Goal: Answer question/provide support: Share knowledge or assist other users

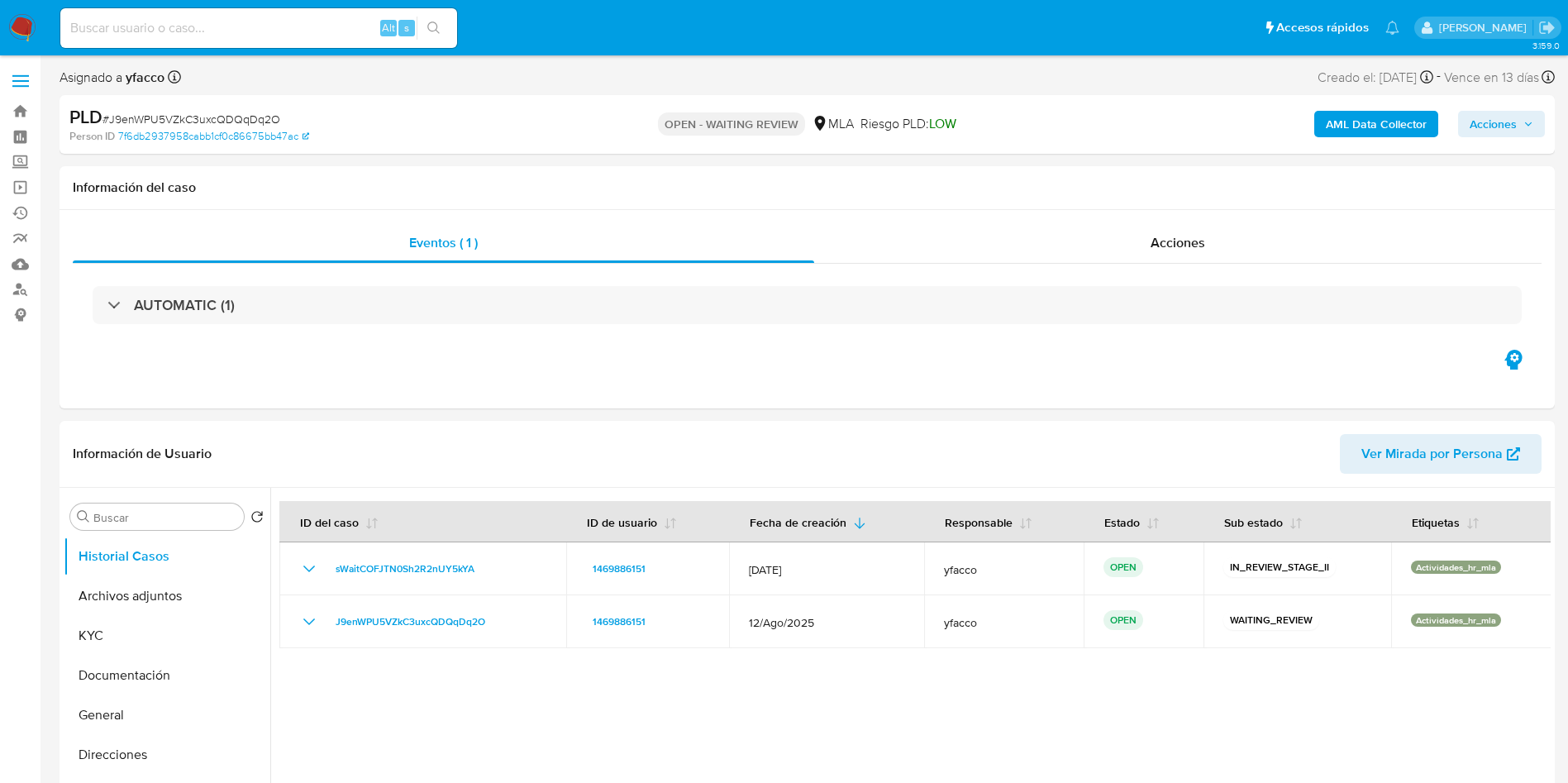
select select "10"
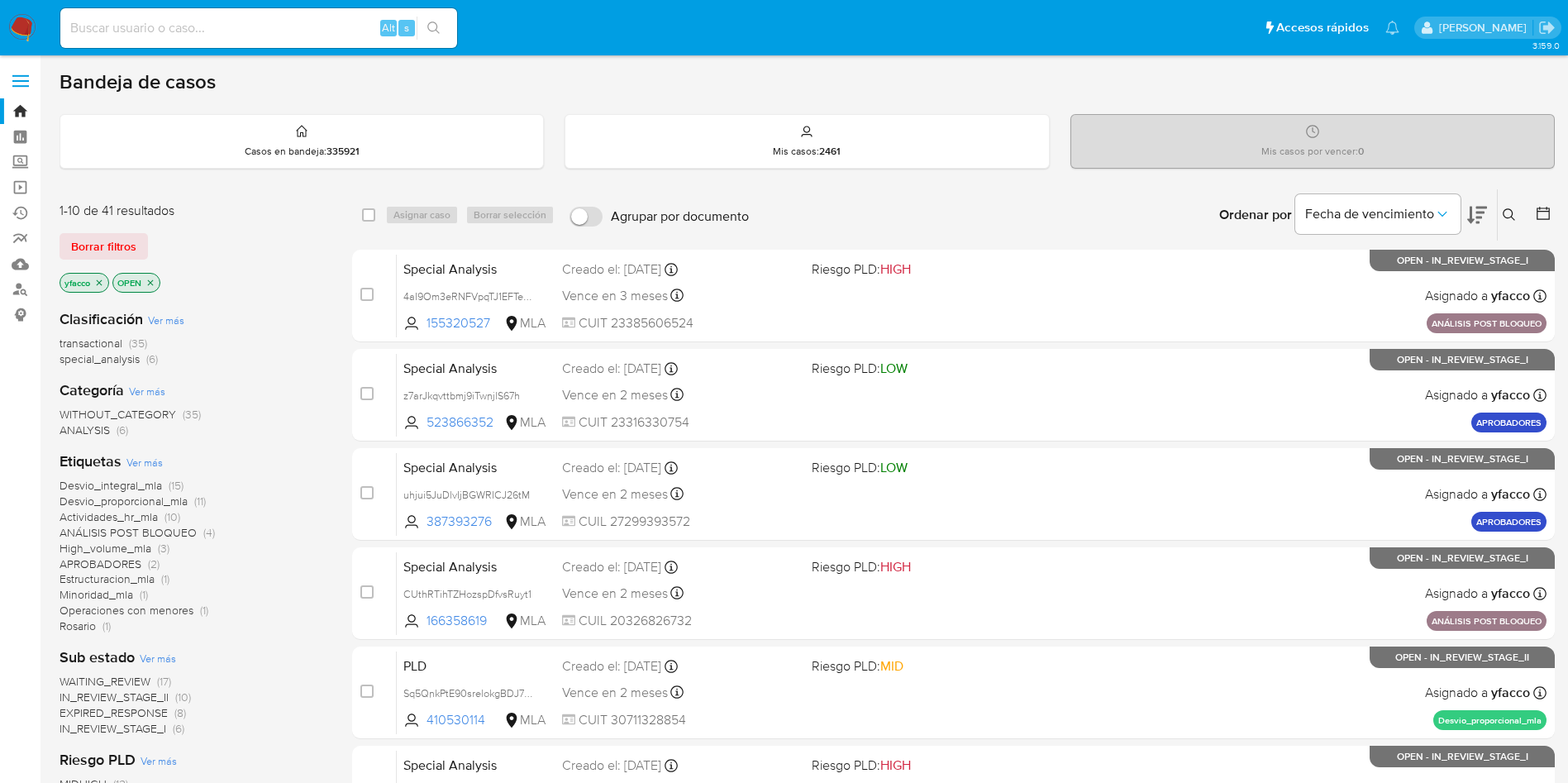
click at [1519, 217] on button at bounding box center [1511, 214] width 27 height 20
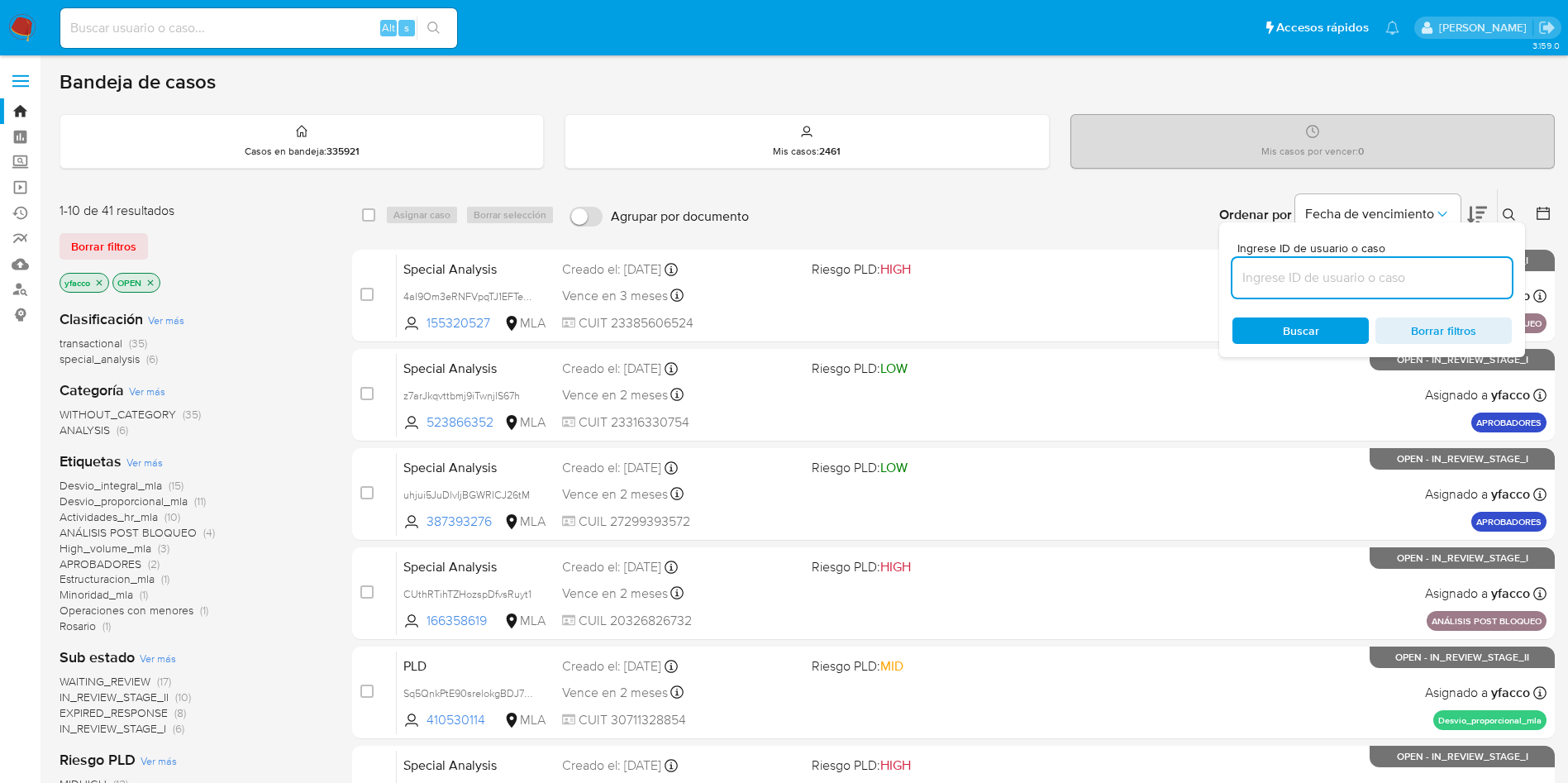
click at [1276, 286] on input at bounding box center [1372, 277] width 279 height 21
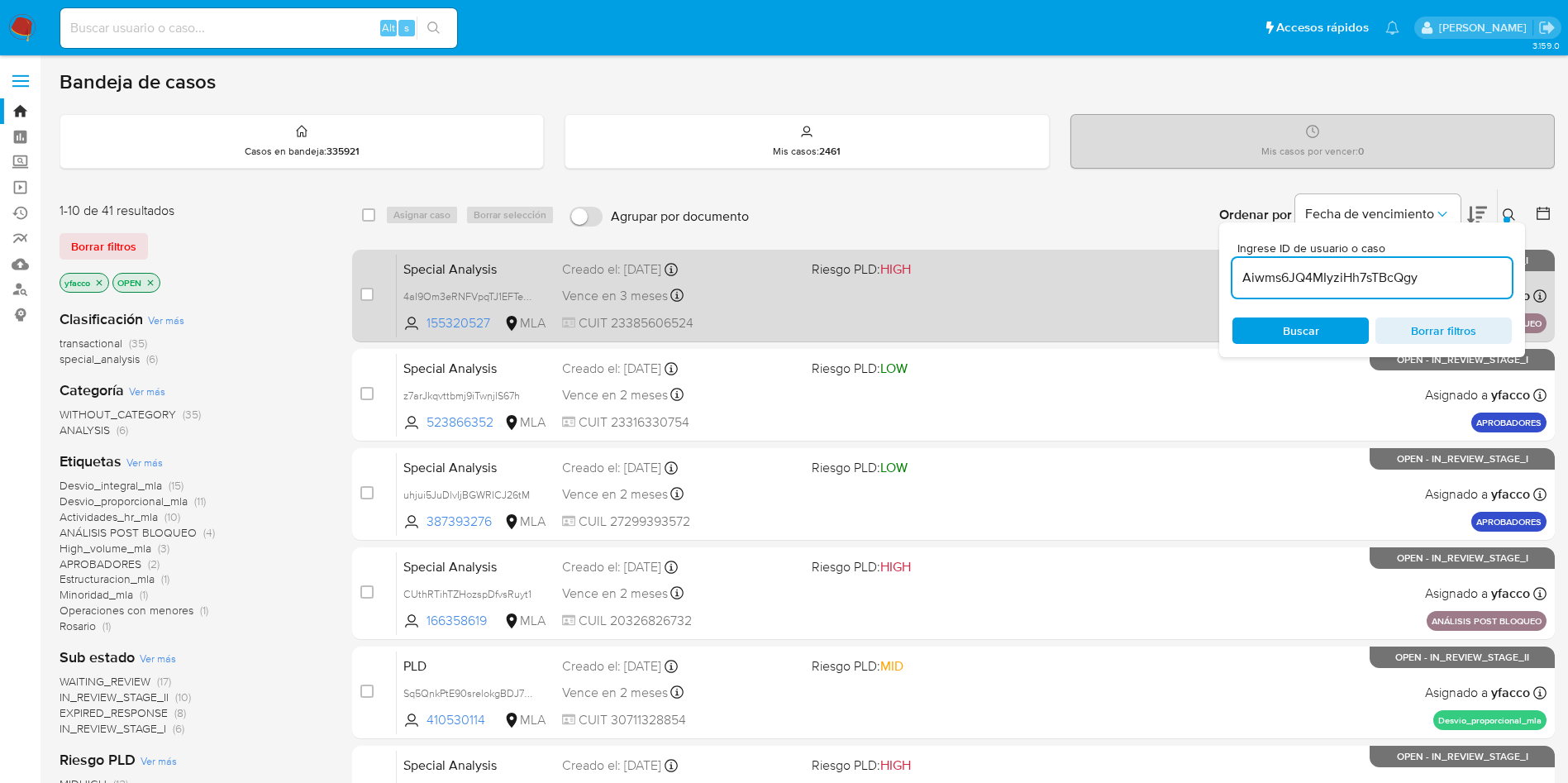
type input "Aiwms6JQ4MIyziHh7sTBcQgy"
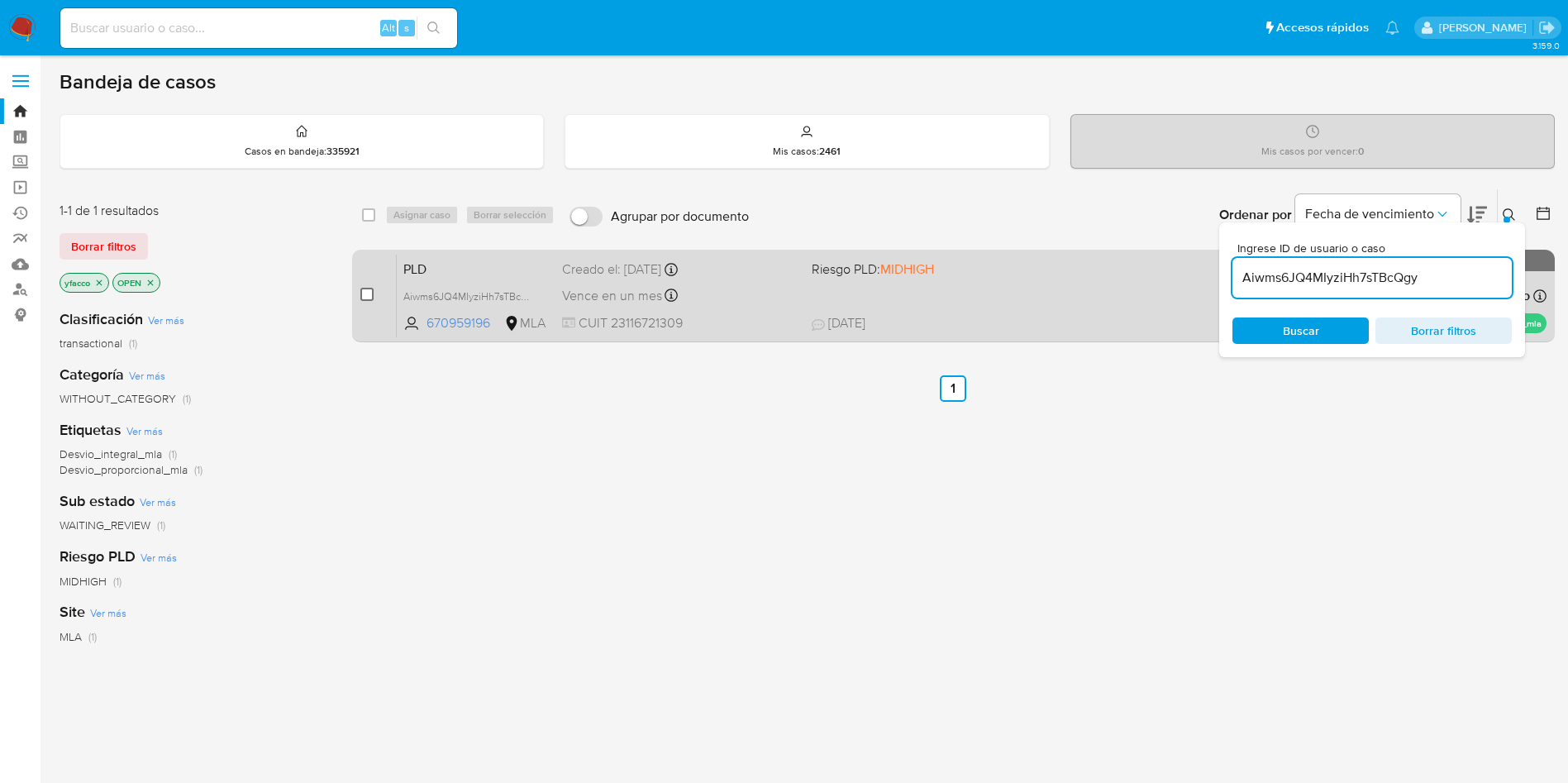
click at [367, 300] on input "checkbox" at bounding box center [367, 295] width 14 height 14
checkbox input "true"
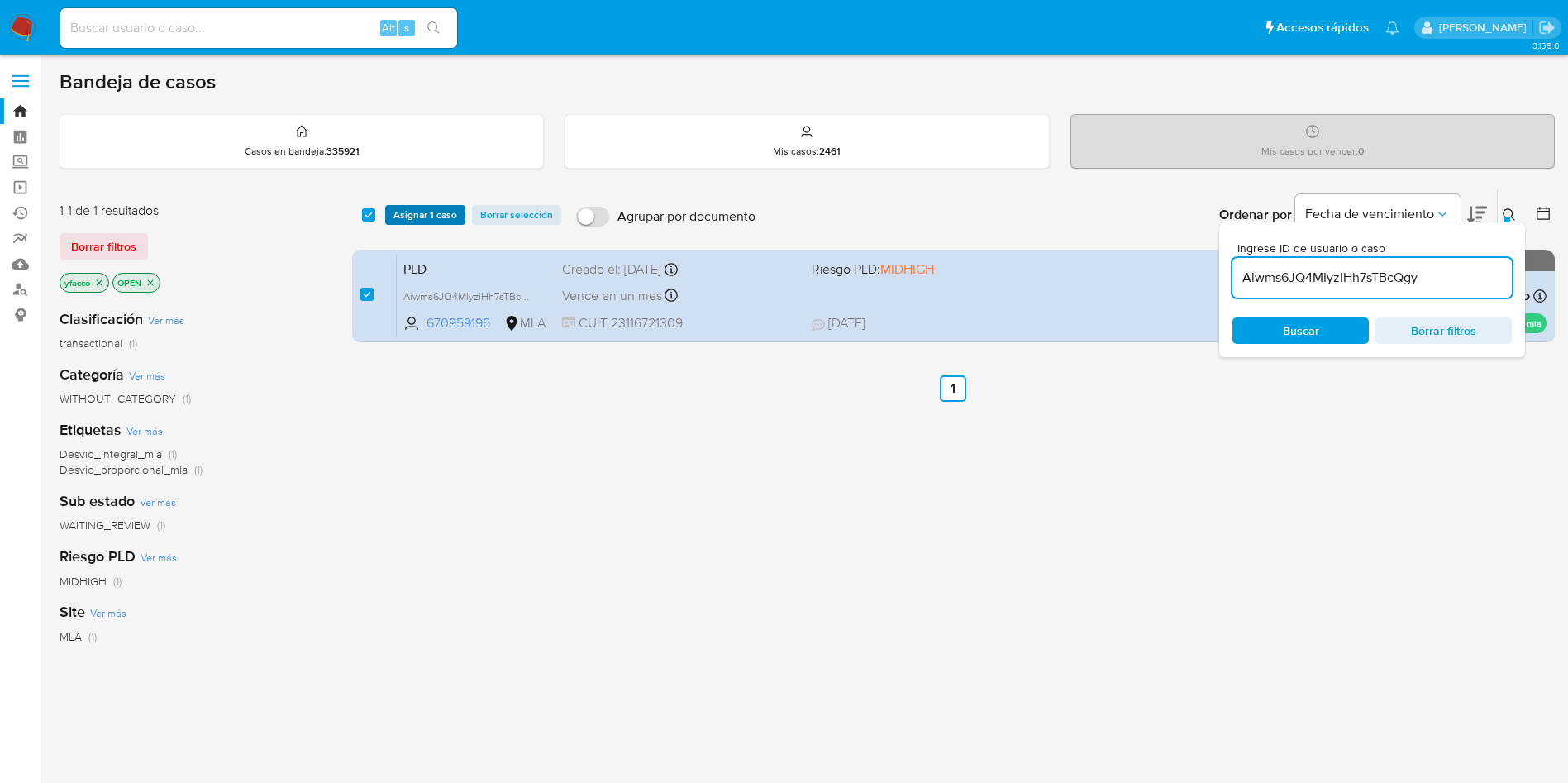
click at [412, 217] on span "Asignar 1 caso" at bounding box center [425, 214] width 64 height 16
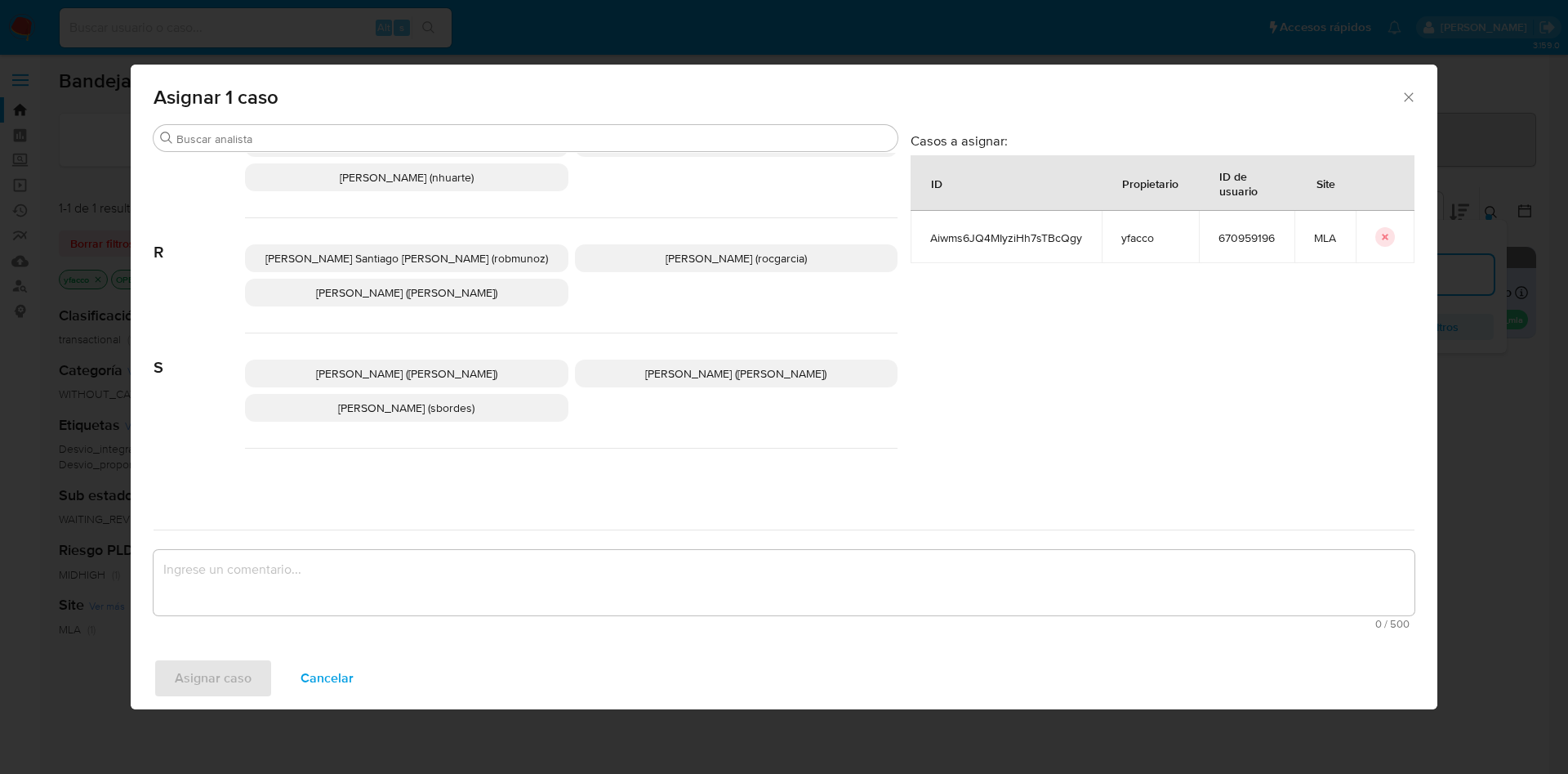
scroll to position [1413, 0]
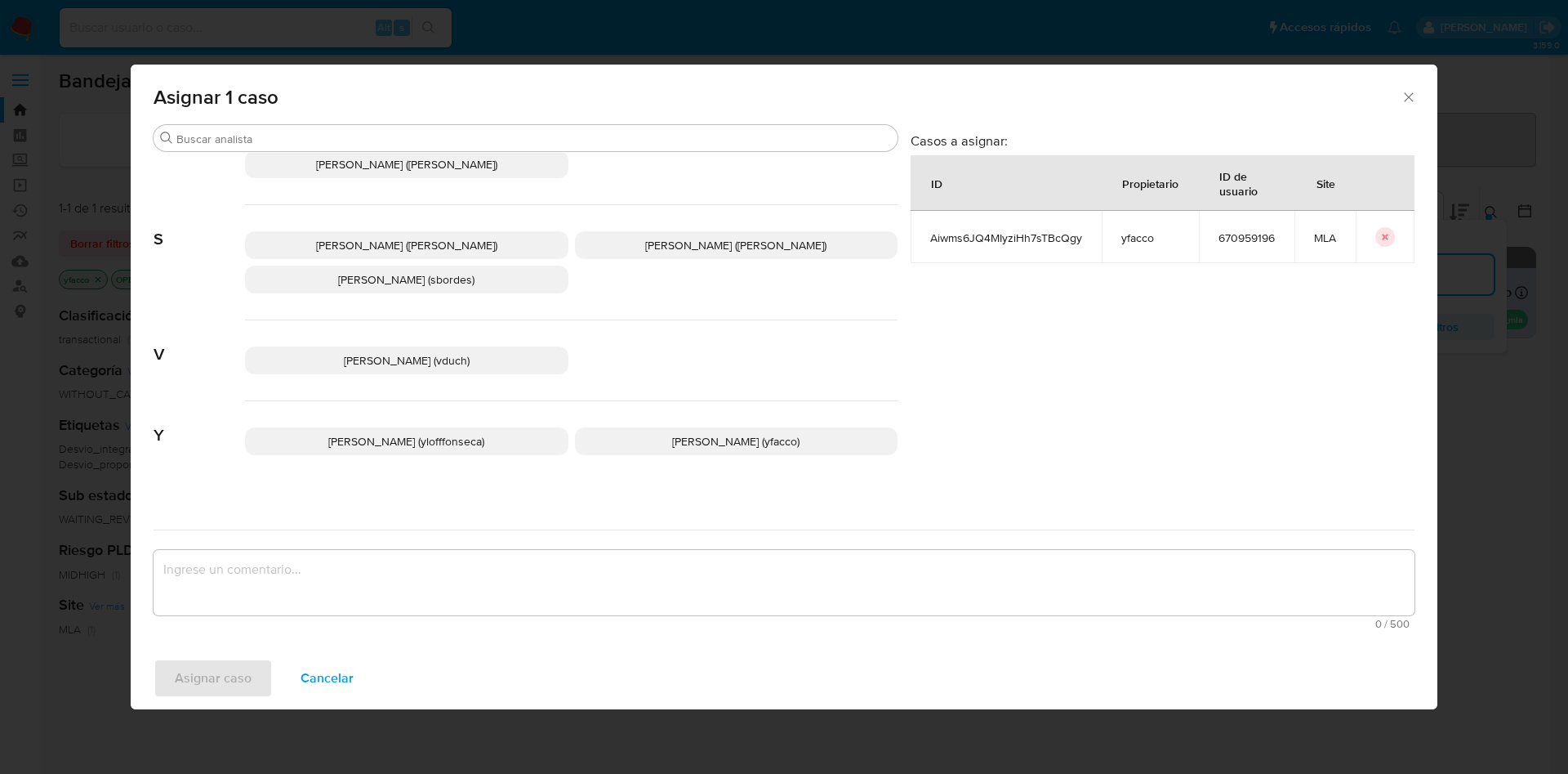
click at [672, 434] on span "Yesica Paola Facco (yfacco)" at bounding box center [736, 441] width 128 height 16
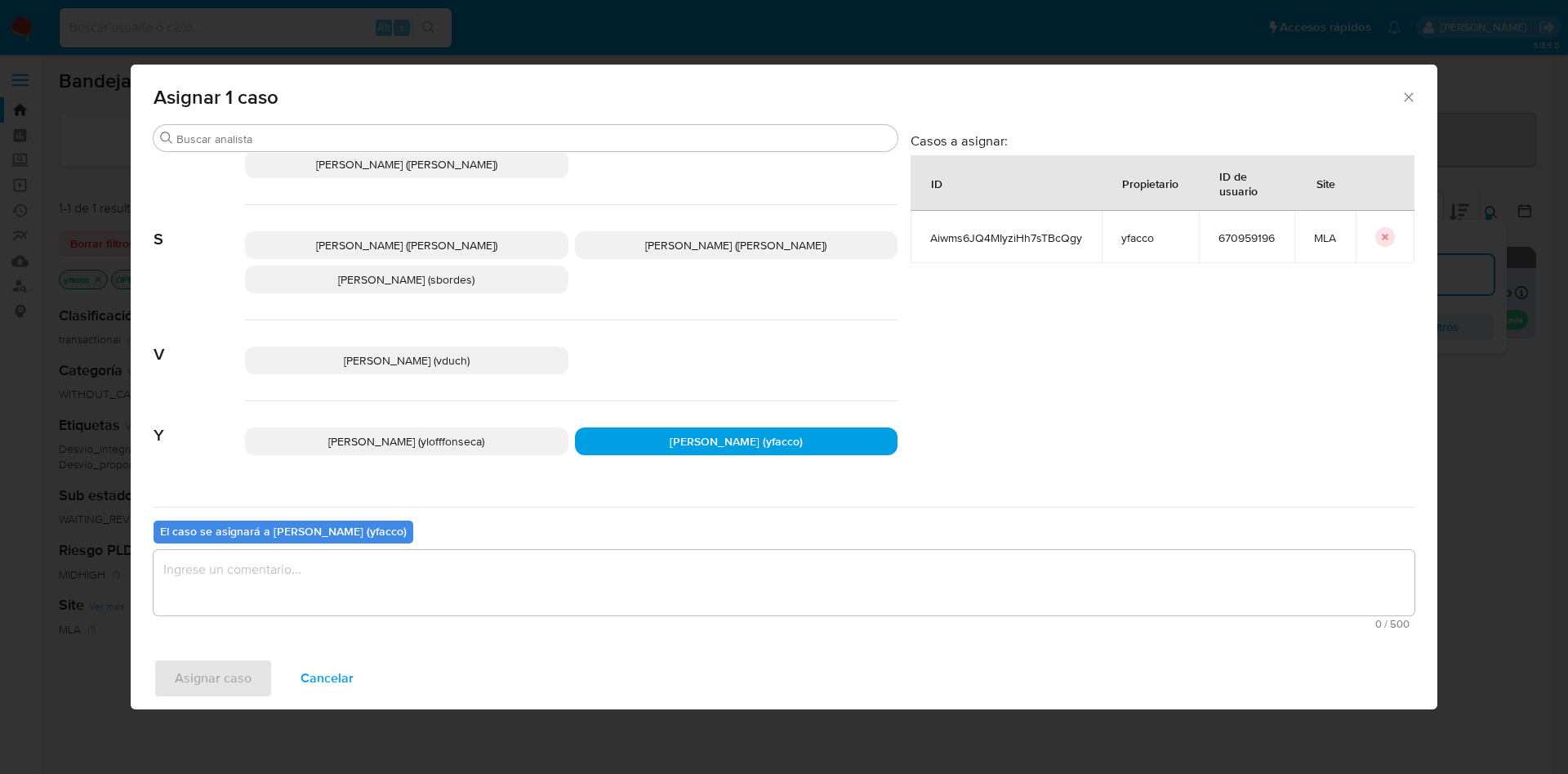
click at [480, 572] on textarea "assign-modal" at bounding box center [784, 583] width 1261 height 65
click at [199, 684] on span "Asignar caso" at bounding box center [212, 677] width 76 height 36
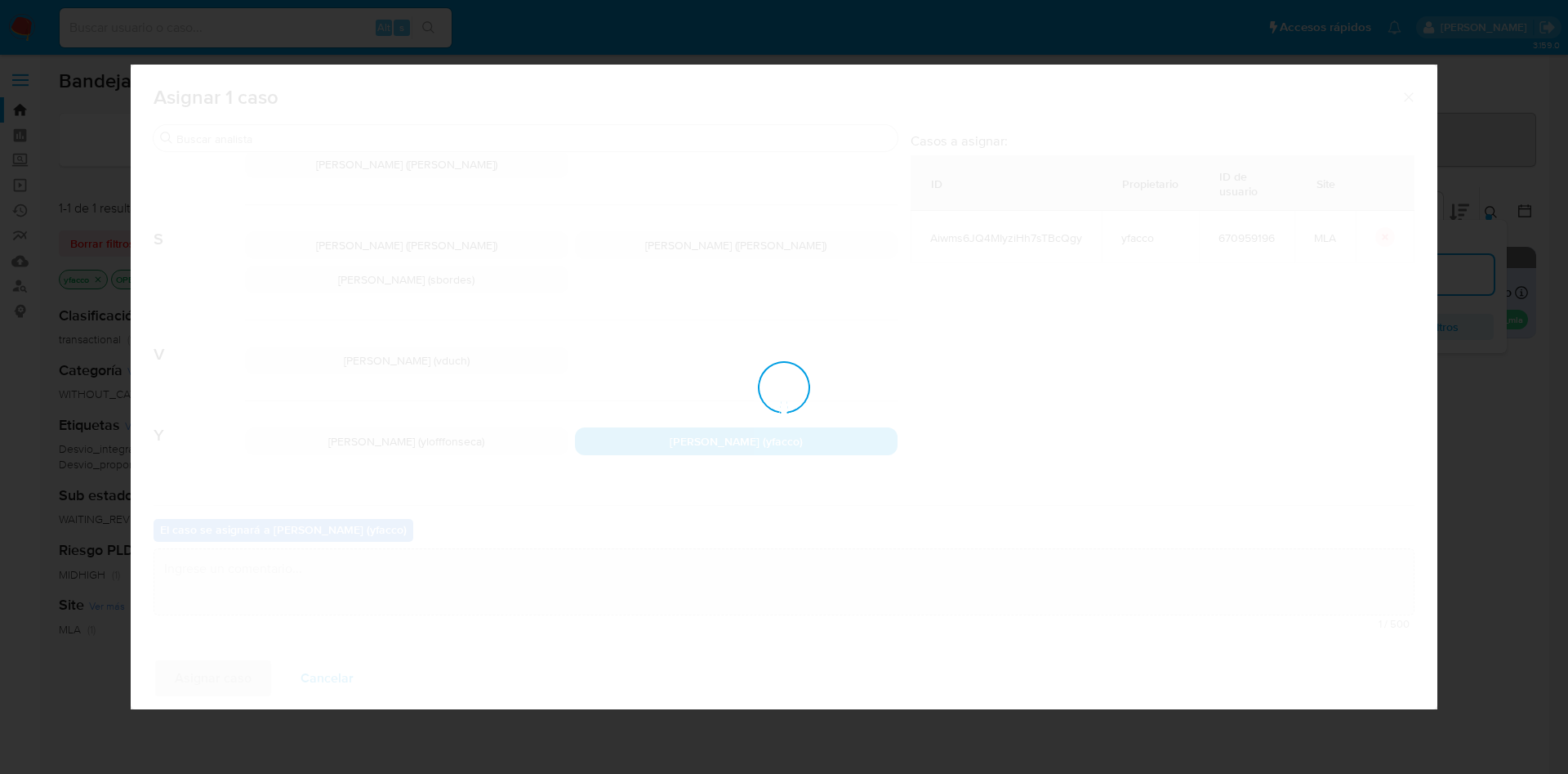
checkbox input "false"
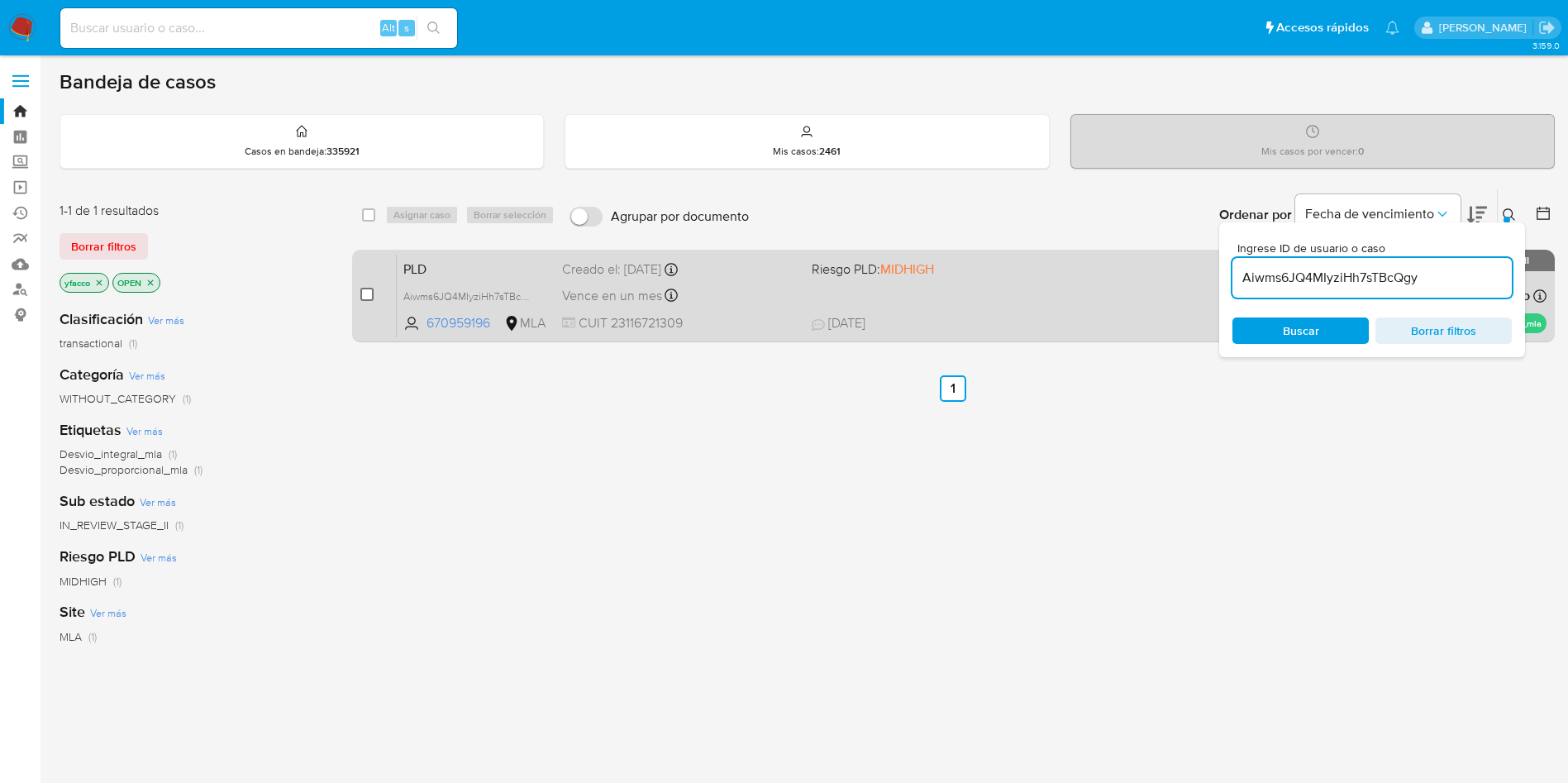
click at [370, 295] on input "checkbox" at bounding box center [367, 295] width 14 height 14
checkbox input "true"
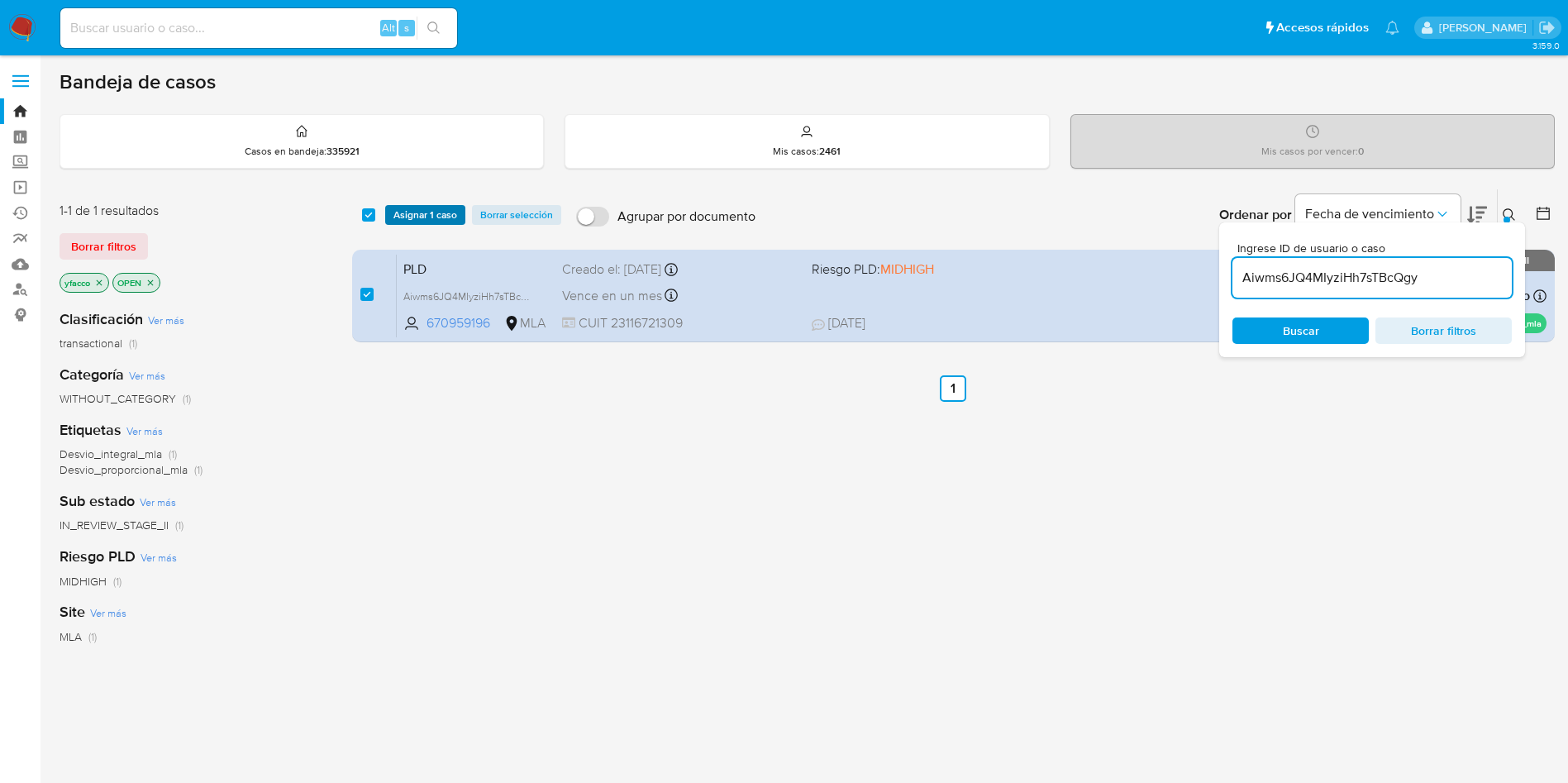
click at [401, 216] on span "Asignar 1 caso" at bounding box center [425, 214] width 64 height 16
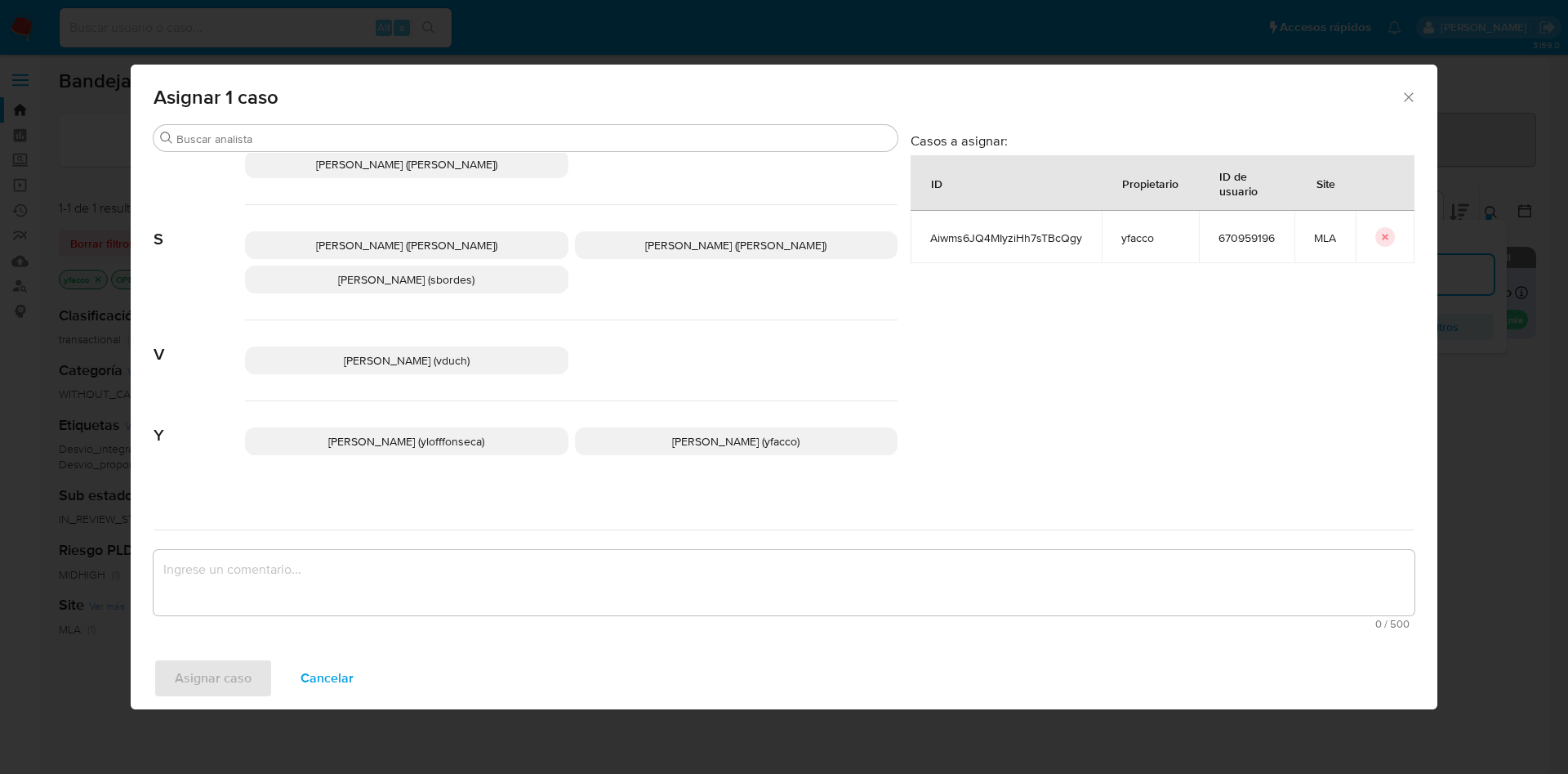
click at [640, 431] on p "Yesica Paola Facco (yfacco)" at bounding box center [736, 441] width 323 height 28
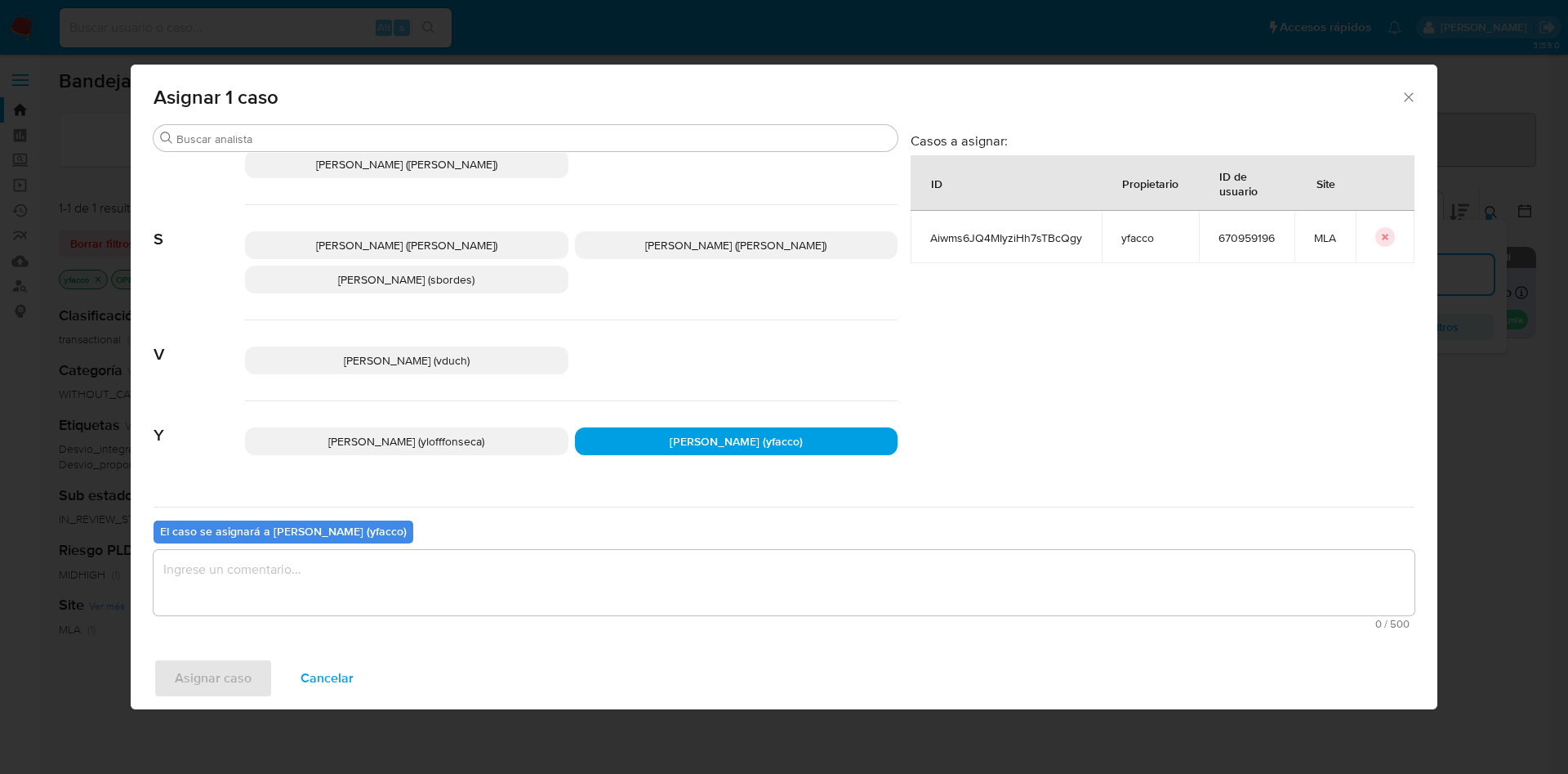
click at [498, 585] on textarea "assign-modal" at bounding box center [784, 583] width 1261 height 65
click at [224, 664] on span "Asignar caso" at bounding box center [212, 677] width 76 height 36
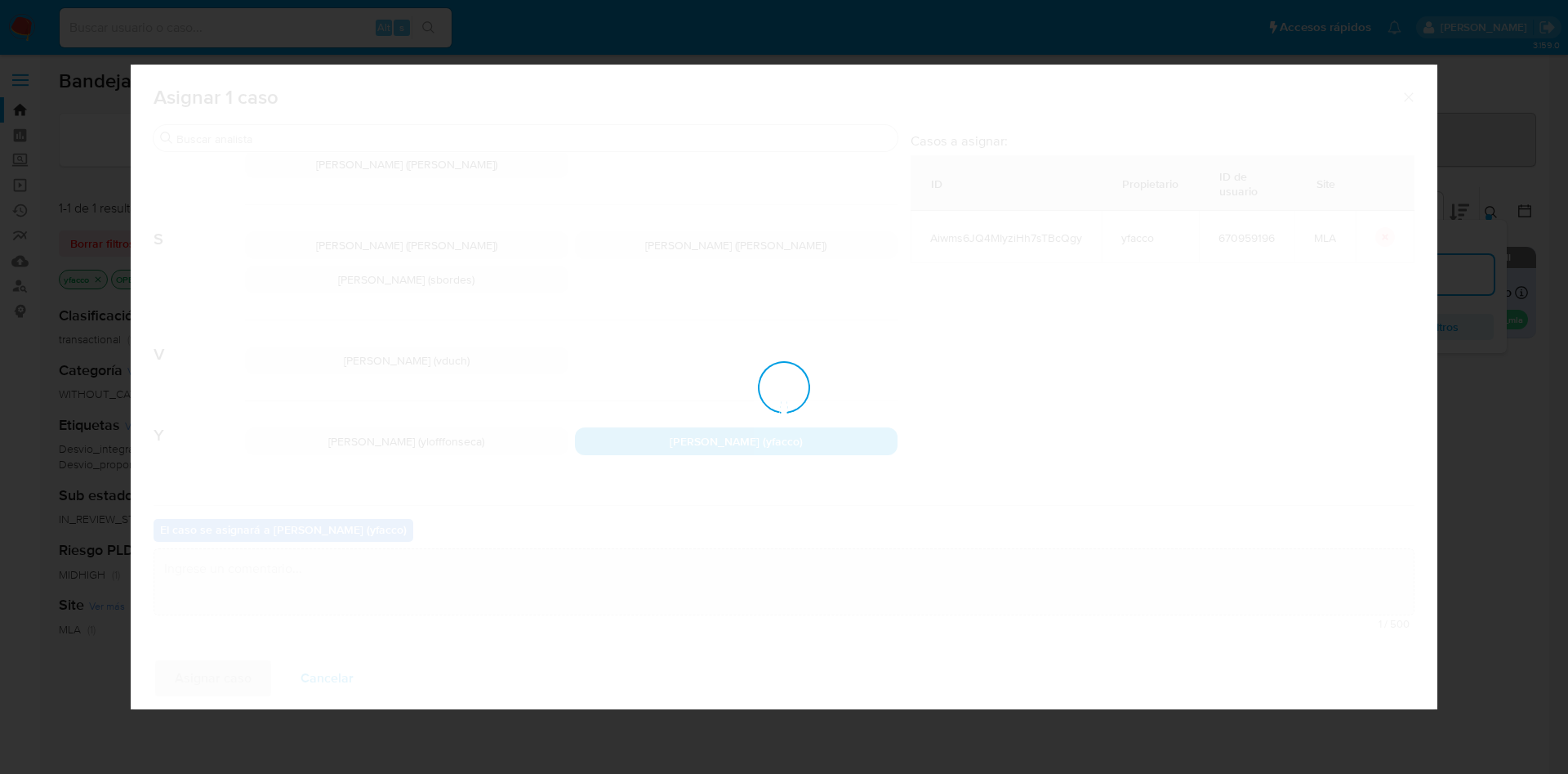
checkbox input "false"
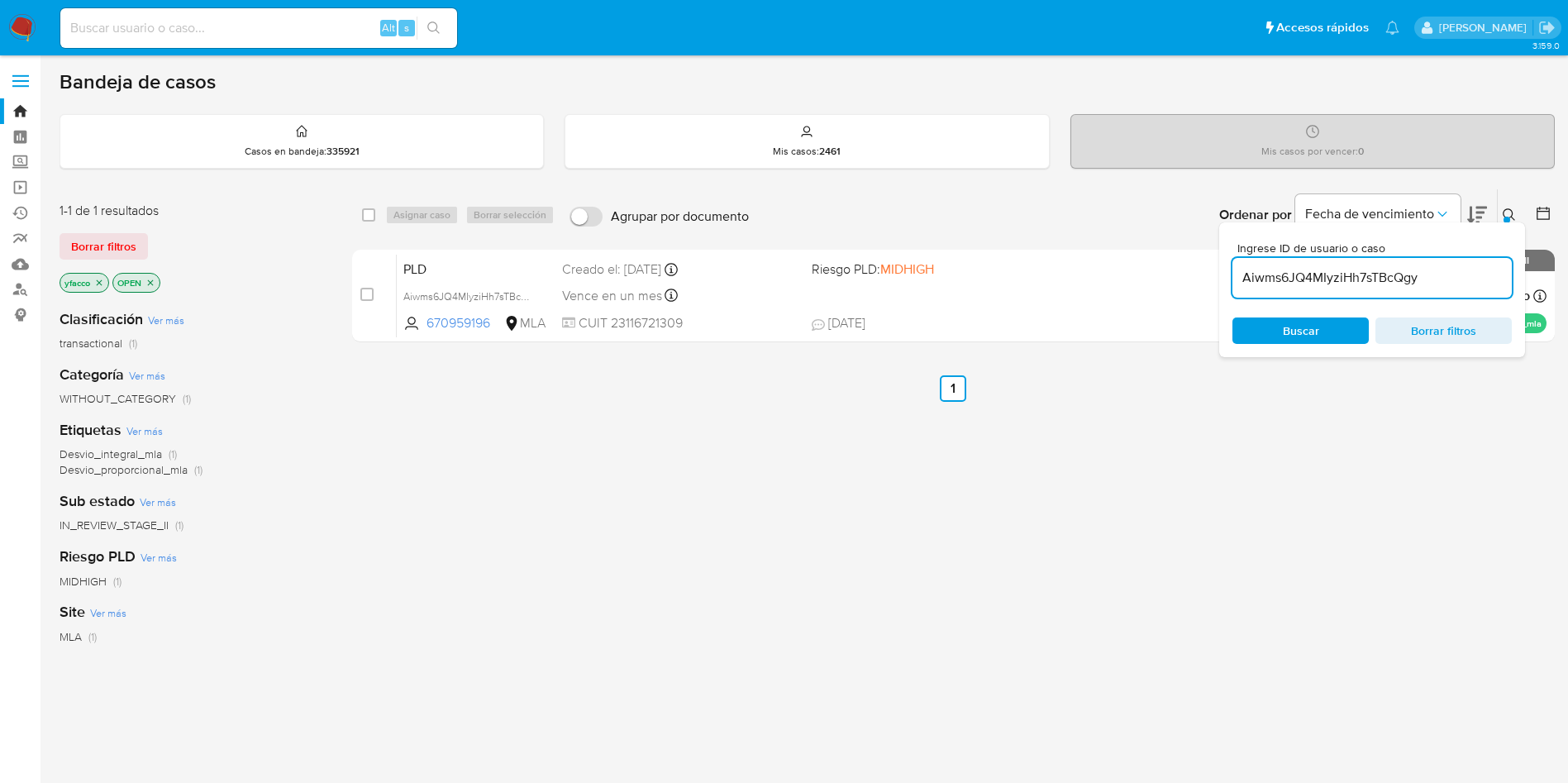
click at [1439, 285] on input "Aiwms6JQ4MIyziHh7sTBcQgy" at bounding box center [1372, 277] width 279 height 21
paste input "pQ1oCo4ARjB4HoQCrGLIKlra"
type input "pQ1oCo4ARjB4HoQCrGLIKlra"
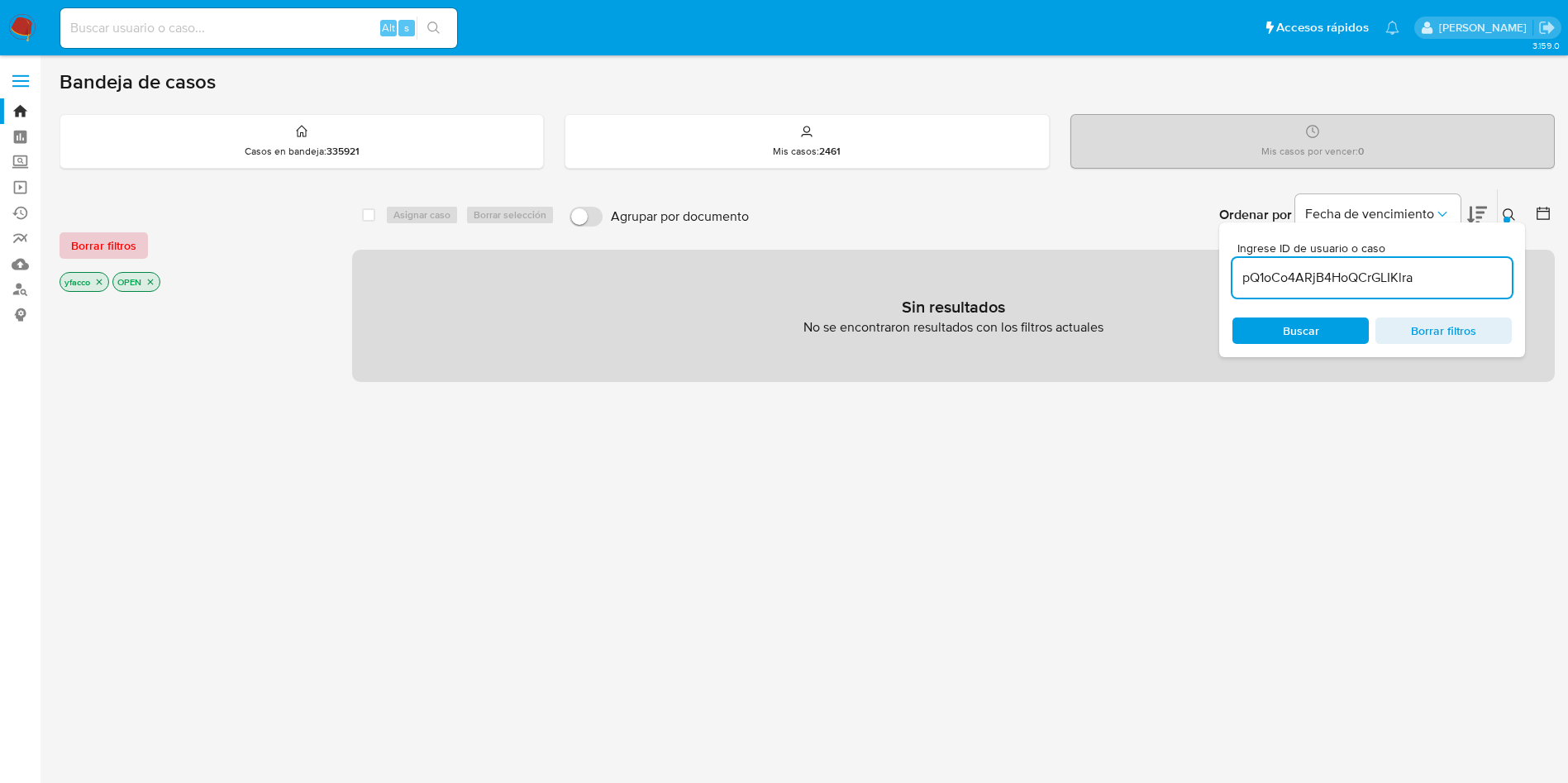
click at [120, 249] on span "Borrar filtros" at bounding box center [104, 245] width 65 height 23
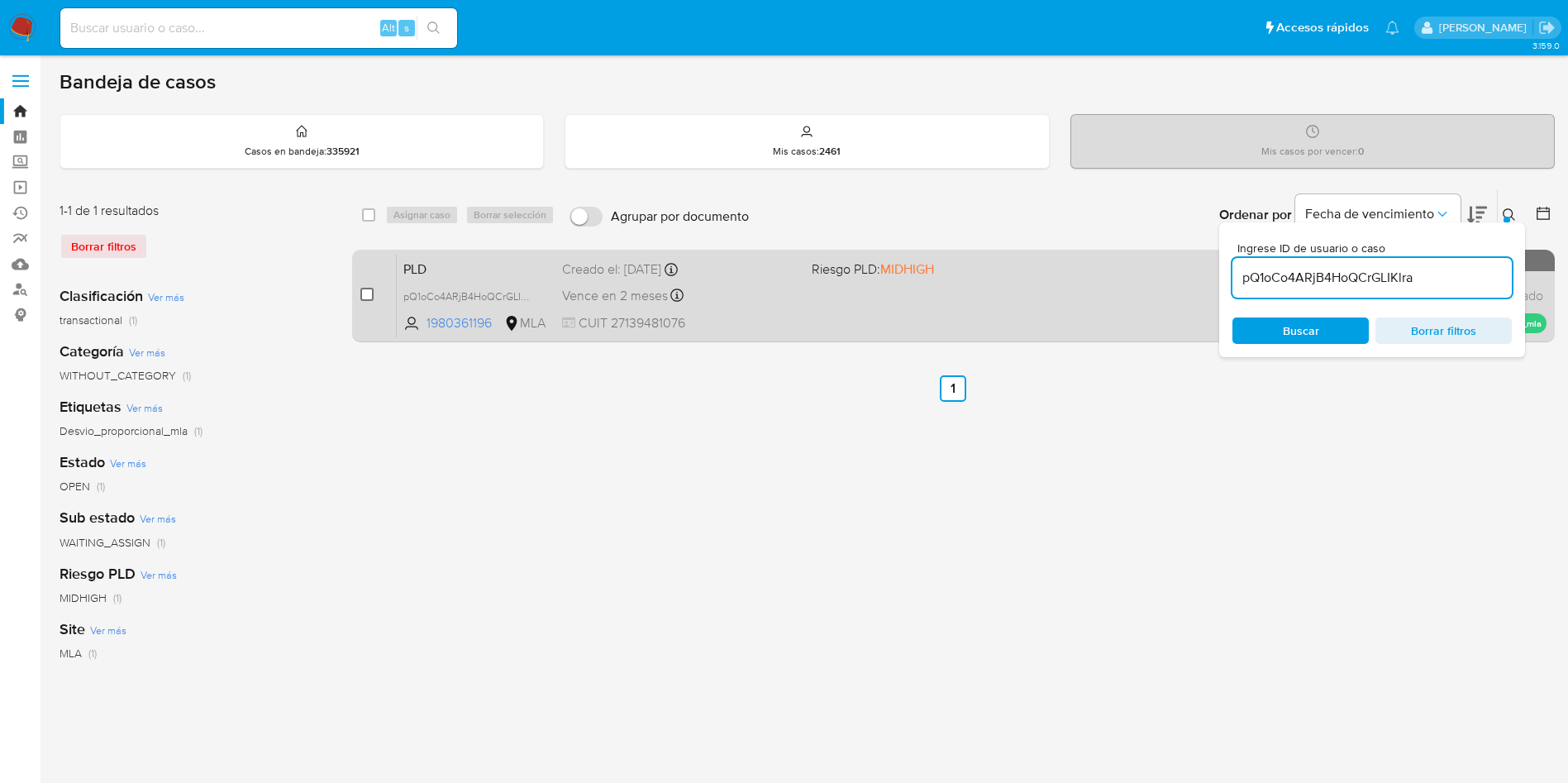
click at [364, 291] on input "checkbox" at bounding box center [367, 295] width 14 height 14
checkbox input "true"
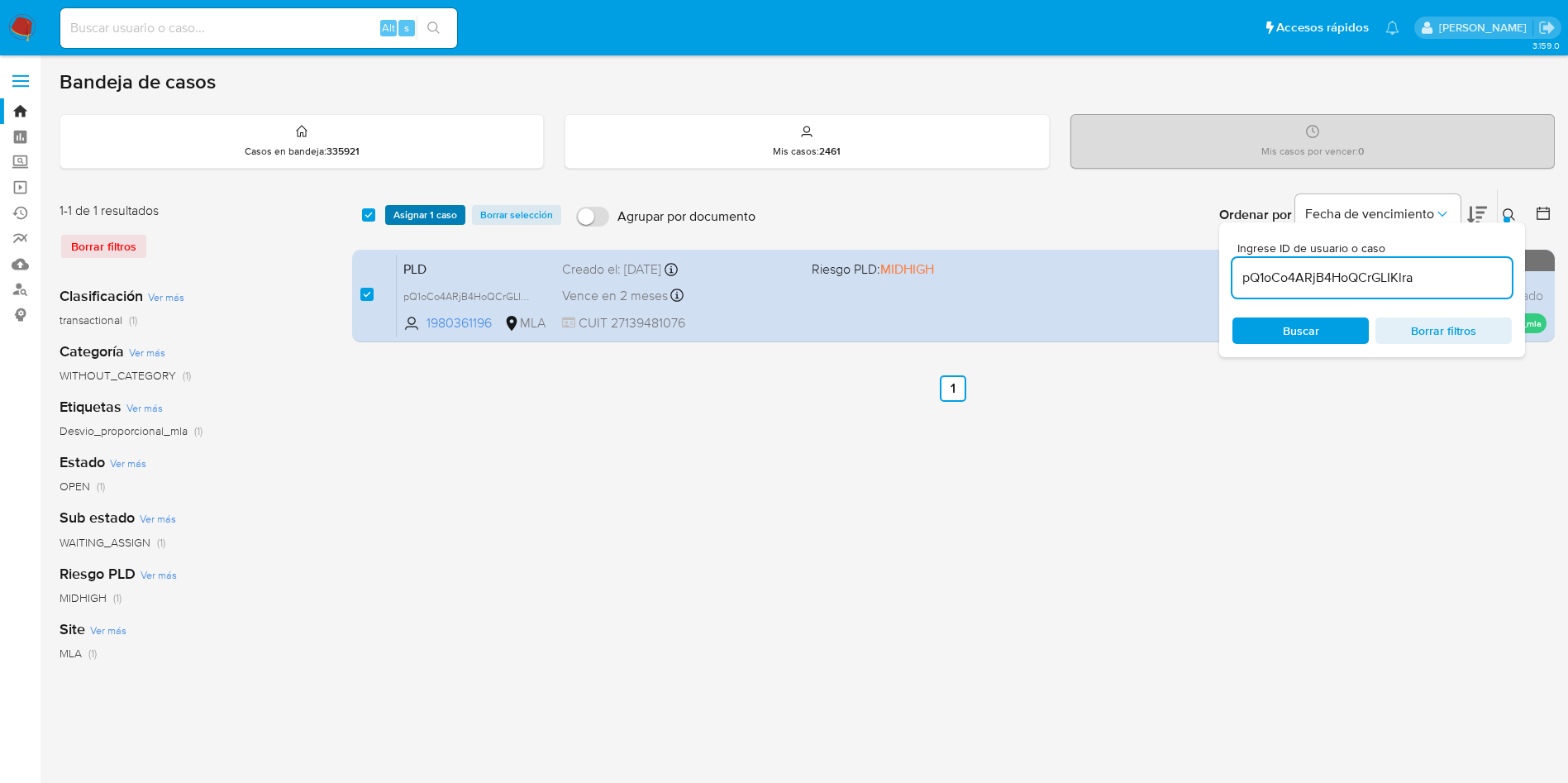
click at [416, 222] on span "Asignar 1 caso" at bounding box center [425, 214] width 64 height 16
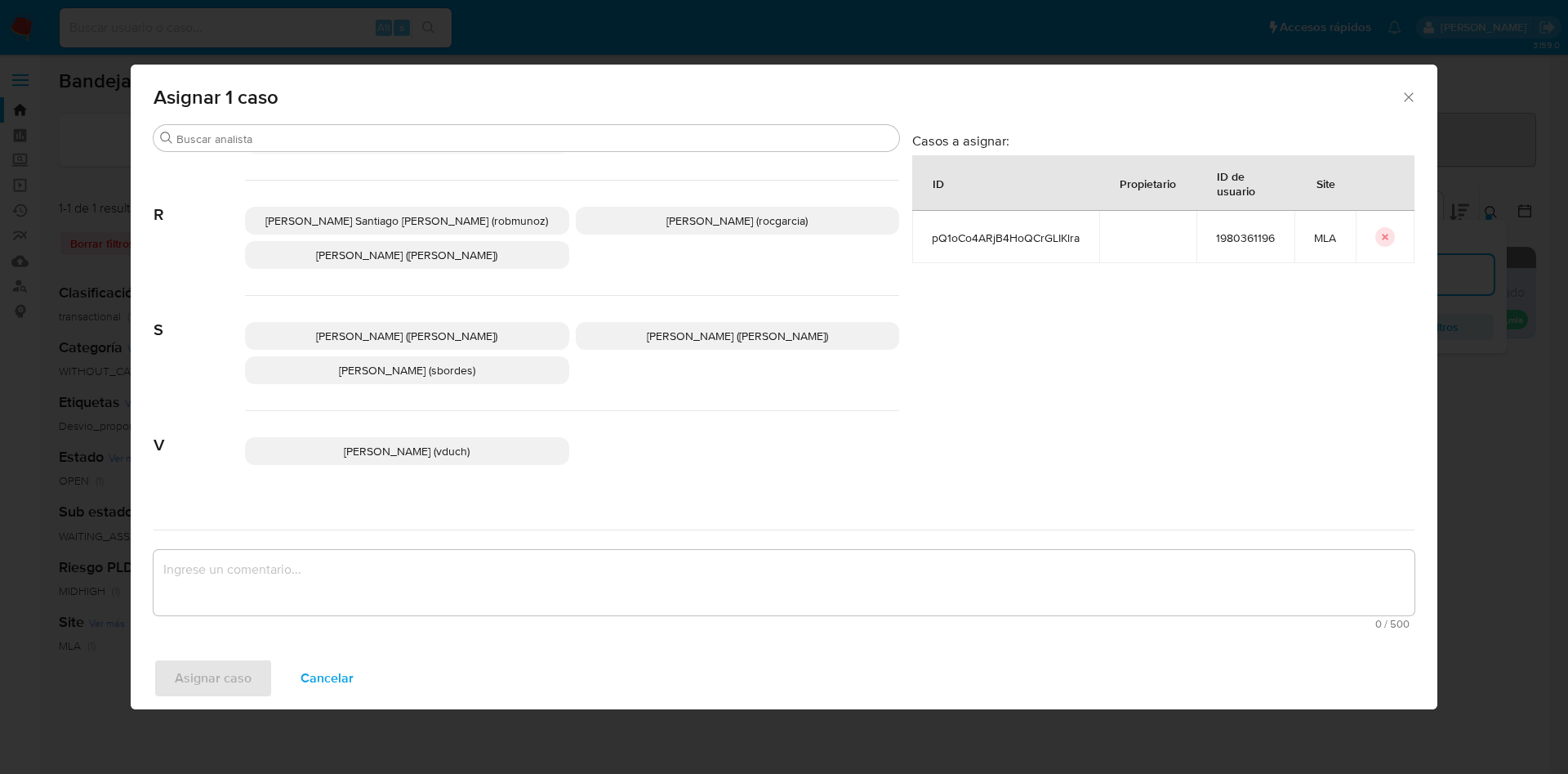
scroll to position [1413, 0]
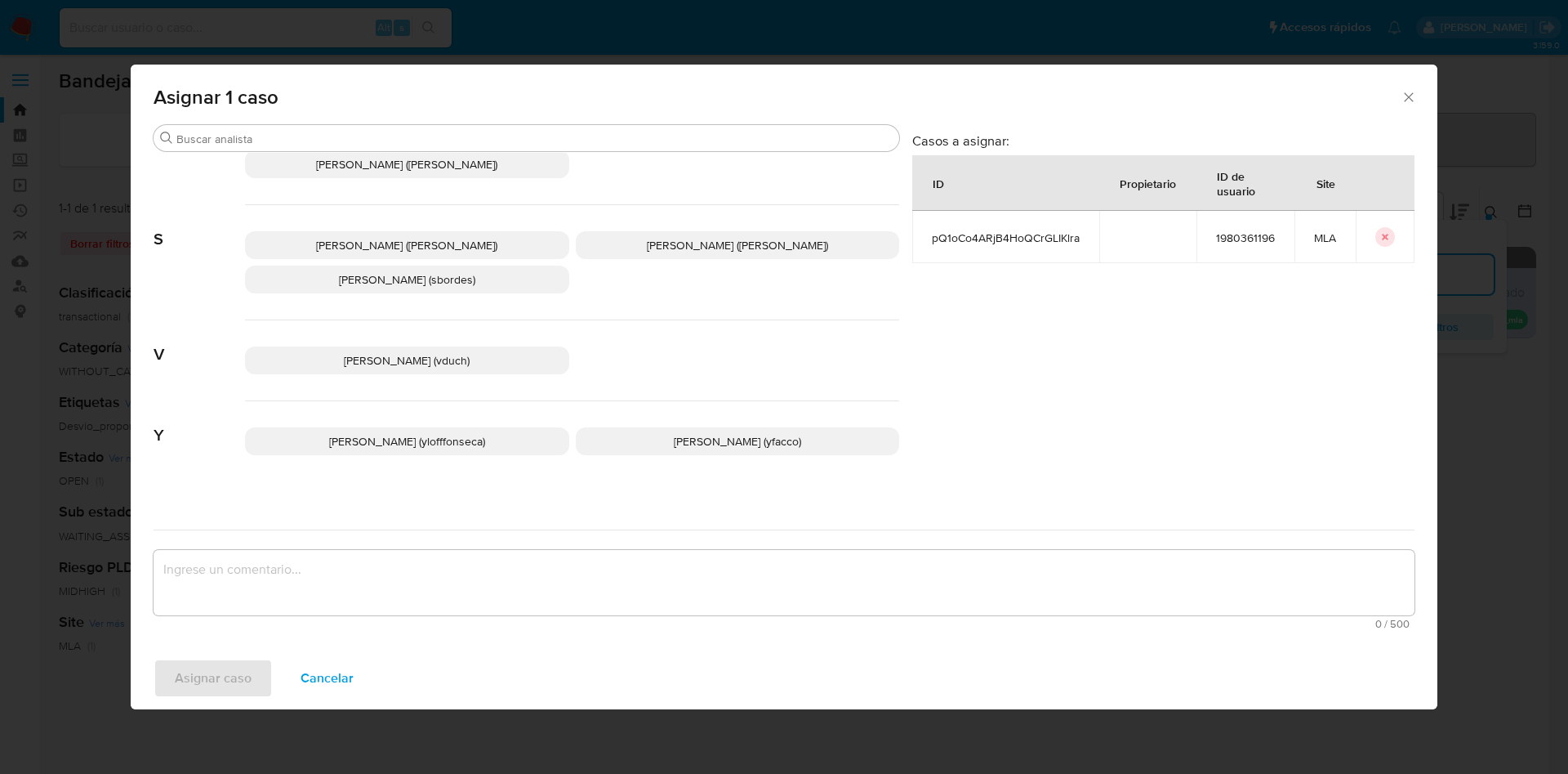
click at [695, 433] on span "Yesica Paola Facco (yfacco)" at bounding box center [738, 441] width 128 height 16
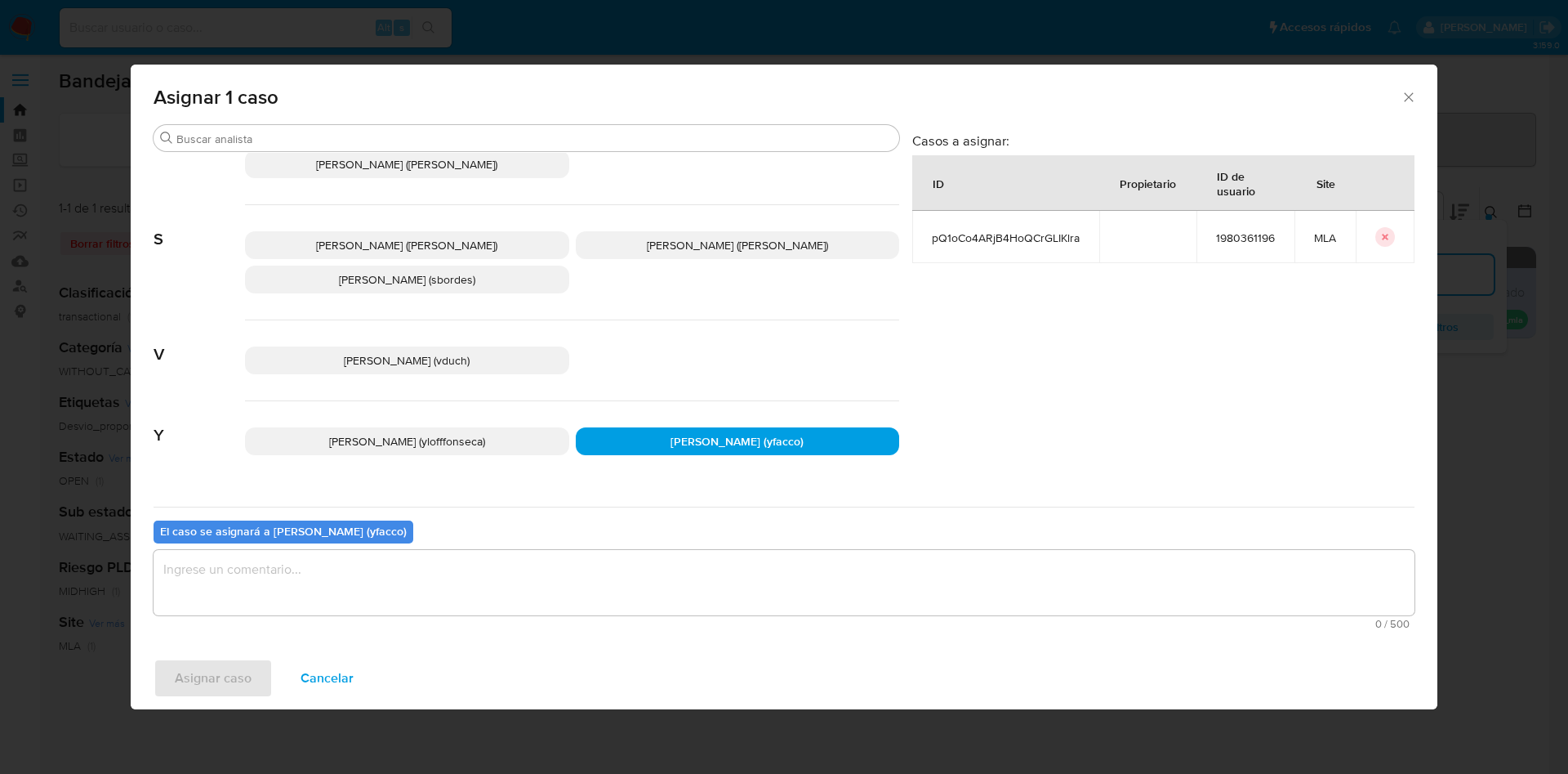
click at [516, 605] on textarea "assign-modal" at bounding box center [784, 583] width 1261 height 65
click at [253, 673] on button "Asignar caso" at bounding box center [213, 677] width 119 height 39
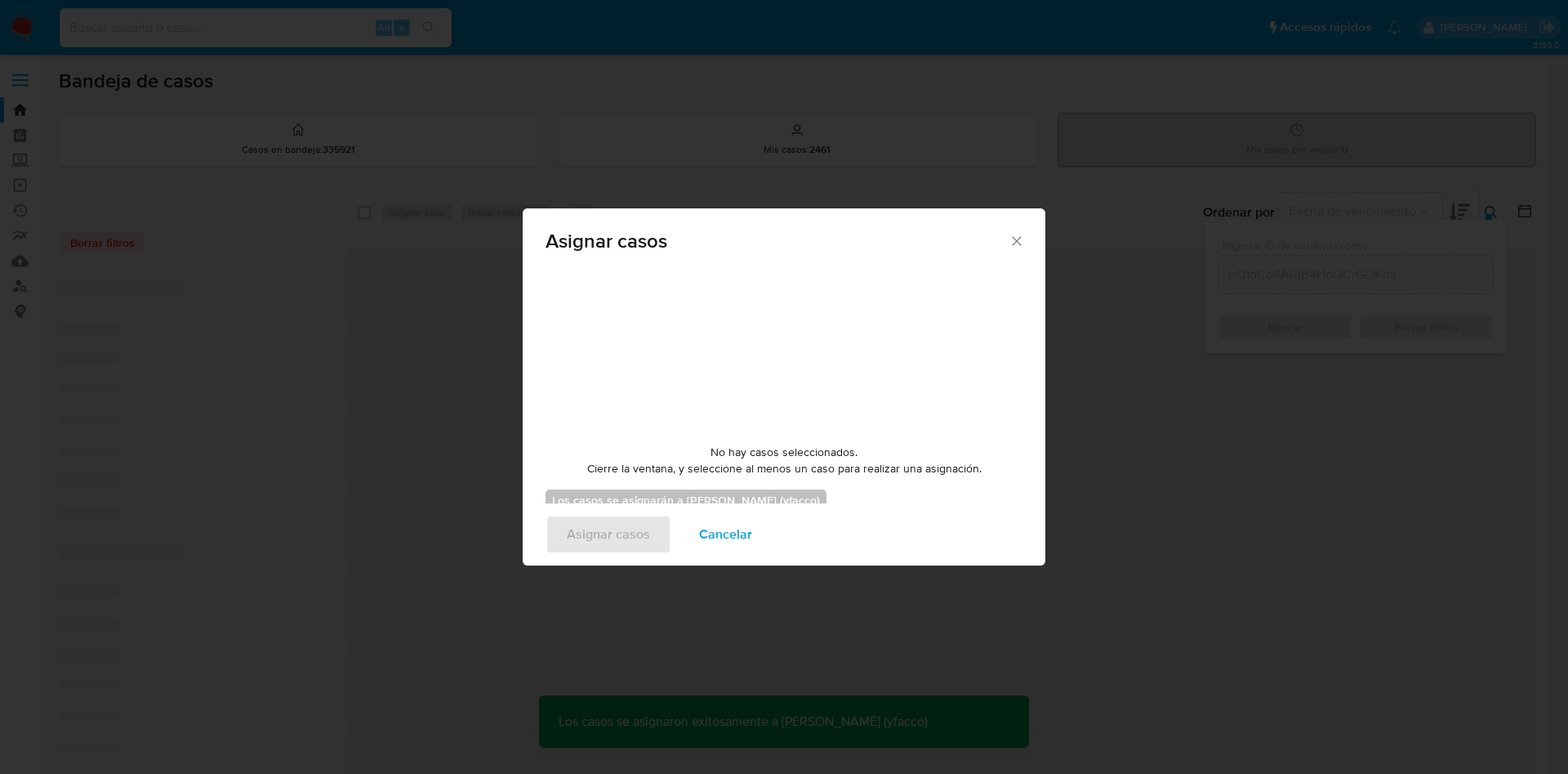
checkbox input "false"
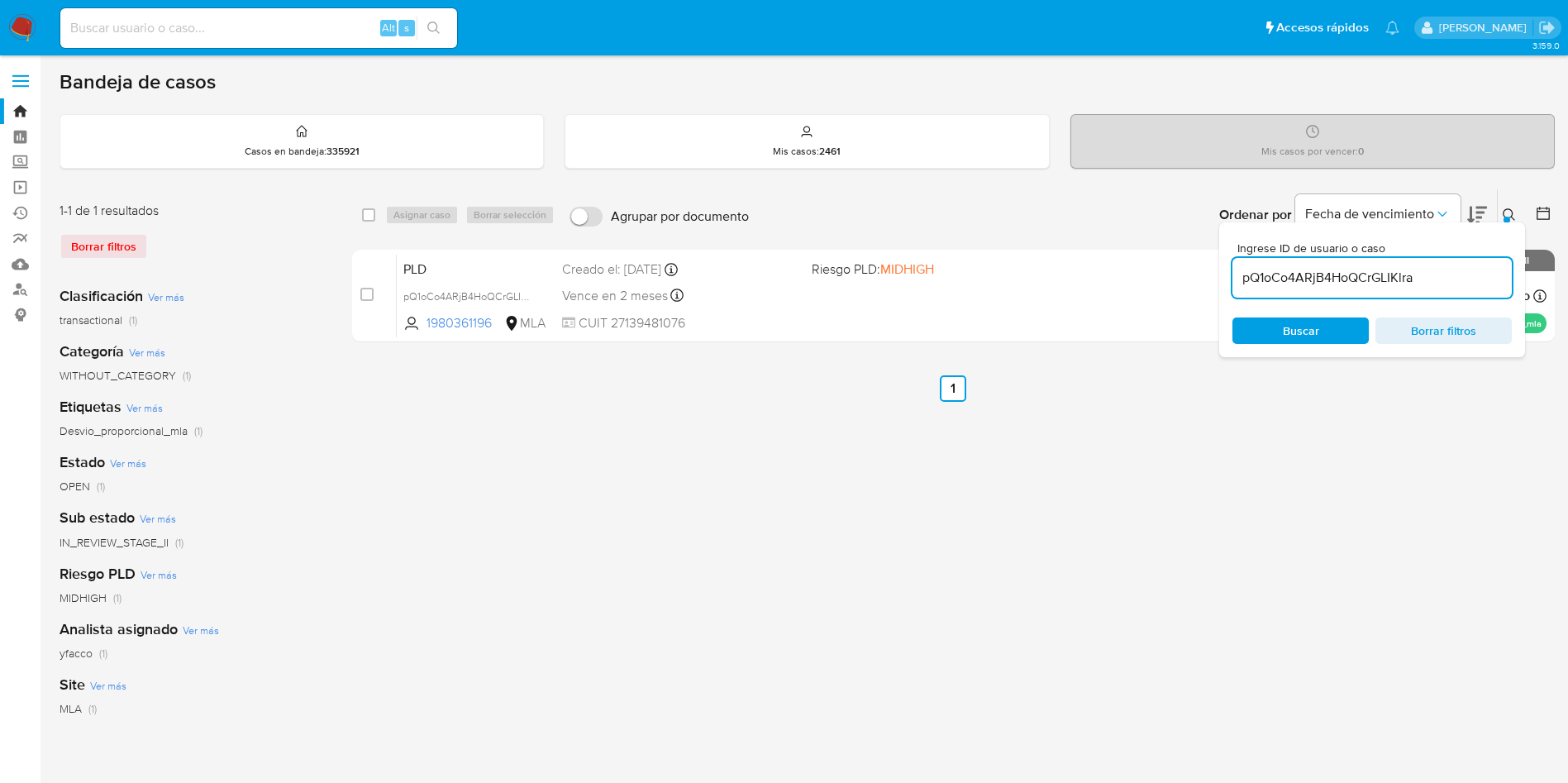
click at [1480, 278] on input "pQ1oCo4ARjB4HoQCrGLIKlra" at bounding box center [1372, 277] width 279 height 21
paste input "M9j2KtyO8HfZc0zW7yIB8Ule"
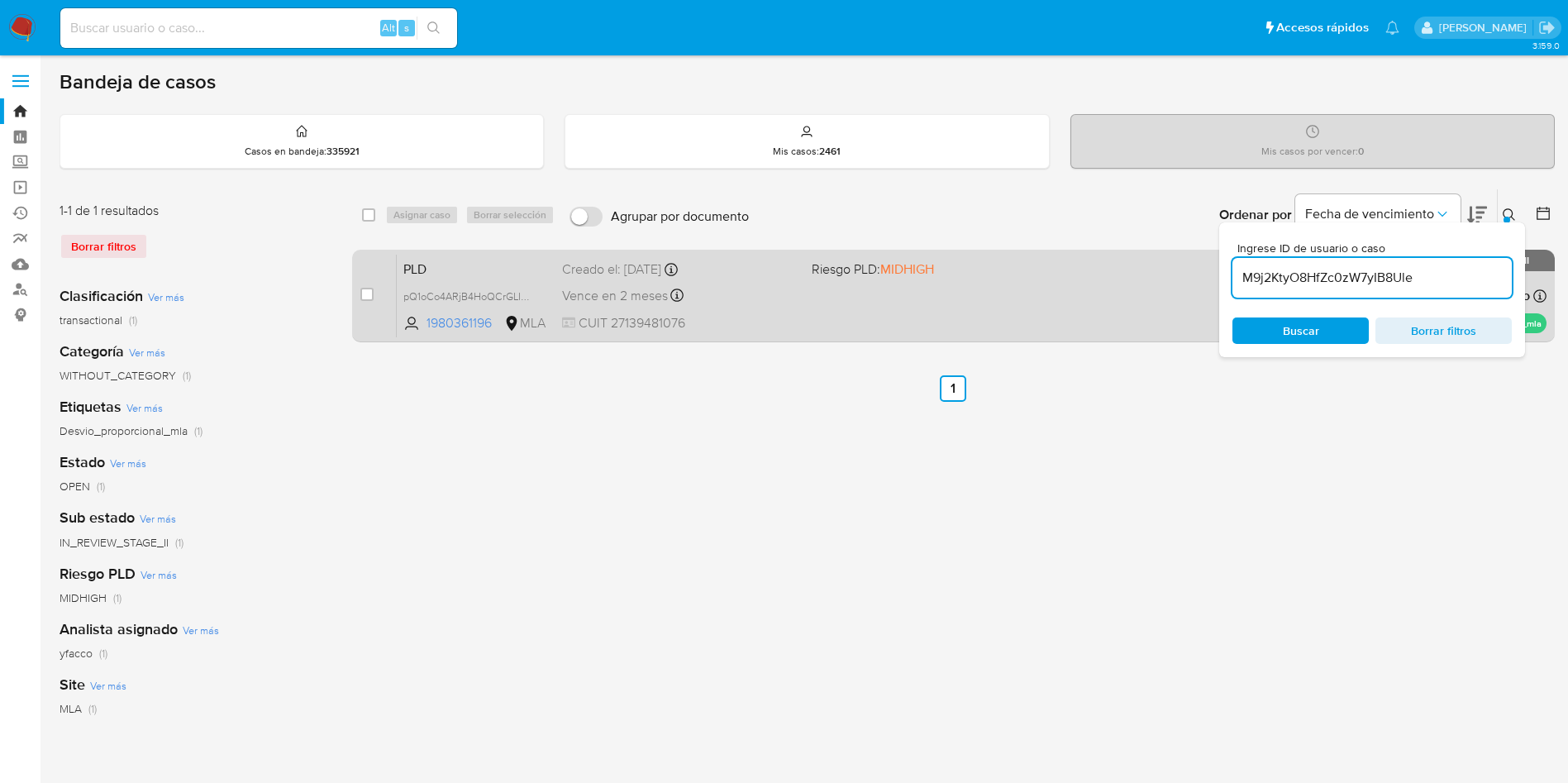
type input "M9j2KtyO8HfZc0zW7yIB8Ule"
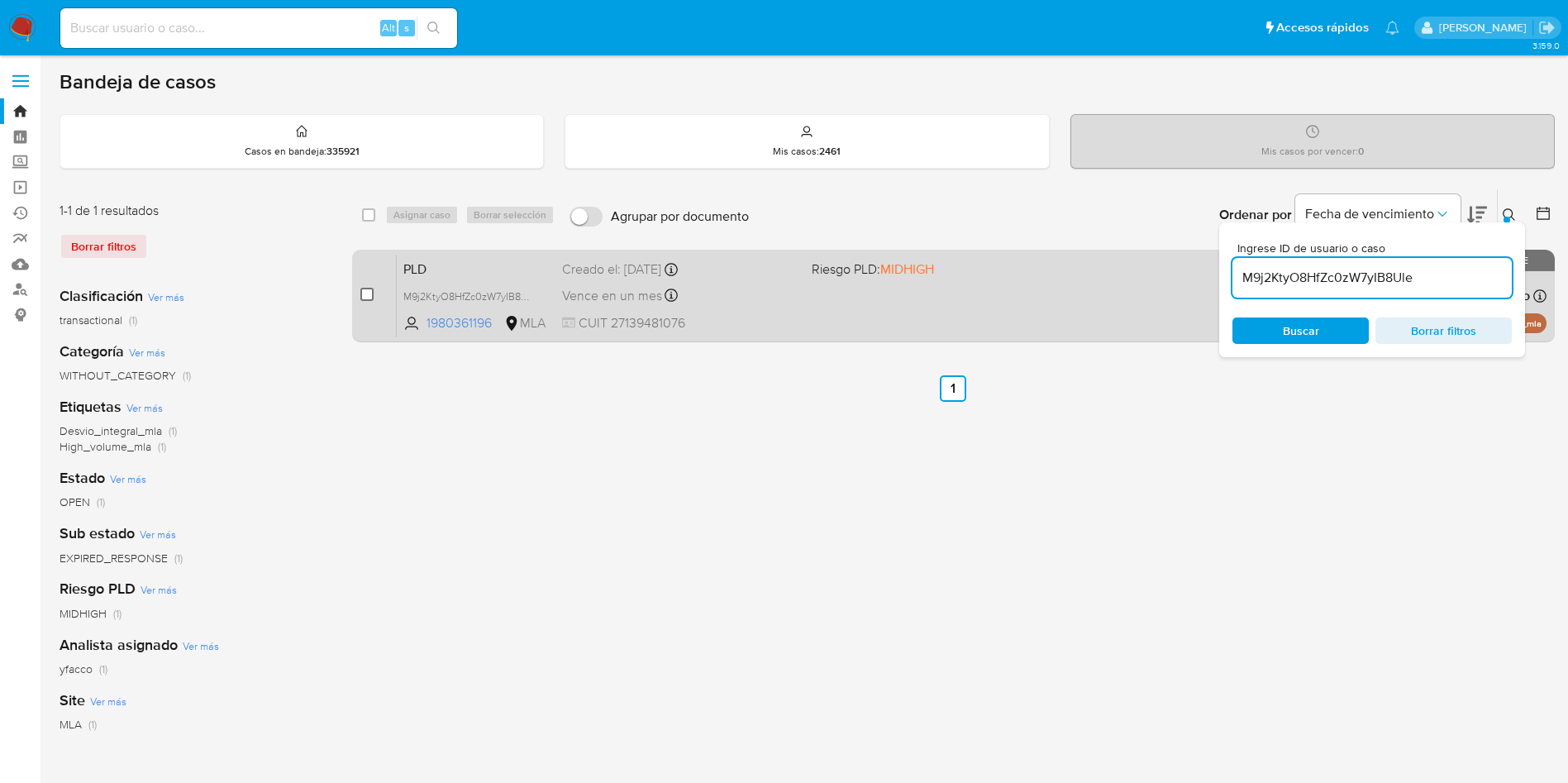
click at [369, 293] on input "checkbox" at bounding box center [367, 295] width 14 height 14
checkbox input "true"
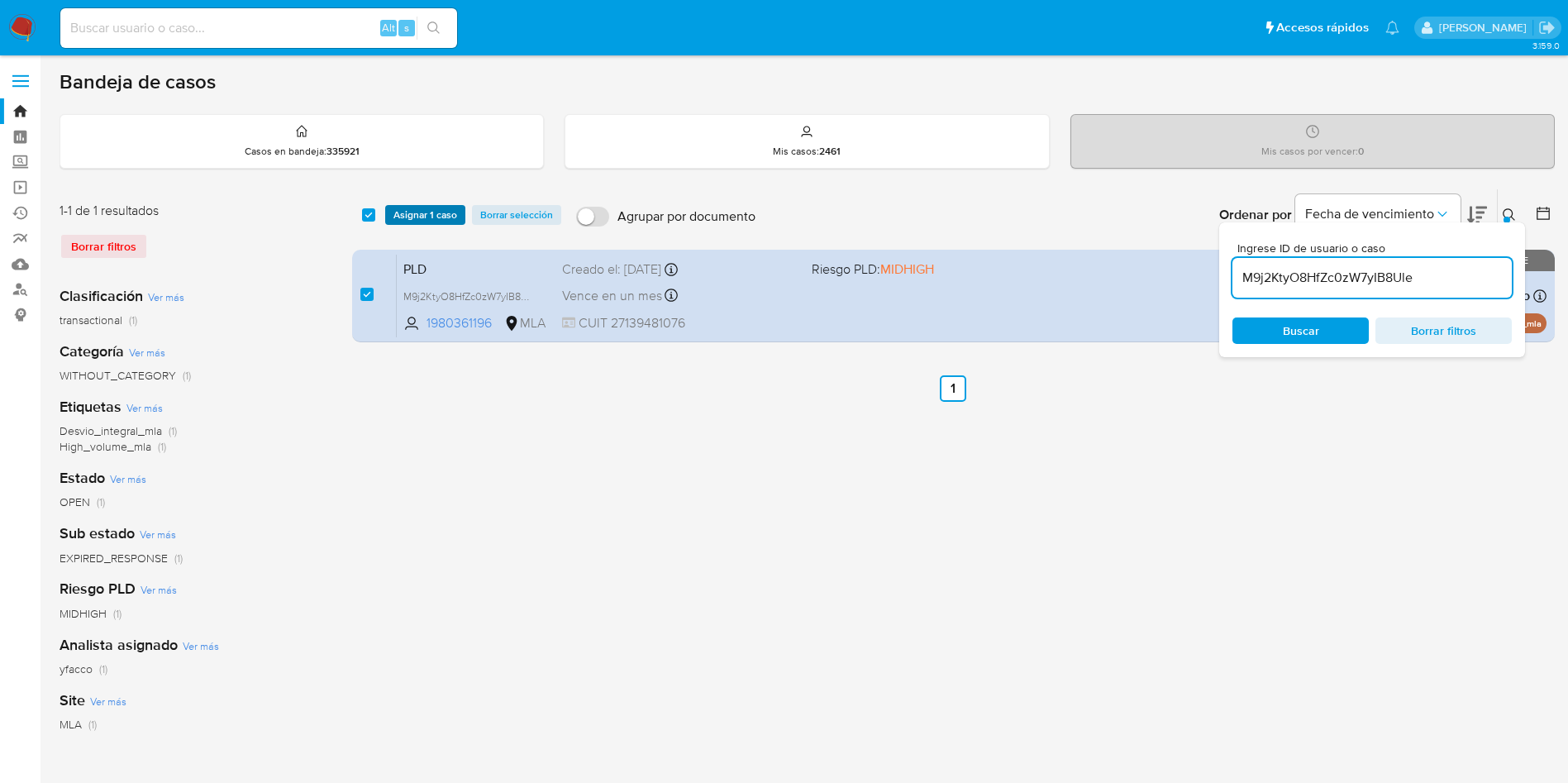
click at [406, 211] on span "Asignar 1 caso" at bounding box center [425, 214] width 64 height 16
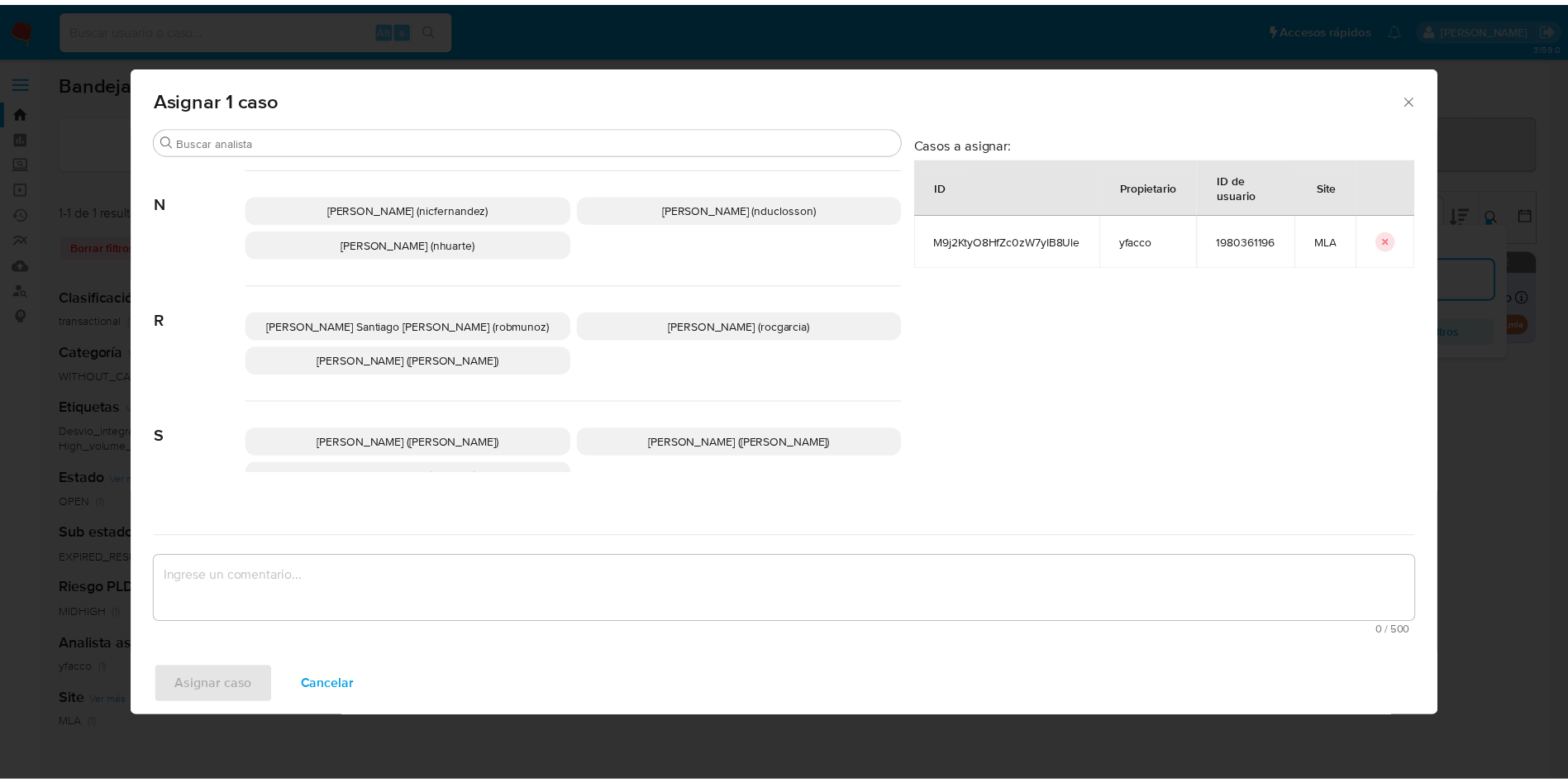
scroll to position [1429, 0]
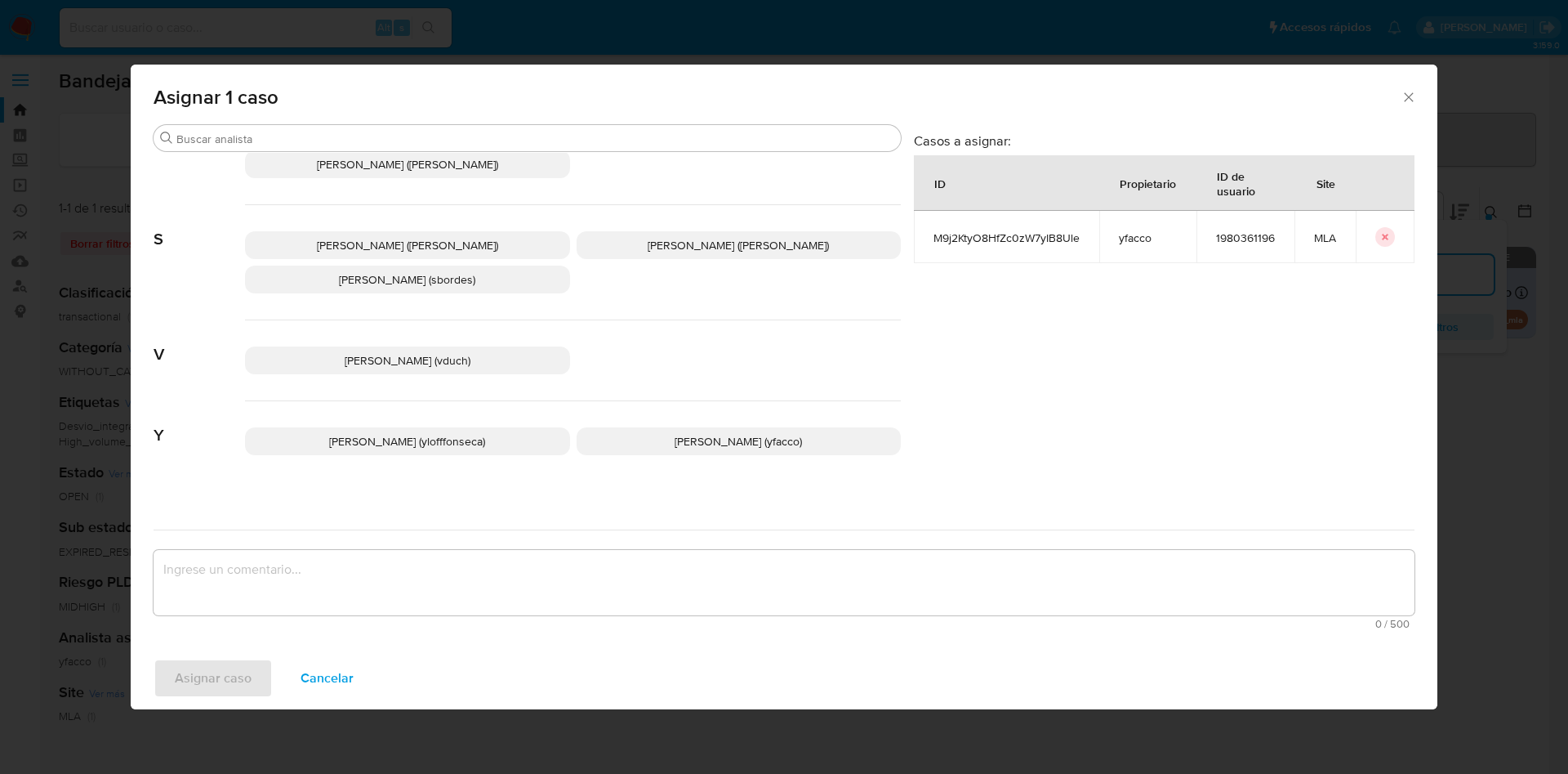
click at [676, 433] on span "Yesica Paola Facco (yfacco)" at bounding box center [739, 441] width 128 height 16
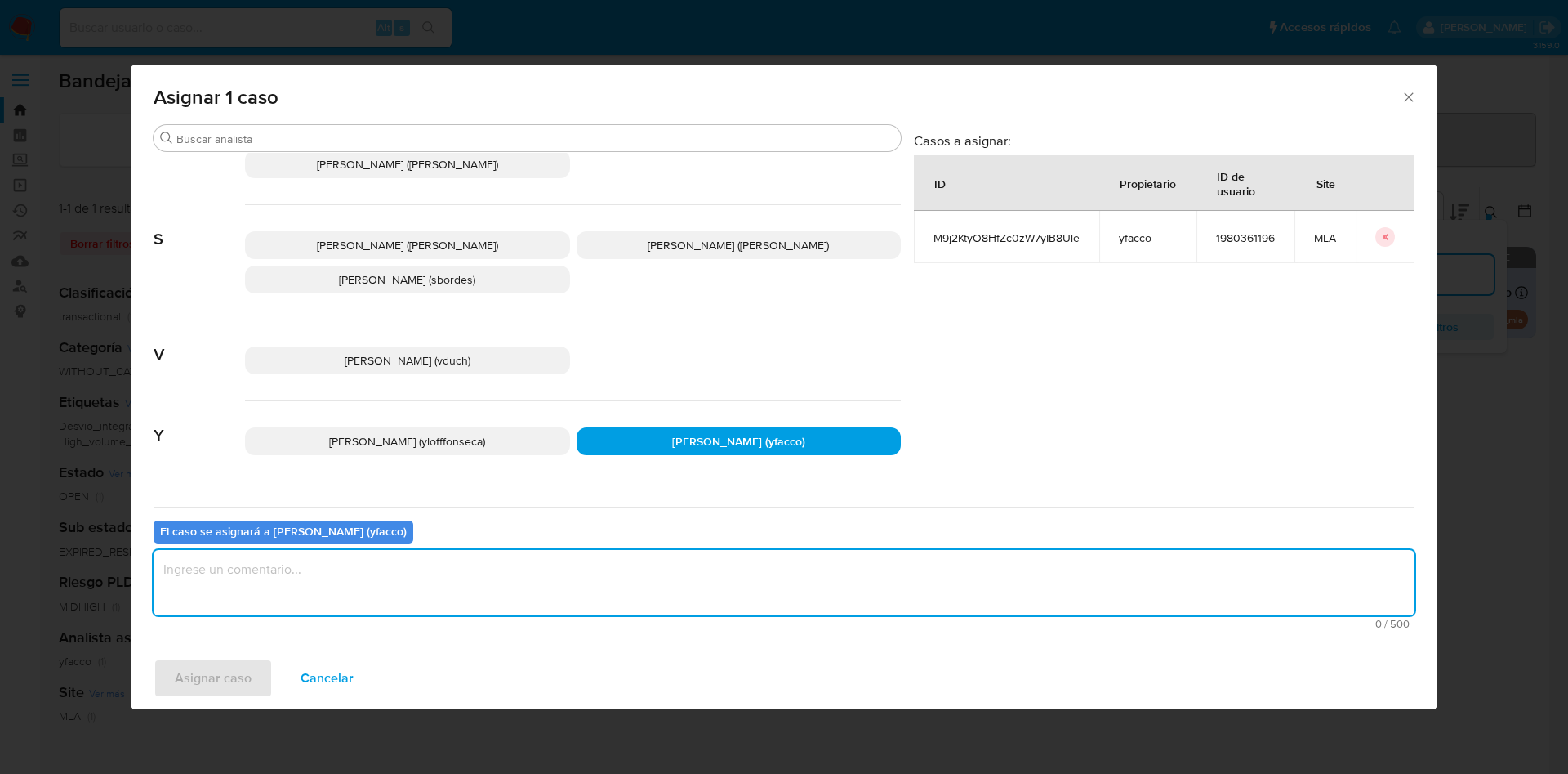
click at [559, 581] on textarea "assign-modal" at bounding box center [784, 583] width 1261 height 65
click at [193, 677] on span "Asignar caso" at bounding box center [212, 677] width 76 height 36
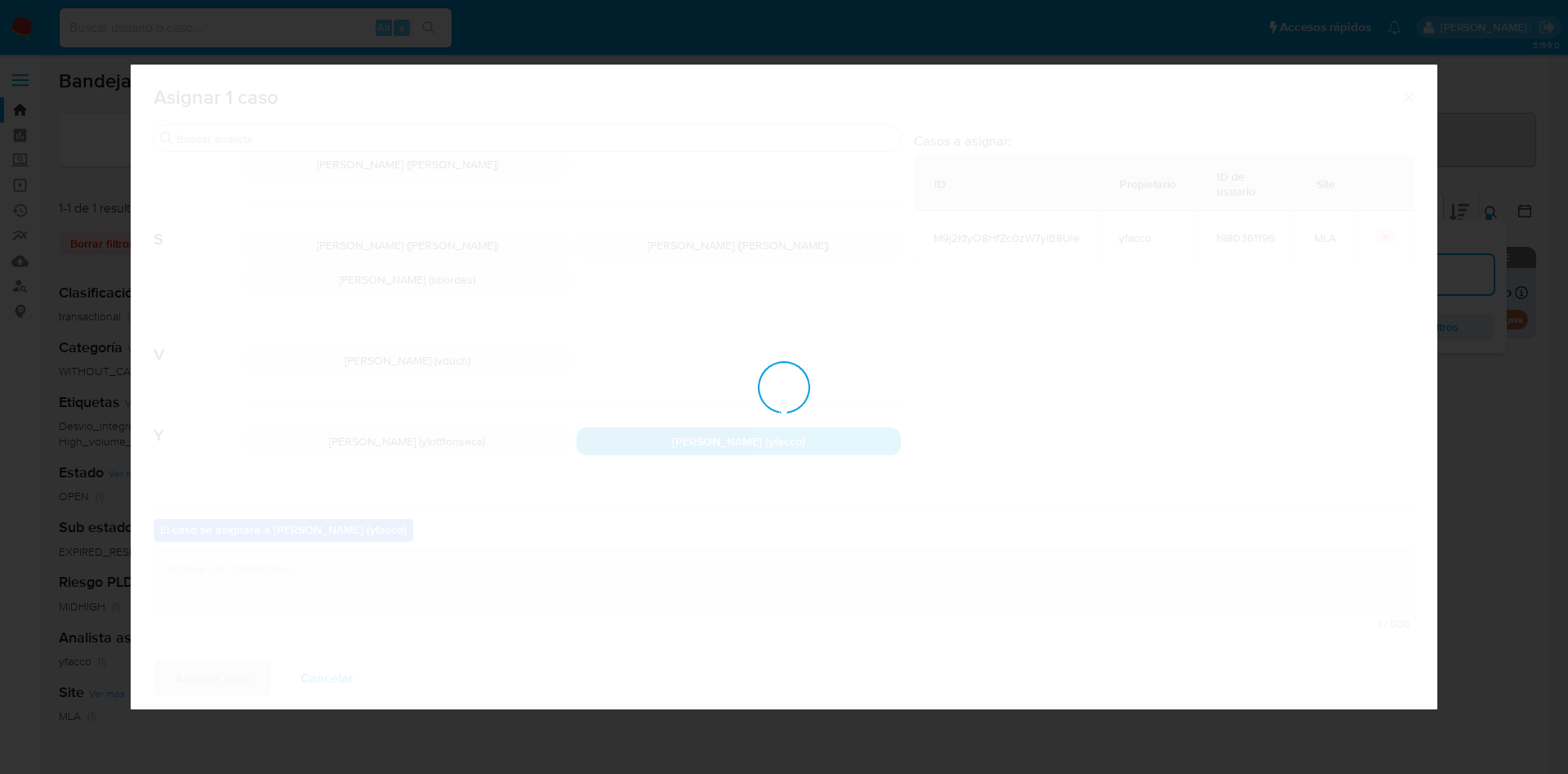
checkbox input "false"
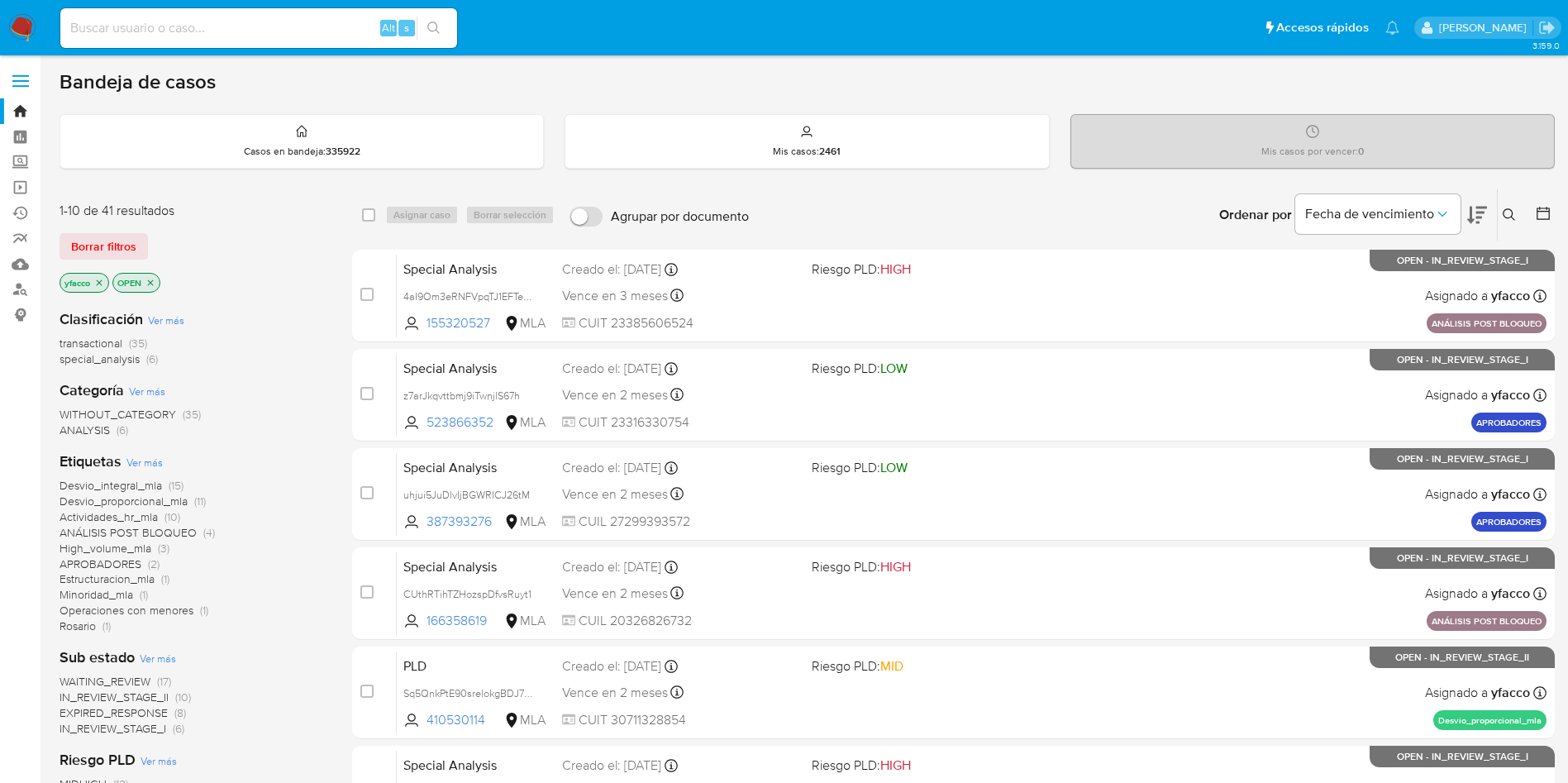
click at [184, 25] on input at bounding box center [258, 27] width 397 height 21
paste input "Aiwms6JQ4MIyziHh7sTBcQgy"
type input "Aiwms6JQ4MIyziHh7sTBcQgy"
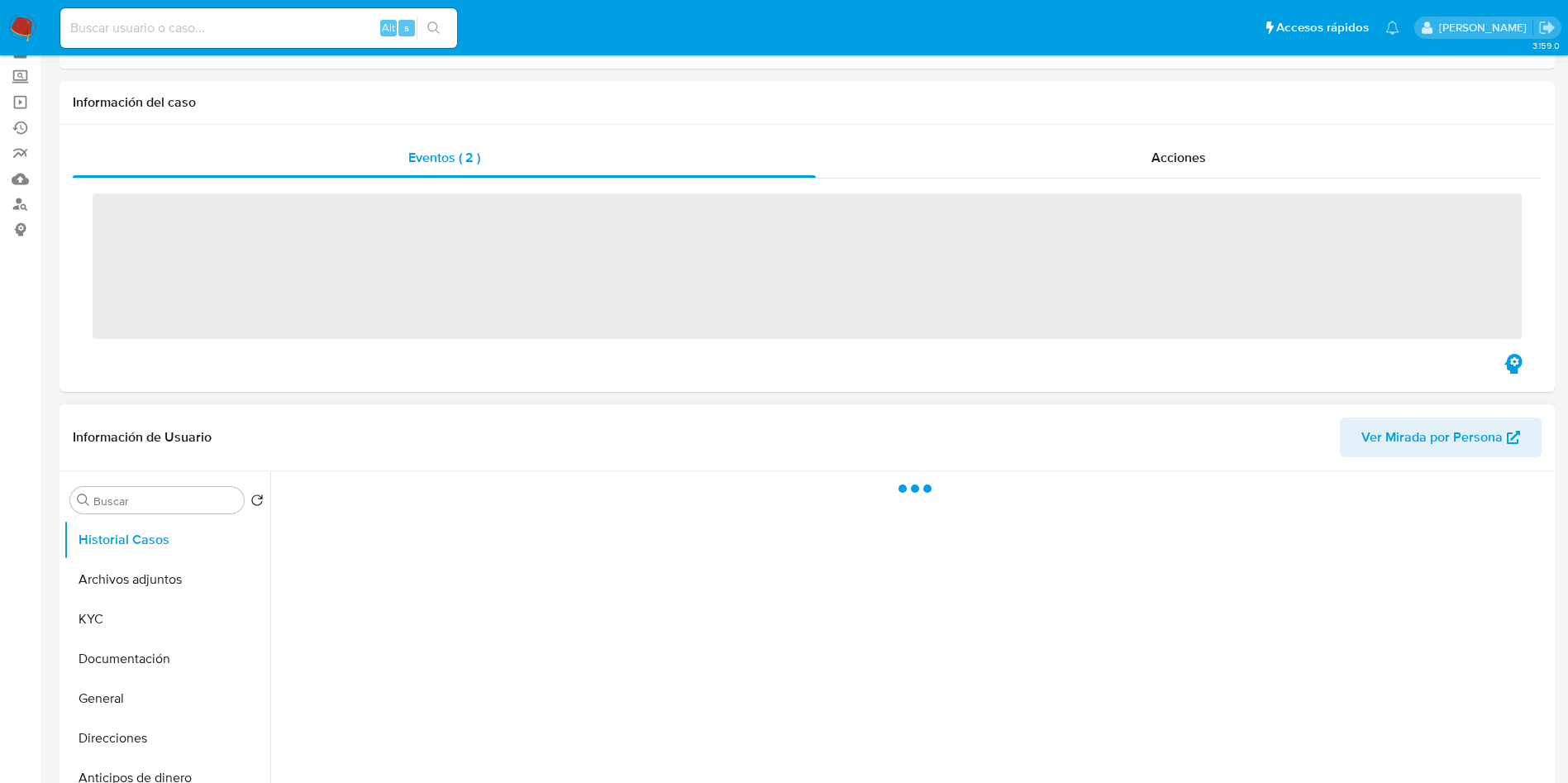
scroll to position [124, 0]
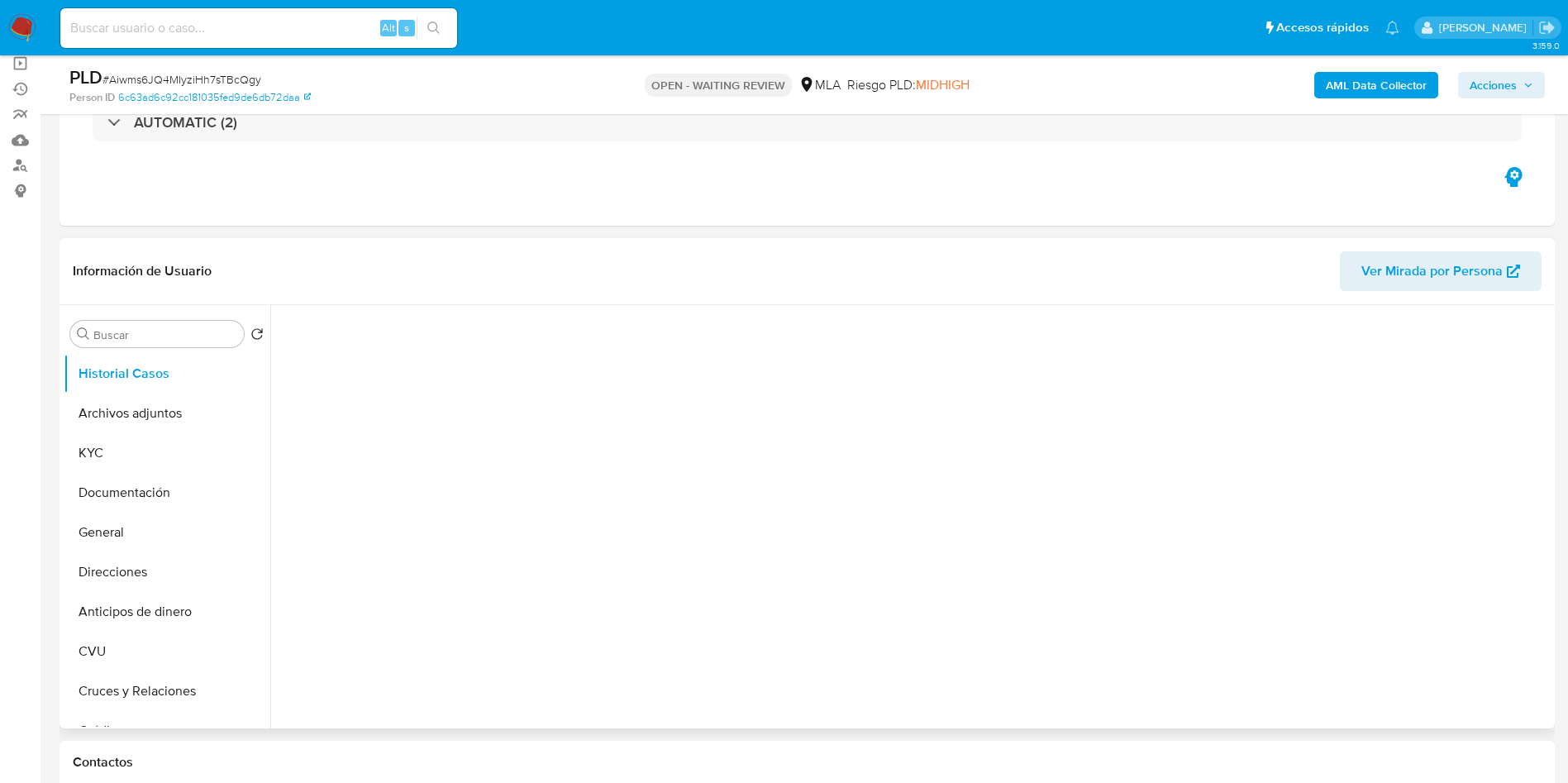
select select "10"
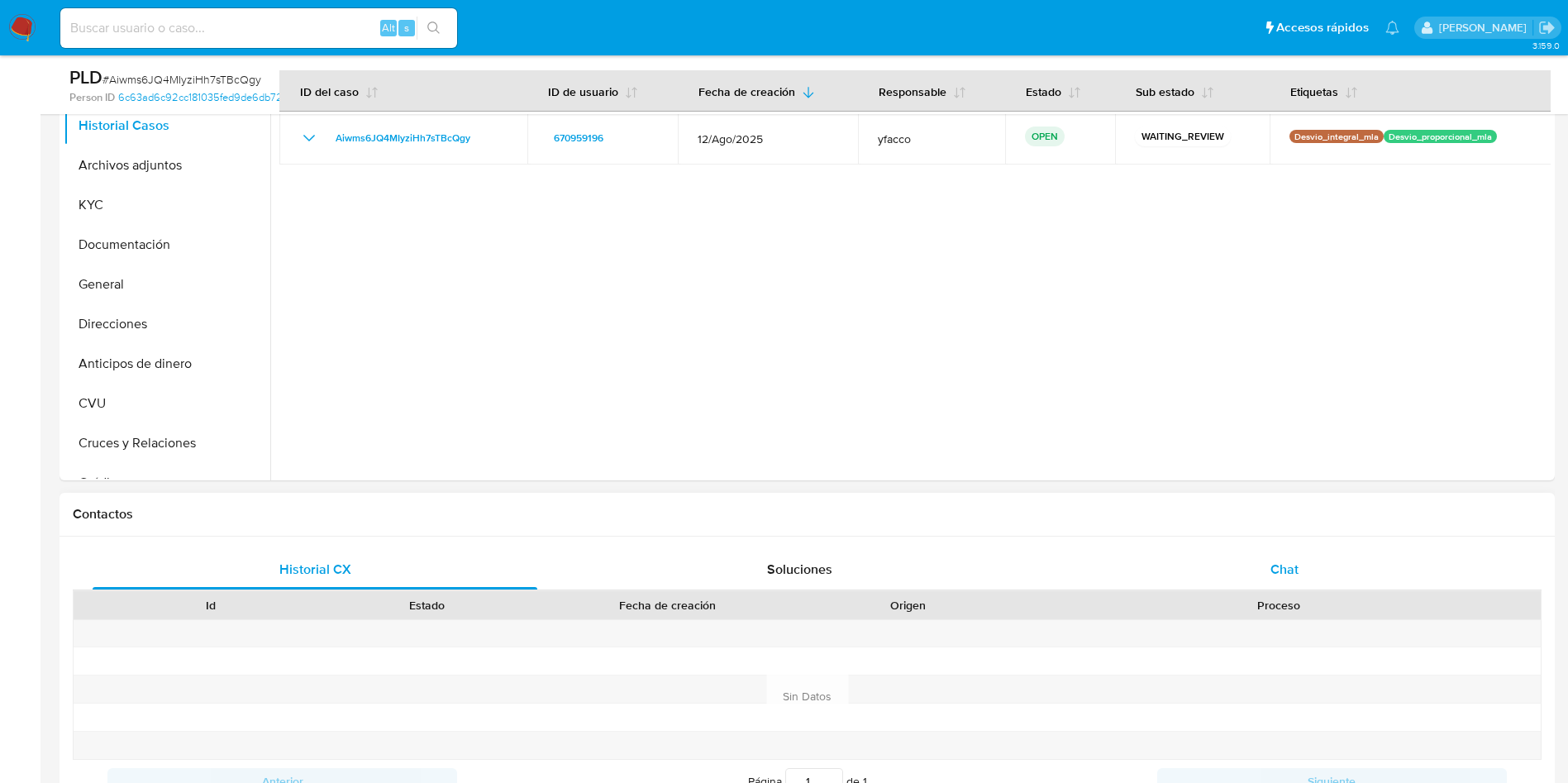
click at [1317, 570] on div "Chat" at bounding box center [1284, 569] width 445 height 40
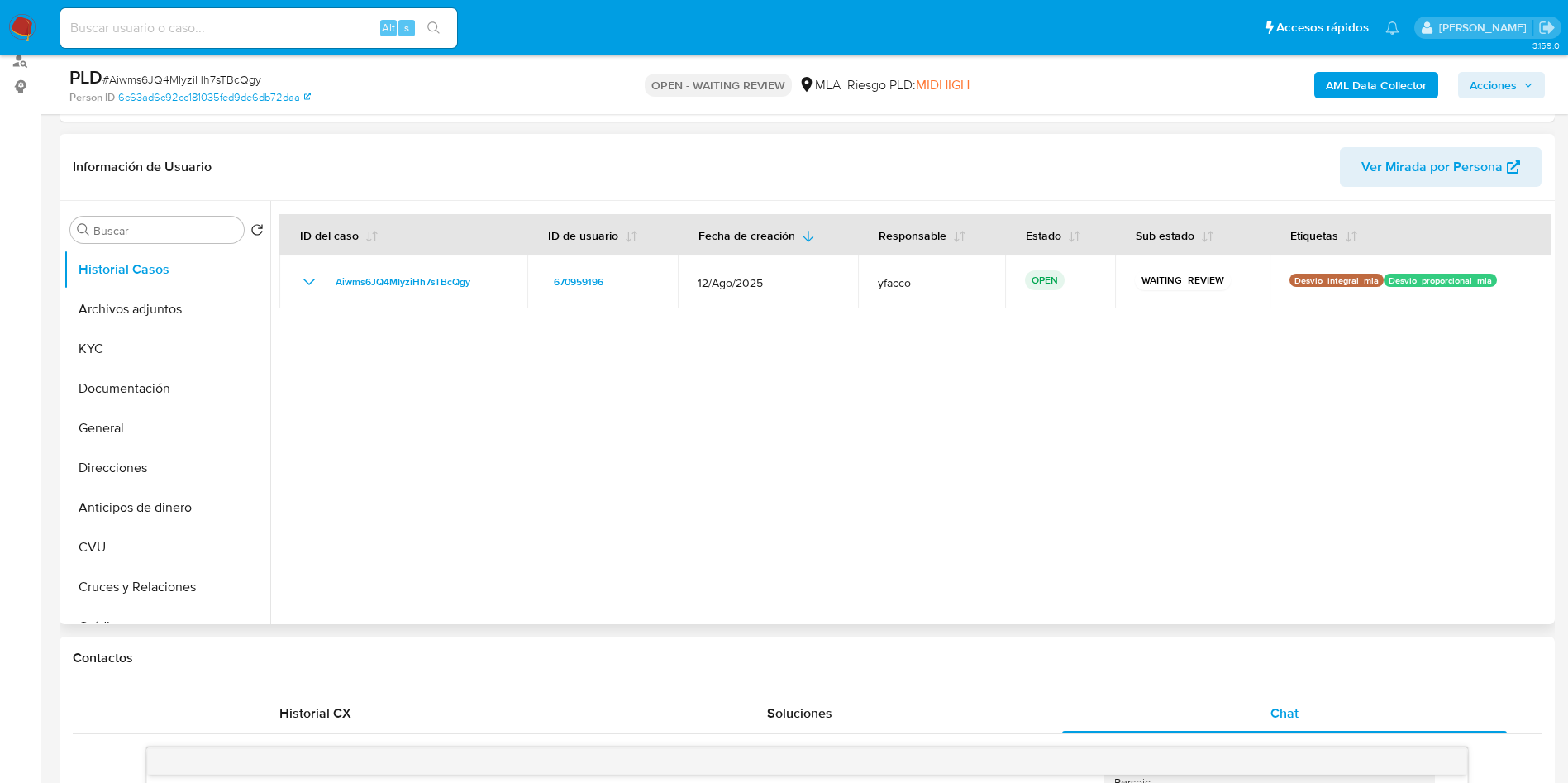
scroll to position [248, 0]
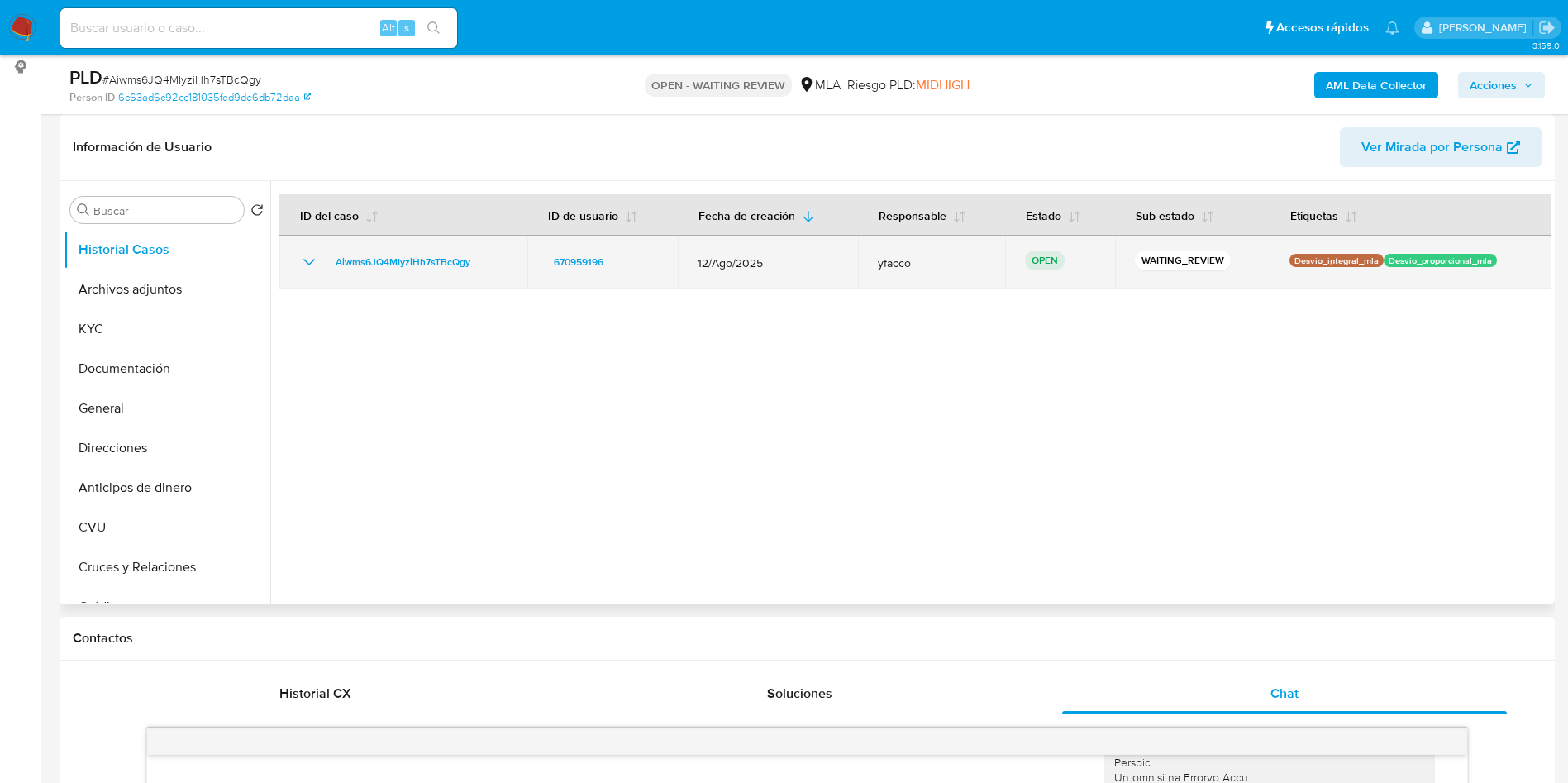
drag, startPoint x: 327, startPoint y: 261, endPoint x: 508, endPoint y: 256, distance: 181.1
click at [508, 256] on td "Aiwms6JQ4MIyziHh7sTBcQgy" at bounding box center [403, 262] width 248 height 53
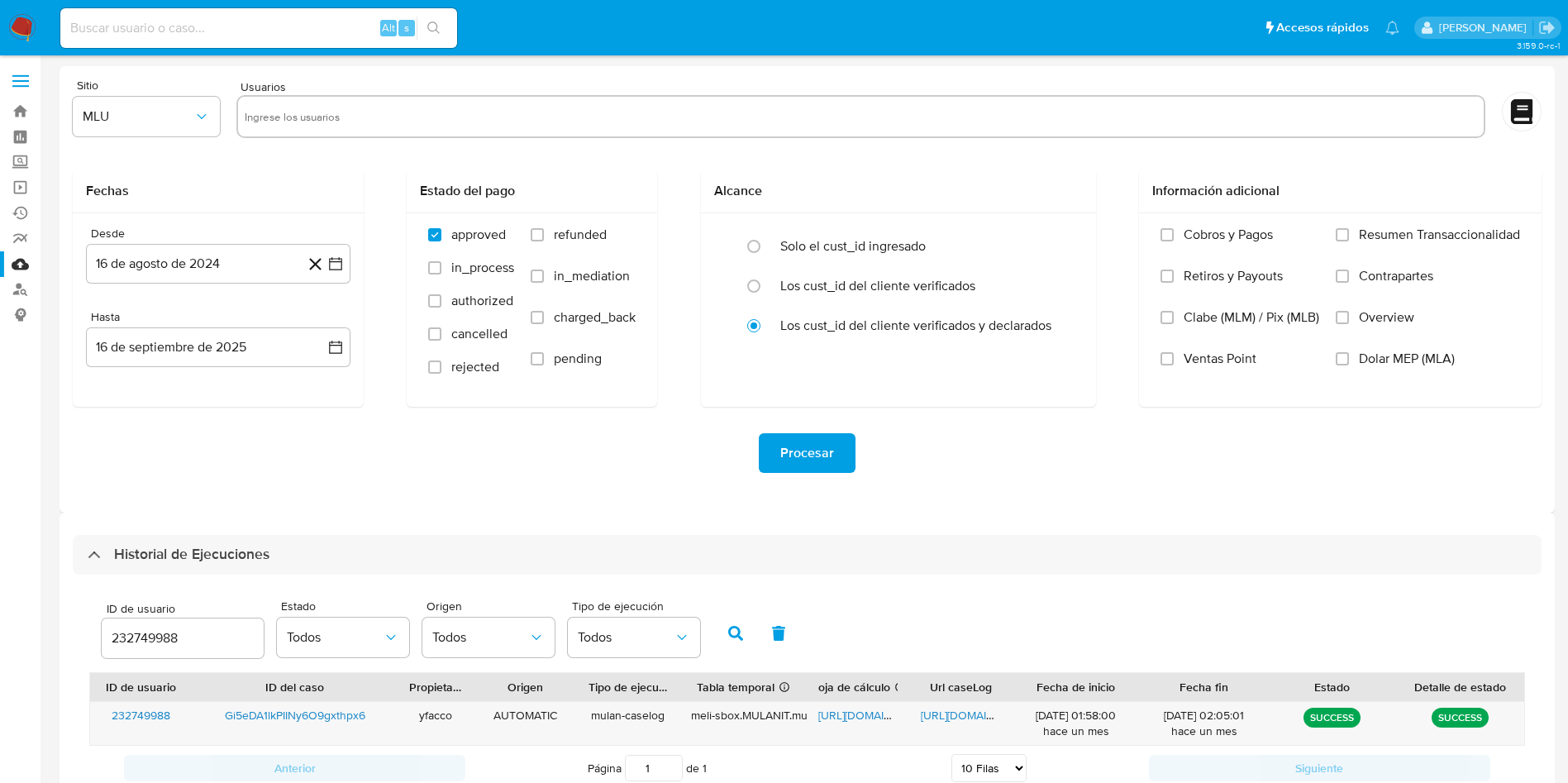
select select "10"
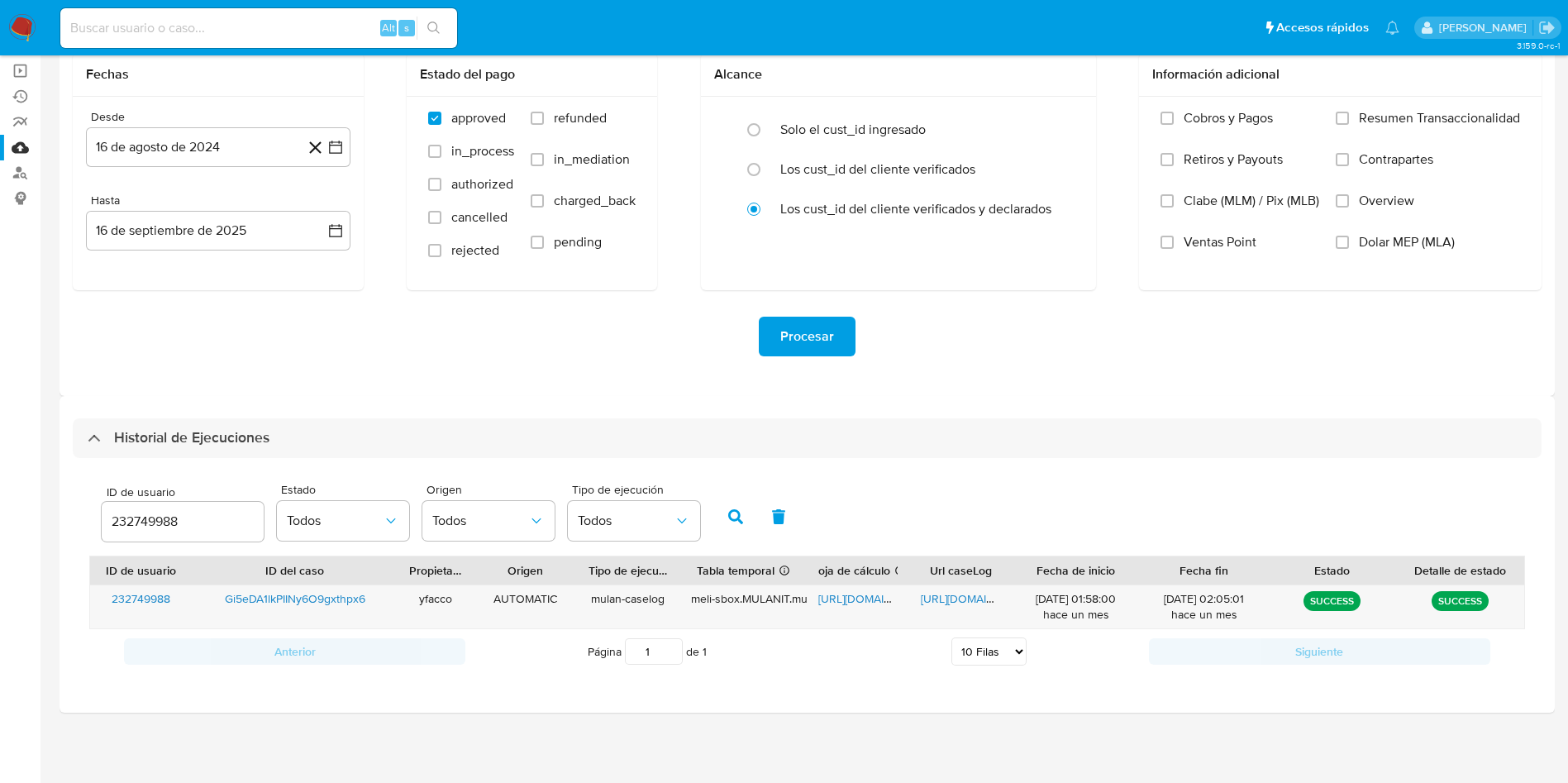
drag, startPoint x: 215, startPoint y: 515, endPoint x: 0, endPoint y: 487, distance: 216.8
click at [0, 488] on section "Bandeja Tablero Screening Búsqueda en Listas Watchlist Herramientas Operaciones…" at bounding box center [784, 333] width 1568 height 899
type input "670959196"
click at [721, 516] on button "button" at bounding box center [736, 516] width 43 height 40
click at [855, 591] on span "https://docs.google.com/spreadsheets/d/1l7IISUR_W0aM8rgRkkQXkMEJ6BW059VaG6Lkn1B…" at bounding box center [875, 598] width 114 height 16
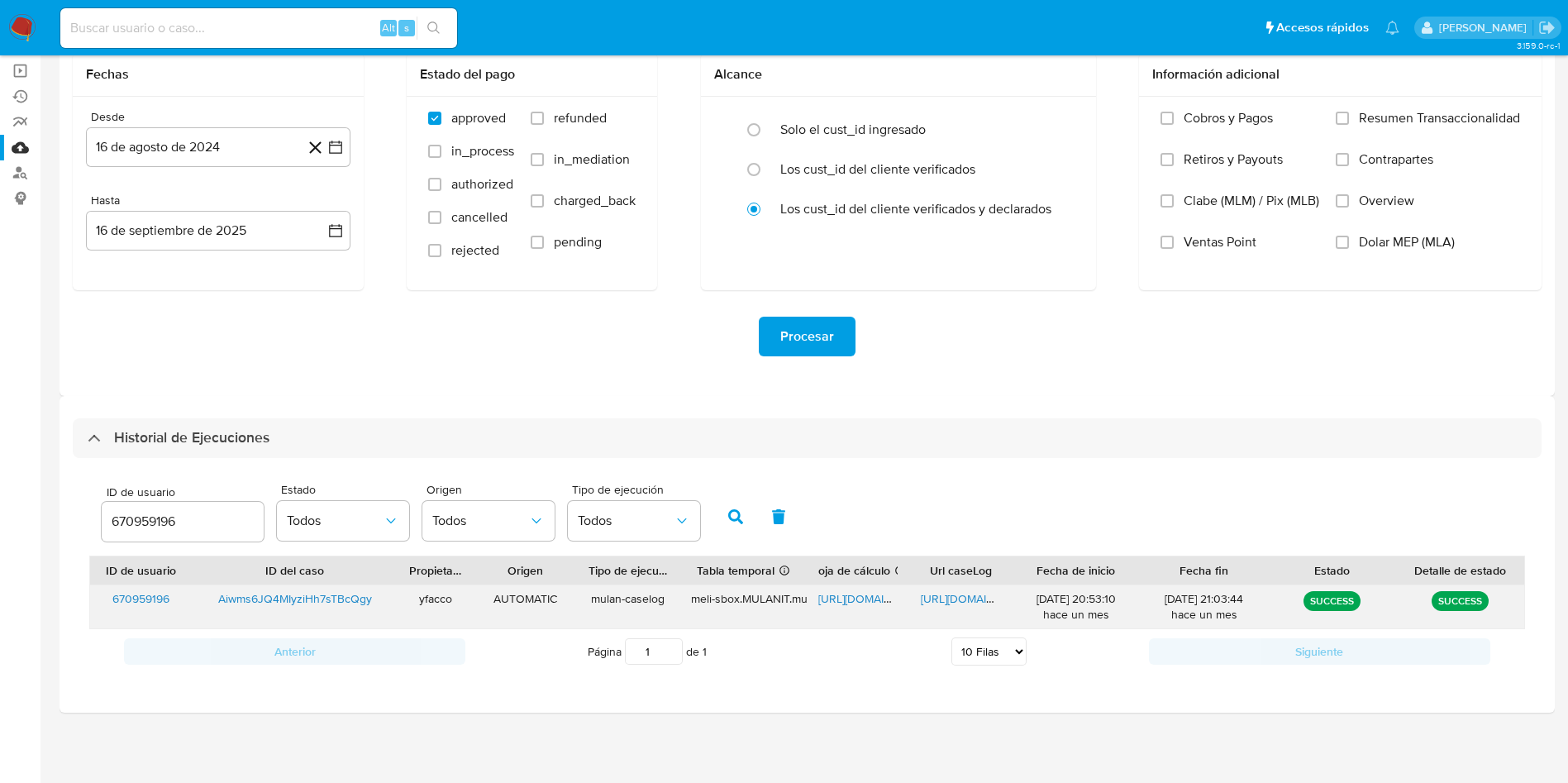
click at [960, 599] on span "https://docs.google.com/document/d/10U5H0TUHeWAkVCGe3no8WaMRKxs8HPJmQZNr8G8fCAg…" at bounding box center [978, 598] width 114 height 16
drag, startPoint x: 184, startPoint y: 526, endPoint x: 0, endPoint y: 464, distance: 194.2
click at [0, 487] on section "Bandeja Tablero Screening Búsqueda en Listas Watchlist Herramientas Operaciones…" at bounding box center [784, 333] width 1568 height 899
paste input "1980361196"
type input "1980361196"
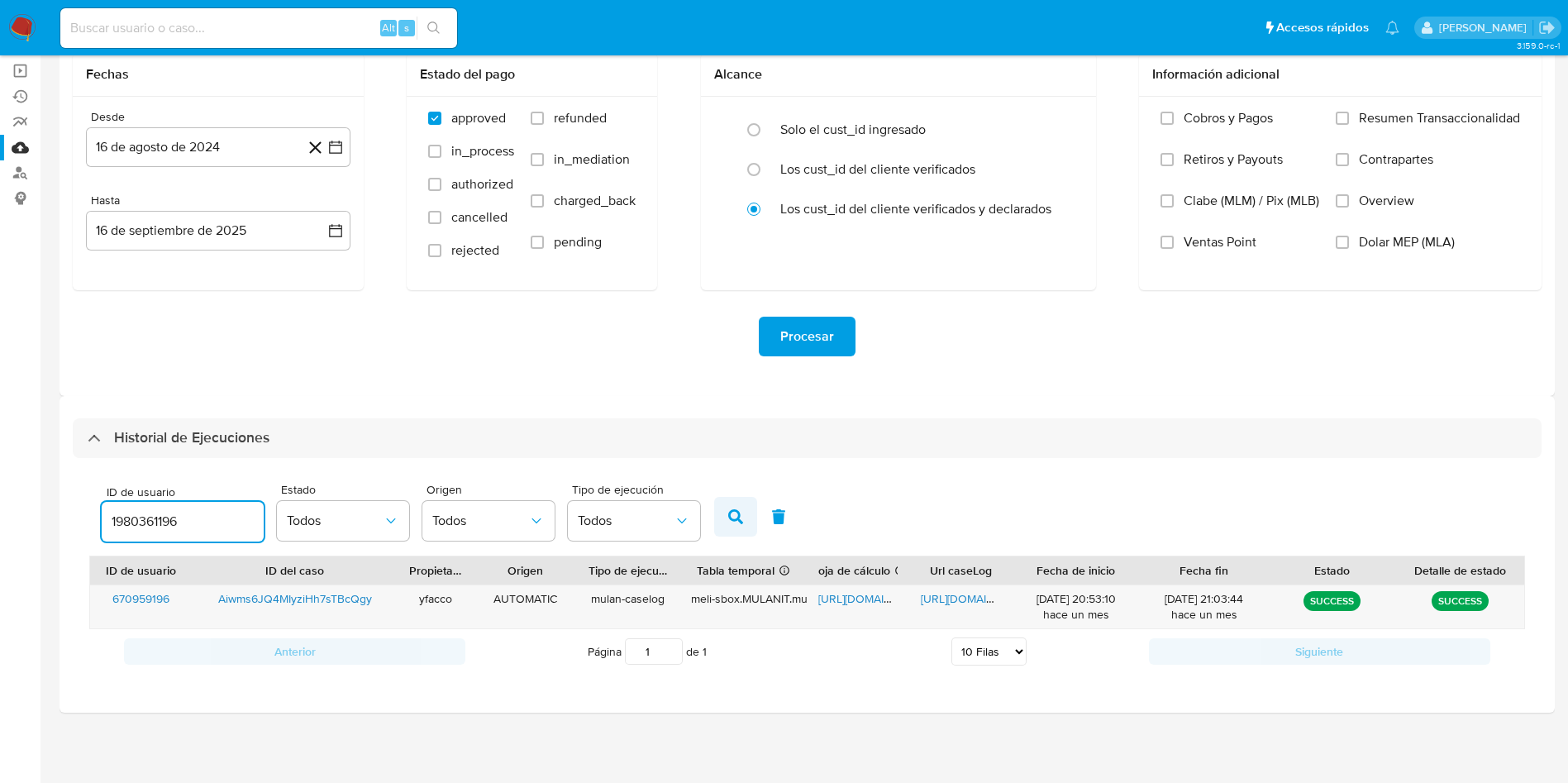
click at [734, 532] on button "button" at bounding box center [736, 516] width 43 height 40
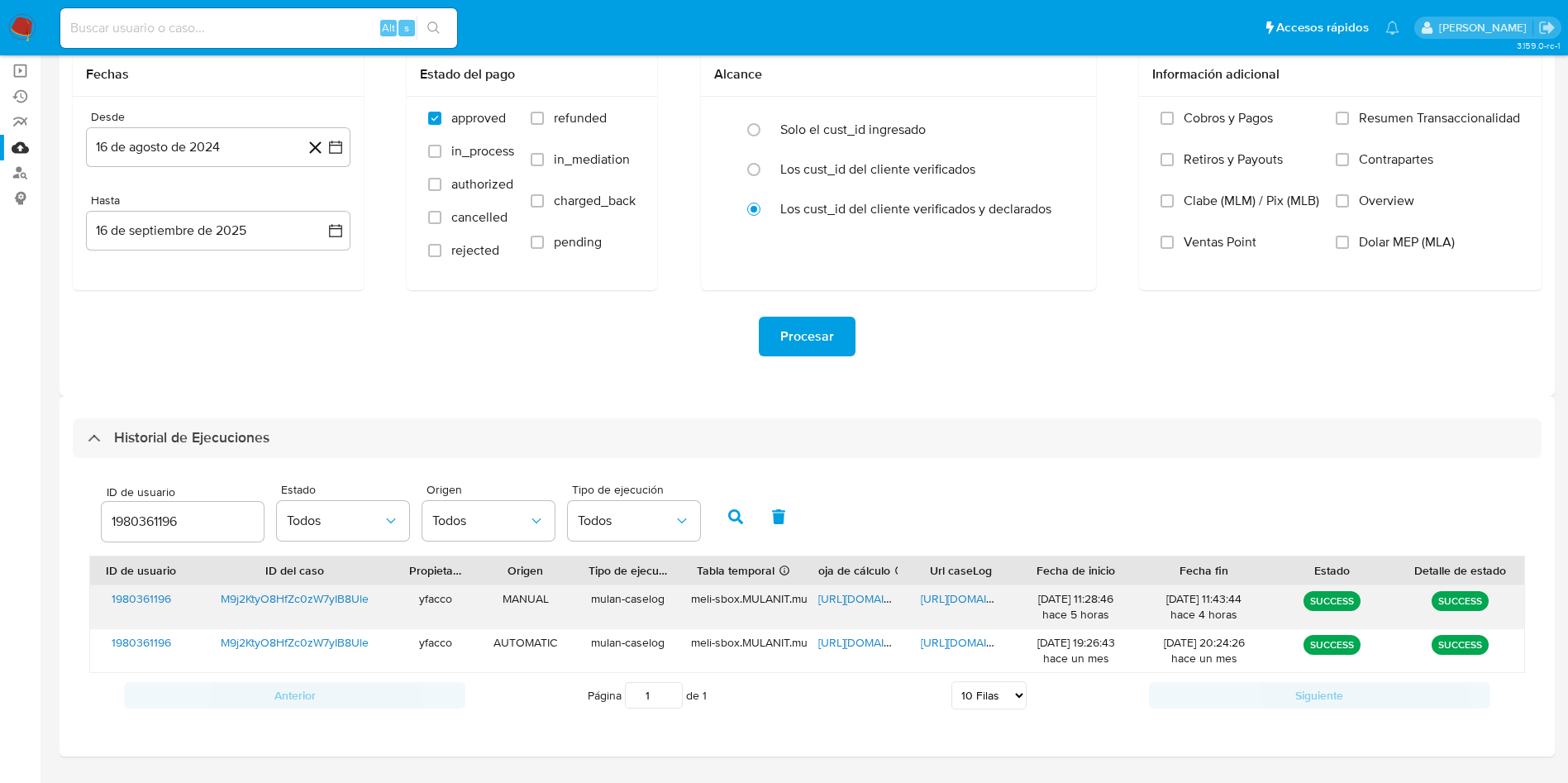
click at [849, 599] on span "https://docs.google.com/spreadsheets/d/1hI0cGuSj91pBui71D-ejXPhbtUQUOI85J5kVPKL…" at bounding box center [875, 598] width 114 height 16
click at [943, 600] on span "https://docs.google.com/document/d/1WRpHTpMxkSA8-oxq7br6HMw3rjAXXClWshW-yLdt8ns…" at bounding box center [978, 598] width 114 height 16
drag, startPoint x: 191, startPoint y: 526, endPoint x: 0, endPoint y: 486, distance: 195.1
click at [0, 495] on section "Bandeja Tablero Screening Búsqueda en Listas Watchlist Herramientas Operaciones…" at bounding box center [784, 354] width 1568 height 942
type input "455805641"
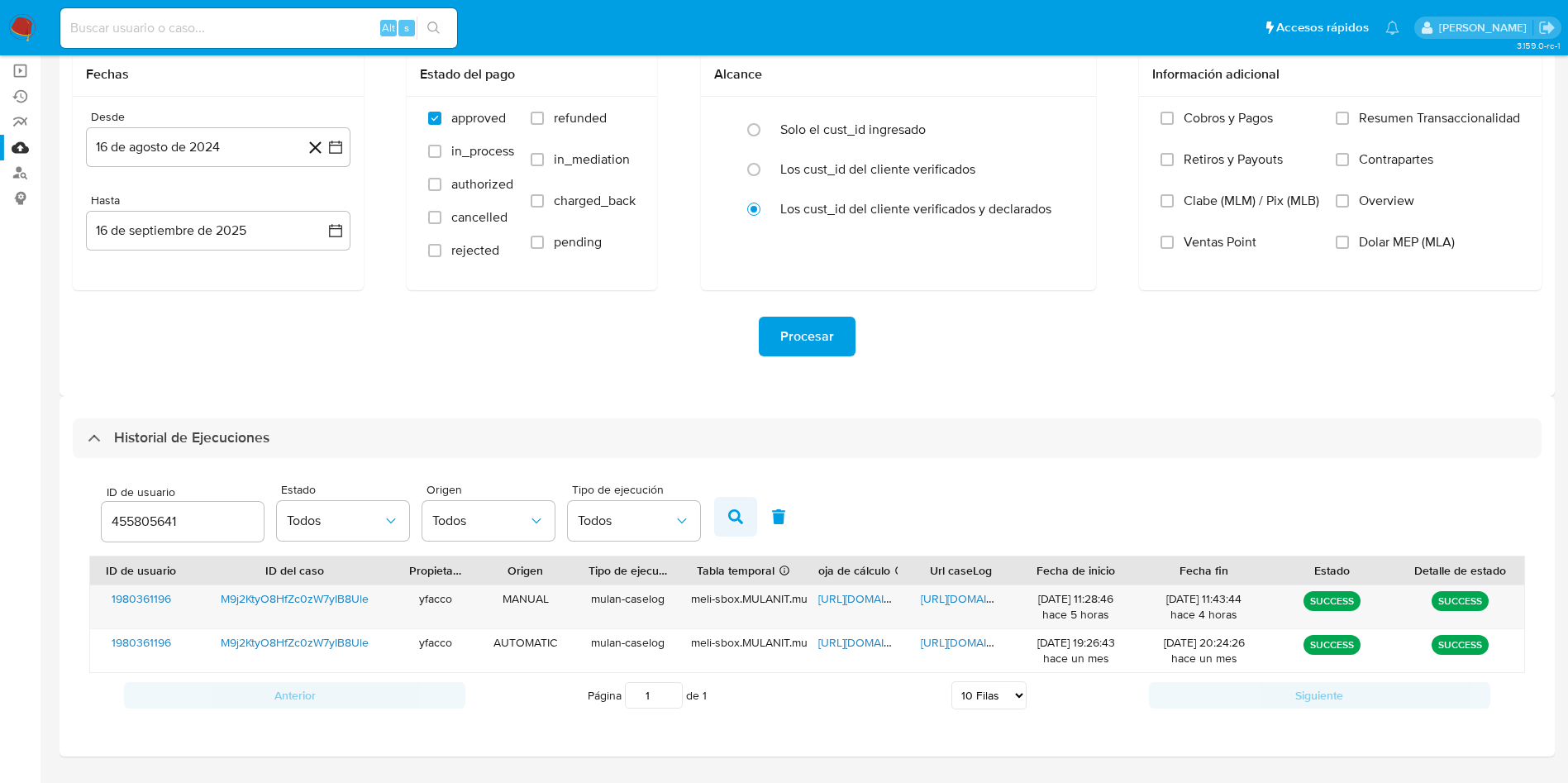
click at [730, 515] on icon "button" at bounding box center [736, 516] width 15 height 15
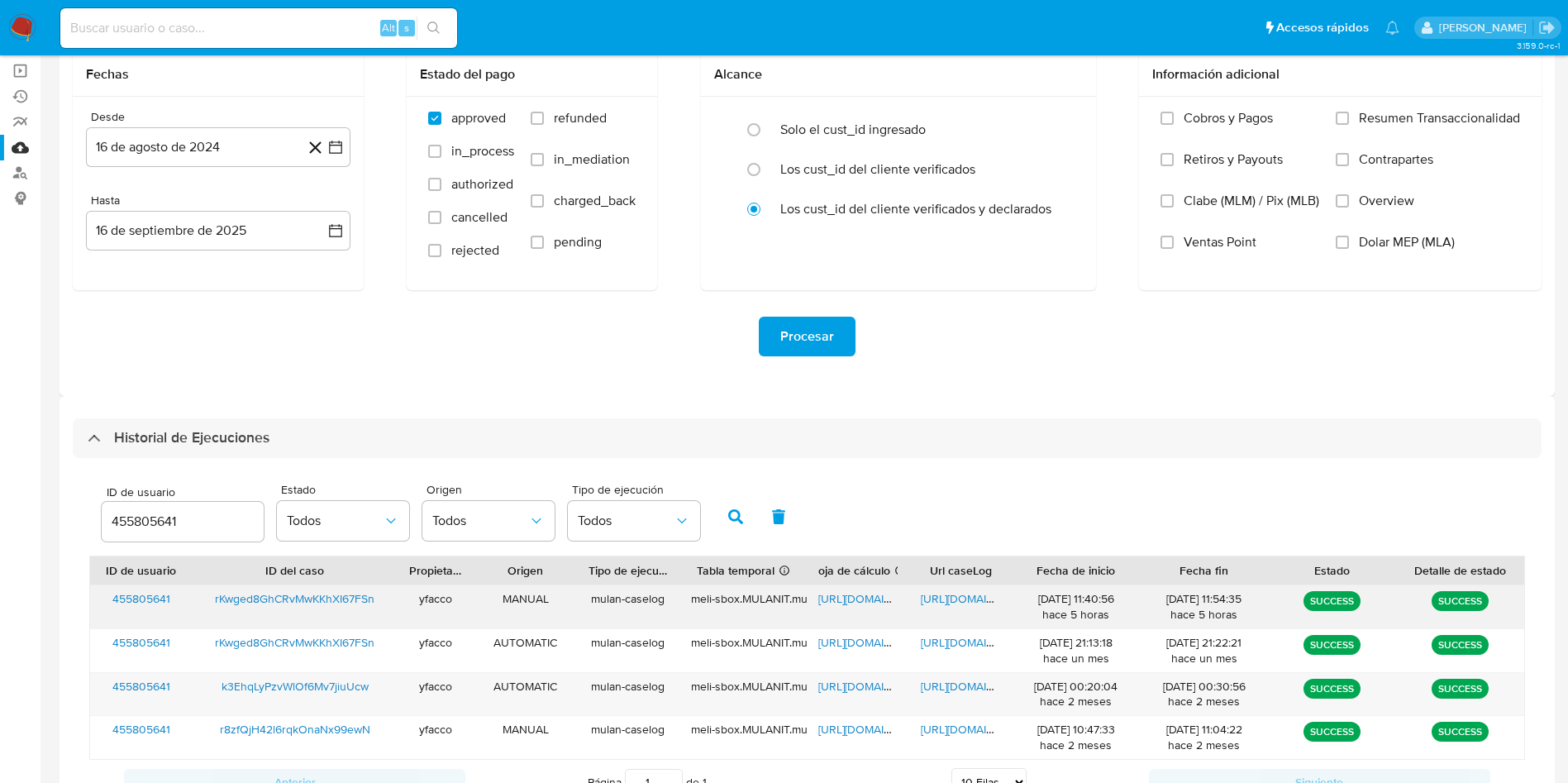
click at [837, 594] on span "https://docs.google.com/spreadsheets/d/1y5cShGr-pOK9yoTJjTFOXAf1GqiajpiJiUI-GkG…" at bounding box center [875, 598] width 114 height 16
click at [945, 595] on span "https://docs.google.com/document/d/1CeZl1qqnUXftLUKH7f_7ryorYoWhMZeoUKYOuoyF__E…" at bounding box center [978, 598] width 114 height 16
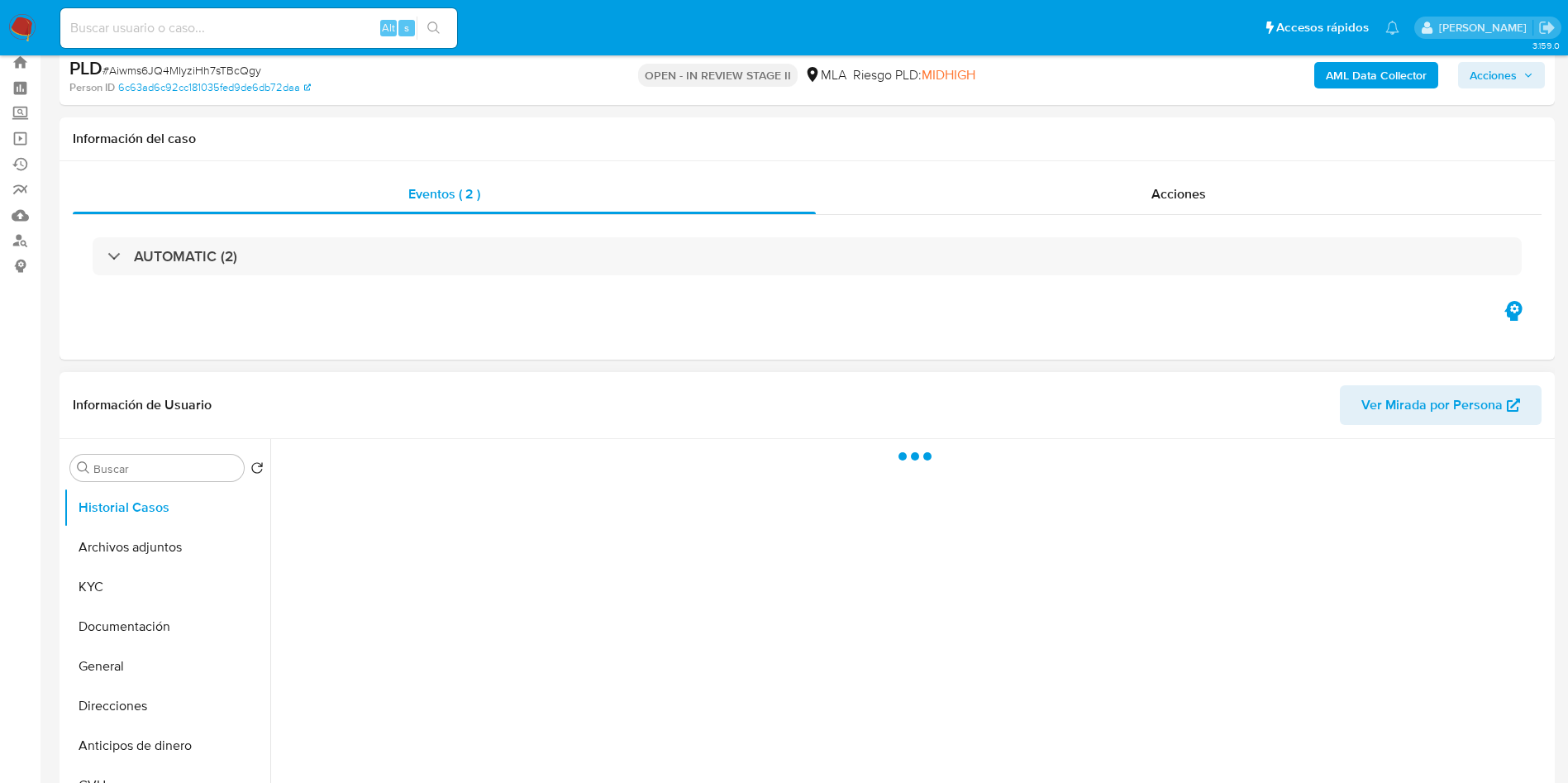
select select "10"
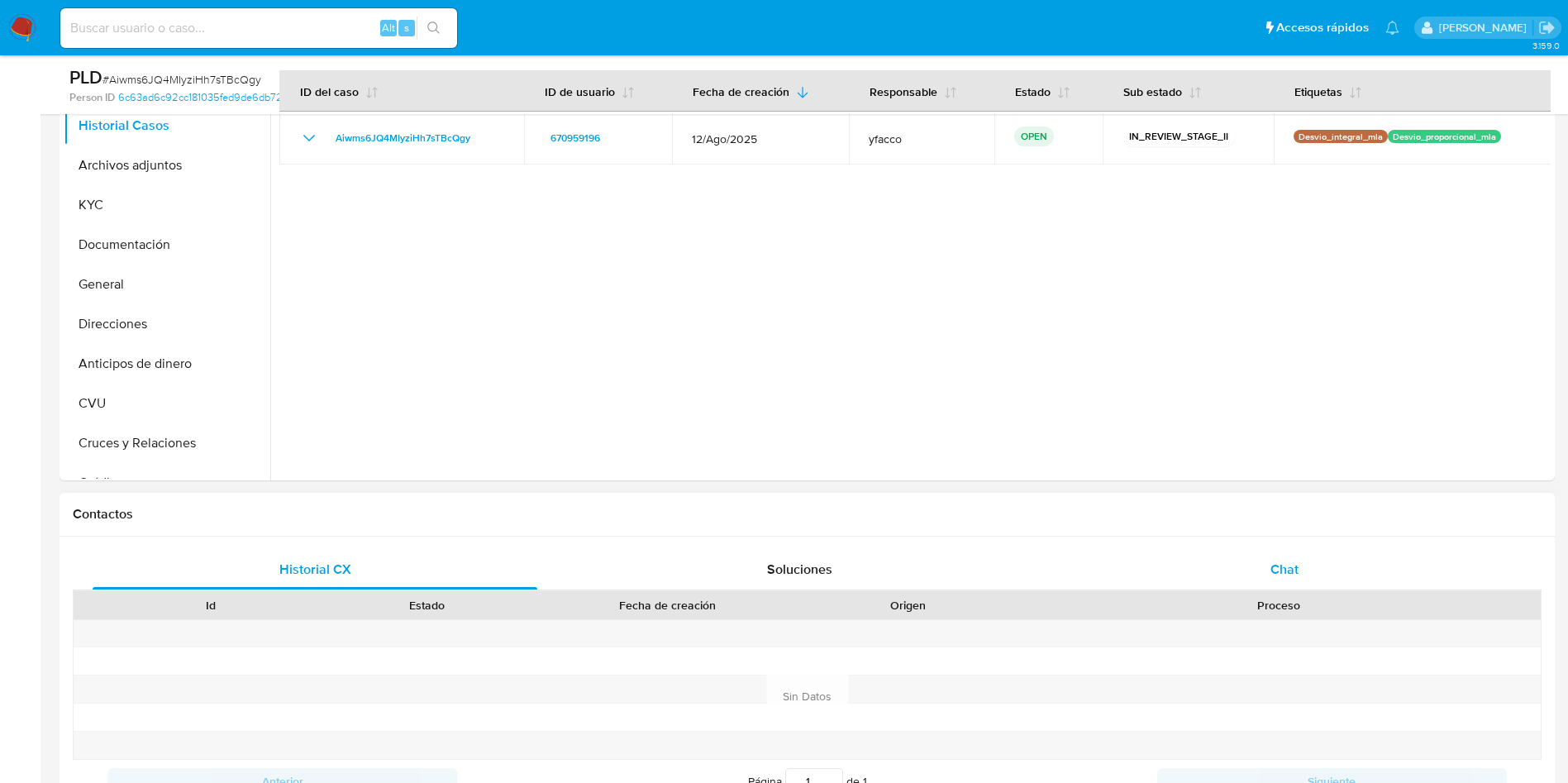
click at [1275, 589] on div "Chat" at bounding box center [1284, 569] width 445 height 40
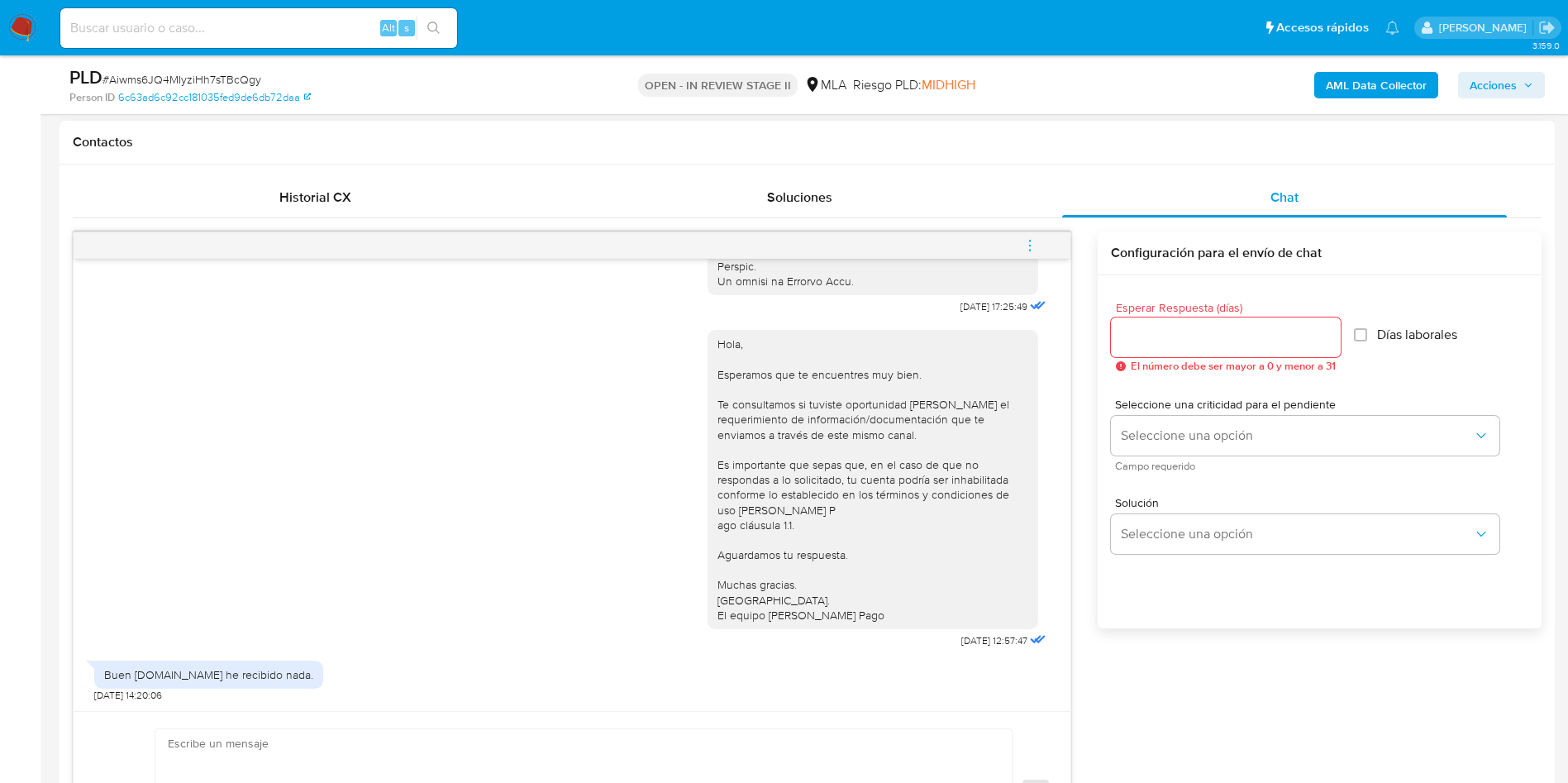
scroll to position [898, 0]
click at [1035, 254] on span "menu-action" at bounding box center [1030, 245] width 15 height 40
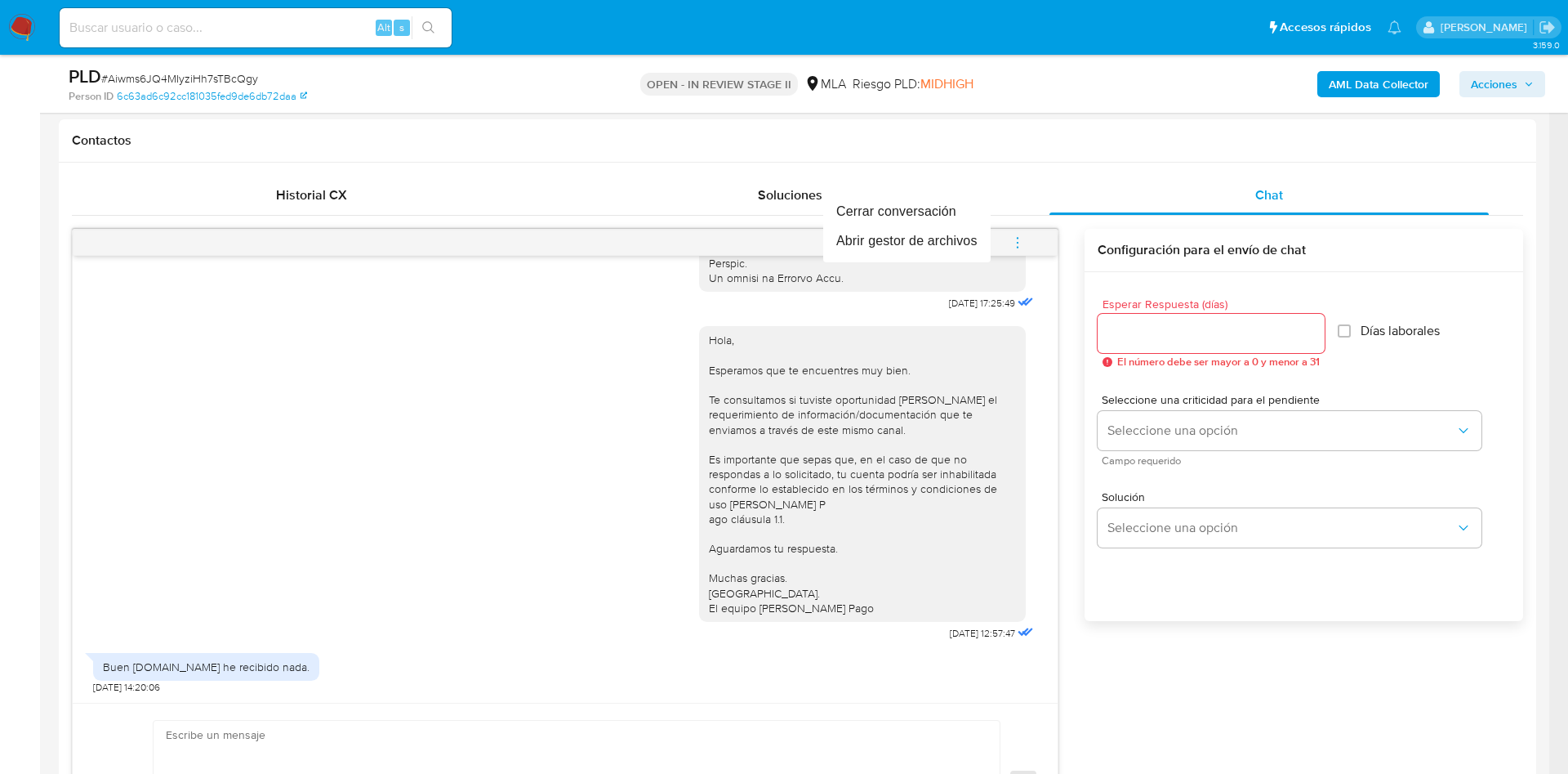
click at [373, 736] on div at bounding box center [784, 387] width 1568 height 774
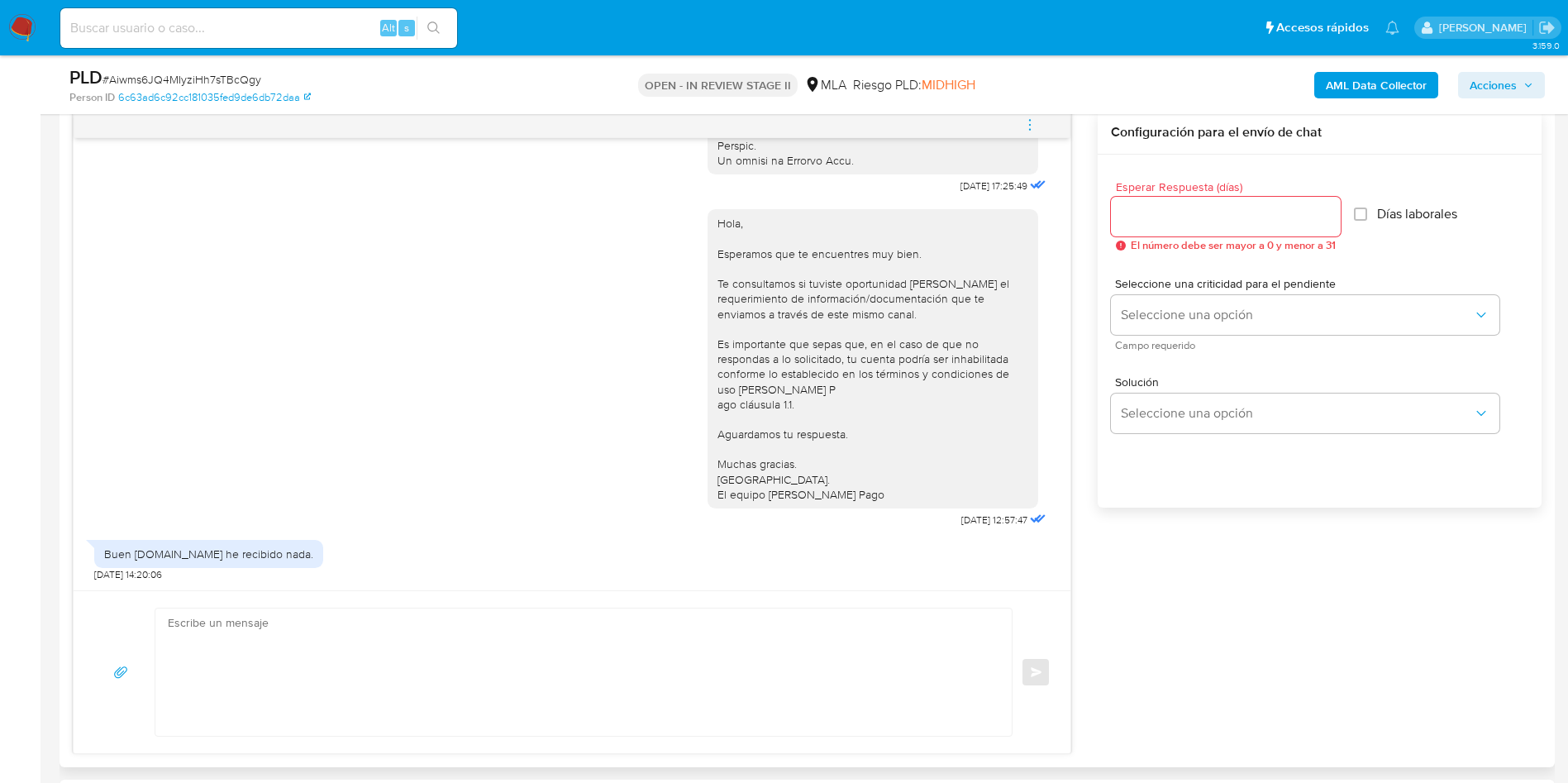
scroll to position [992, 0]
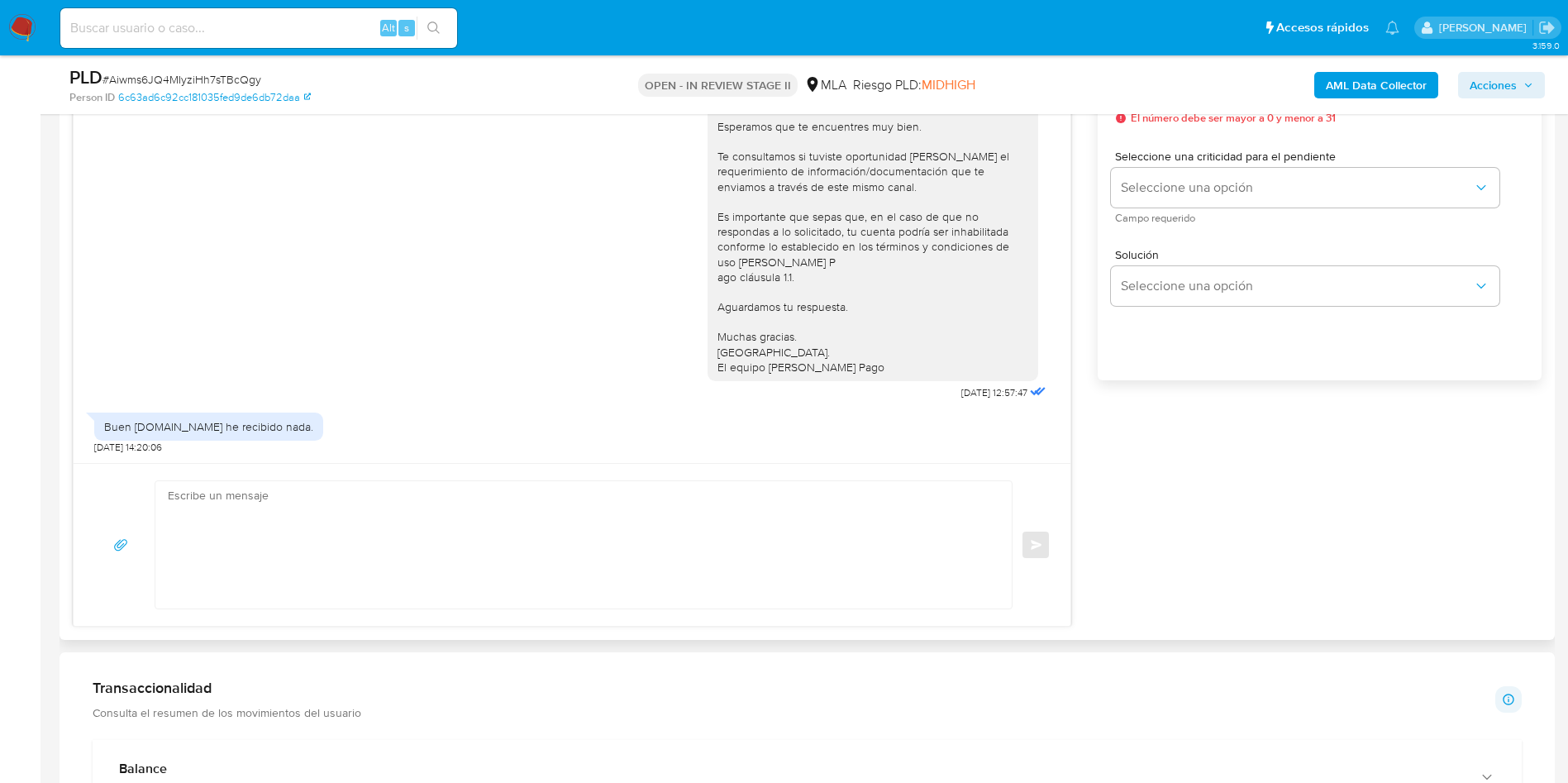
click at [526, 529] on textarea at bounding box center [579, 544] width 823 height 127
paste textarea "Hola XXX, esperamos que te encuentres muy bien. Te consultamos si tuviste oport…"
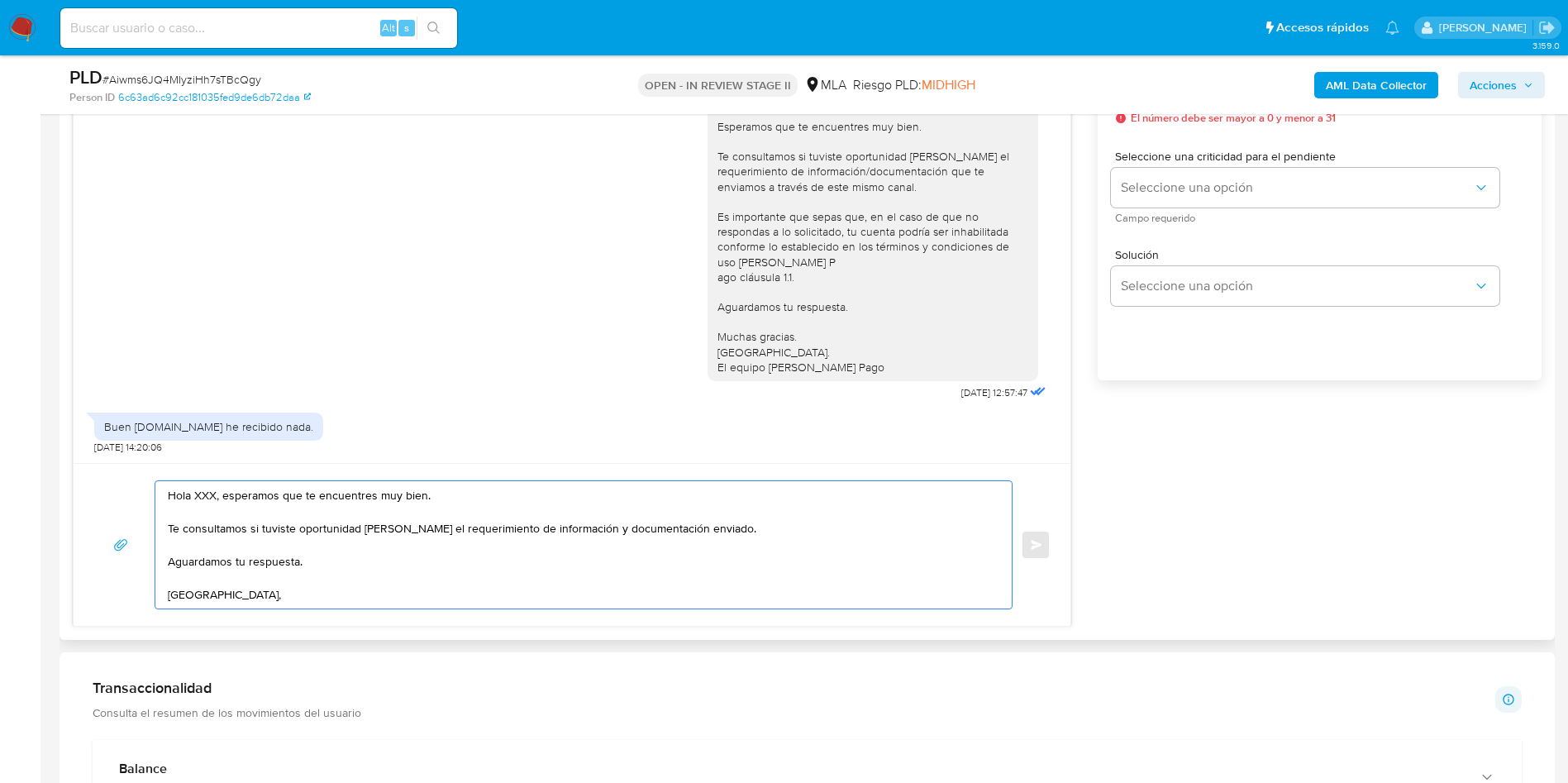
scroll to position [6, 0]
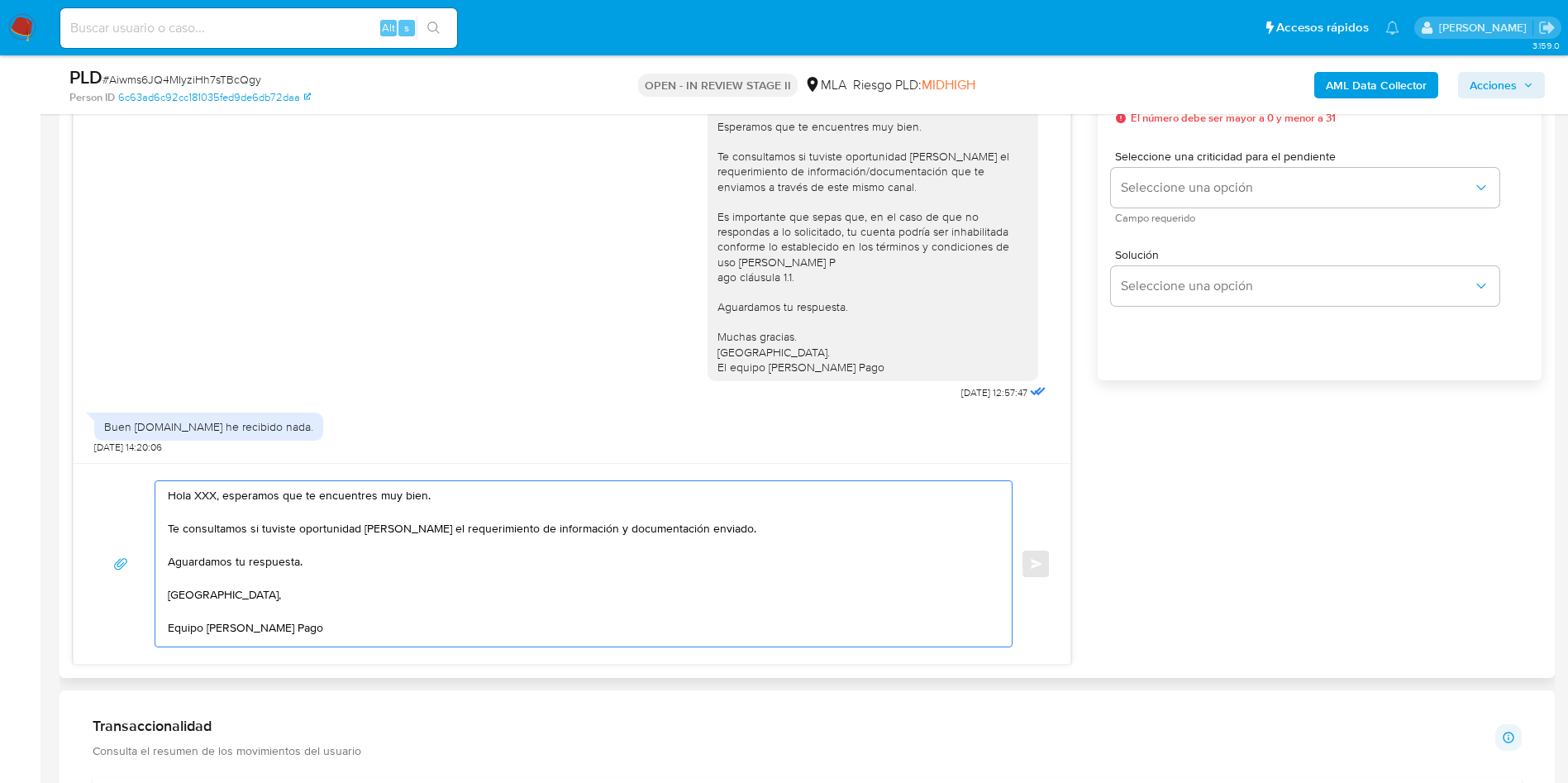
click at [217, 495] on textarea "Hola XXX, esperamos que te encuentres muy bien. Te consultamos si tuviste oport…" at bounding box center [579, 563] width 823 height 166
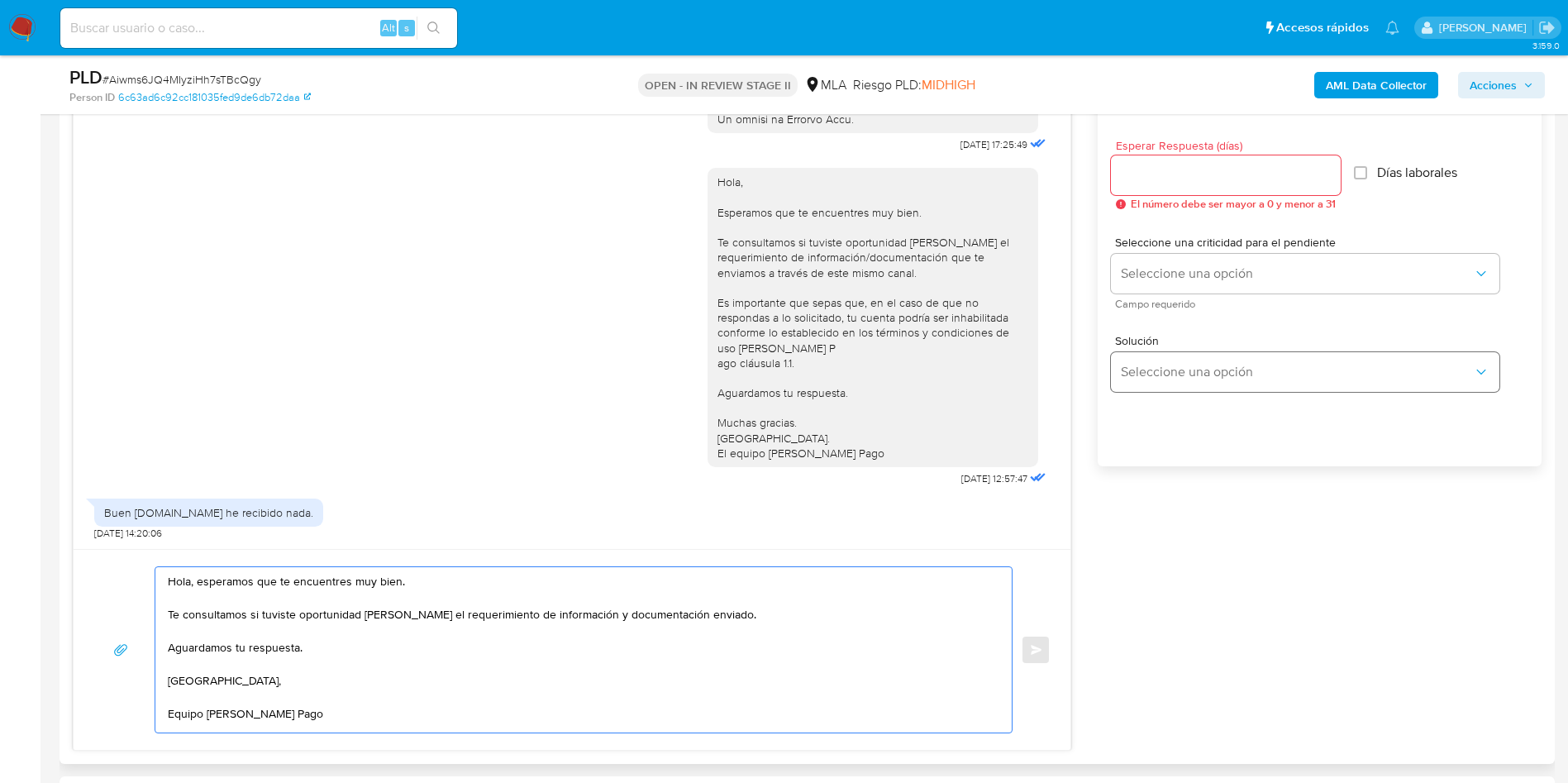
scroll to position [868, 0]
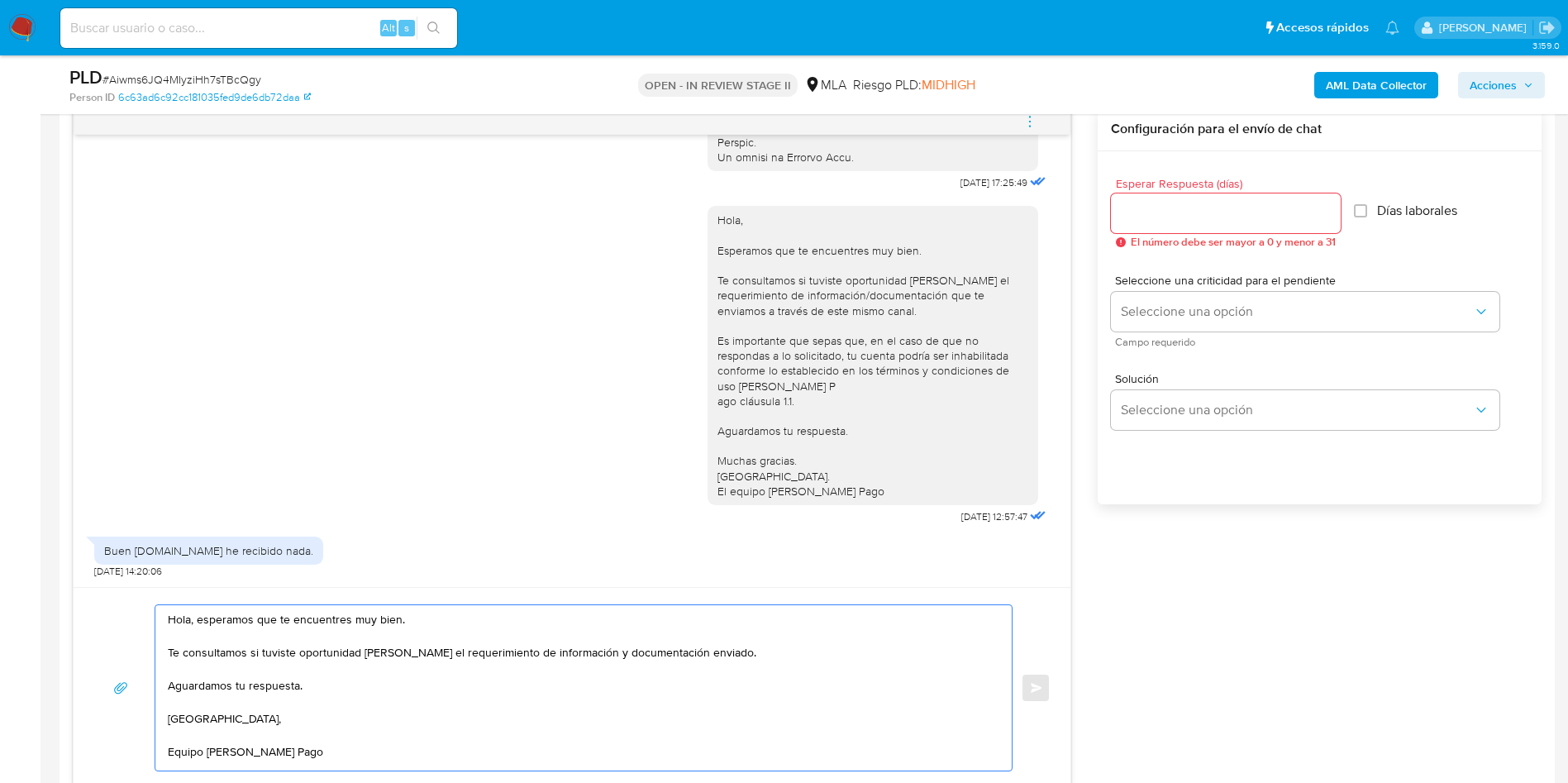
type textarea "Hola, esperamos que te encuentres muy bien. Te consultamos si tuviste oportunid…"
click at [1133, 211] on input "Esperar Respuesta (días)" at bounding box center [1226, 212] width 230 height 21
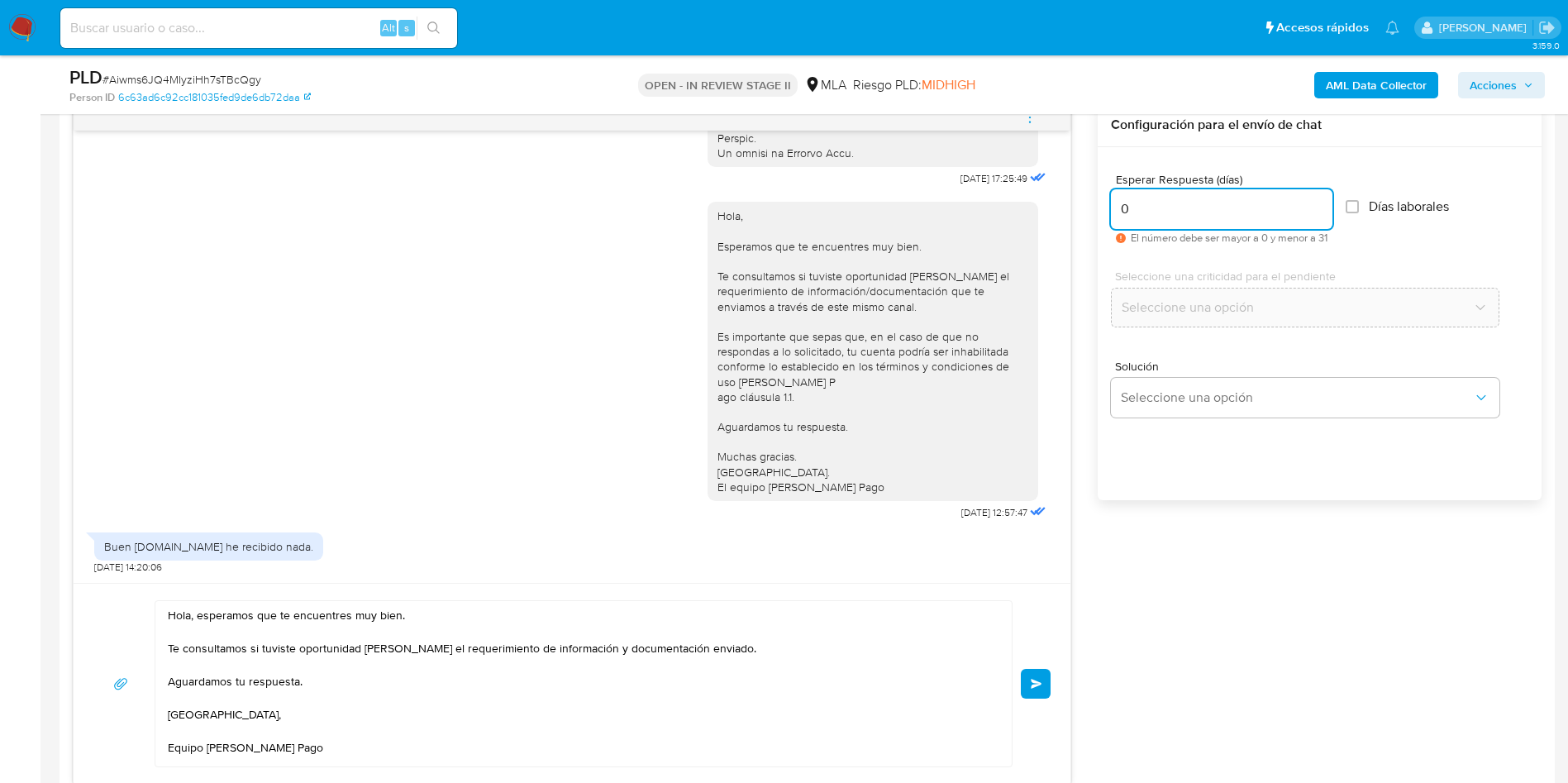
scroll to position [992, 0]
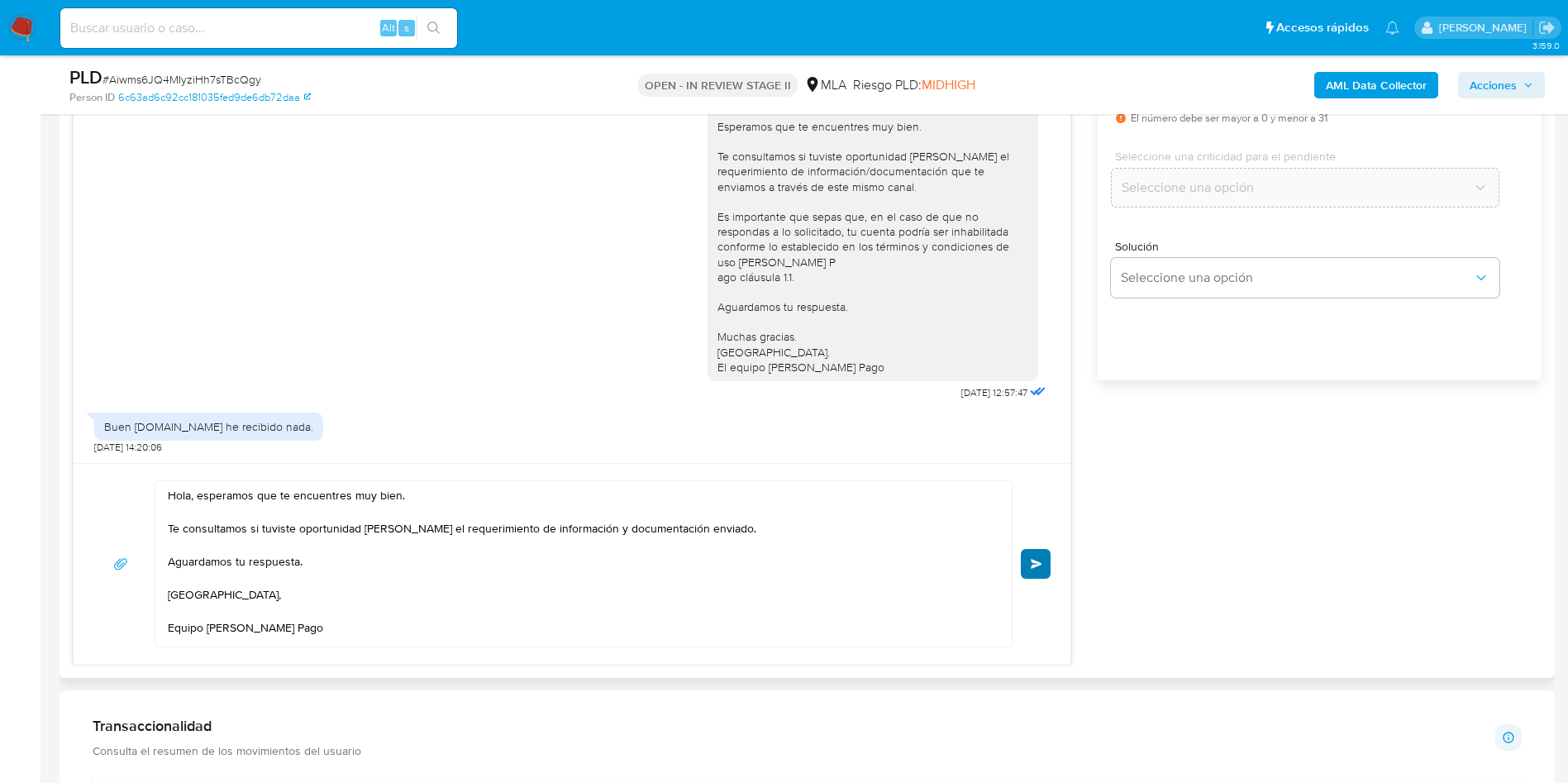
type input "0"
click at [1036, 575] on button "Enviar" at bounding box center [1035, 563] width 30 height 30
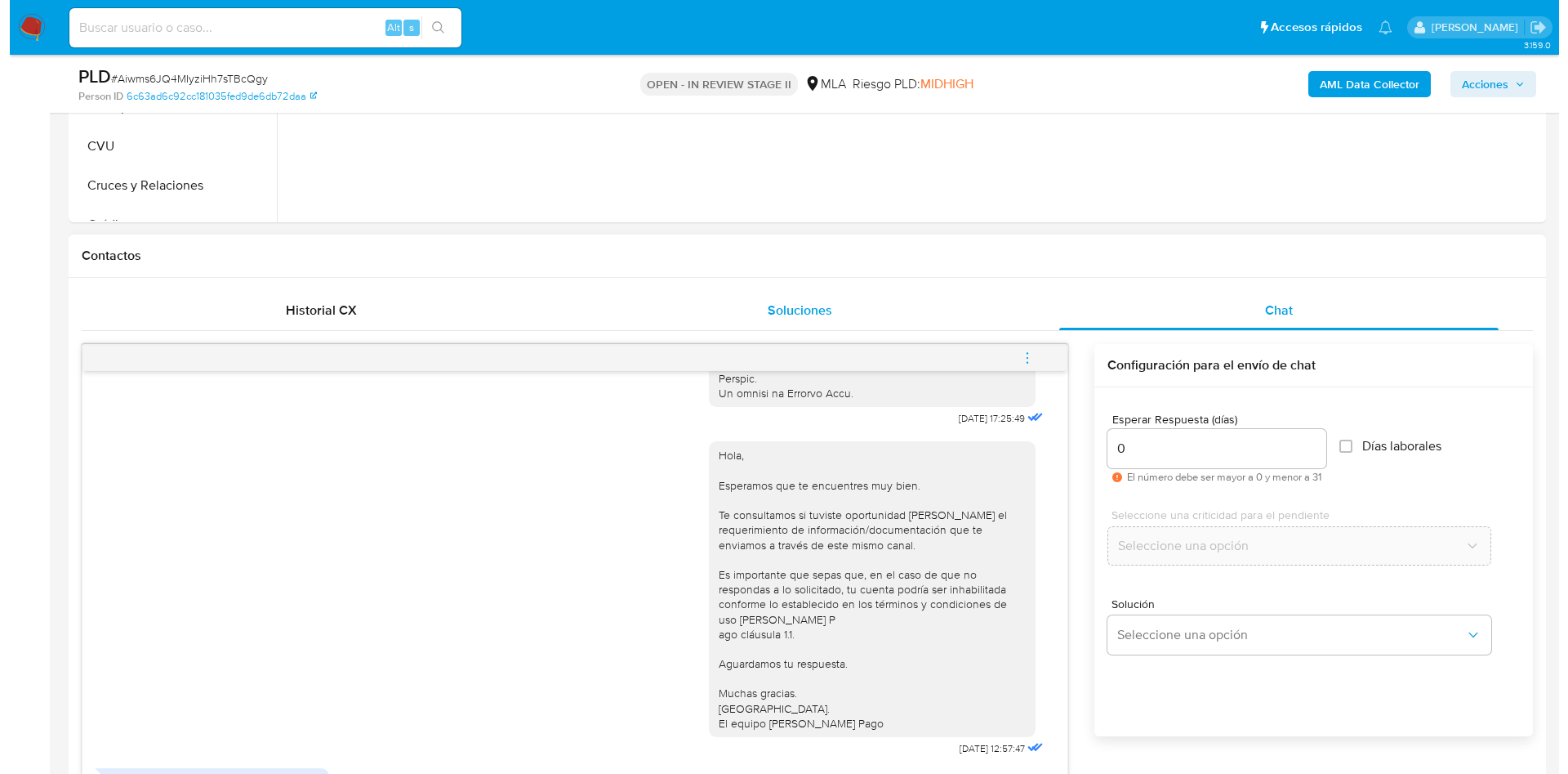
scroll to position [613, 0]
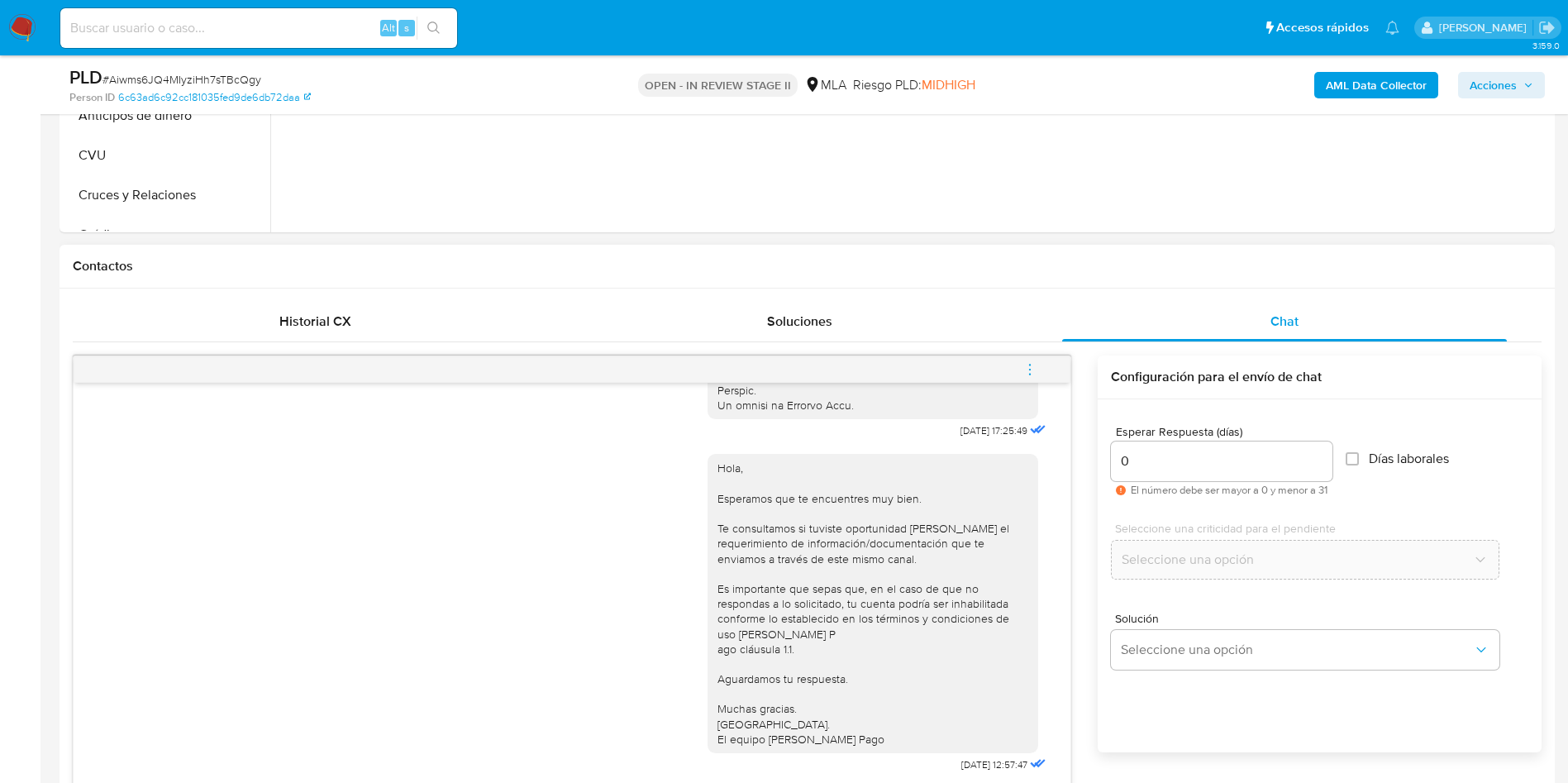
click at [1027, 376] on icon "menu-action" at bounding box center [1030, 369] width 15 height 15
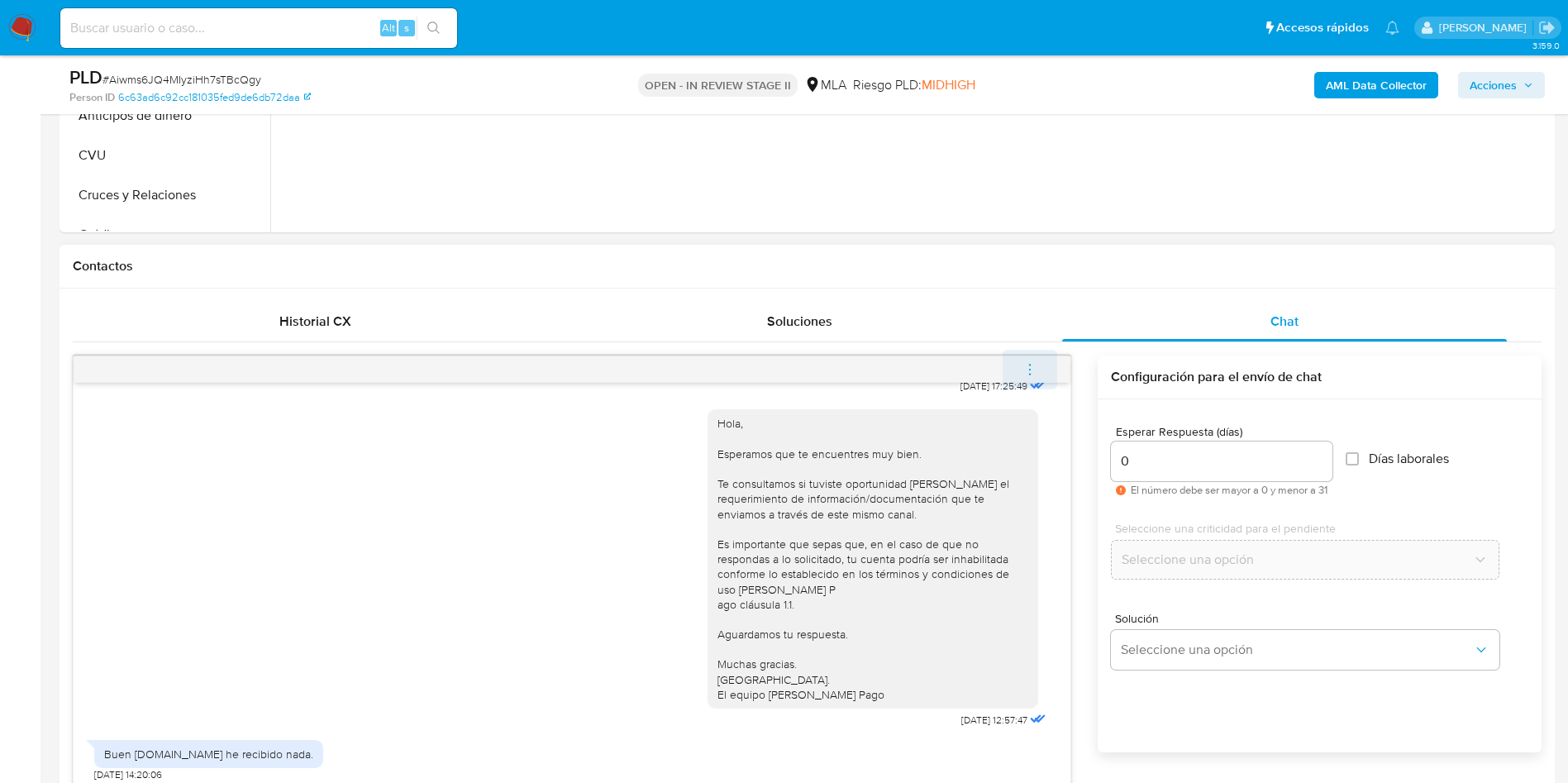
scroll to position [1096, 0]
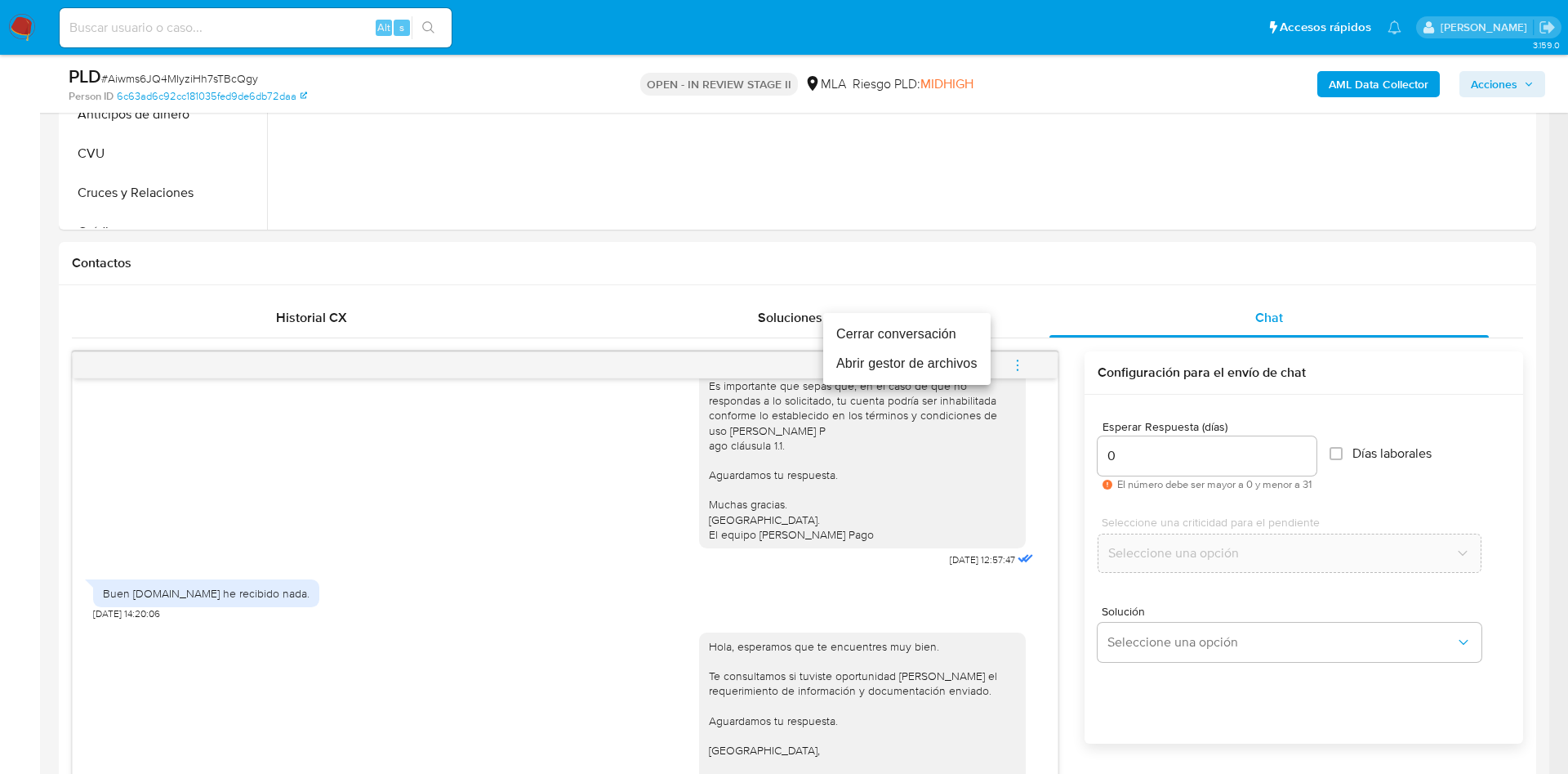
click at [905, 333] on li "Cerrar conversación" at bounding box center [907, 333] width 167 height 29
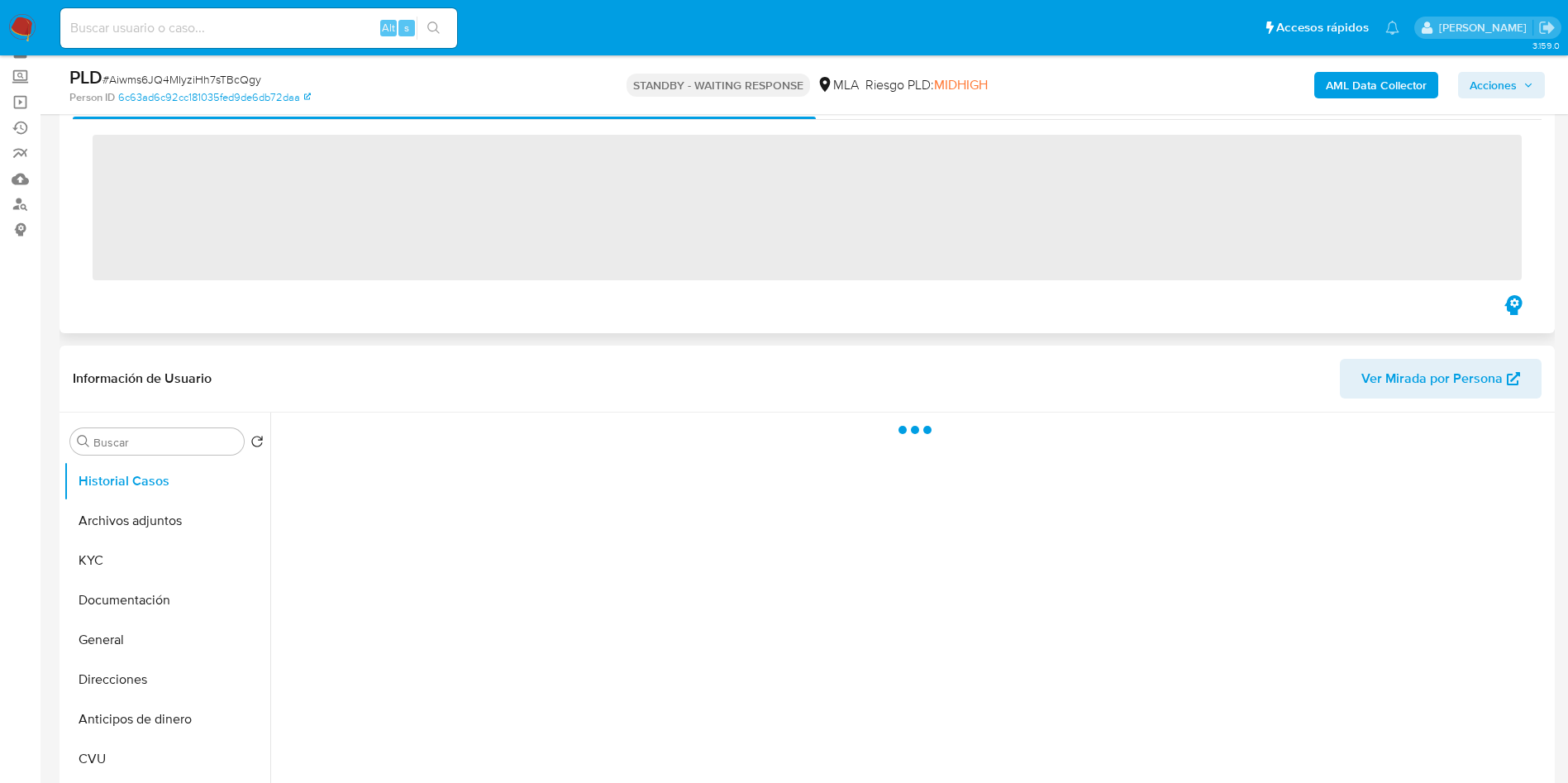
scroll to position [124, 0]
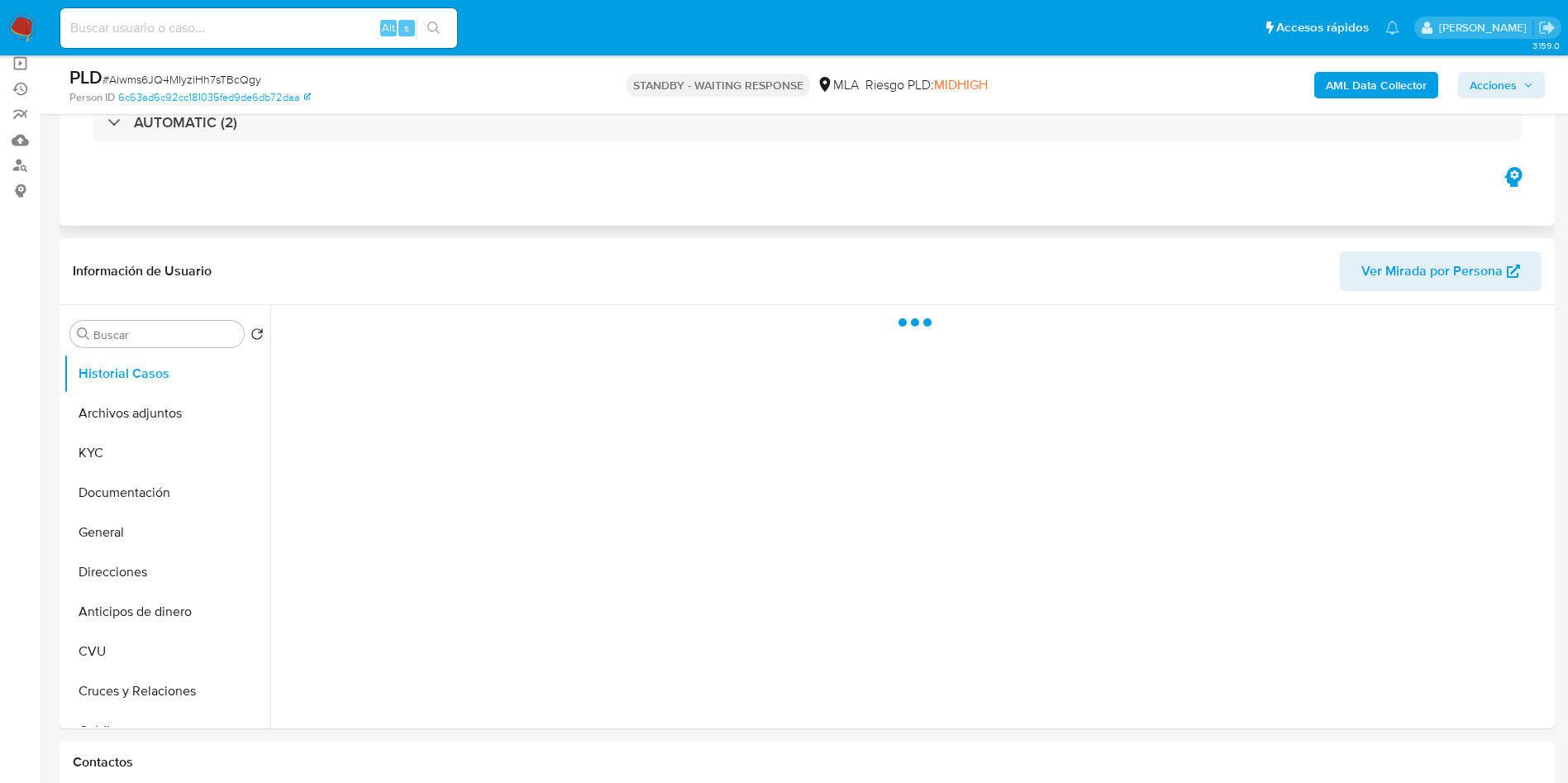
select select "10"
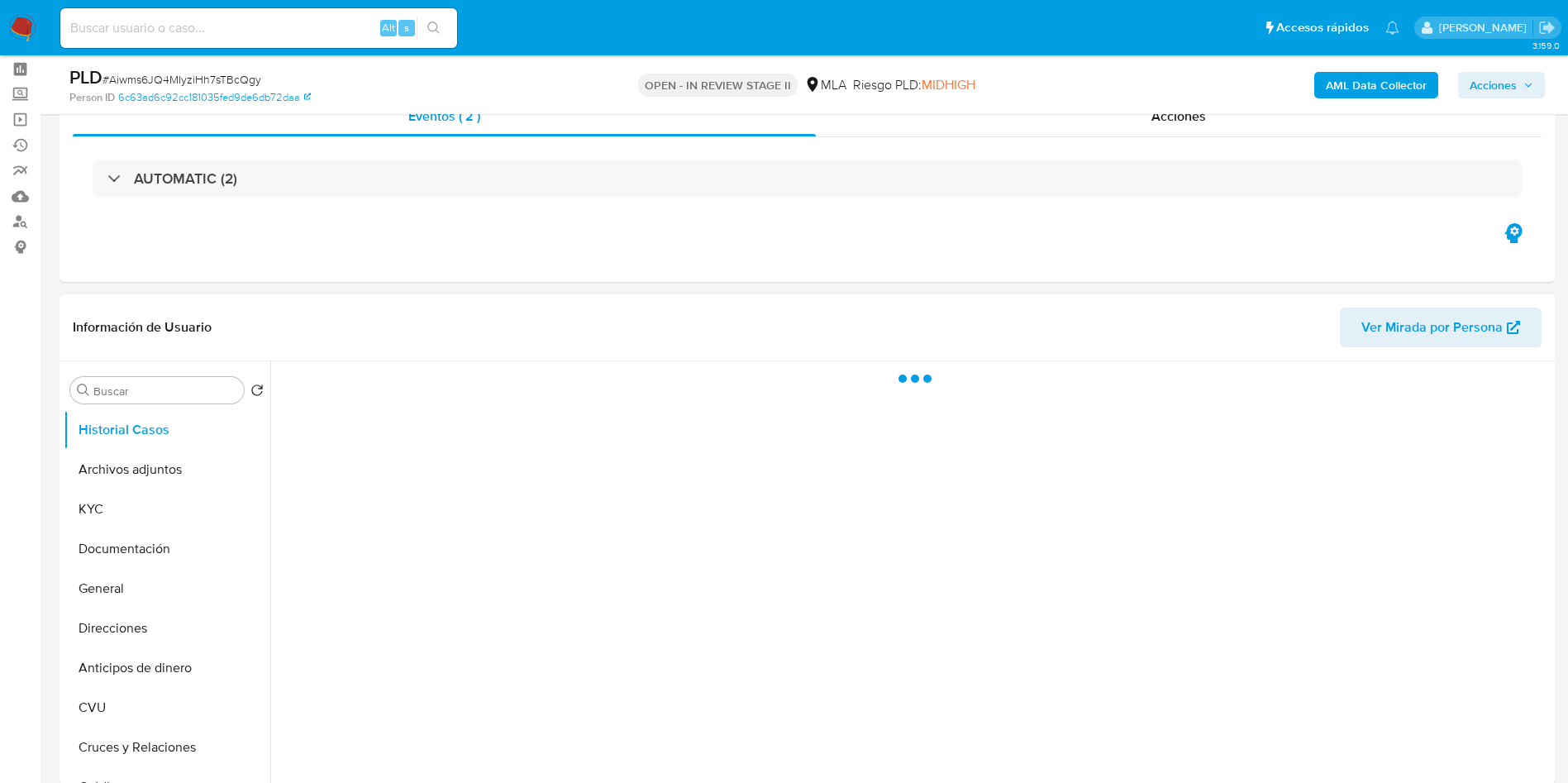
scroll to position [124, 0]
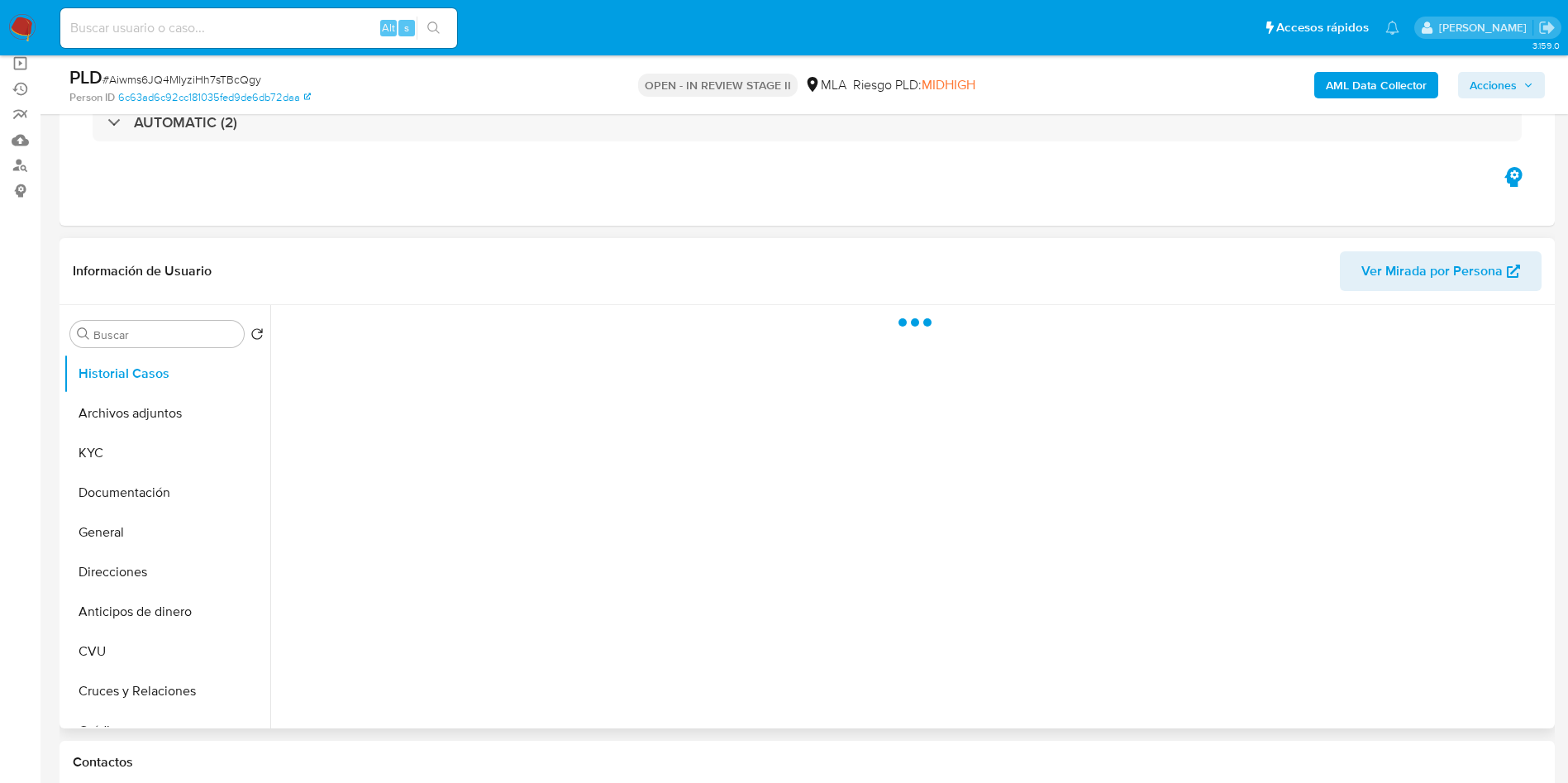
select select "10"
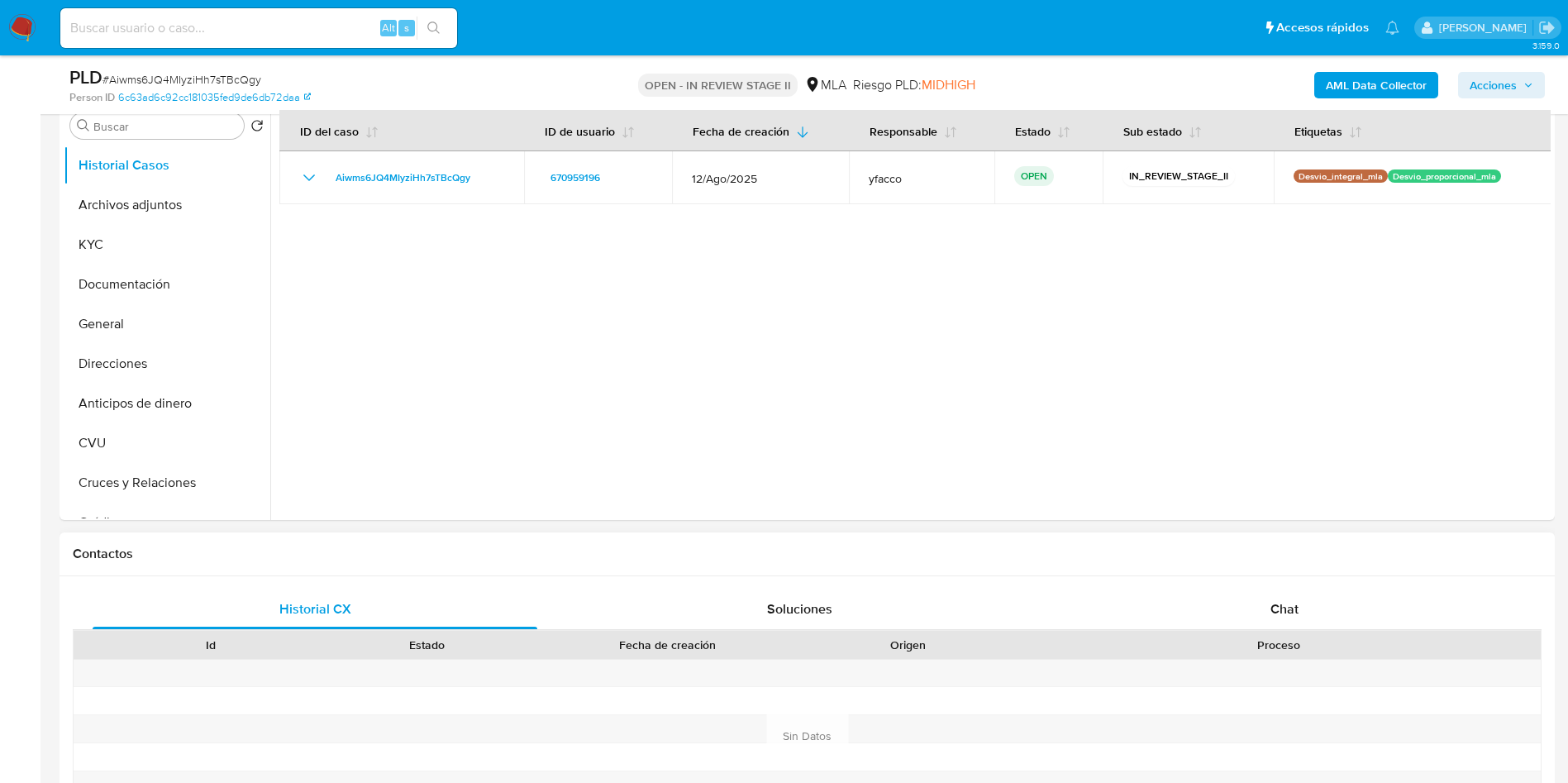
scroll to position [496, 0]
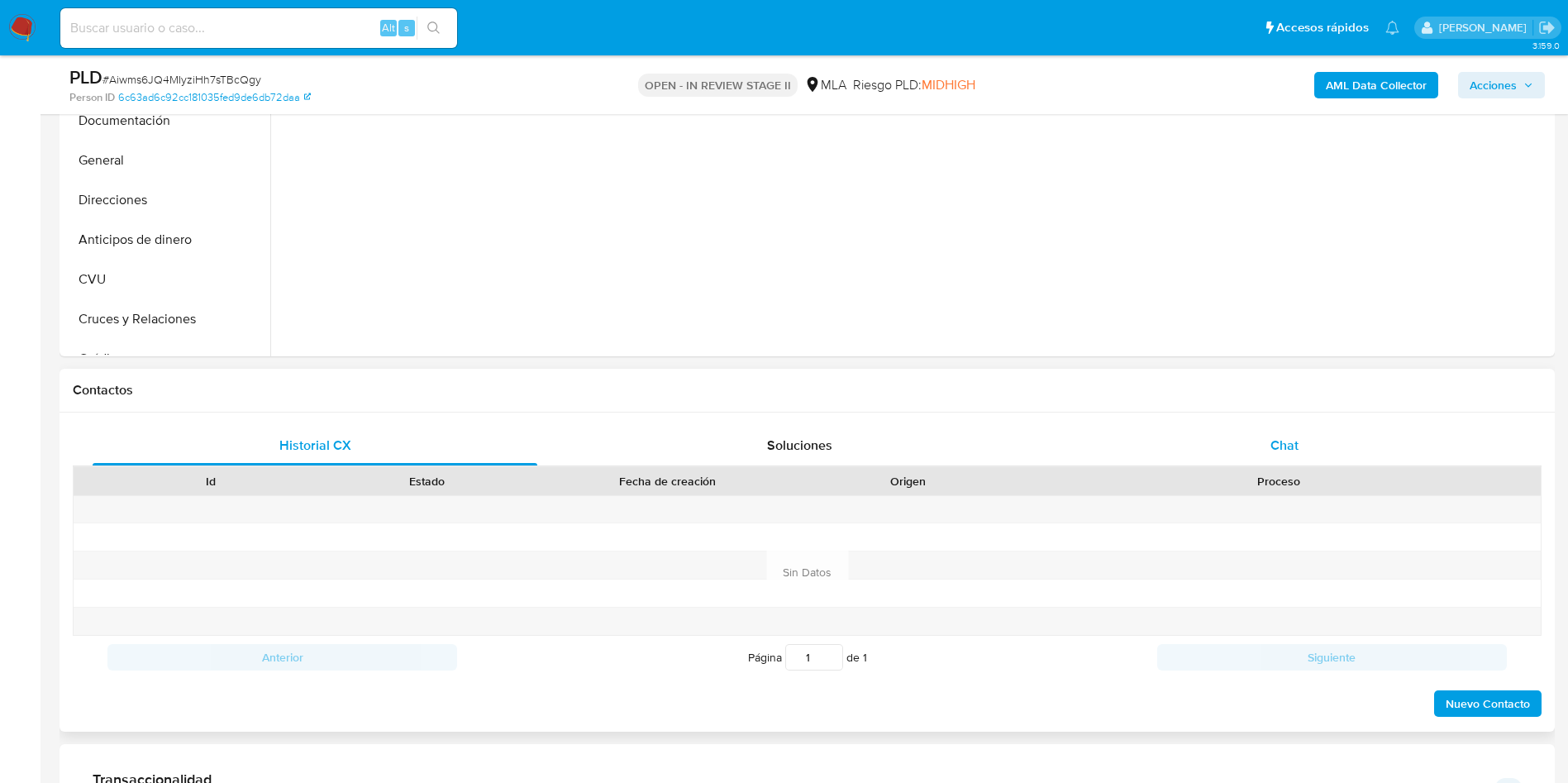
click at [1226, 462] on div "Chat" at bounding box center [1284, 445] width 445 height 40
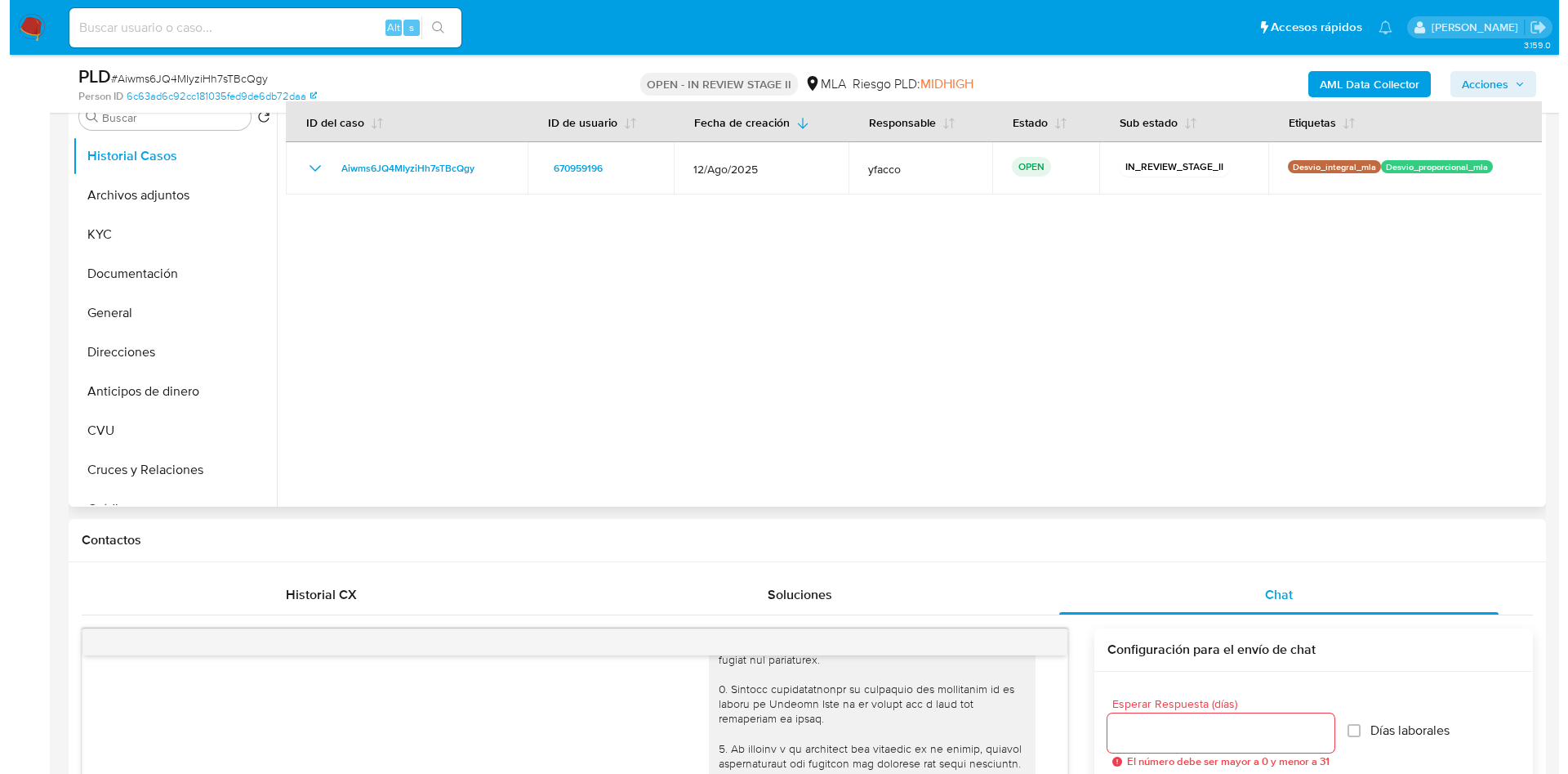
scroll to position [245, 0]
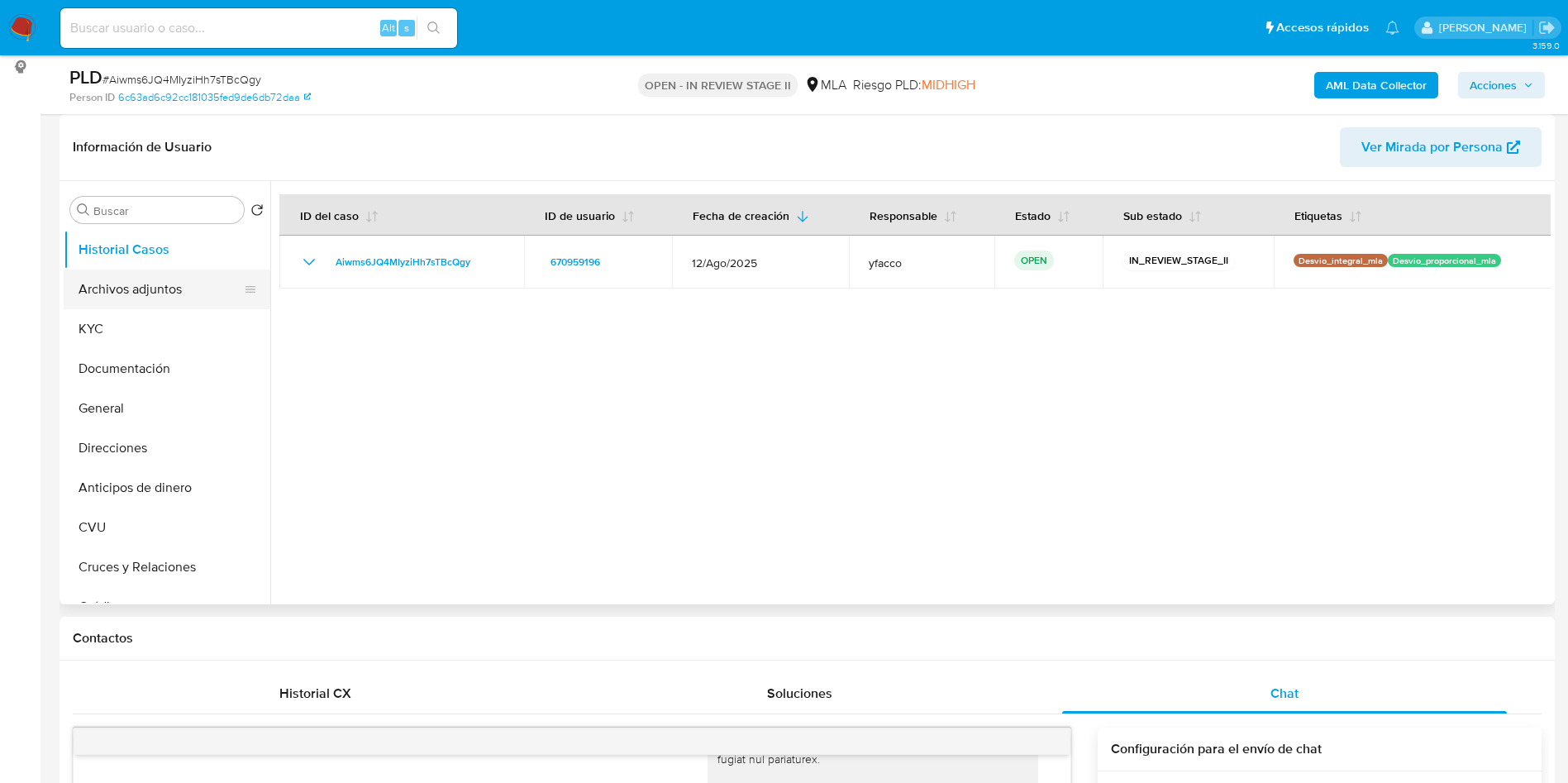
click at [196, 290] on button "Archivos adjuntos" at bounding box center [161, 289] width 194 height 40
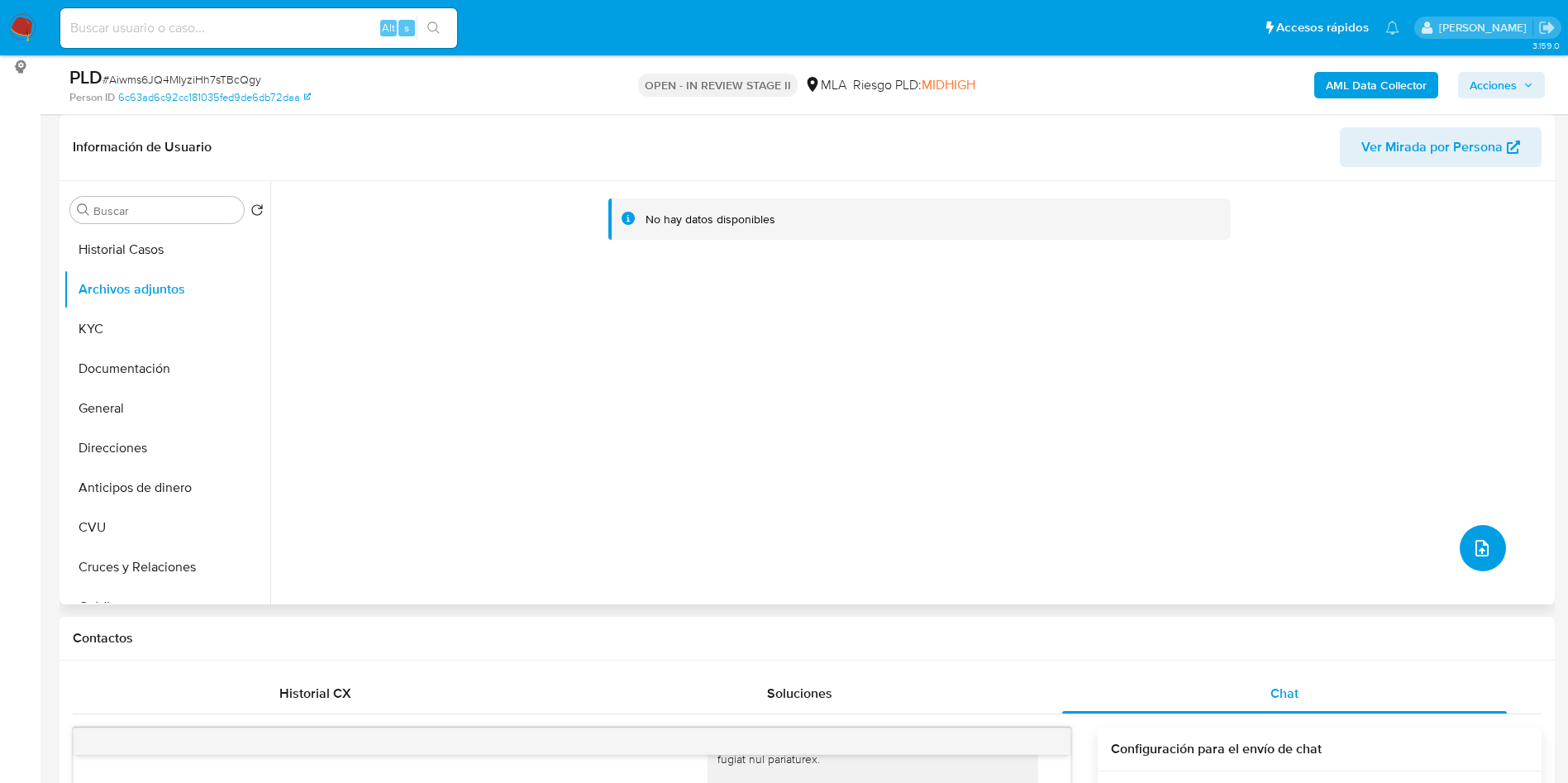
click at [1479, 559] on button "upload-file" at bounding box center [1482, 548] width 46 height 46
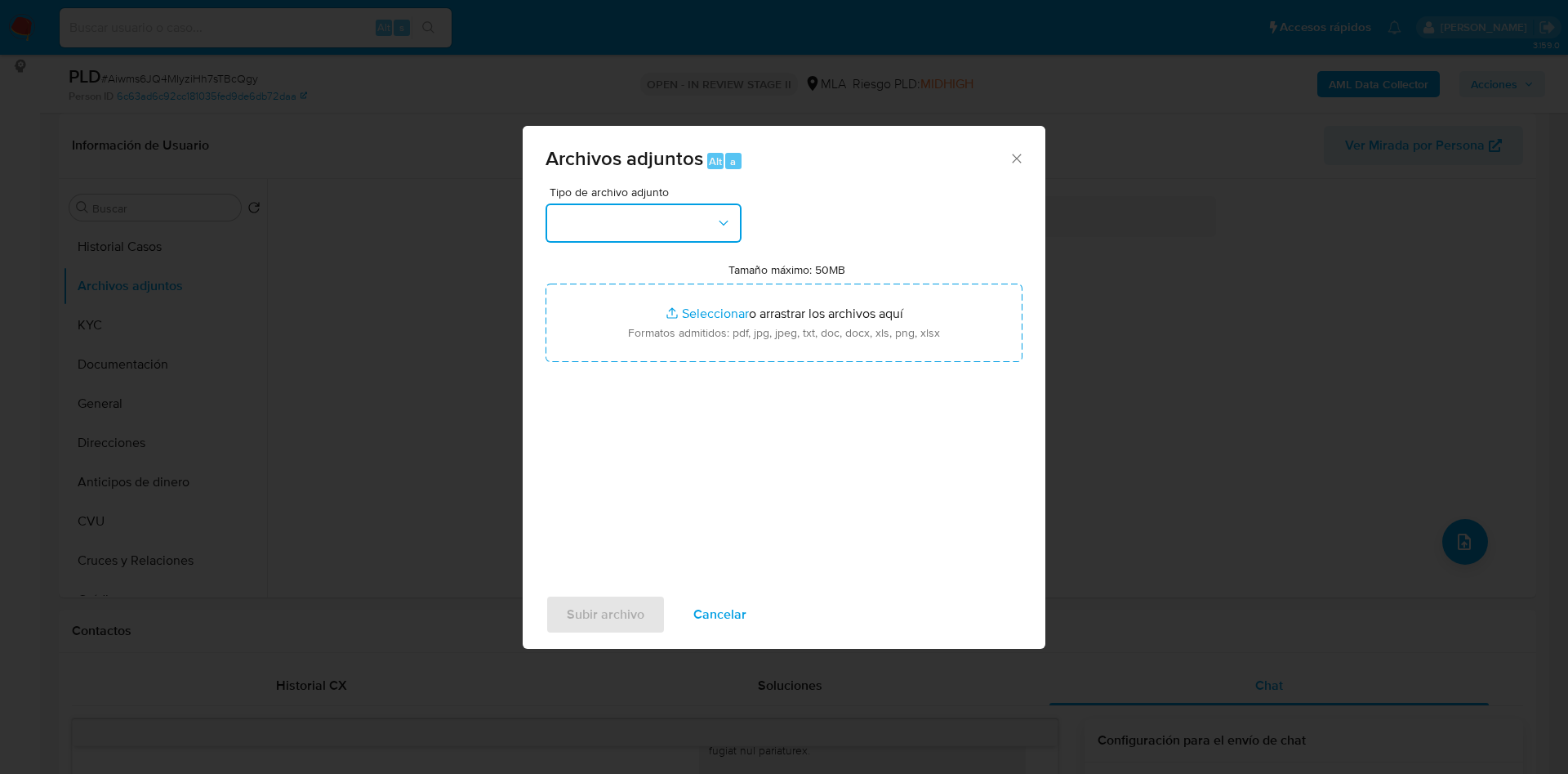
click at [656, 212] on button "button" at bounding box center [644, 222] width 196 height 39
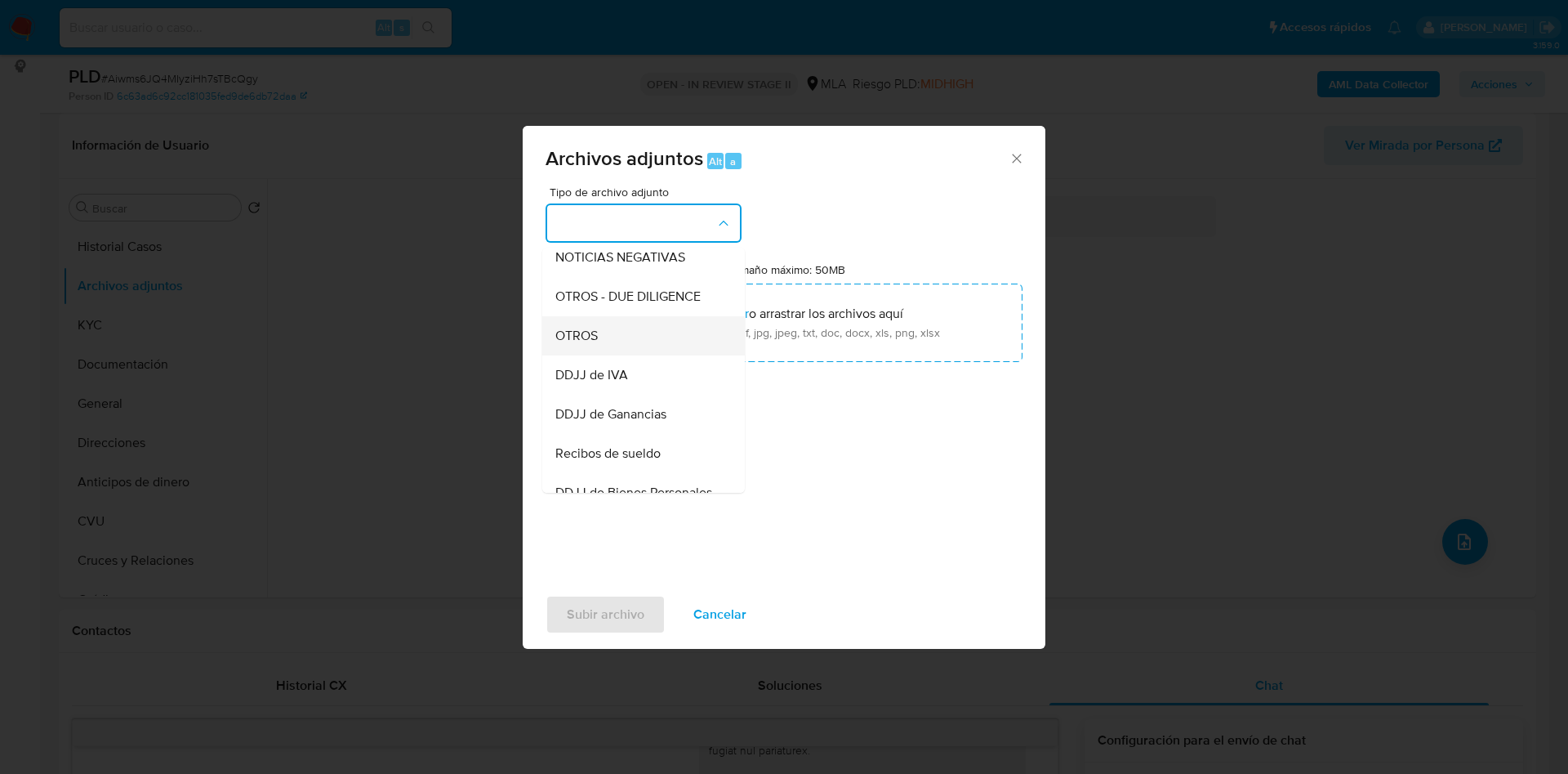
click at [588, 344] on span "OTROS" at bounding box center [577, 335] width 43 height 16
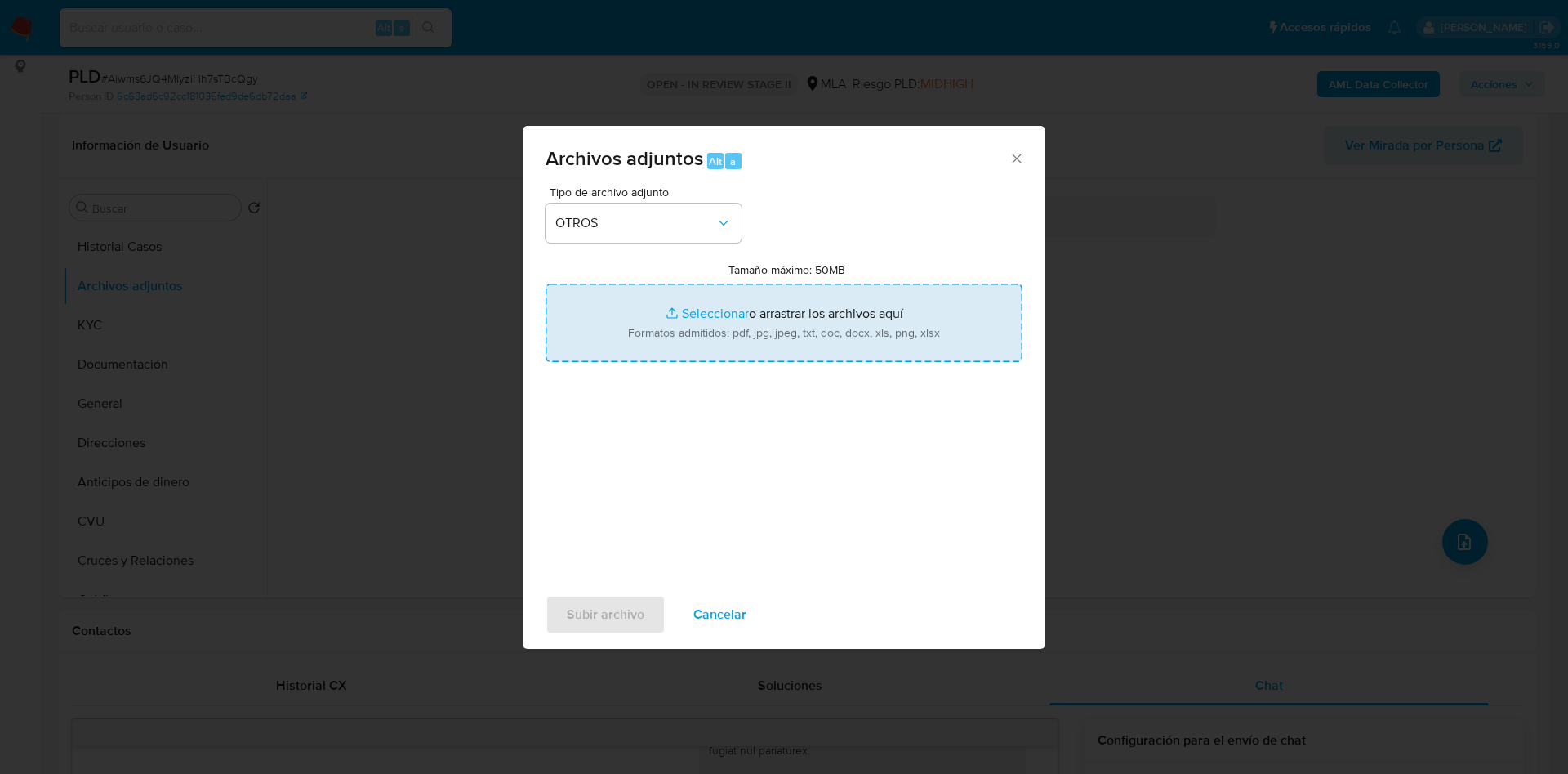
click at [713, 307] on input "Tamaño máximo: 50MB Seleccionar archivos" at bounding box center [784, 322] width 477 height 78
type input "C:\fakepath\Movimientos 670959196.xlsx"
click at [690, 309] on input "Tamaño máximo: 50MB Seleccionar archivos" at bounding box center [784, 322] width 477 height 78
type input "C:\fakepath\Caselog Aiwms6JQ4MIyziHh7sTBcQgy_2025_08_18_20_02_08.docx"
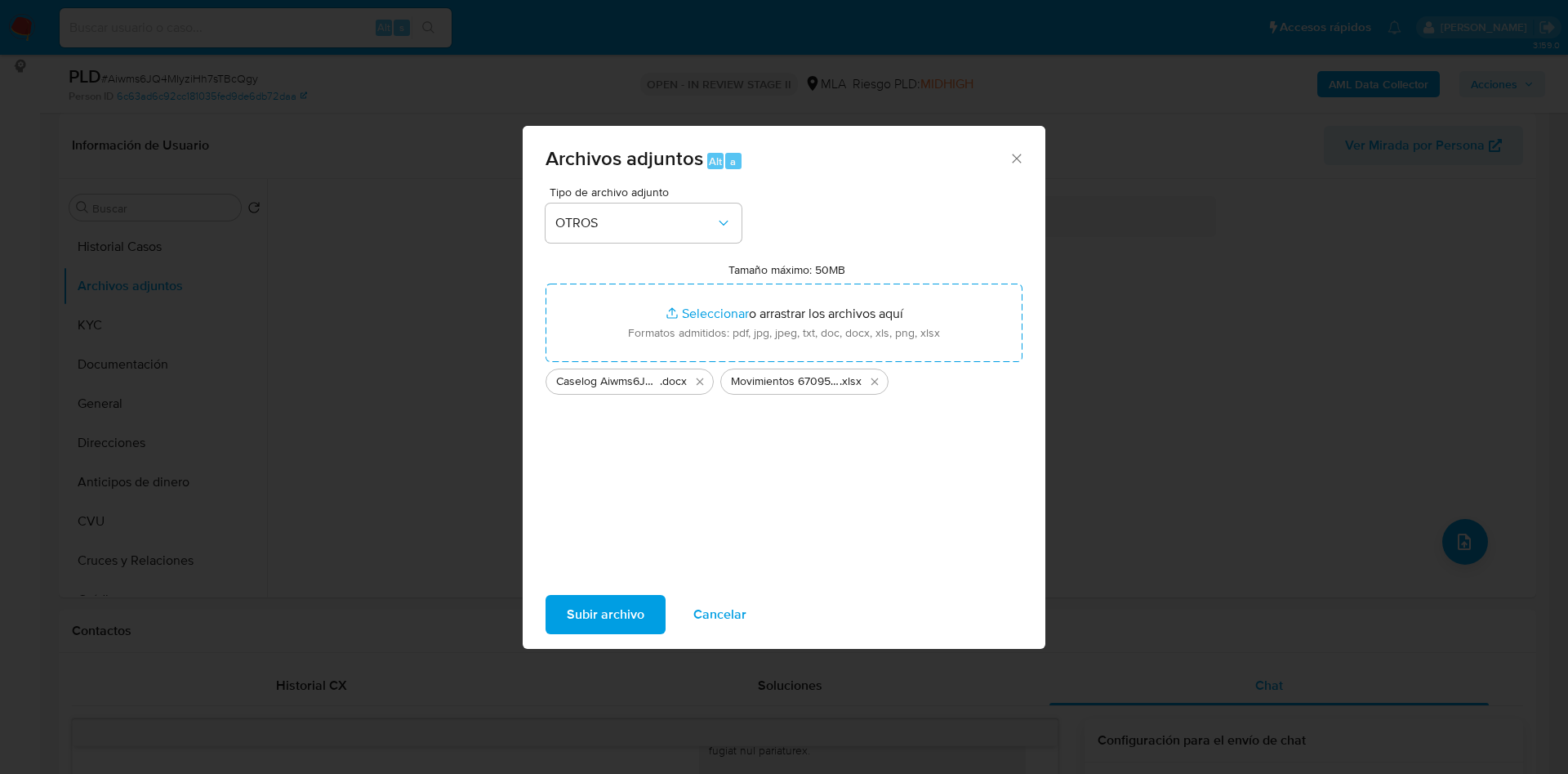
click at [614, 611] on span "Subir archivo" at bounding box center [605, 614] width 77 height 36
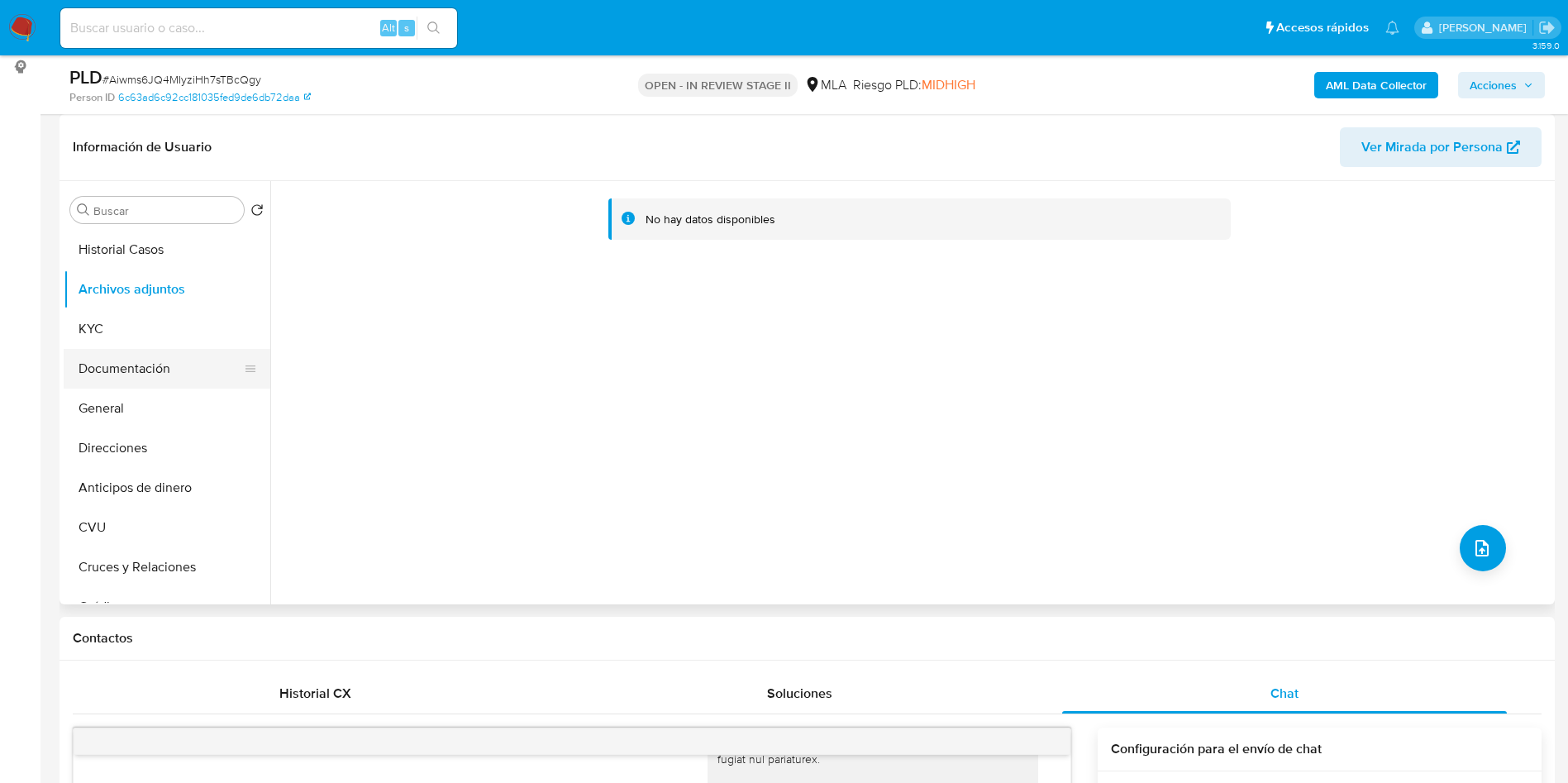
click at [90, 371] on button "Documentación" at bounding box center [161, 369] width 194 height 40
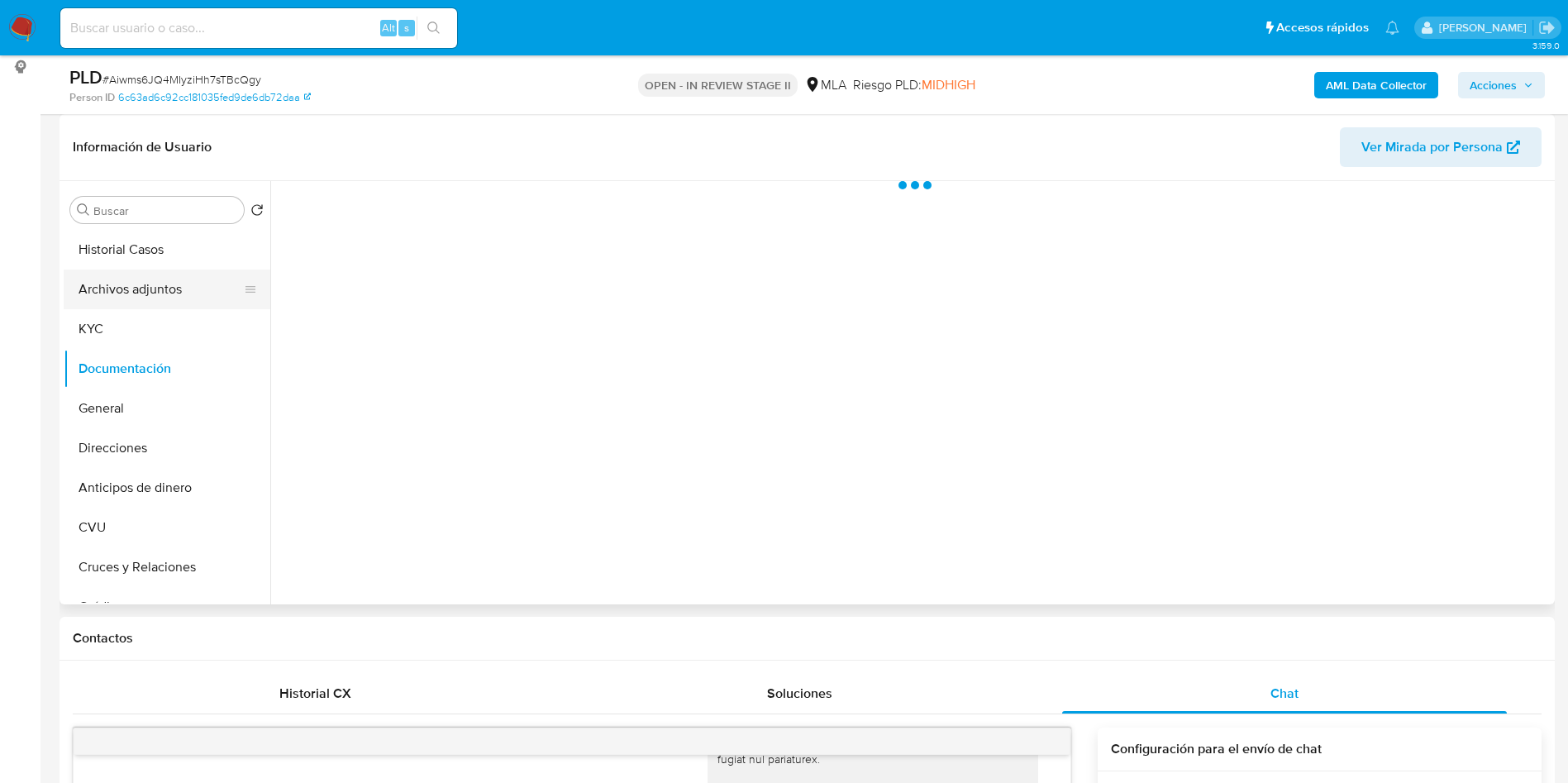
click at [140, 284] on button "Archivos adjuntos" at bounding box center [161, 289] width 194 height 40
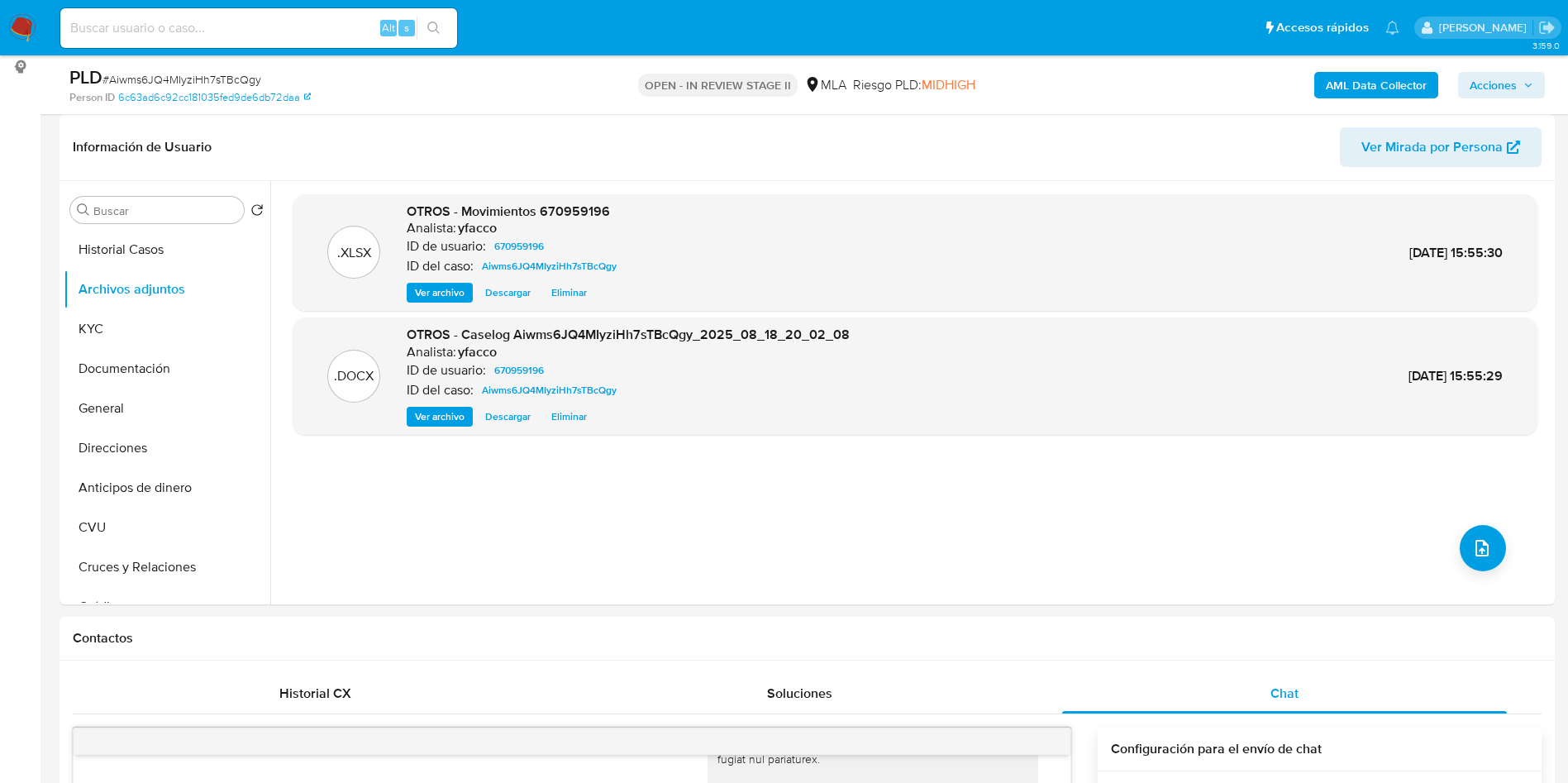
click at [1373, 82] on b "AML Data Collector" at bounding box center [1376, 85] width 101 height 26
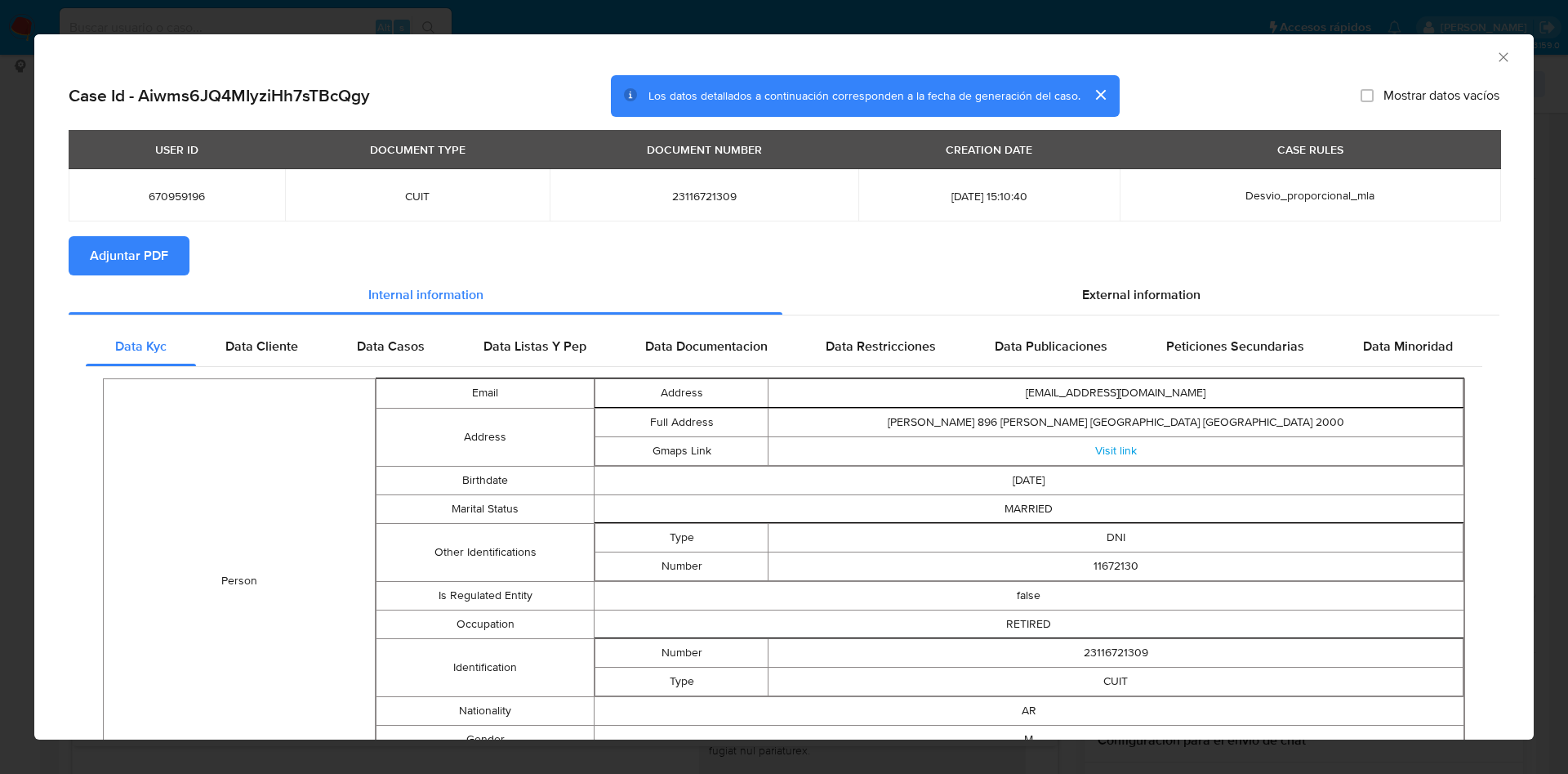
click at [1496, 57] on icon "Cerrar ventana" at bounding box center [1503, 56] width 16 height 16
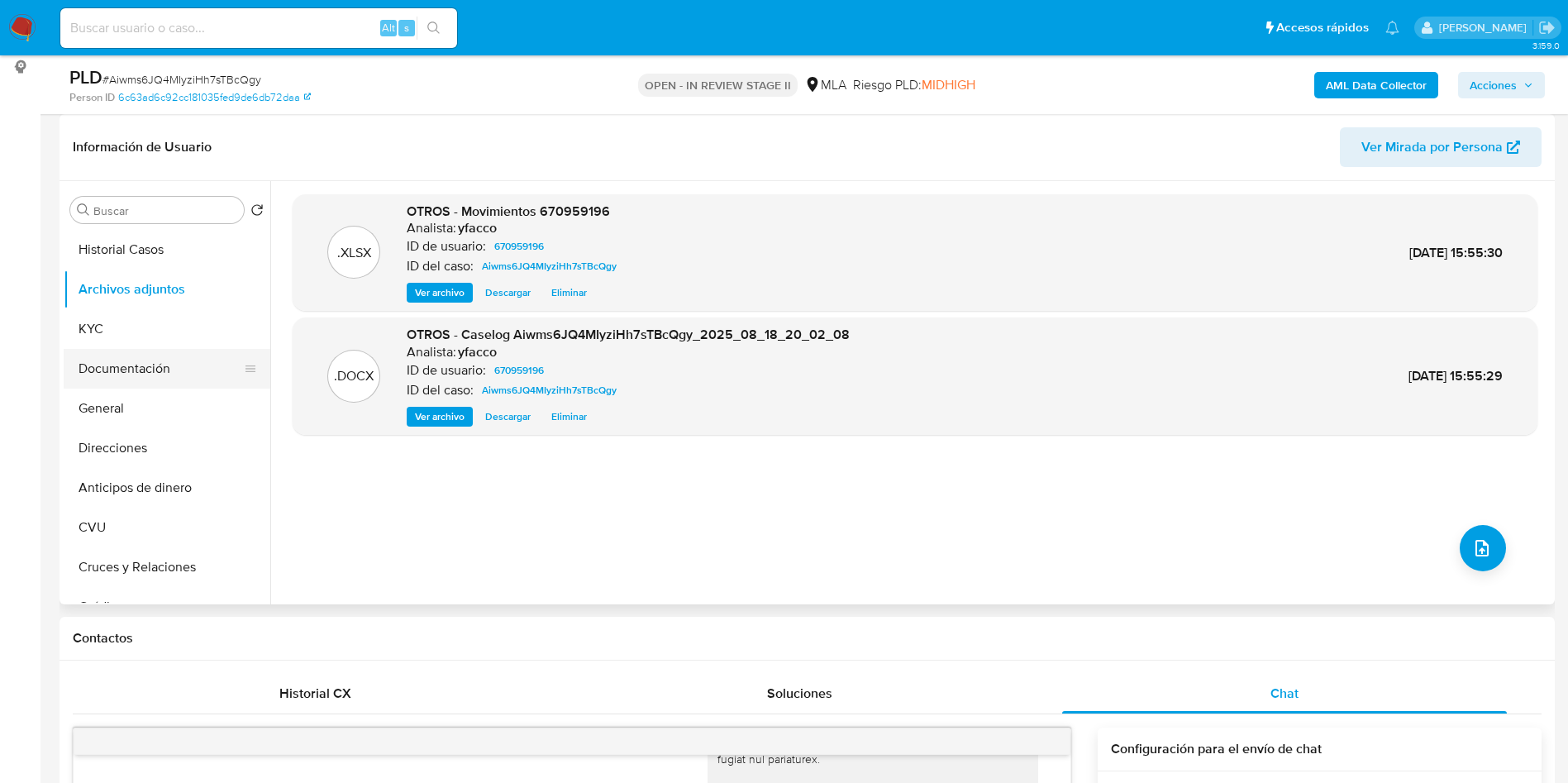
click at [166, 354] on button "Documentación" at bounding box center [161, 369] width 194 height 40
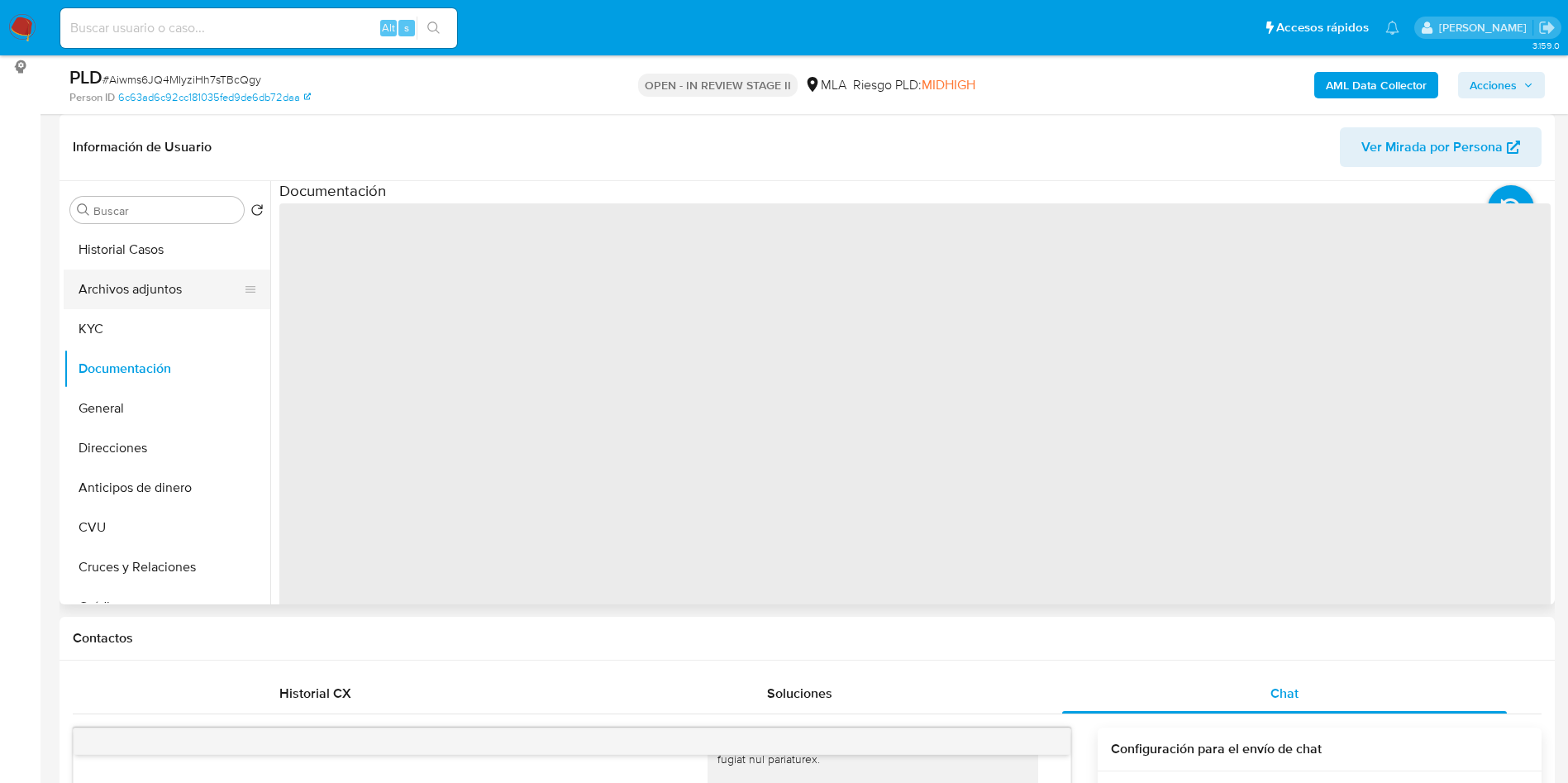
click at [150, 297] on button "Archivos adjuntos" at bounding box center [161, 289] width 194 height 40
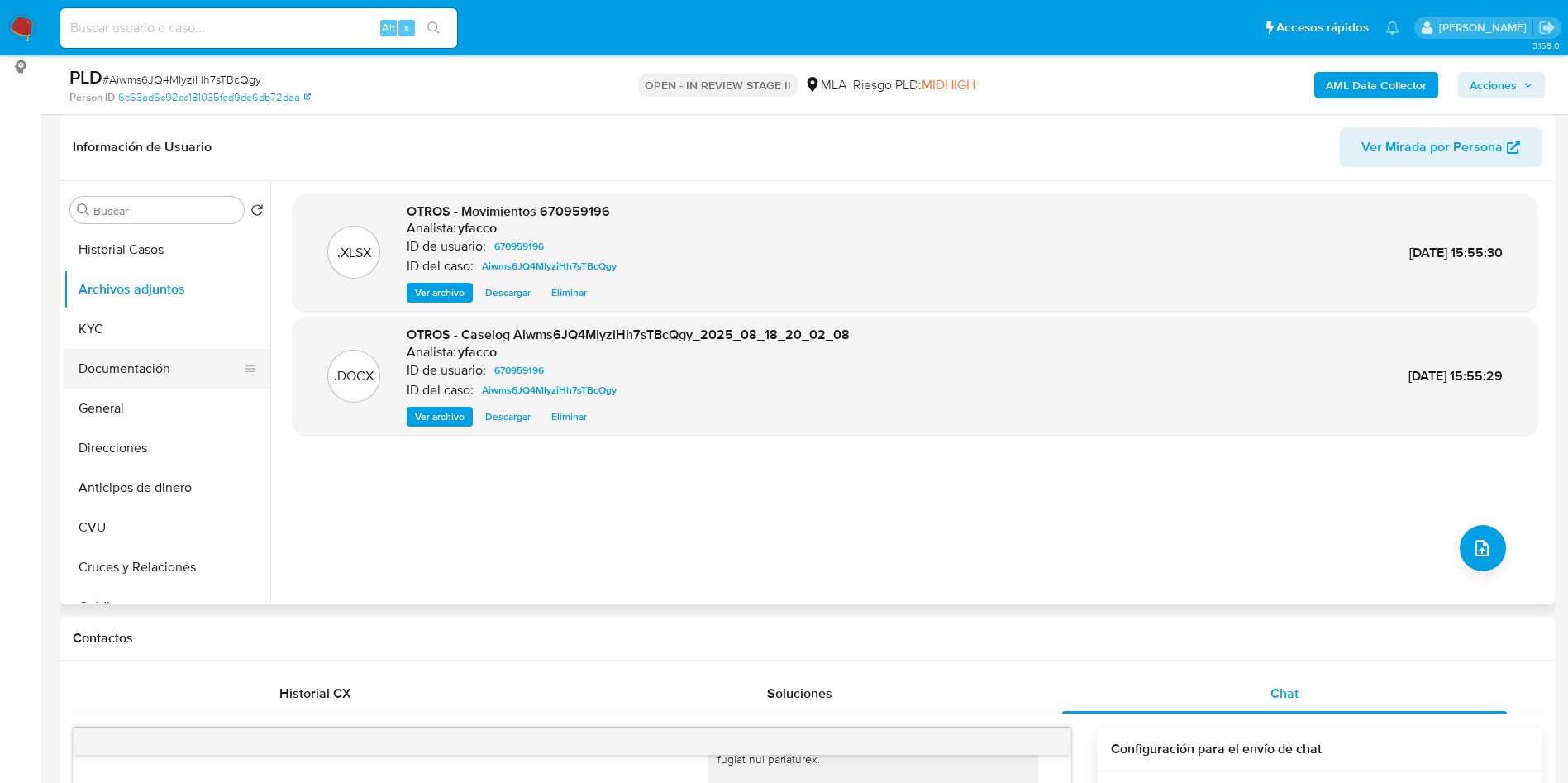
click at [110, 353] on button "Documentación" at bounding box center [161, 369] width 194 height 40
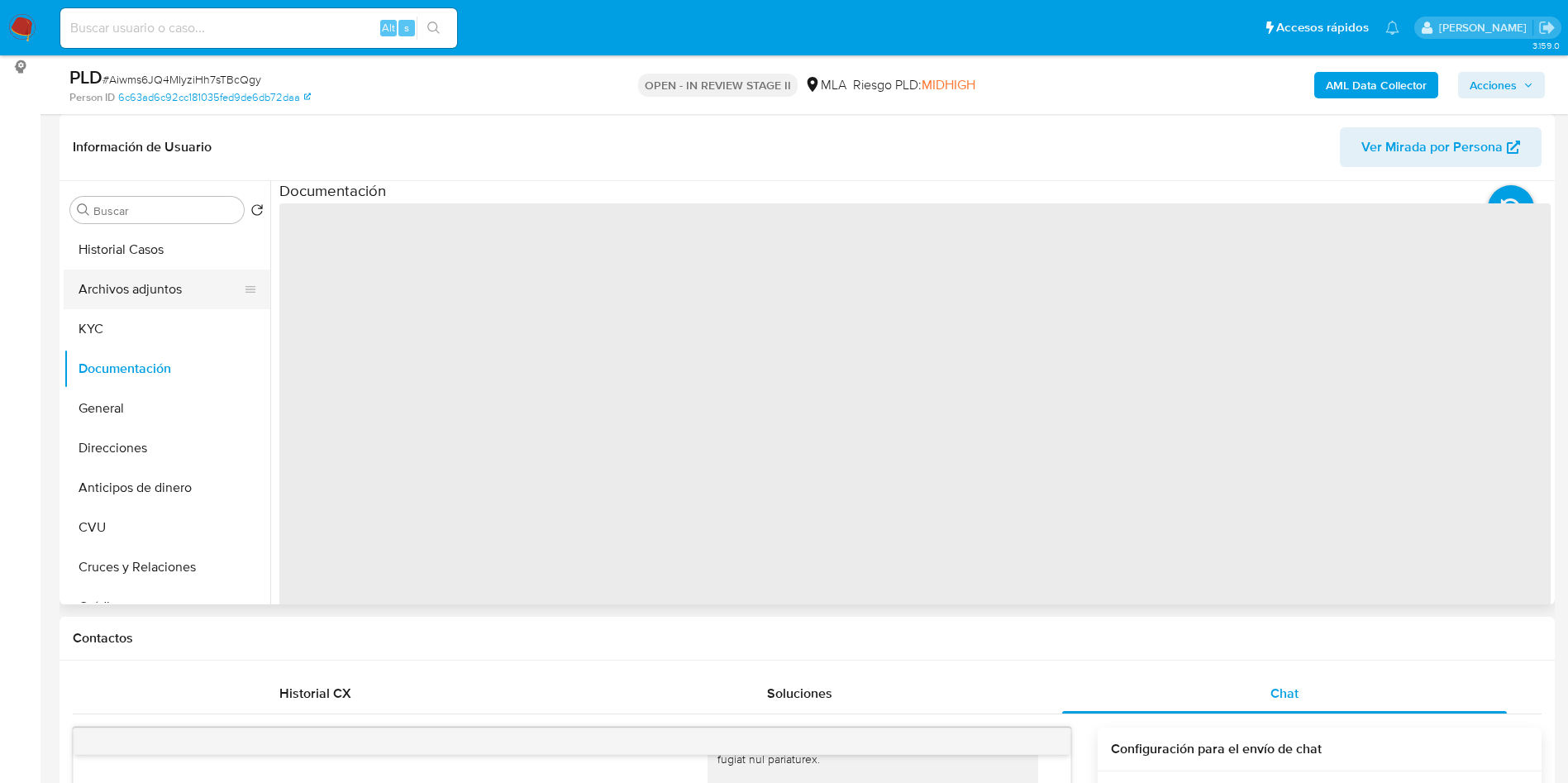
click at [149, 292] on button "Archivos adjuntos" at bounding box center [161, 289] width 194 height 40
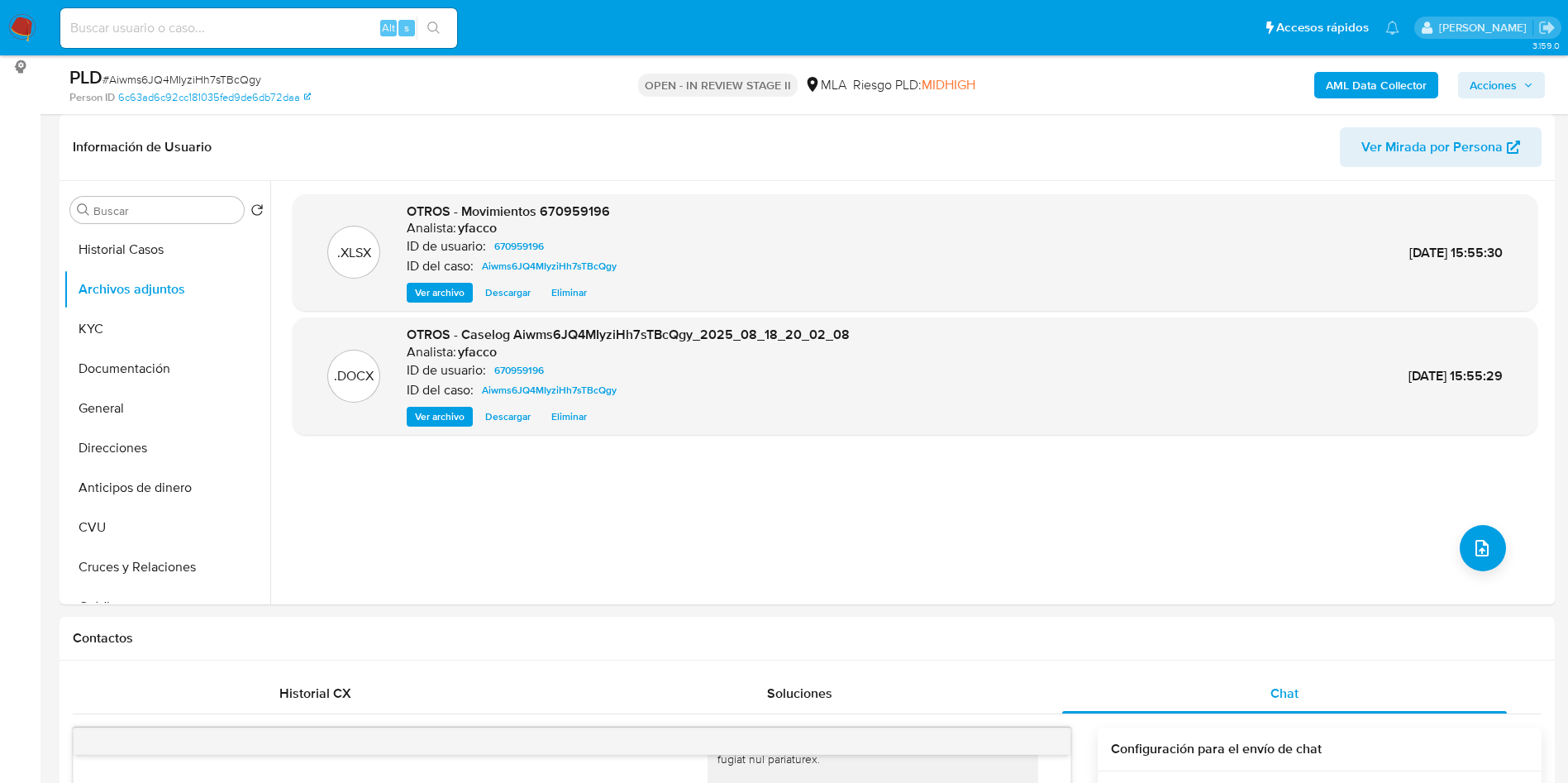
click at [1385, 88] on b "AML Data Collector" at bounding box center [1376, 85] width 101 height 26
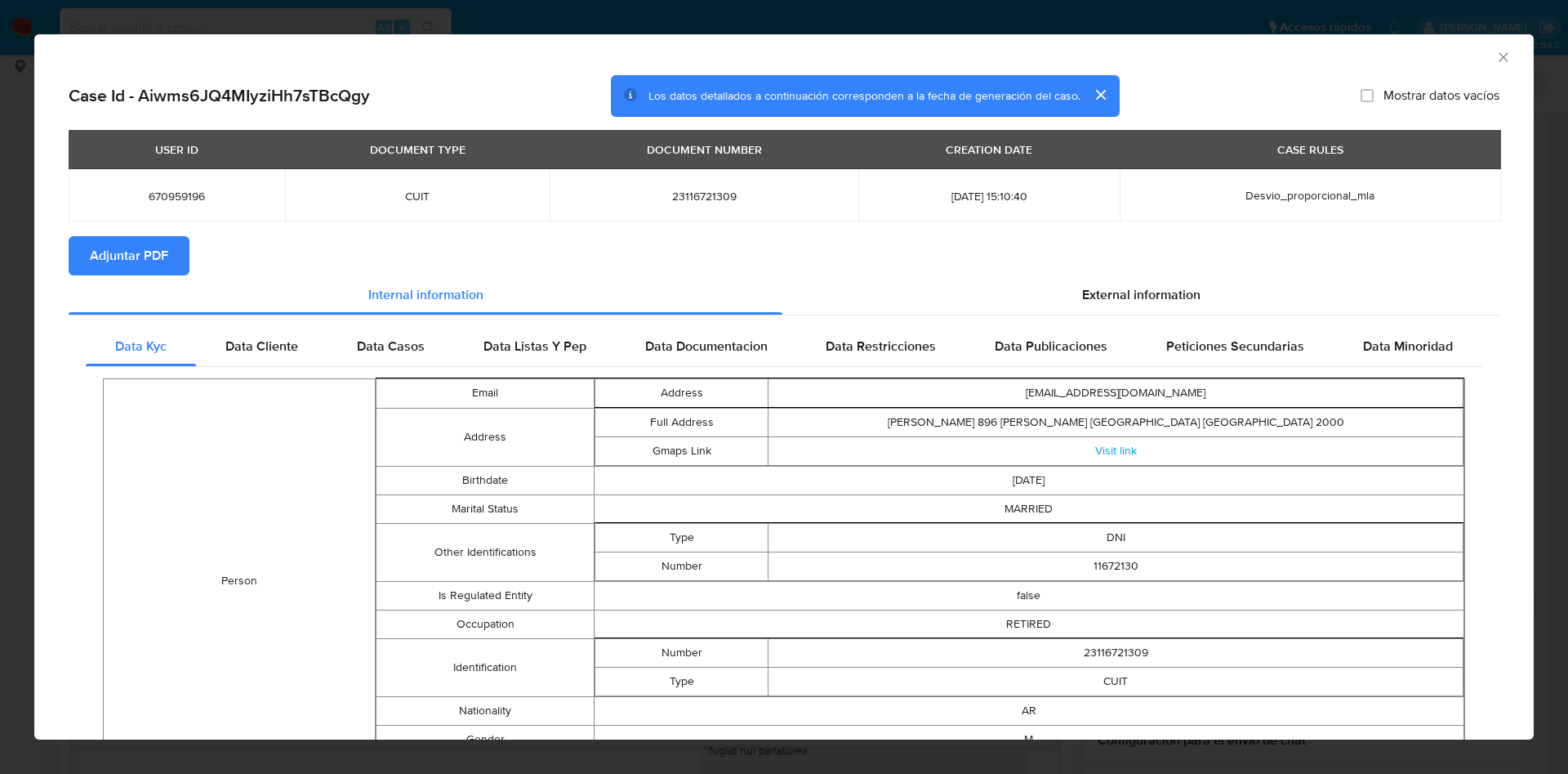
click at [140, 258] on span "Adjuntar PDF" at bounding box center [128, 255] width 78 height 36
click at [1496, 63] on icon "Cerrar ventana" at bounding box center [1503, 56] width 16 height 16
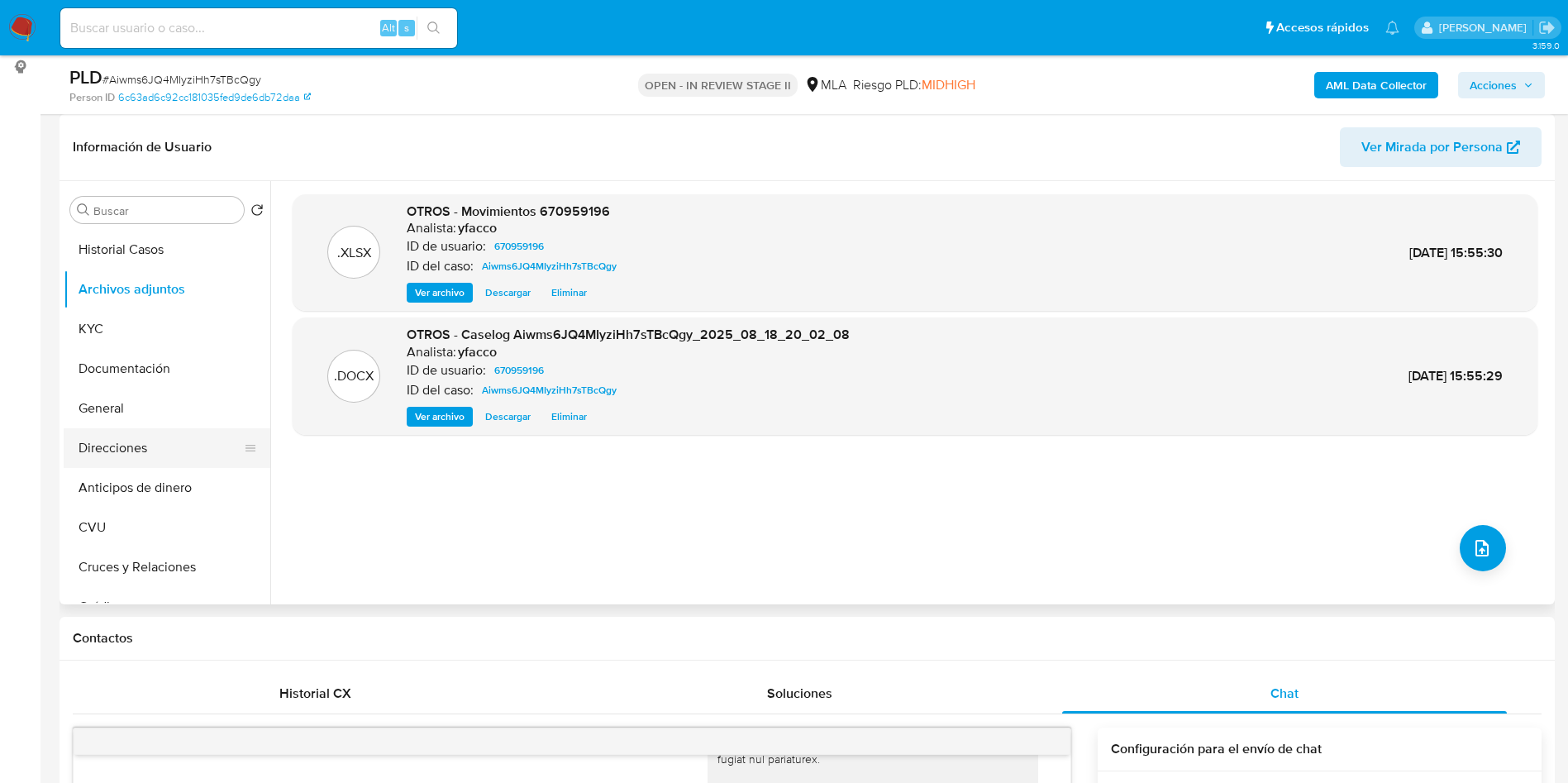
click at [156, 444] on button "Direcciones" at bounding box center [161, 448] width 194 height 40
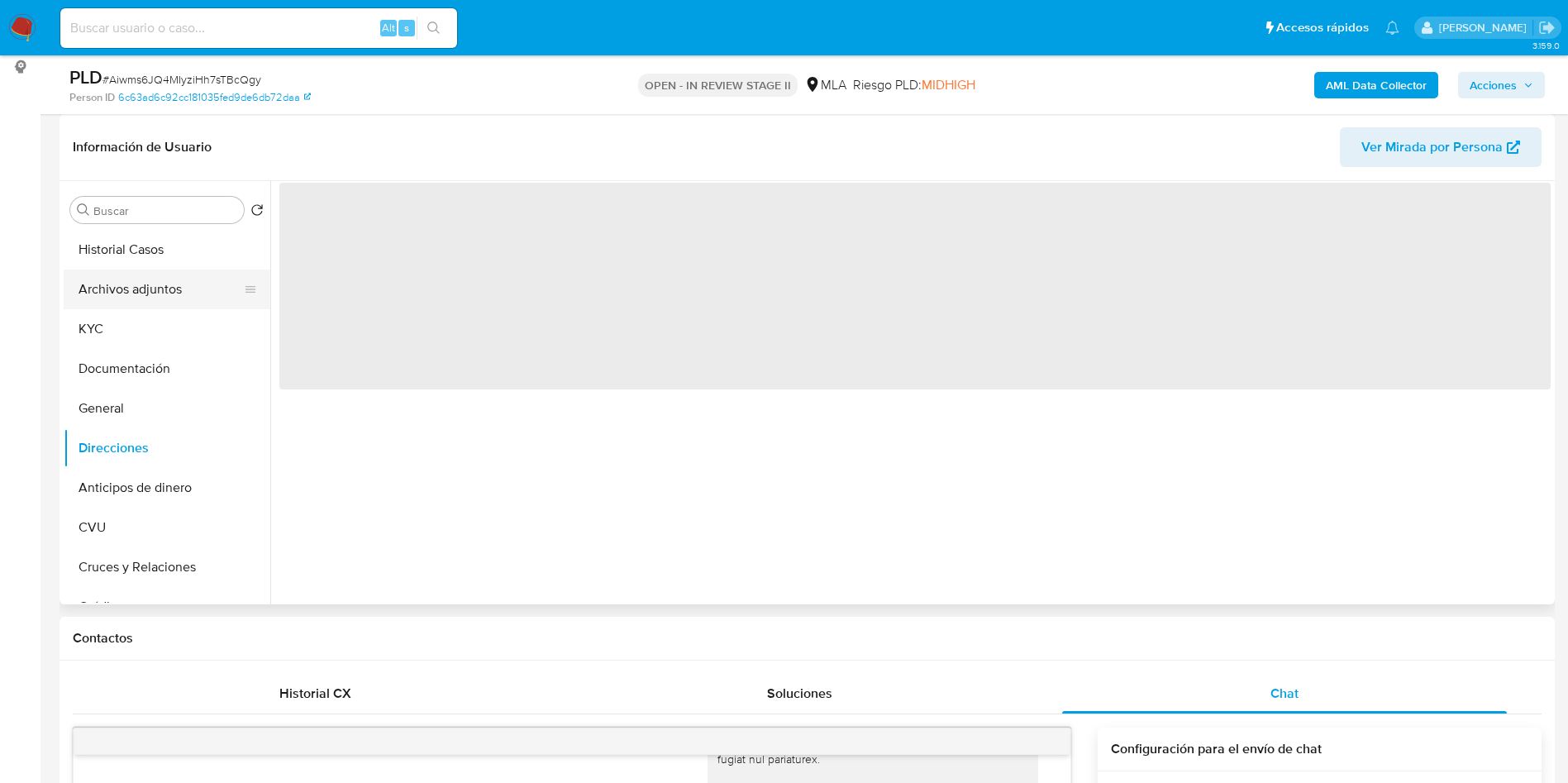
click at [142, 293] on button "Archivos adjuntos" at bounding box center [161, 289] width 194 height 40
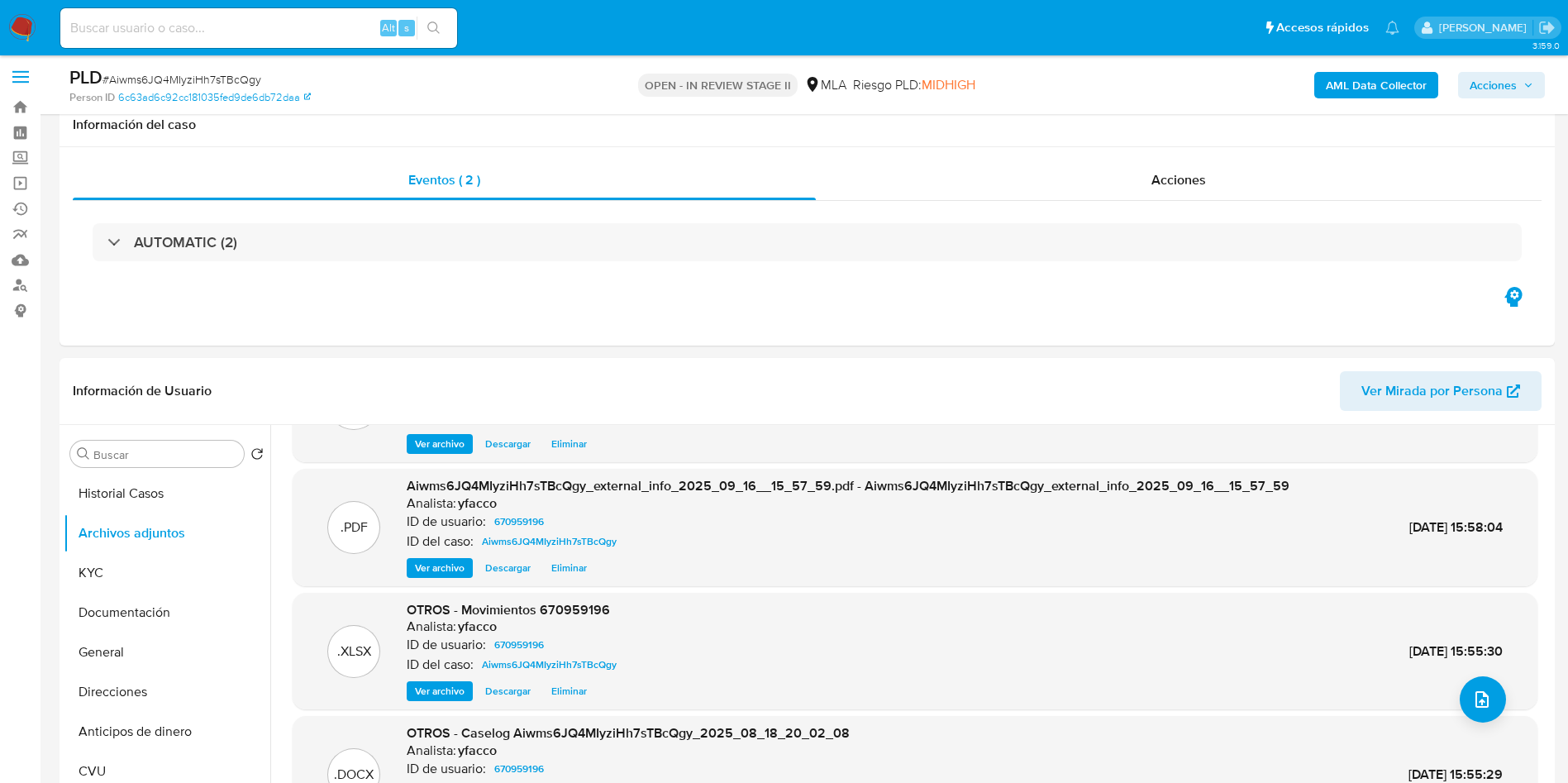
scroll to position [0, 0]
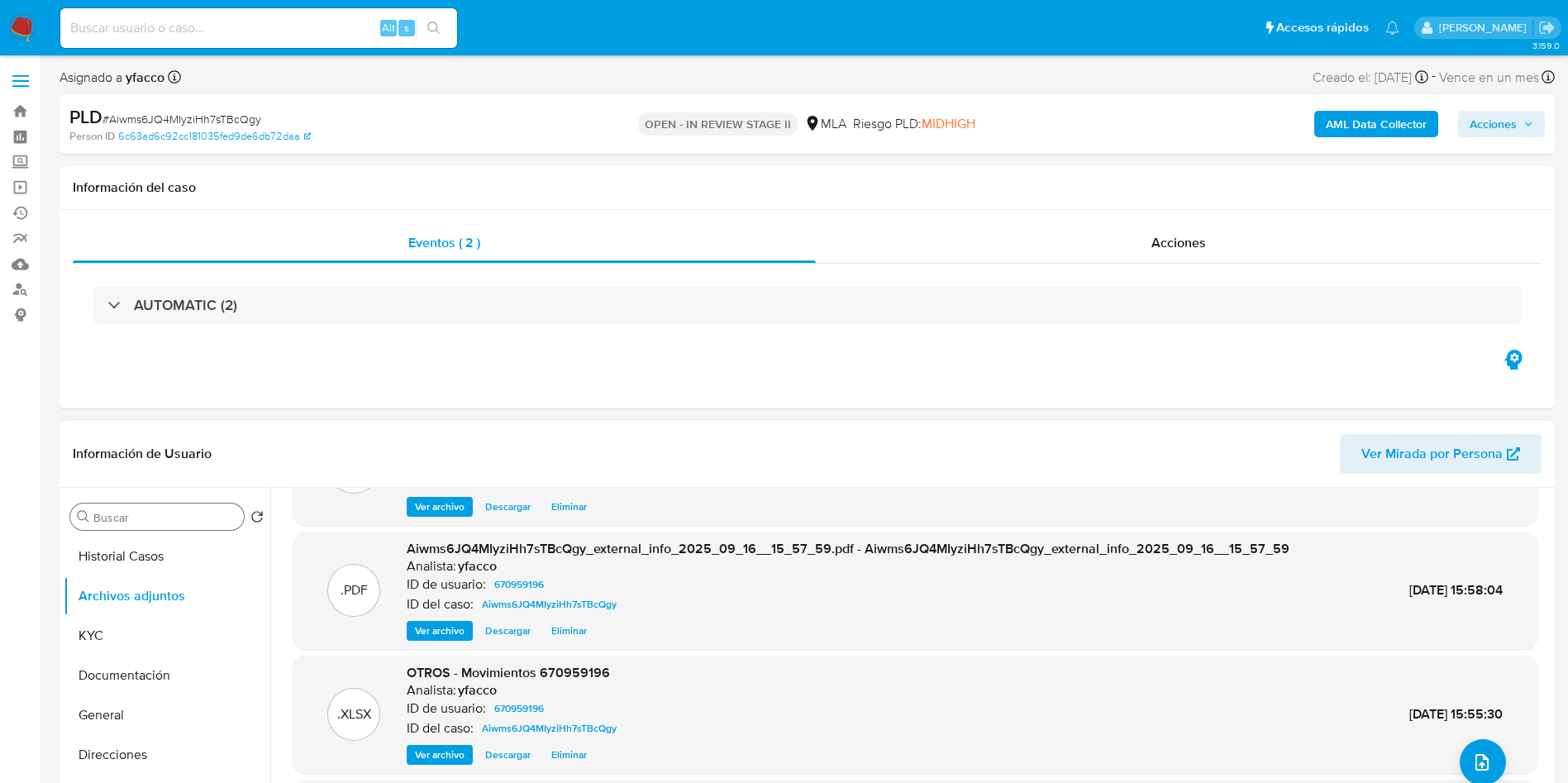
click at [137, 525] on div "Buscar" at bounding box center [157, 516] width 173 height 26
click at [138, 516] on input "Buscar" at bounding box center [165, 517] width 144 height 15
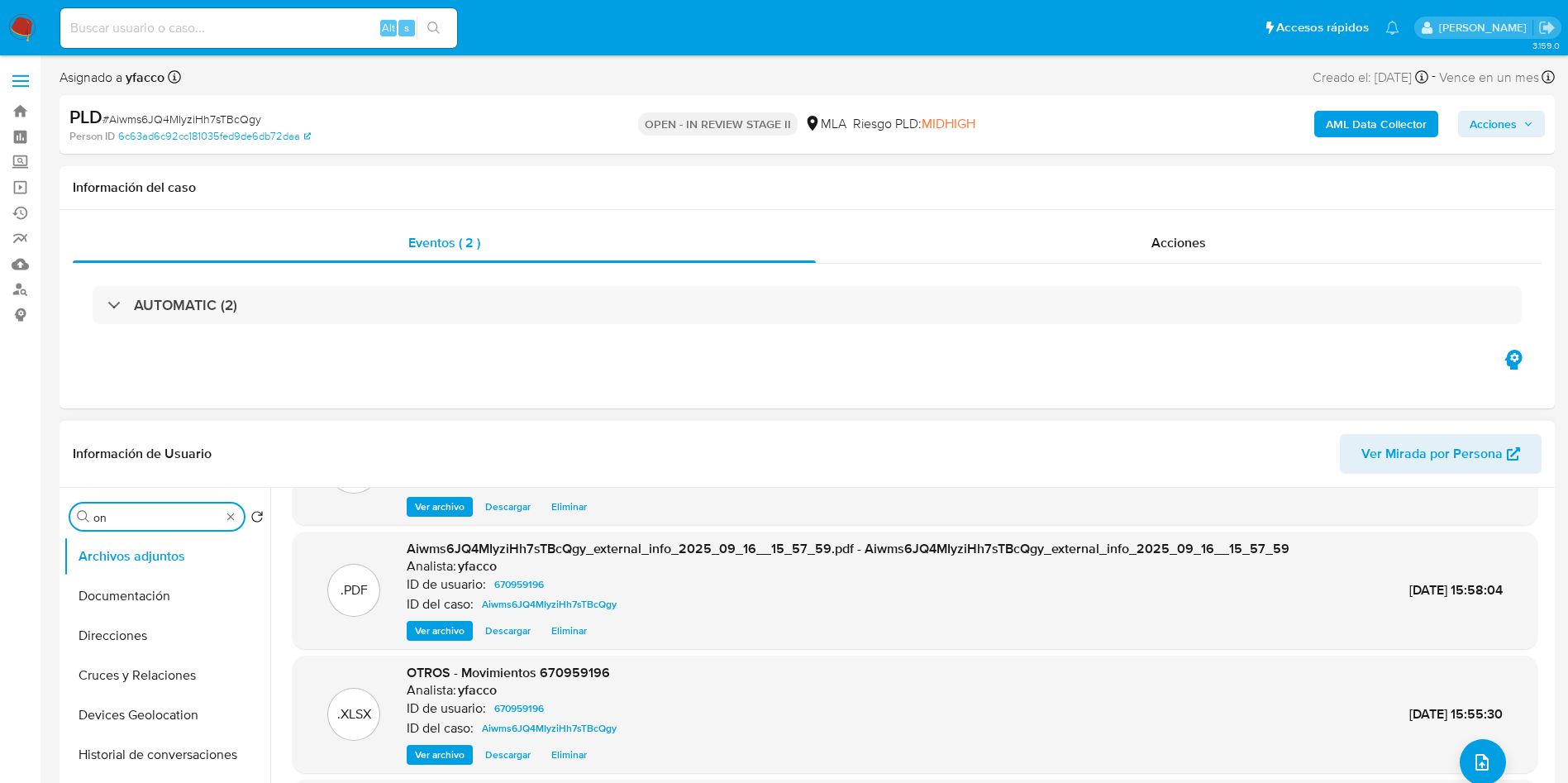
type input "o"
type input "conv"
click at [215, 606] on button "Historial de conversaciones" at bounding box center [161, 595] width 194 height 40
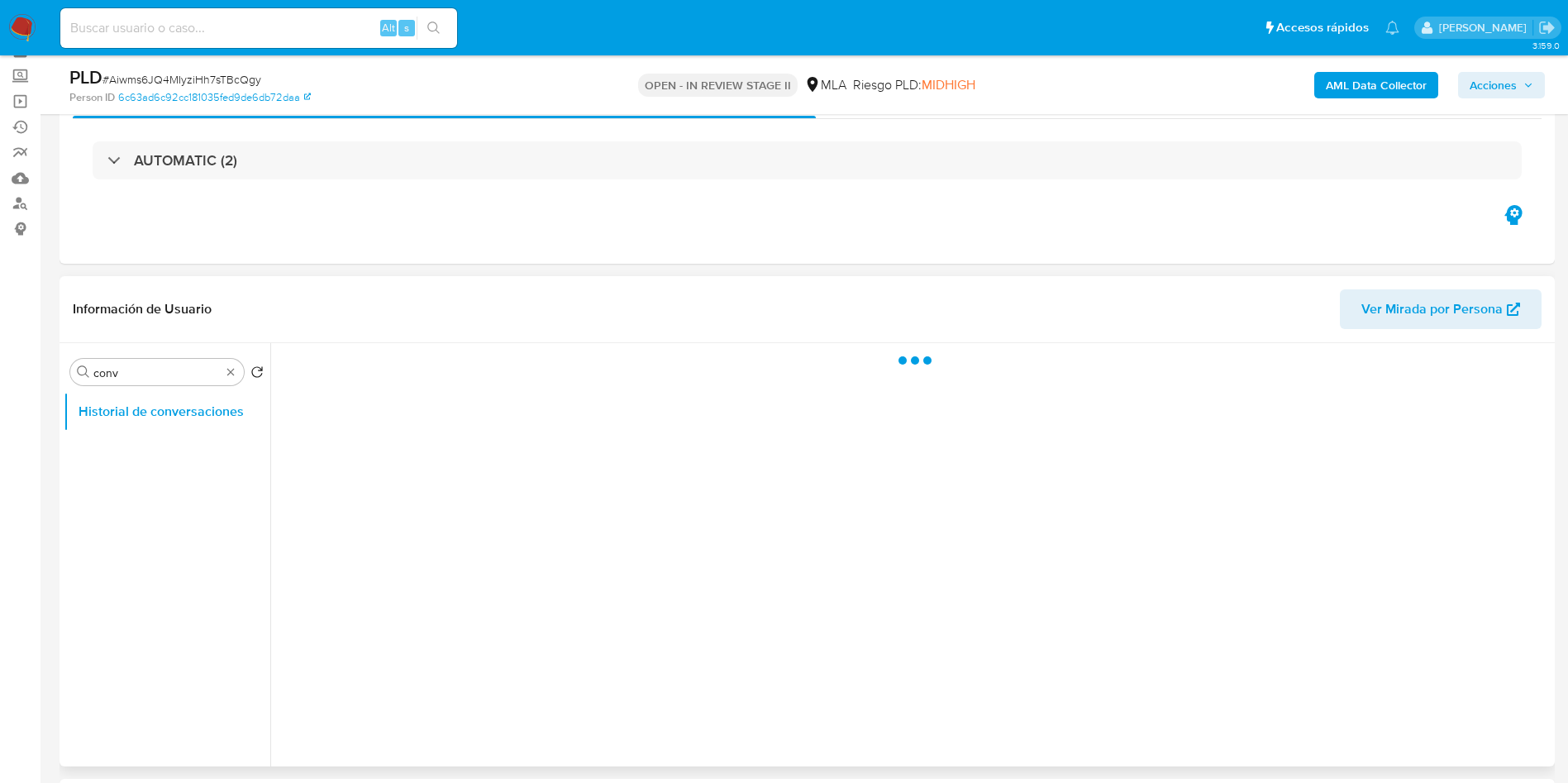
scroll to position [124, 0]
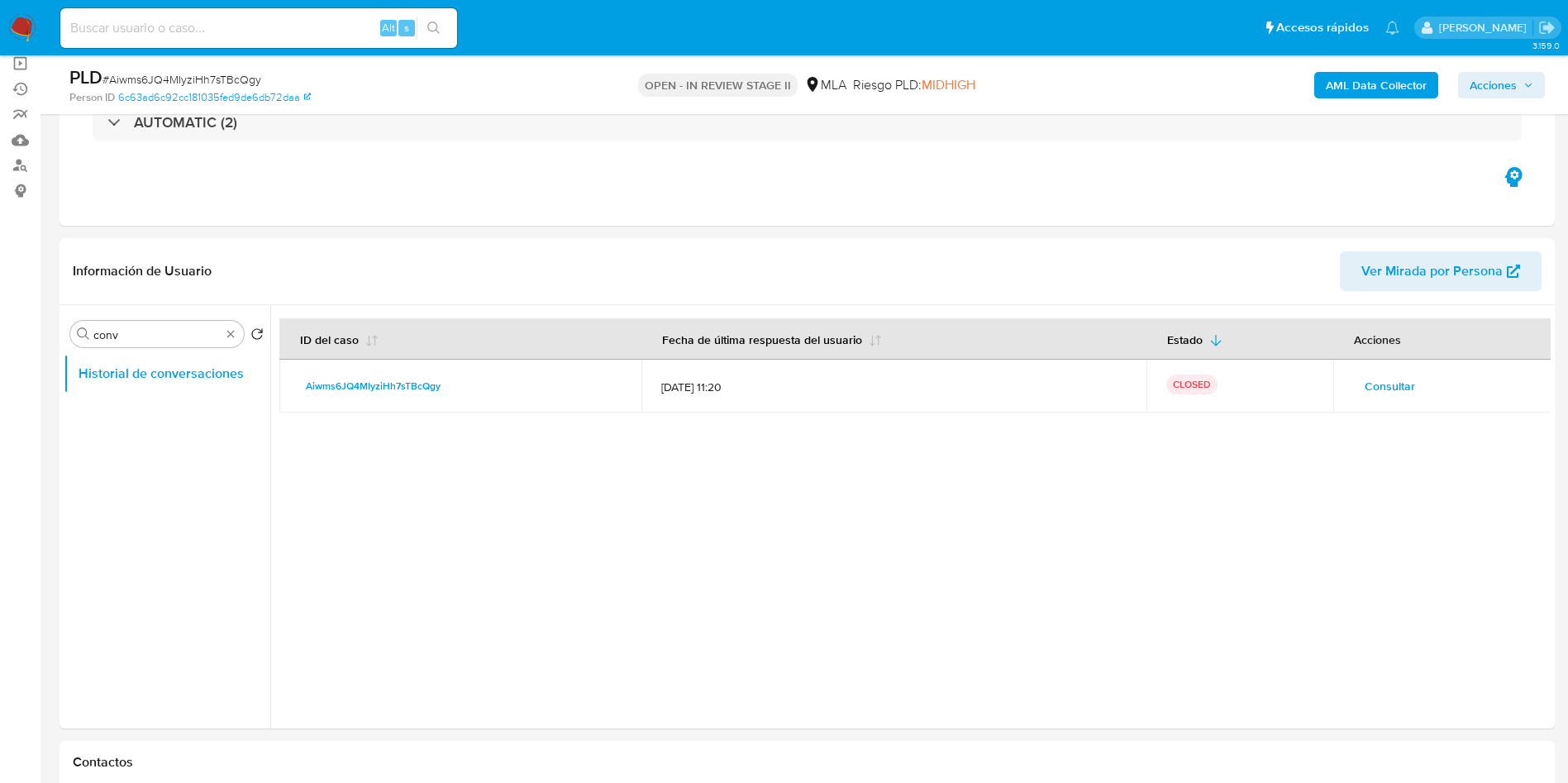
click at [1494, 82] on span "Acciones" at bounding box center [1492, 85] width 47 height 26
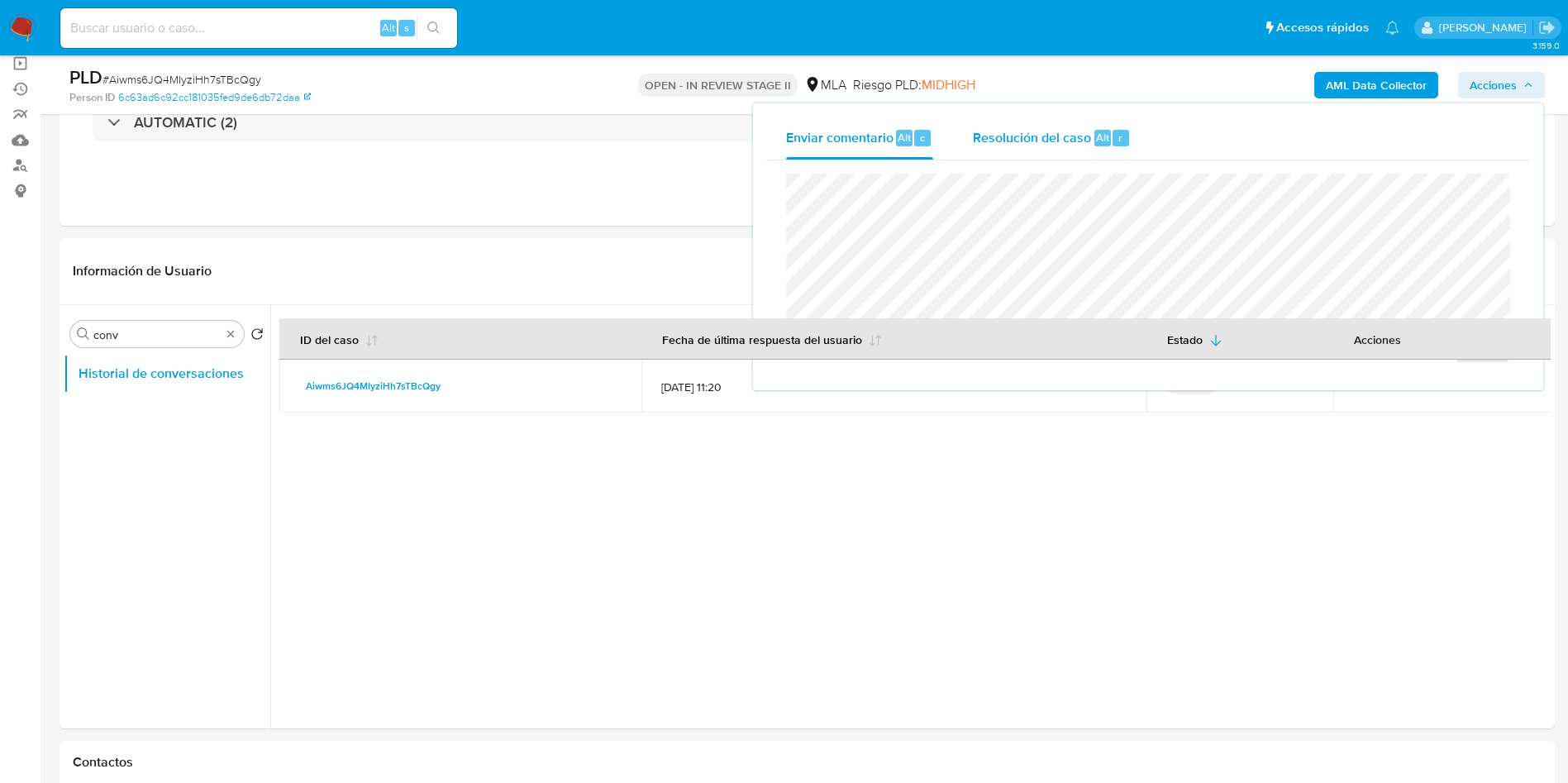
click at [1091, 140] on div "Resolución del caso Alt r" at bounding box center [1052, 138] width 158 height 43
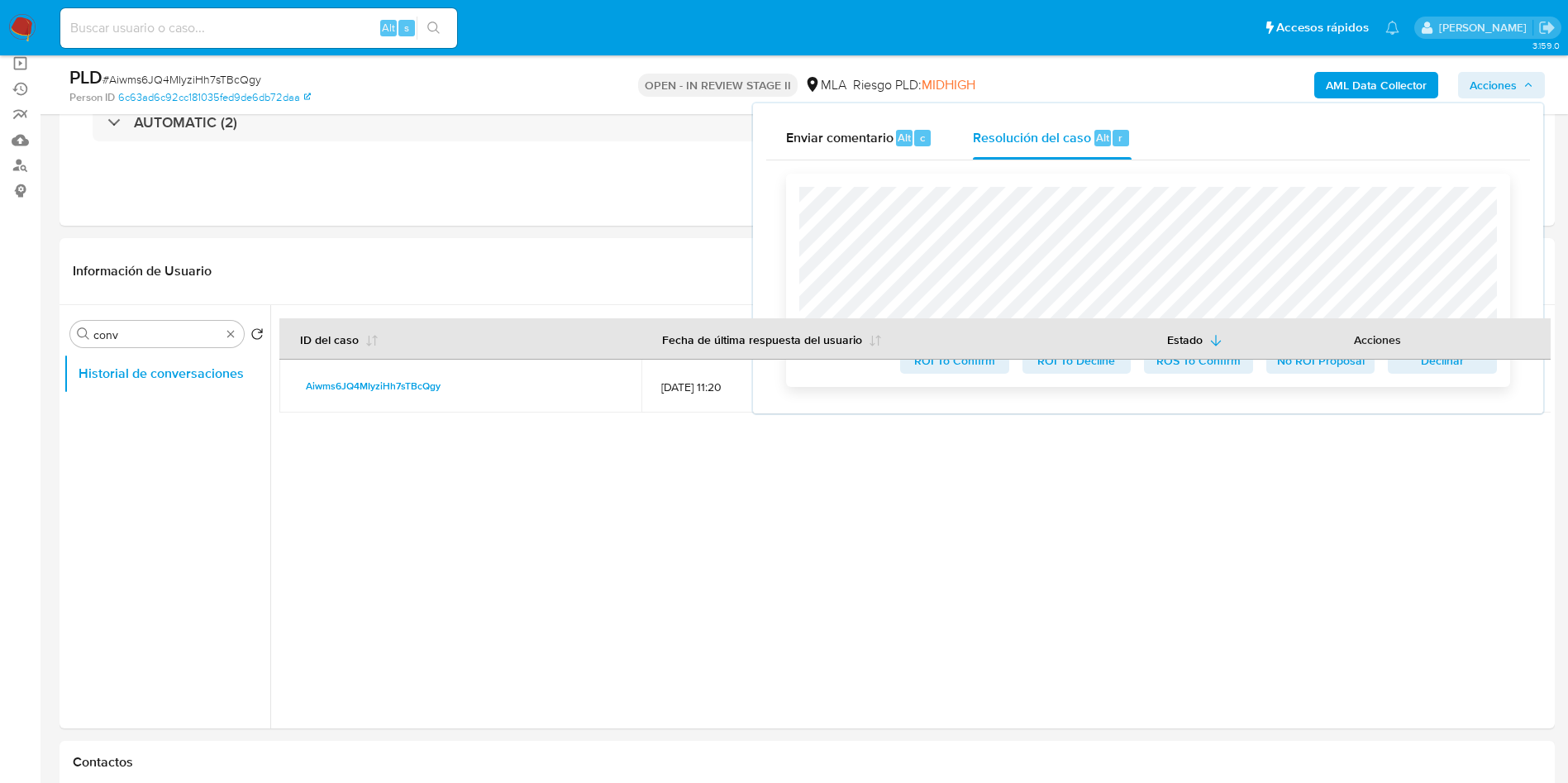
click at [1315, 369] on span "No ROI Proposal" at bounding box center [1320, 360] width 86 height 23
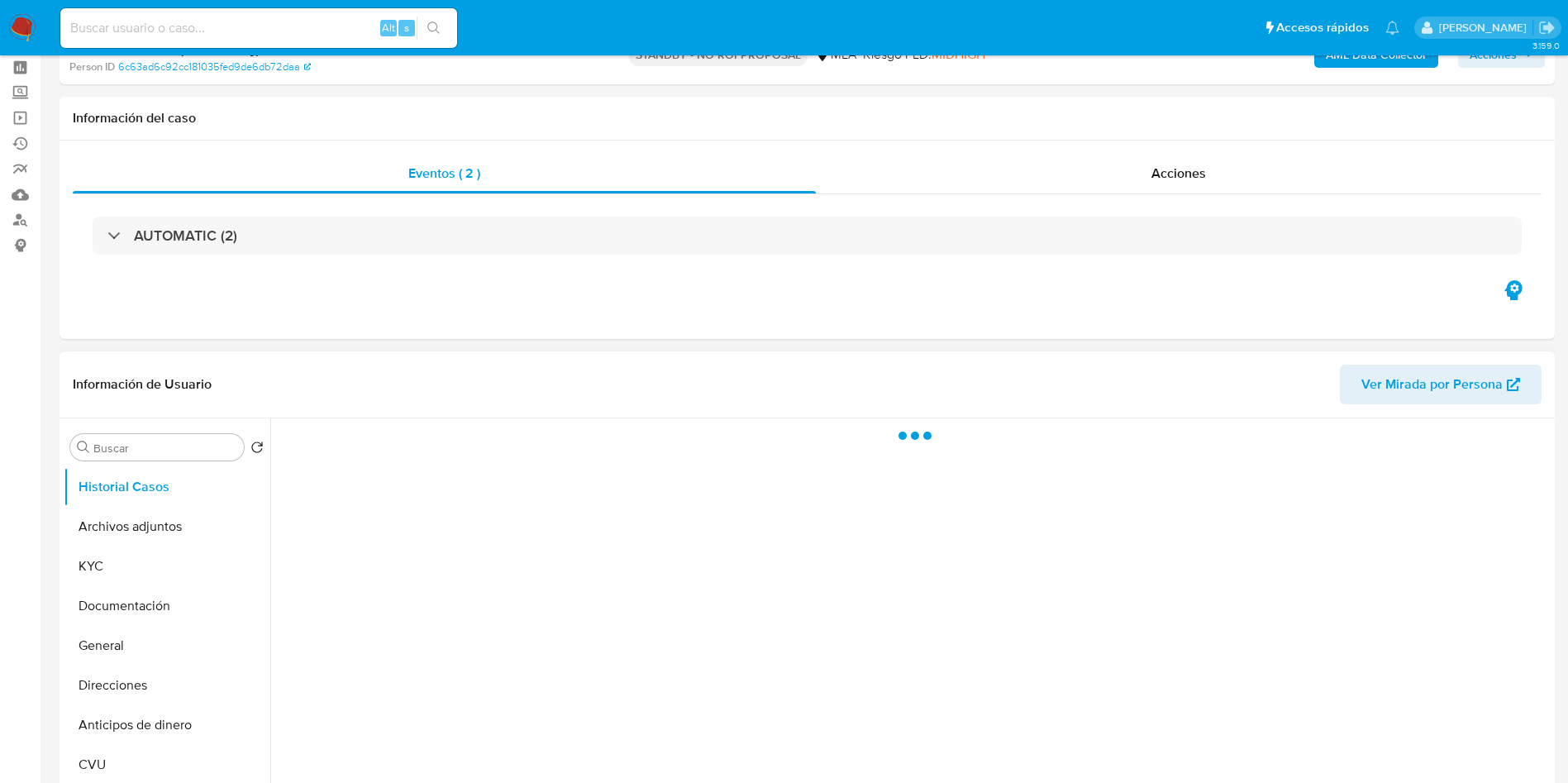
select select "10"
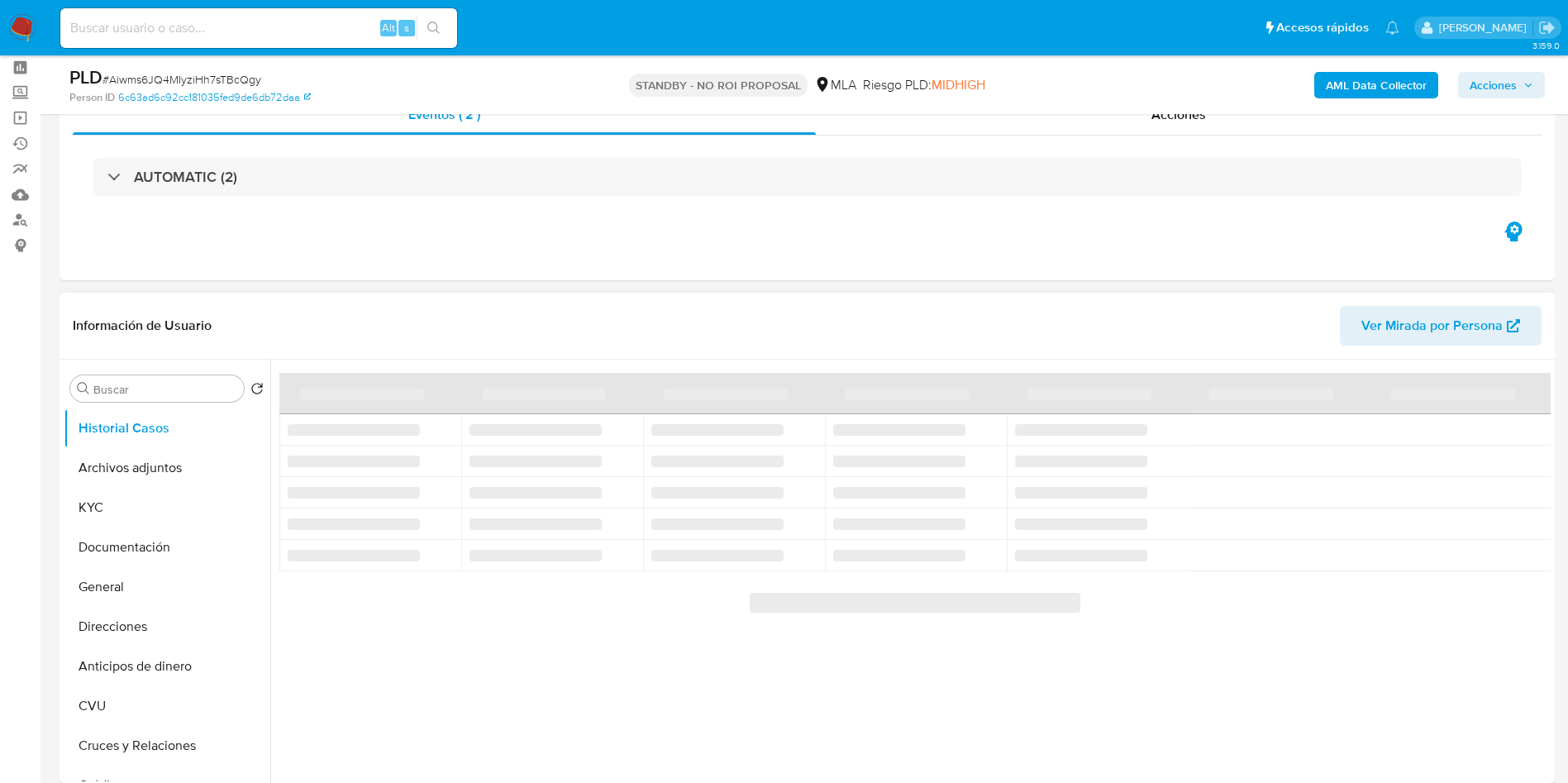
scroll to position [248, 0]
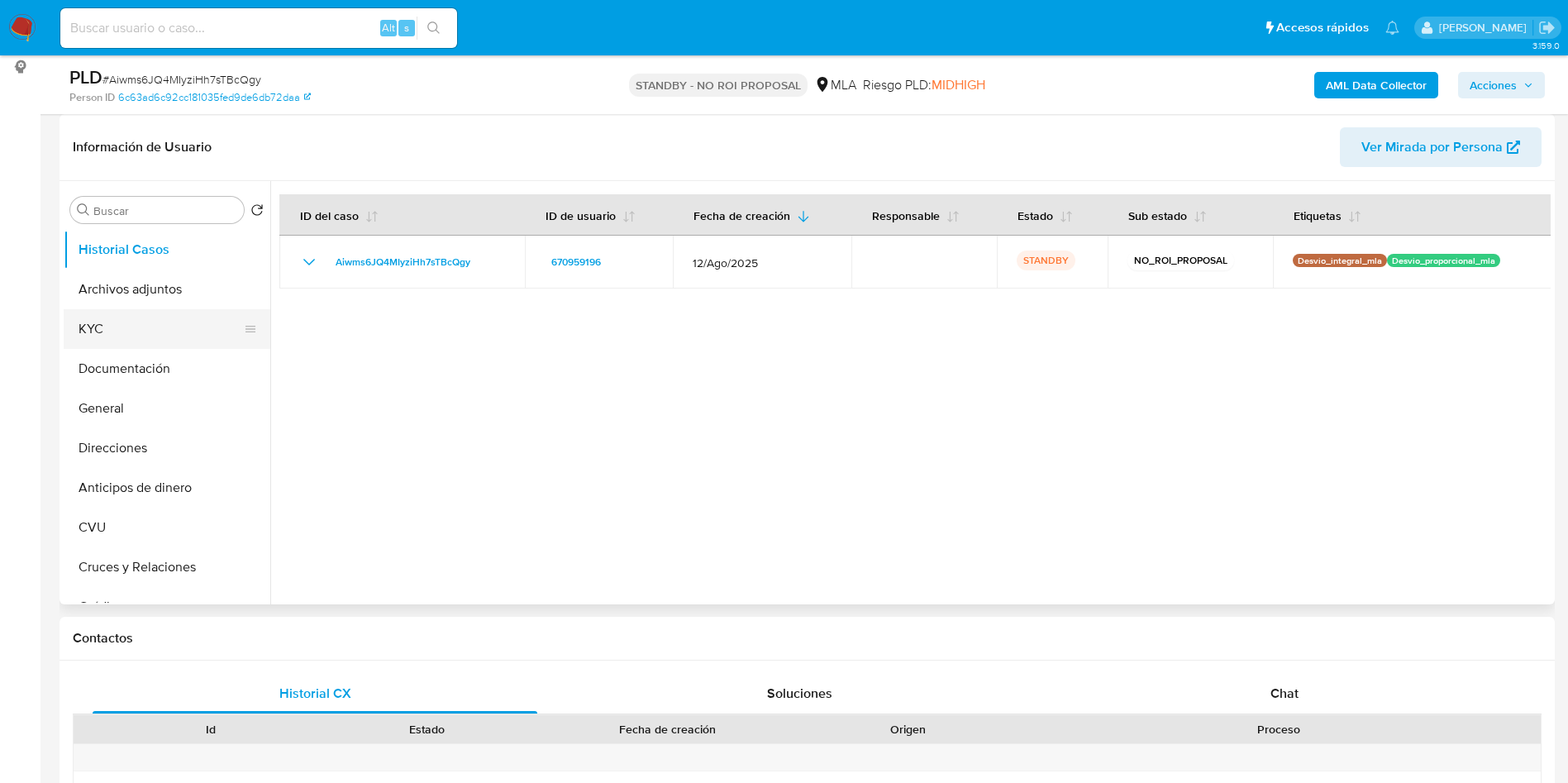
click at [134, 324] on button "KYC" at bounding box center [161, 329] width 194 height 40
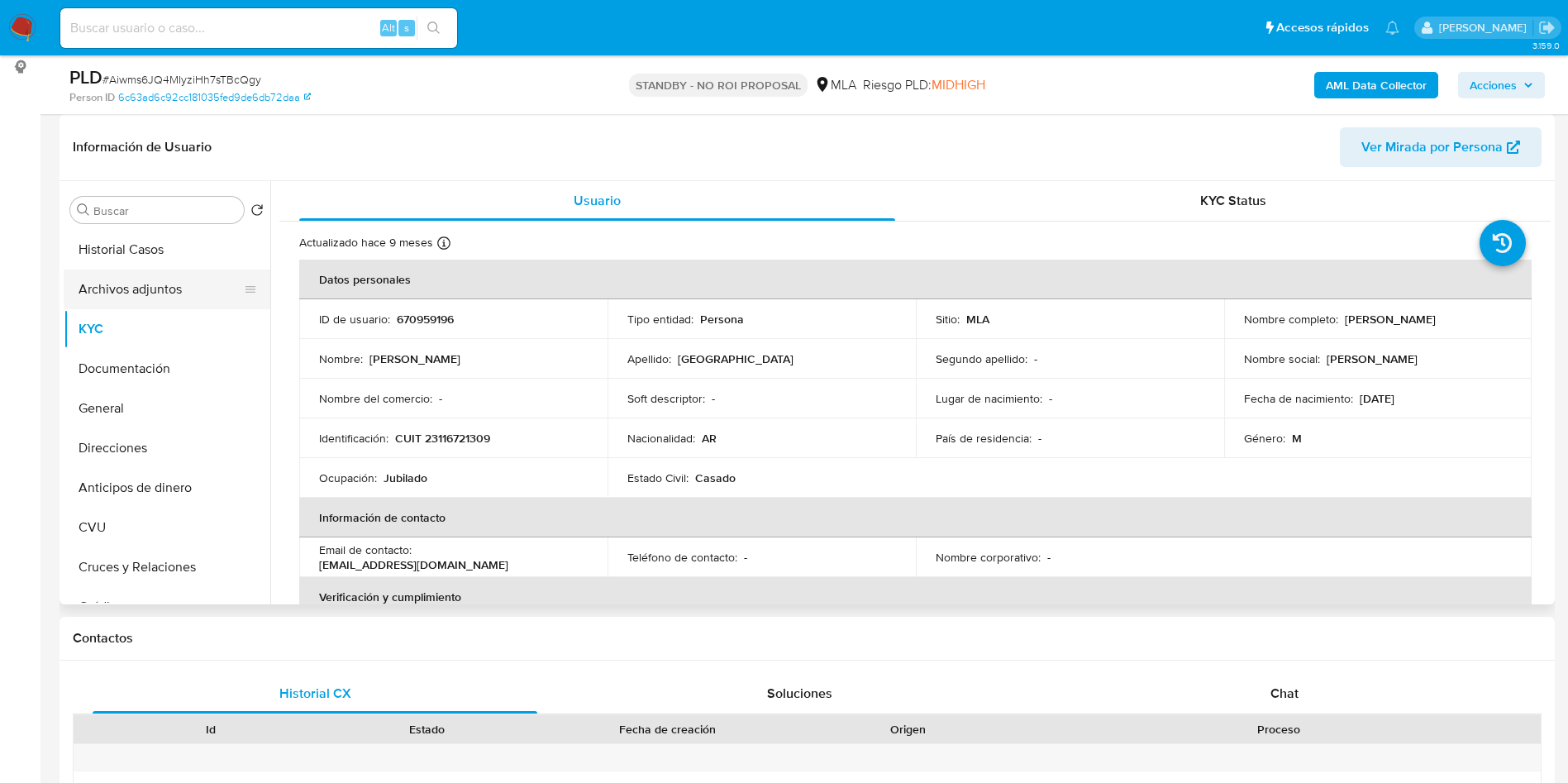
click at [161, 296] on button "Archivos adjuntos" at bounding box center [161, 289] width 194 height 40
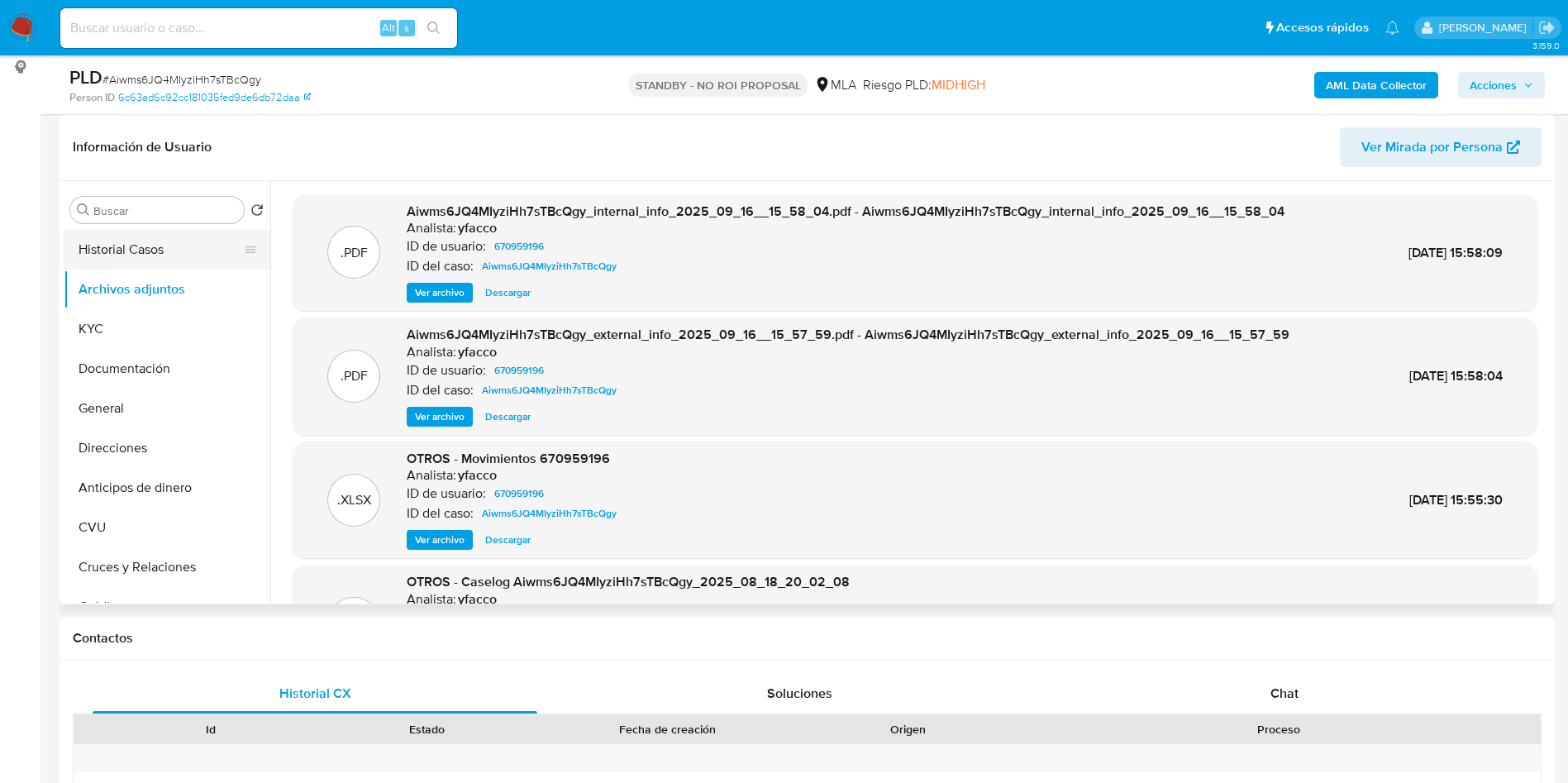
click at [142, 249] on button "Historial Casos" at bounding box center [161, 250] width 194 height 40
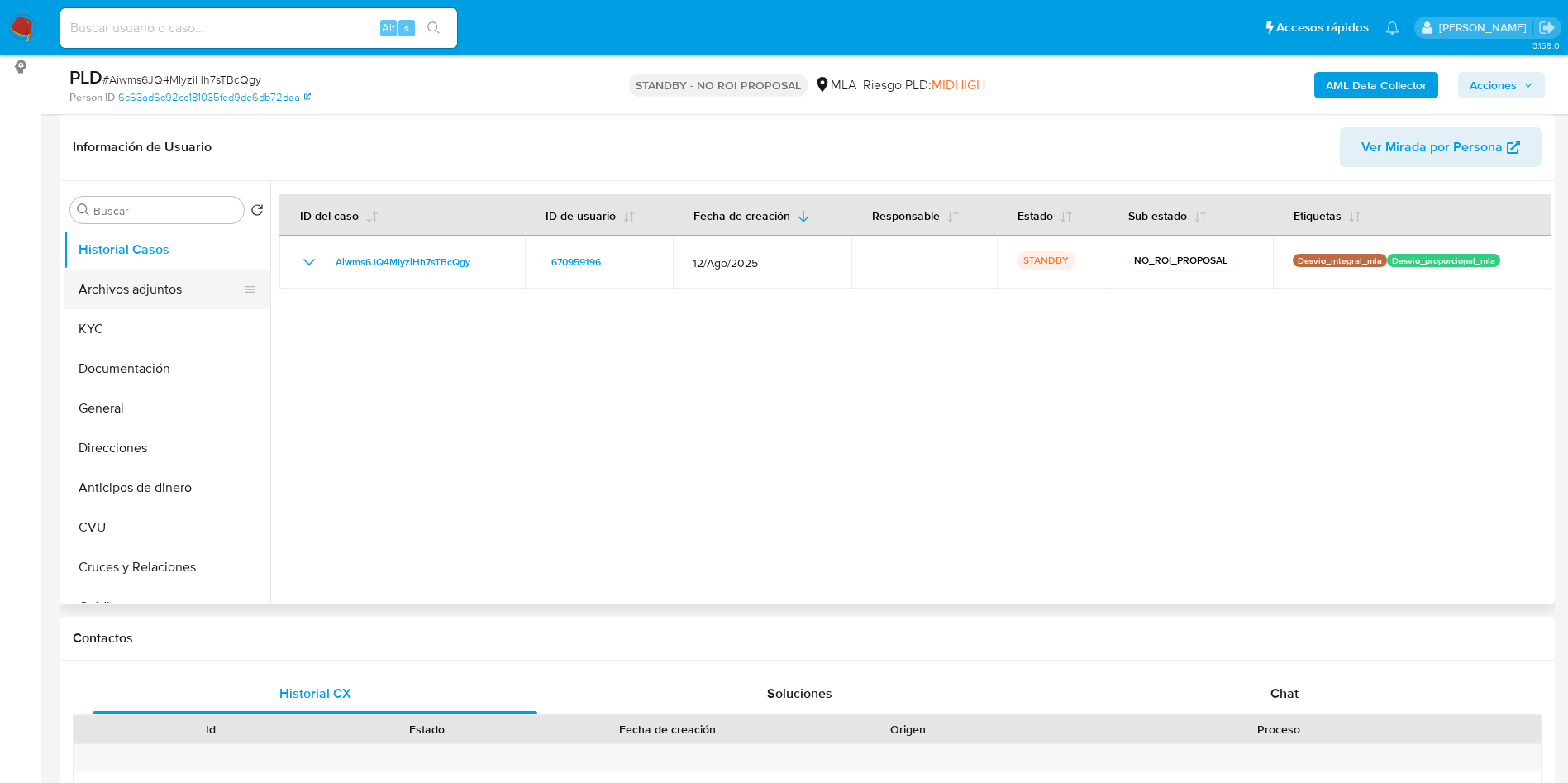
click at [127, 291] on button "Archivos adjuntos" at bounding box center [161, 289] width 194 height 40
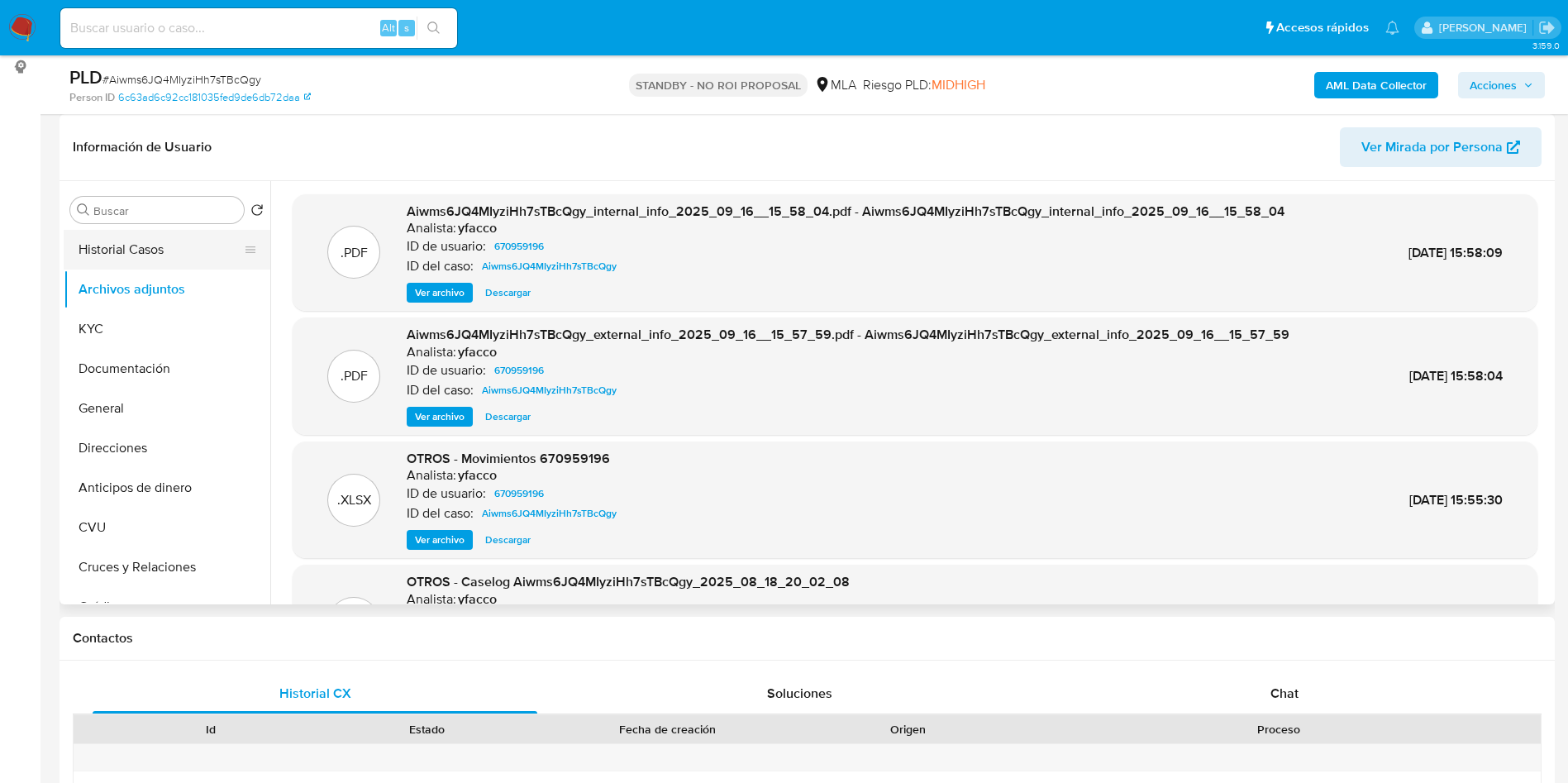
click at [155, 266] on button "Historial Casos" at bounding box center [161, 250] width 194 height 40
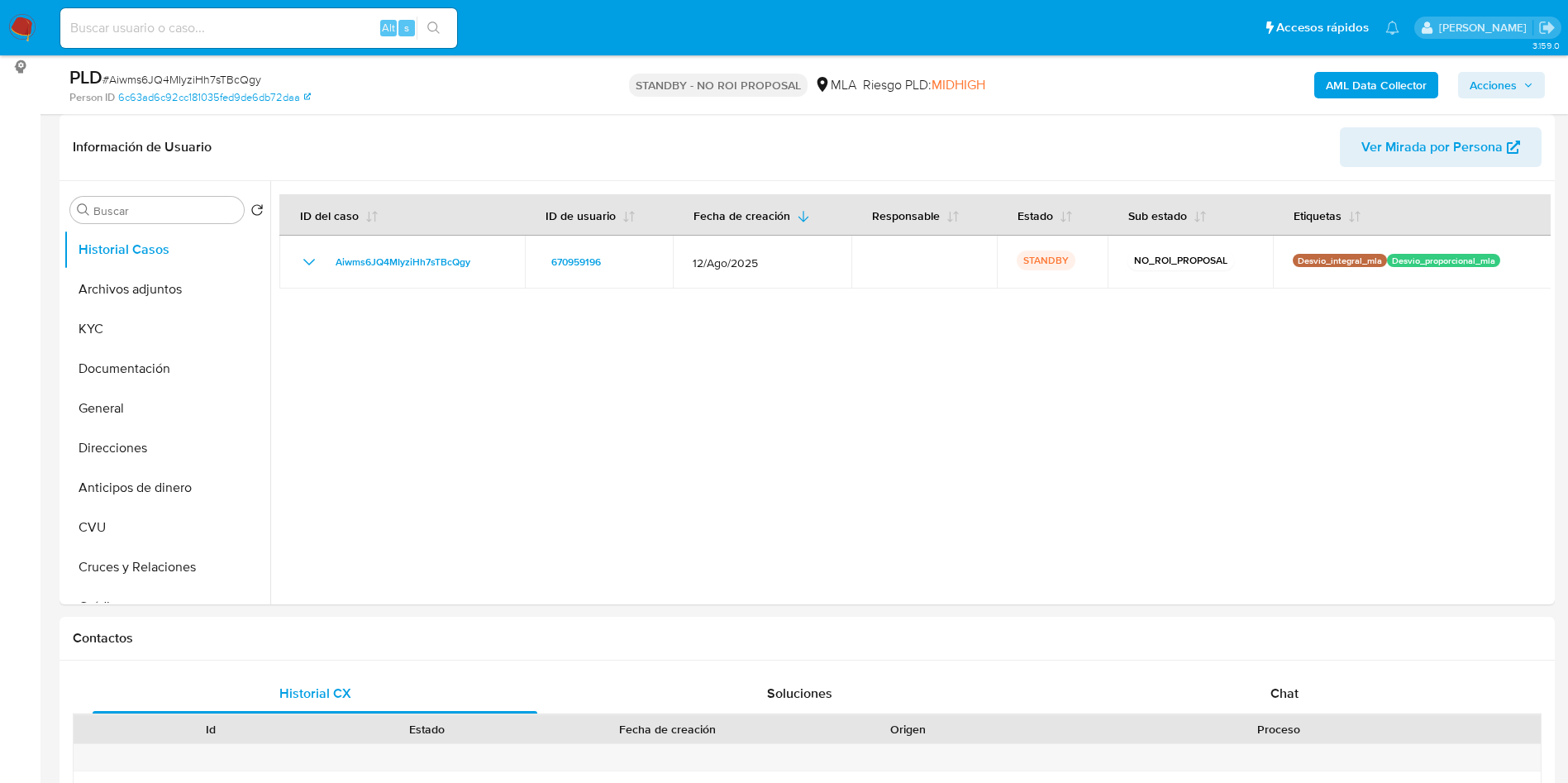
click at [259, 35] on input at bounding box center [258, 27] width 397 height 21
paste input "M9j2KtyO8HfZc0zW7yIB8Ule"
type input "M9j2KtyO8HfZc0zW7yIB8Ule"
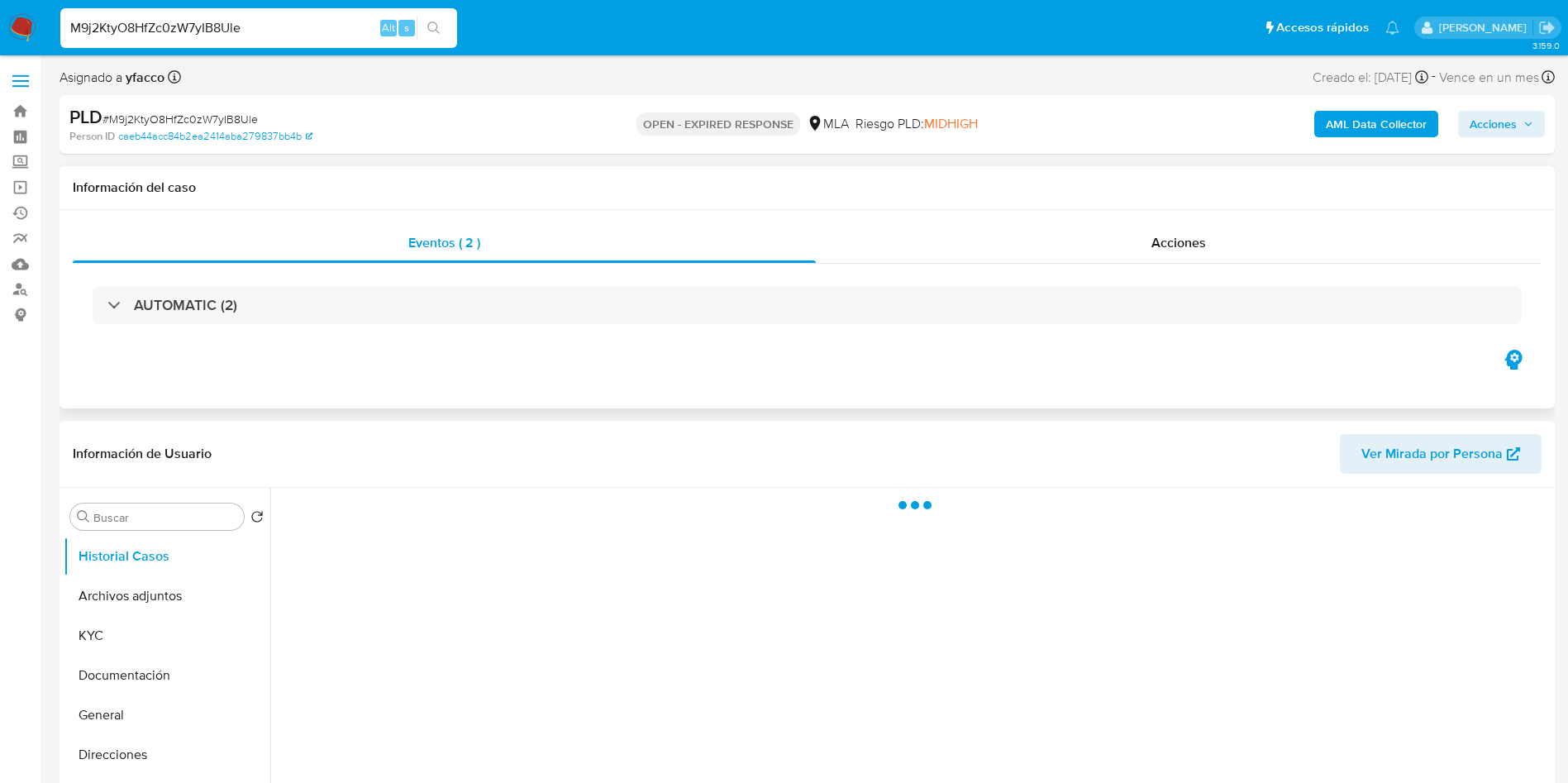
select select "10"
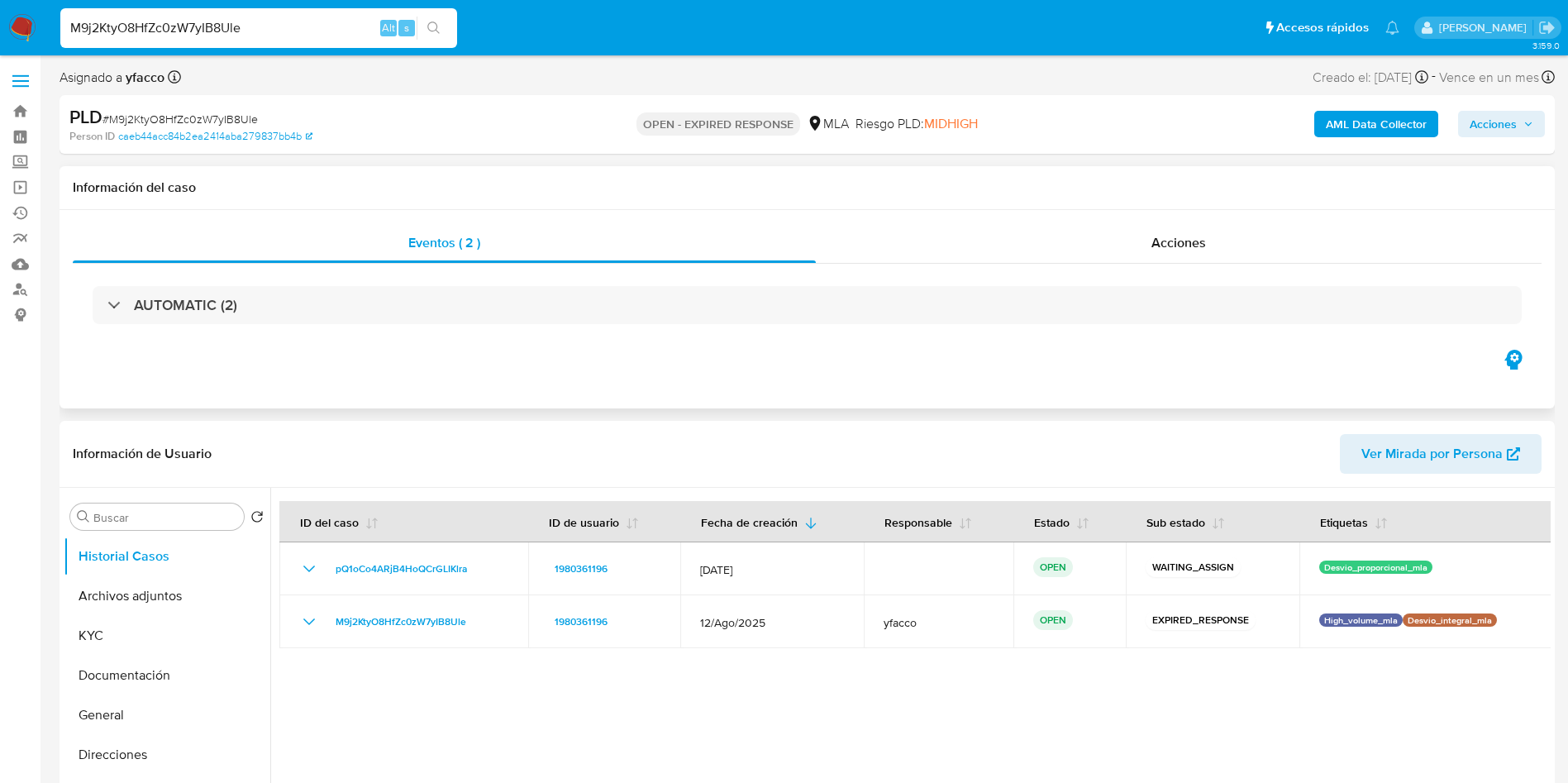
scroll to position [124, 0]
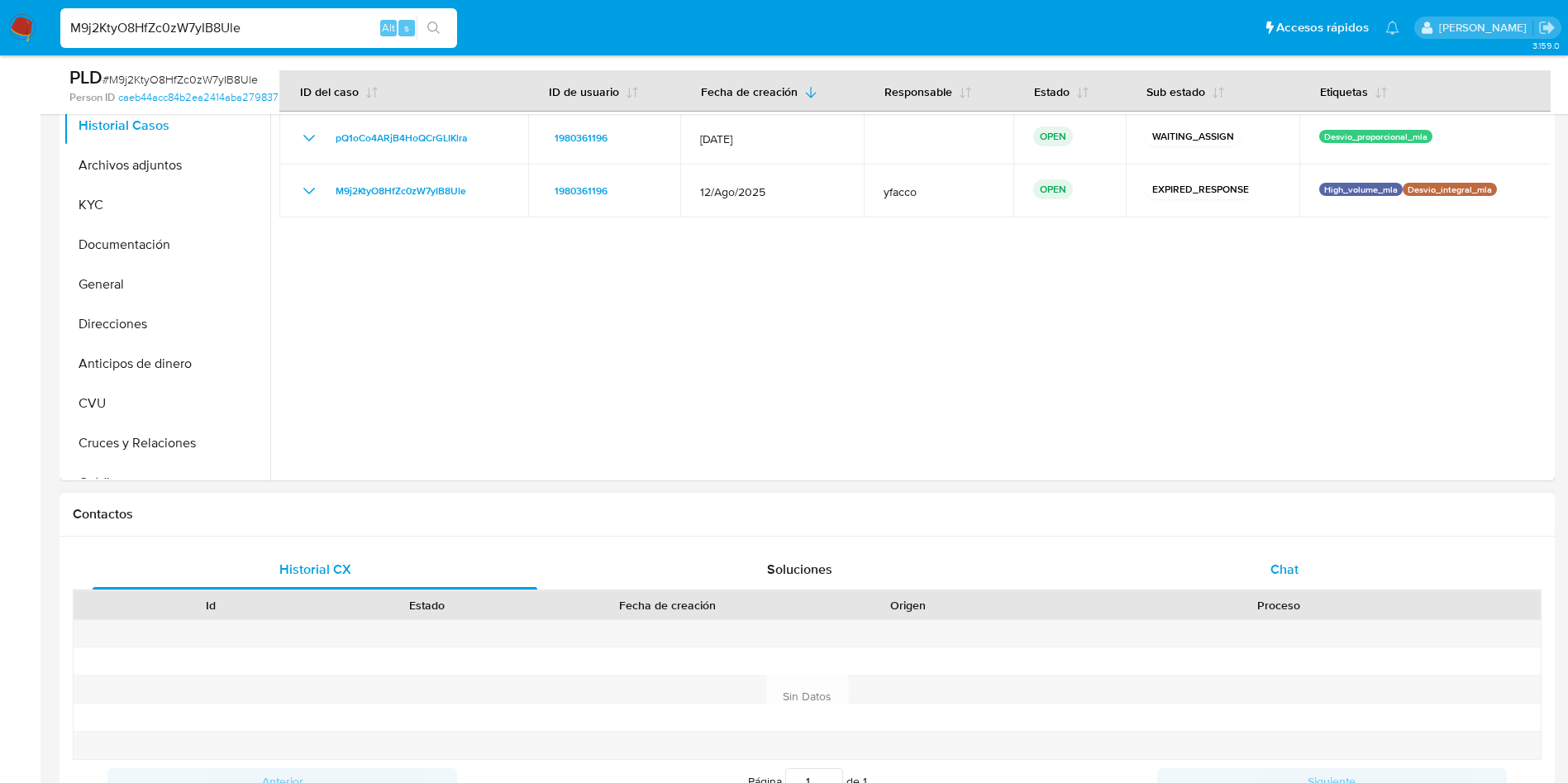
click at [1222, 549] on div "Chat" at bounding box center [1284, 569] width 445 height 40
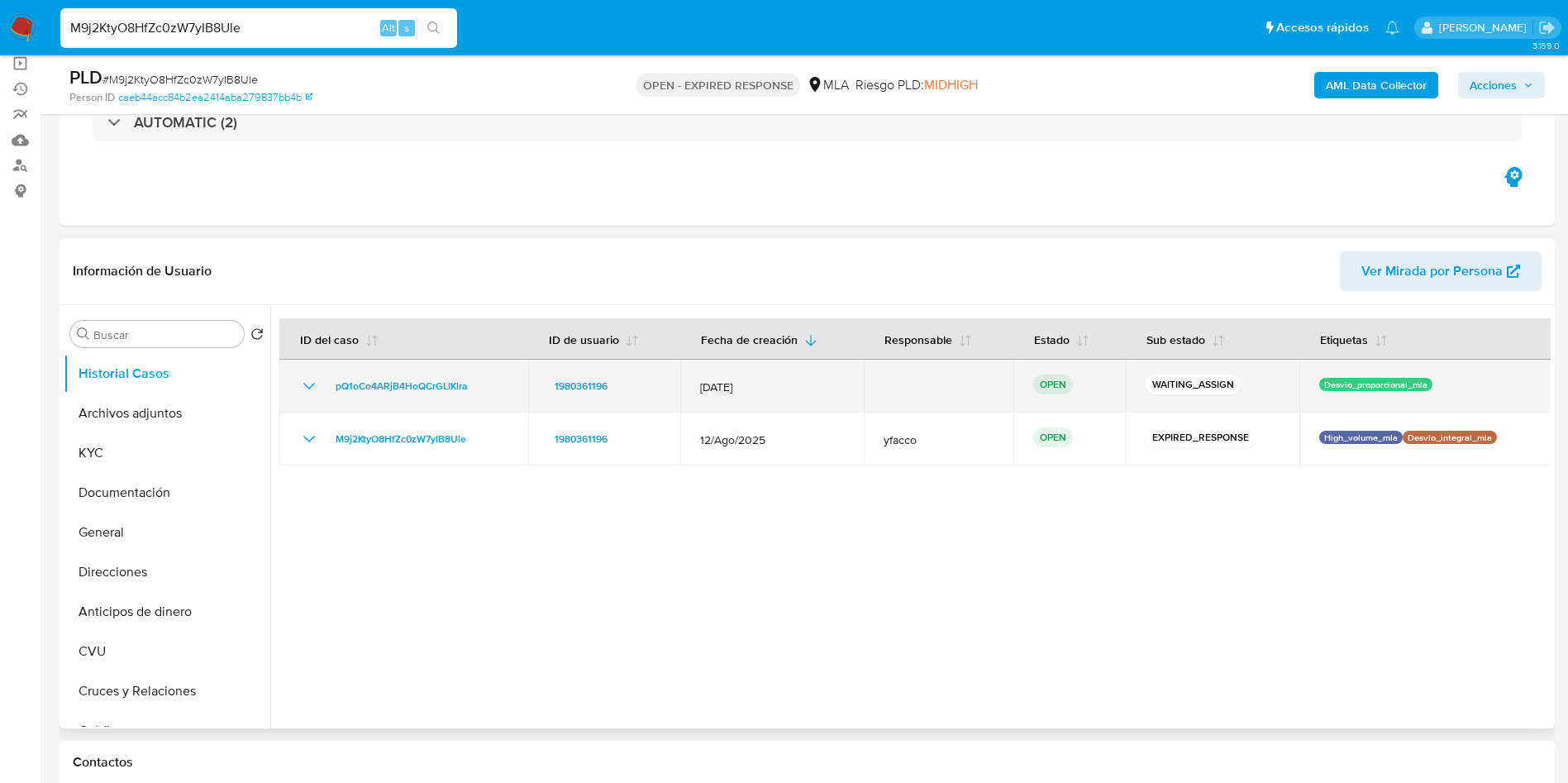
drag, startPoint x: 325, startPoint y: 387, endPoint x: 480, endPoint y: 381, distance: 155.1
click at [480, 381] on div "pQ1oCo4ARjB4HoQCrGLIKlra" at bounding box center [403, 386] width 209 height 20
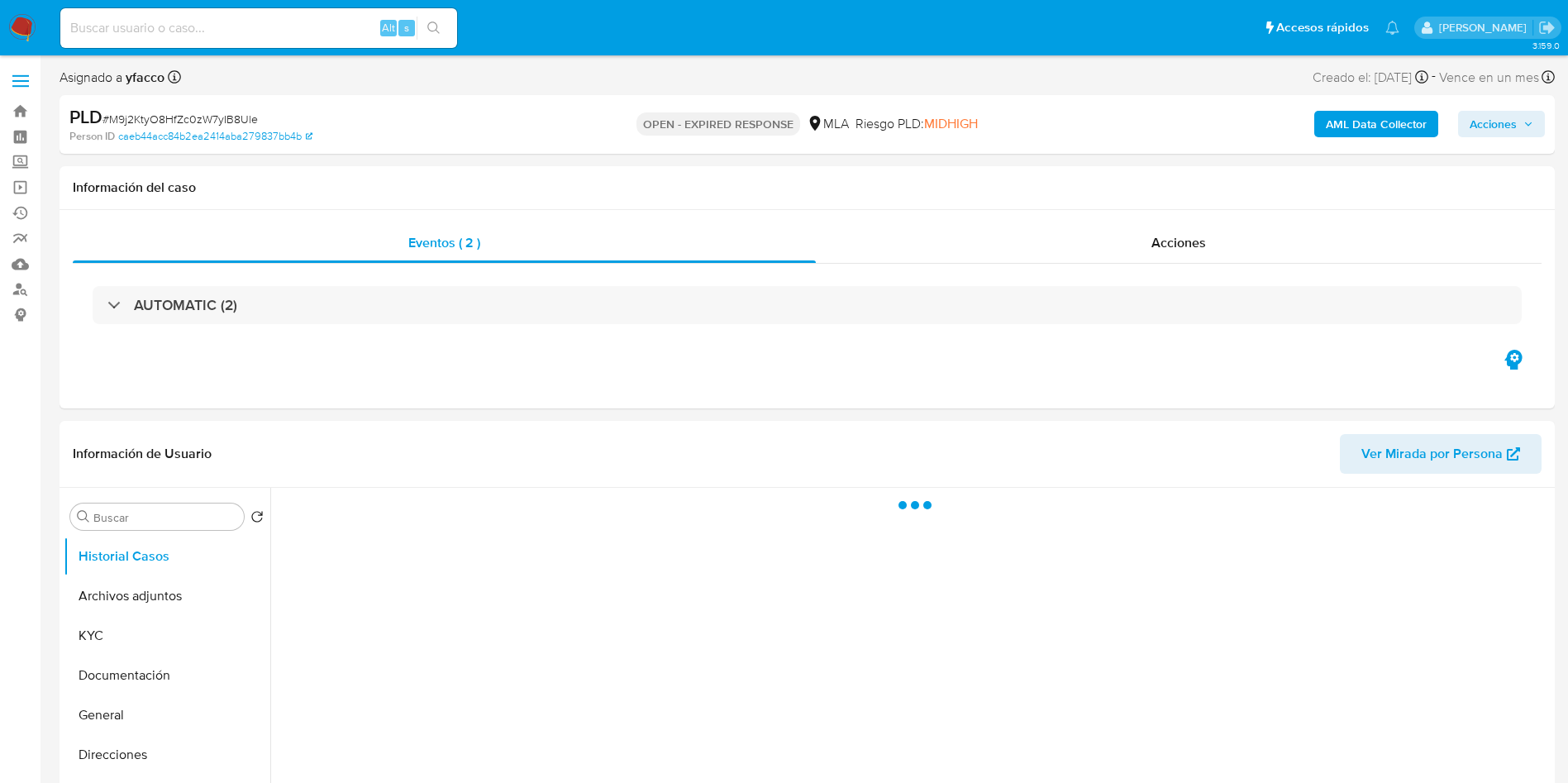
select select "10"
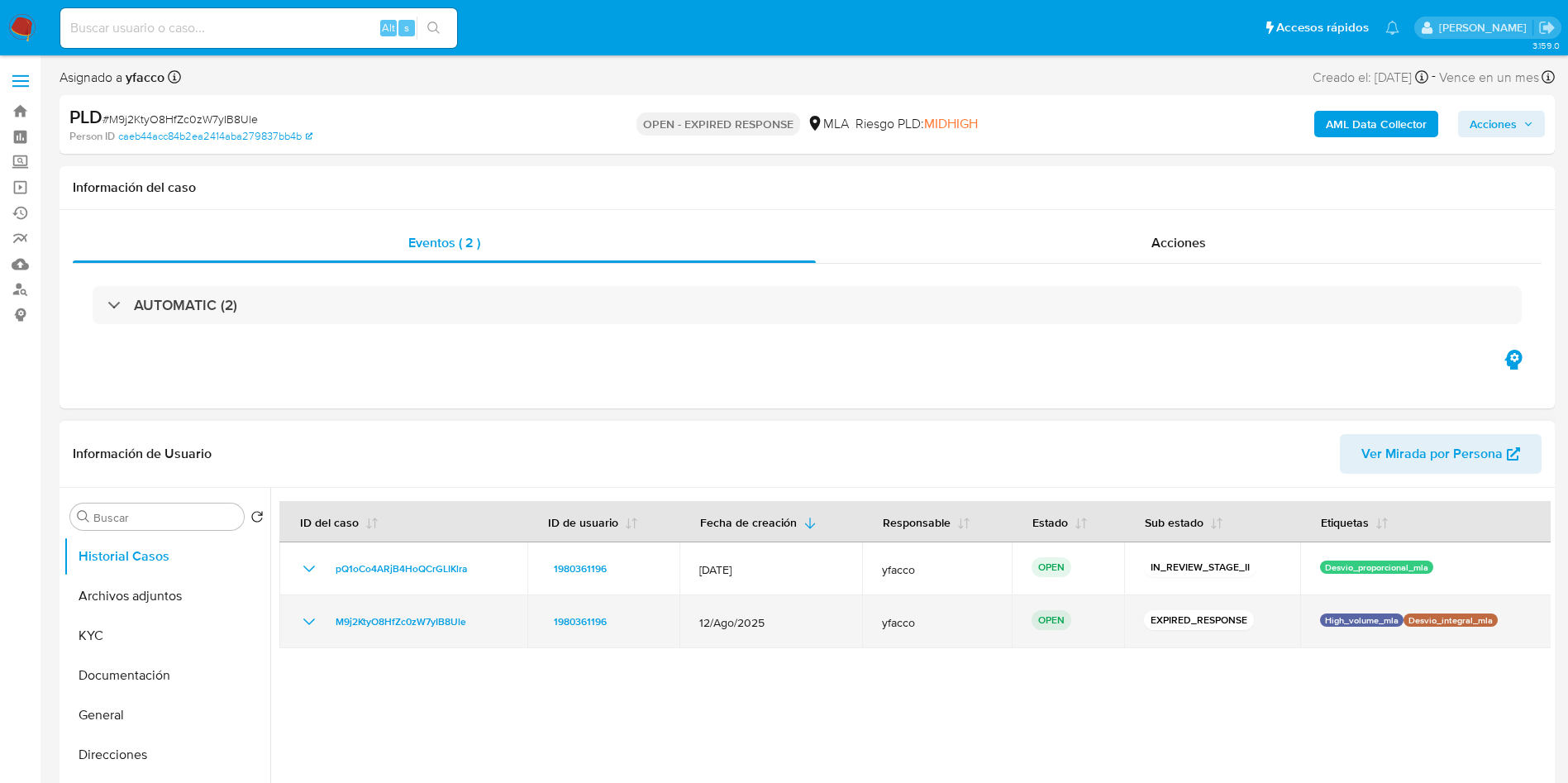
drag, startPoint x: 319, startPoint y: 628, endPoint x: 499, endPoint y: 626, distance: 180.0
click at [479, 624] on div "M9j2KtyO8HfZc0zW7yIB8Ule" at bounding box center [403, 621] width 208 height 20
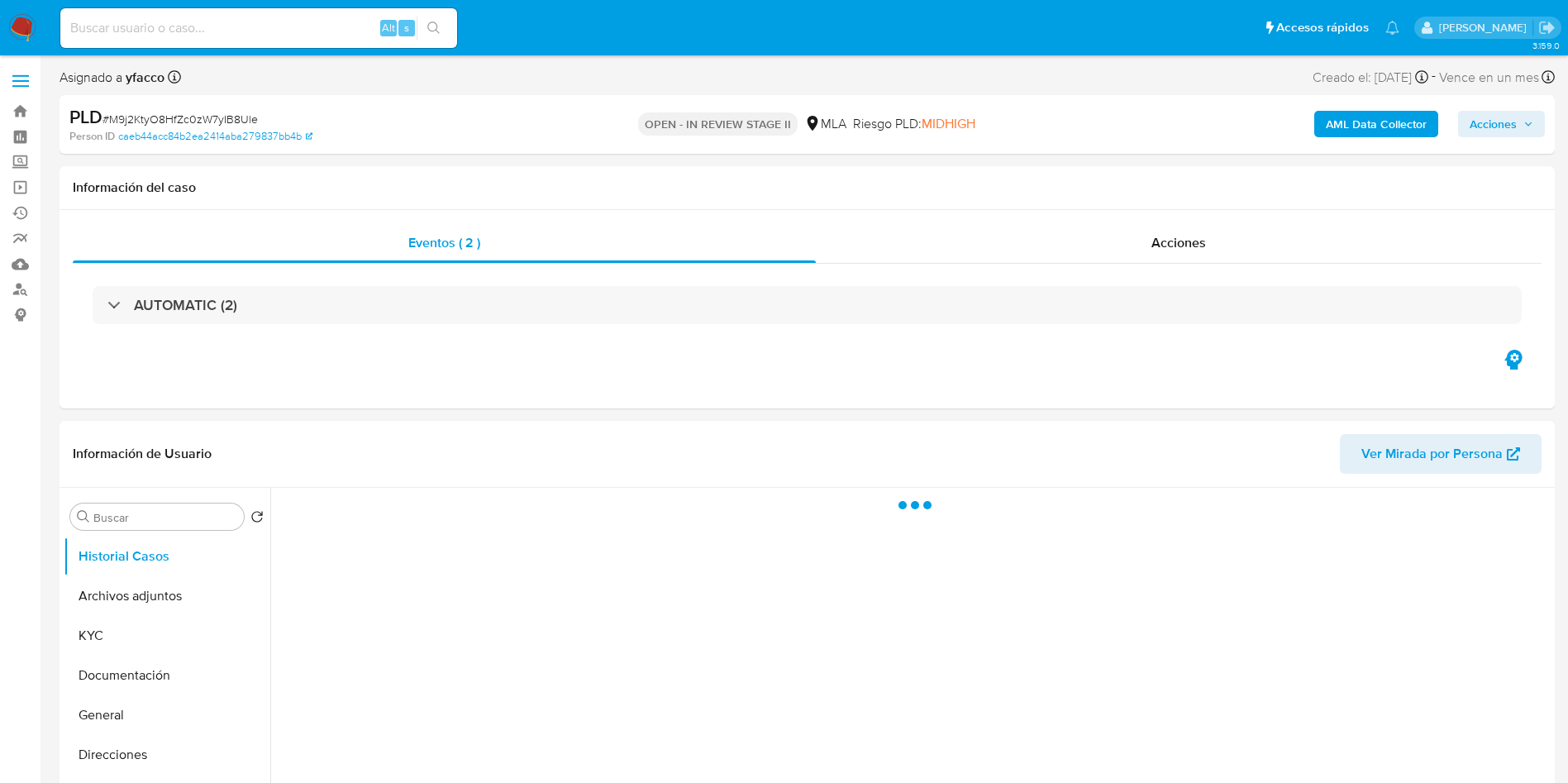
select select "10"
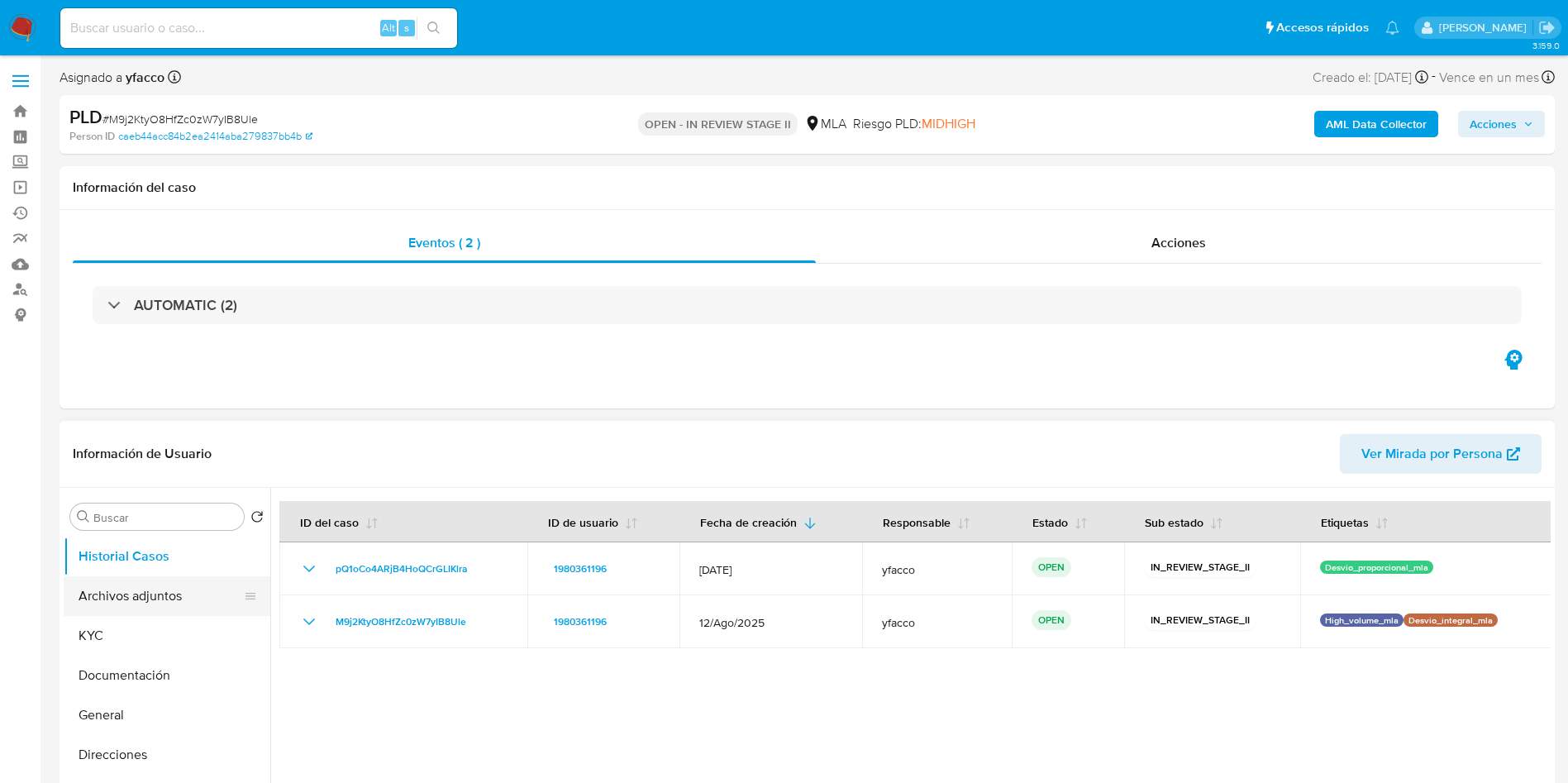
click at [159, 606] on button "Archivos adjuntos" at bounding box center [161, 595] width 194 height 40
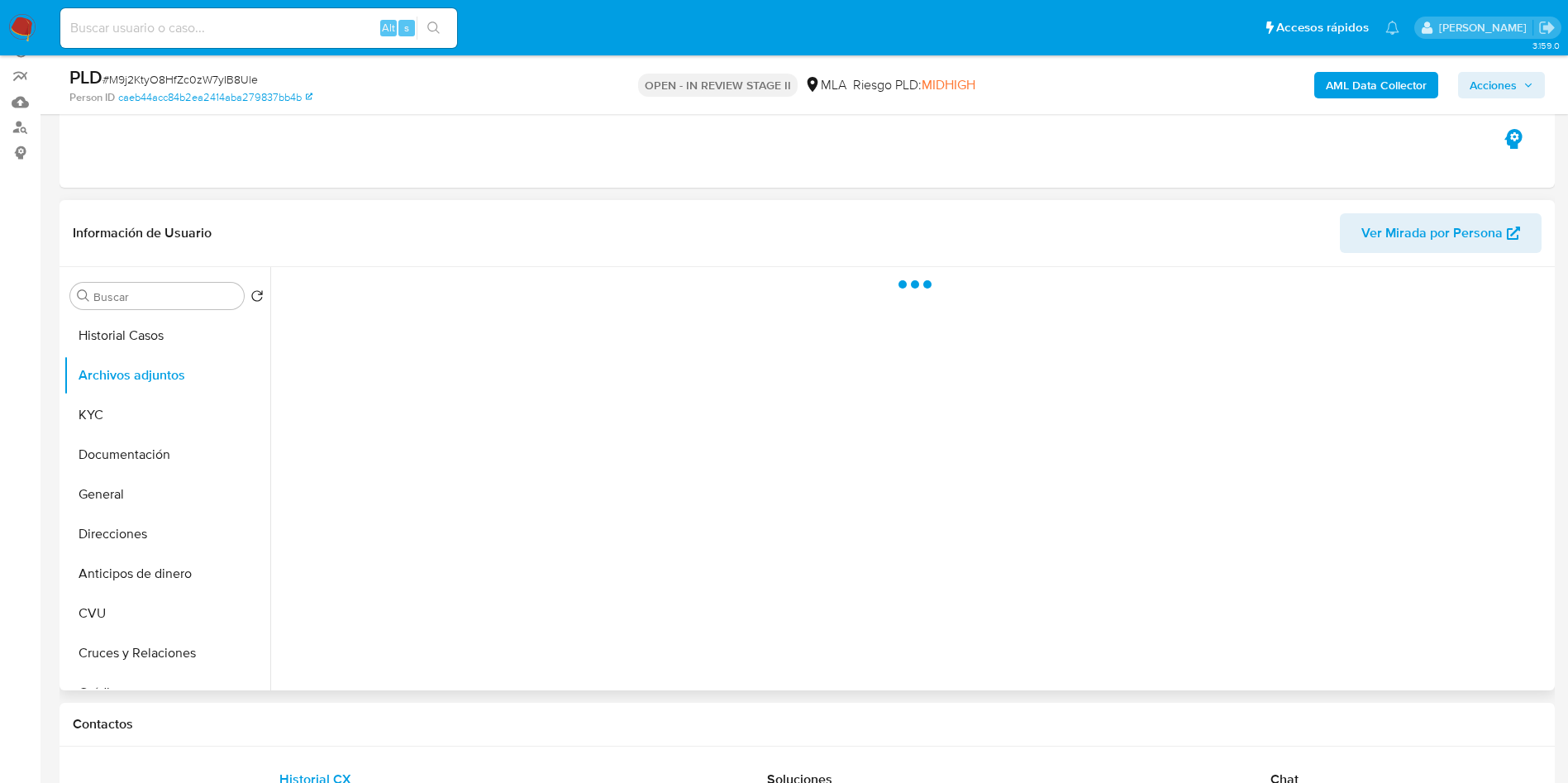
scroll to position [124, 0]
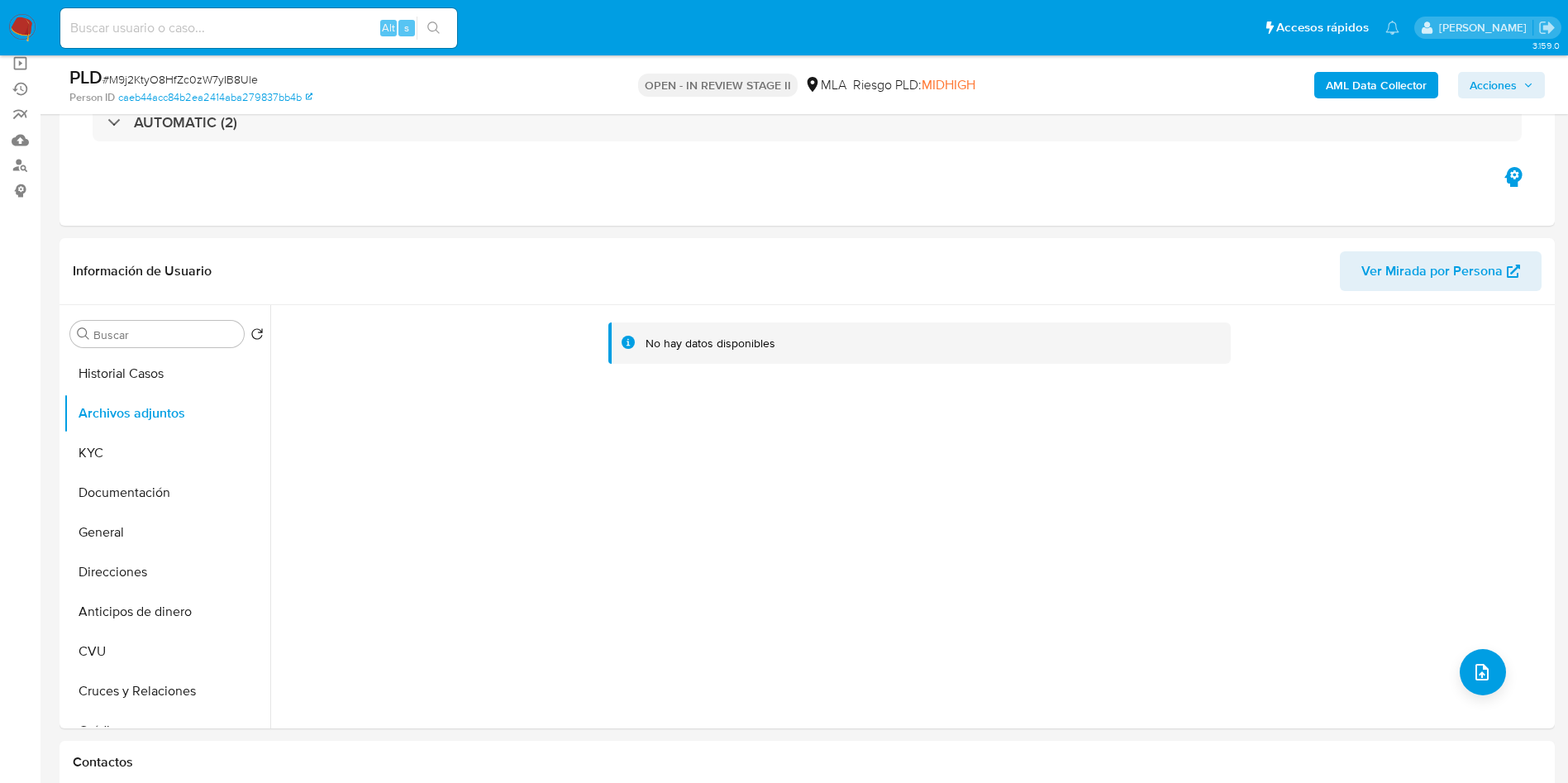
click at [1351, 84] on b "AML Data Collector" at bounding box center [1376, 85] width 101 height 26
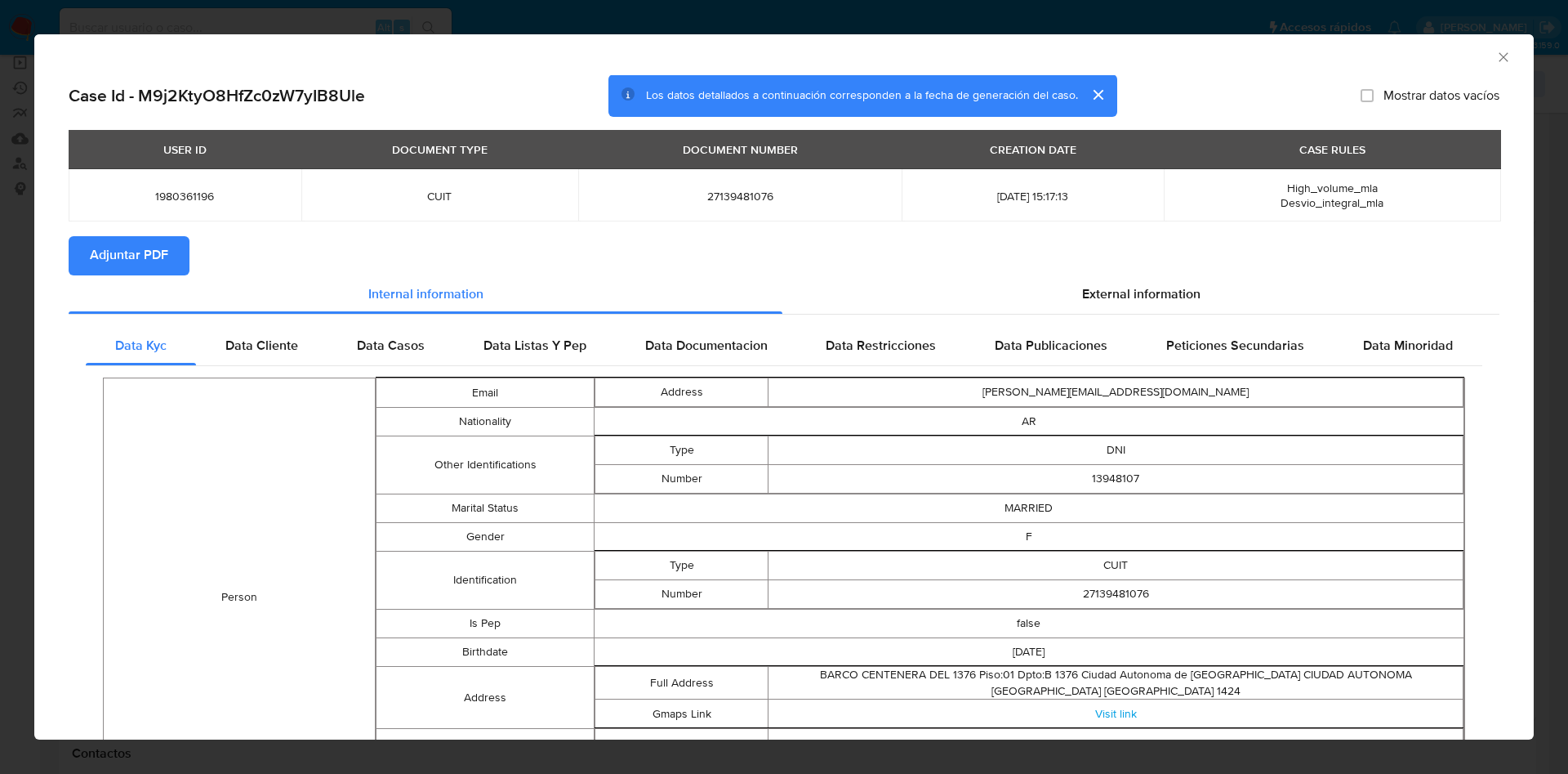
click at [189, 251] on button "Adjuntar PDF" at bounding box center [129, 255] width 121 height 39
click at [150, 248] on span "Adjuntar PDF" at bounding box center [128, 255] width 78 height 36
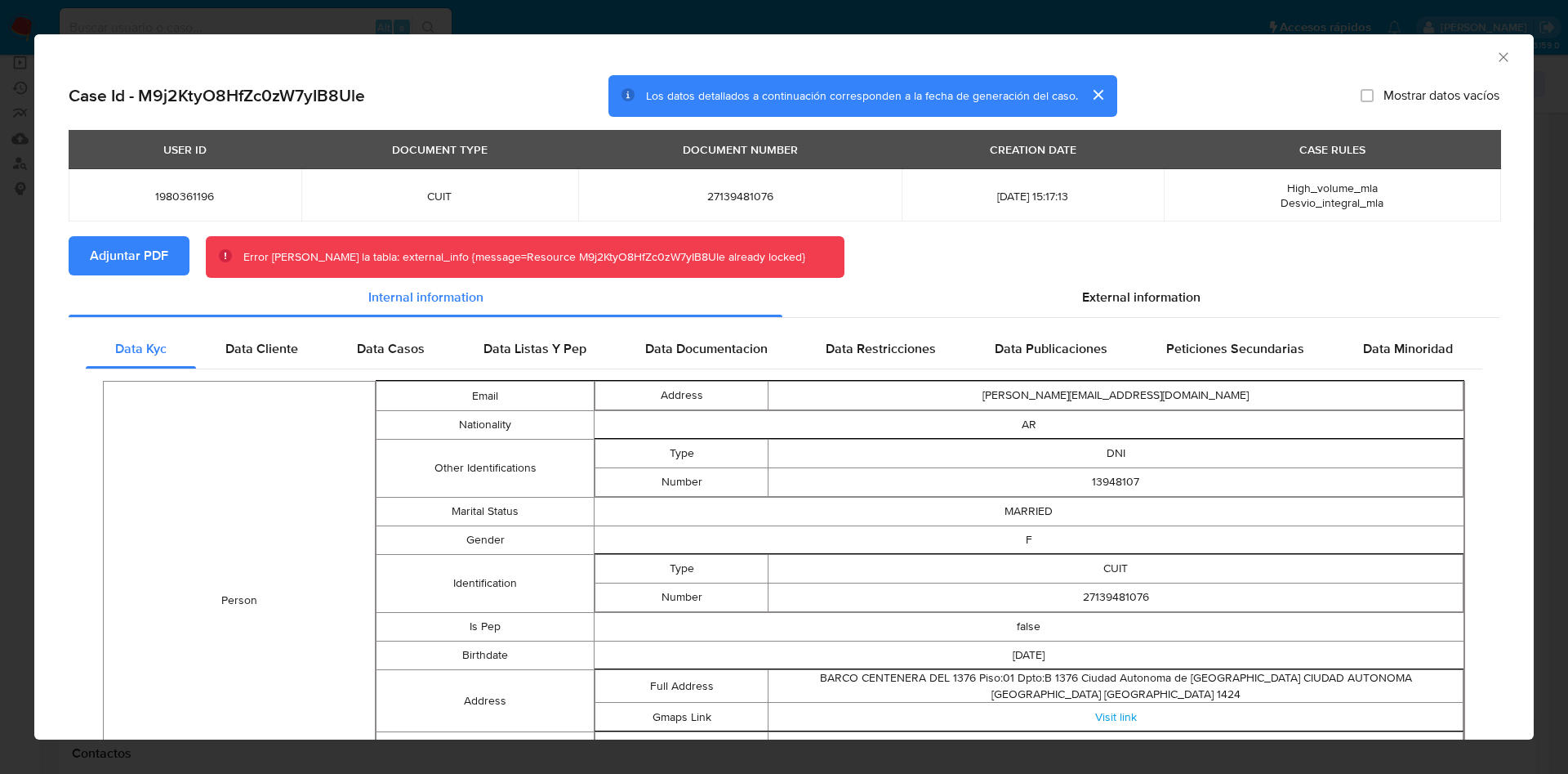
click at [1496, 56] on div "AML Data Collector" at bounding box center [784, 55] width 1500 height 41
click at [1496, 55] on icon "Cerrar ventana" at bounding box center [1503, 56] width 16 height 16
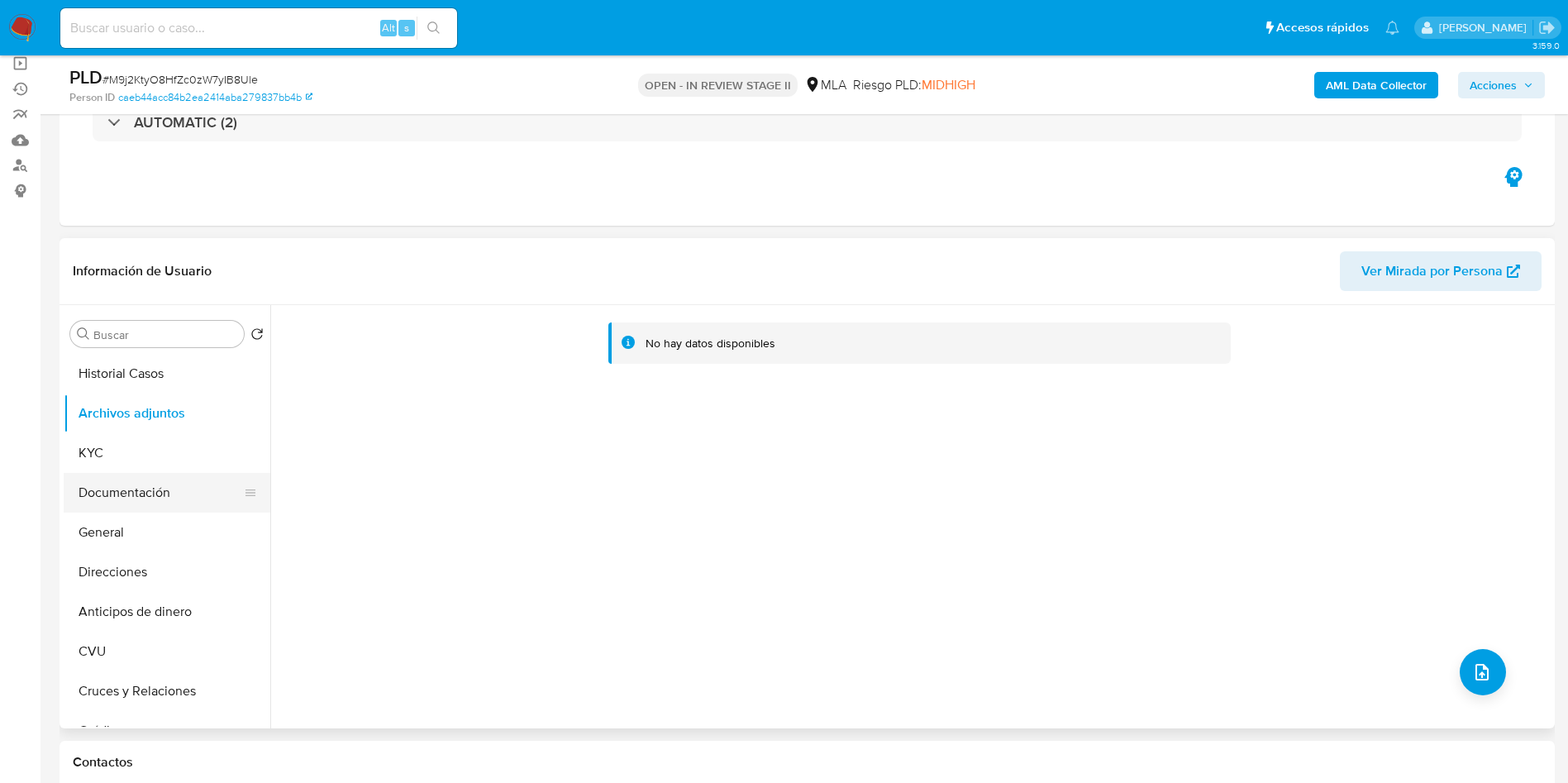
drag, startPoint x: 149, startPoint y: 538, endPoint x: 169, endPoint y: 505, distance: 38.6
click at [151, 538] on button "General" at bounding box center [166, 532] width 206 height 40
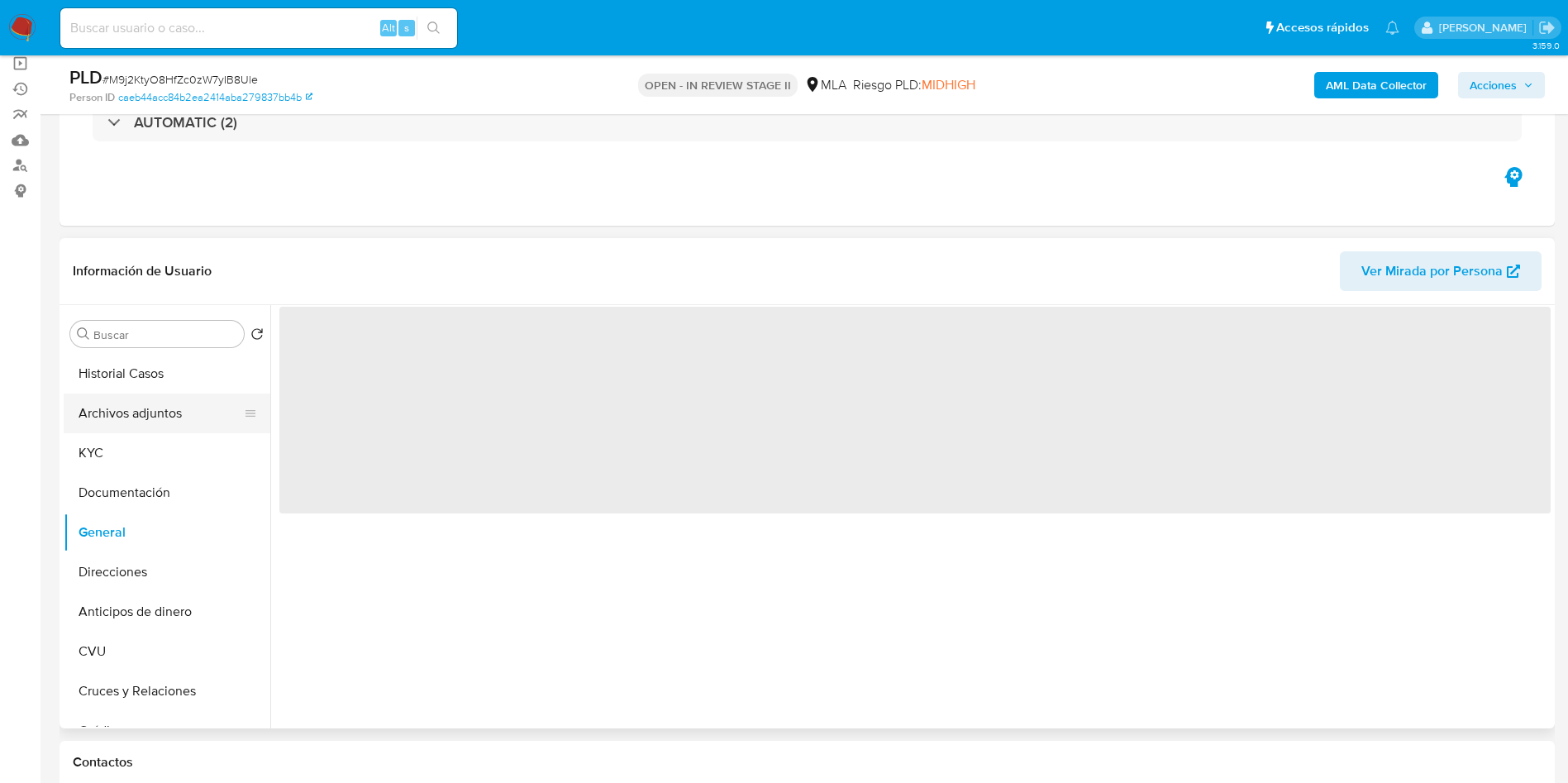
click at [200, 422] on button "Archivos adjuntos" at bounding box center [161, 413] width 194 height 40
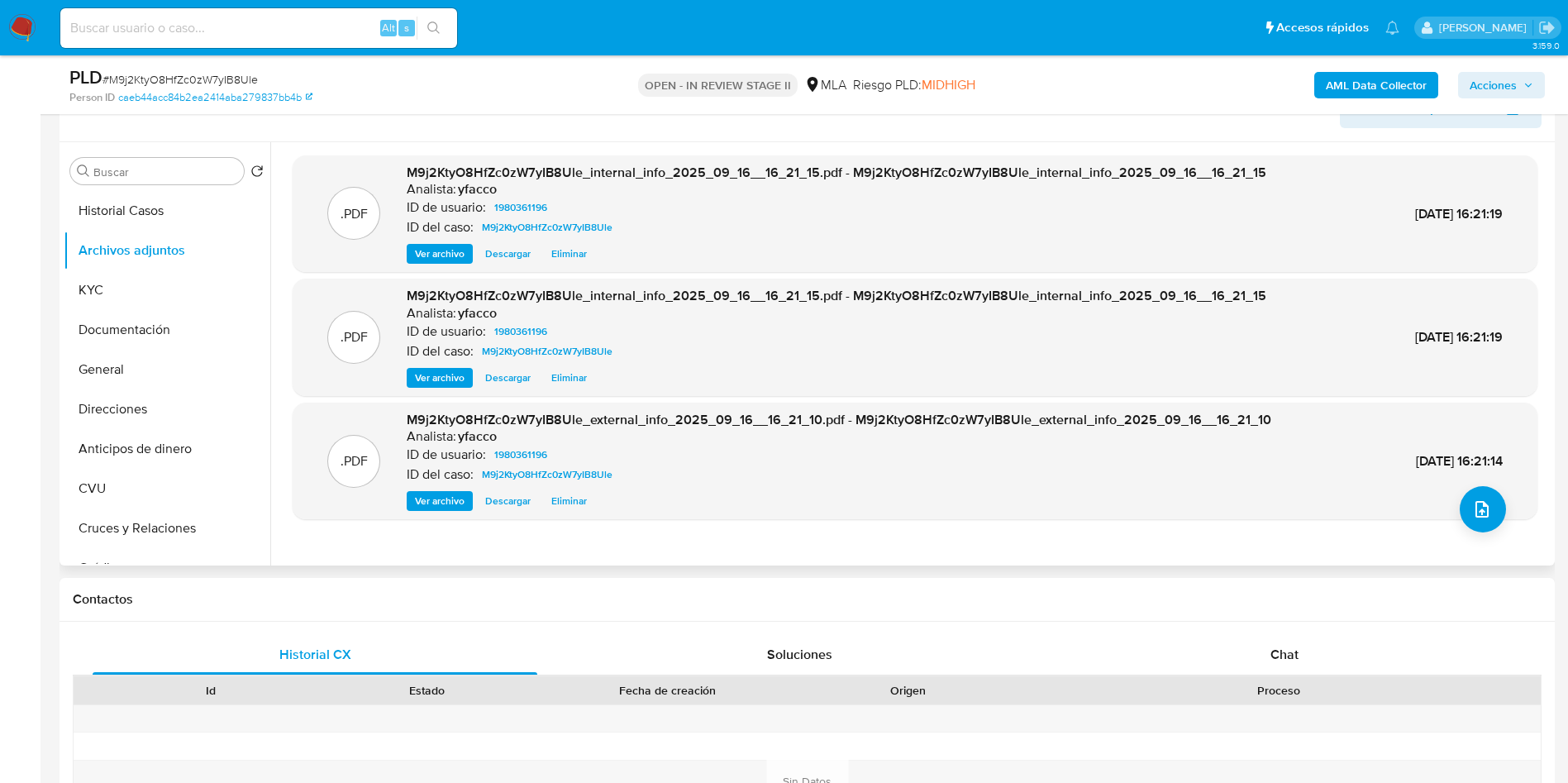
scroll to position [248, 0]
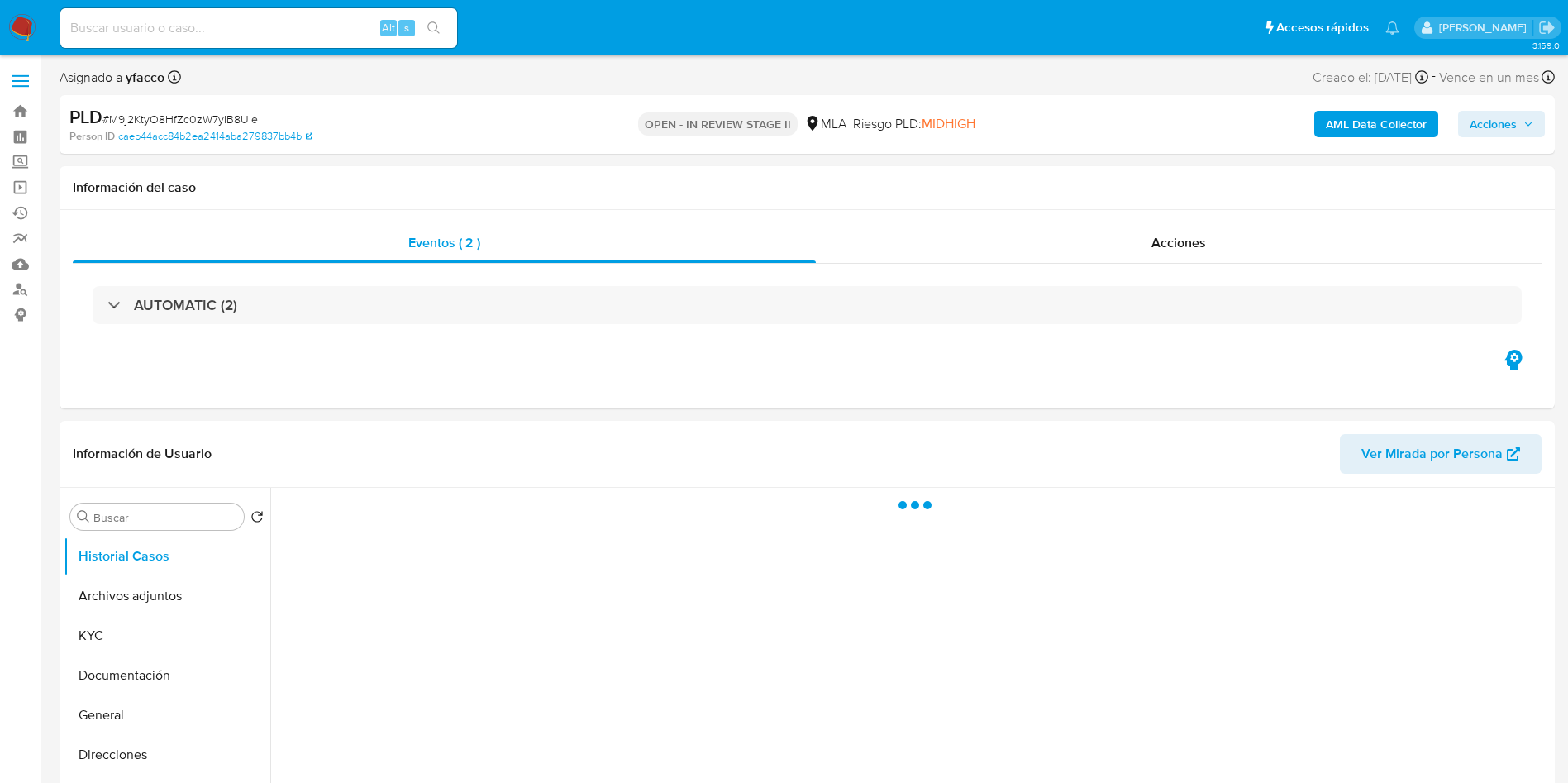
select select "10"
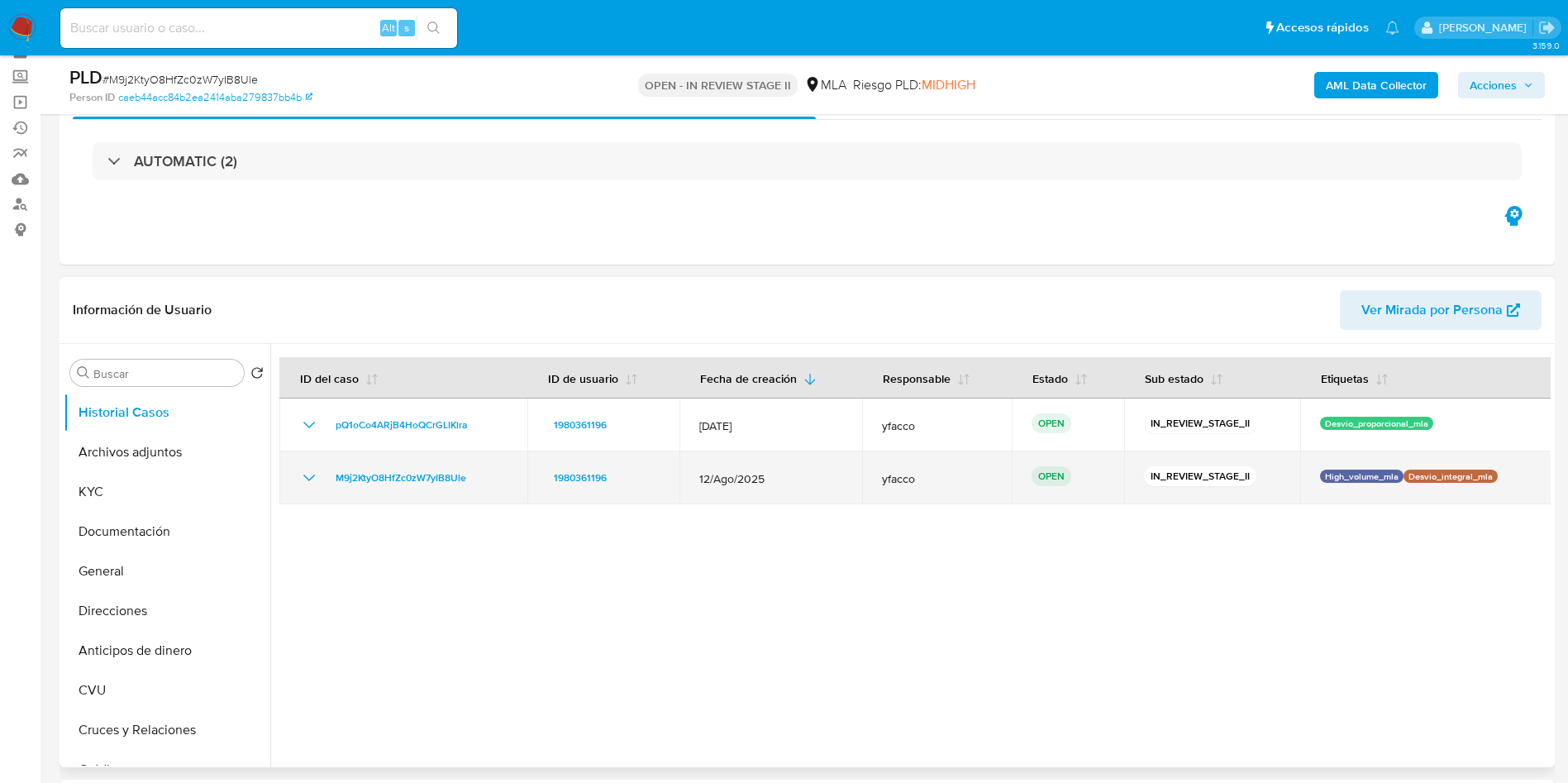
scroll to position [124, 0]
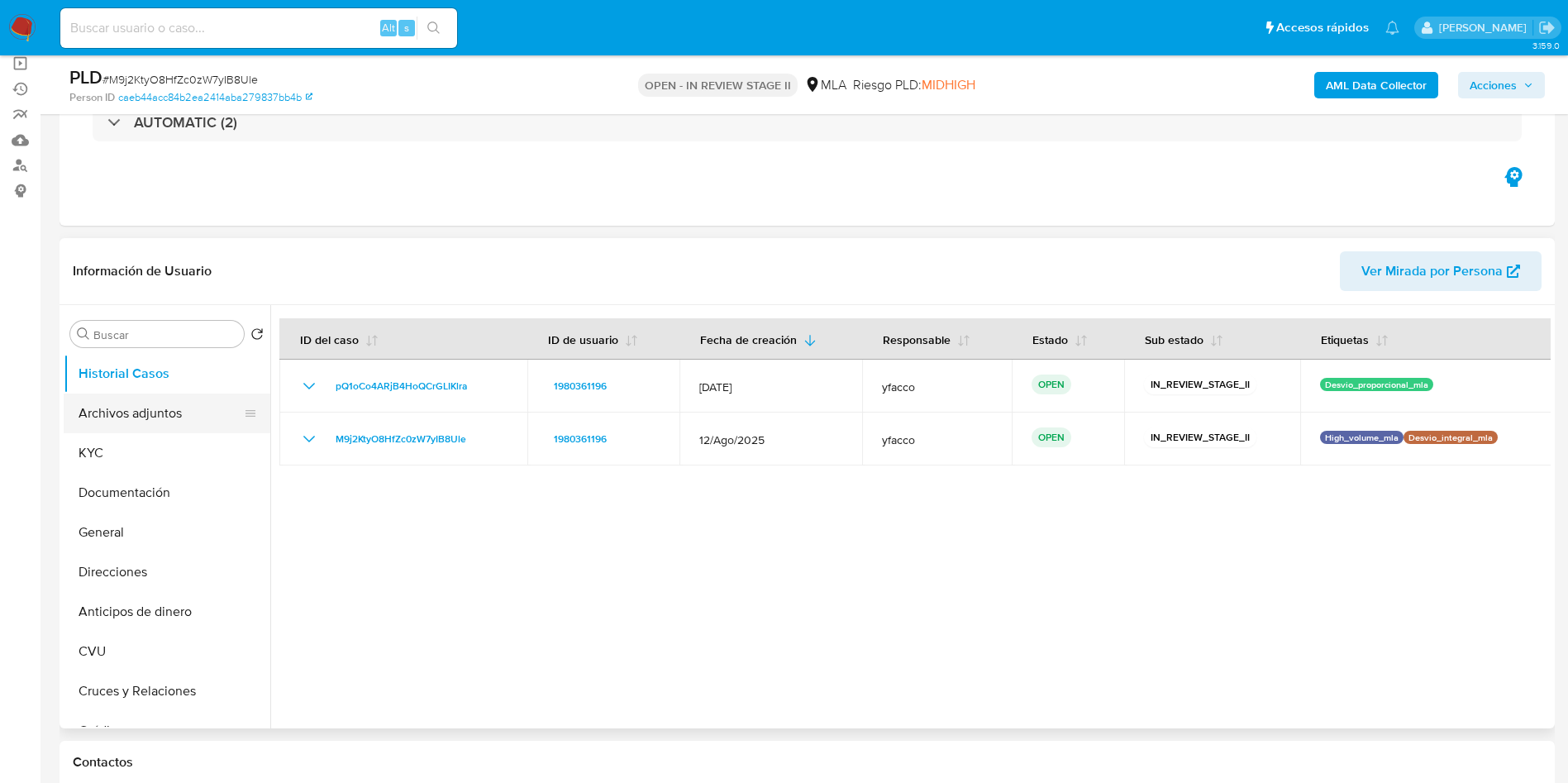
click at [132, 422] on button "Archivos adjuntos" at bounding box center [161, 413] width 194 height 40
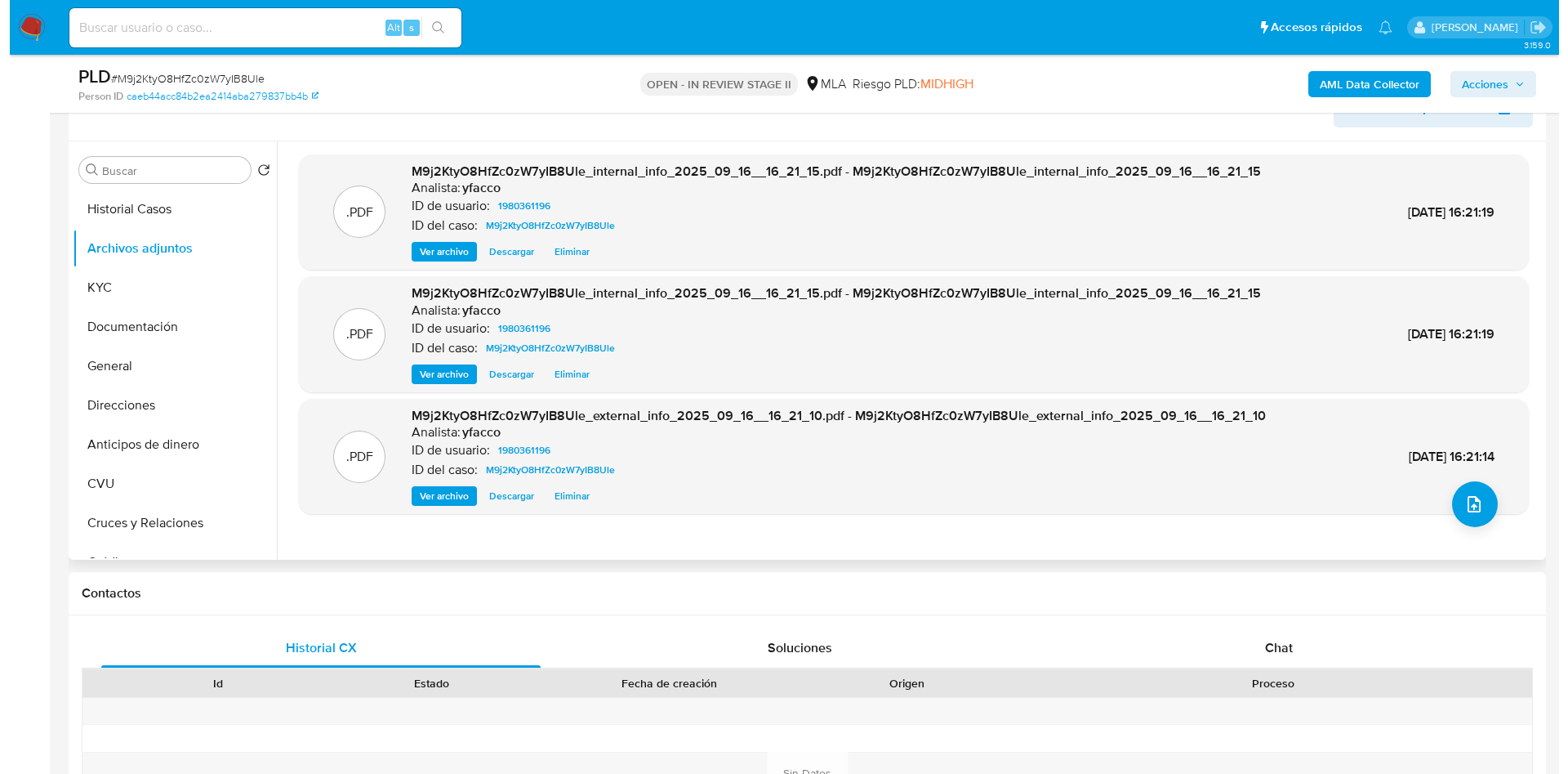
scroll to position [245, 0]
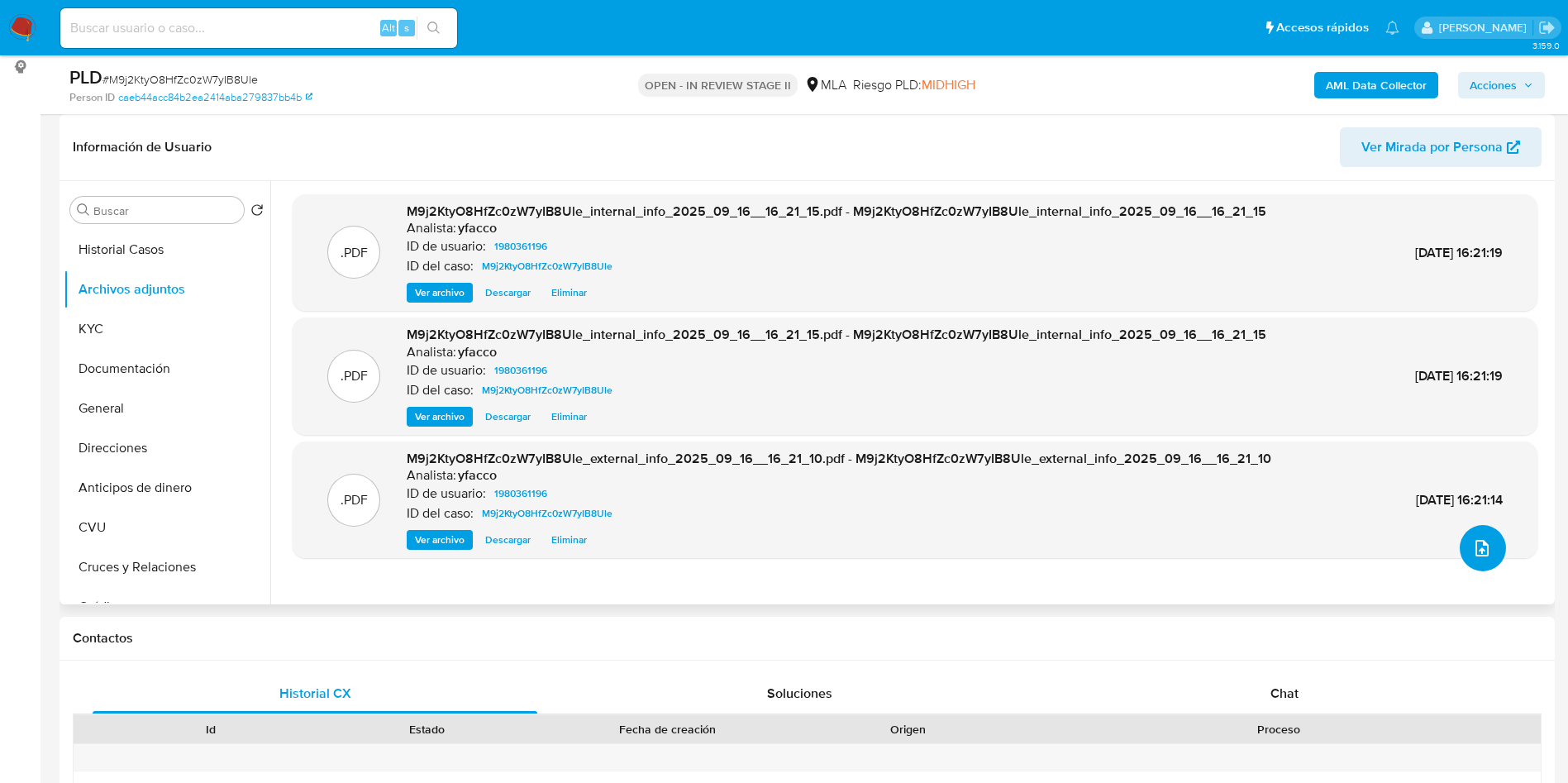
click at [1480, 539] on icon "upload-file" at bounding box center [1481, 547] width 20 height 20
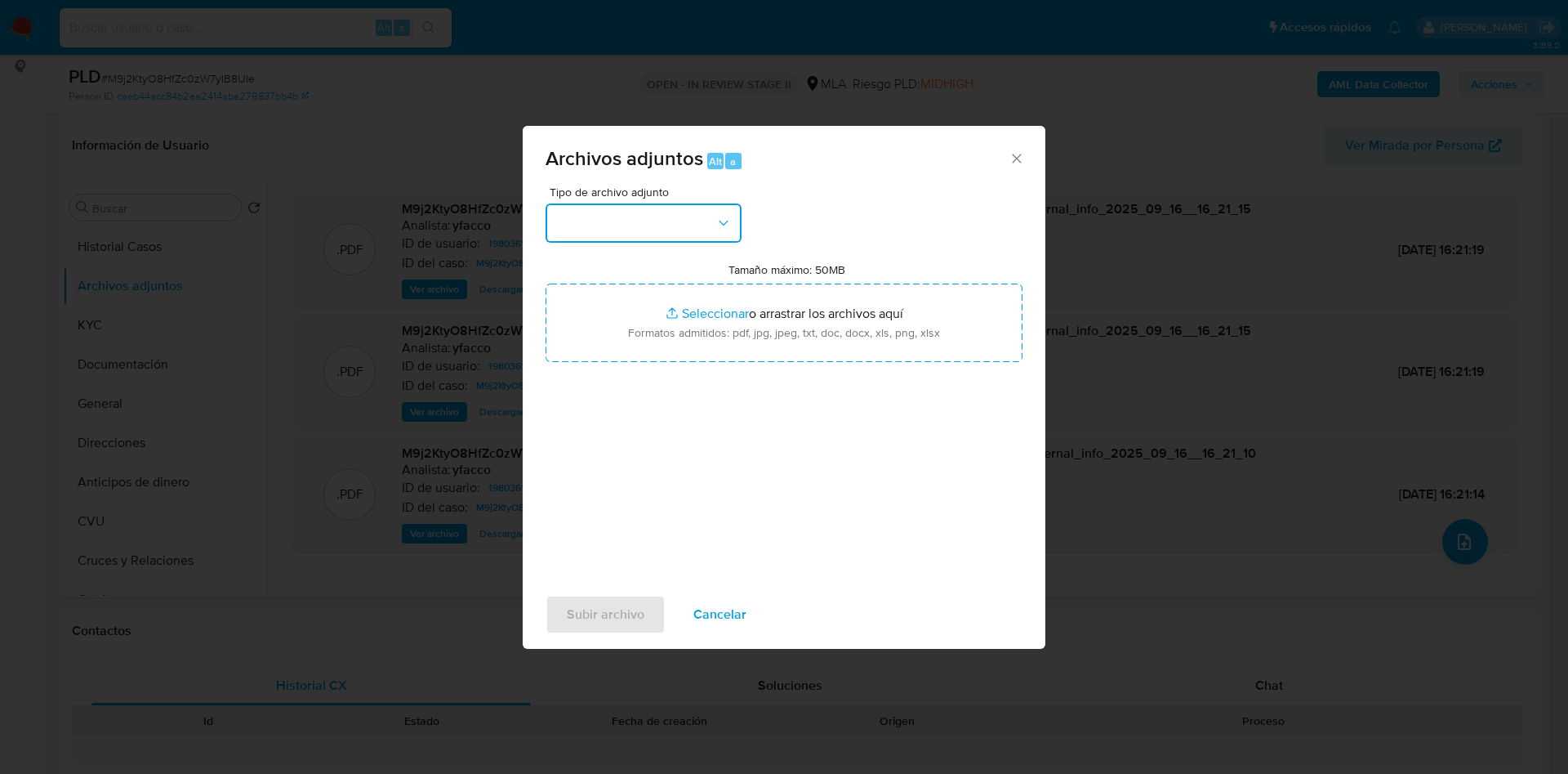
click at [680, 222] on button "button" at bounding box center [644, 222] width 196 height 39
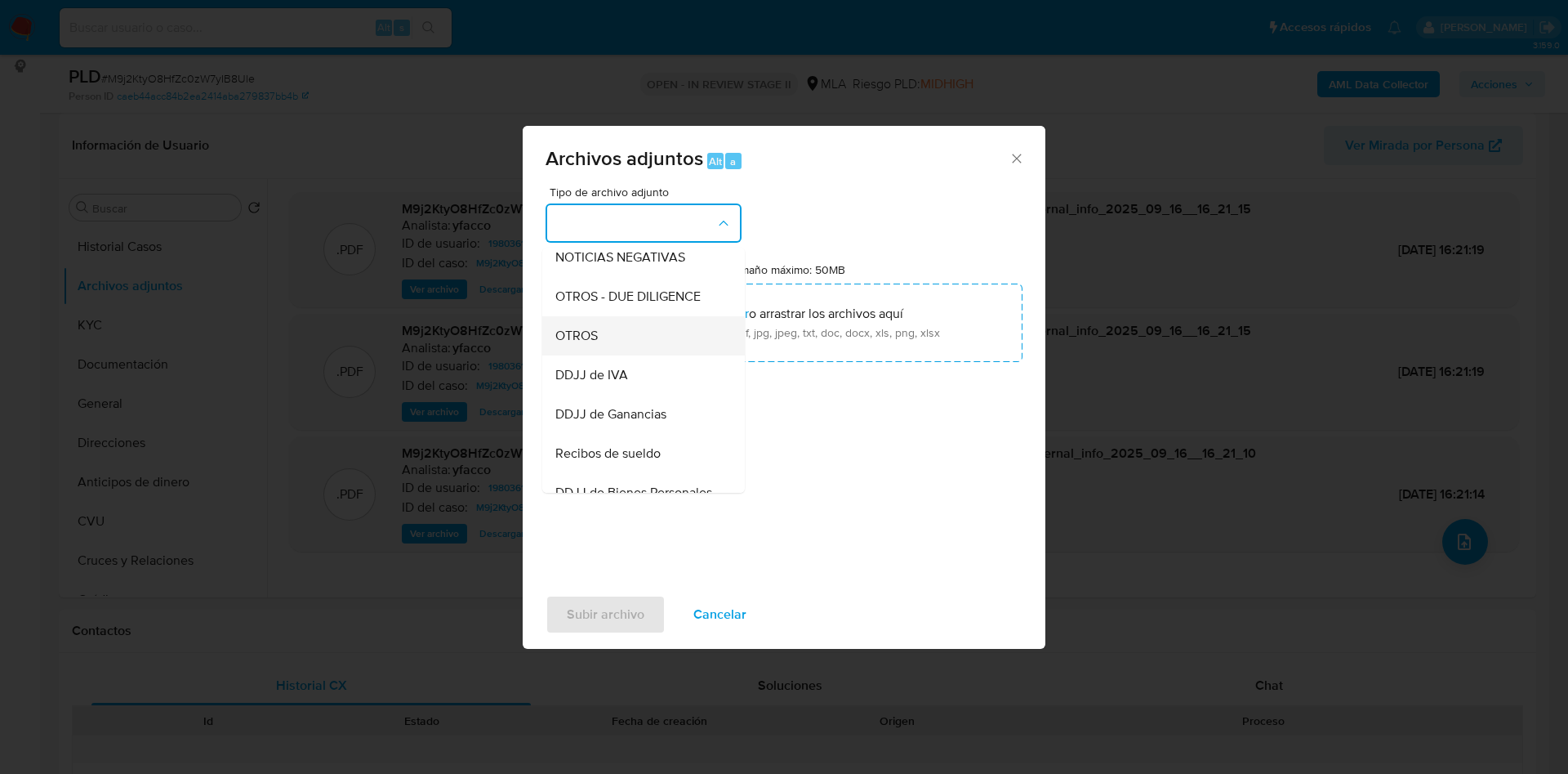
click at [569, 344] on span "OTROS" at bounding box center [577, 335] width 43 height 16
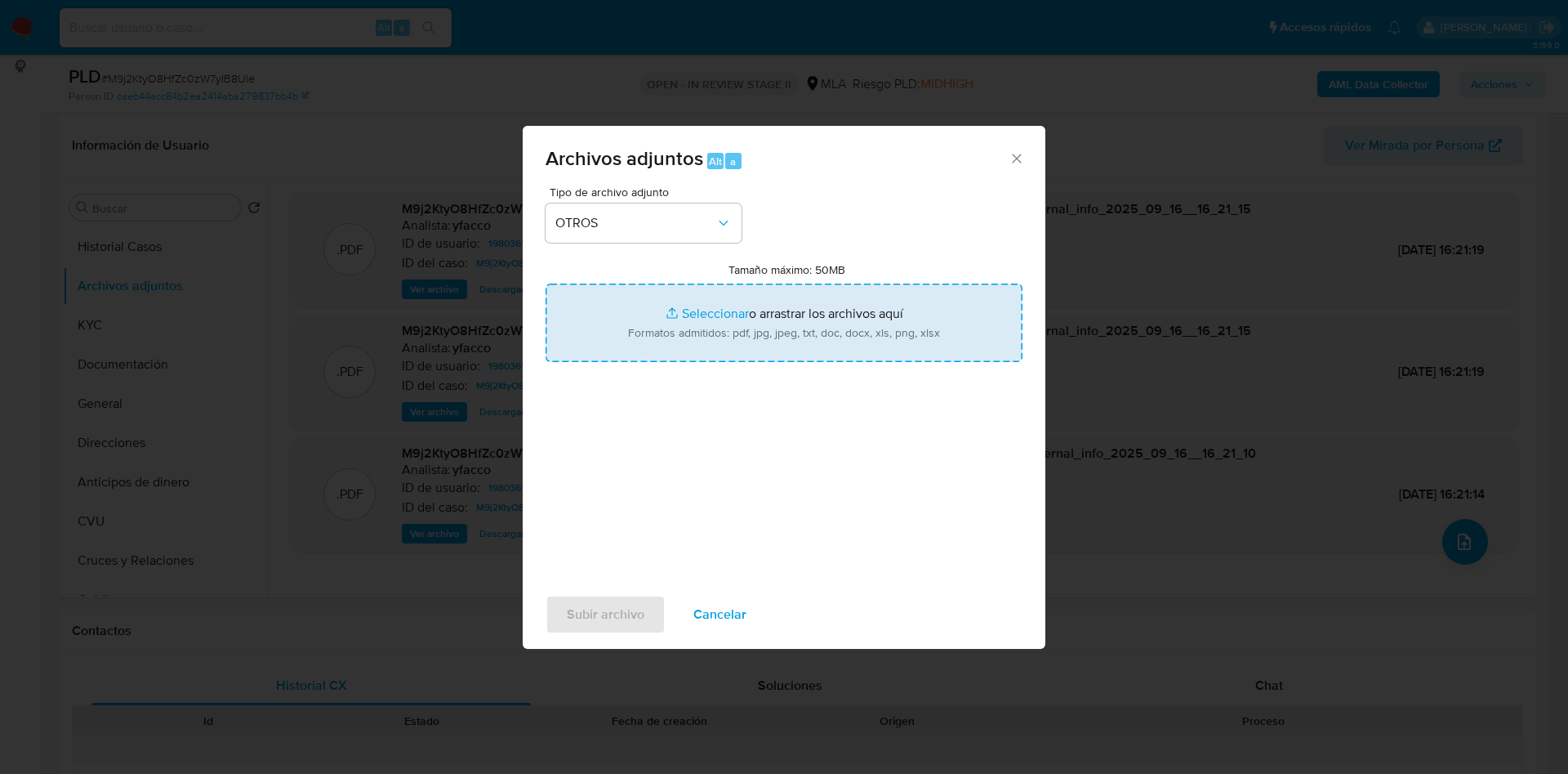
click at [706, 307] on input "Tamaño máximo: 50MB Seleccionar archivos" at bounding box center [784, 322] width 477 height 78
type input "C:\fakepath\Caselog M9j2KtyO8HfZc0zW7yIB8Ule_2025_09_16_10_41_24.docx"
click at [693, 306] on input "Tamaño máximo: 50MB Seleccionar archivos" at bounding box center [784, 322] width 477 height 78
type input "C:\fakepath\Movimientos 1980361196.xlsx"
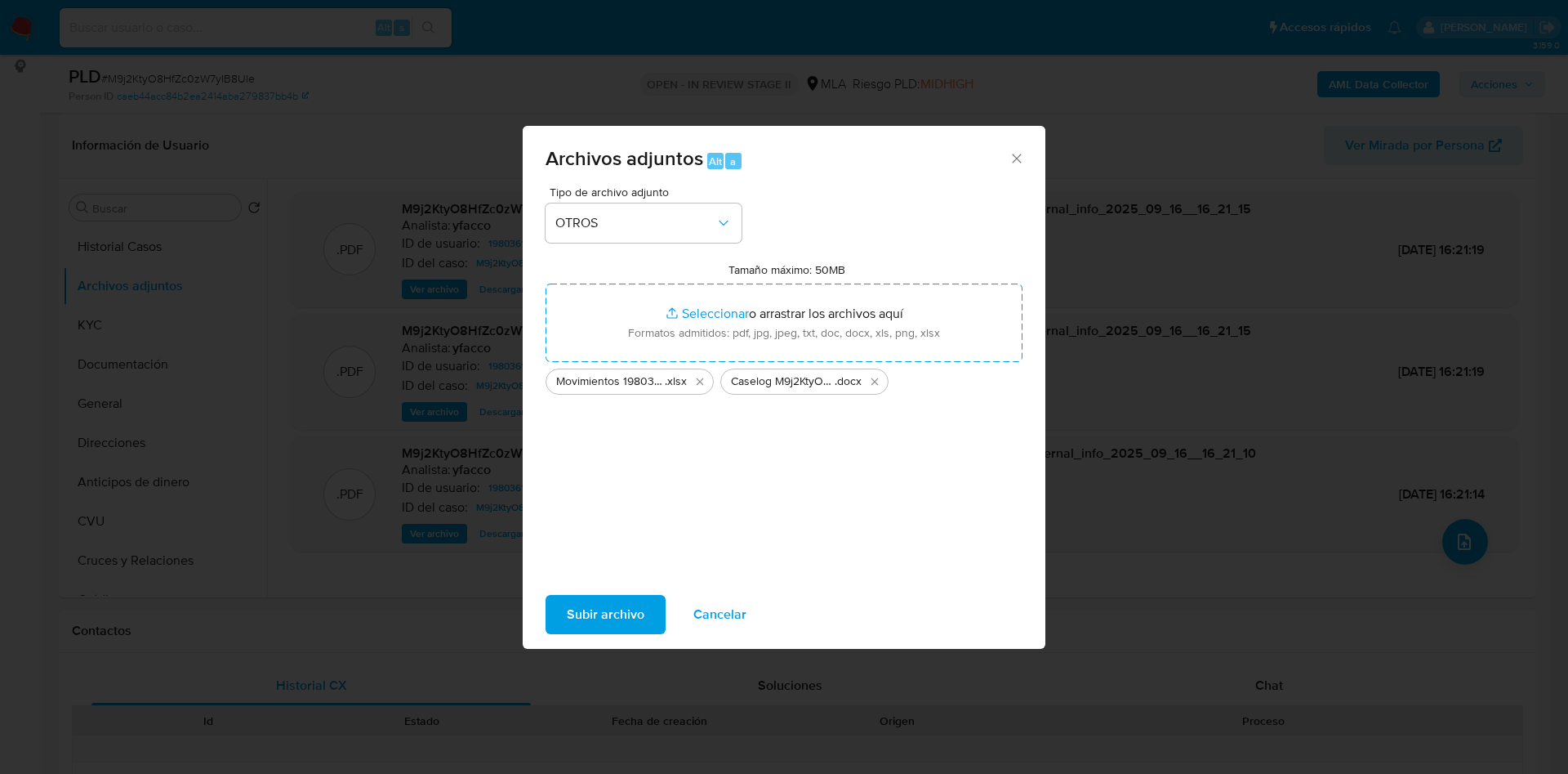
click at [627, 605] on span "Subir archivo" at bounding box center [605, 614] width 77 height 36
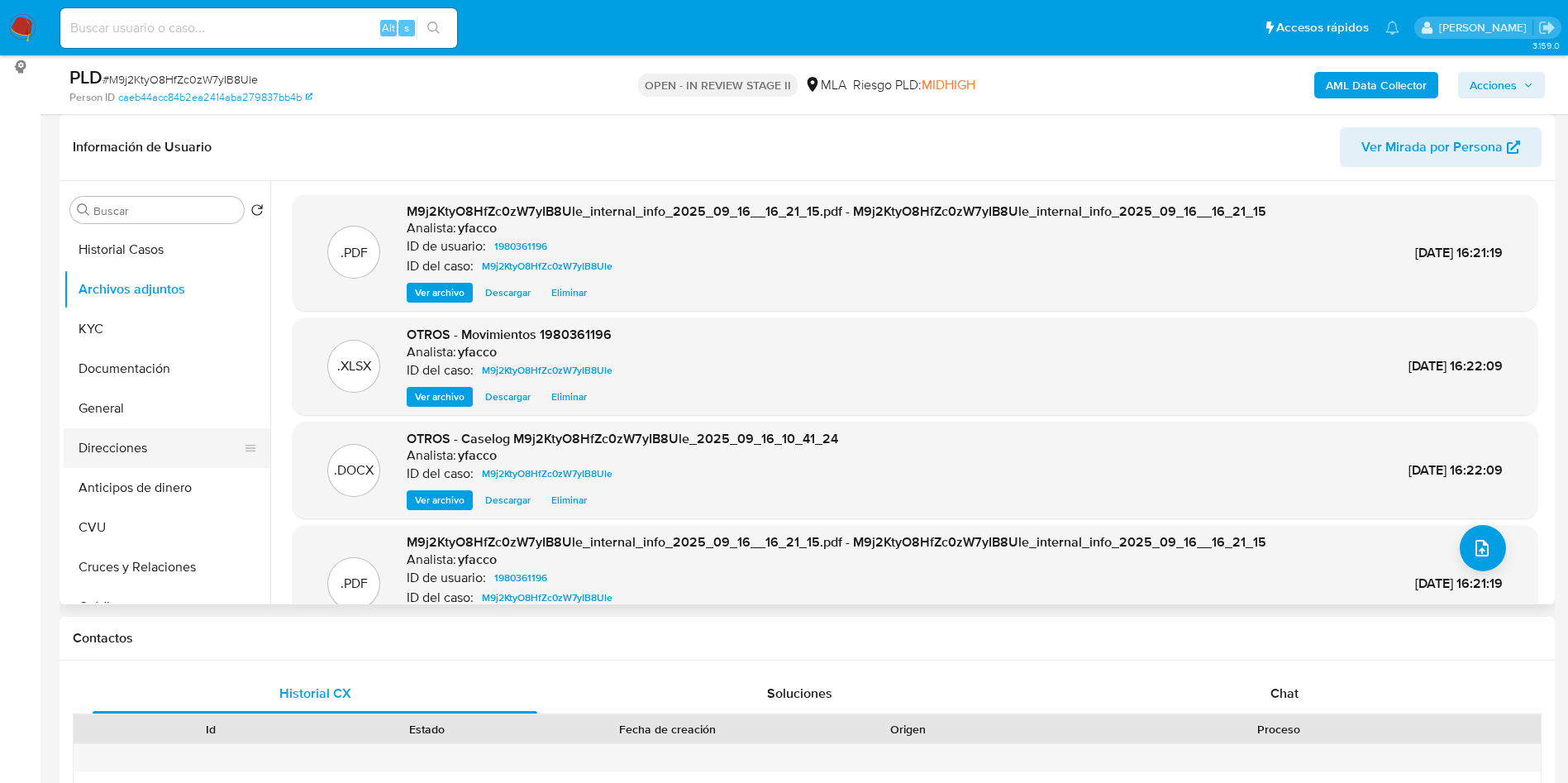
drag, startPoint x: 85, startPoint y: 476, endPoint x: 104, endPoint y: 435, distance: 45.2
click at [85, 476] on button "Anticipos de dinero" at bounding box center [166, 487] width 206 height 40
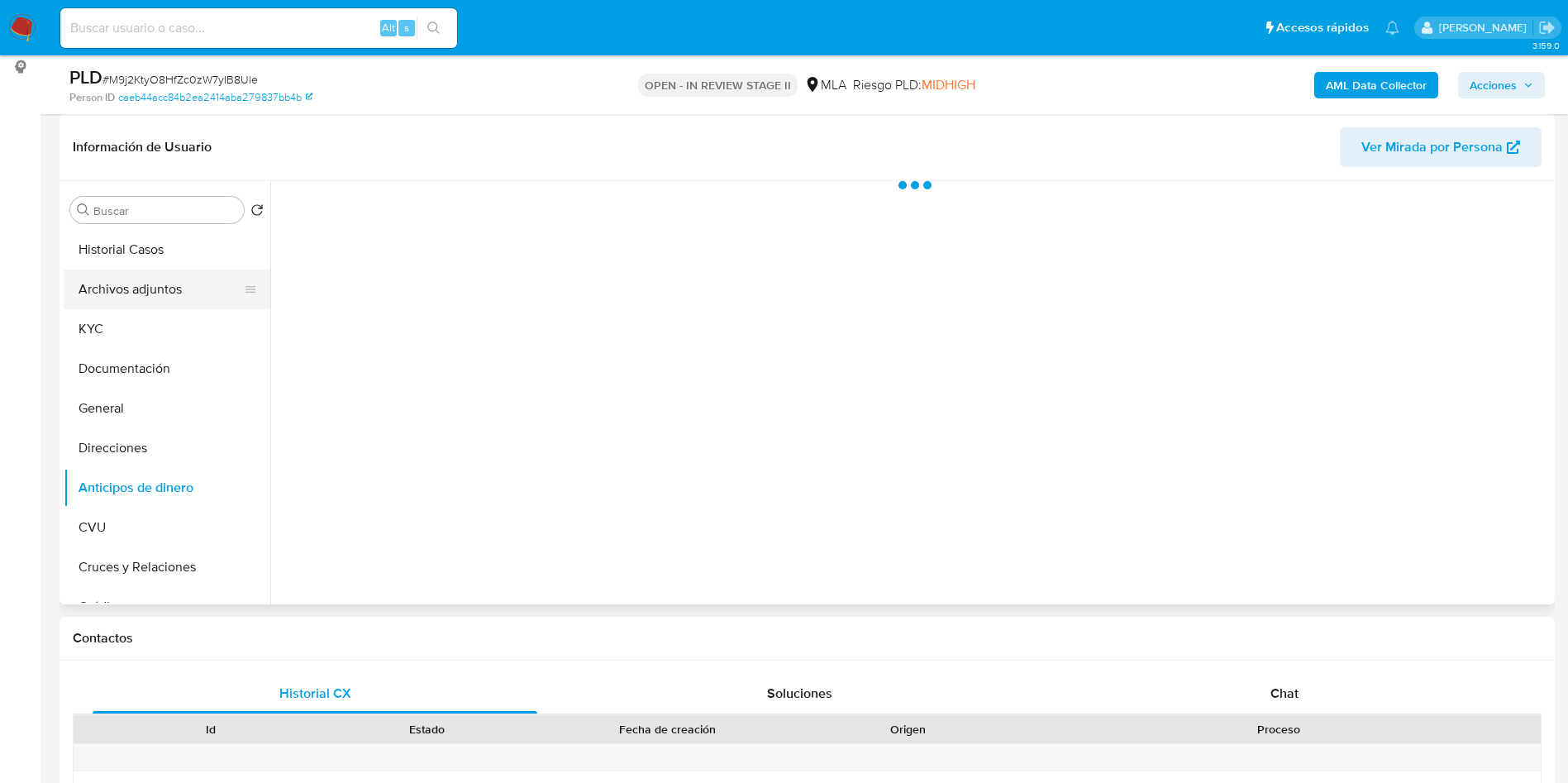
click at [120, 280] on button "Archivos adjuntos" at bounding box center [161, 289] width 194 height 40
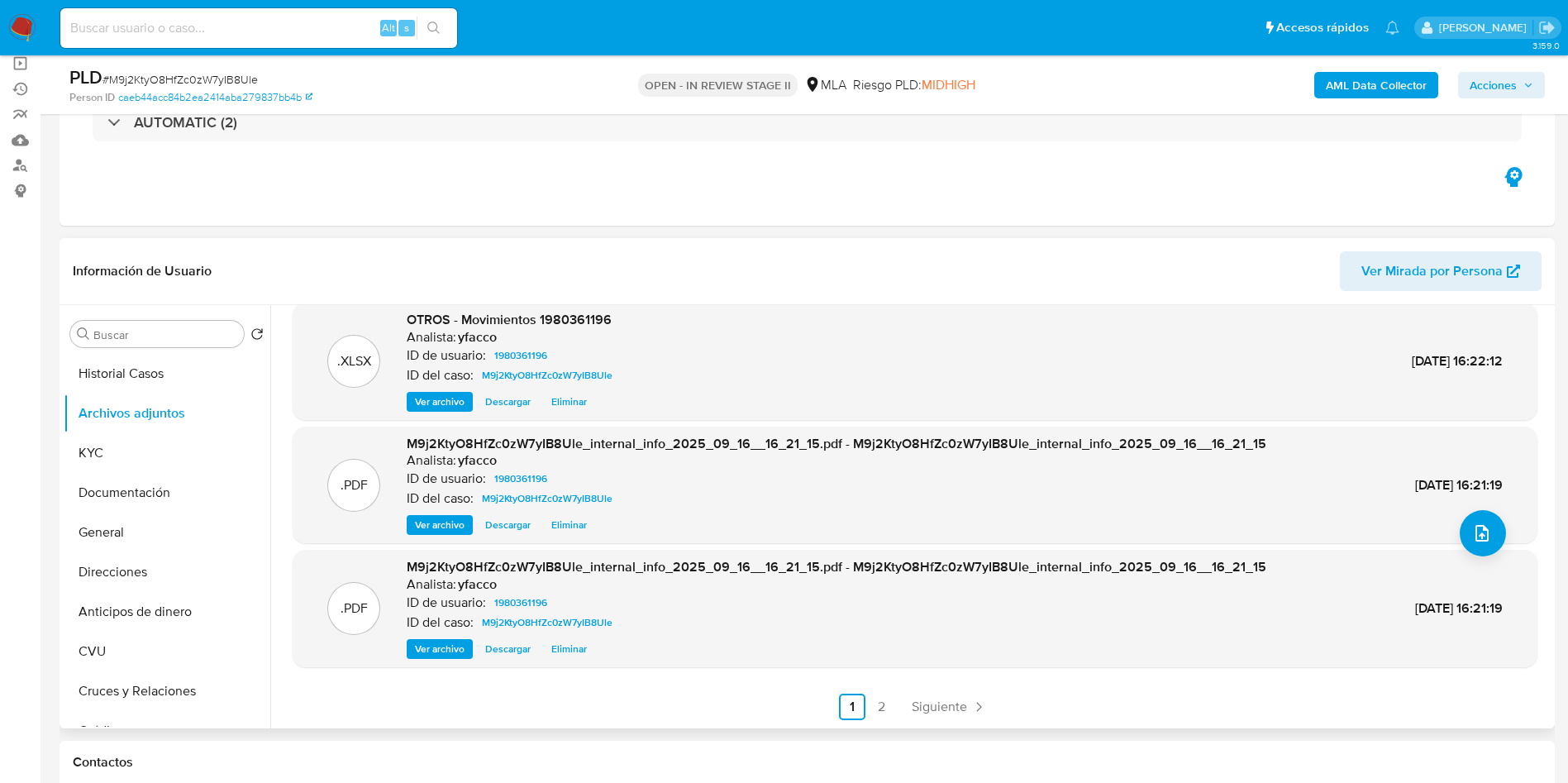
scroll to position [15, 0]
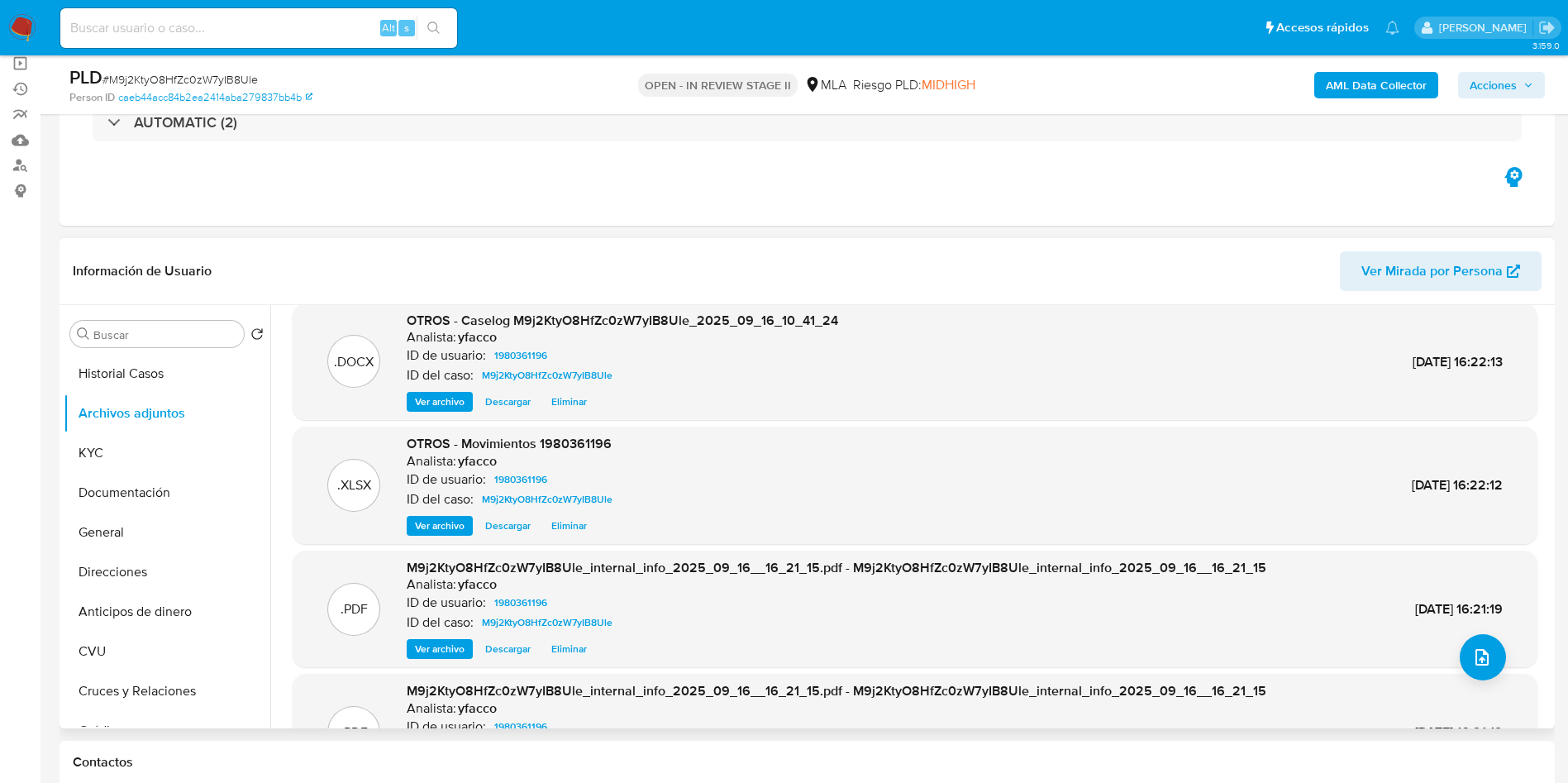
click at [419, 403] on span "Ver archivo" at bounding box center [439, 401] width 49 height 16
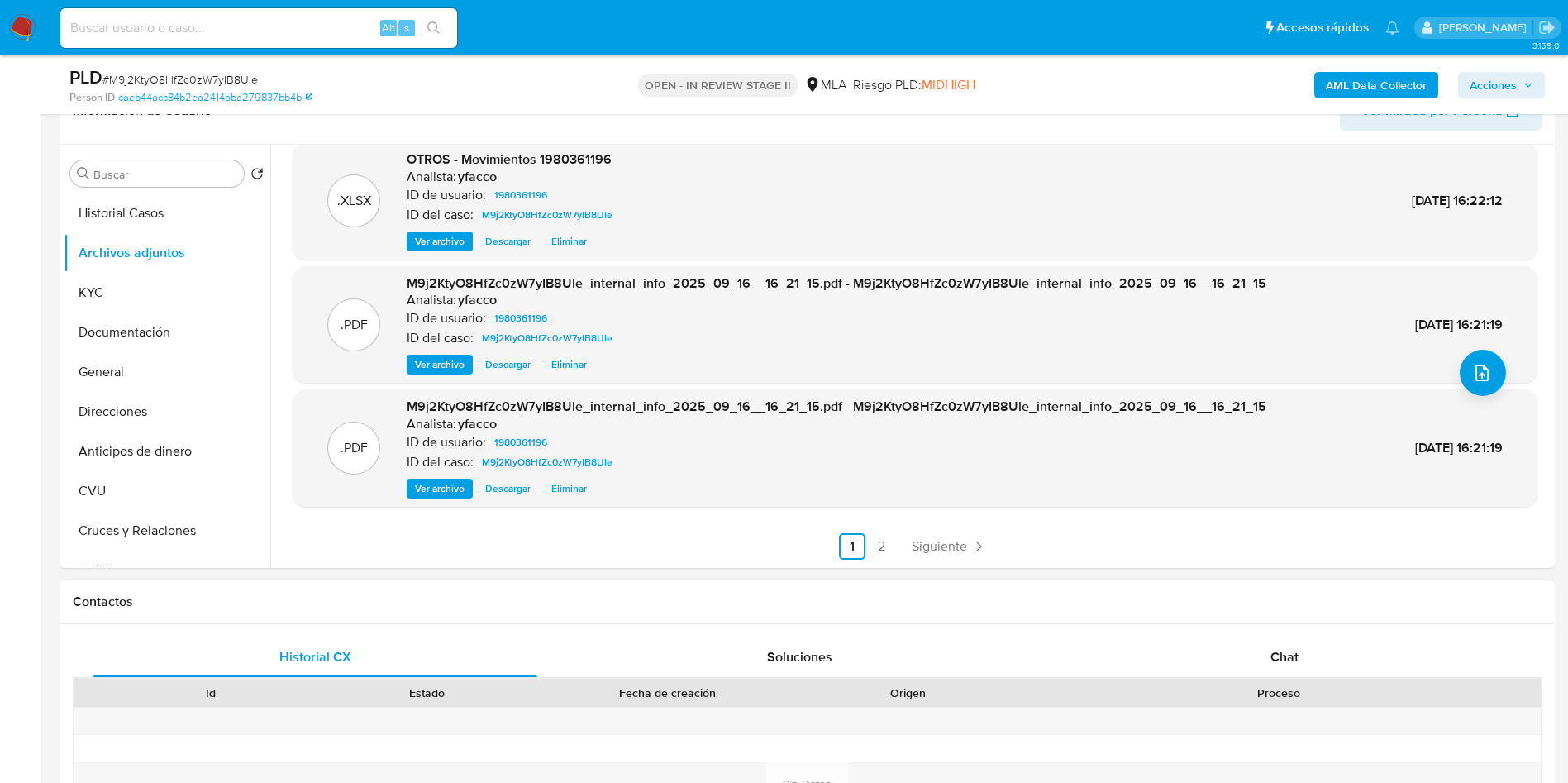
scroll to position [620, 0]
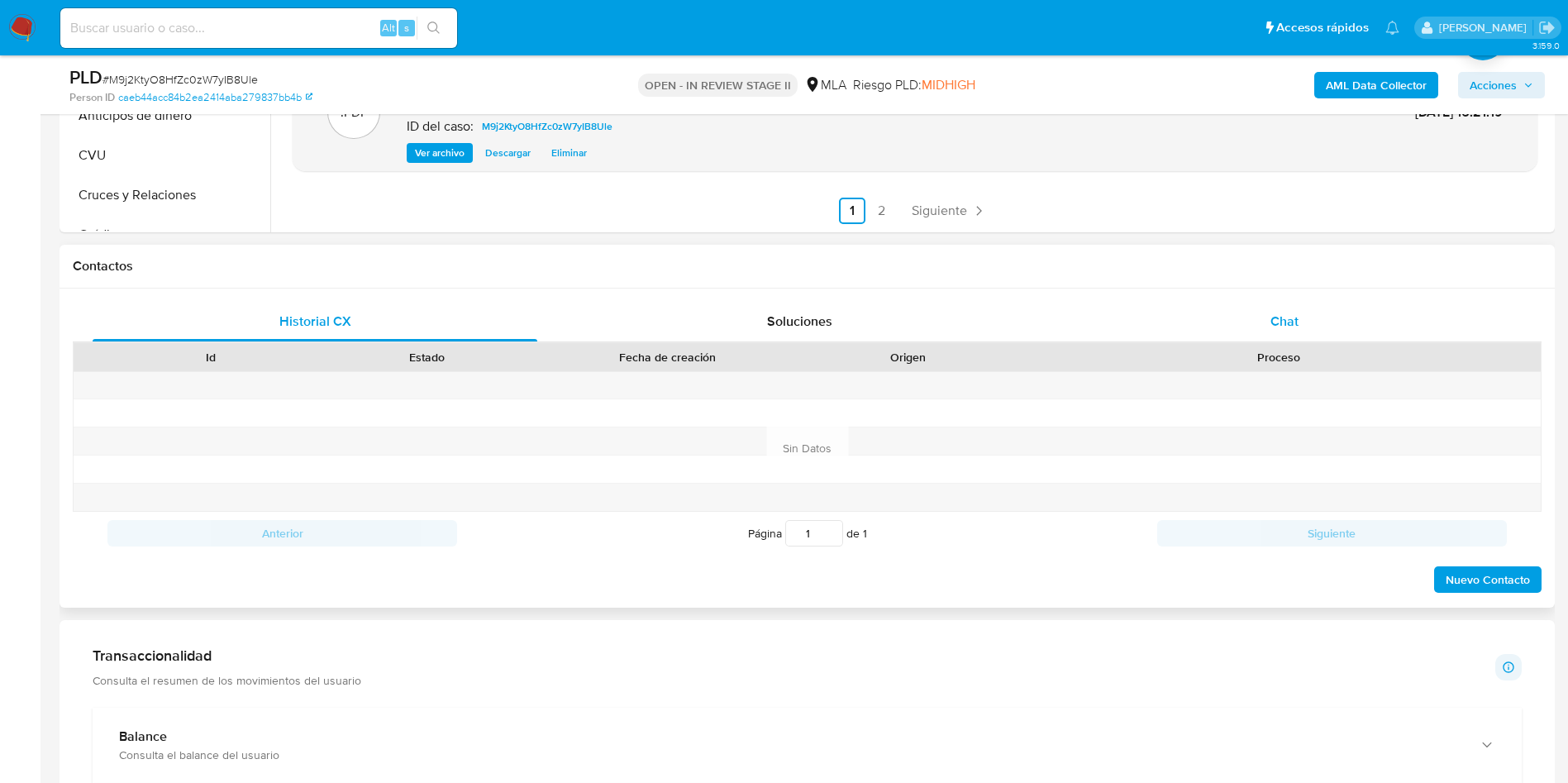
click at [1275, 324] on span "Chat" at bounding box center [1284, 321] width 28 height 19
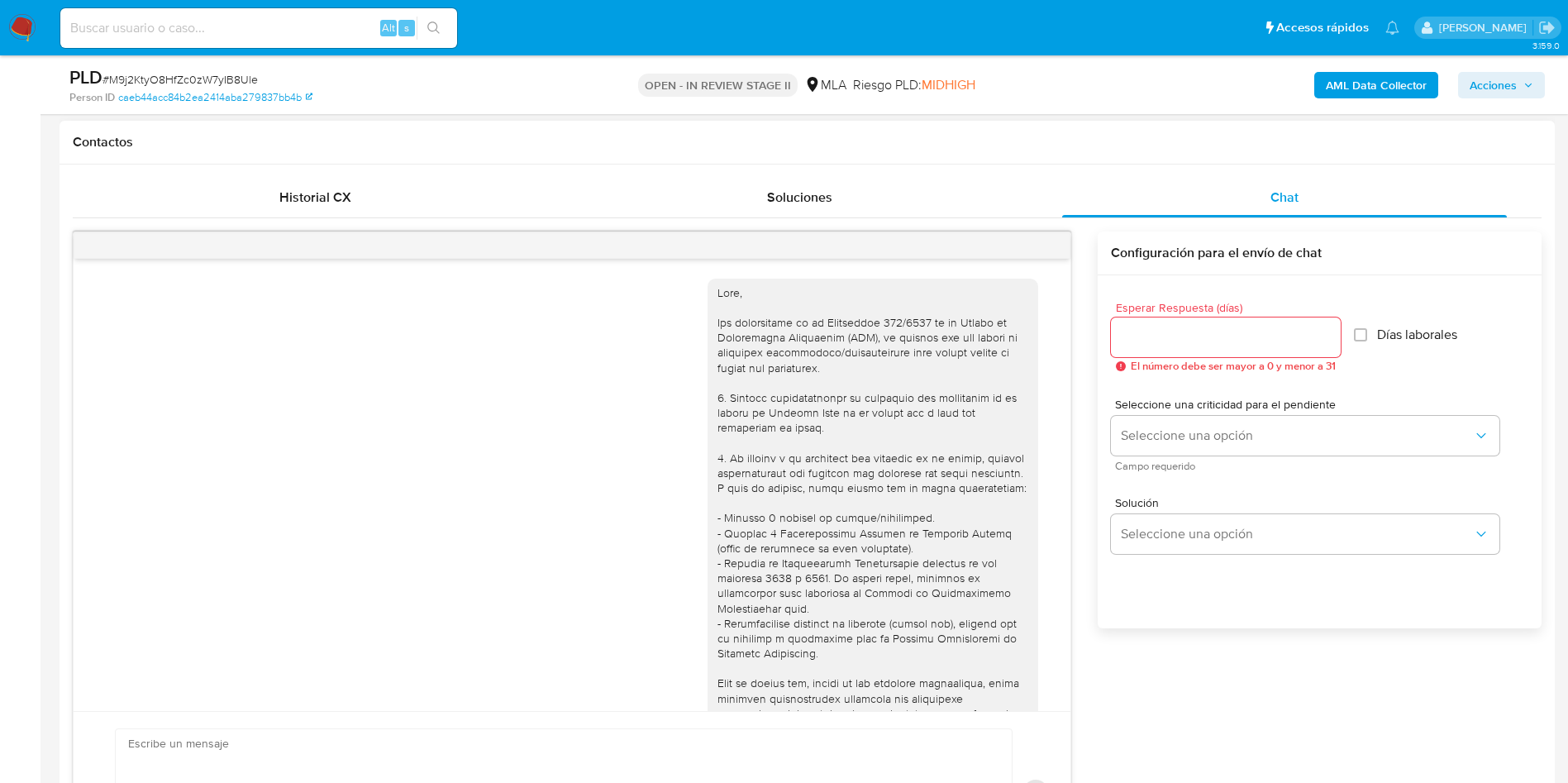
scroll to position [848, 0]
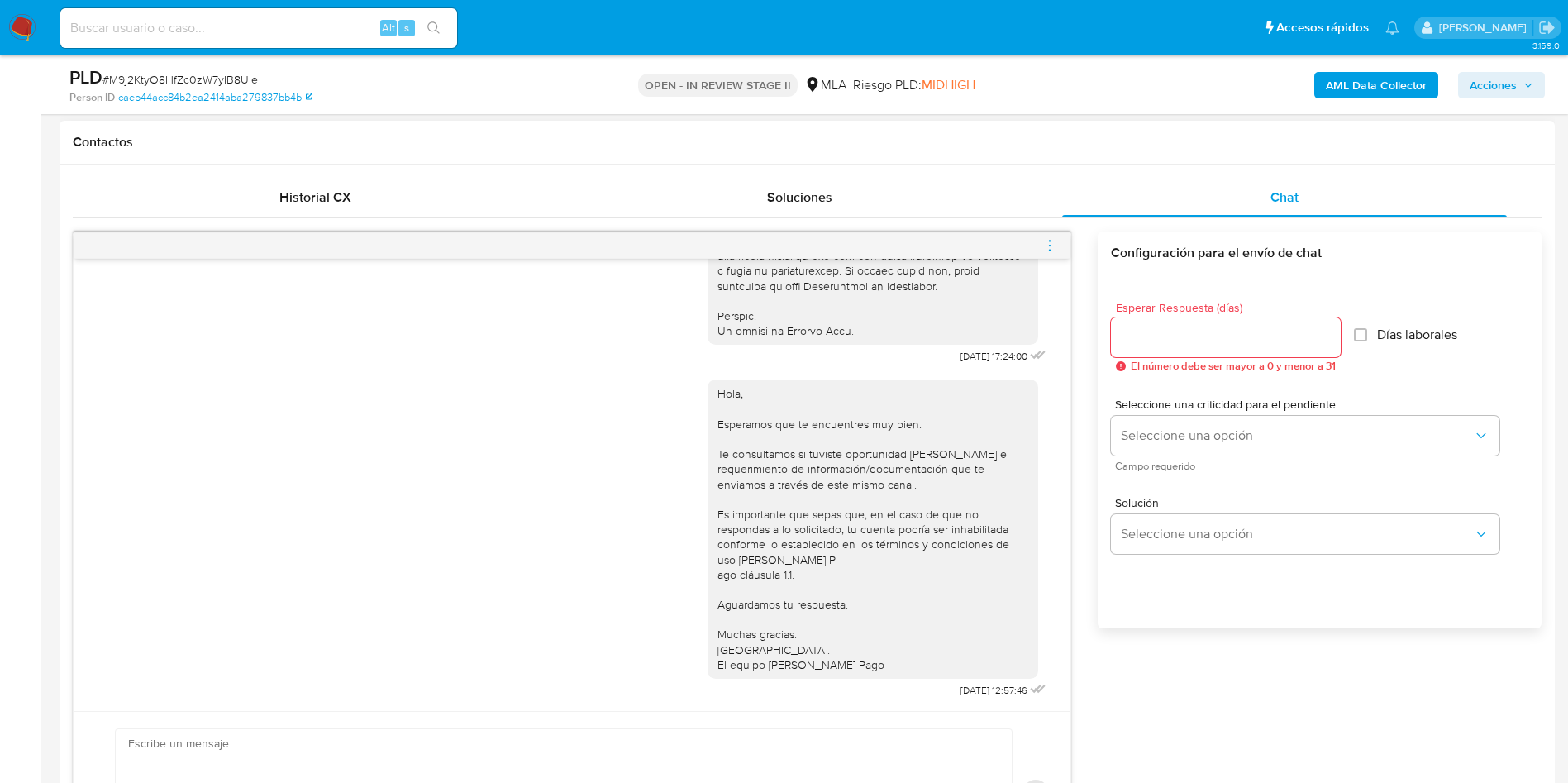
click at [1054, 253] on span "menu-action" at bounding box center [1050, 245] width 15 height 40
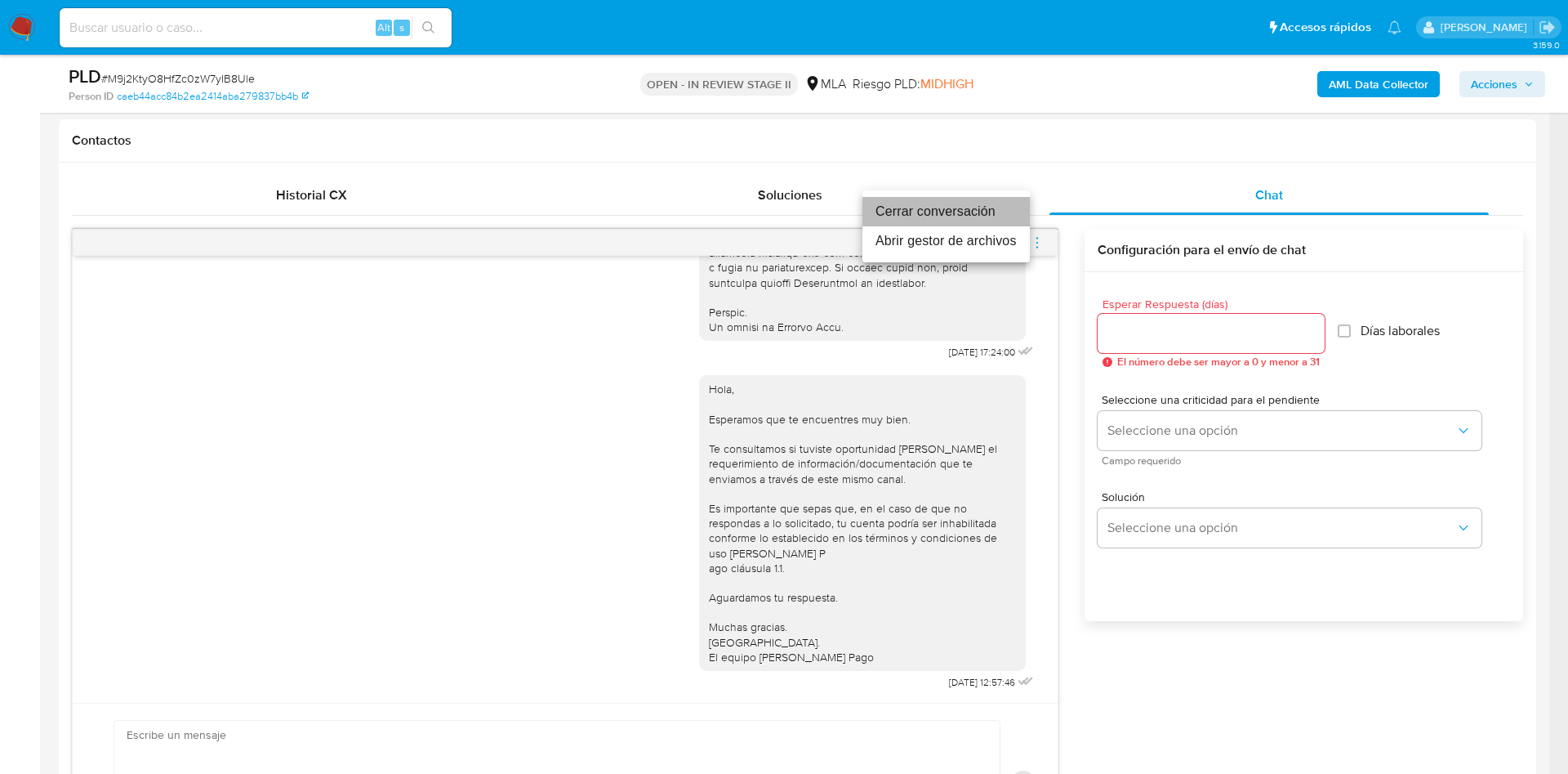
click at [956, 212] on li "Cerrar conversación" at bounding box center [946, 212] width 167 height 29
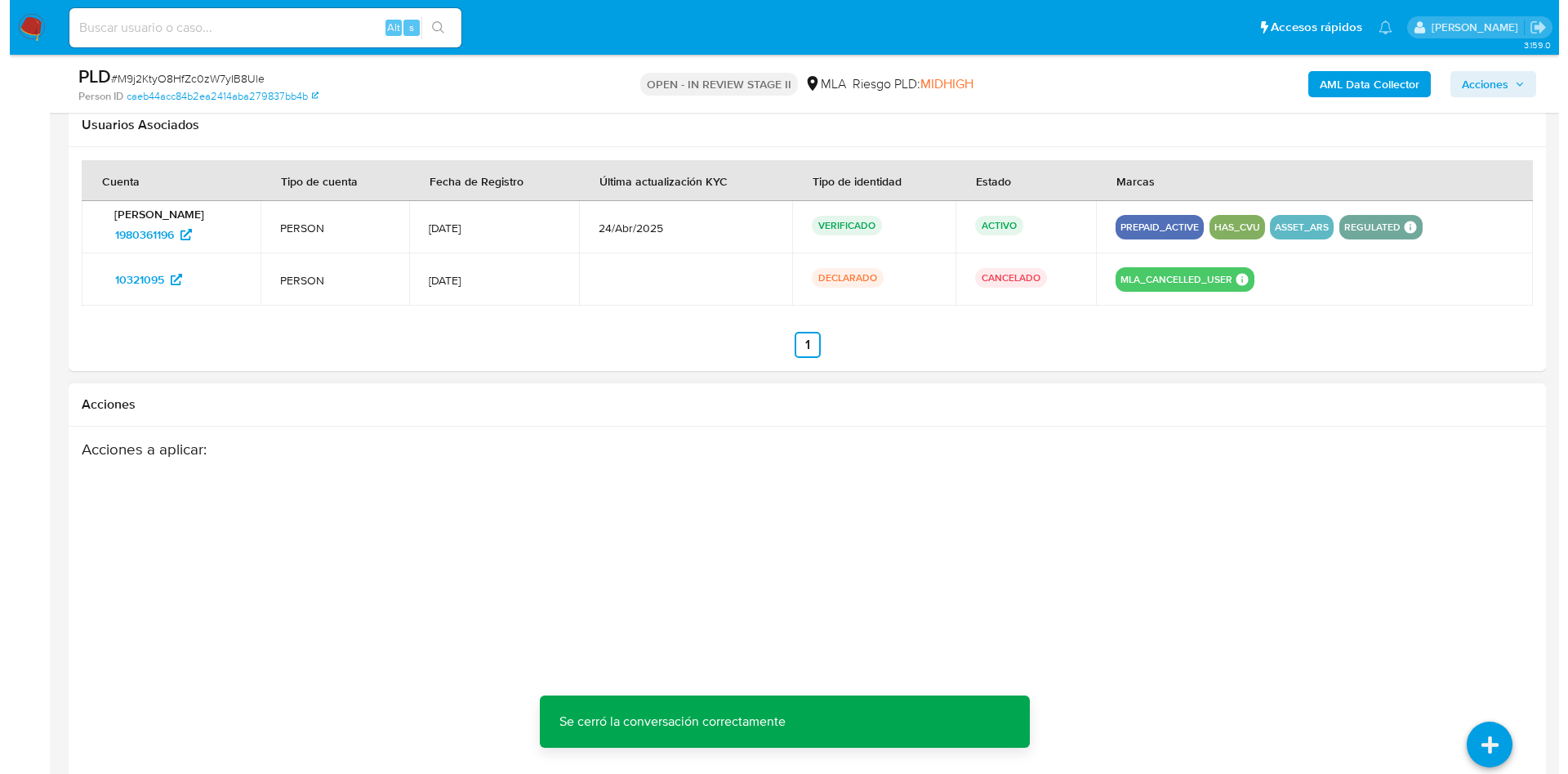
scroll to position [2552, 0]
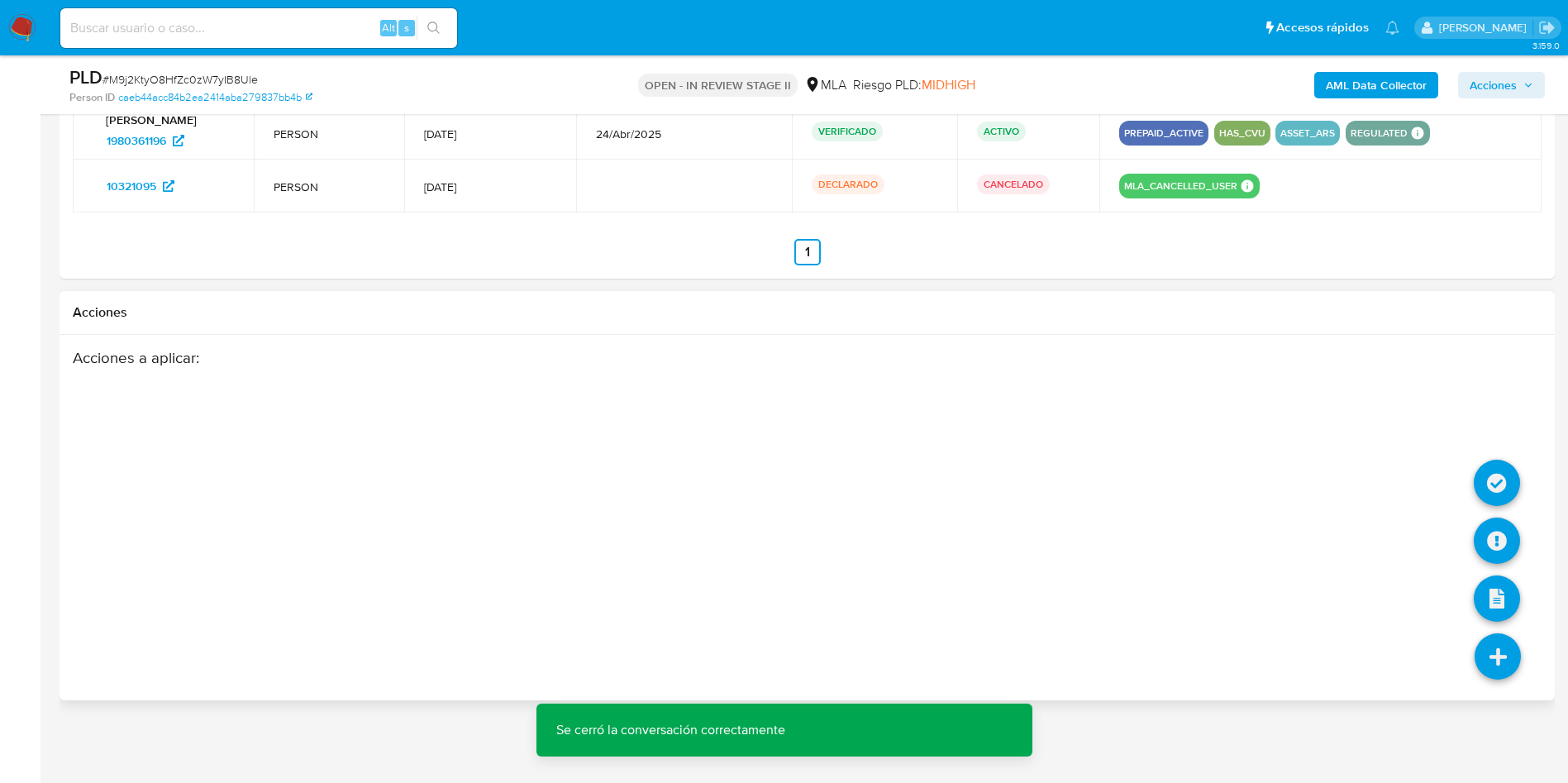
click at [1498, 667] on icon at bounding box center [1497, 656] width 46 height 46
click at [1485, 544] on icon at bounding box center [1497, 540] width 46 height 46
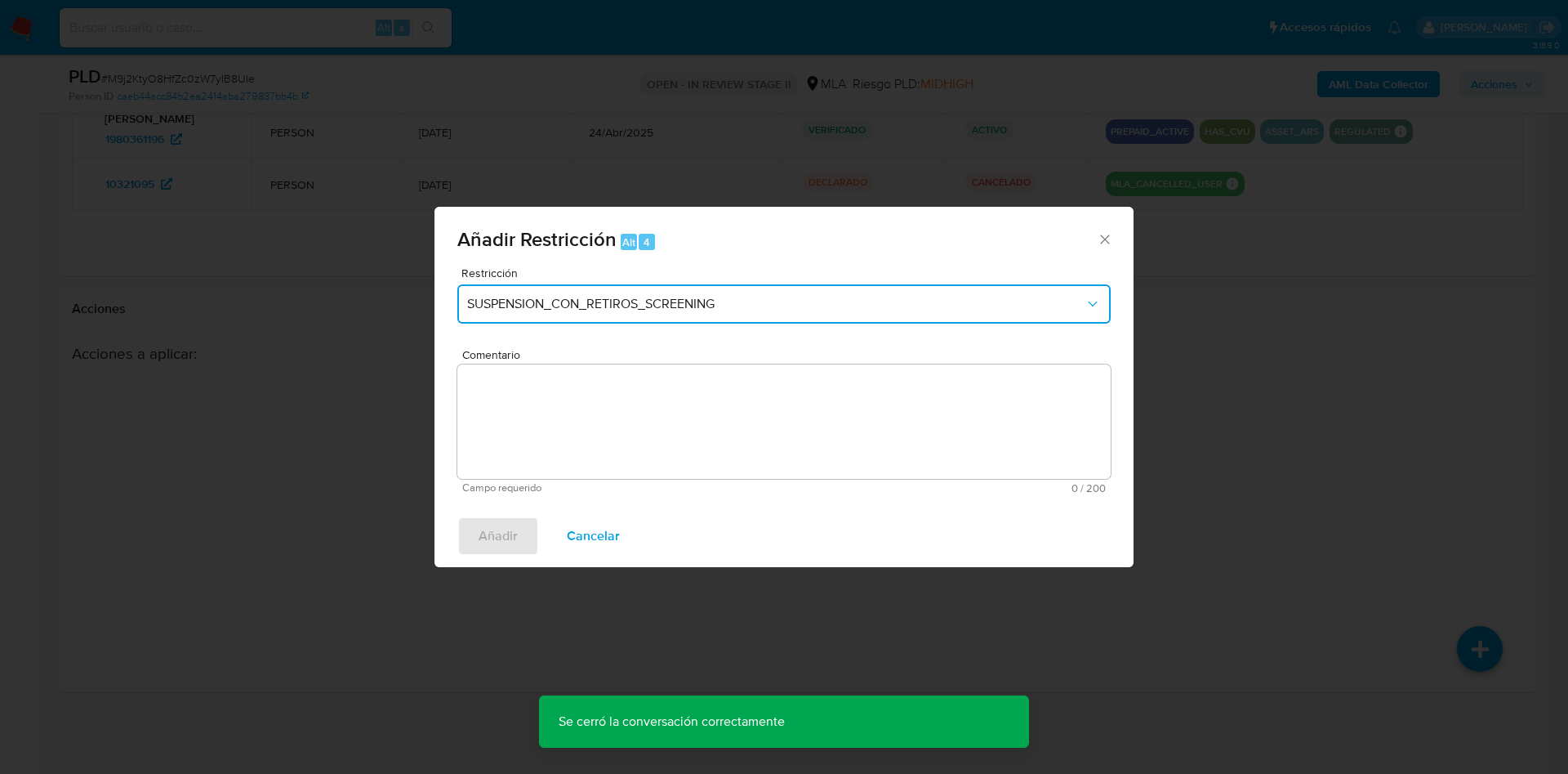
click at [598, 303] on span "SUSPENSION_CON_RETIROS_SCREENING" at bounding box center [776, 303] width 618 height 16
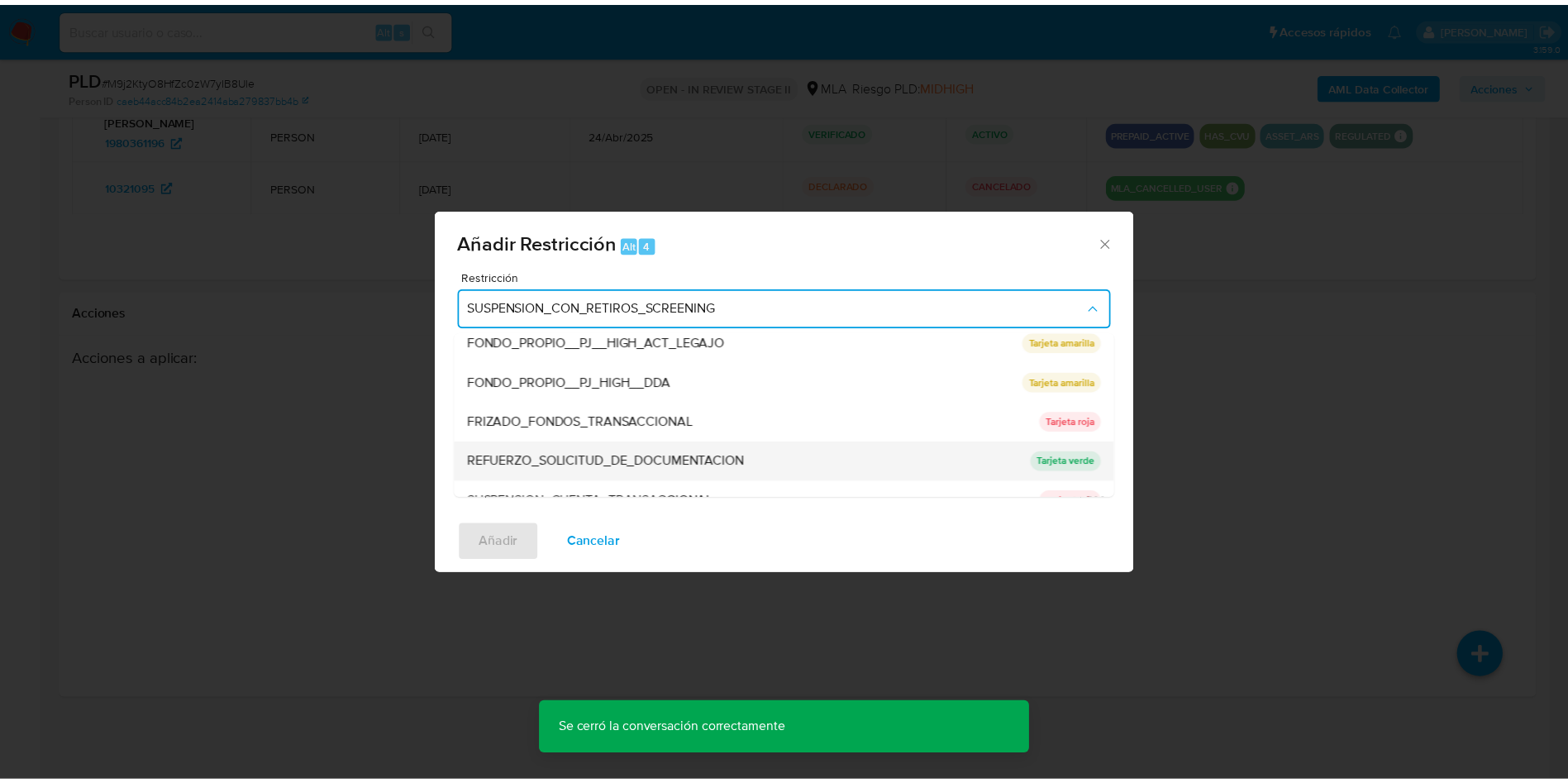
scroll to position [351, 0]
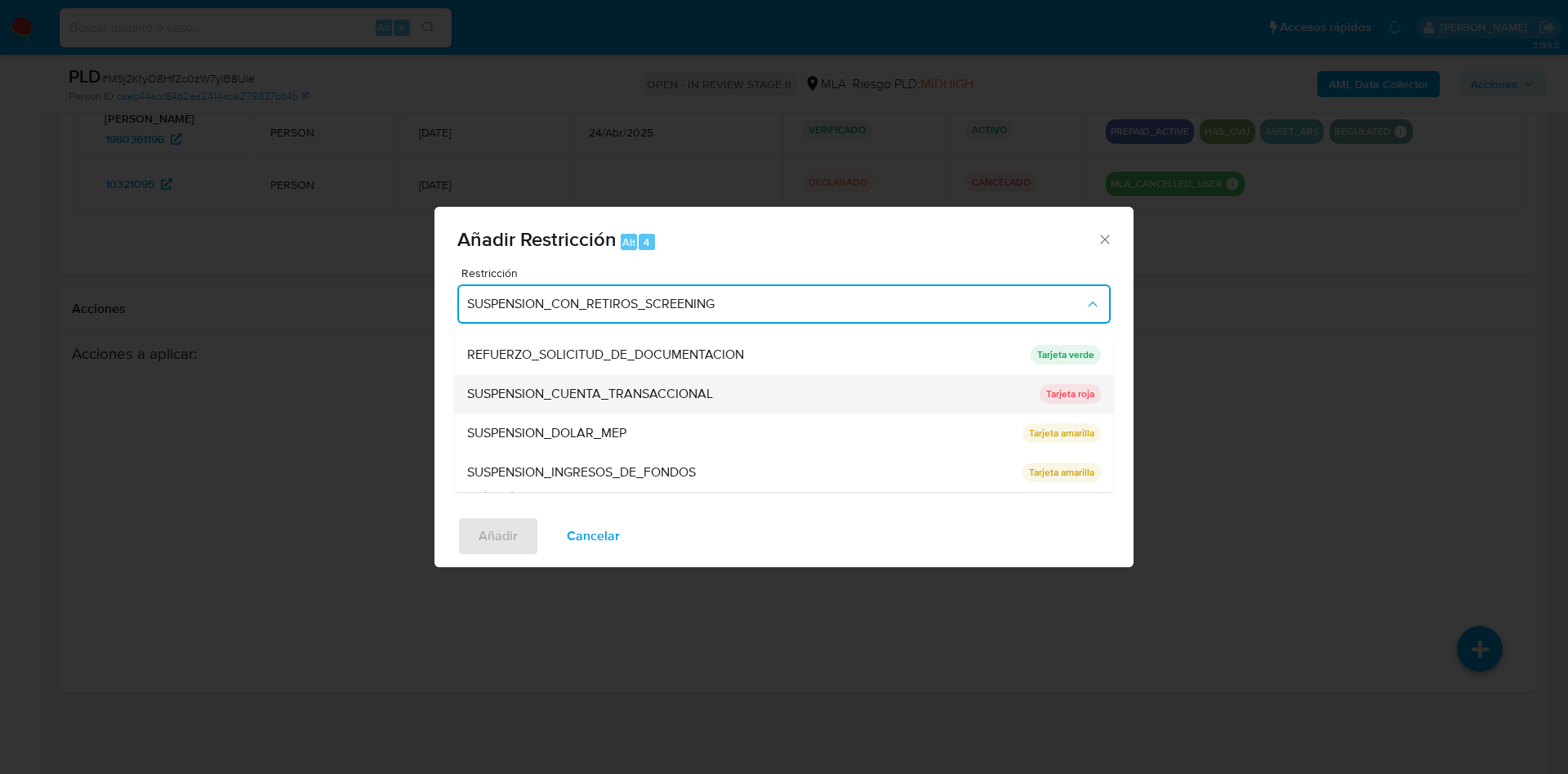
click at [636, 385] on span "SUSPENSION_CUENTA_TRANSACCIONAL" at bounding box center [590, 393] width 246 height 16
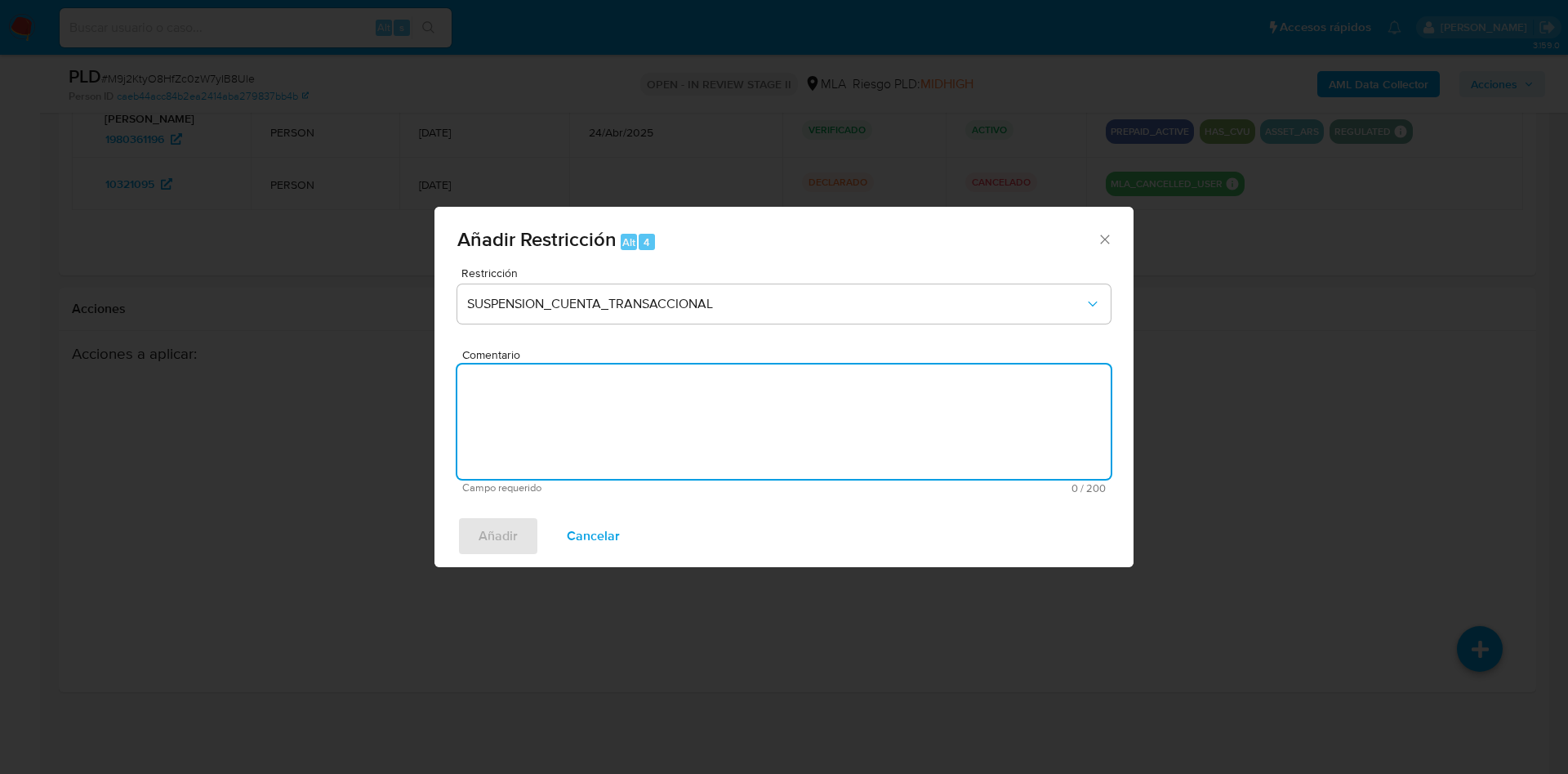
click at [636, 384] on textarea "Comentario" at bounding box center [784, 421] width 653 height 114
type textarea "AML"
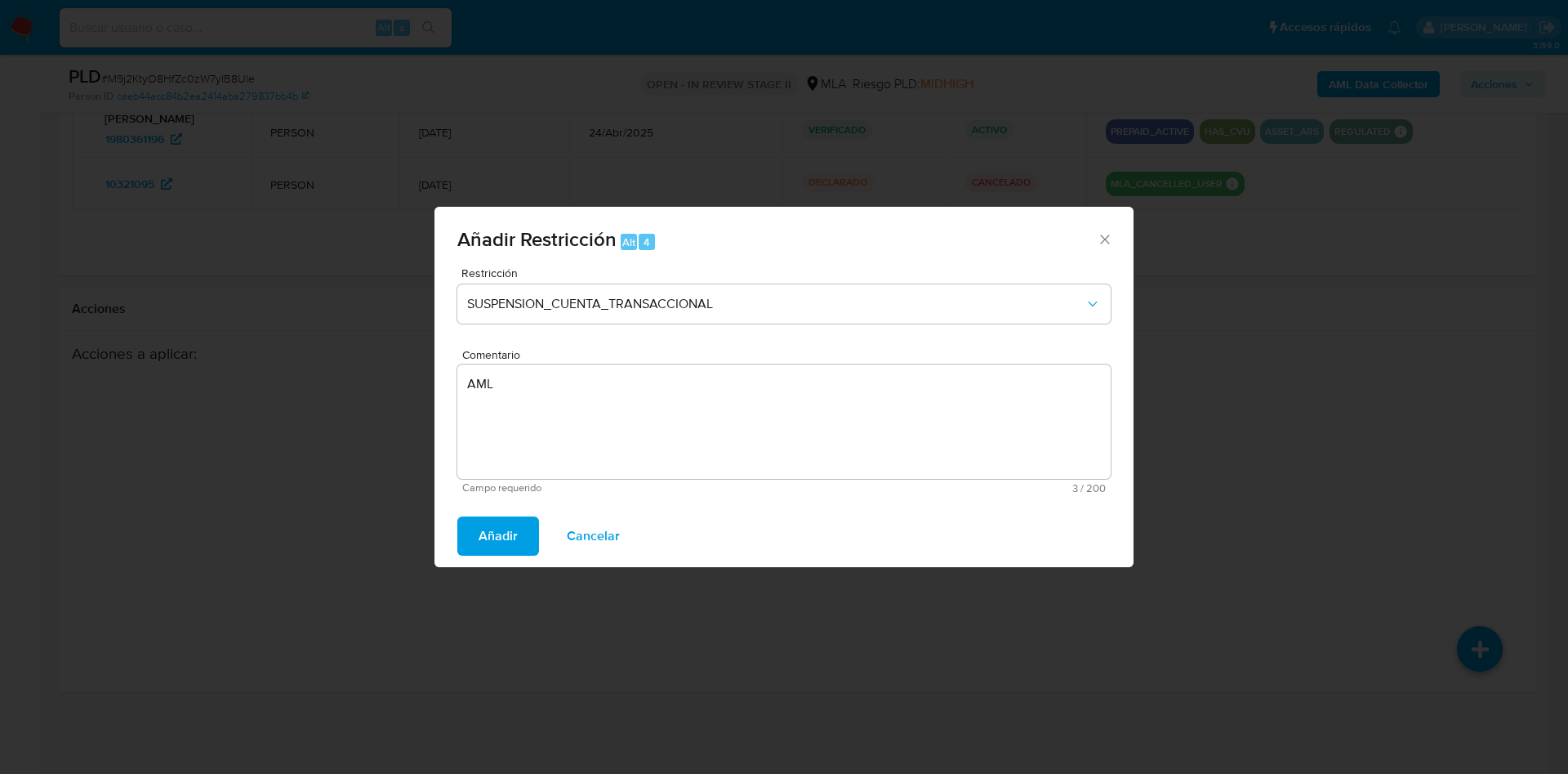
click at [499, 531] on span "Añadir" at bounding box center [498, 536] width 39 height 36
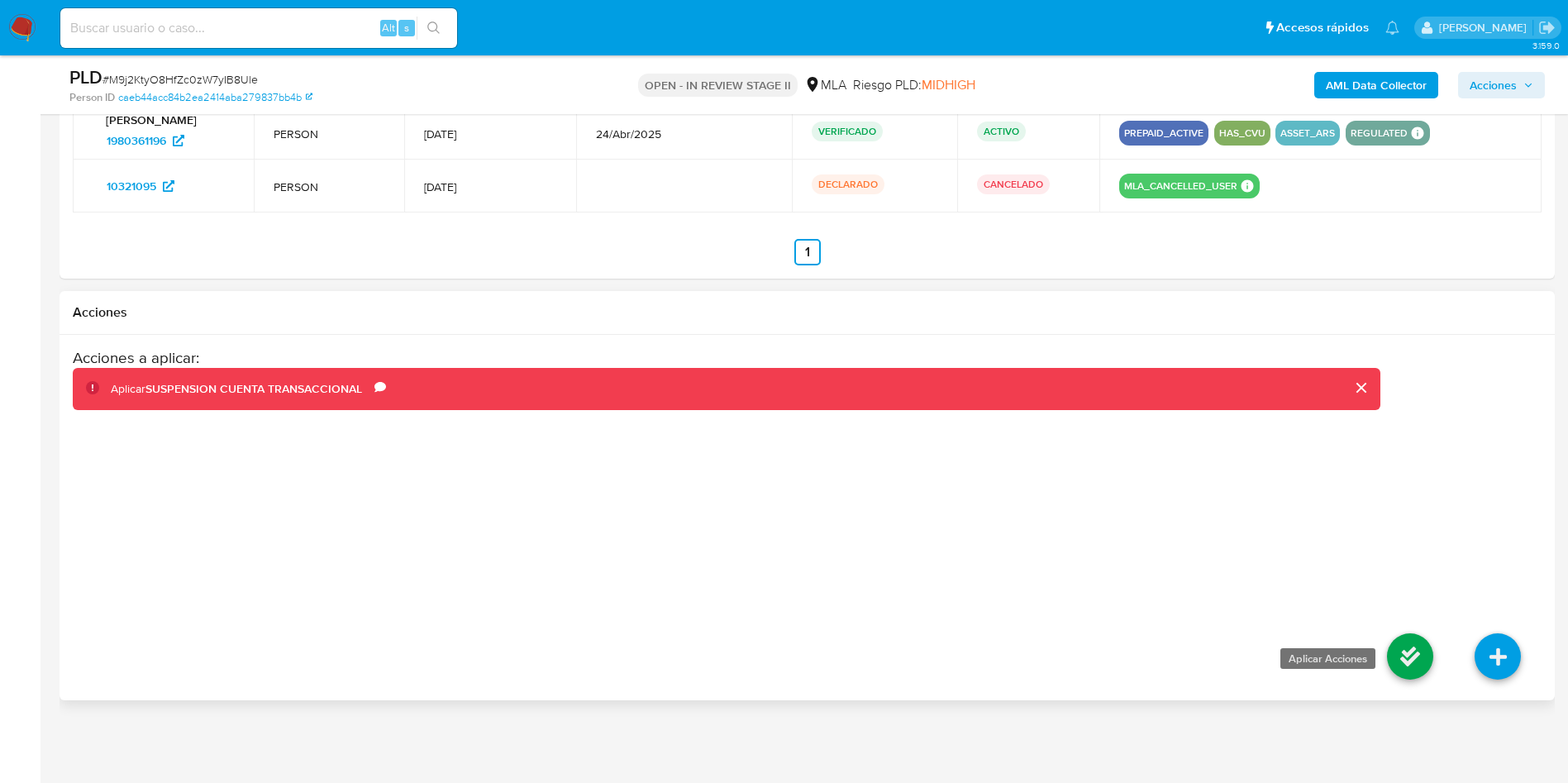
click at [1413, 668] on icon at bounding box center [1410, 656] width 46 height 46
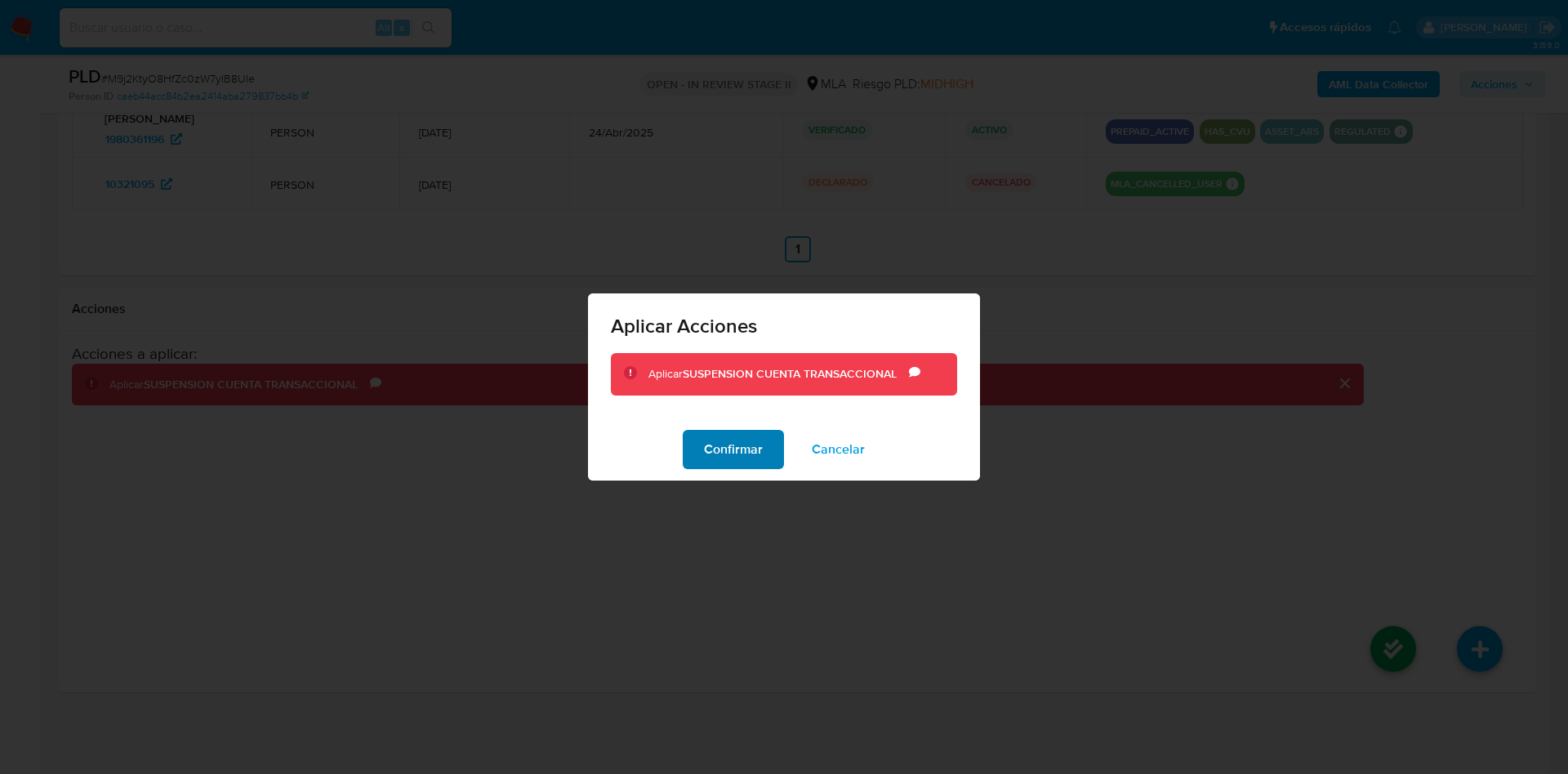
click at [694, 452] on button "Confirmar" at bounding box center [734, 449] width 102 height 39
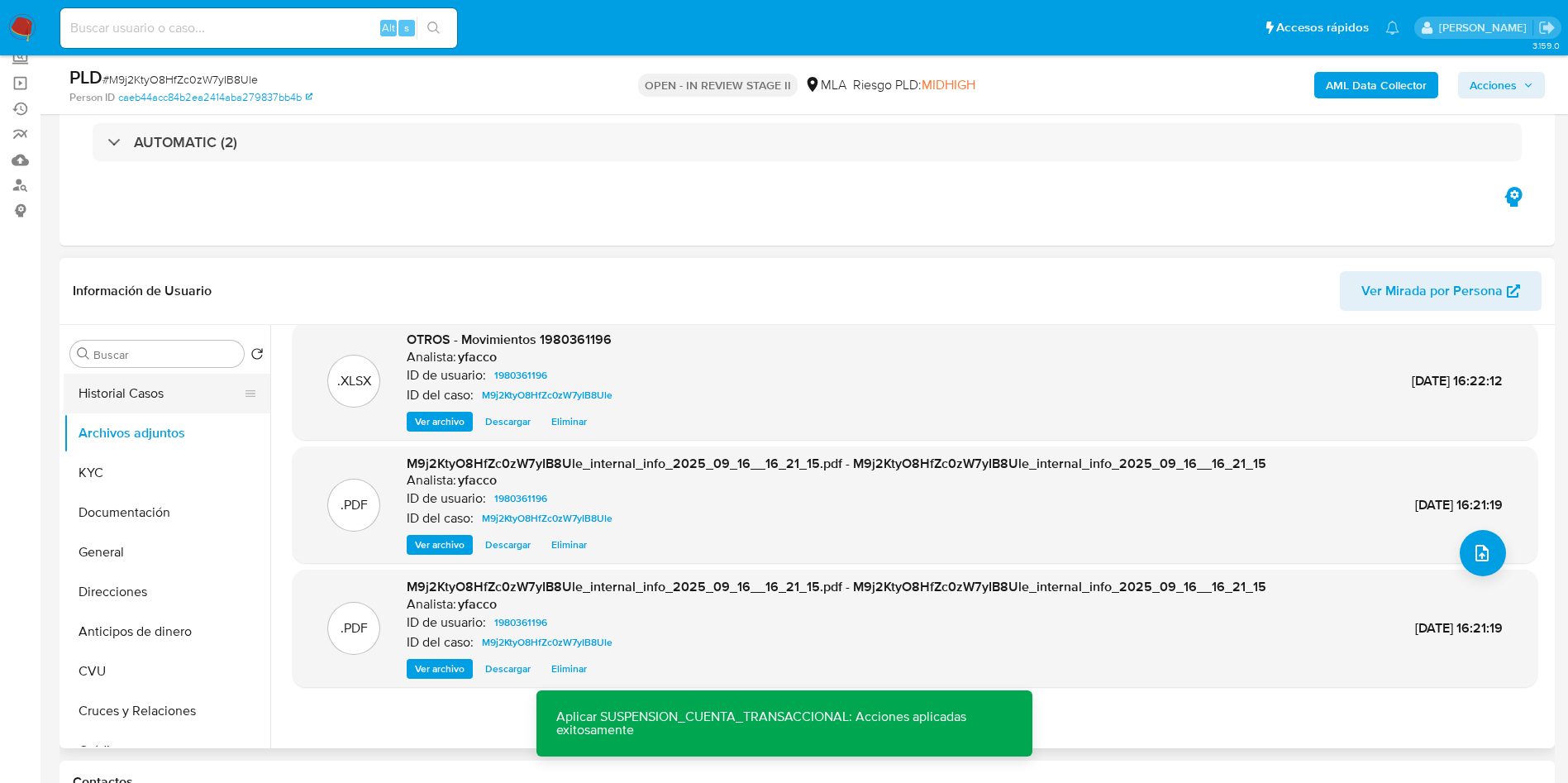
scroll to position [103, 0]
click at [110, 360] on input "Buscar" at bounding box center [165, 357] width 144 height 15
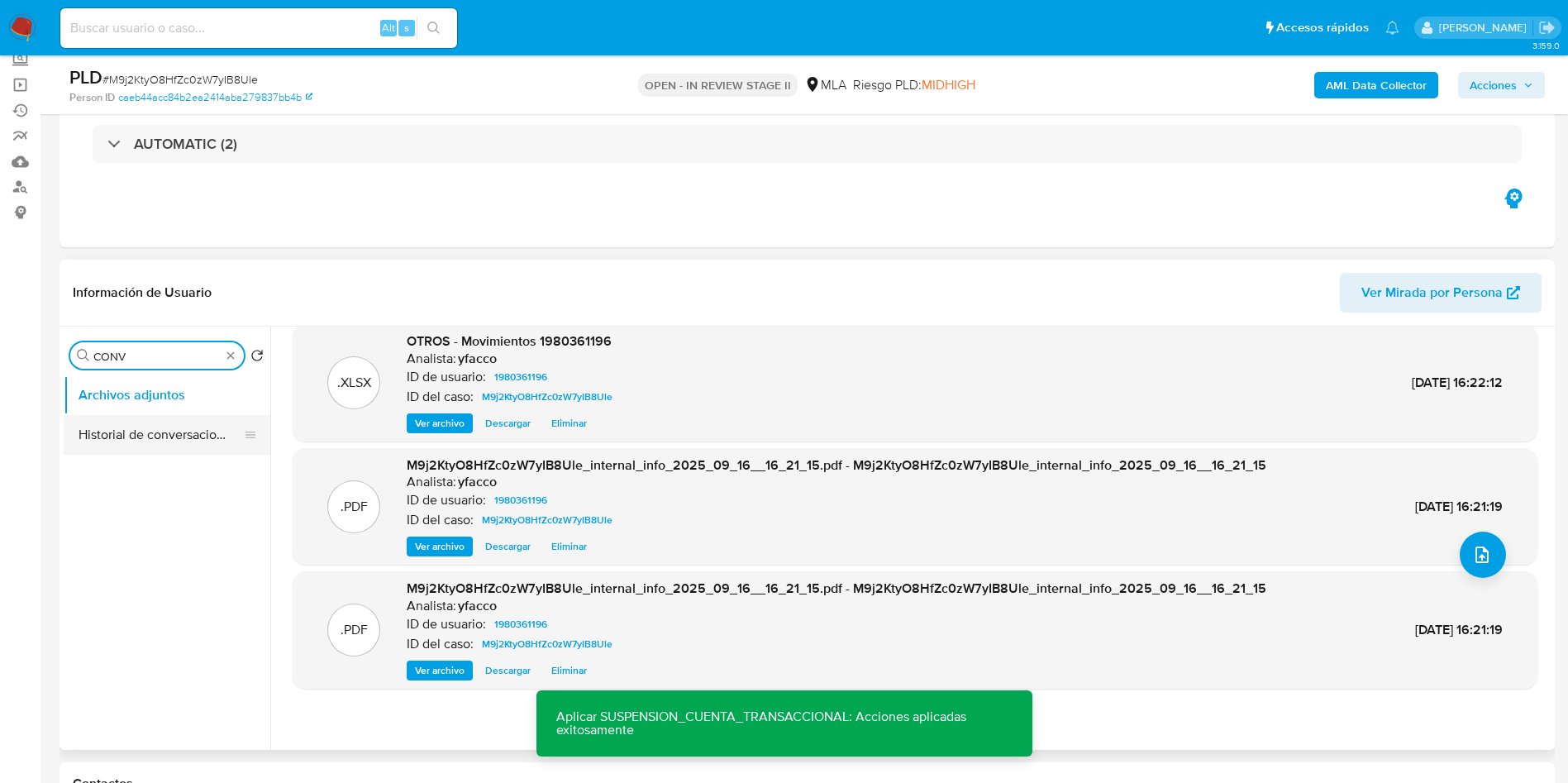
type input "CONV"
drag, startPoint x: 121, startPoint y: 418, endPoint x: 128, endPoint y: 437, distance: 20.2
click at [121, 422] on button "Historial de conversaciones" at bounding box center [166, 434] width 206 height 40
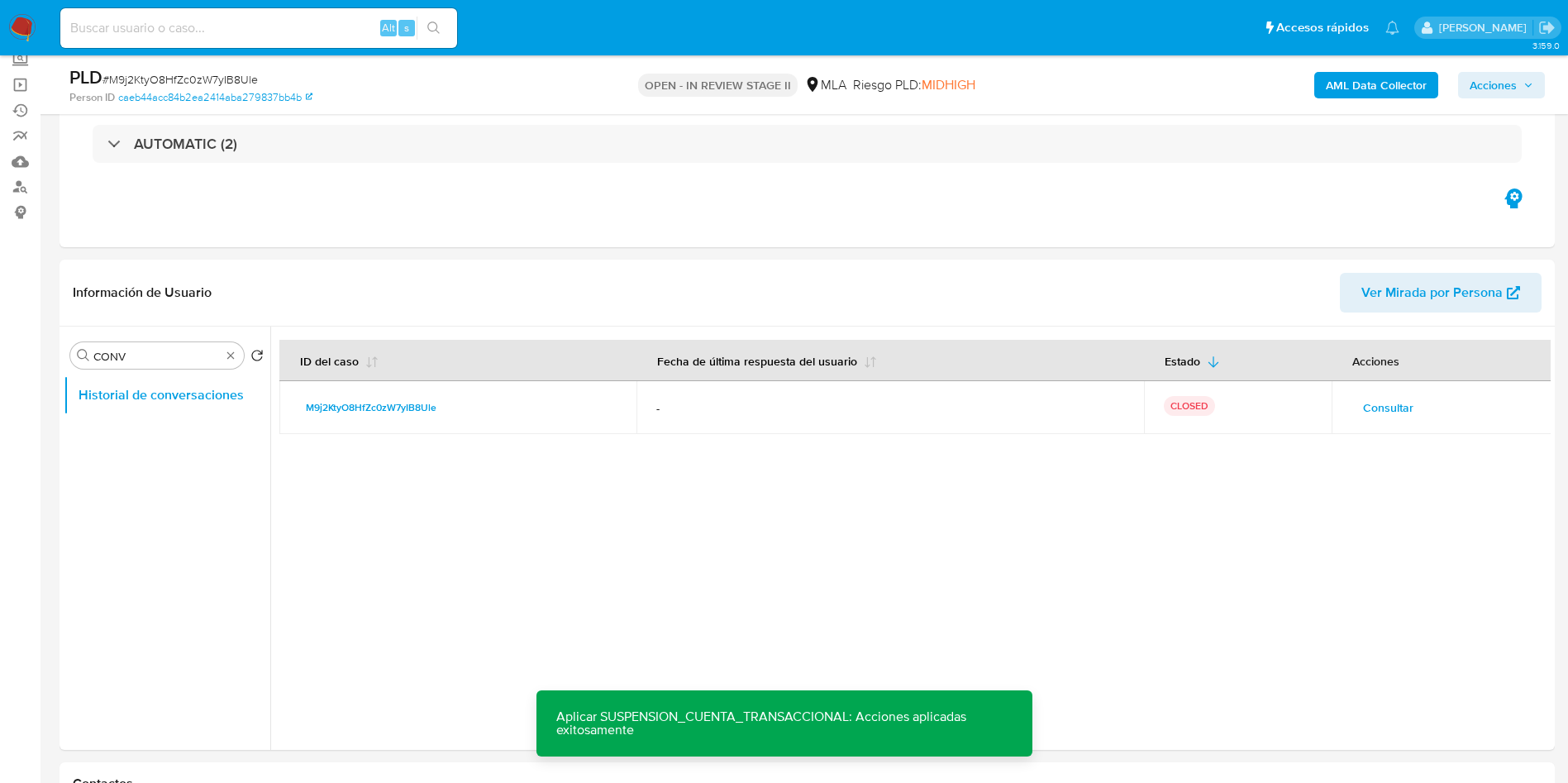
click at [1507, 87] on span "Acciones" at bounding box center [1492, 85] width 47 height 26
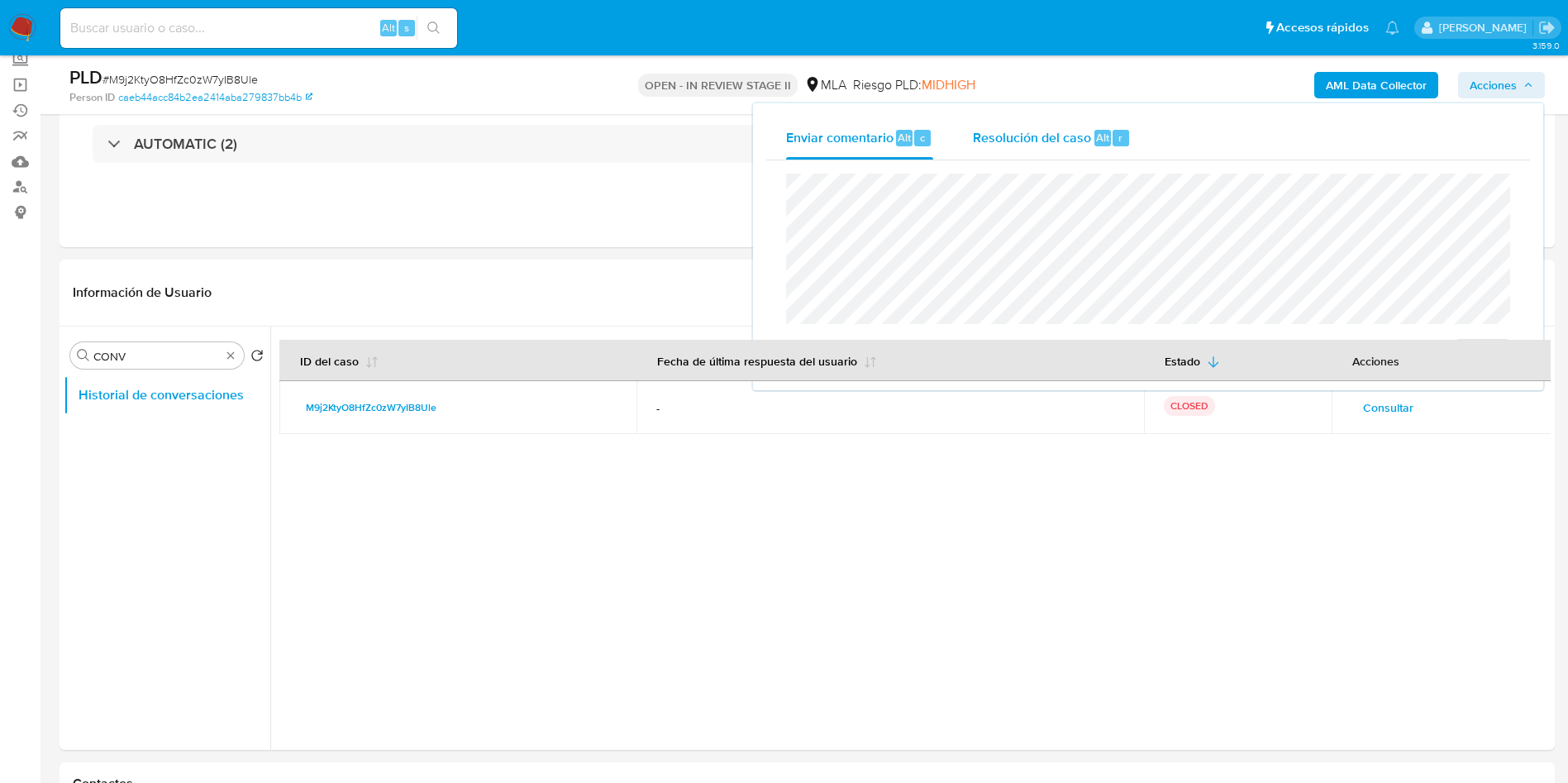
click at [1033, 132] on span "Resolución del caso" at bounding box center [1031, 137] width 118 height 19
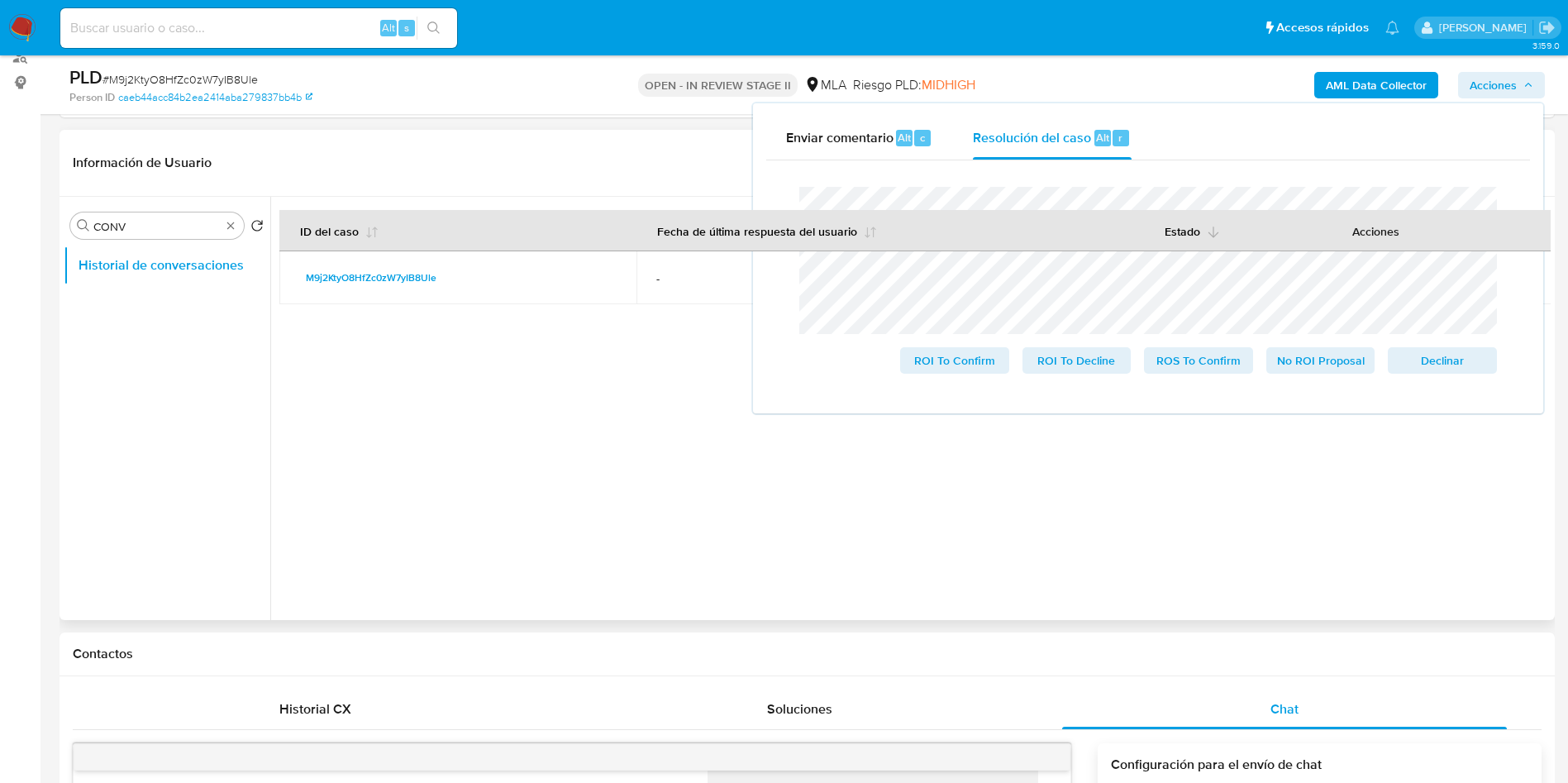
scroll to position [351, 0]
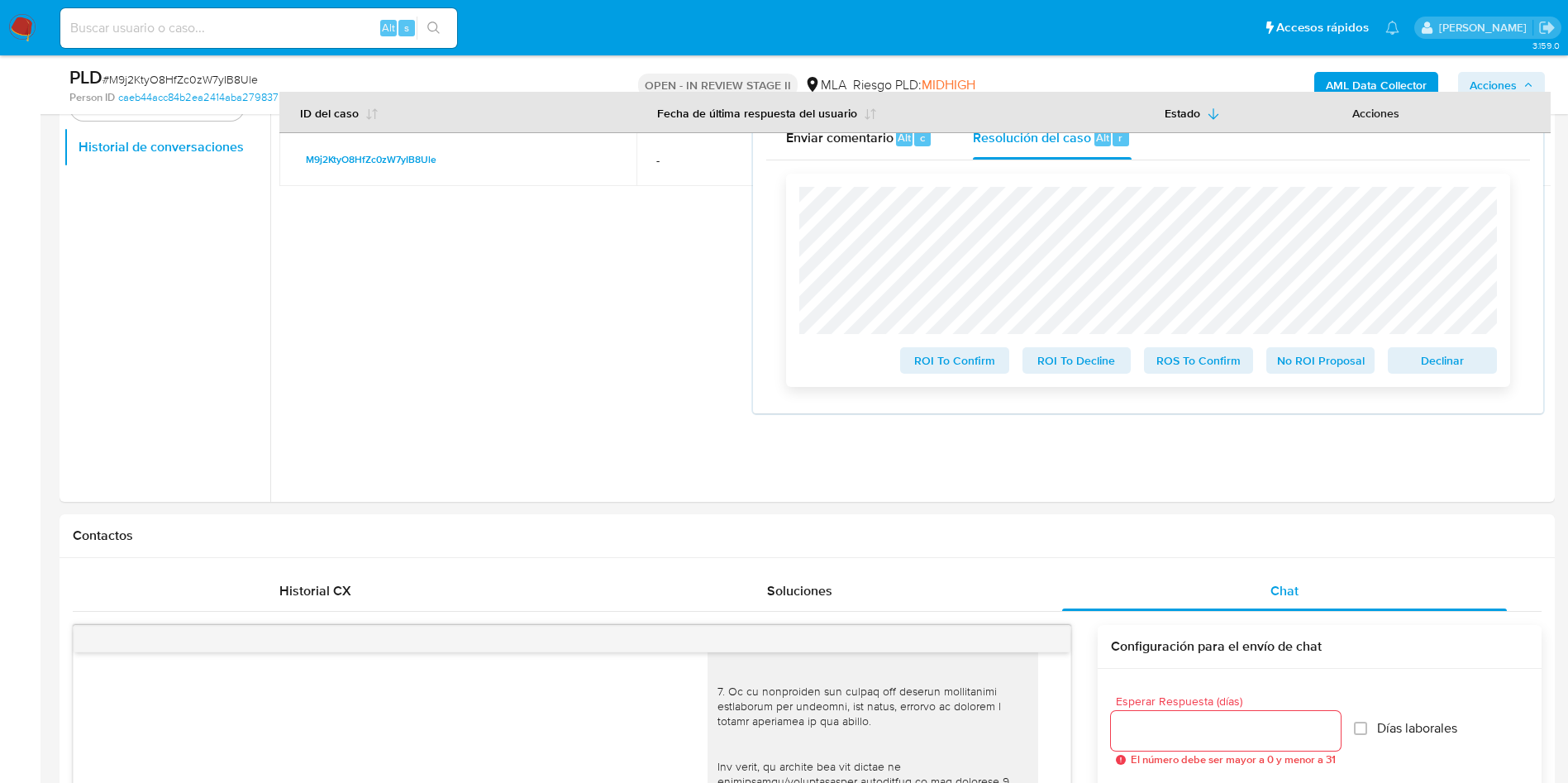
click at [1202, 367] on span "ROS To Confirm" at bounding box center [1198, 360] width 86 height 23
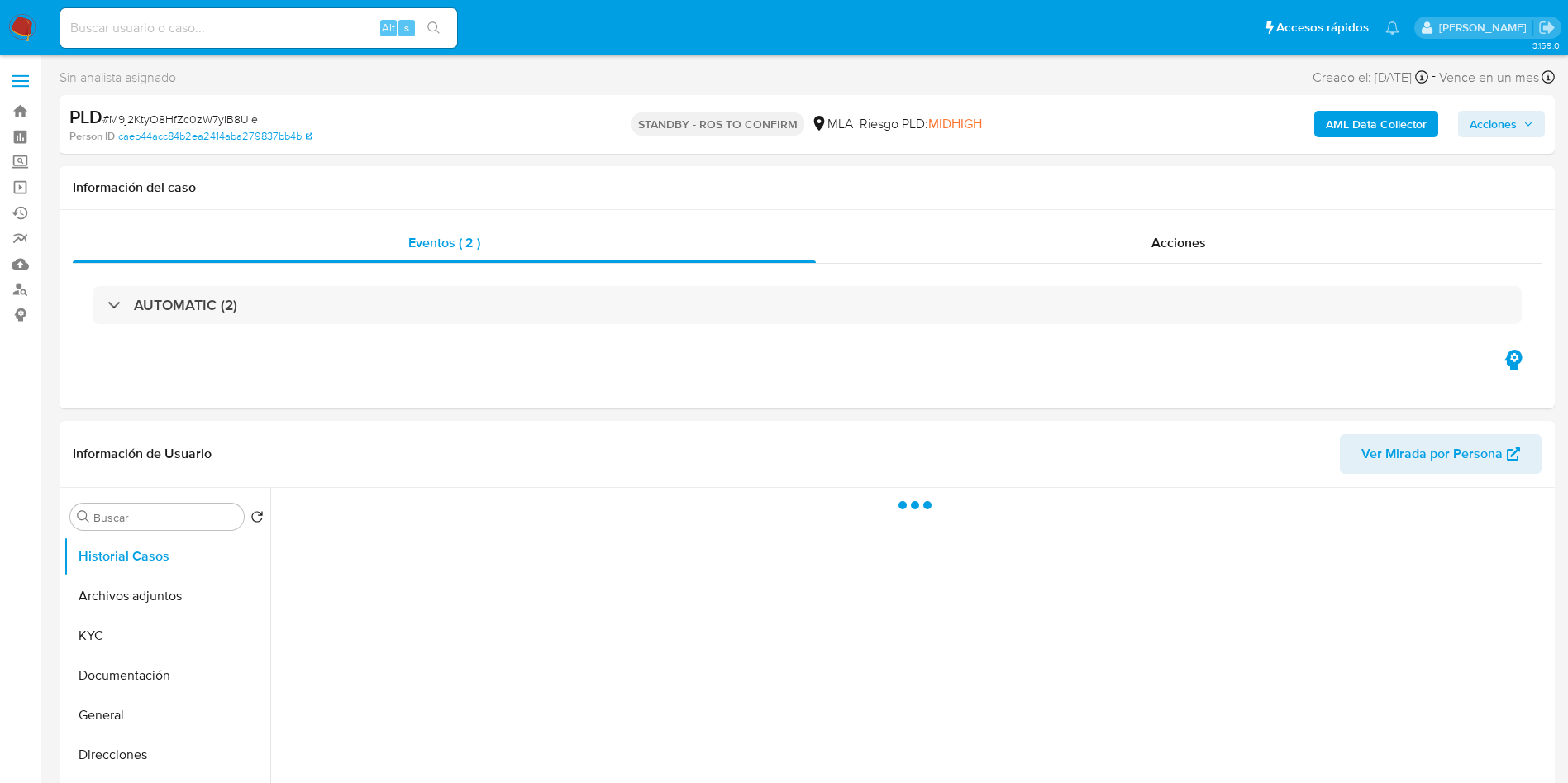
select select "10"
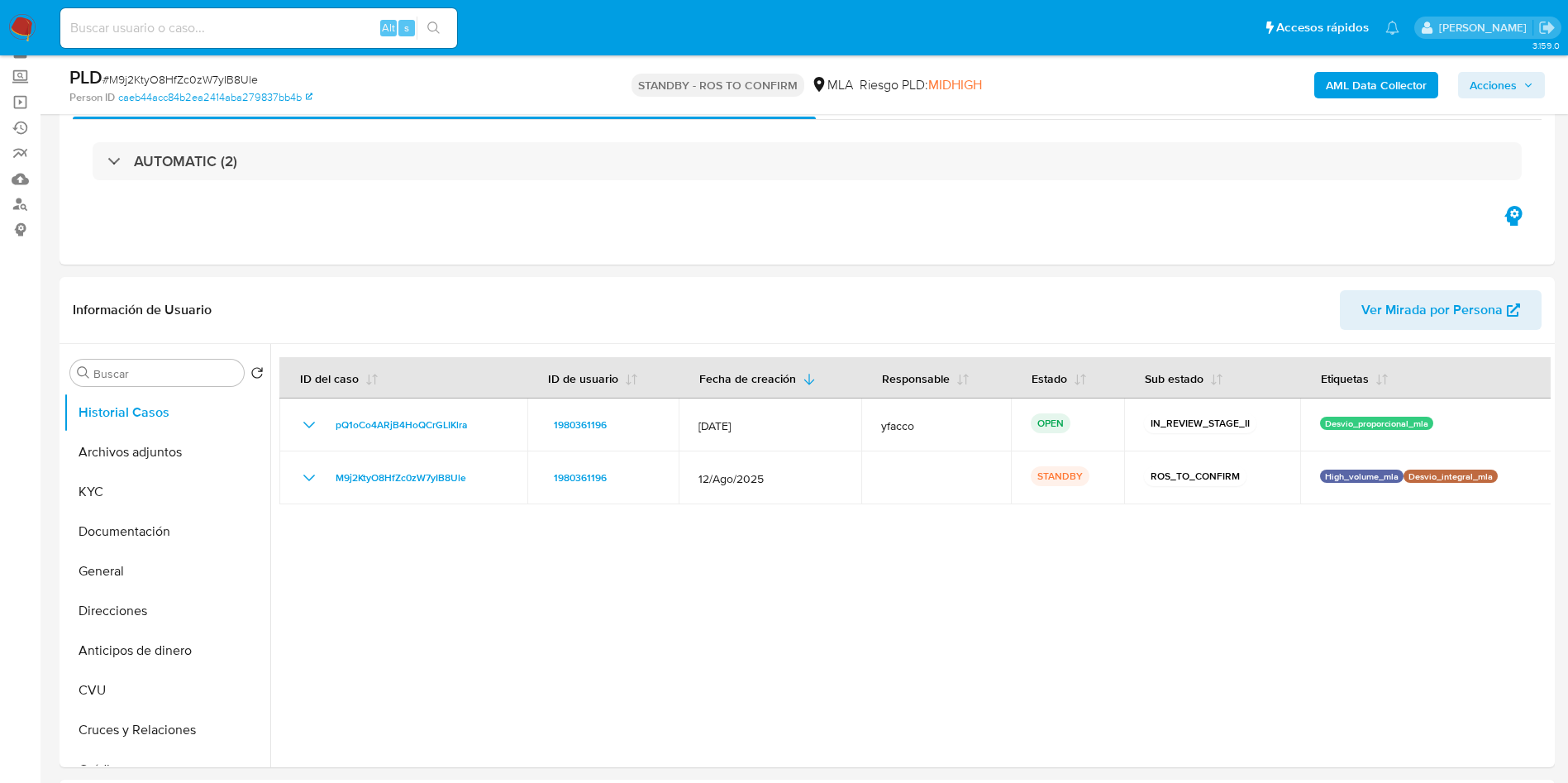
scroll to position [124, 0]
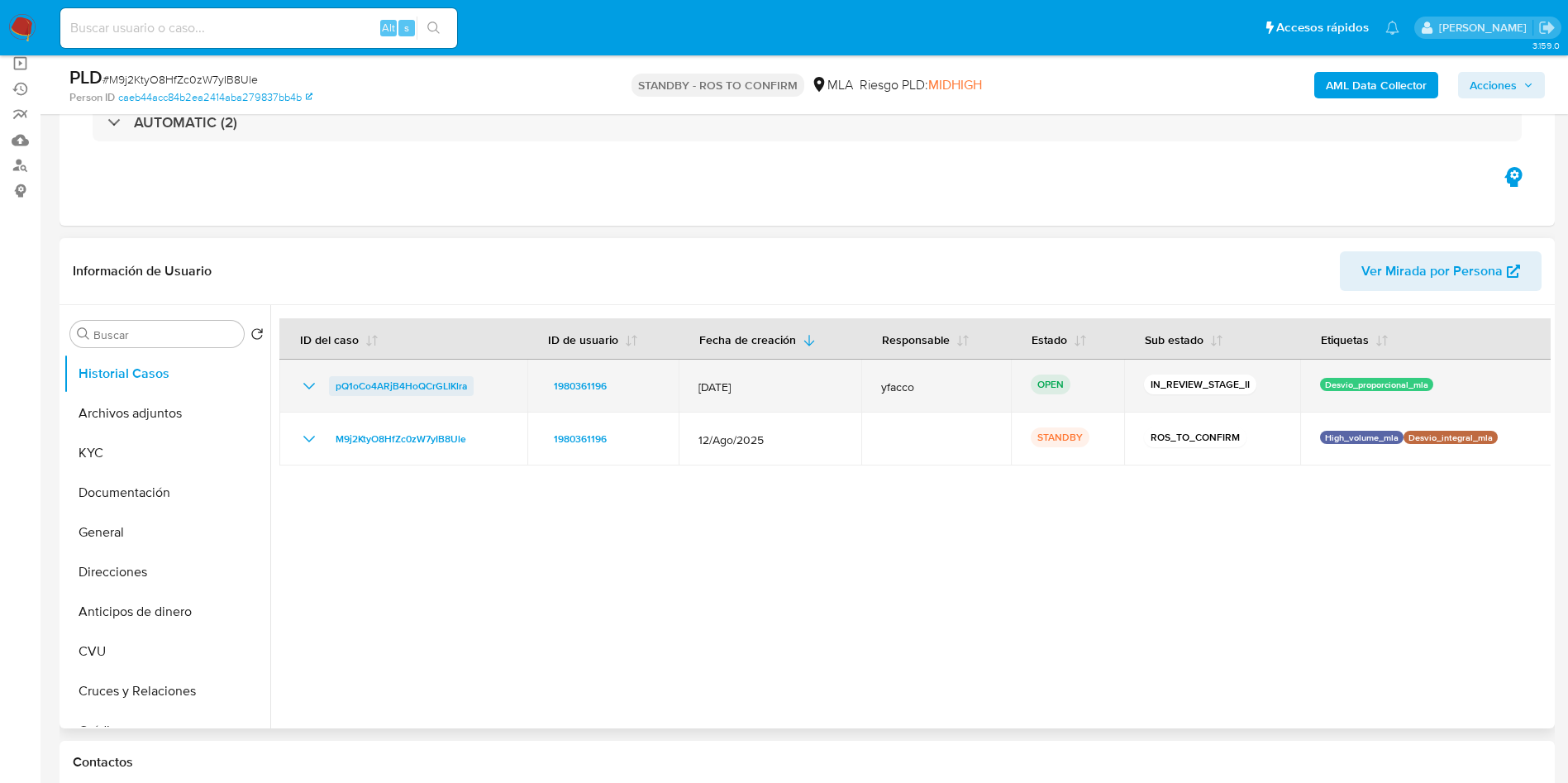
click at [374, 395] on span "pQ1oCo4ARjB4HoQCrGLIKlra" at bounding box center [401, 386] width 132 height 20
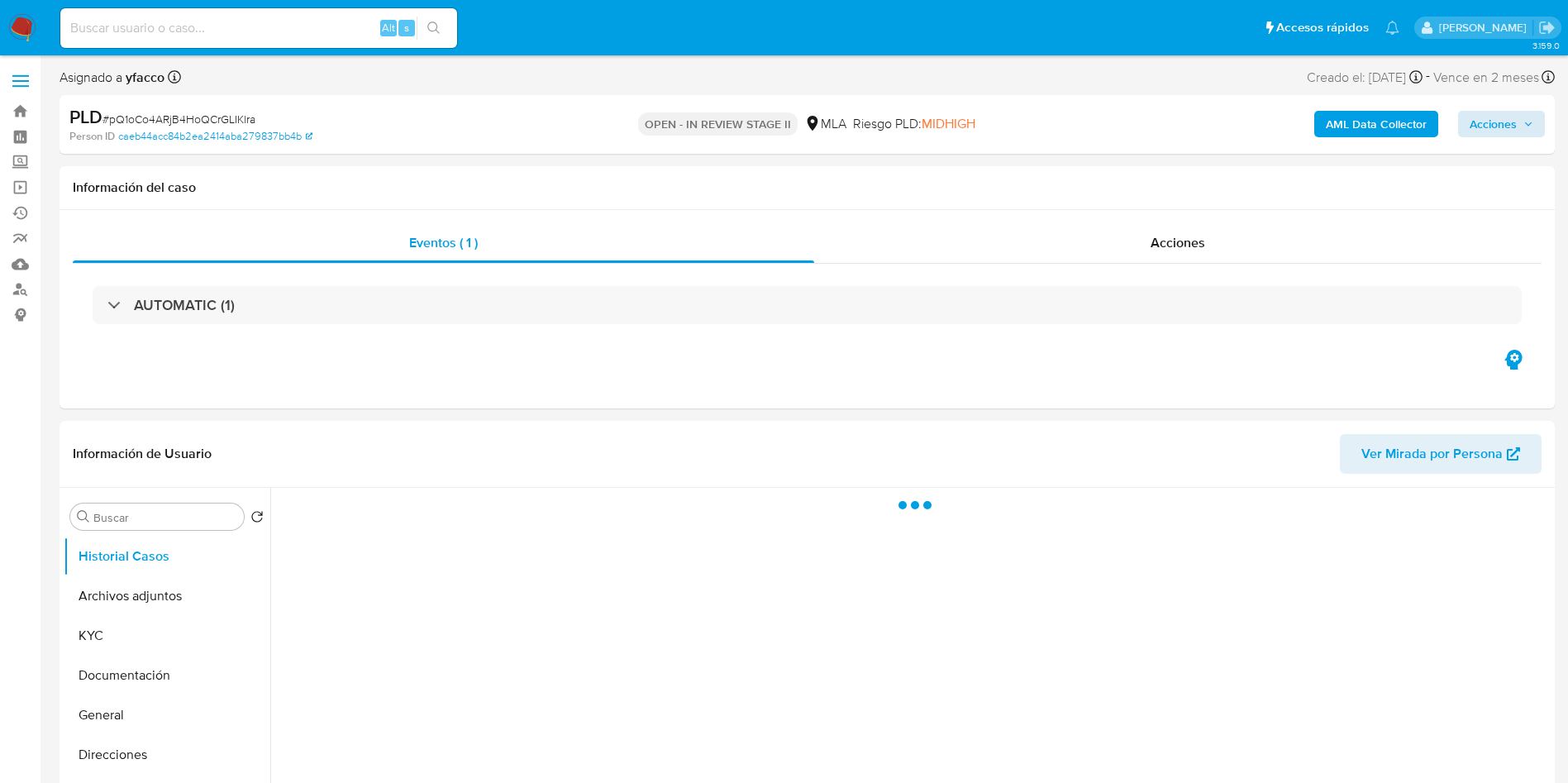
select select "10"
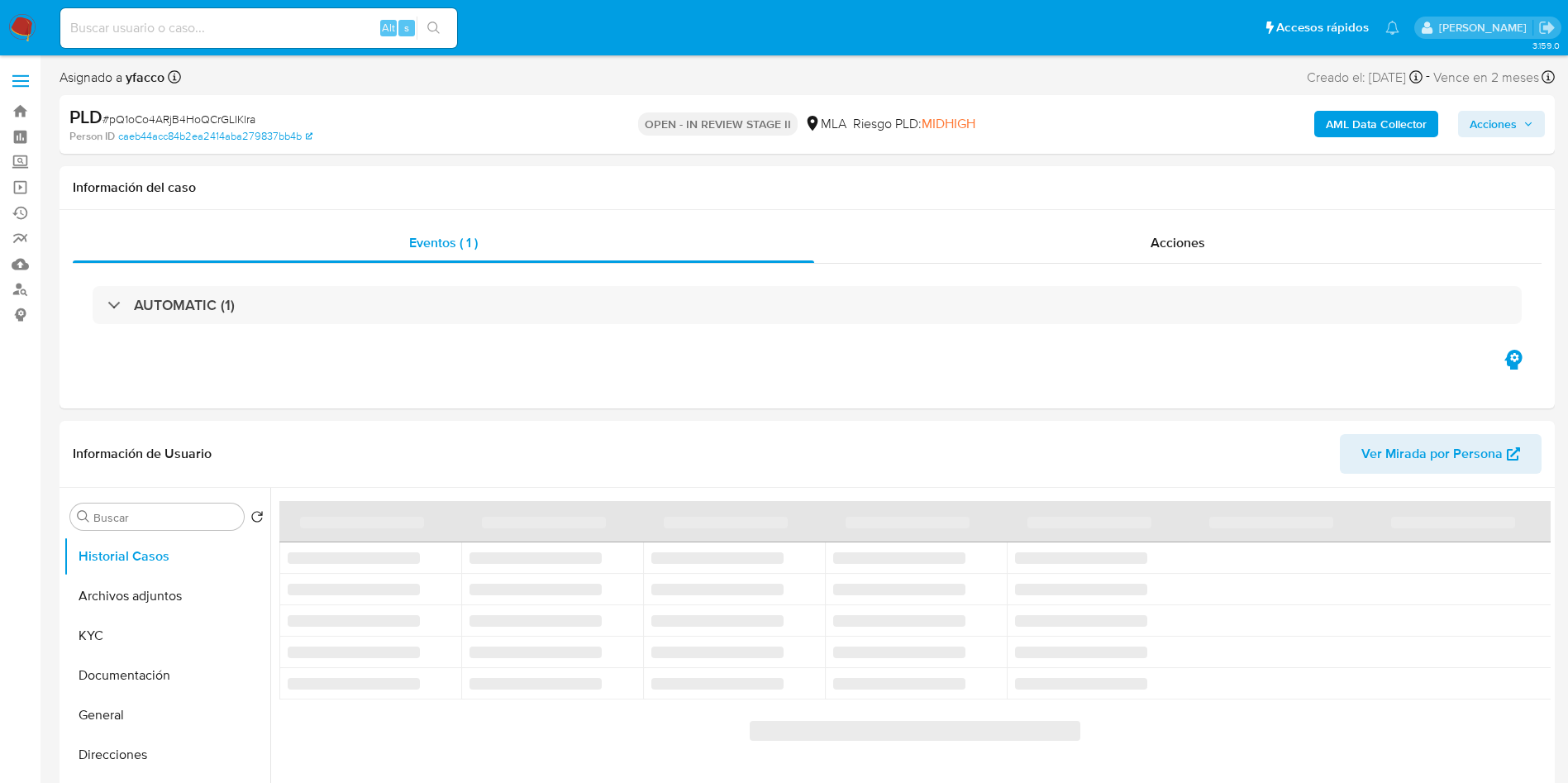
click at [1478, 128] on span "Acciones" at bounding box center [1492, 123] width 47 height 26
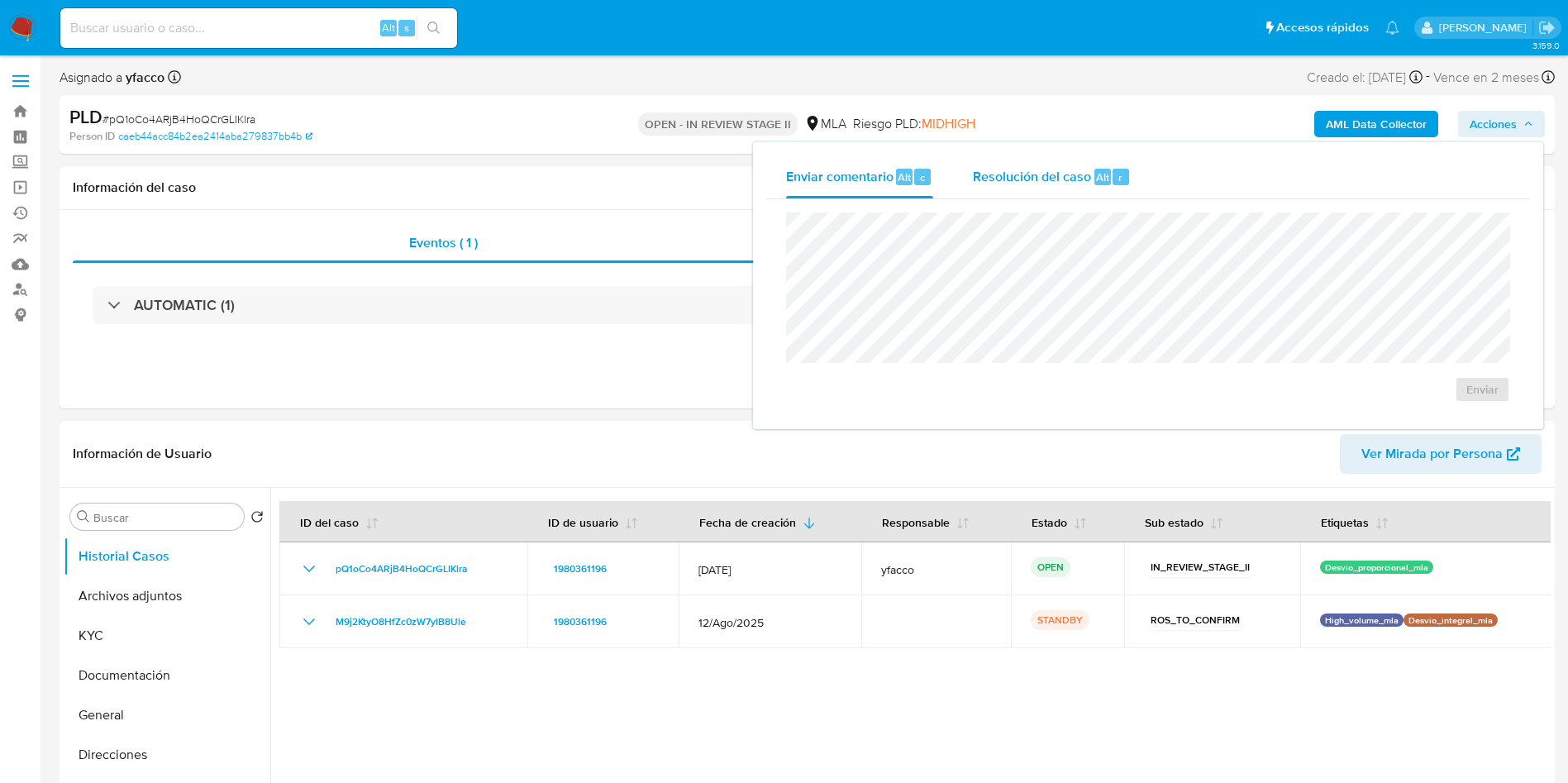
click at [1116, 178] on div "r" at bounding box center [1120, 177] width 16 height 16
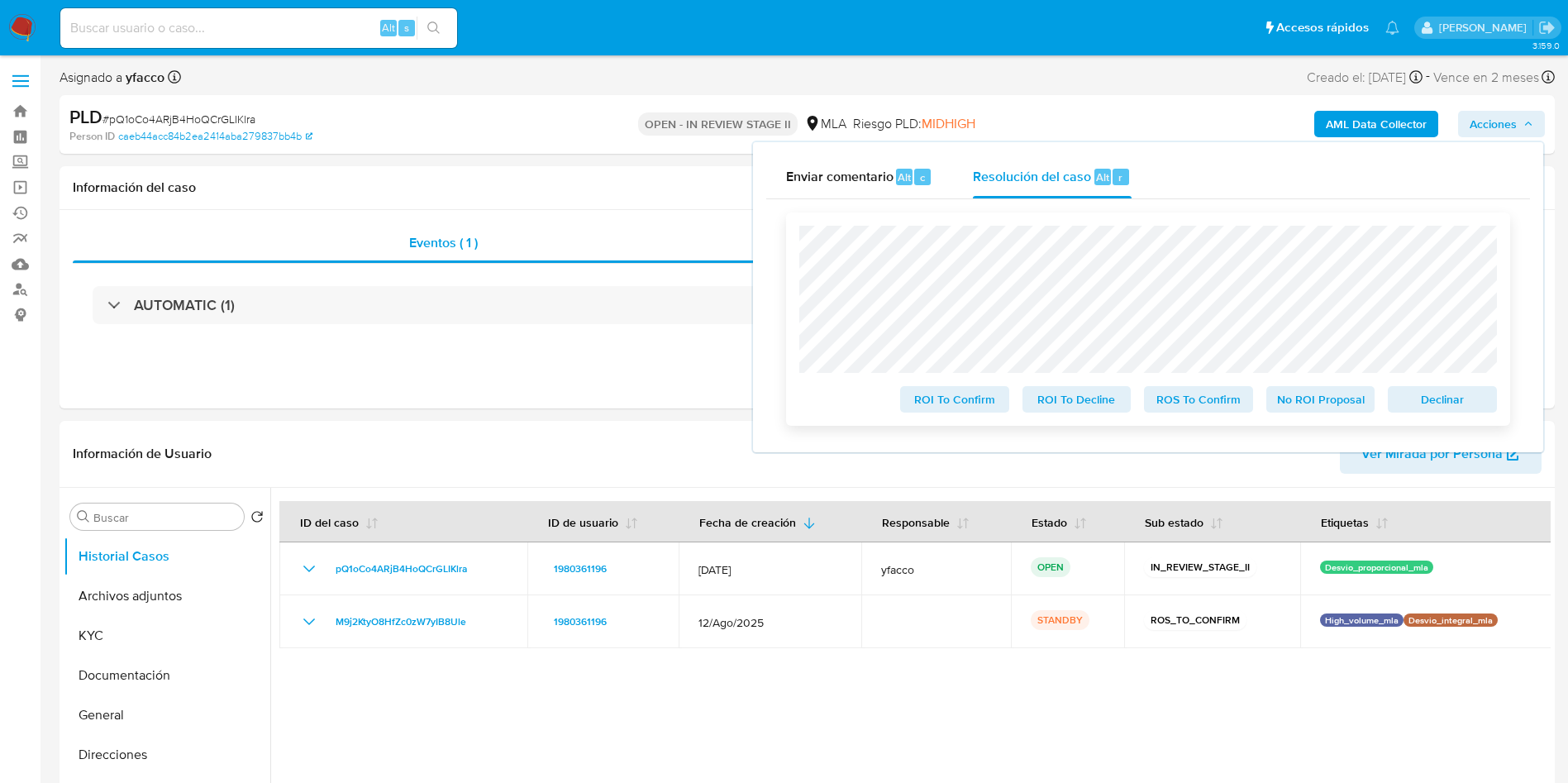
click at [1210, 403] on span "ROS To Confirm" at bounding box center [1198, 398] width 86 height 23
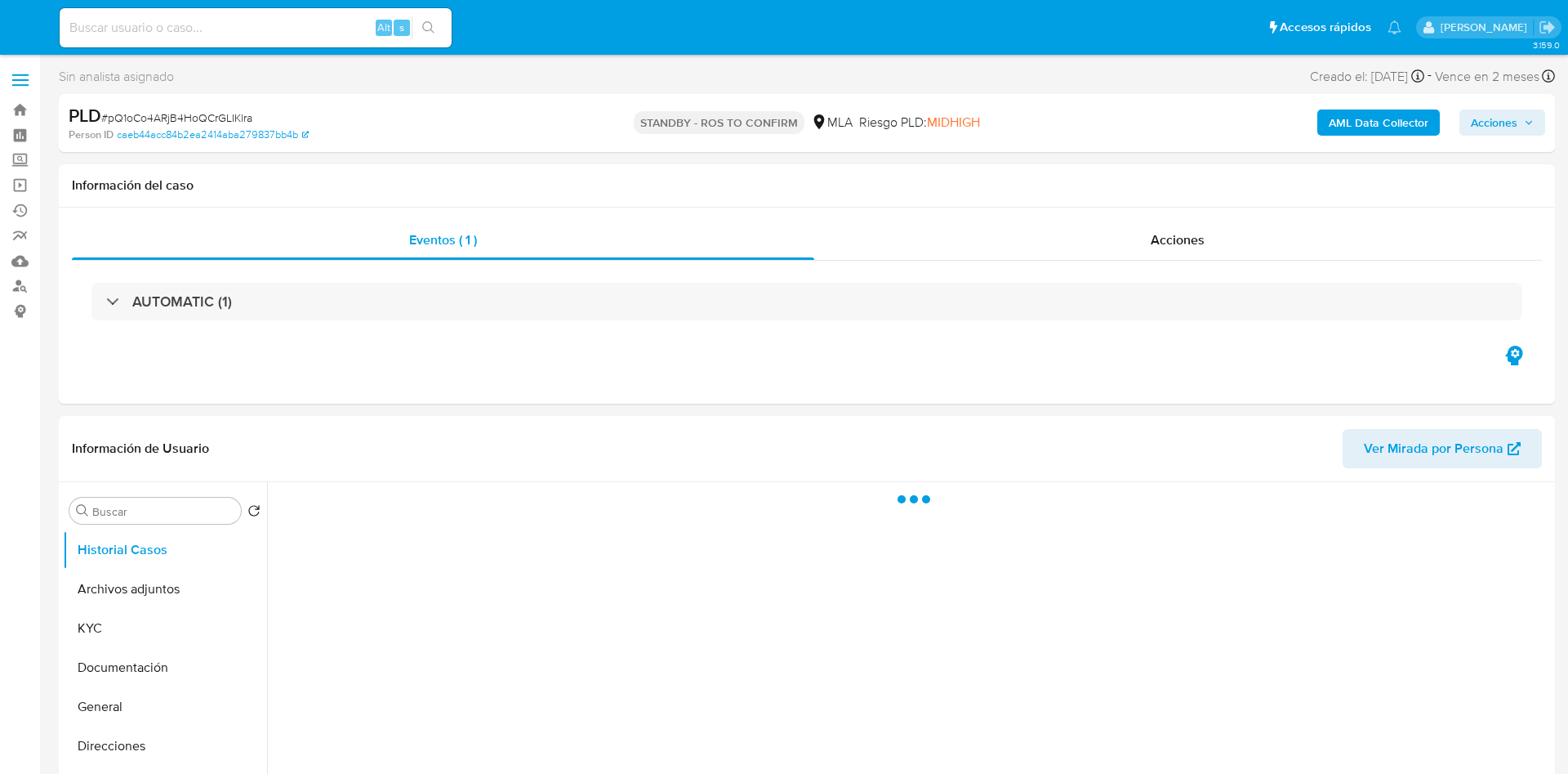
select select "10"
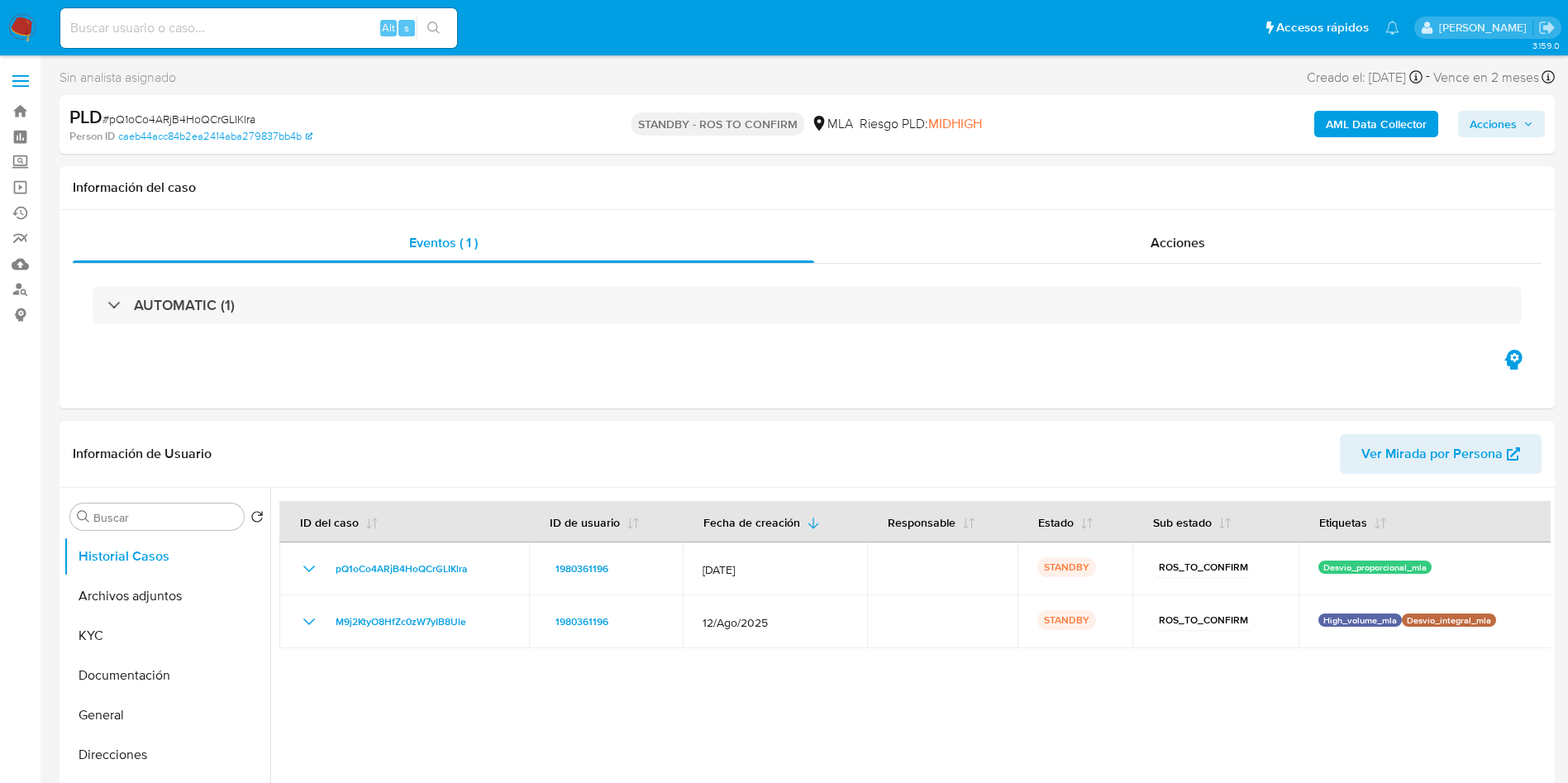
click at [316, 25] on input at bounding box center [258, 27] width 397 height 21
paste input "rKwged8GhCRvMwKKhXI67FSn"
type input "rKwged8GhCRvMwKKhXI67FSn"
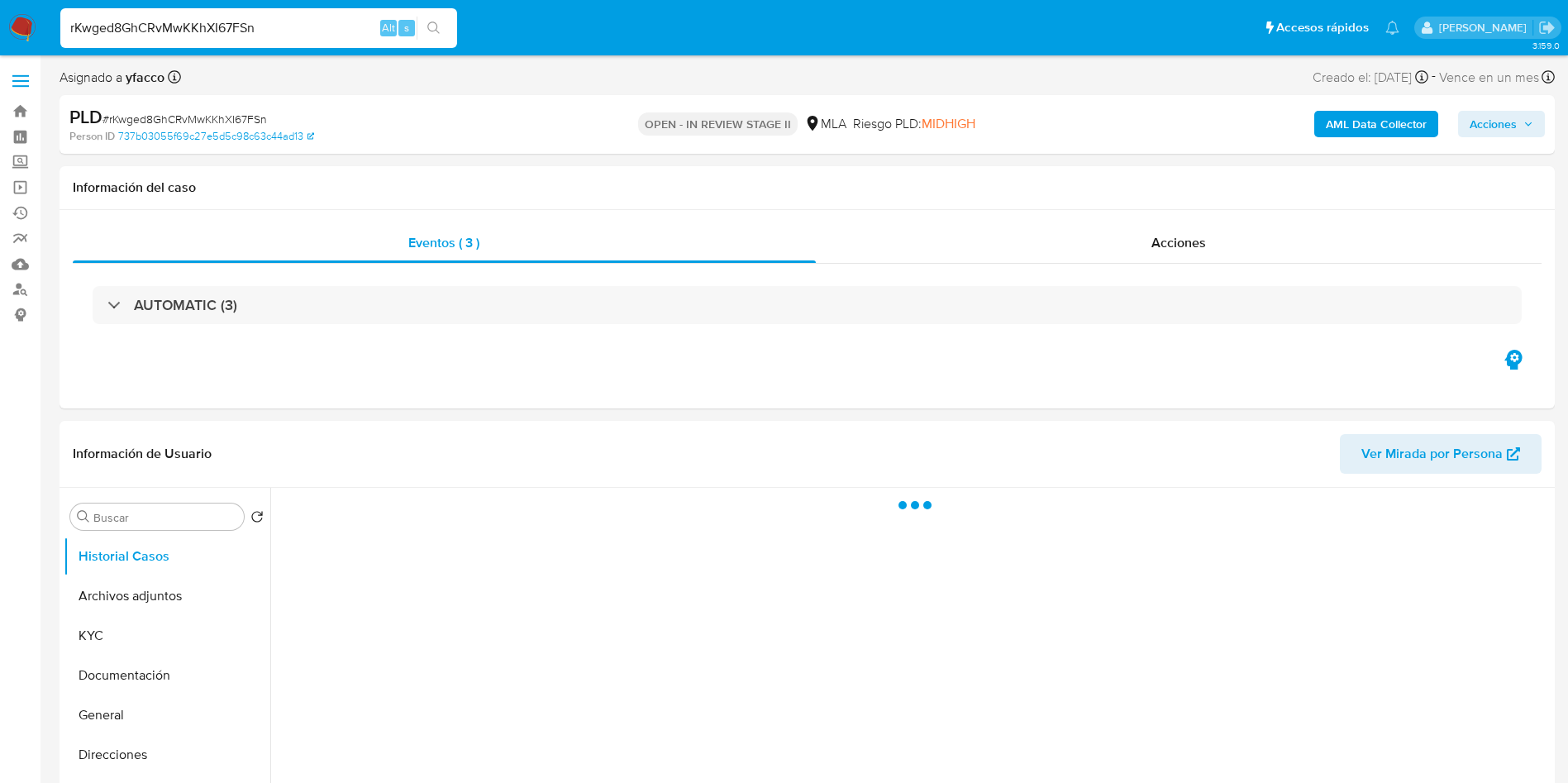
select select "10"
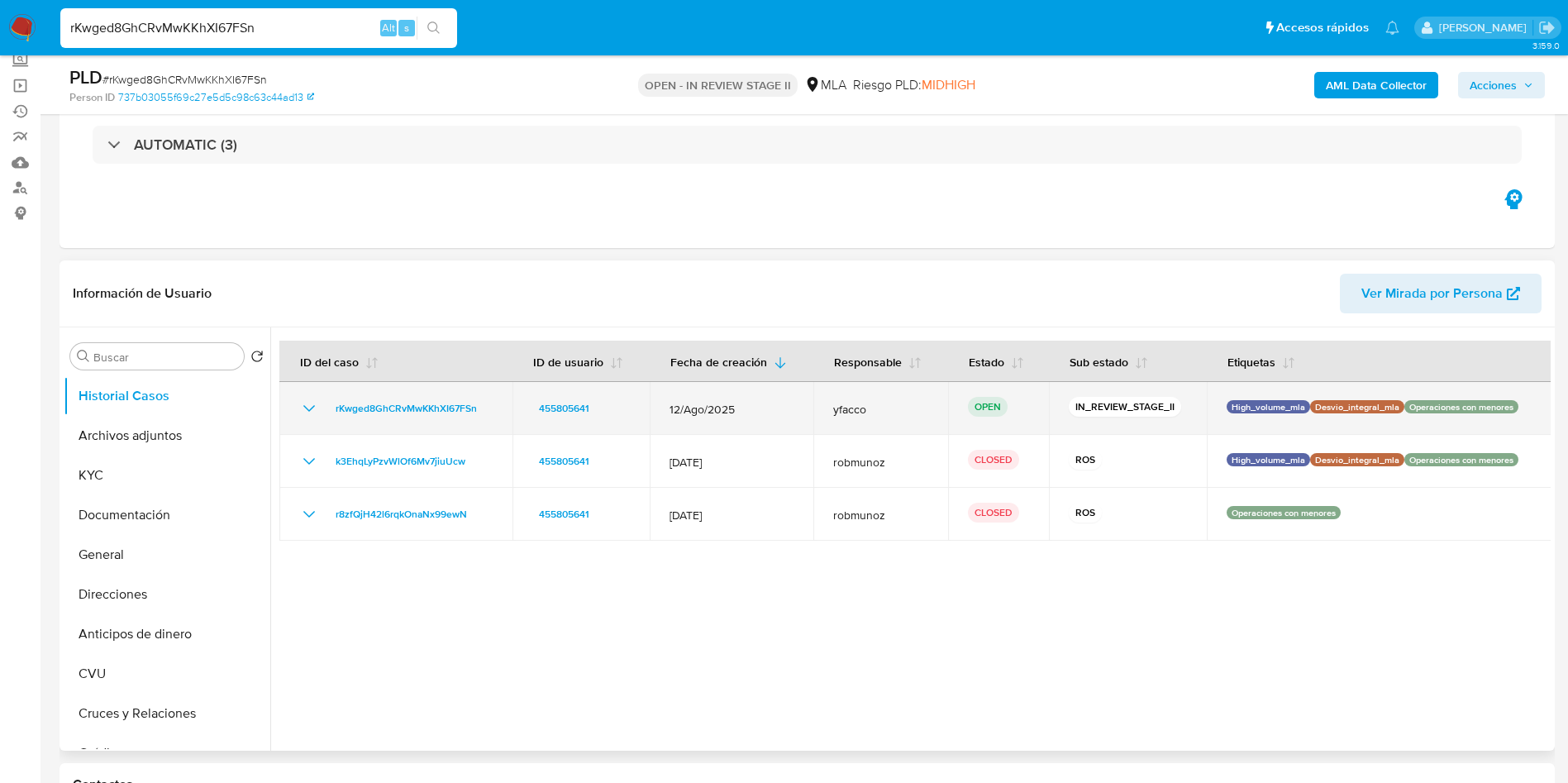
scroll to position [124, 0]
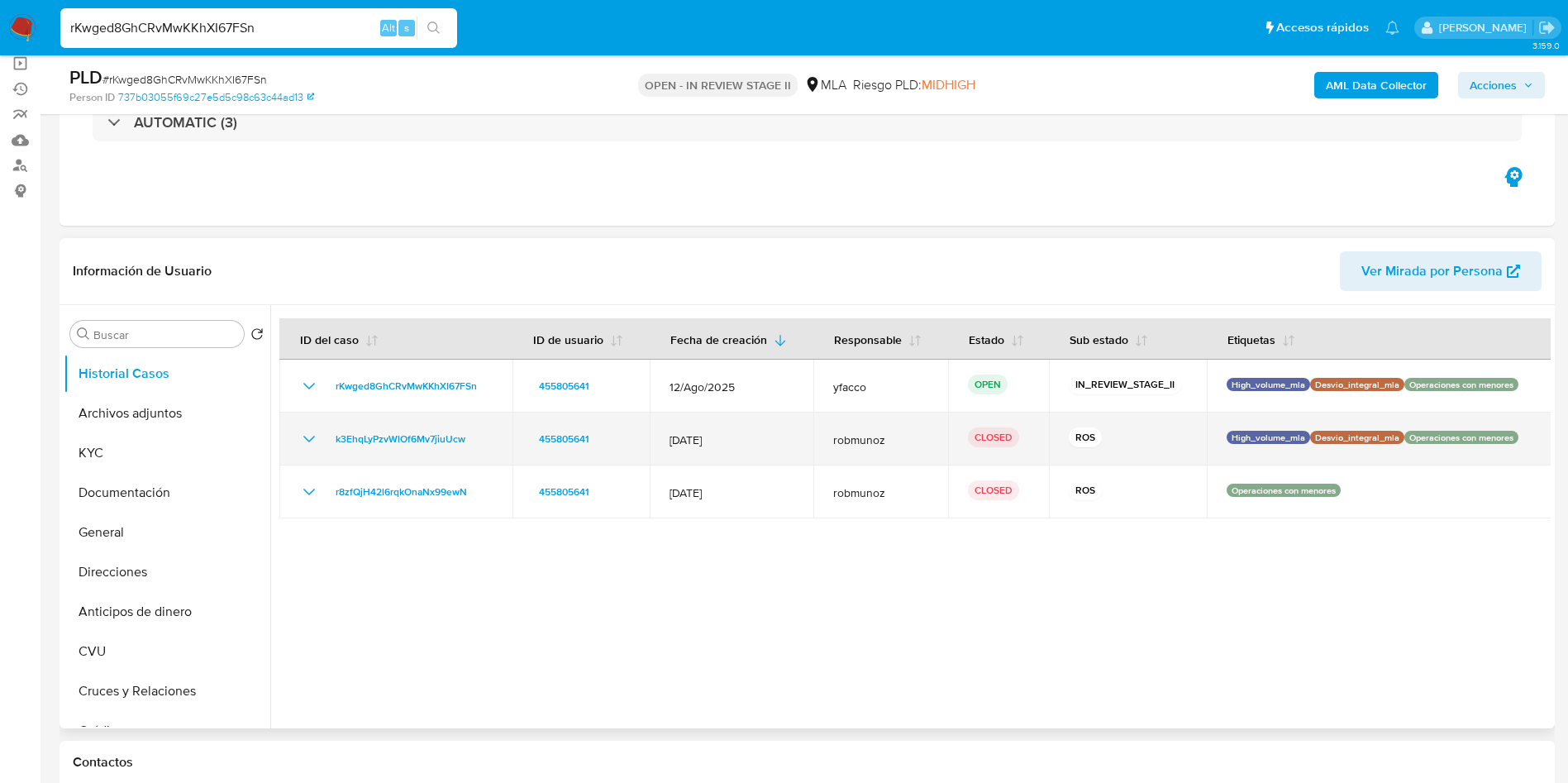
click at [306, 441] on icon "Mostrar/Ocultar" at bounding box center [308, 438] width 20 height 20
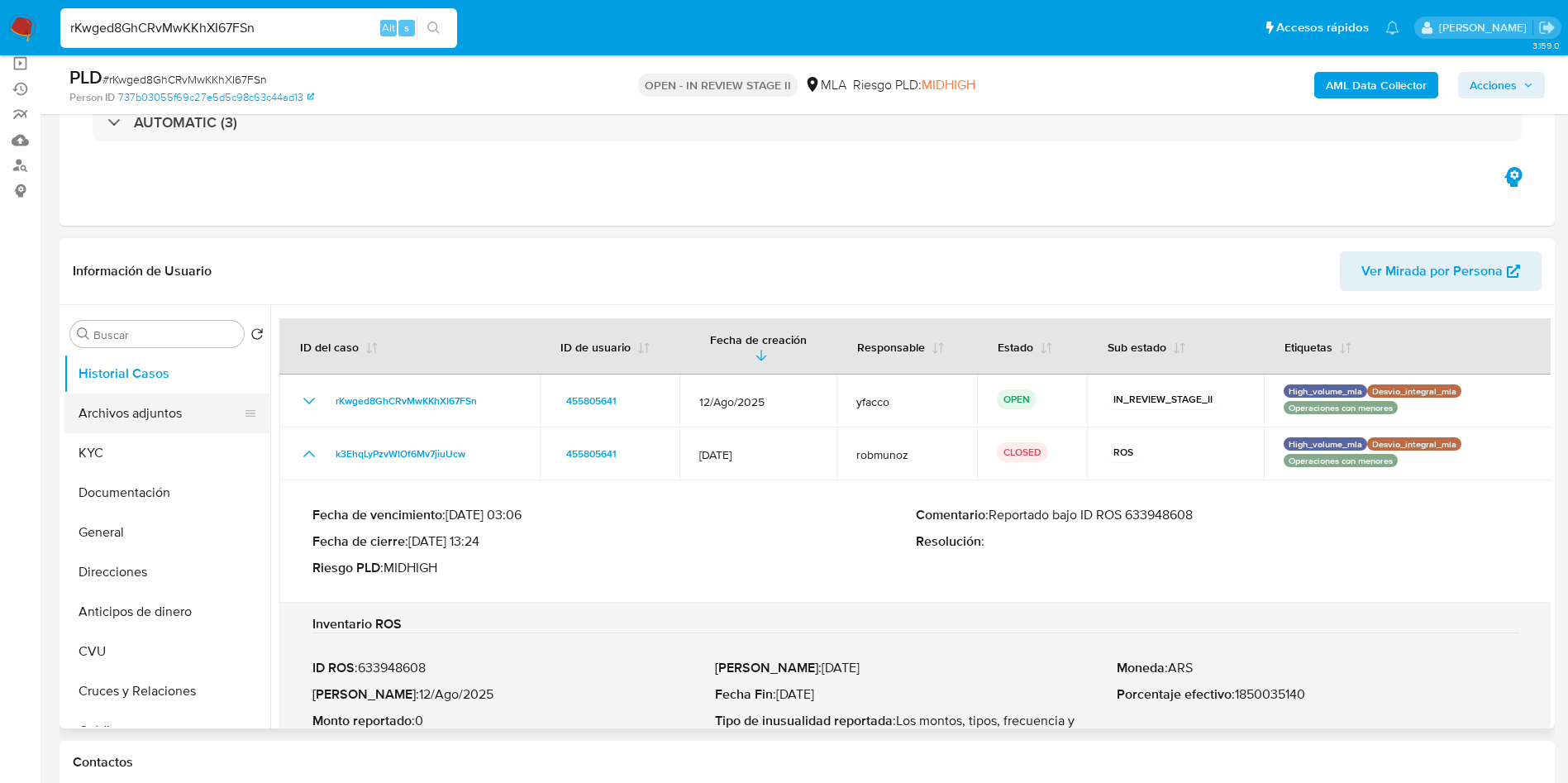
click at [128, 408] on button "Archivos adjuntos" at bounding box center [161, 413] width 194 height 40
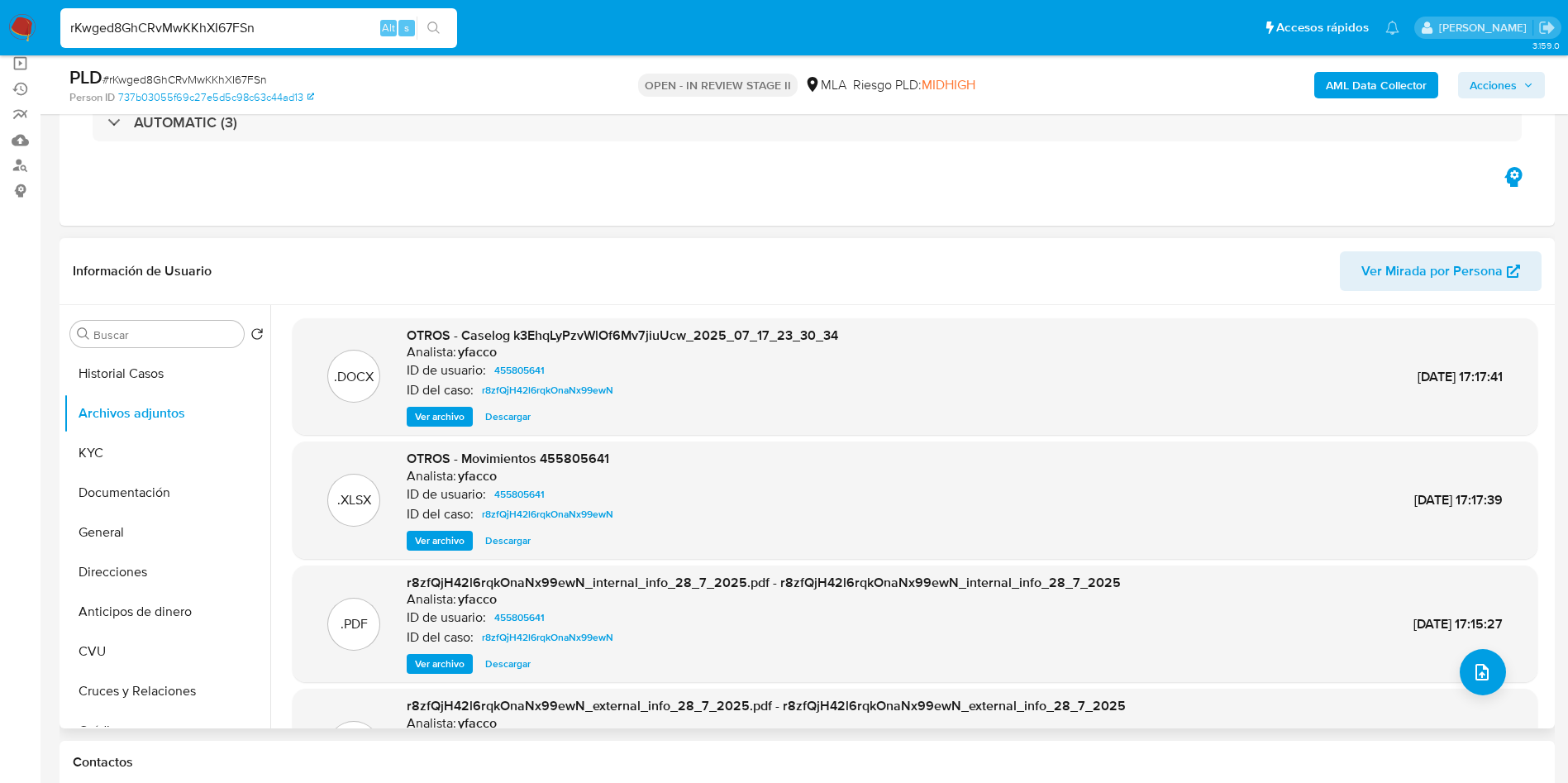
scroll to position [93, 0]
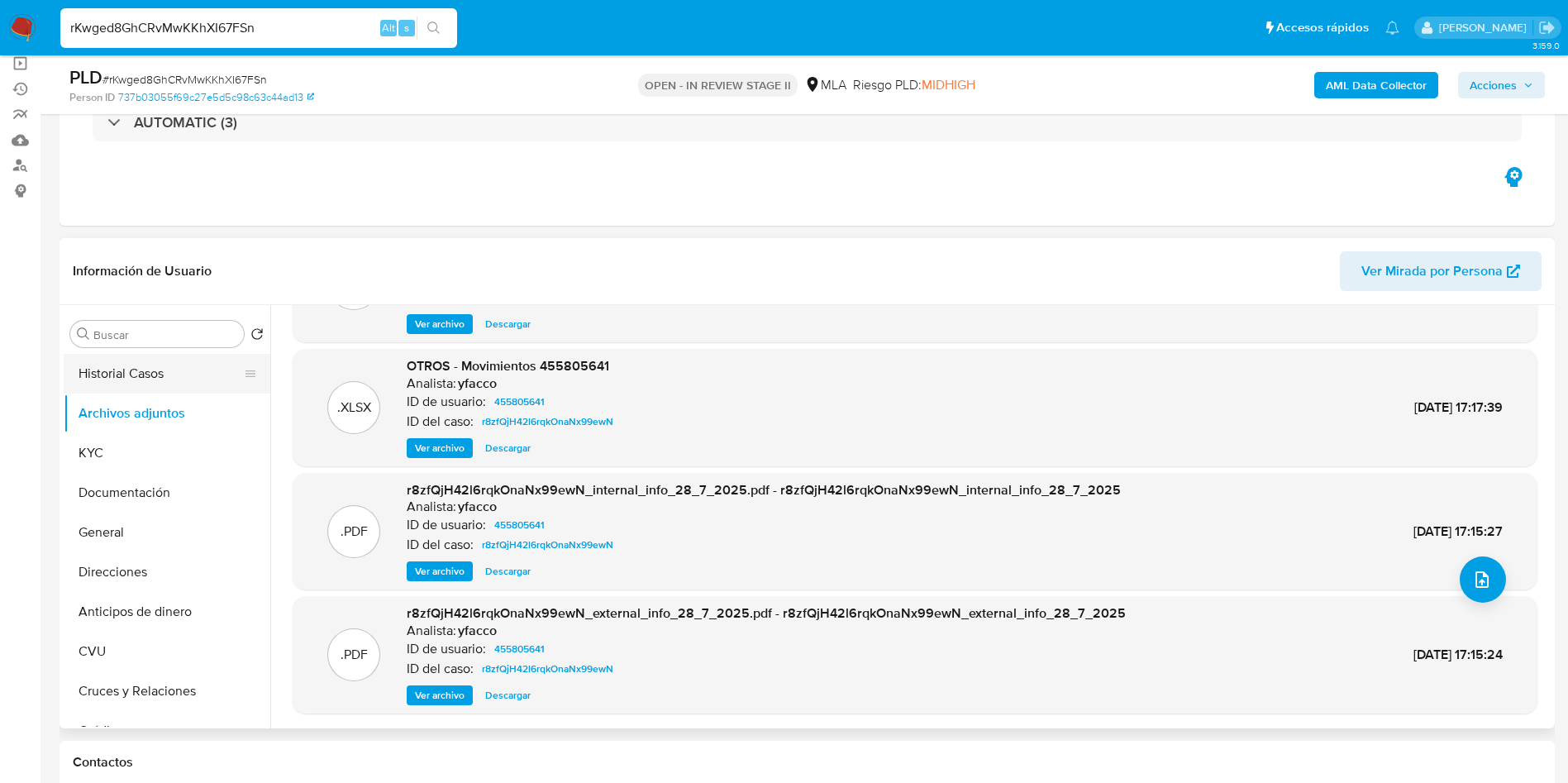
click at [165, 384] on button "Historial Casos" at bounding box center [161, 373] width 194 height 40
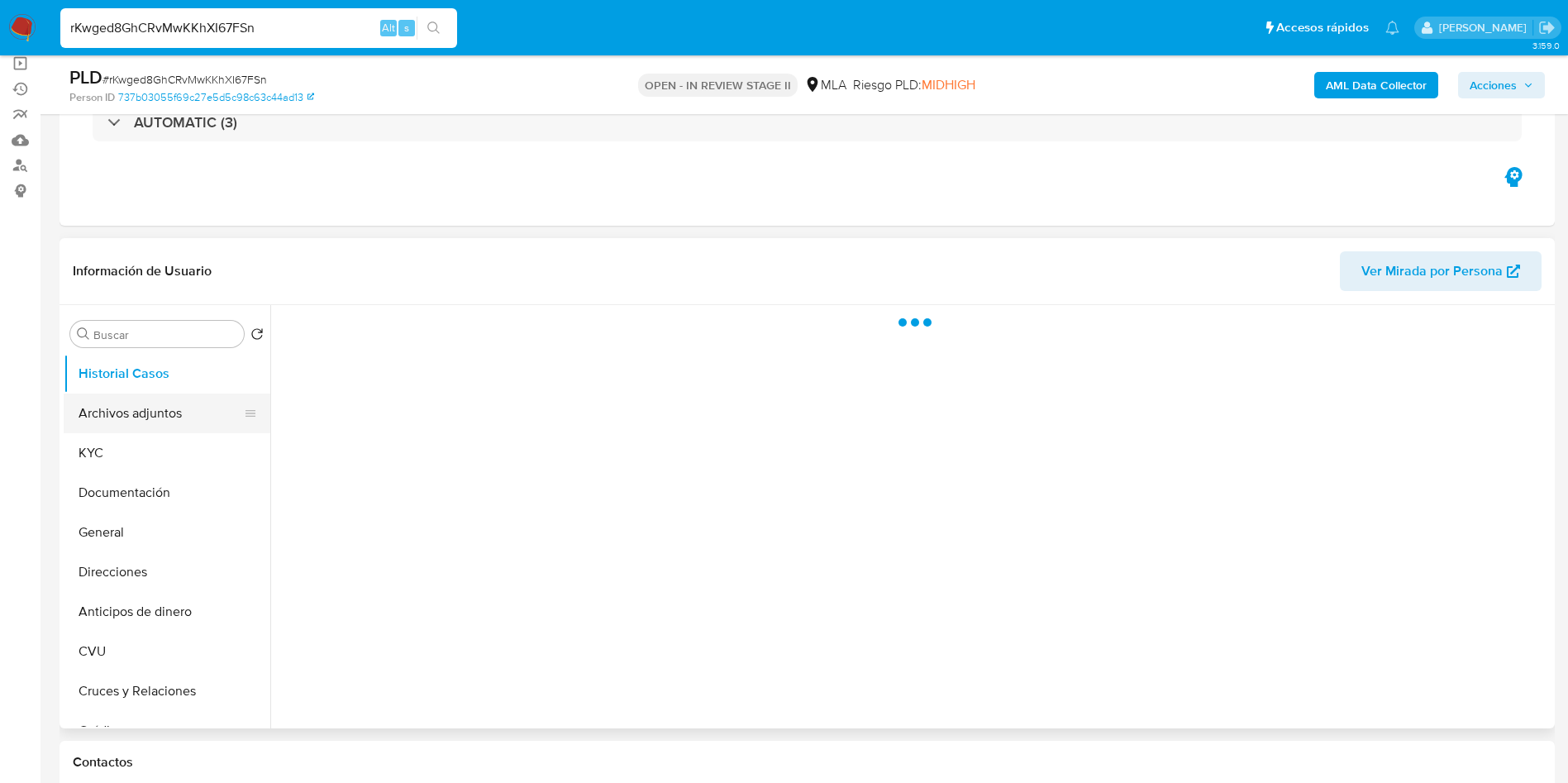
scroll to position [0, 0]
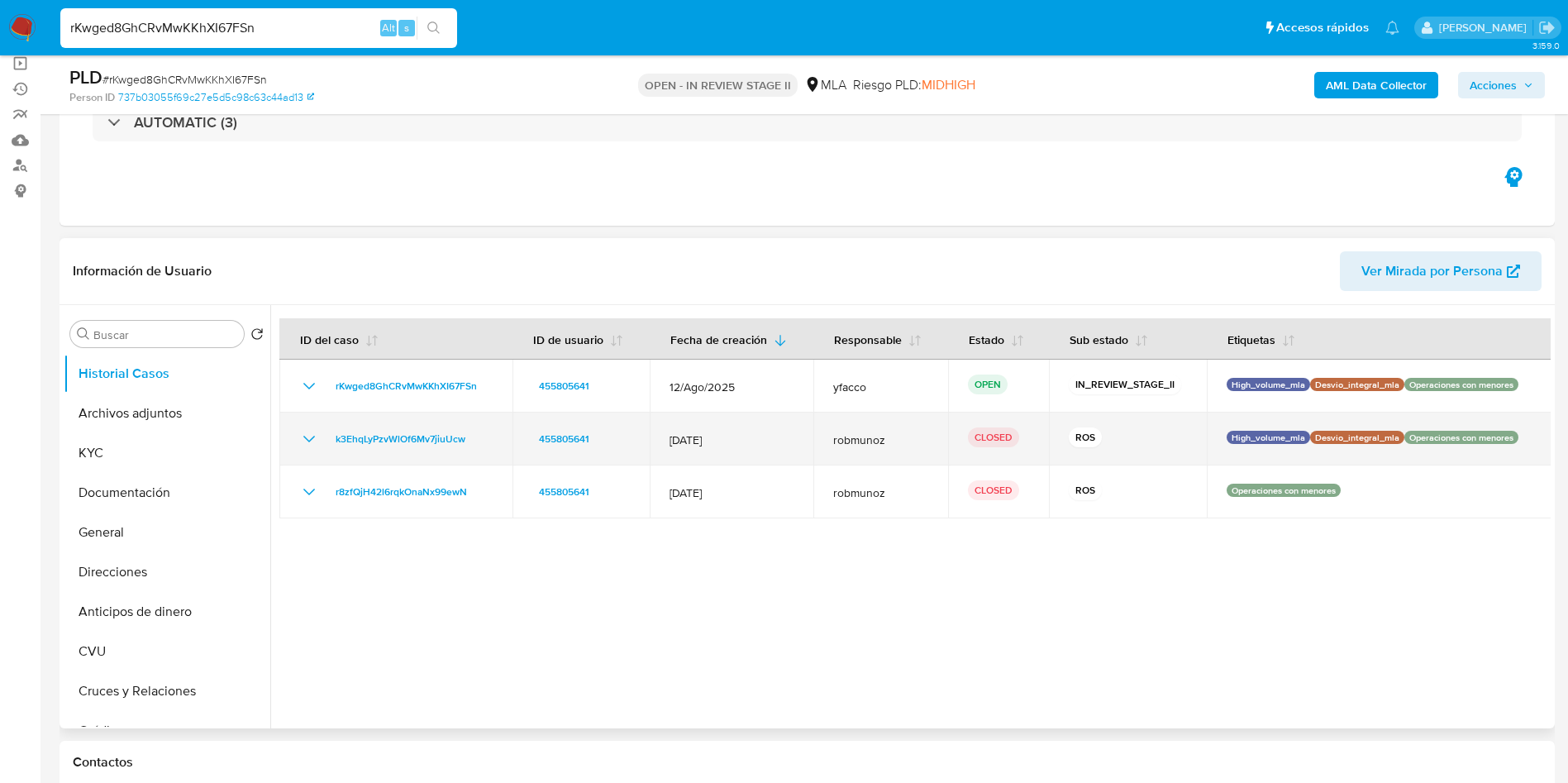
click at [308, 441] on icon "Mostrar/Ocultar" at bounding box center [309, 439] width 12 height 7
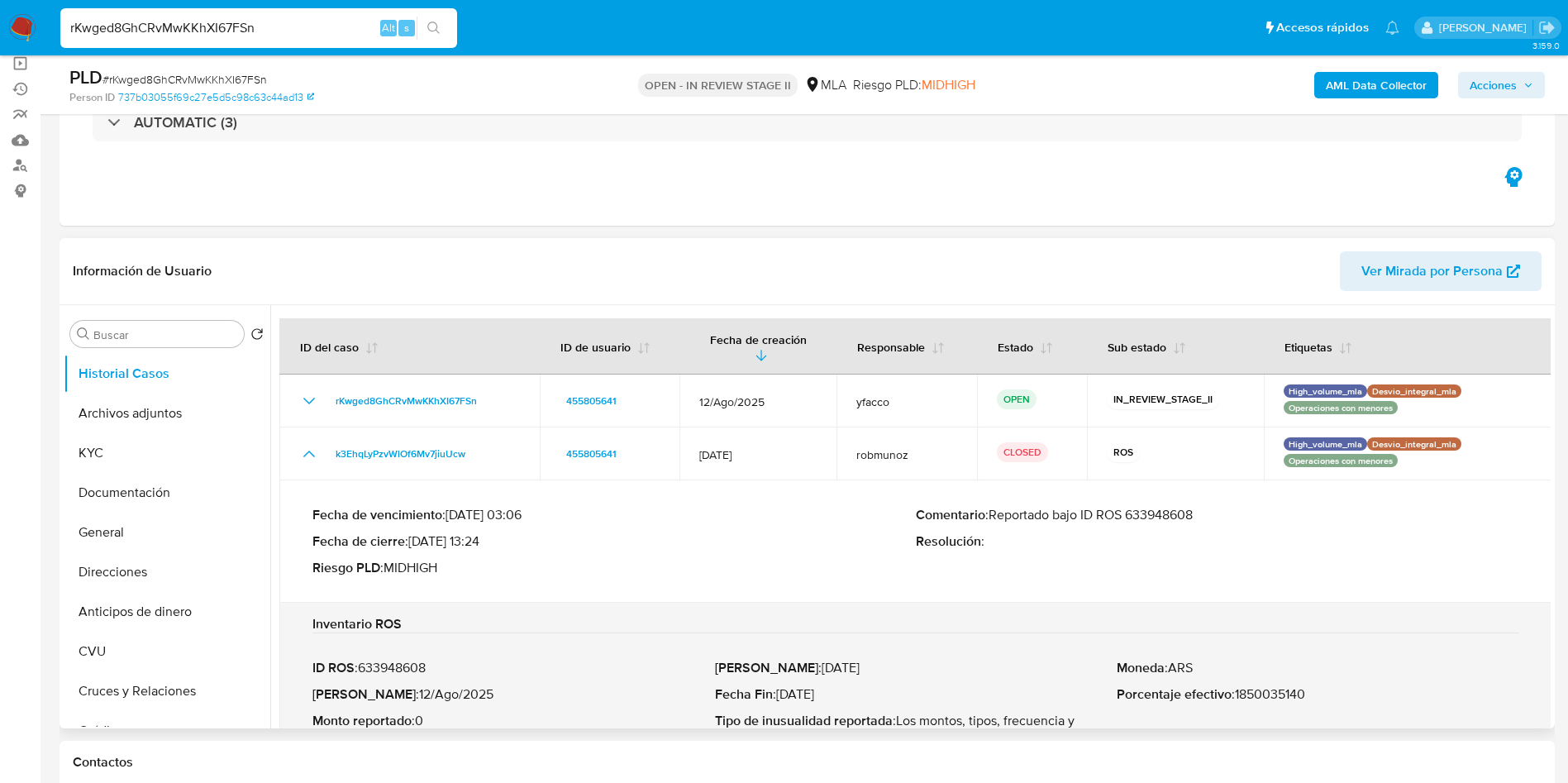
click at [1150, 507] on p "Comentario : Reportado bajo ID ROS 633948608" at bounding box center [1217, 515] width 603 height 16
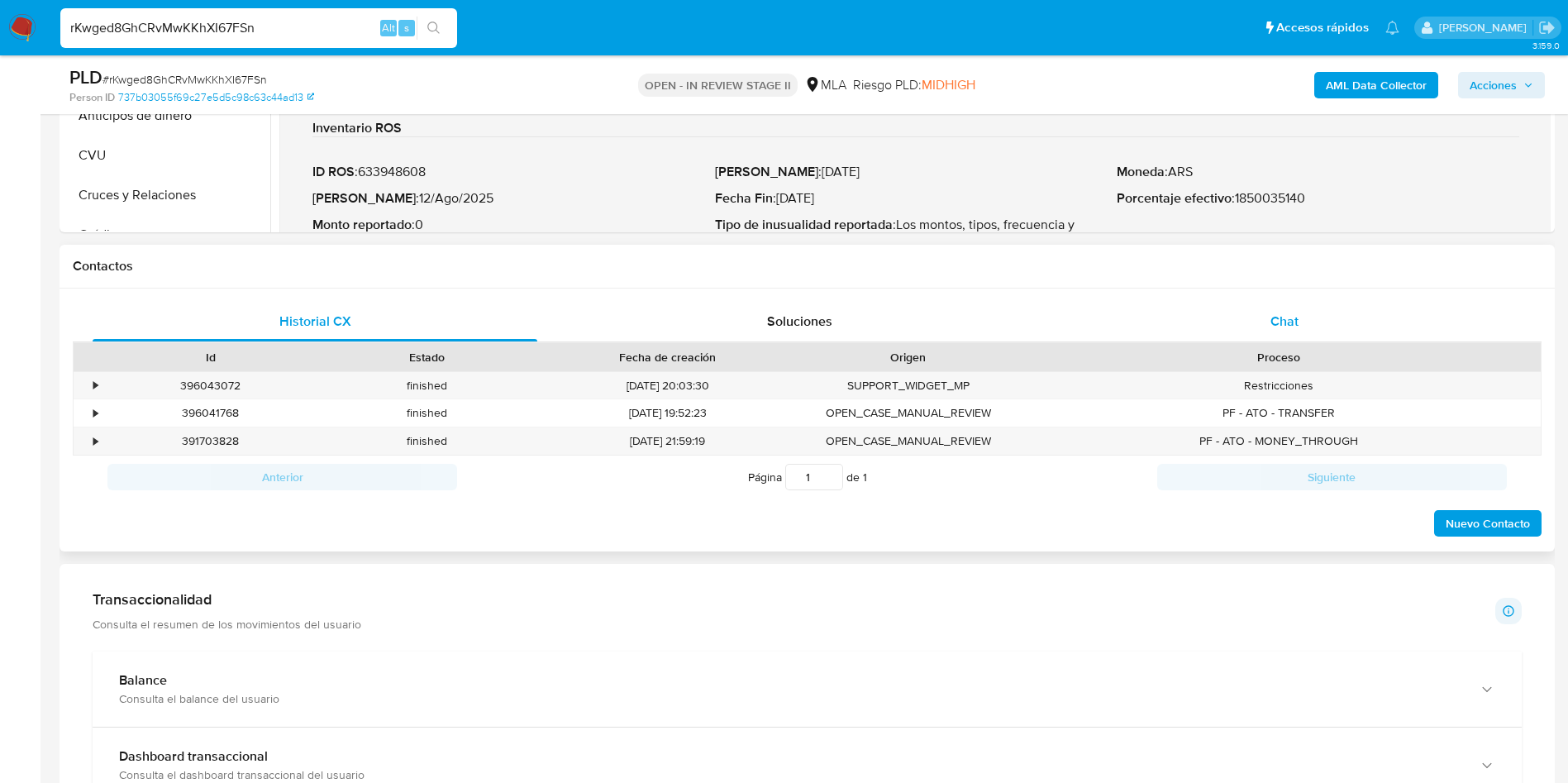
click at [1298, 316] on span "Chat" at bounding box center [1284, 321] width 28 height 19
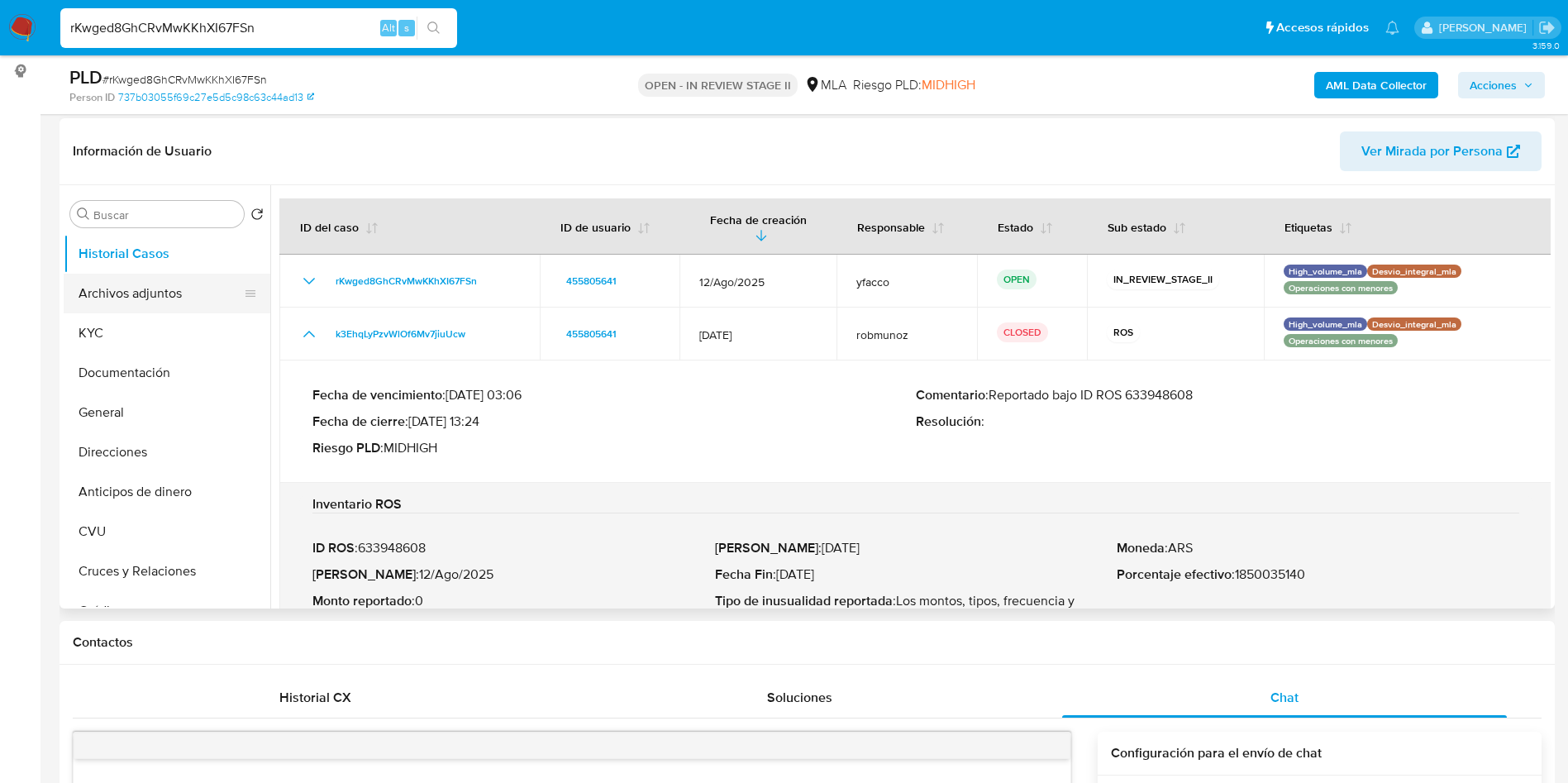
scroll to position [124, 0]
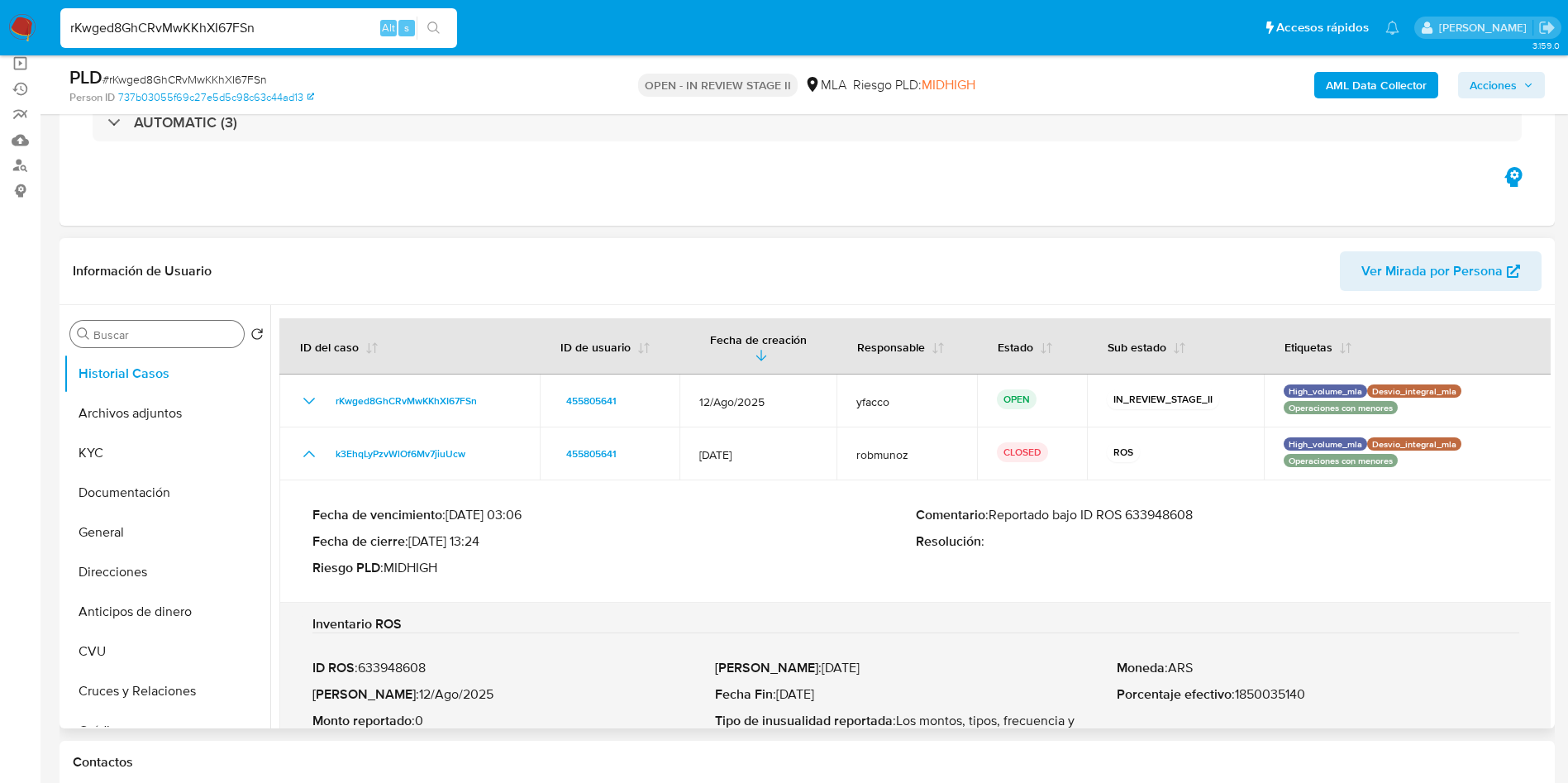
click at [110, 337] on input "Buscar" at bounding box center [165, 335] width 144 height 15
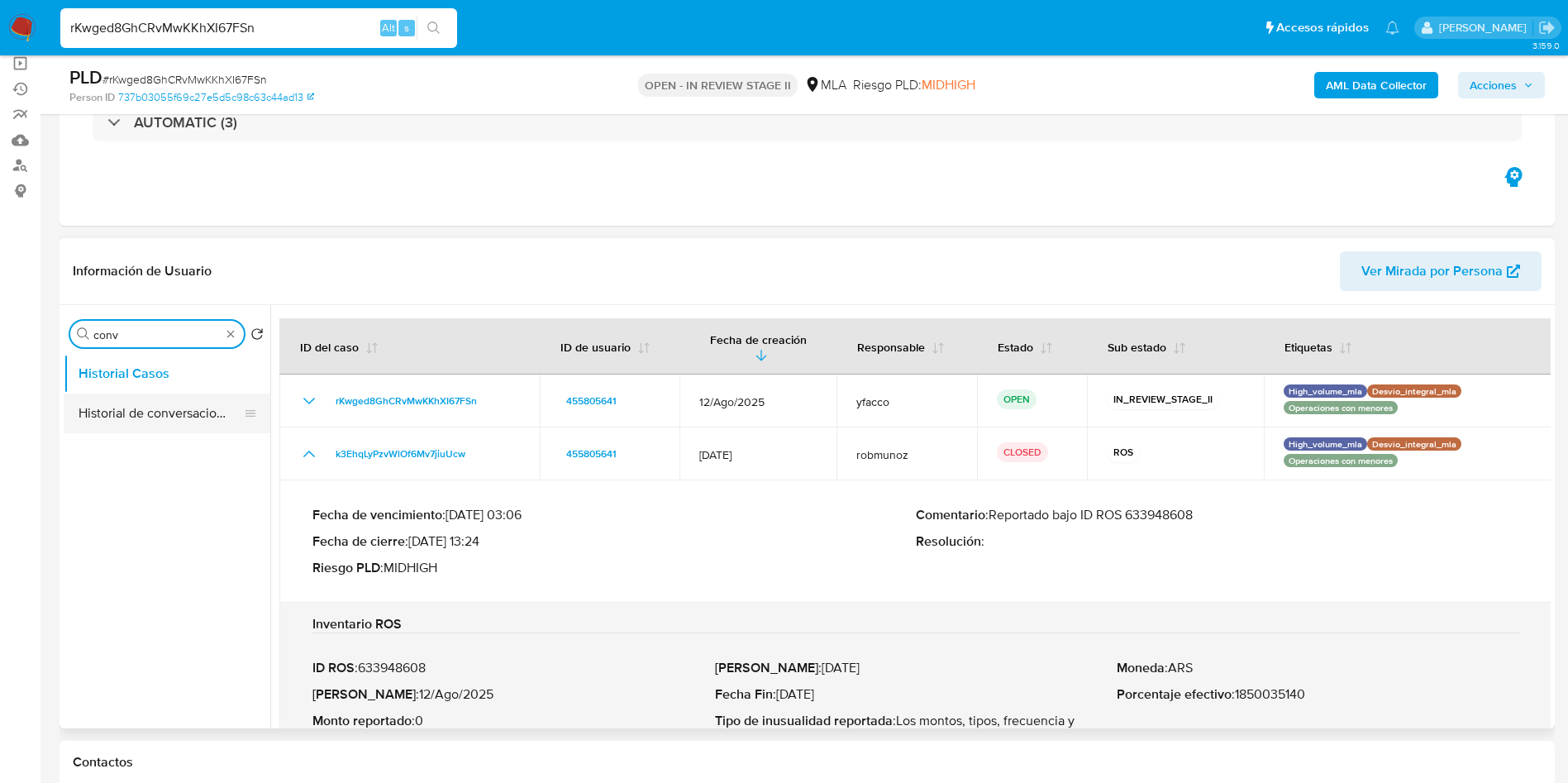
type input "conv"
click at [167, 400] on button "Historial de conversaciones" at bounding box center [161, 413] width 194 height 40
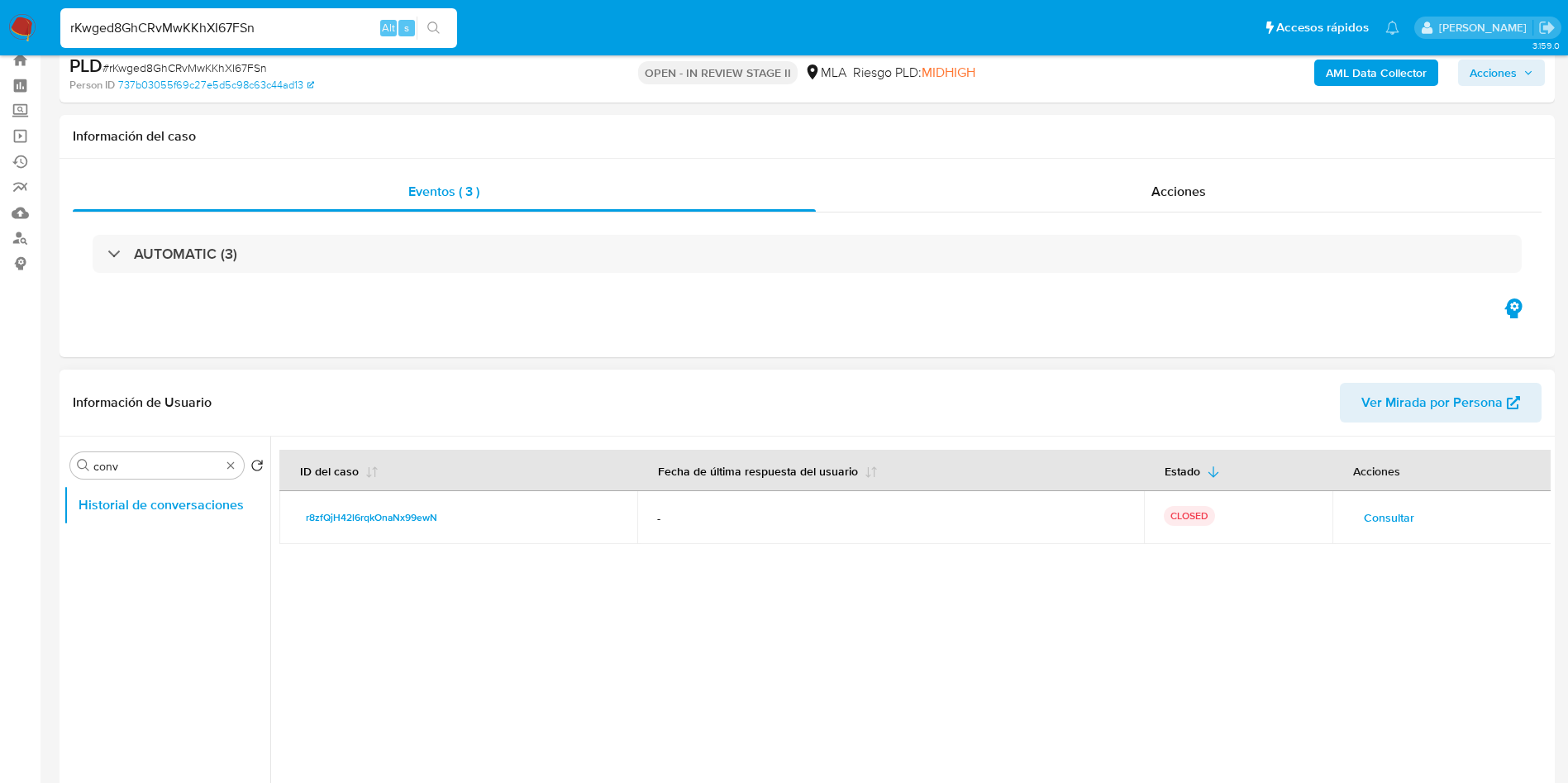
scroll to position [0, 0]
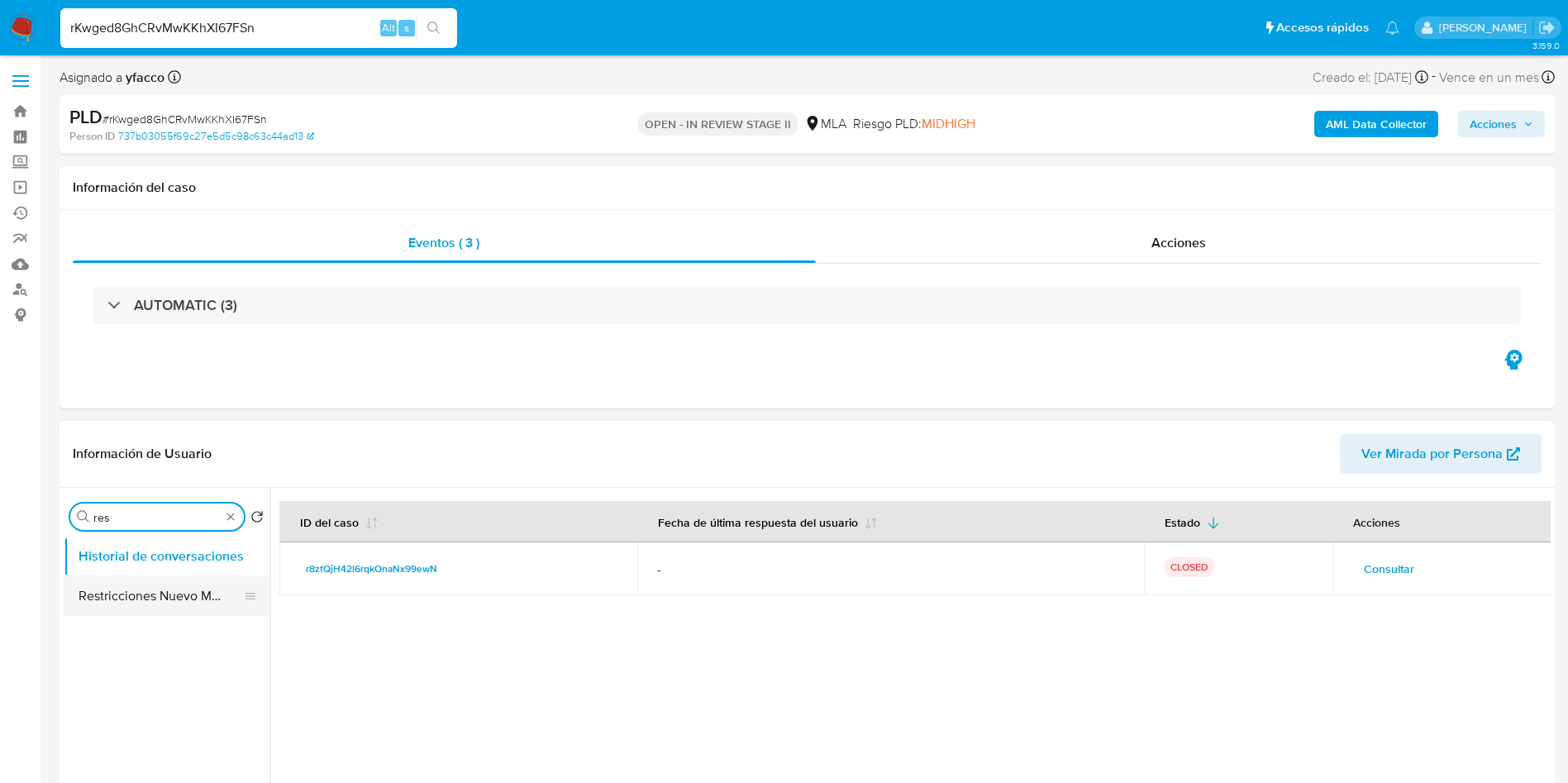
type input "res"
click at [153, 590] on button "Restricciones Nuevo Mundo" at bounding box center [161, 595] width 194 height 40
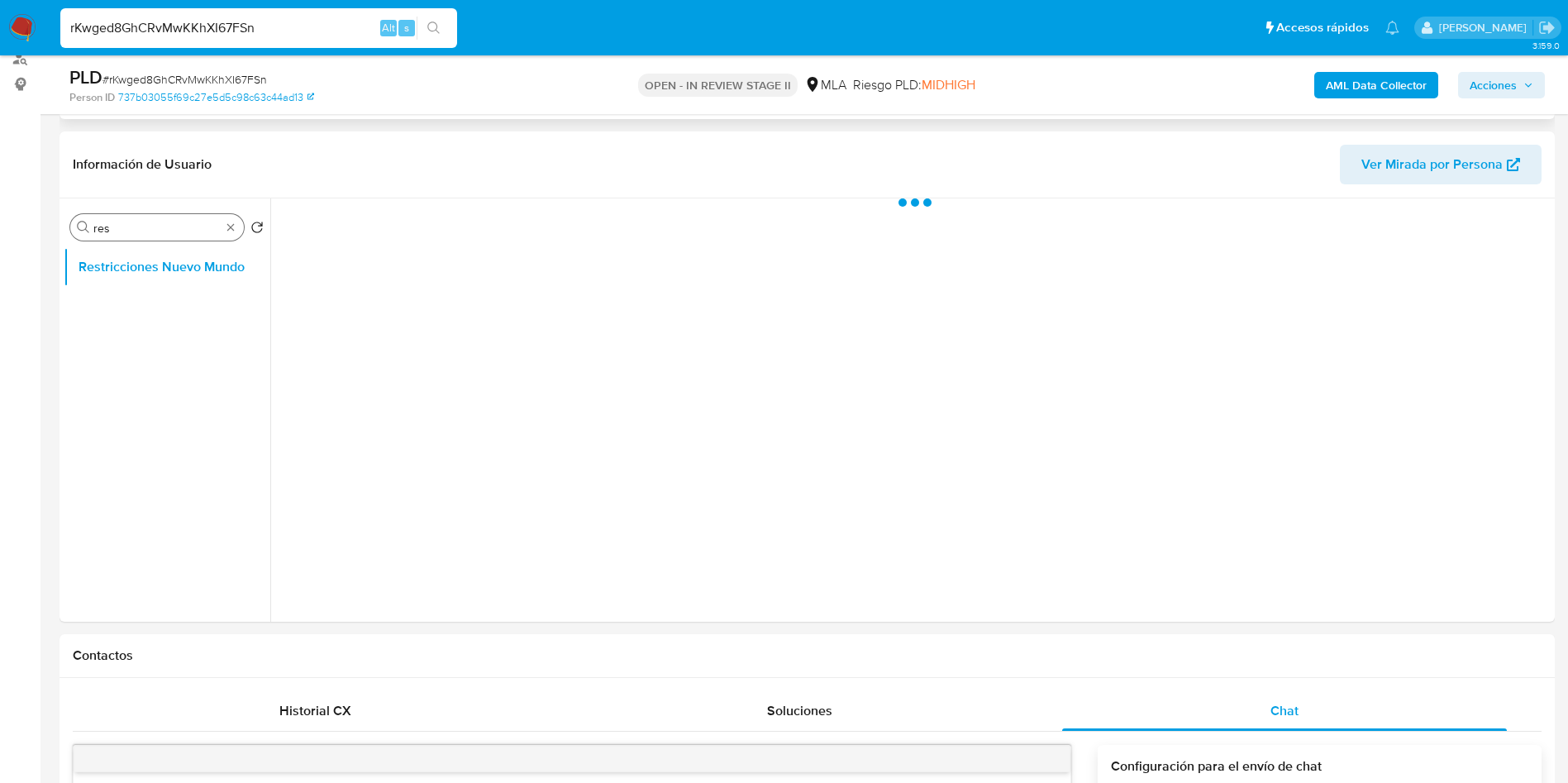
scroll to position [248, 0]
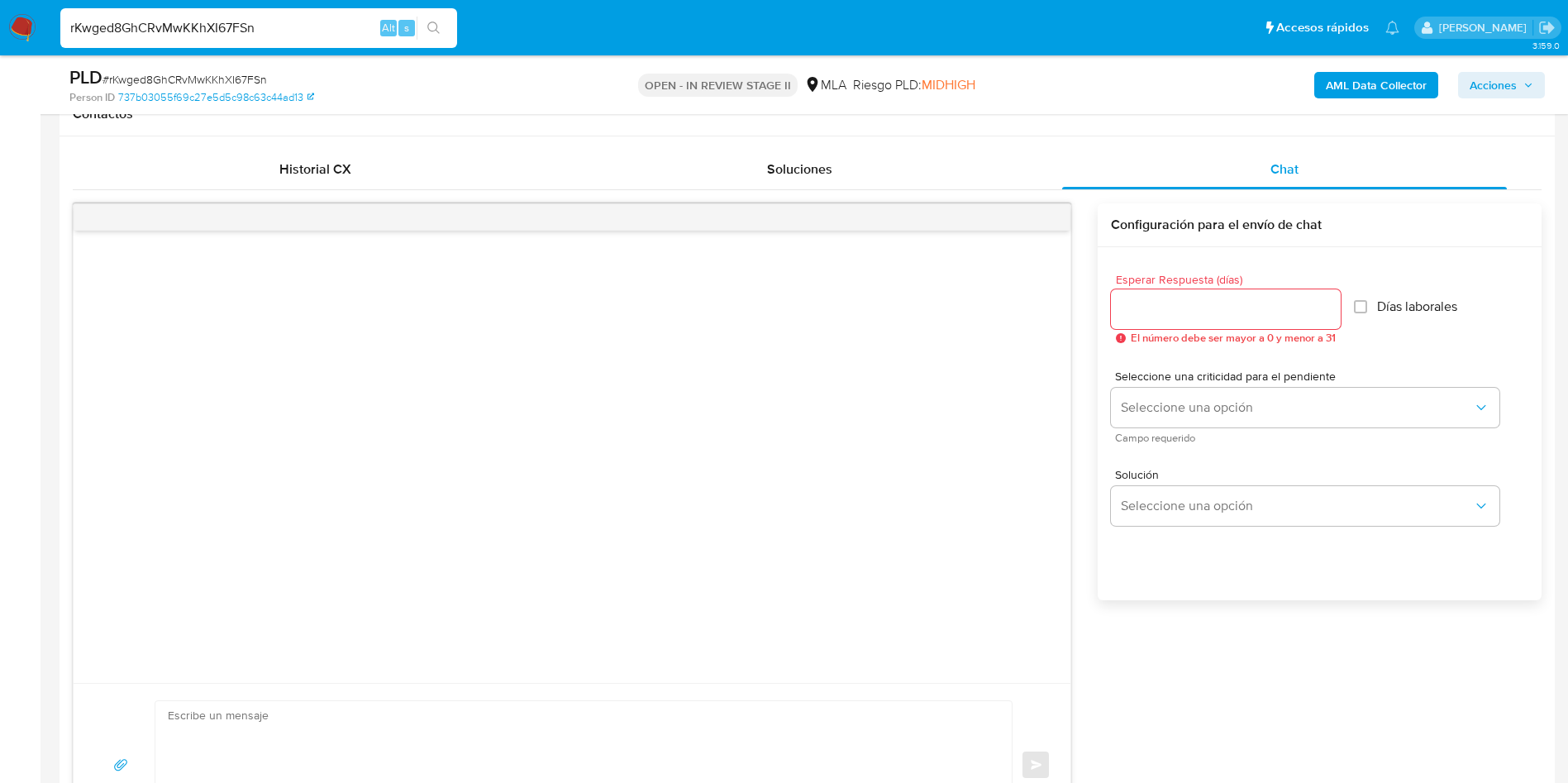
scroll to position [744, 0]
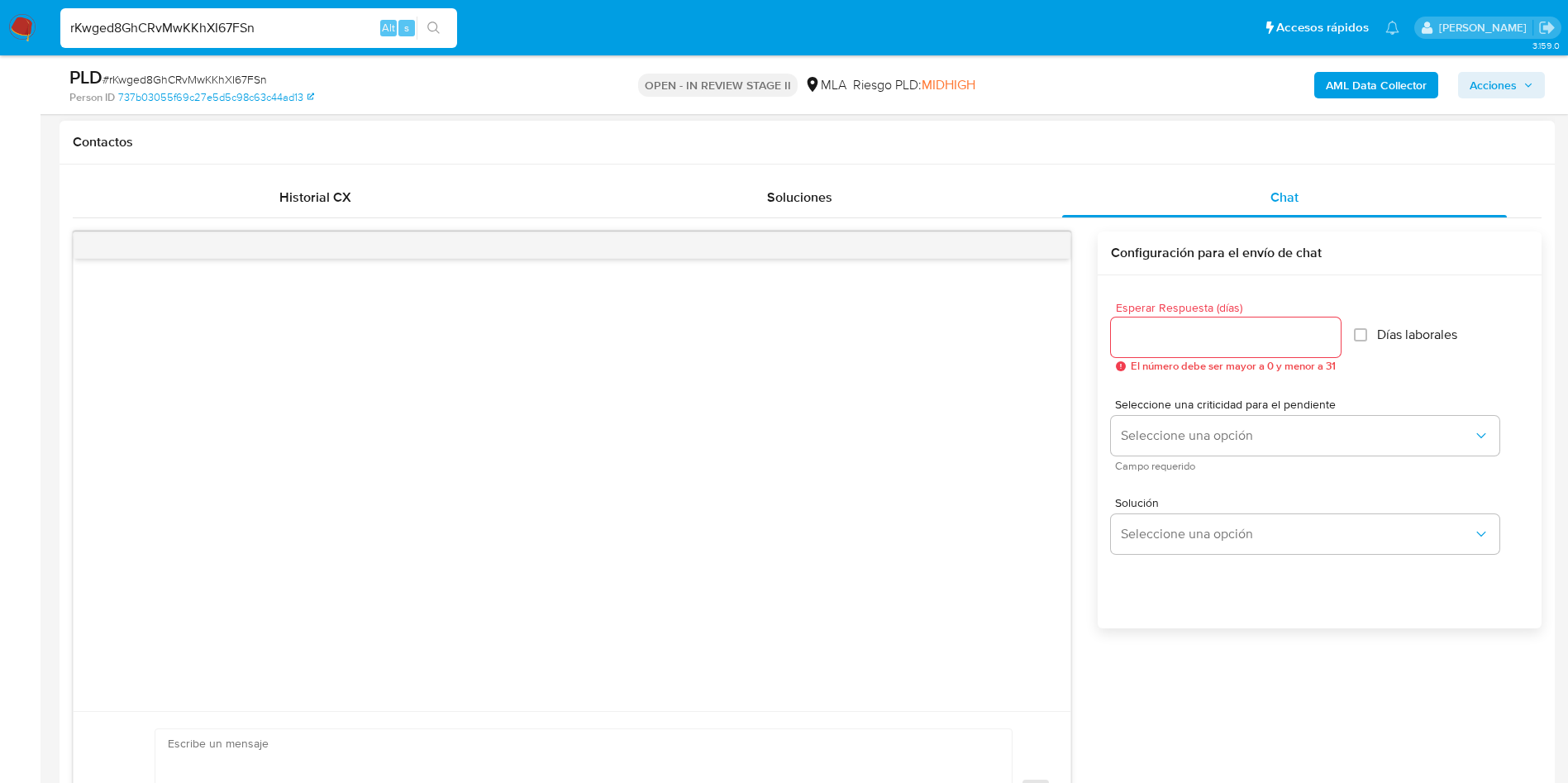
click at [1091, 650] on div "Enviar Configuración para el envío de chat Esperar Respuesta (días) El número d…" at bounding box center [807, 552] width 1469 height 643
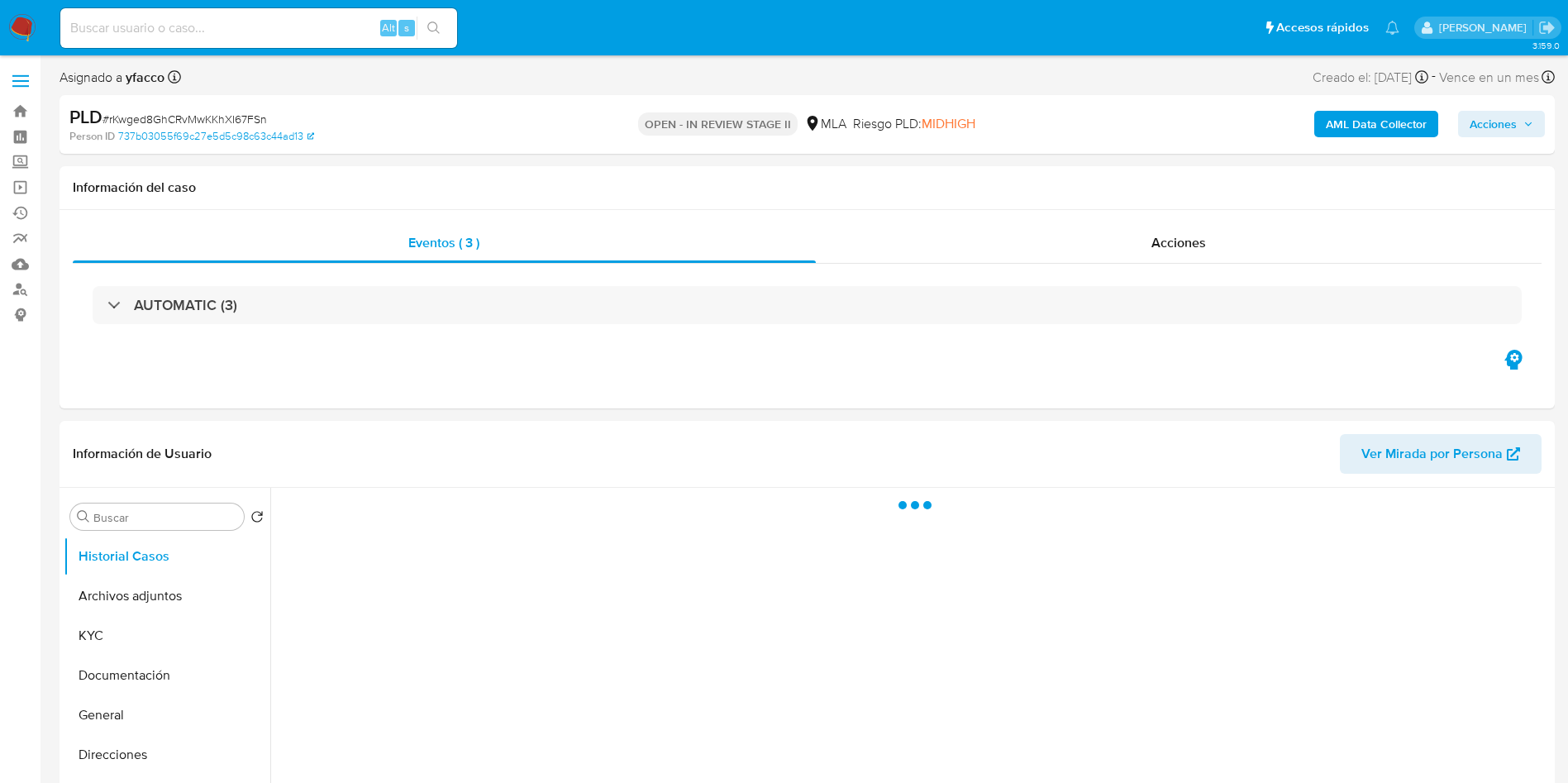
select select "10"
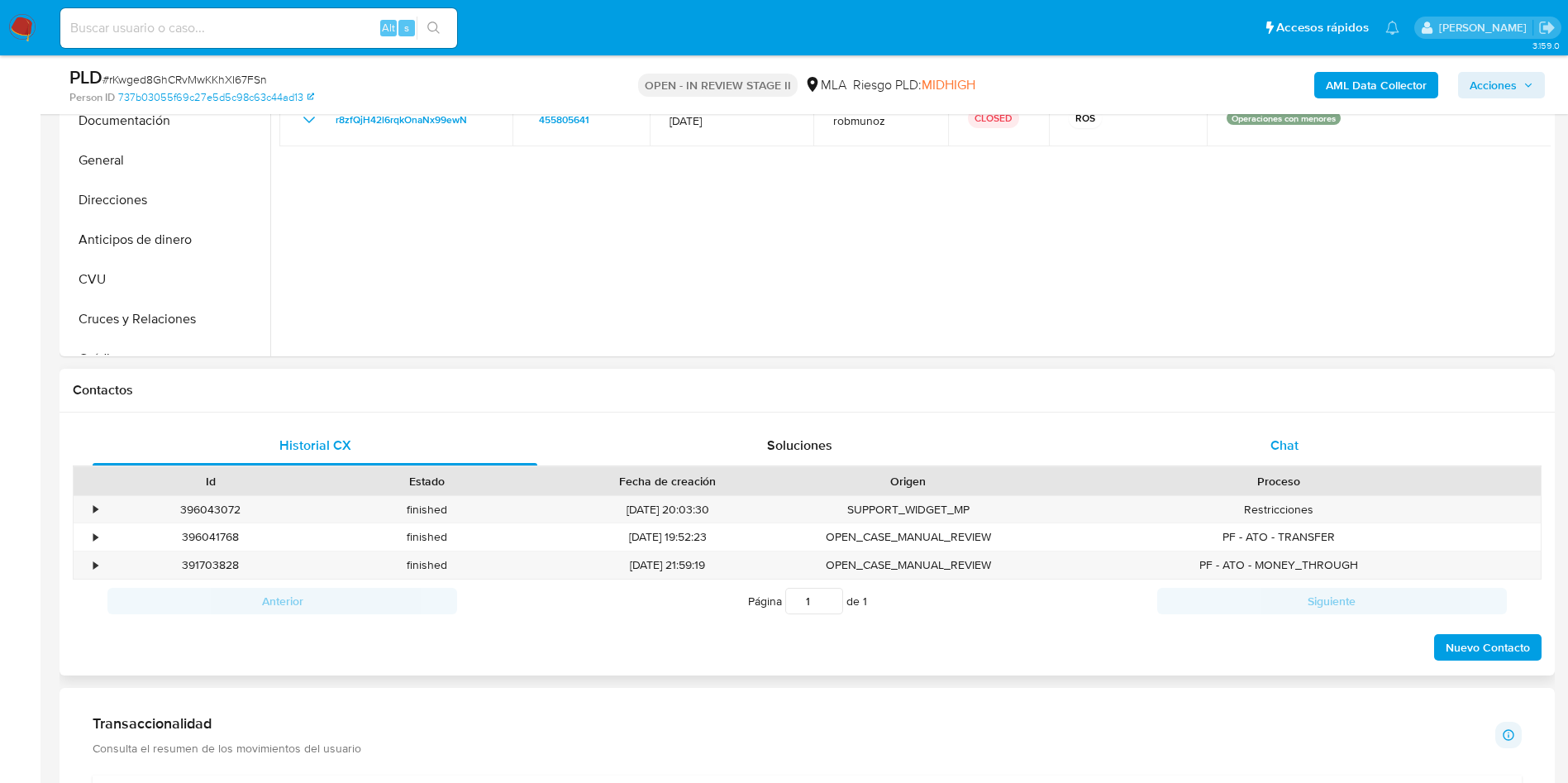
click at [1328, 447] on div "Chat" at bounding box center [1284, 445] width 445 height 40
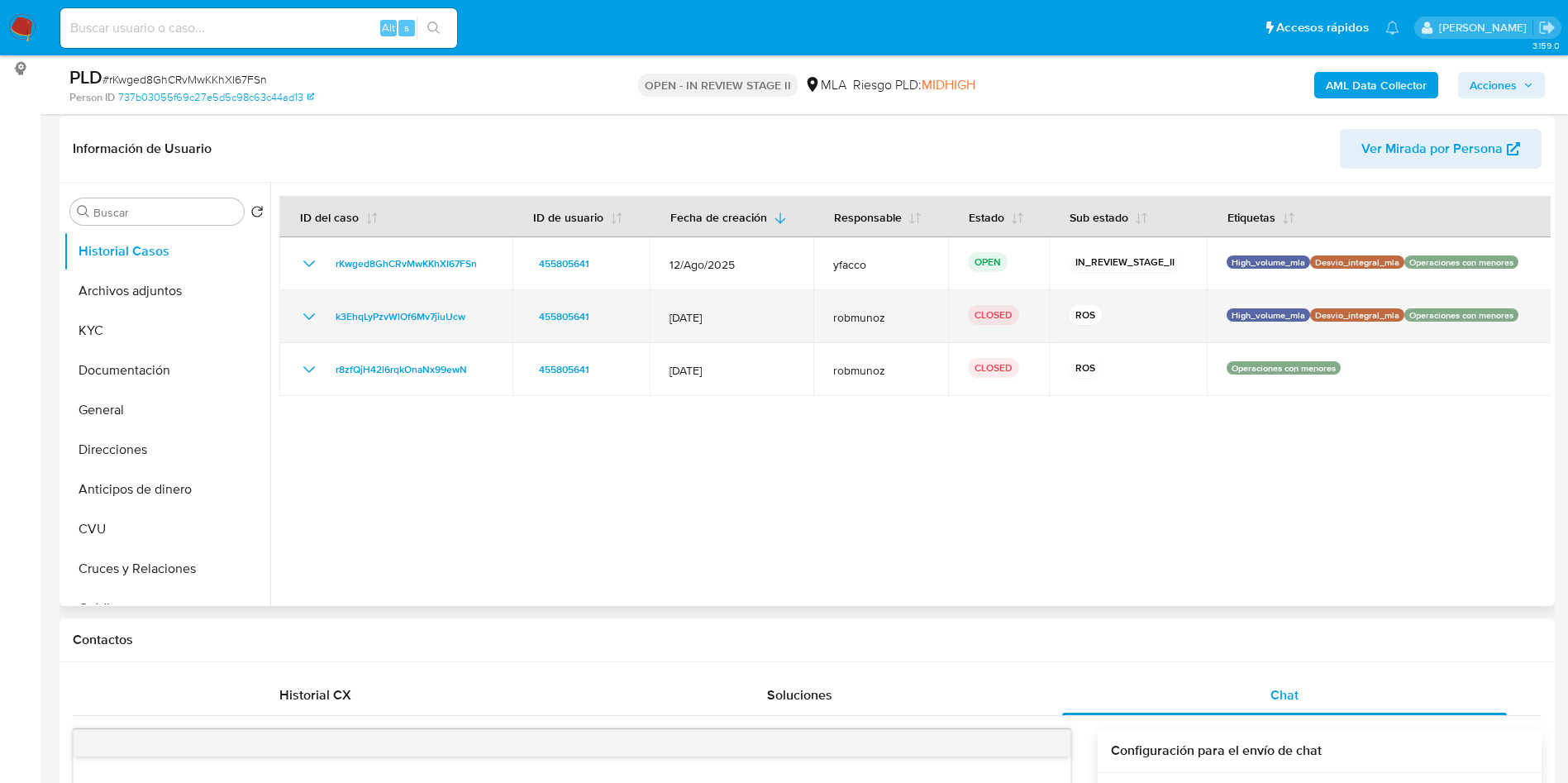
scroll to position [124, 0]
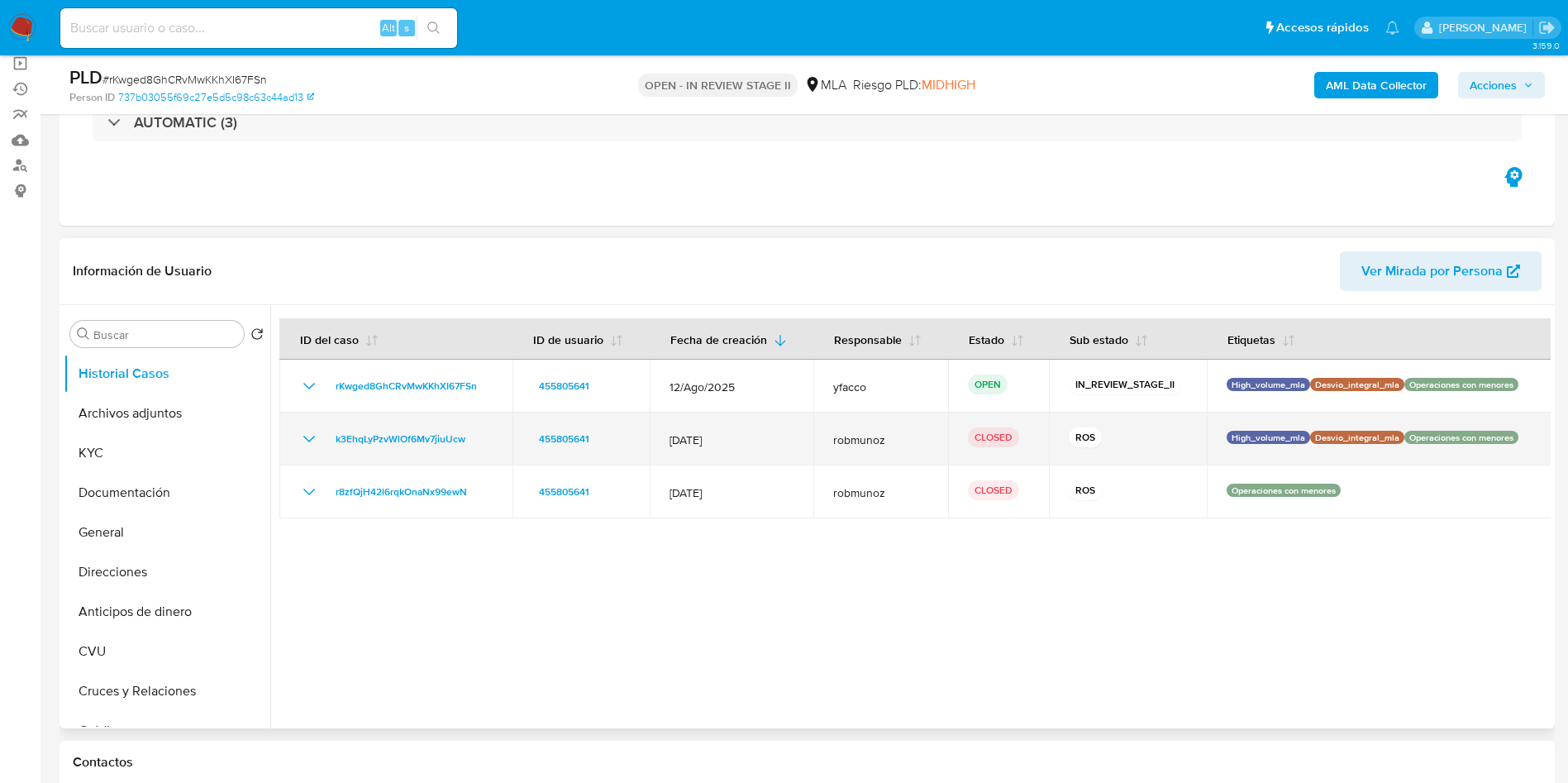
click at [306, 442] on icon "Mostrar/Ocultar" at bounding box center [308, 438] width 20 height 20
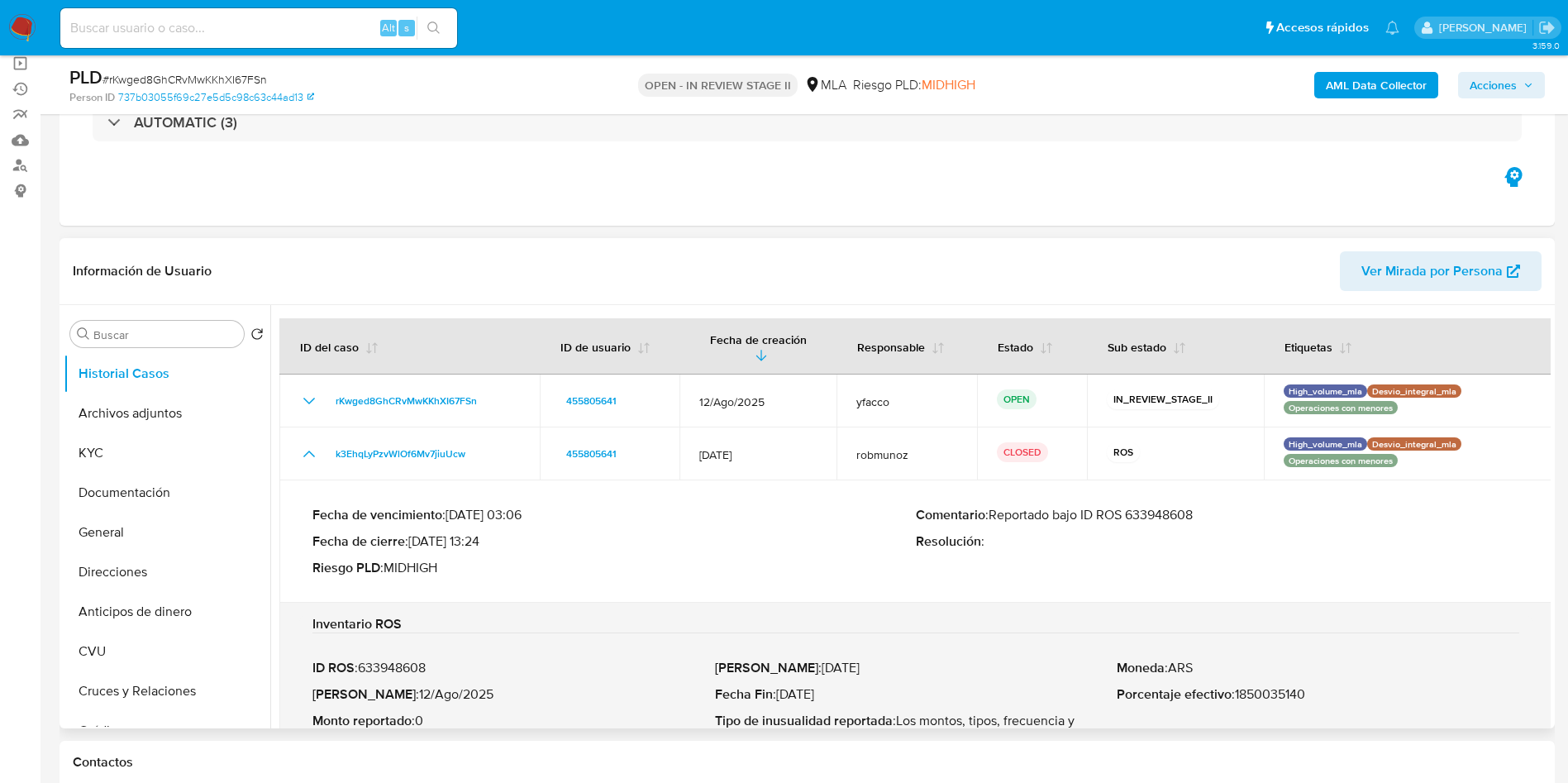
click at [1179, 507] on p "Comentario : Reportado bajo ID ROS 633948608" at bounding box center [1217, 515] width 603 height 16
click at [133, 370] on button "Historial Casos" at bounding box center [161, 373] width 194 height 40
click at [168, 408] on button "Archivos adjuntos" at bounding box center [161, 413] width 194 height 40
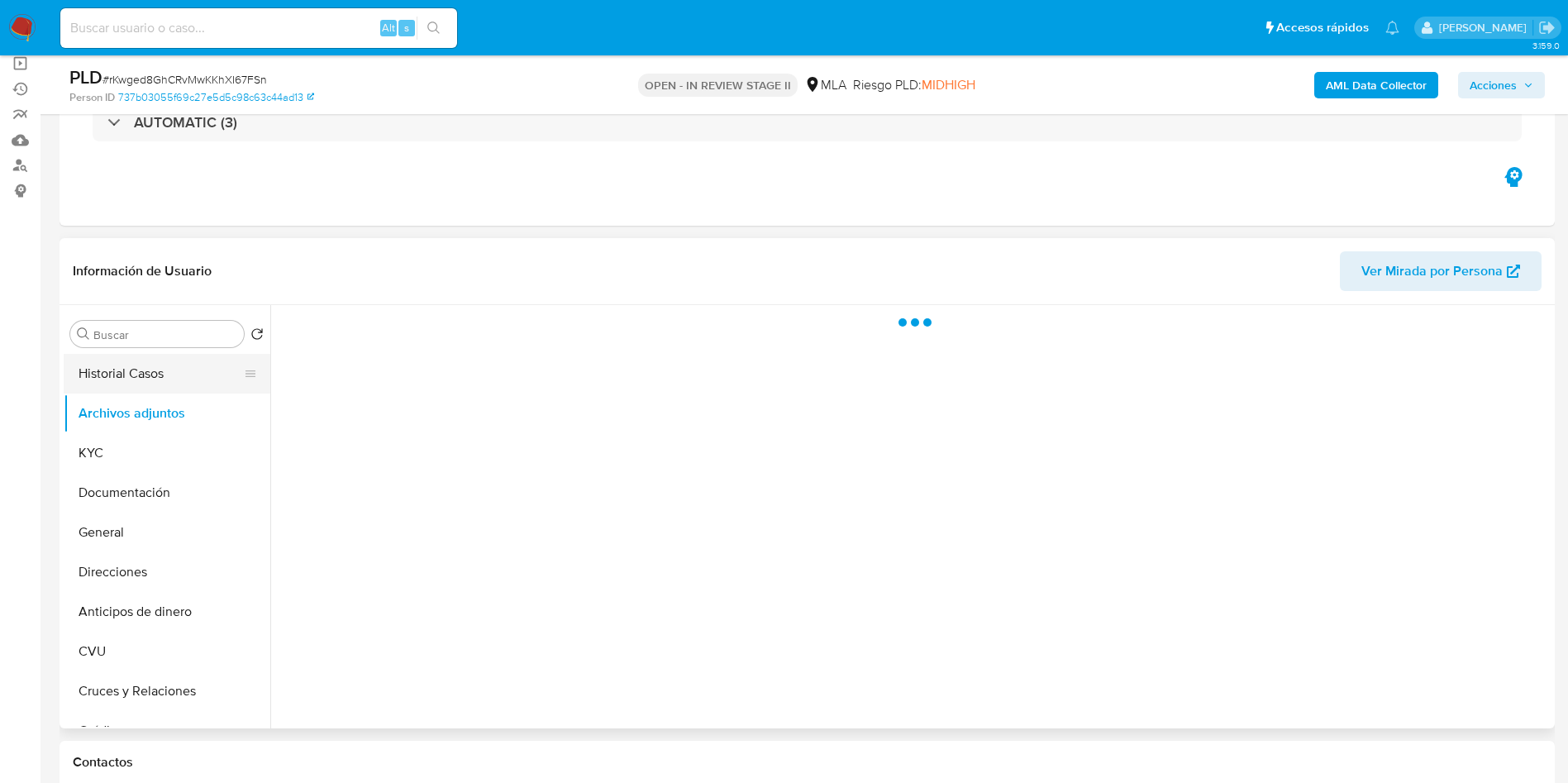
click at [172, 375] on button "Historial Casos" at bounding box center [161, 373] width 194 height 40
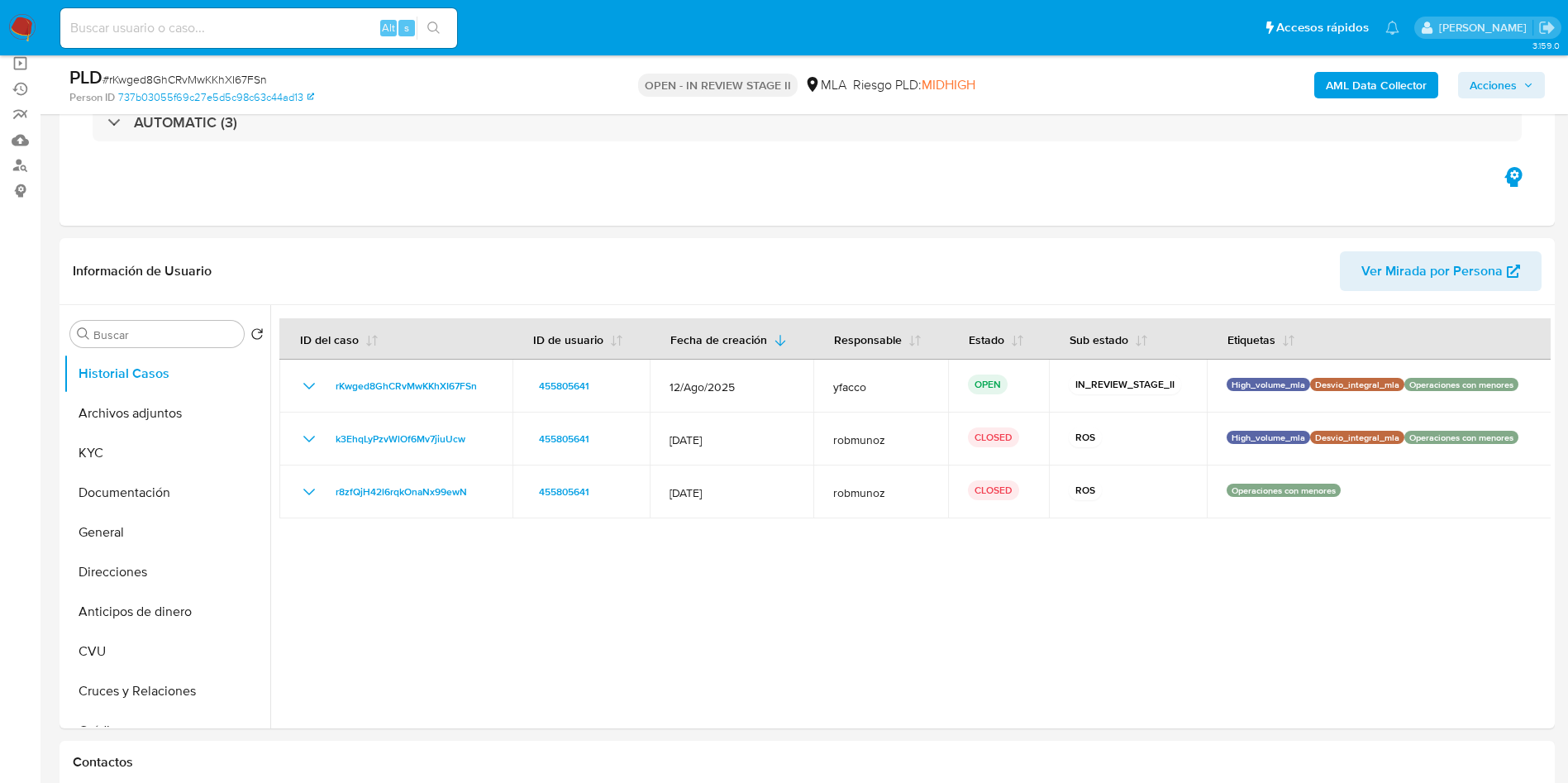
click at [1398, 91] on b "AML Data Collector" at bounding box center [1376, 85] width 101 height 26
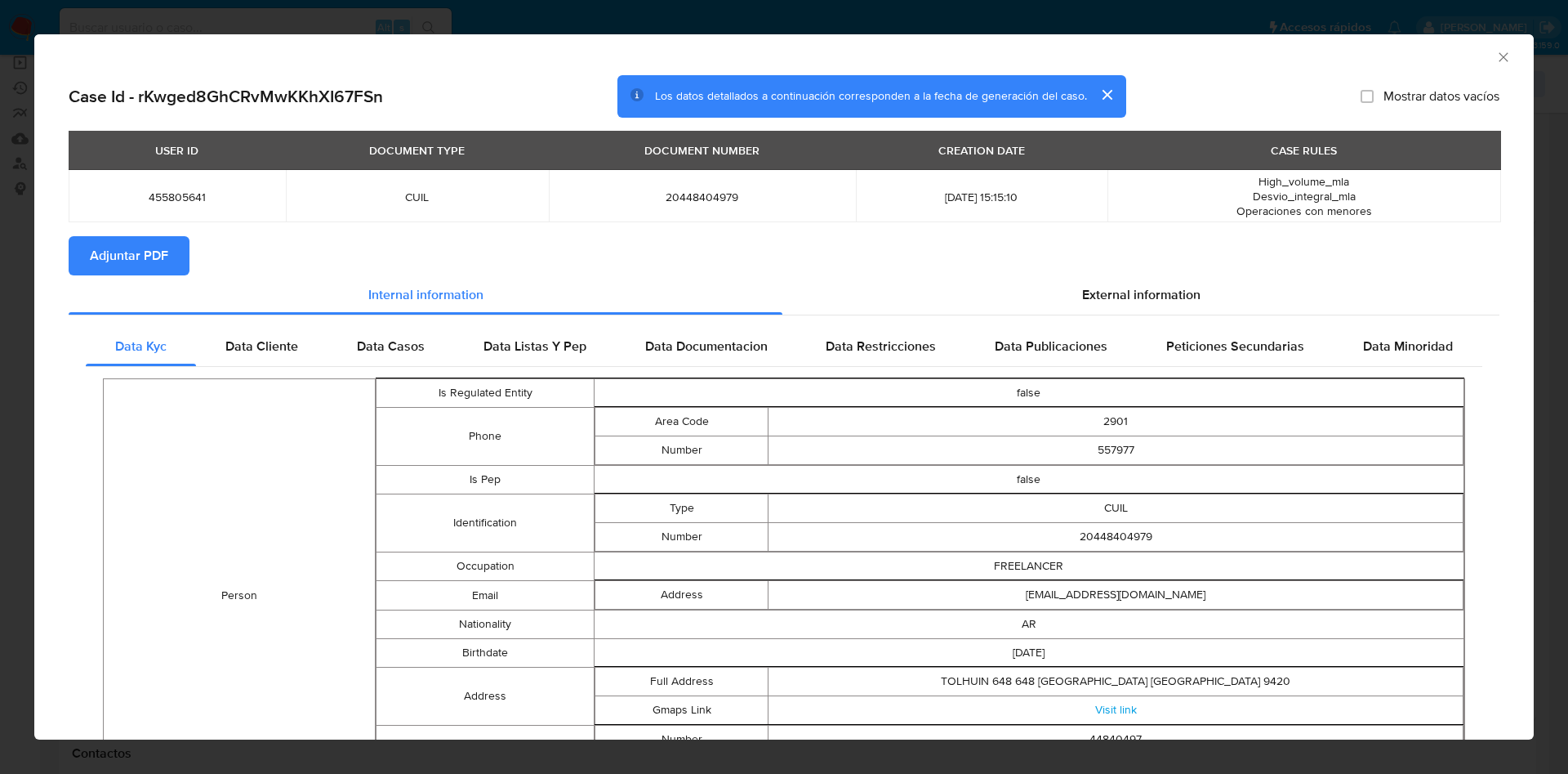
click at [133, 272] on span "Adjuntar PDF" at bounding box center [128, 255] width 78 height 36
click at [1496, 61] on icon "Cerrar ventana" at bounding box center [1503, 56] width 16 height 16
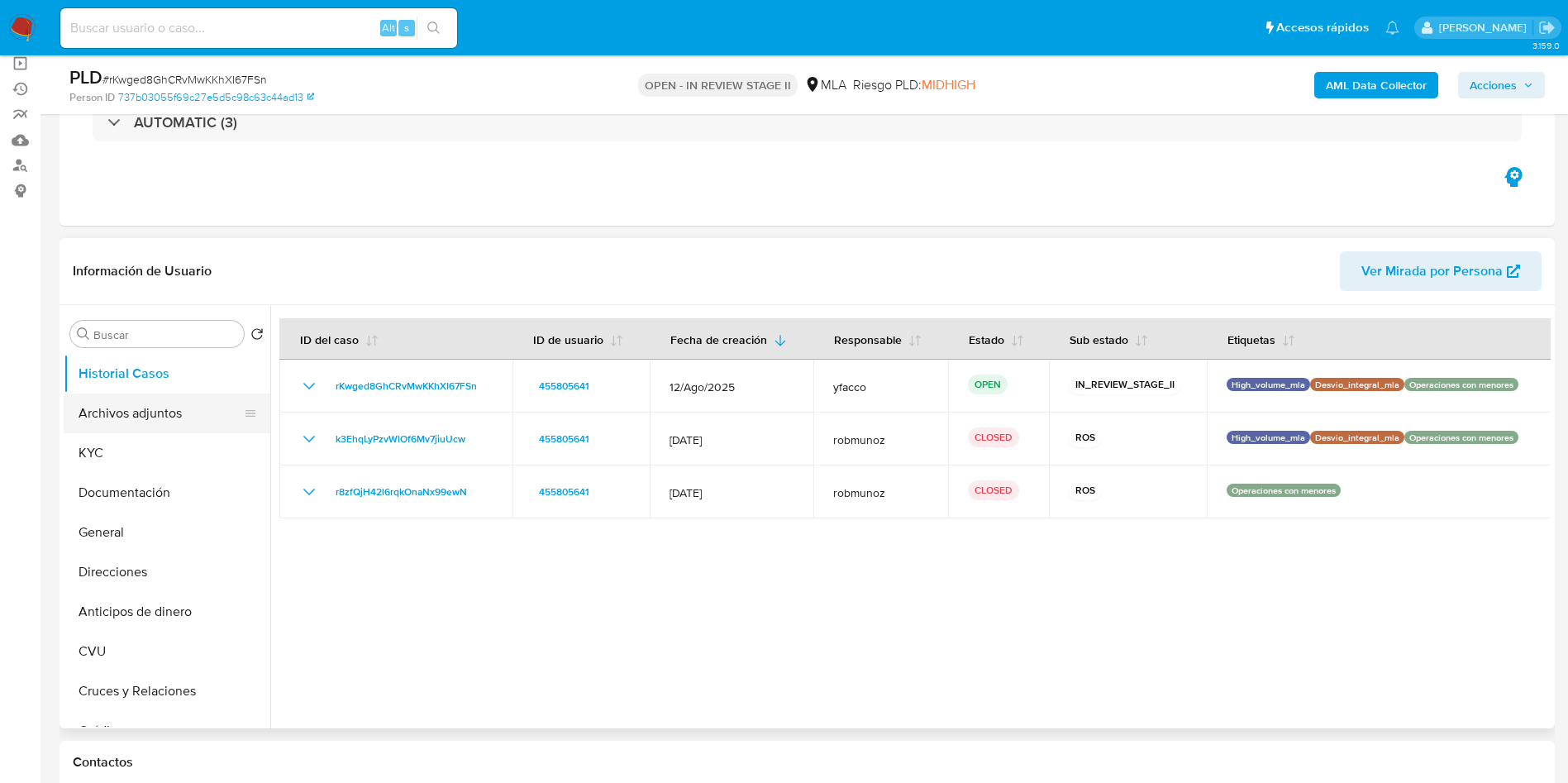
click at [98, 418] on button "Archivos adjuntos" at bounding box center [161, 413] width 194 height 40
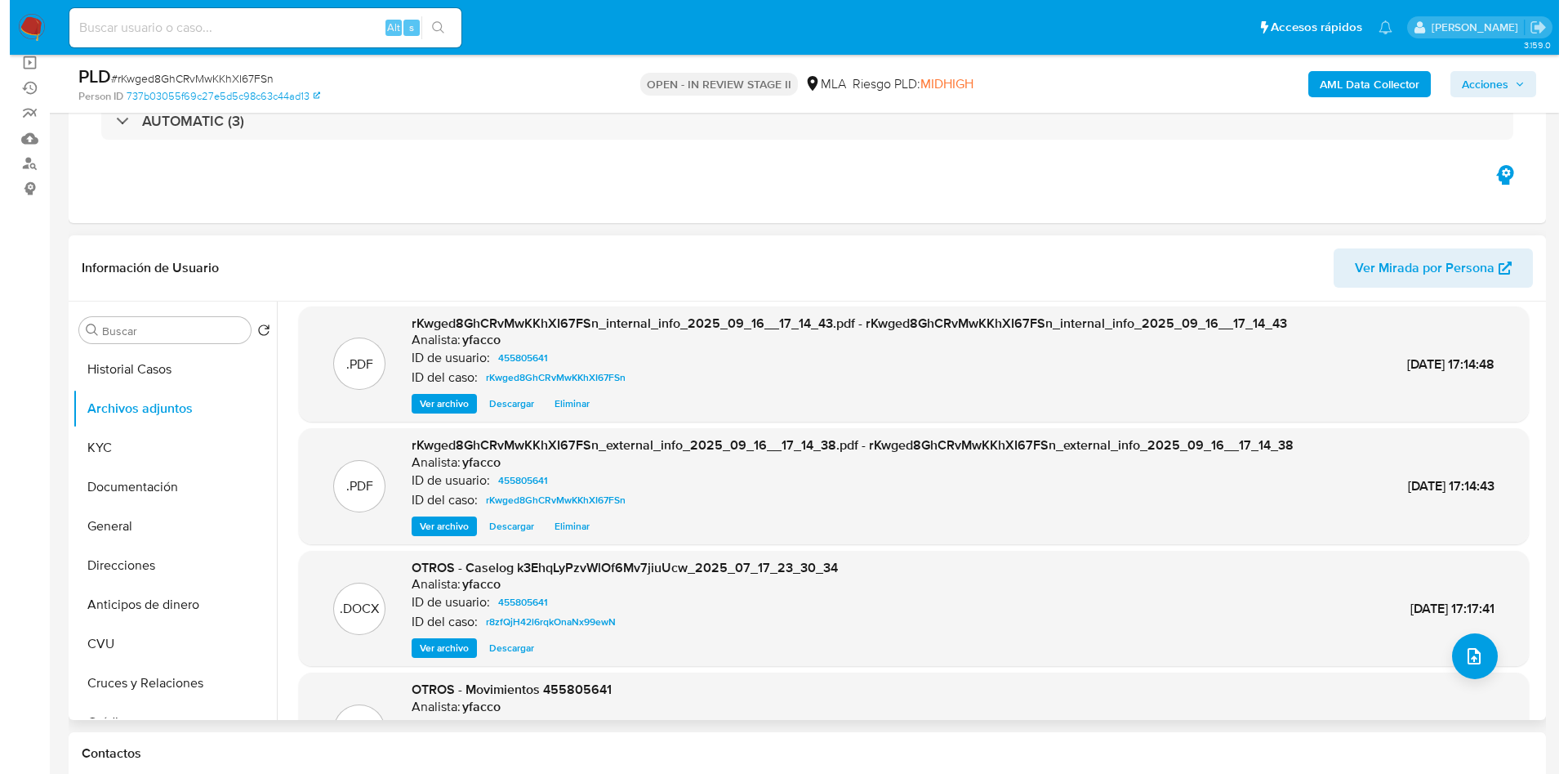
scroll to position [0, 0]
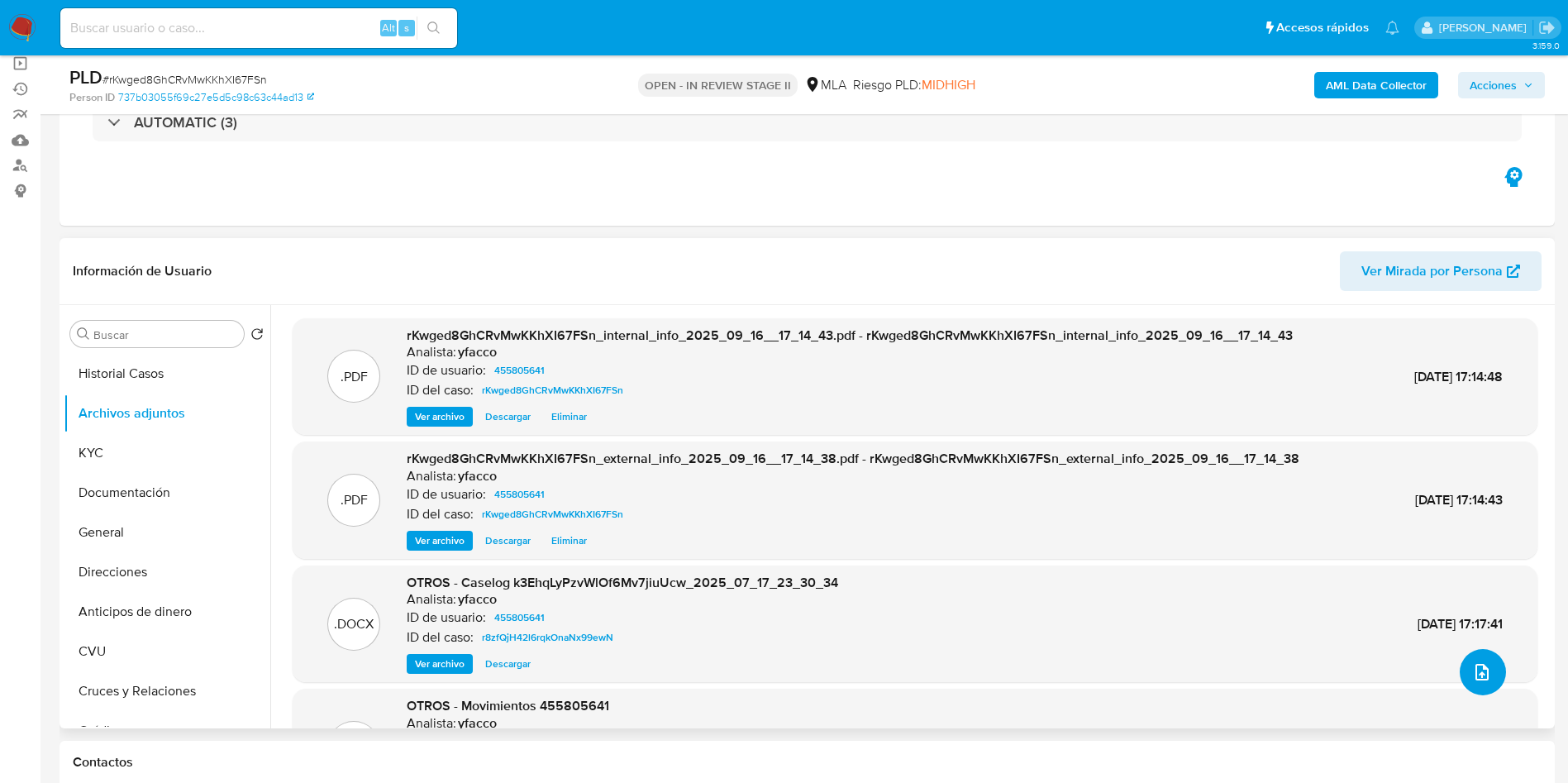
click at [1474, 667] on icon "upload-file" at bounding box center [1481, 671] width 20 height 20
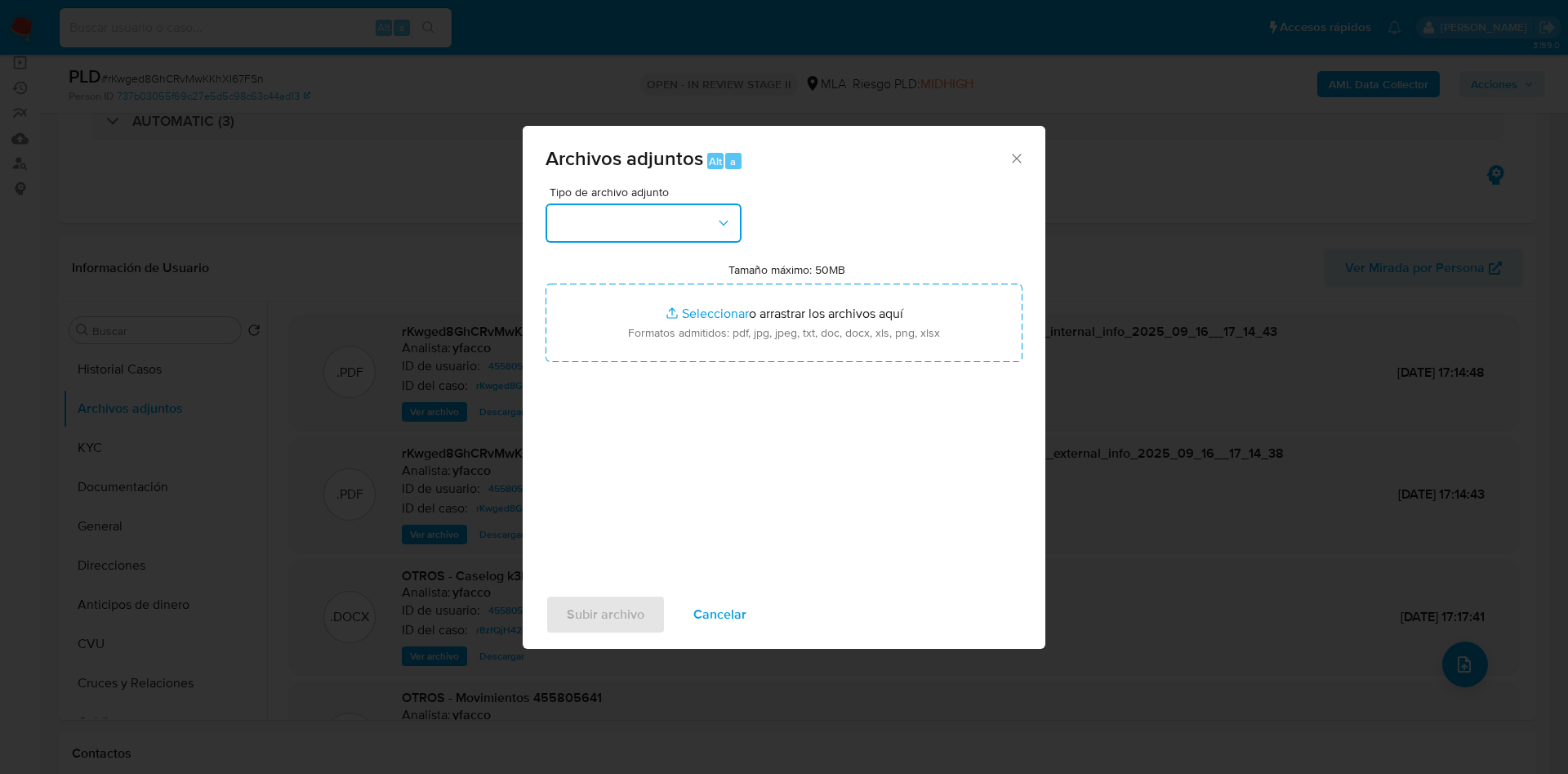
click at [688, 220] on button "button" at bounding box center [644, 222] width 196 height 39
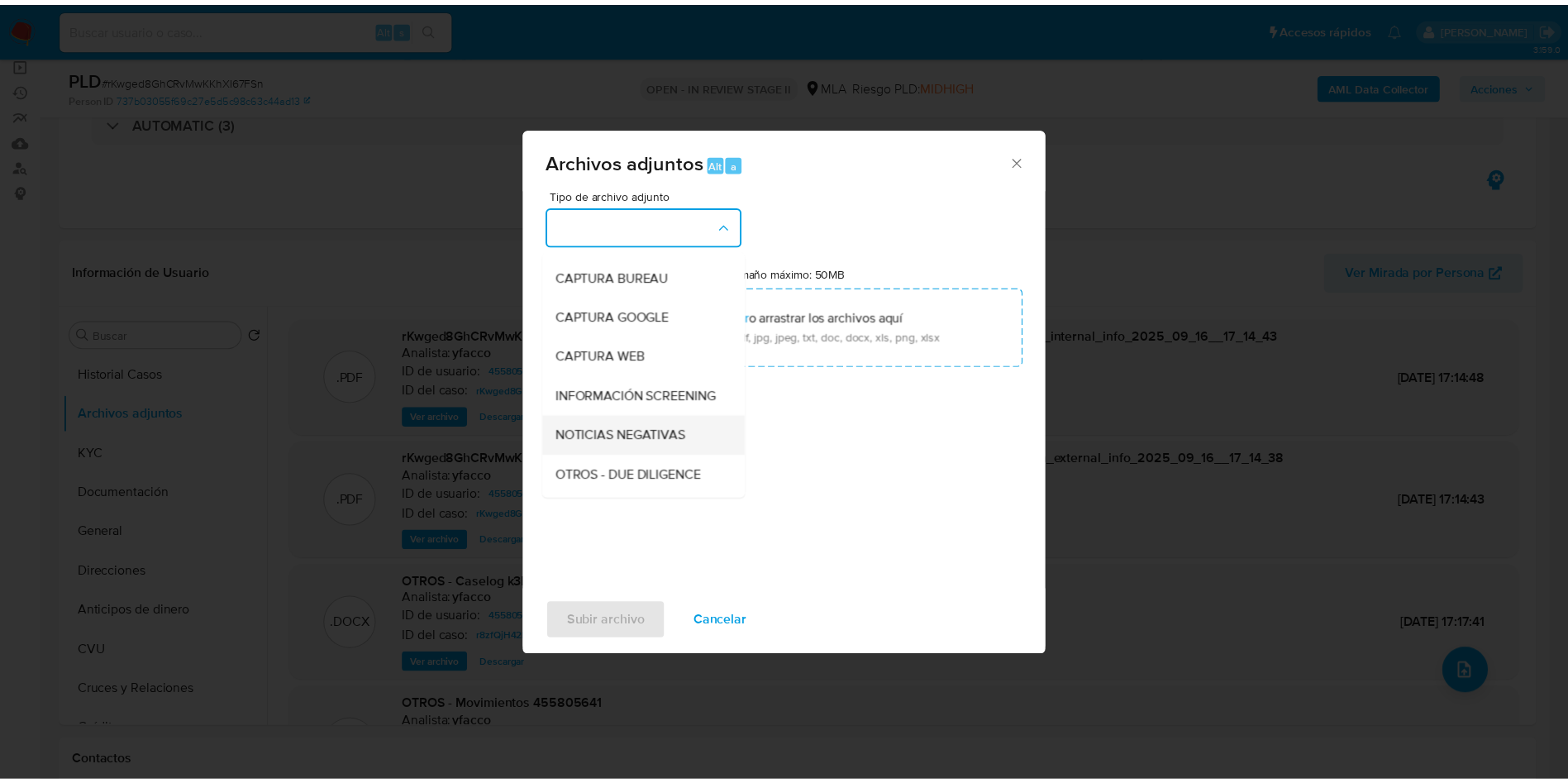
scroll to position [124, 0]
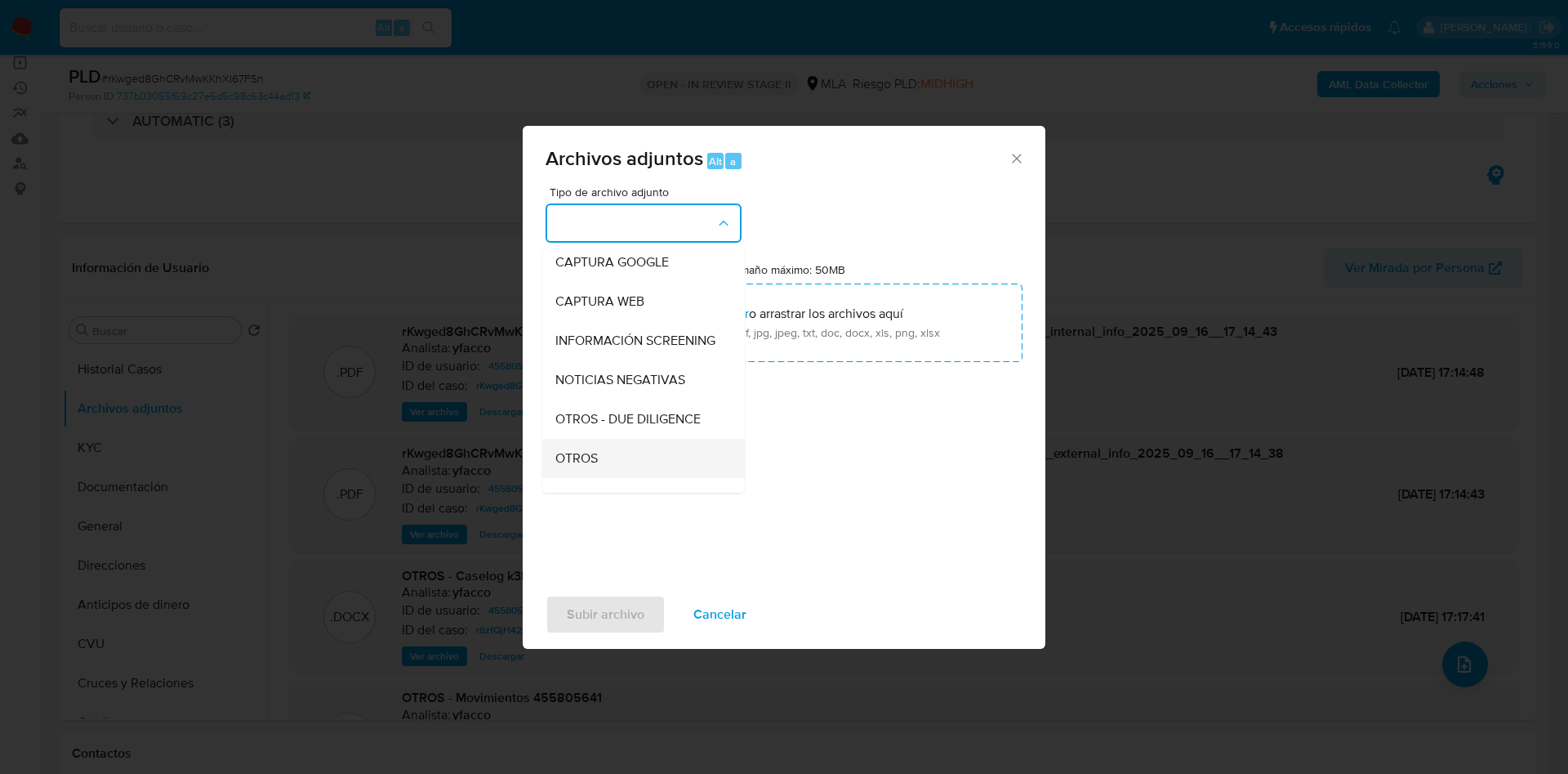
click at [592, 467] on span "OTROS" at bounding box center [577, 458] width 43 height 16
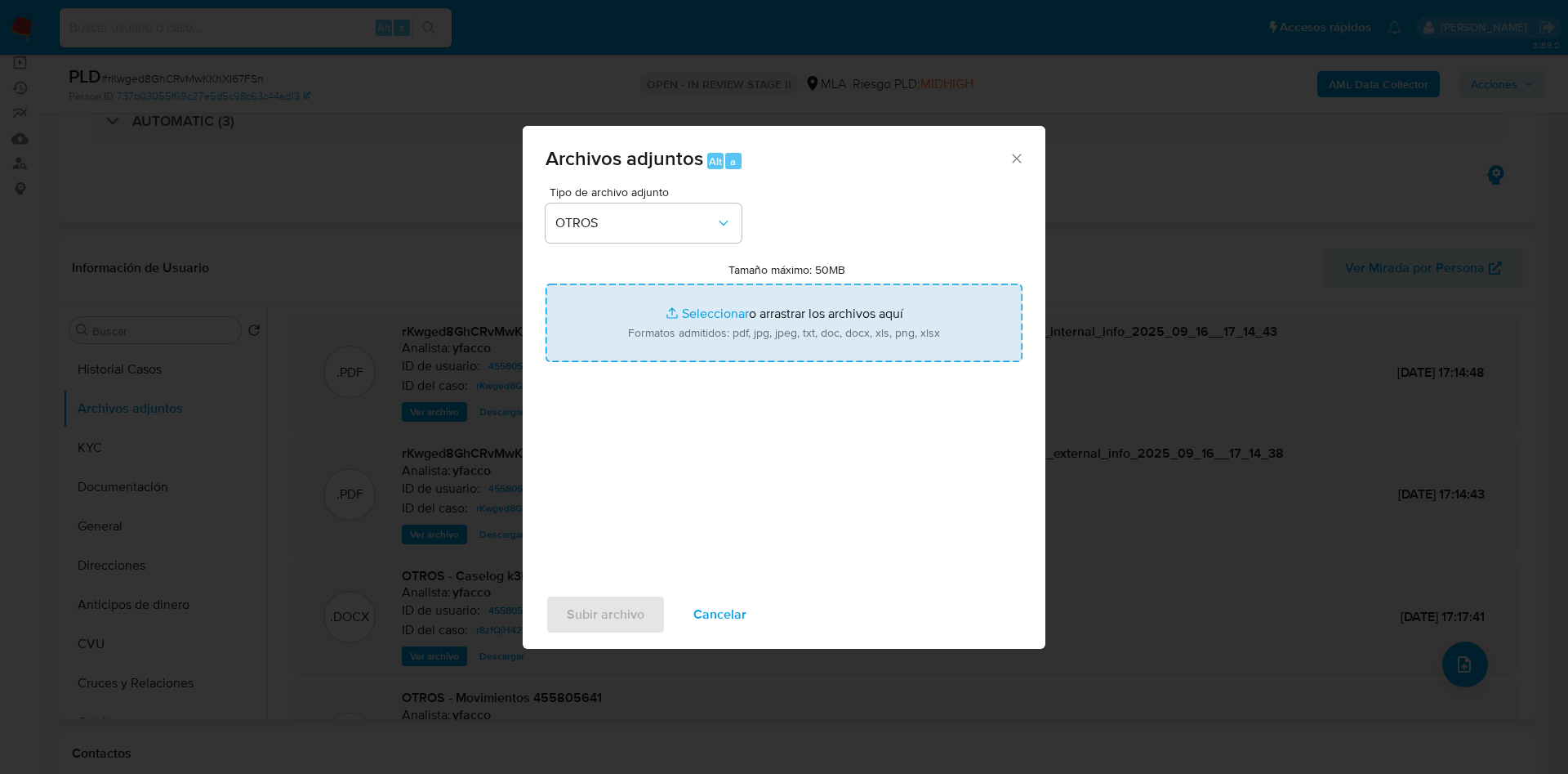
click at [698, 313] on input "Tamaño máximo: 50MB Seleccionar archivos" at bounding box center [784, 322] width 477 height 78
type input "C:\fakepath\Movimientos 455805641.xlsx"
click at [733, 312] on input "Tamaño máximo: 50MB Seleccionar archivos" at bounding box center [784, 322] width 477 height 78
type input "C:\fakepath\Caselog rKwged8GhCRvMwKKhXI67FSn_2025_09_16_10_52_00.docx"
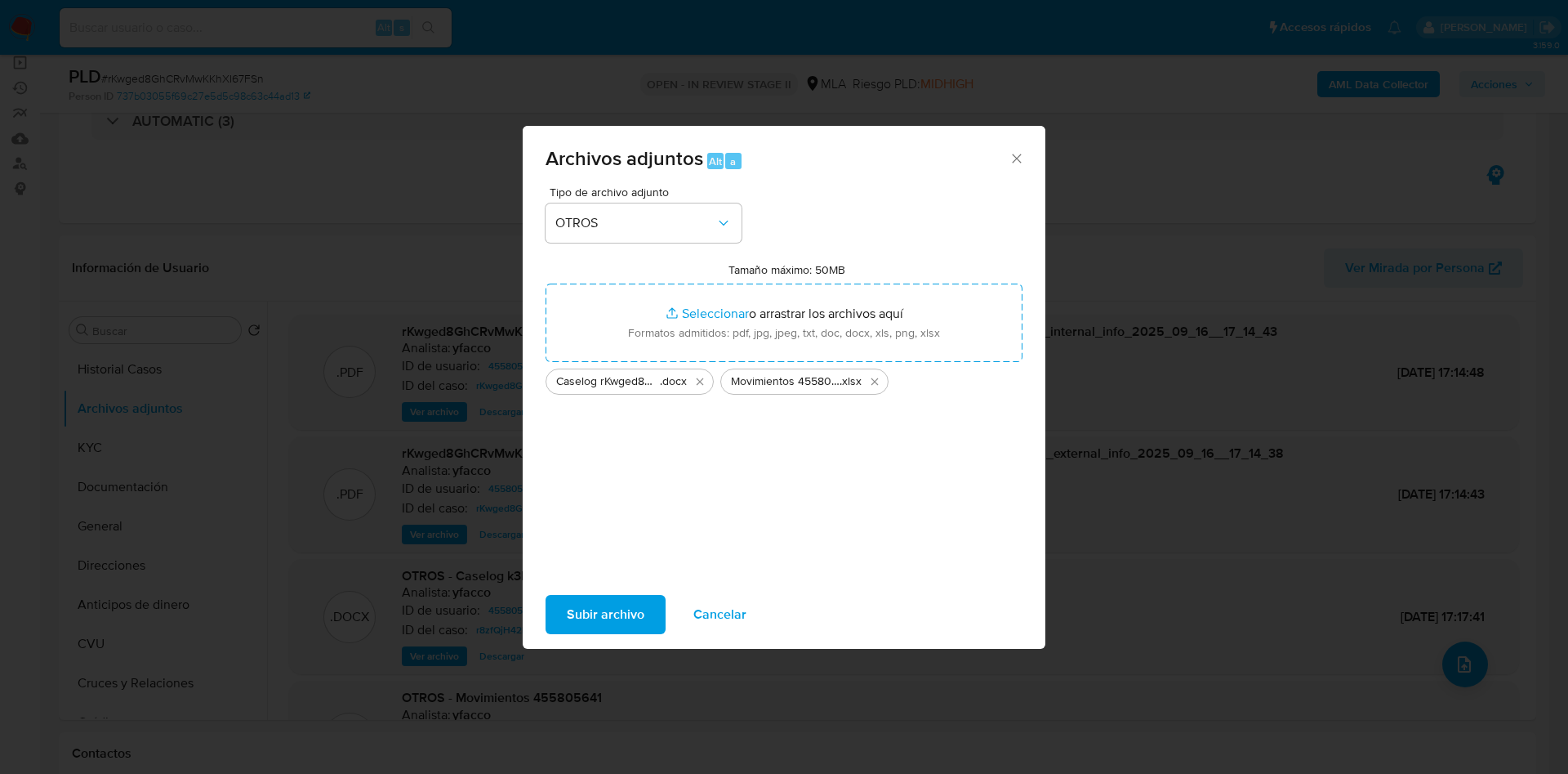
click at [609, 606] on span "Subir archivo" at bounding box center [605, 614] width 77 height 36
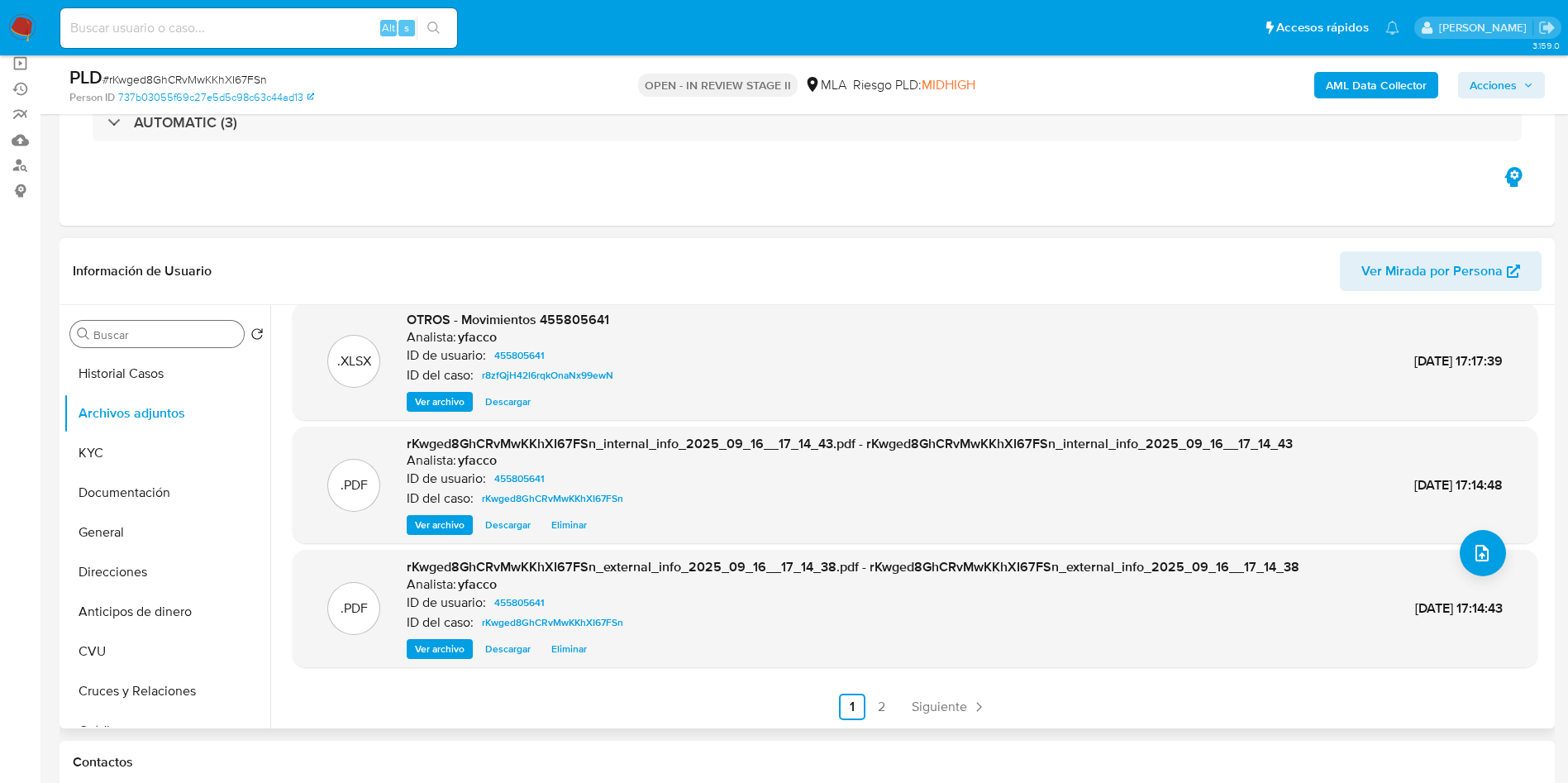
click at [108, 346] on div "Buscar" at bounding box center [157, 334] width 173 height 26
click at [110, 334] on input "Buscar" at bounding box center [165, 335] width 144 height 15
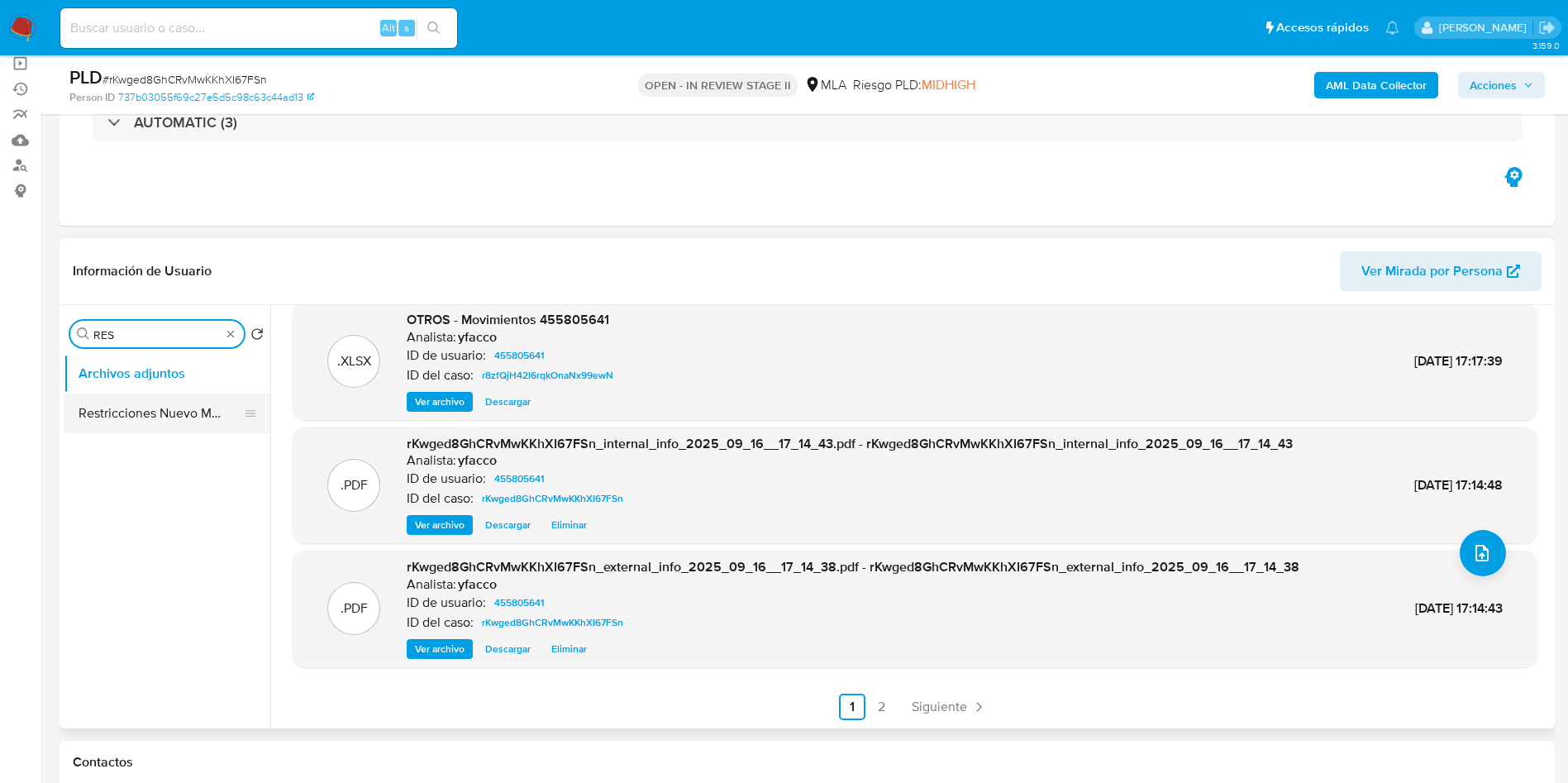
type input "RES"
click at [144, 402] on button "Restricciones Nuevo Mundo" at bounding box center [161, 413] width 194 height 40
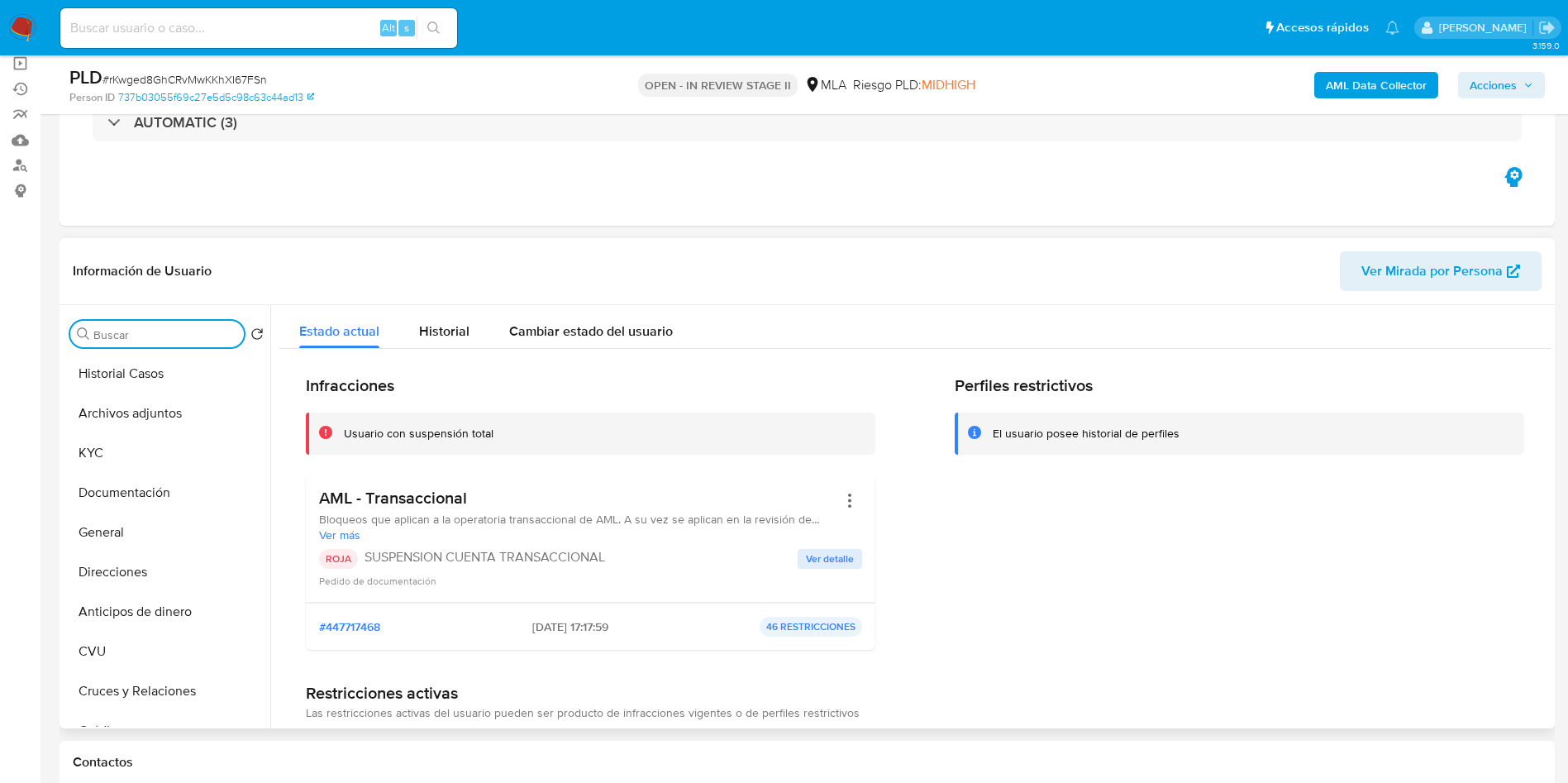
click at [1501, 84] on span "Acciones" at bounding box center [1492, 85] width 47 height 26
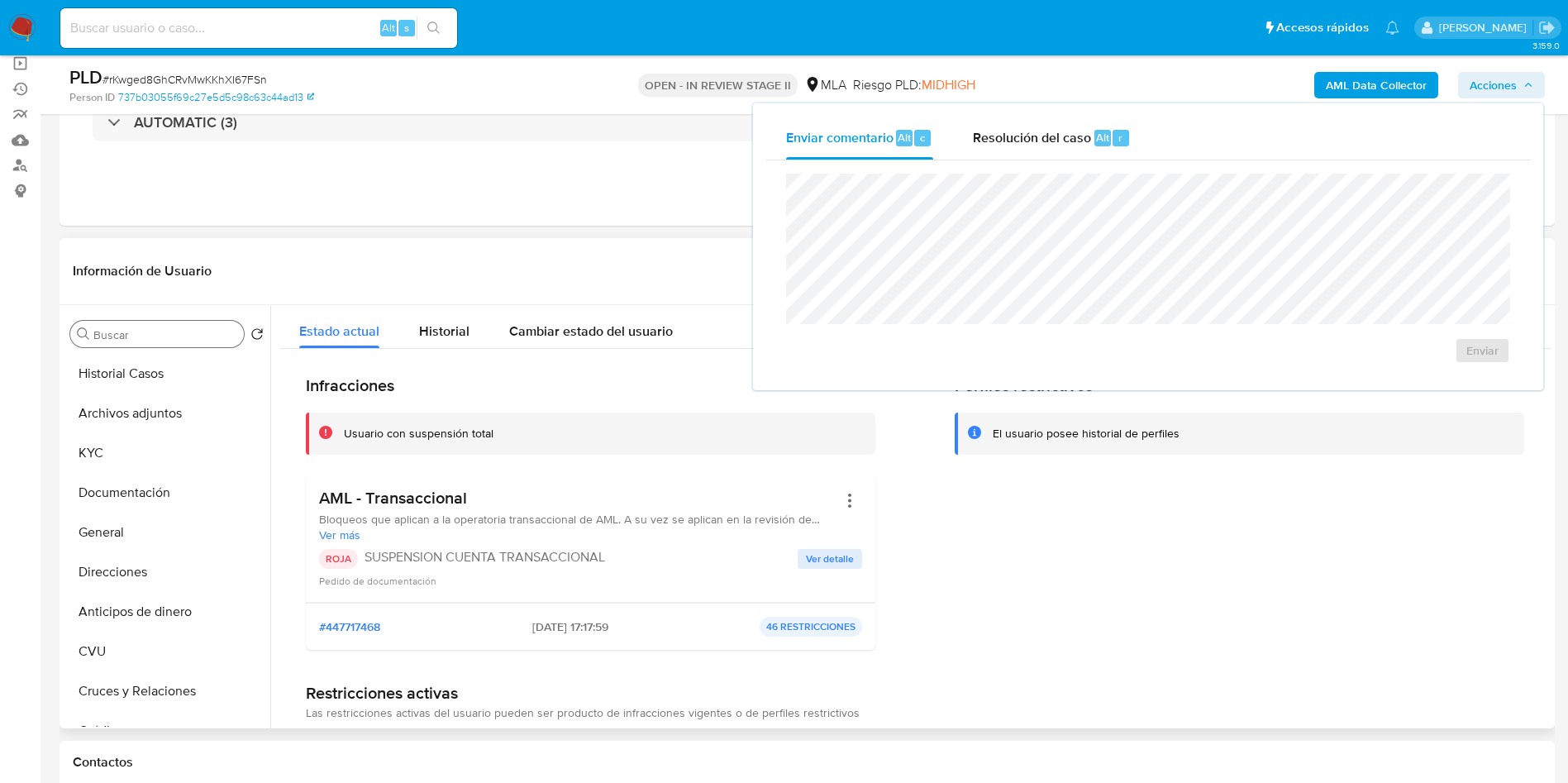
drag, startPoint x: 1114, startPoint y: 138, endPoint x: 1103, endPoint y: 164, distance: 28.2
click at [1114, 138] on div "r" at bounding box center [1120, 138] width 16 height 16
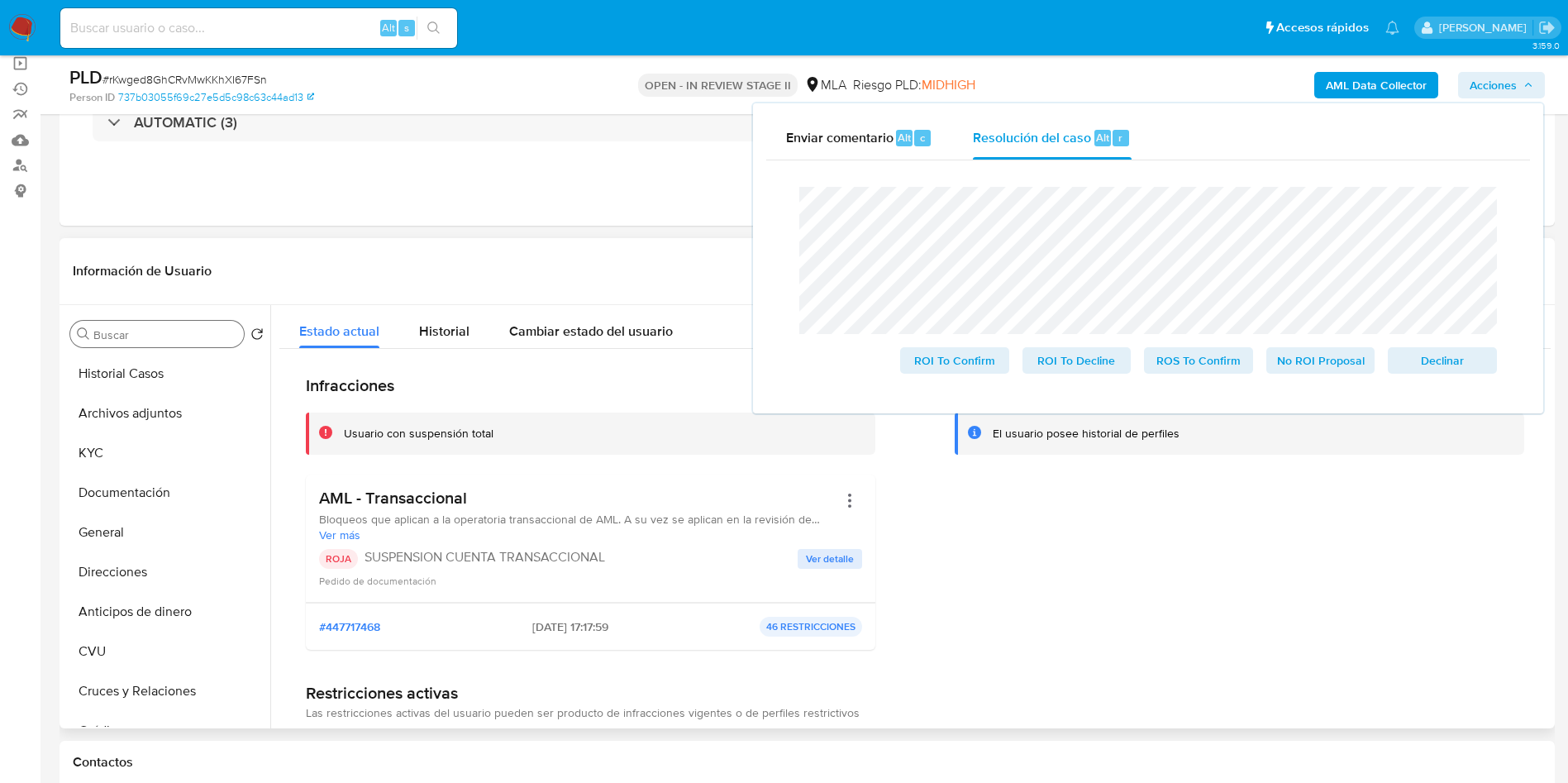
drag, startPoint x: 1204, startPoint y: 367, endPoint x: 1171, endPoint y: 411, distance: 55.0
click at [1204, 365] on span "ROS To Confirm" at bounding box center [1198, 360] width 86 height 23
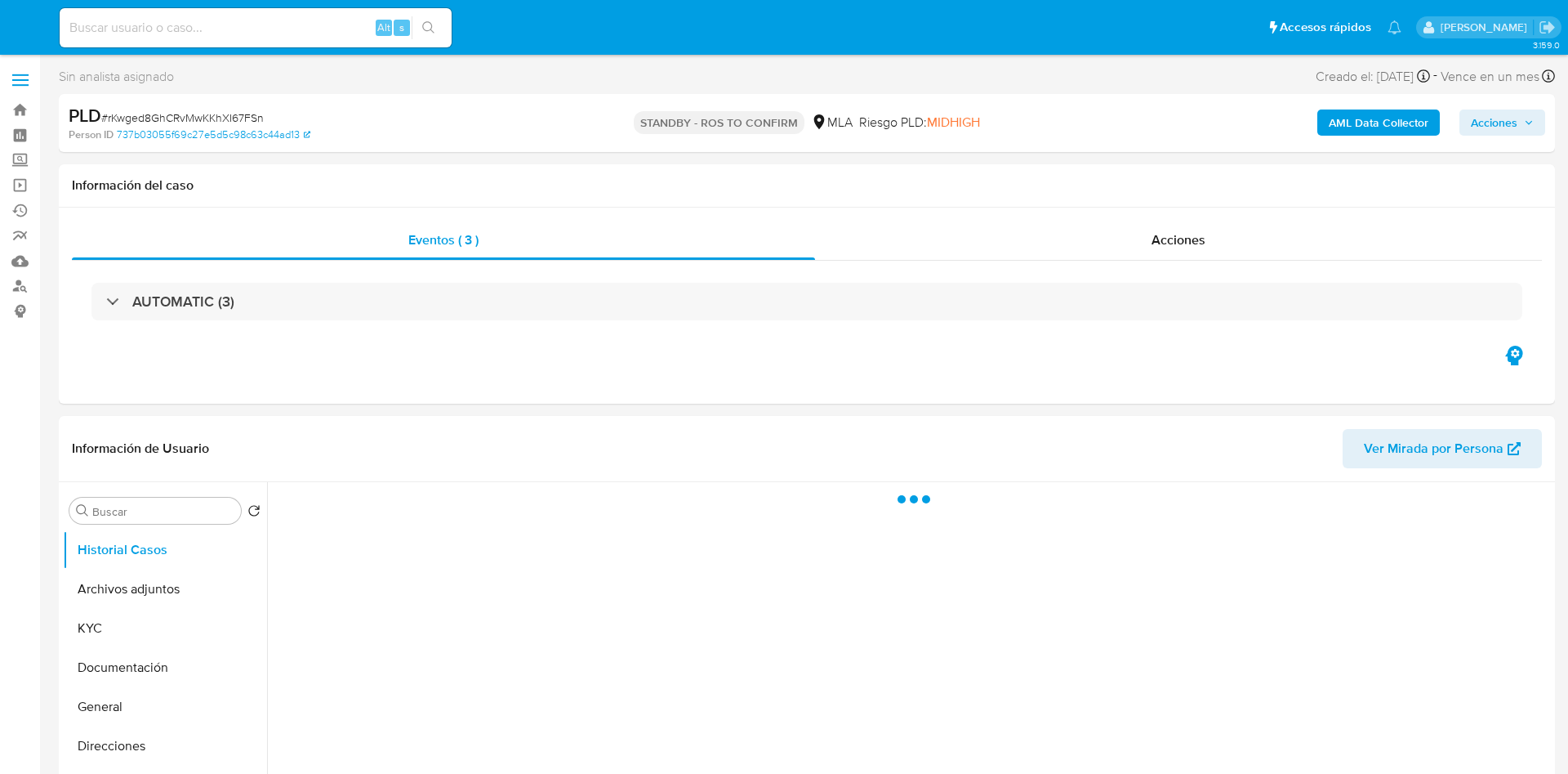
select select "10"
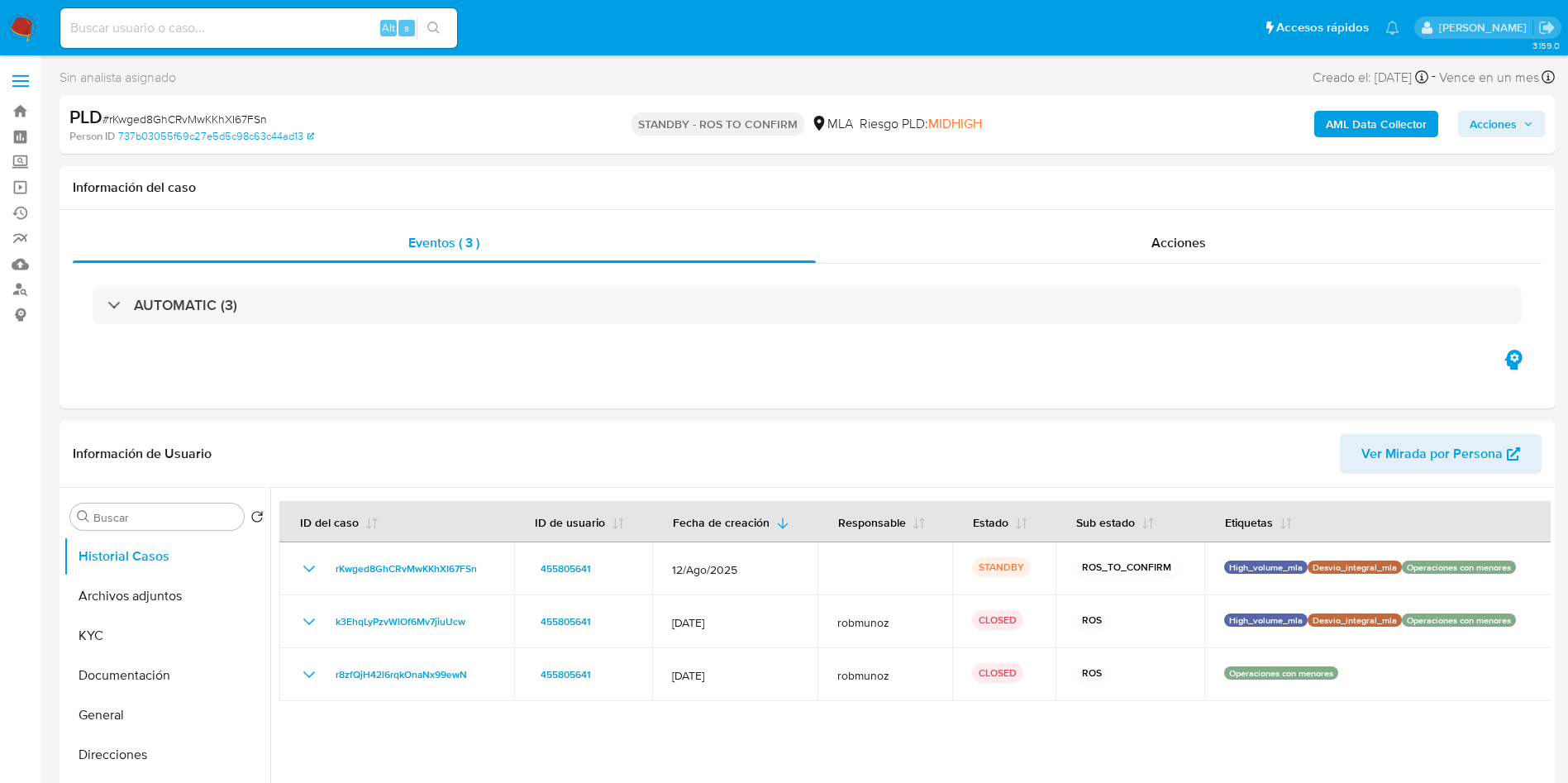
click at [366, 19] on input at bounding box center [258, 27] width 397 height 21
paste input "OWfRdMUmtYDraLPldg2wCTiu"
type input "OWfRdMUmtYDraLPldg2wCTiu"
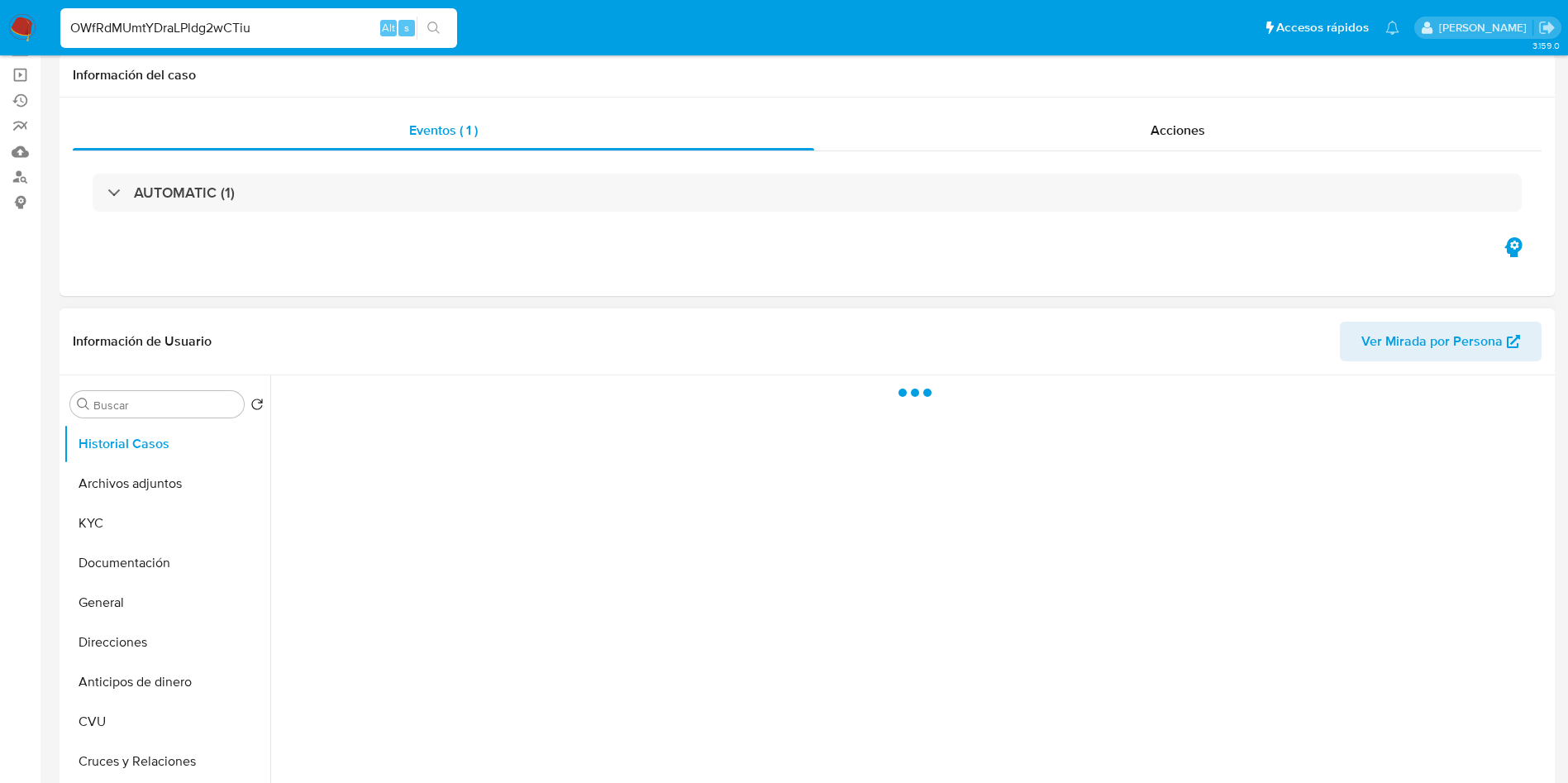
select select "10"
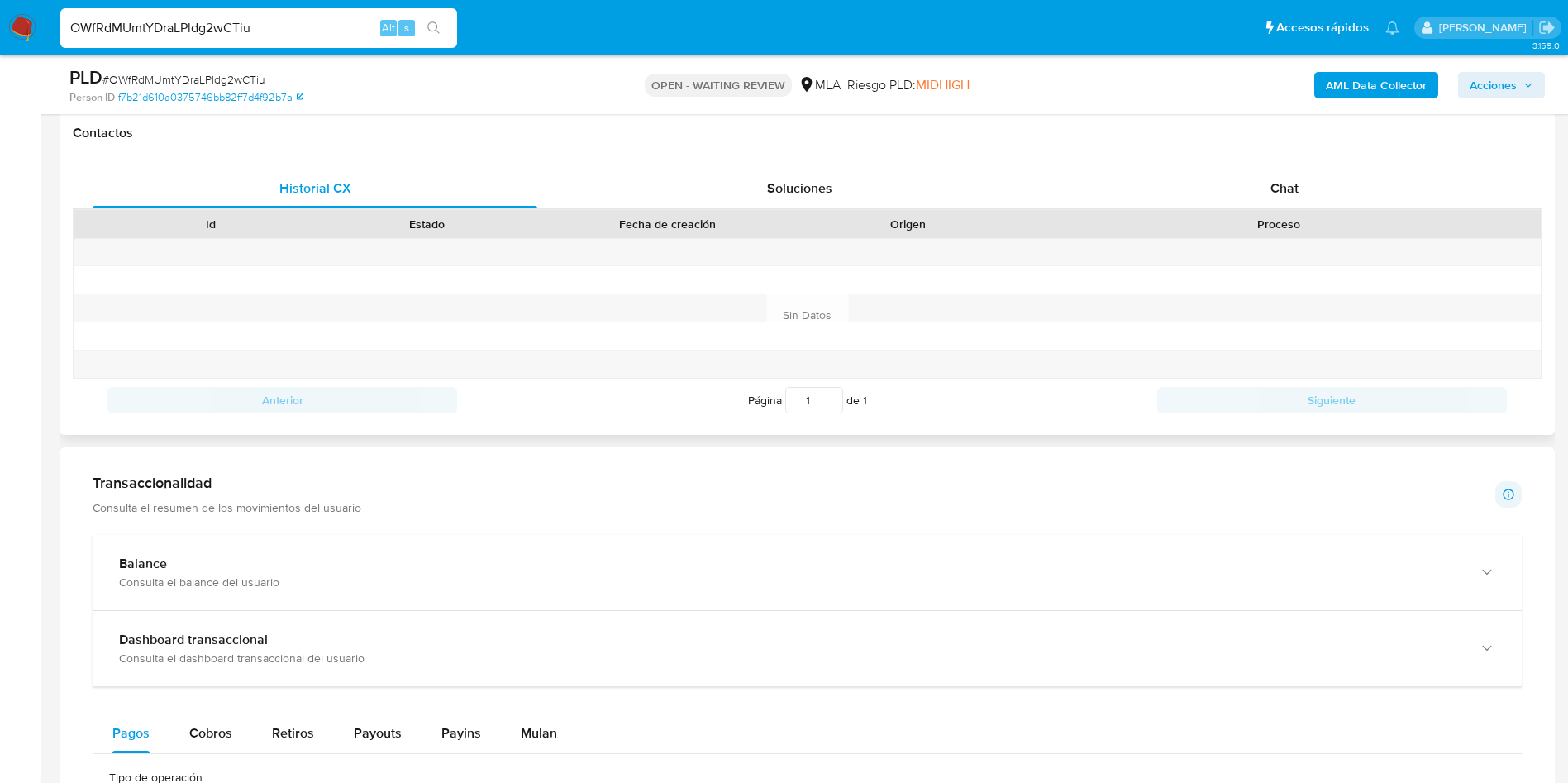
scroll to position [1240, 0]
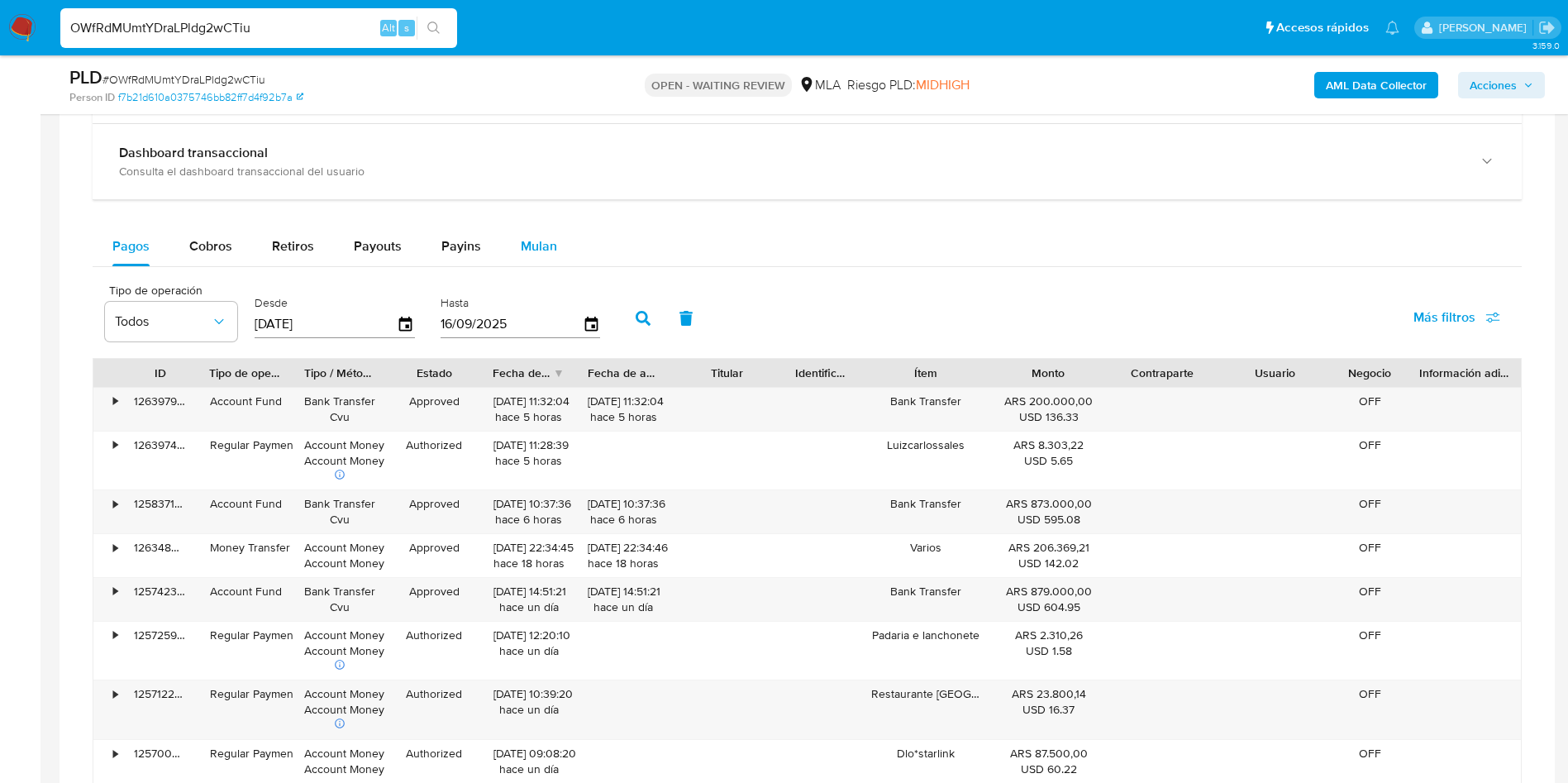
click at [566, 259] on button "Mulan" at bounding box center [539, 246] width 76 height 40
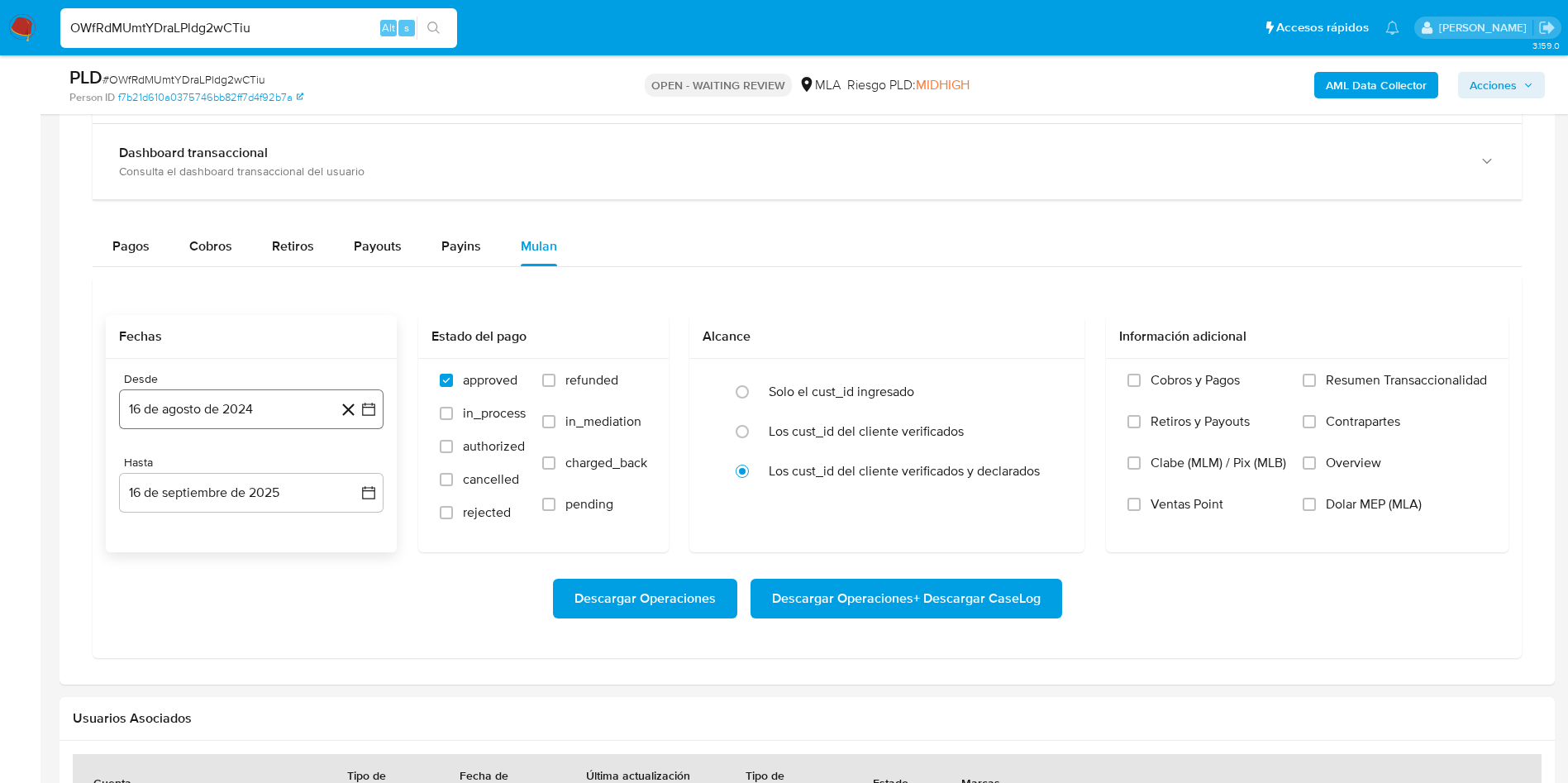
click at [290, 410] on button "16 de agosto de 2024" at bounding box center [251, 408] width 264 height 40
click at [250, 465] on span "agosto 2024" at bounding box center [243, 468] width 76 height 16
click at [351, 470] on icon "Año siguiente" at bounding box center [350, 468] width 20 height 20
click at [256, 576] on span "may" at bounding box center [249, 575] width 21 height 14
click at [246, 532] on button "1" at bounding box center [251, 529] width 26 height 26
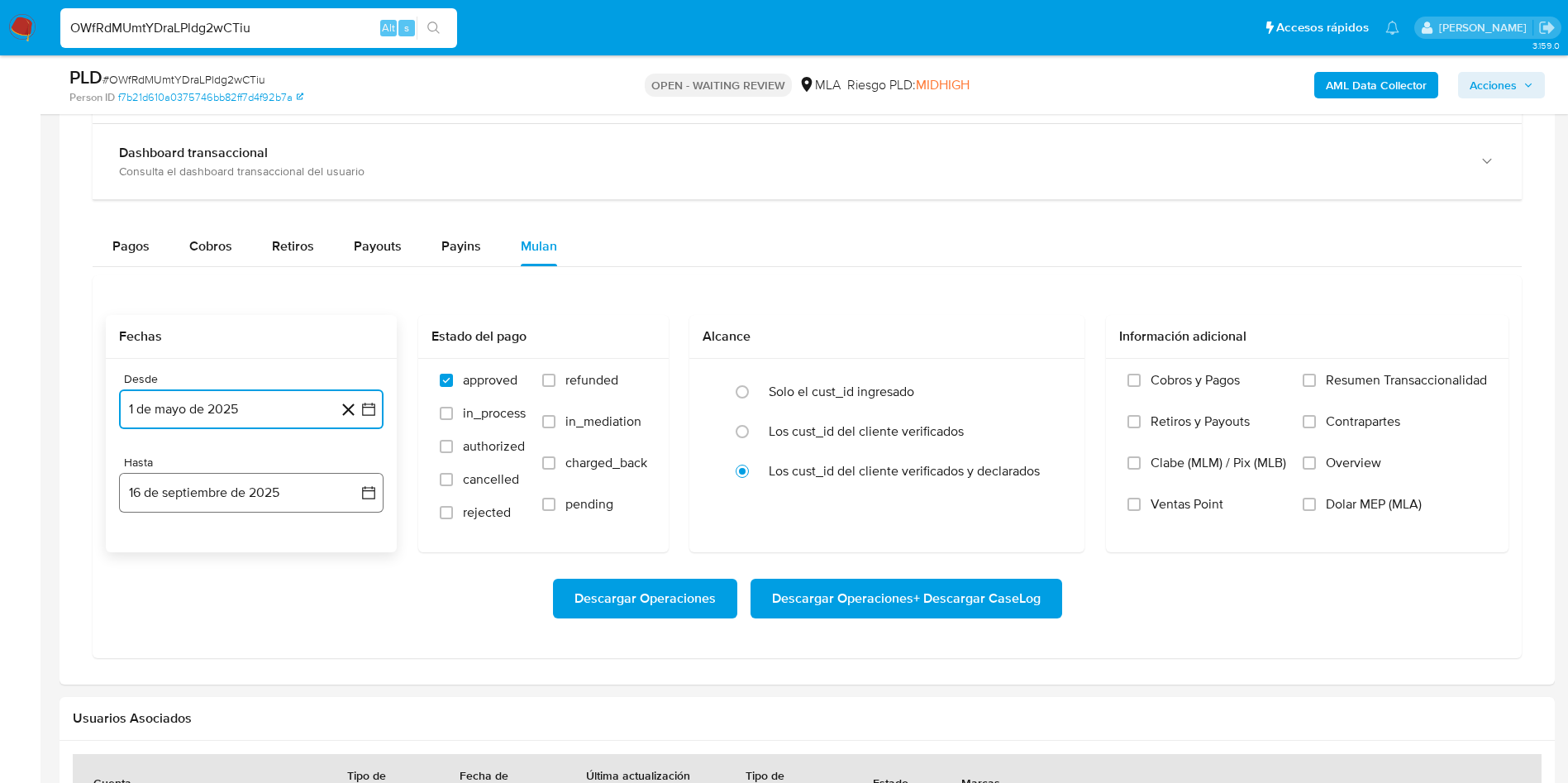
click at [242, 504] on button "16 de septiembre de 2025" at bounding box center [251, 493] width 264 height 40
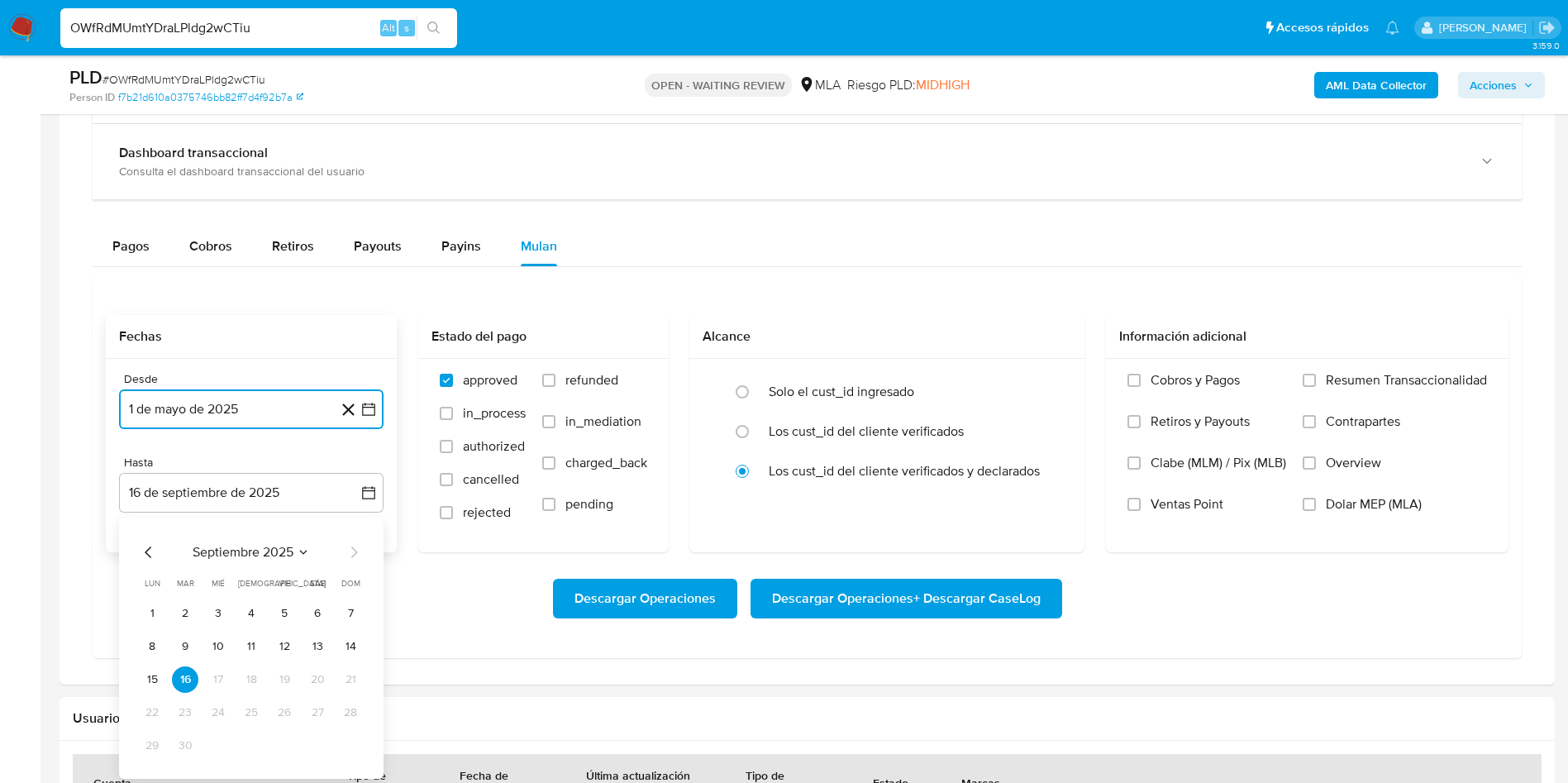
click at [149, 552] on icon "Mes anterior" at bounding box center [148, 551] width 20 height 20
click at [350, 750] on button "31" at bounding box center [350, 745] width 26 height 26
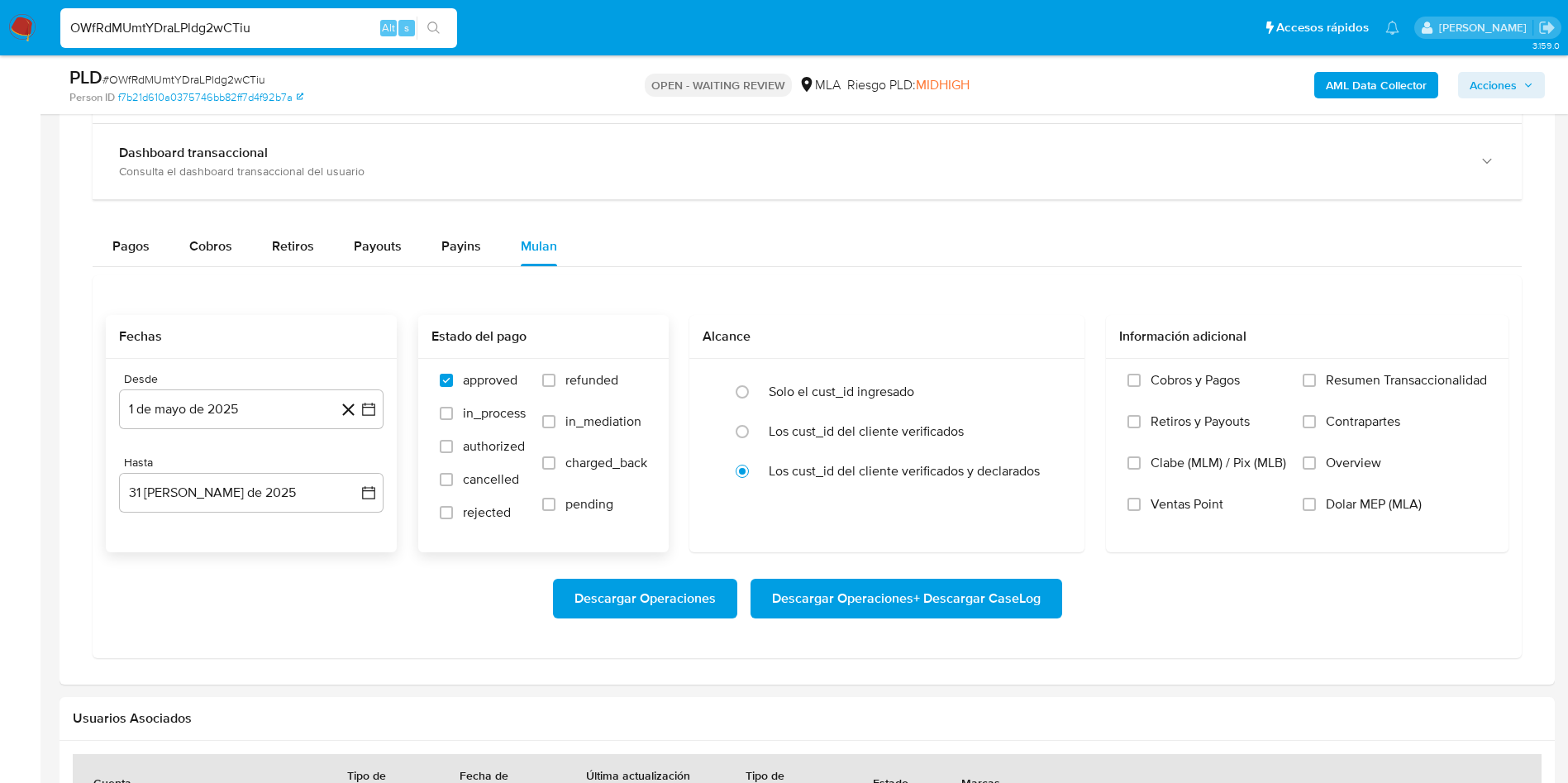
click at [589, 396] on label "refunded" at bounding box center [595, 392] width 105 height 42
click at [556, 386] on input "refunded" at bounding box center [549, 380] width 14 height 14
checkbox input "true"
click at [1340, 512] on span "Dolar MEP (MLA)" at bounding box center [1373, 504] width 96 height 16
click at [1316, 510] on input "Dolar MEP (MLA)" at bounding box center [1310, 504] width 14 height 14
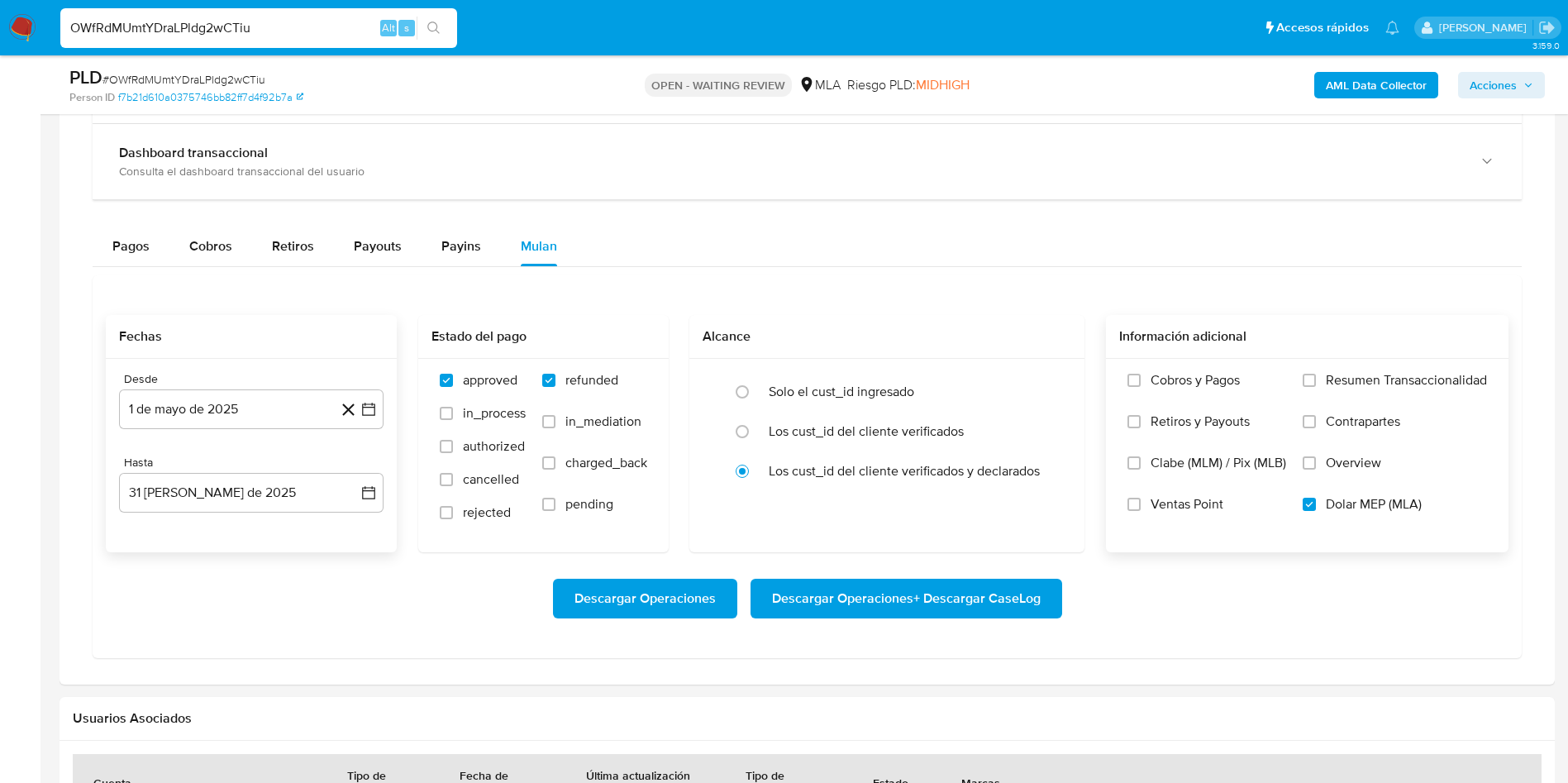
click at [936, 599] on span "Descargar Operaciones + Descargar CaseLog" at bounding box center [906, 598] width 268 height 37
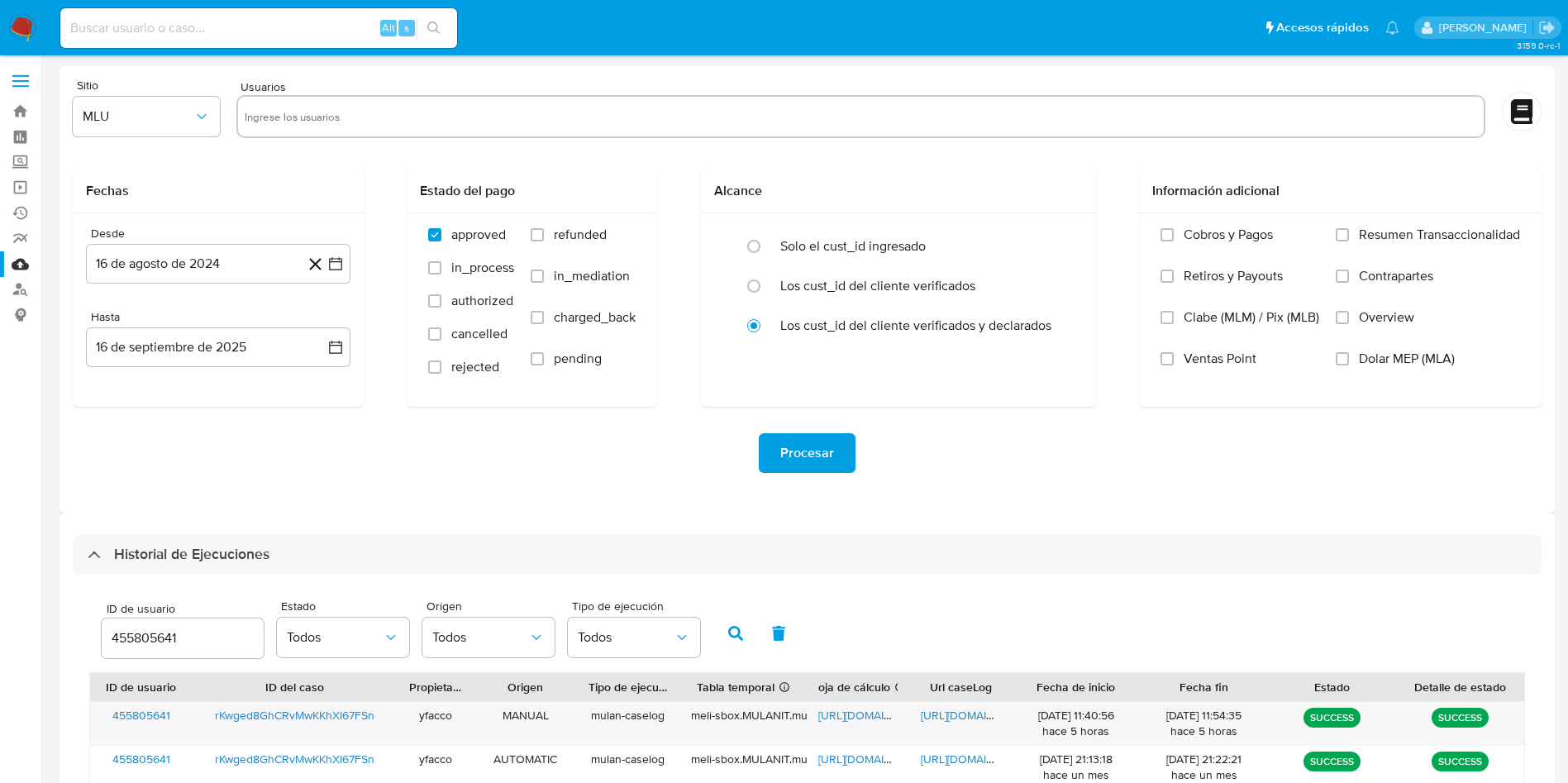
select select "10"
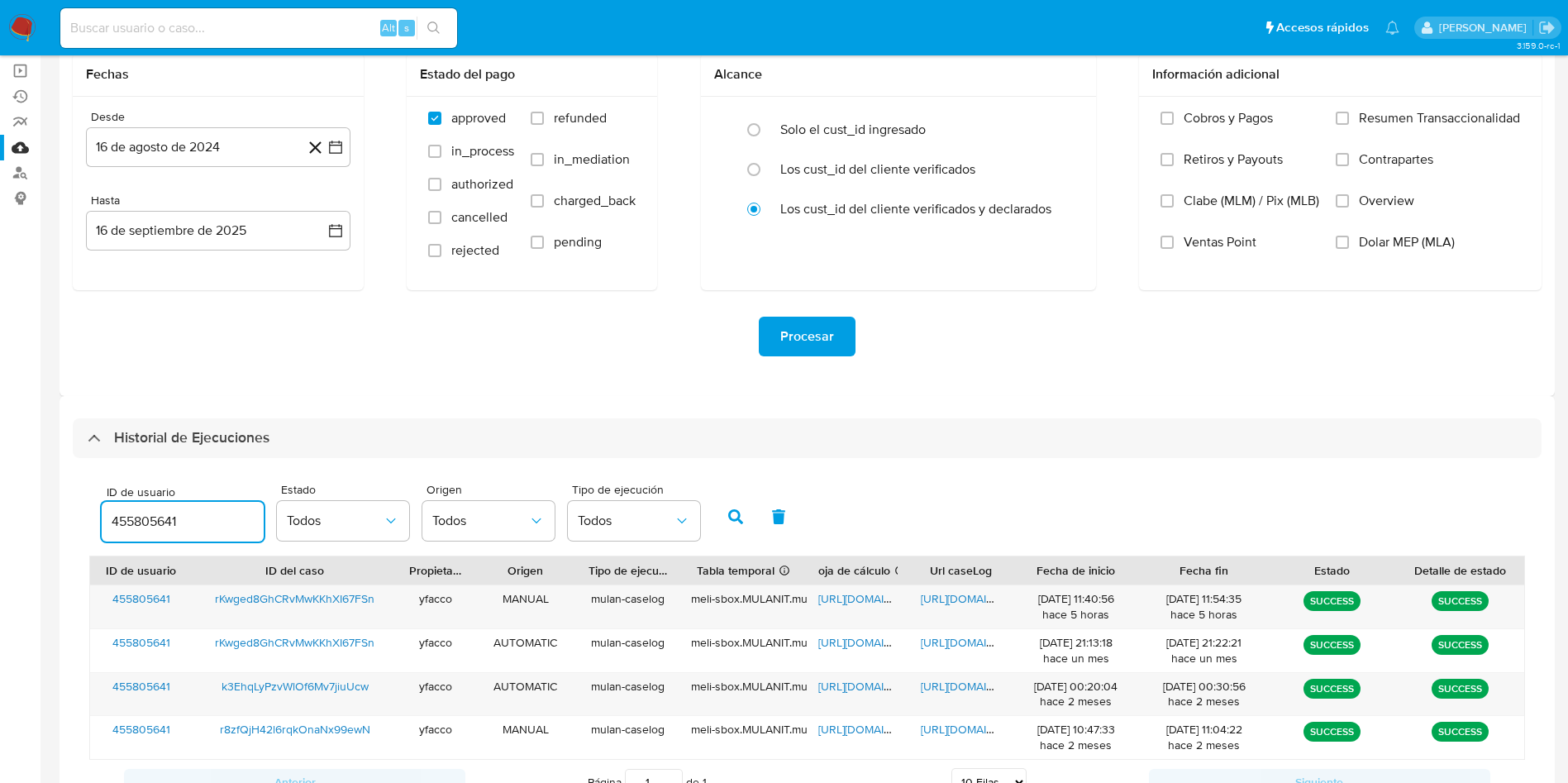
drag, startPoint x: 200, startPoint y: 510, endPoint x: 0, endPoint y: 441, distance: 211.6
click at [0, 504] on section "Bandeja Tablero Screening Búsqueda en Listas Watchlist Herramientas Operaciones…" at bounding box center [784, 398] width 1568 height 1029
type input "74861915"
click at [736, 505] on button "button" at bounding box center [736, 516] width 43 height 40
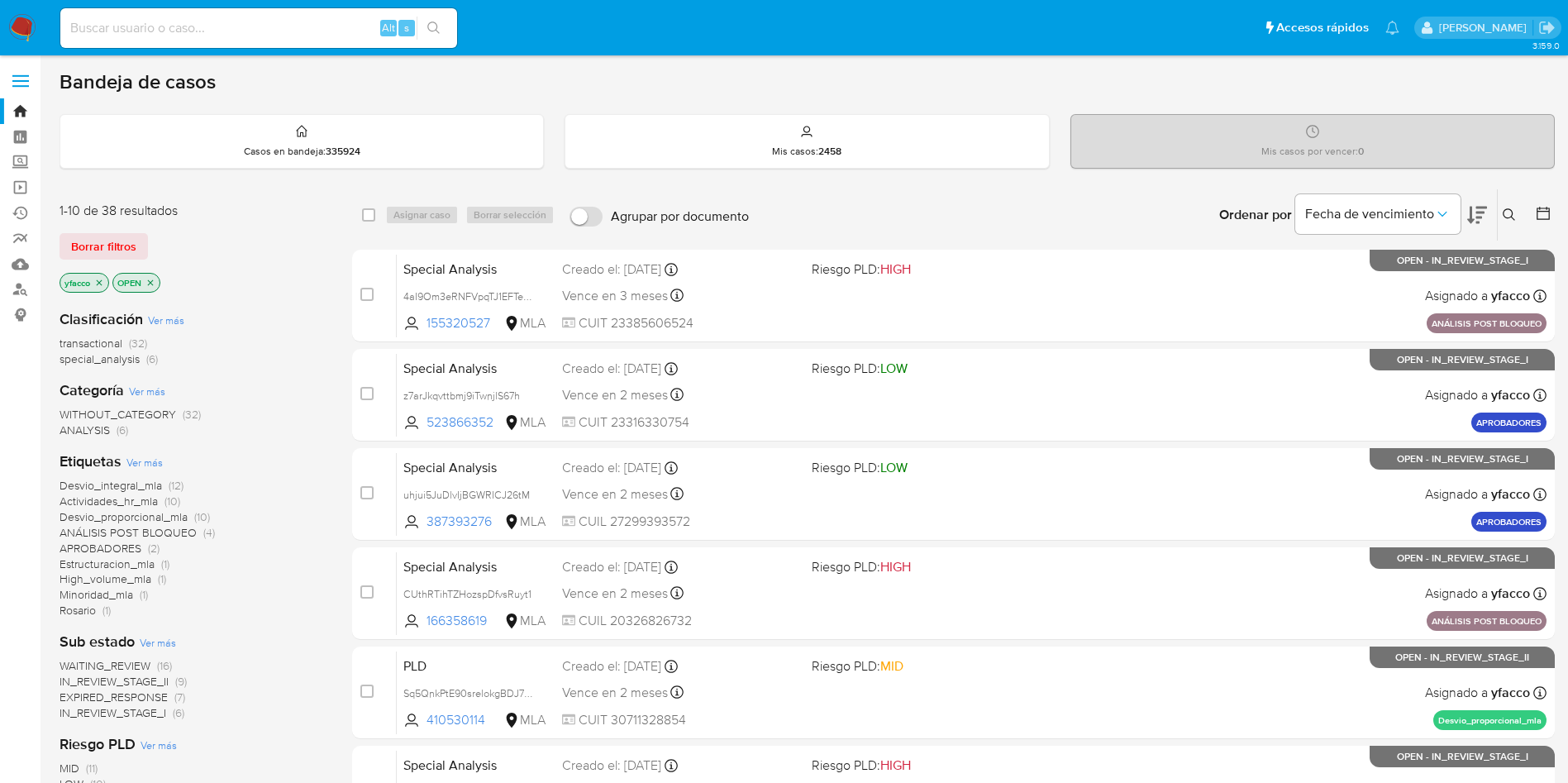
click at [335, 23] on input at bounding box center [258, 27] width 397 height 21
paste input "MJykuj8a1fLEQv8rB8rSH7nI"
type input "MJykuj8a1fLEQv8rB8rSH7nI"
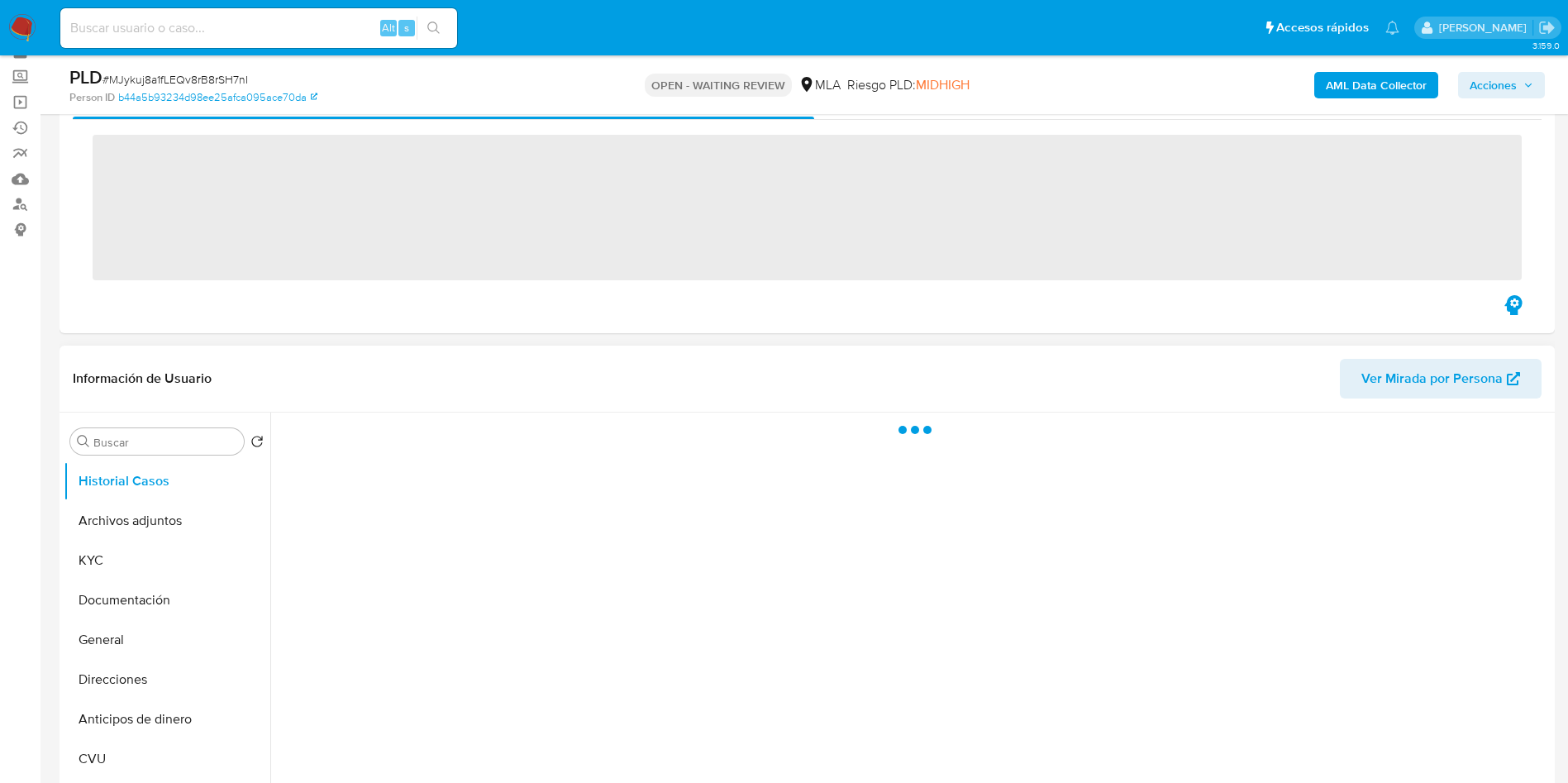
scroll to position [124, 0]
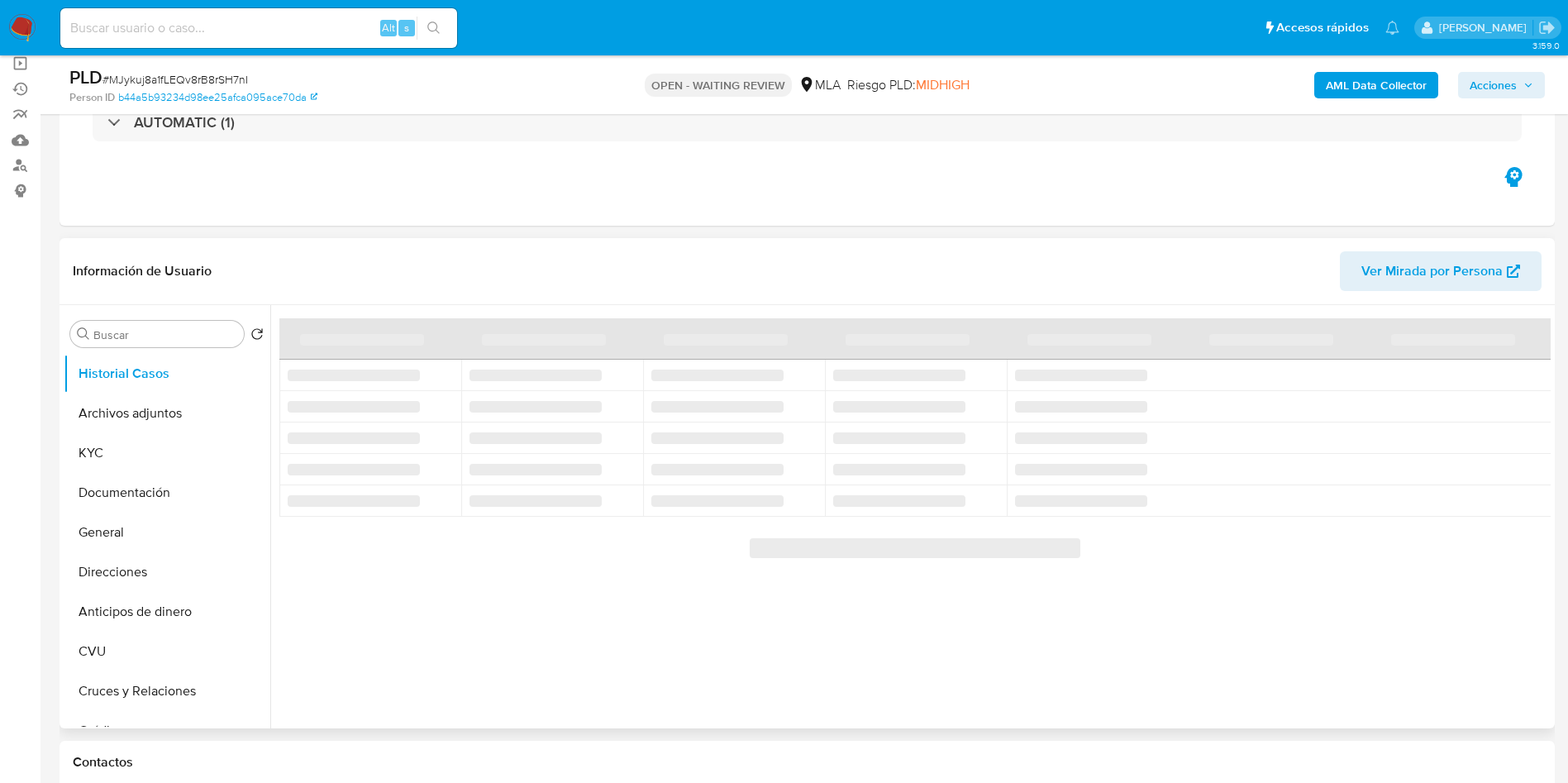
select select "10"
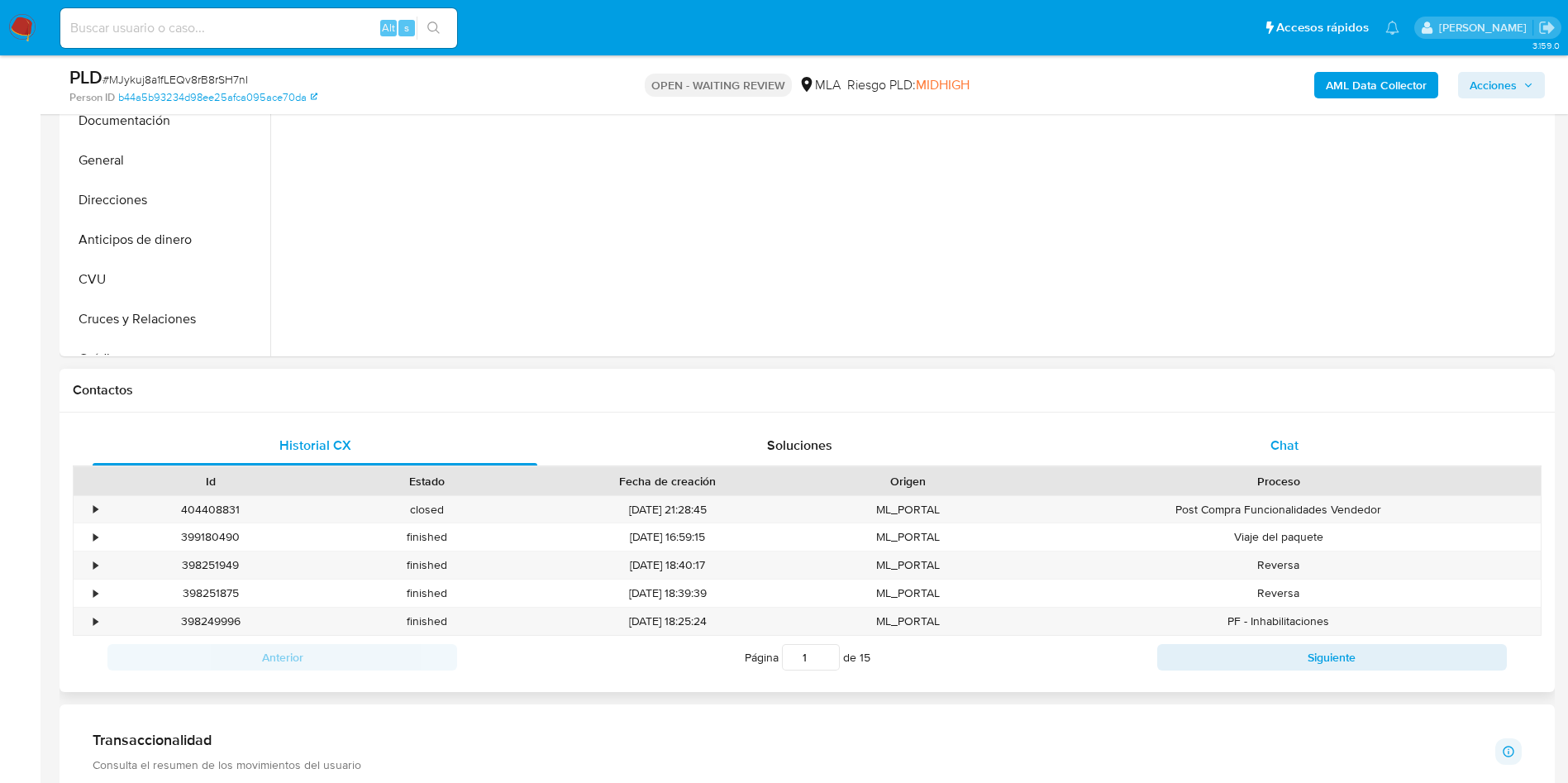
click at [1262, 450] on div "Chat" at bounding box center [1284, 445] width 445 height 40
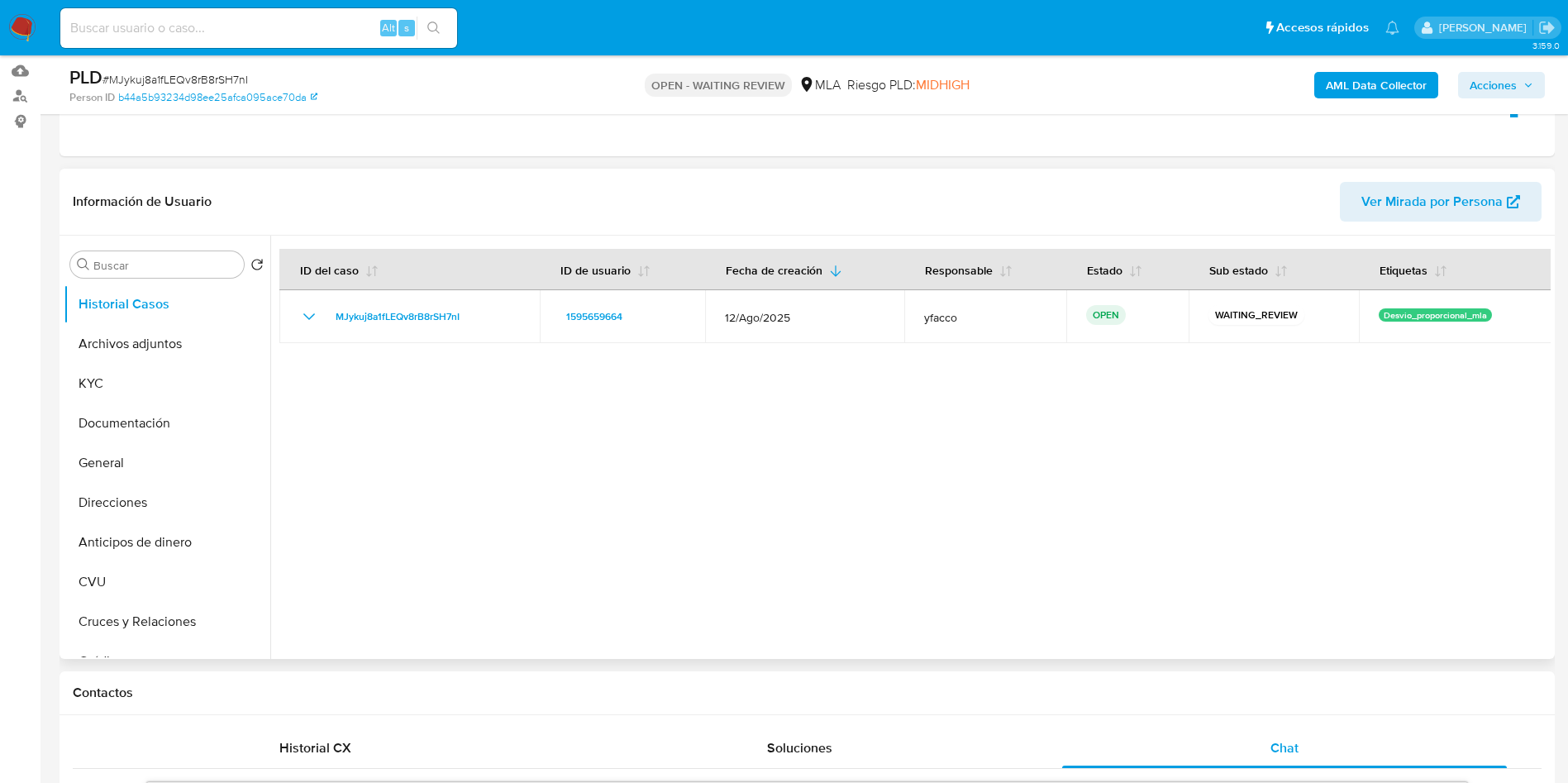
scroll to position [248, 0]
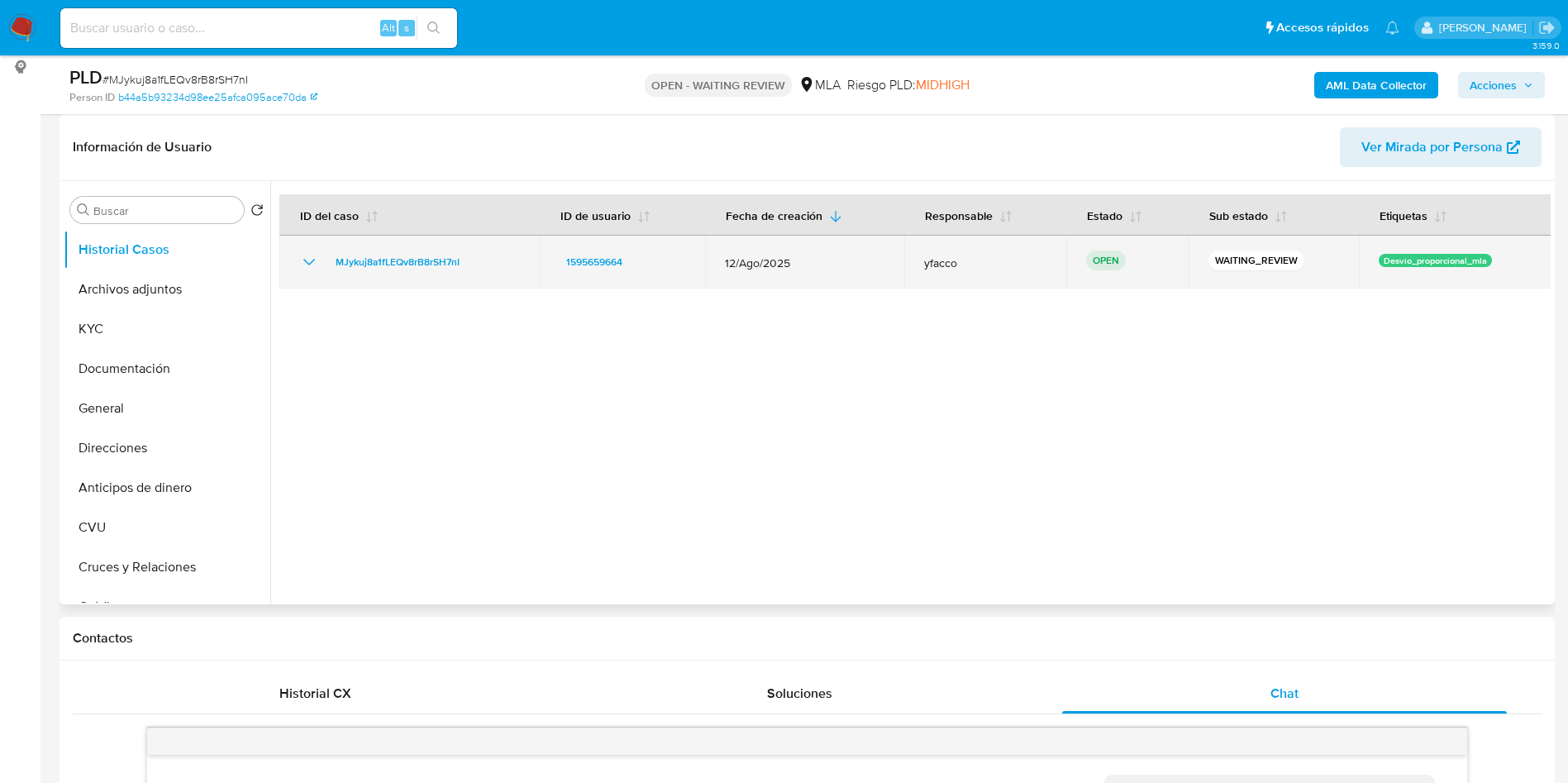
drag, startPoint x: 323, startPoint y: 264, endPoint x: 471, endPoint y: 255, distance: 148.3
click at [471, 255] on div "MJykuj8a1fLEQv8rB8rSH7nI" at bounding box center [409, 262] width 221 height 20
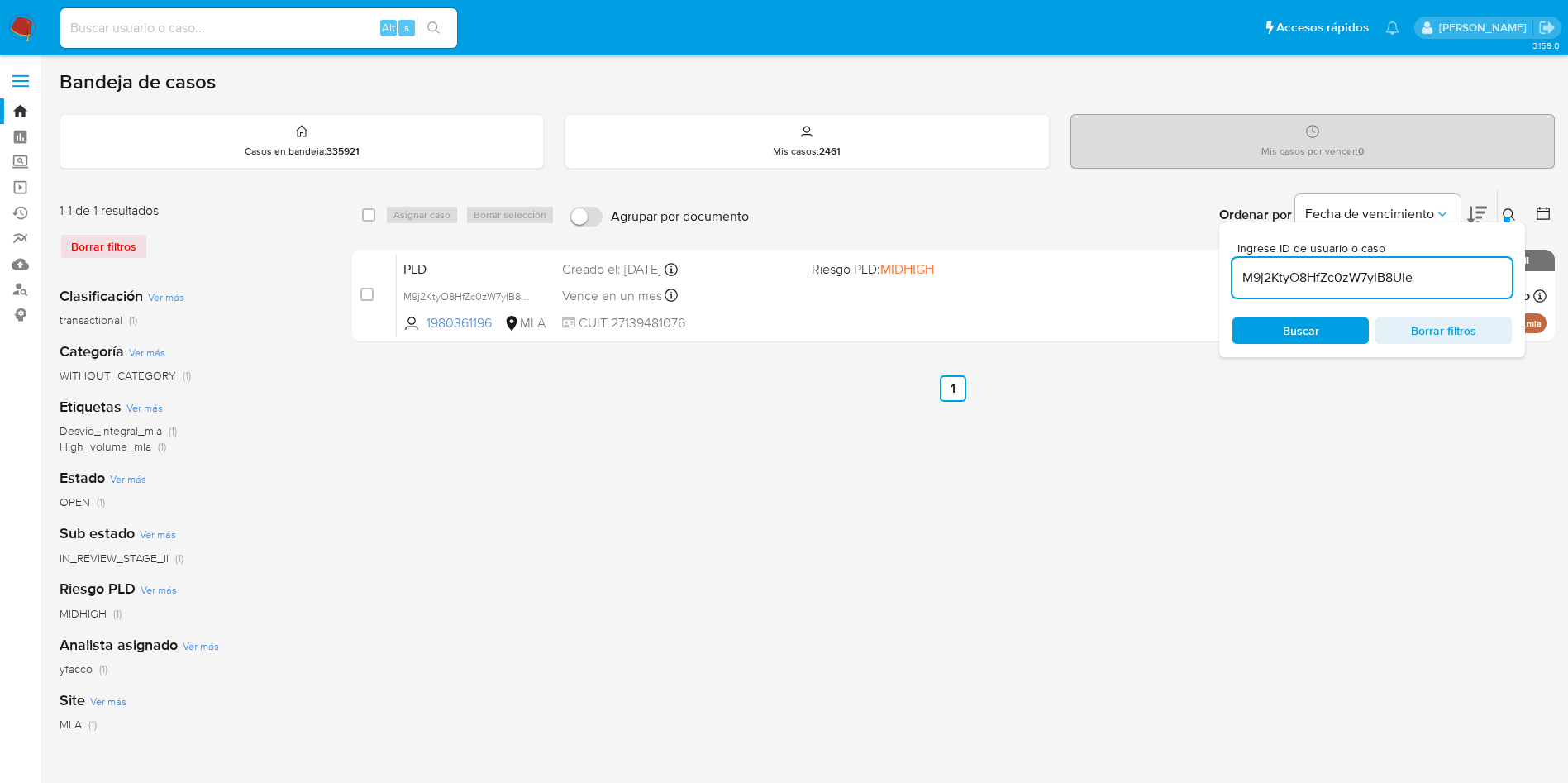
click at [1442, 275] on input "M9j2KtyO8HfZc0zW7yIB8Ule" at bounding box center [1372, 277] width 279 height 21
paste input "MJykuj8a1fLEQv8rB8rSH7nI"
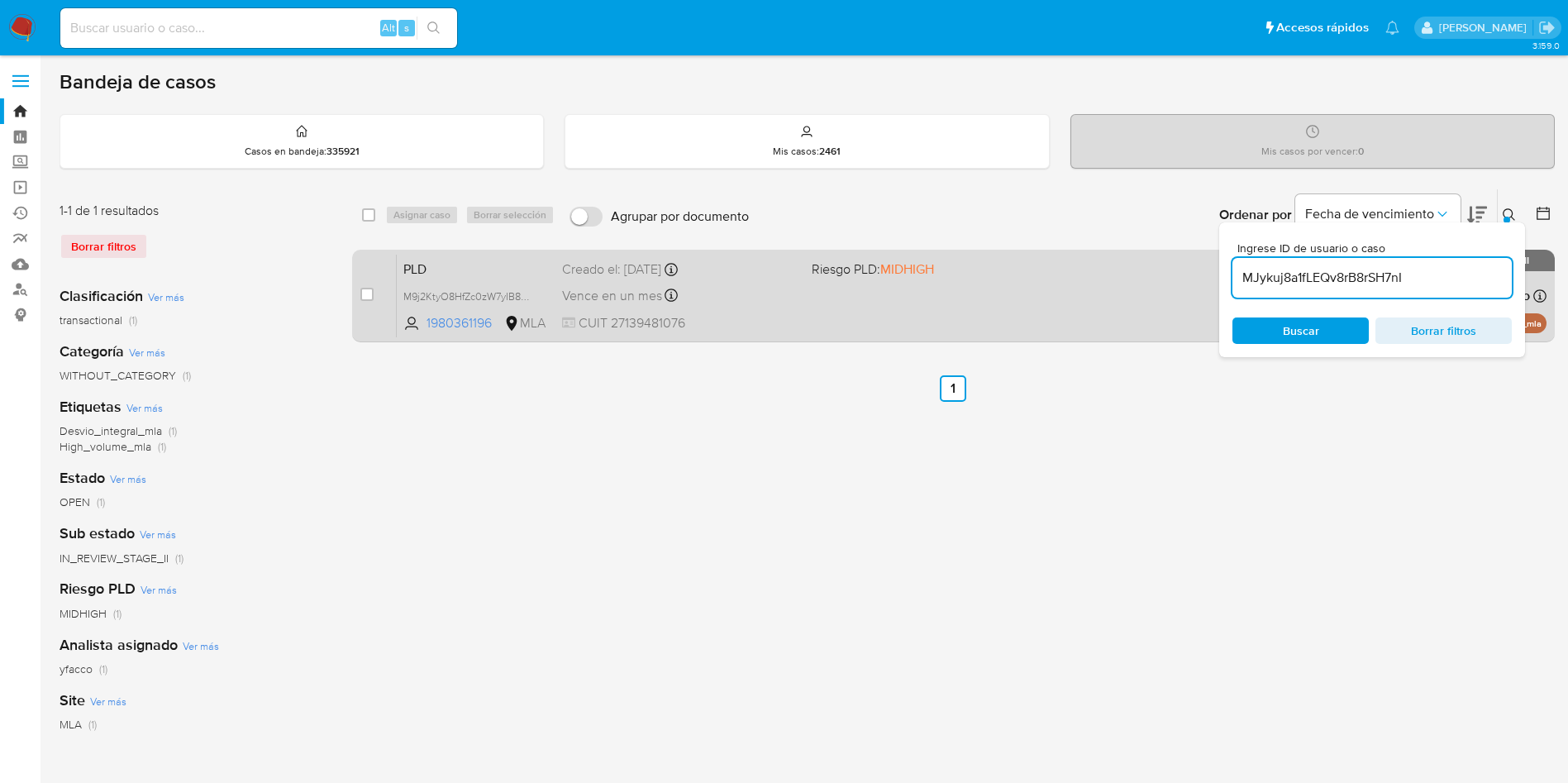
type input "MJykuj8a1fLEQv8rB8rSH7nI"
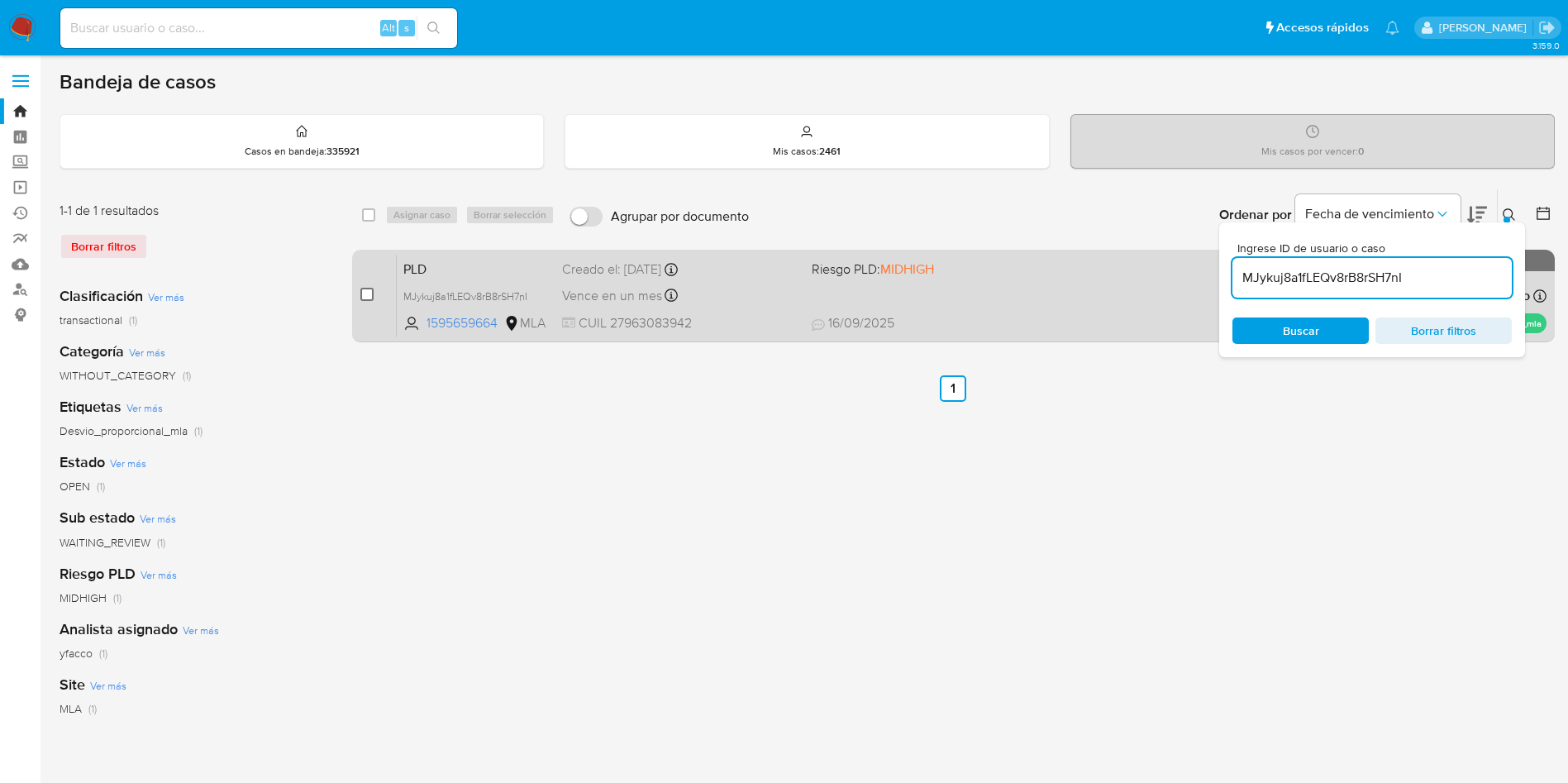
click at [364, 290] on input "checkbox" at bounding box center [367, 295] width 14 height 14
checkbox input "true"
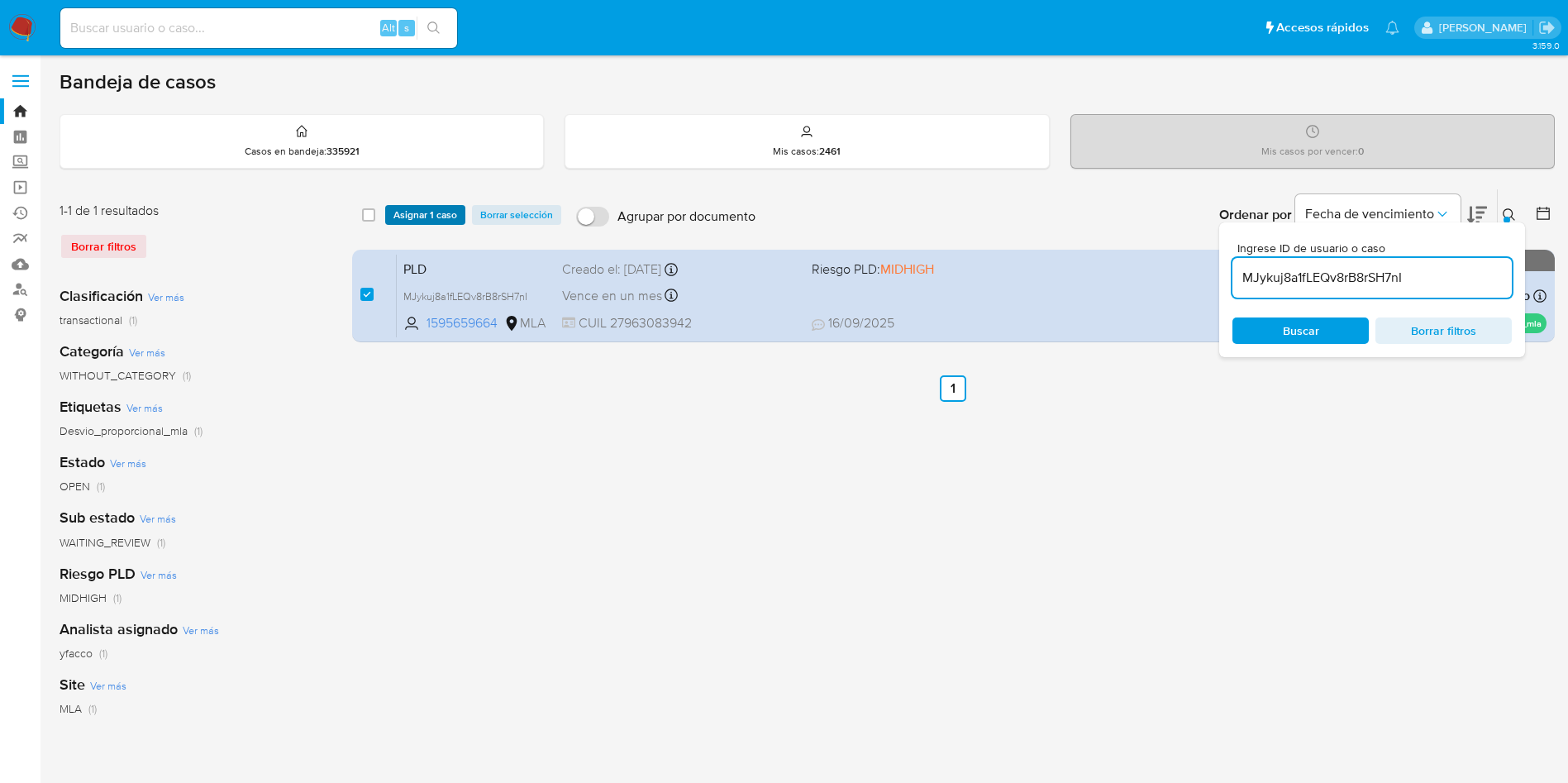
click at [413, 222] on span "Asignar 1 caso" at bounding box center [425, 214] width 64 height 16
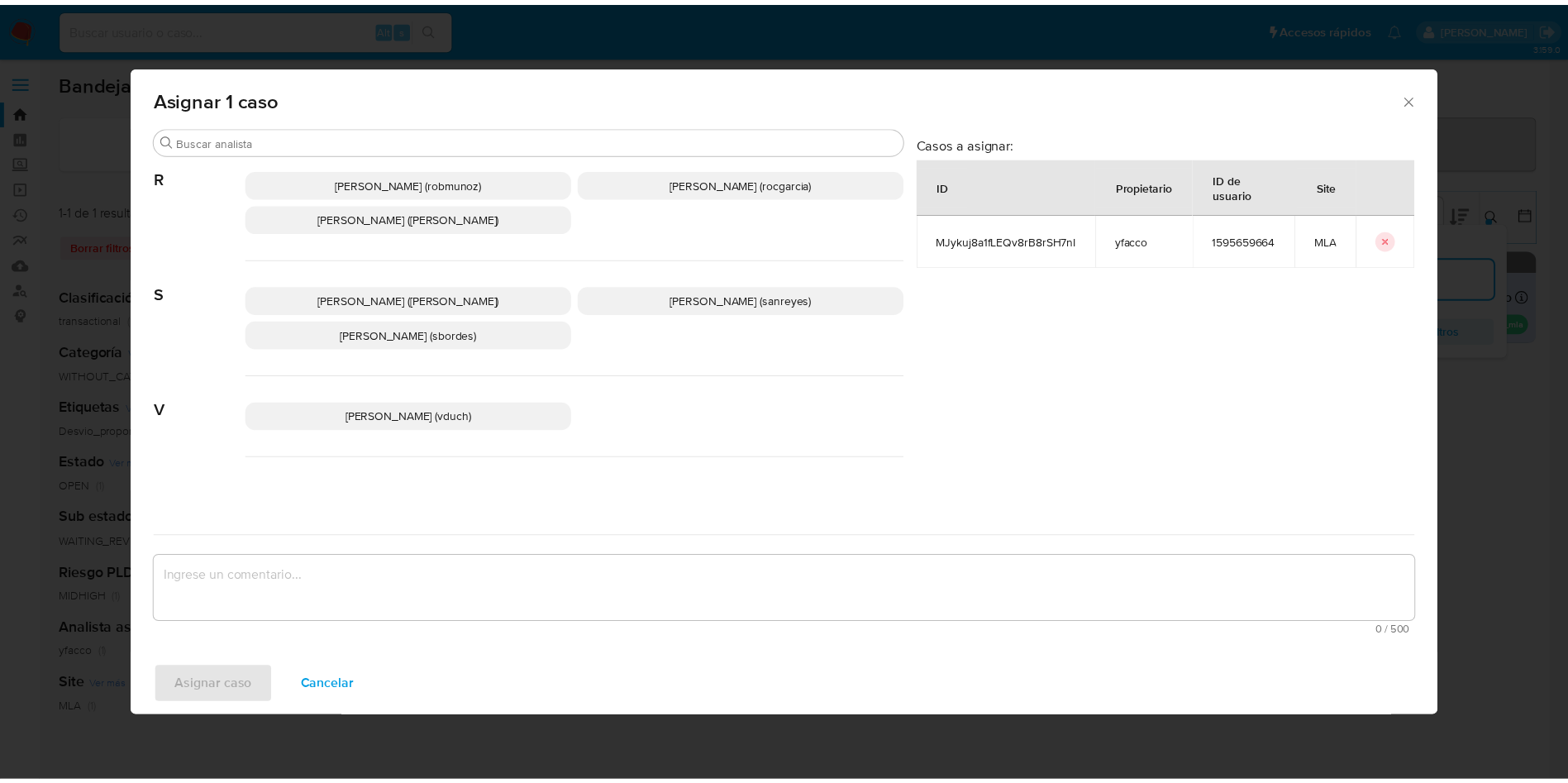
scroll to position [1429, 0]
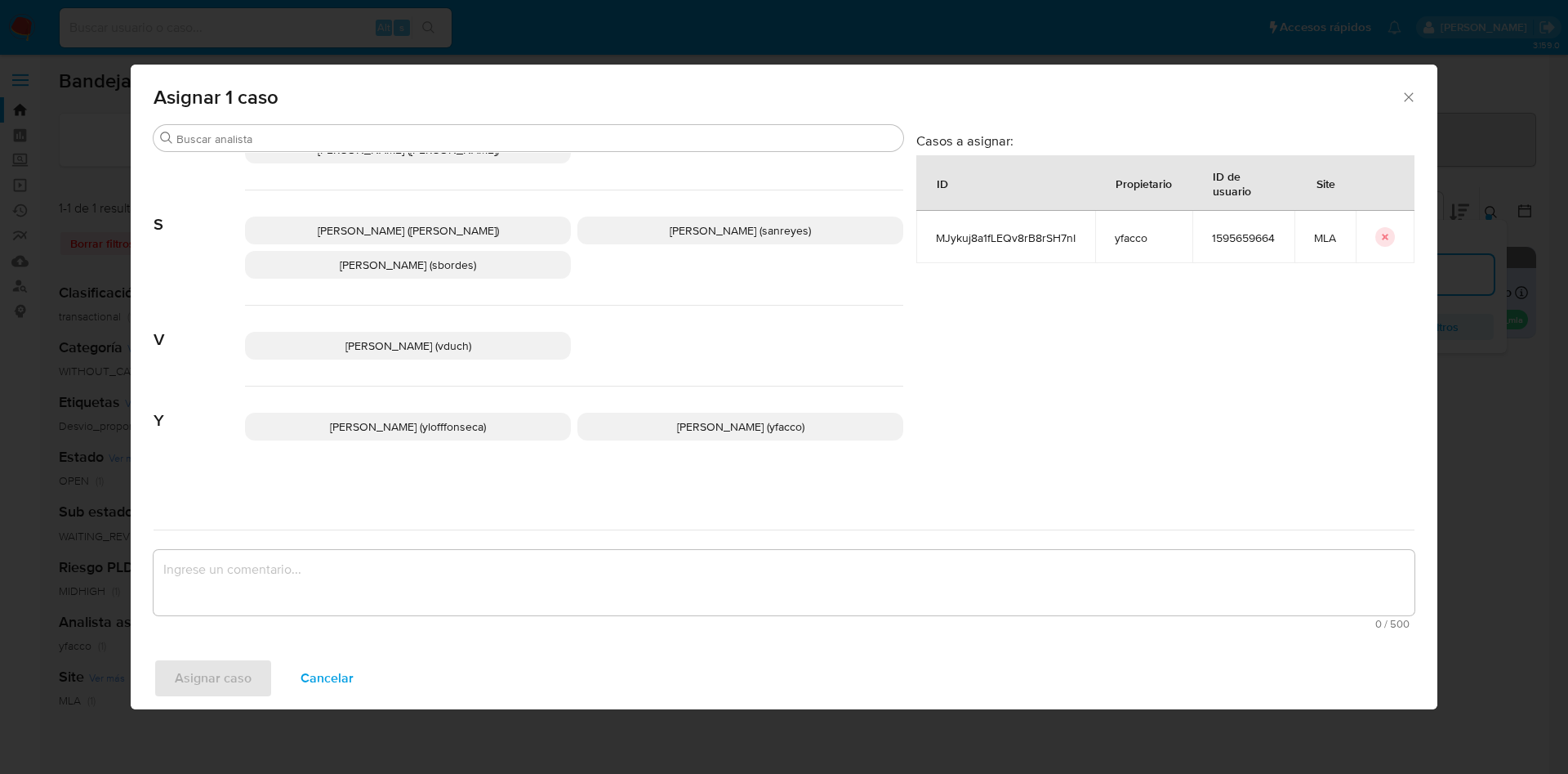
click at [696, 426] on span "[PERSON_NAME] (yfacco)" at bounding box center [741, 426] width 128 height 16
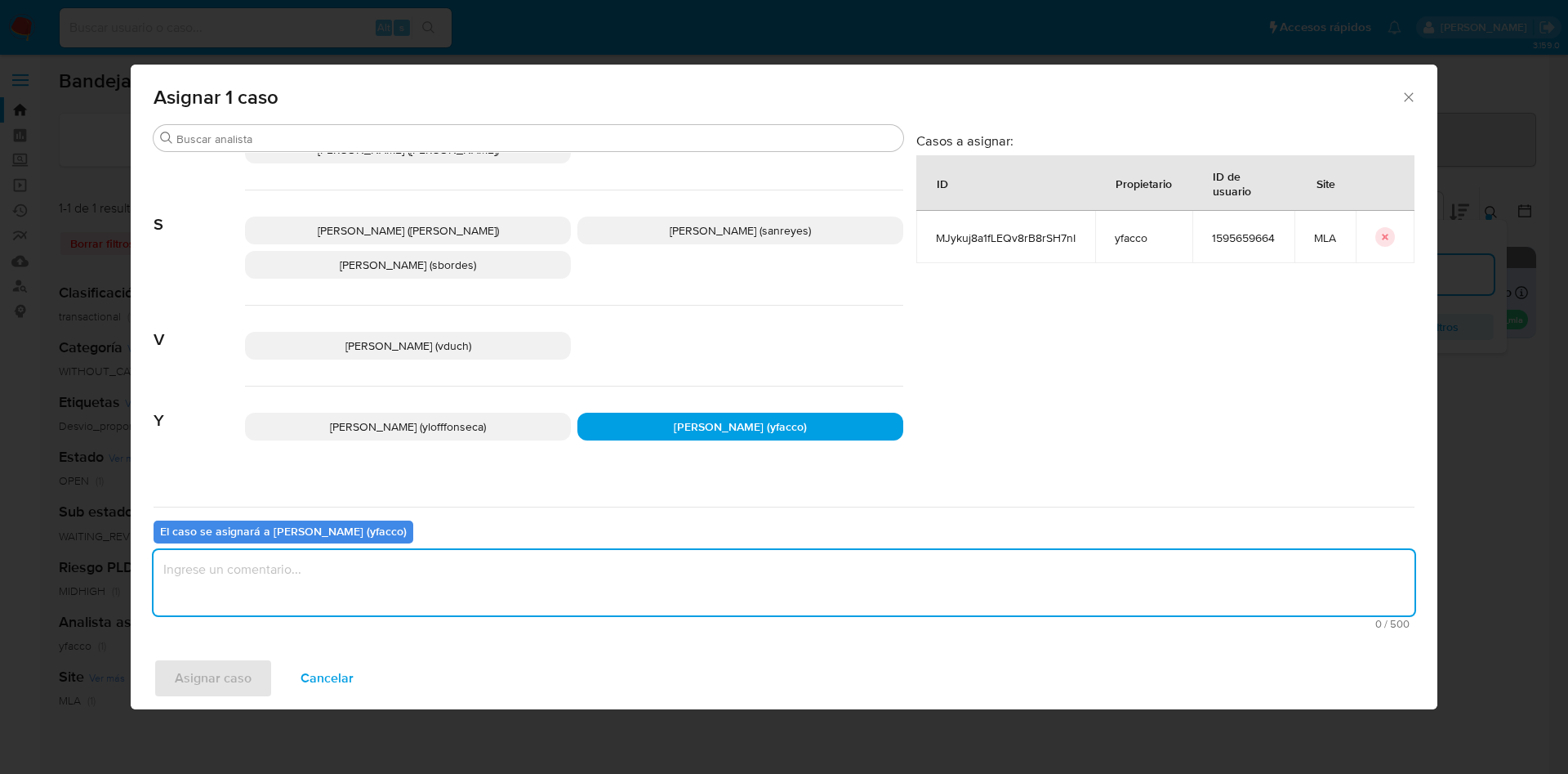
click at [448, 610] on textarea "assign-modal" at bounding box center [784, 583] width 1261 height 65
click at [214, 695] on span "Asignar caso" at bounding box center [212, 677] width 76 height 36
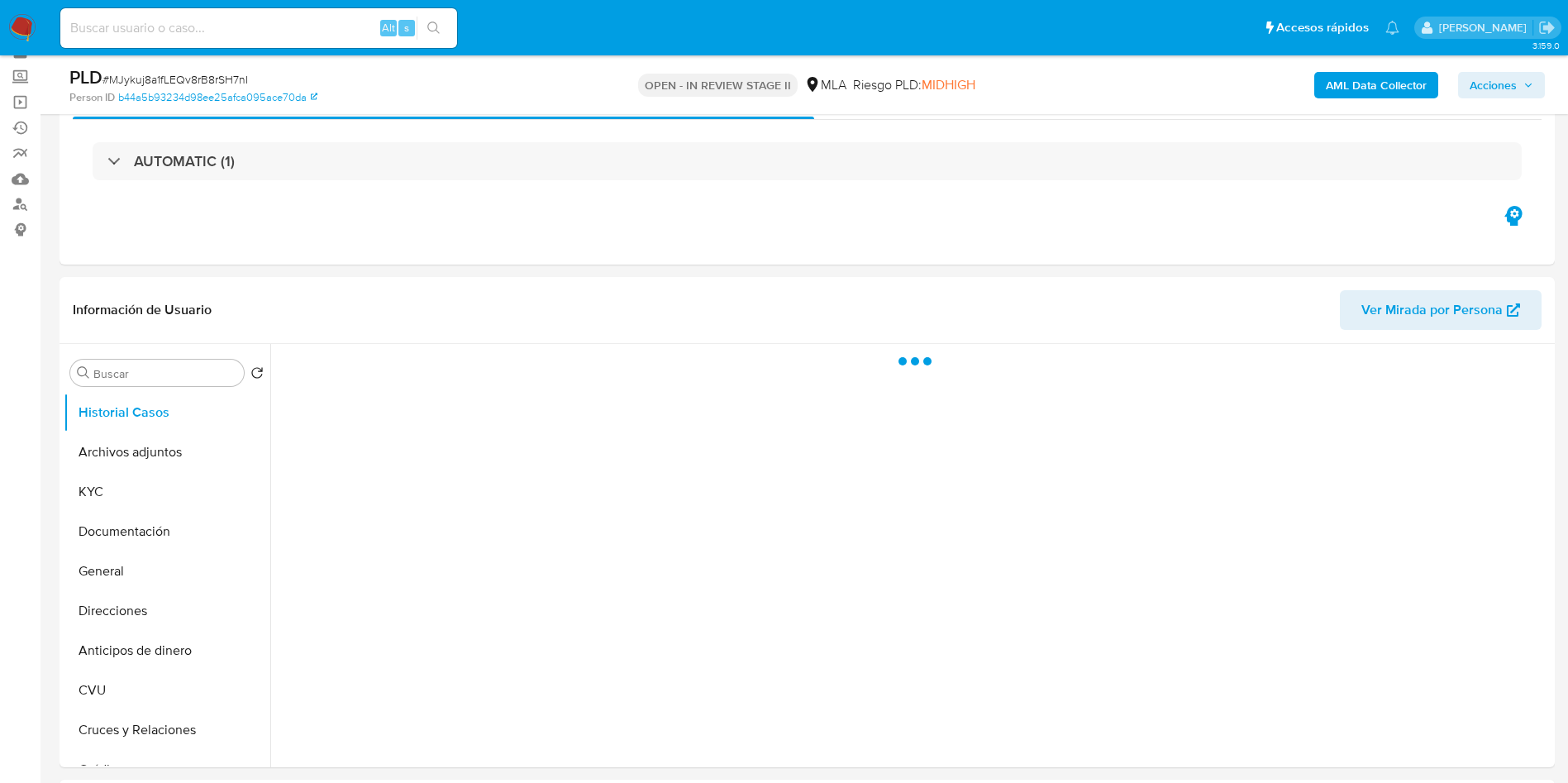
scroll to position [124, 0]
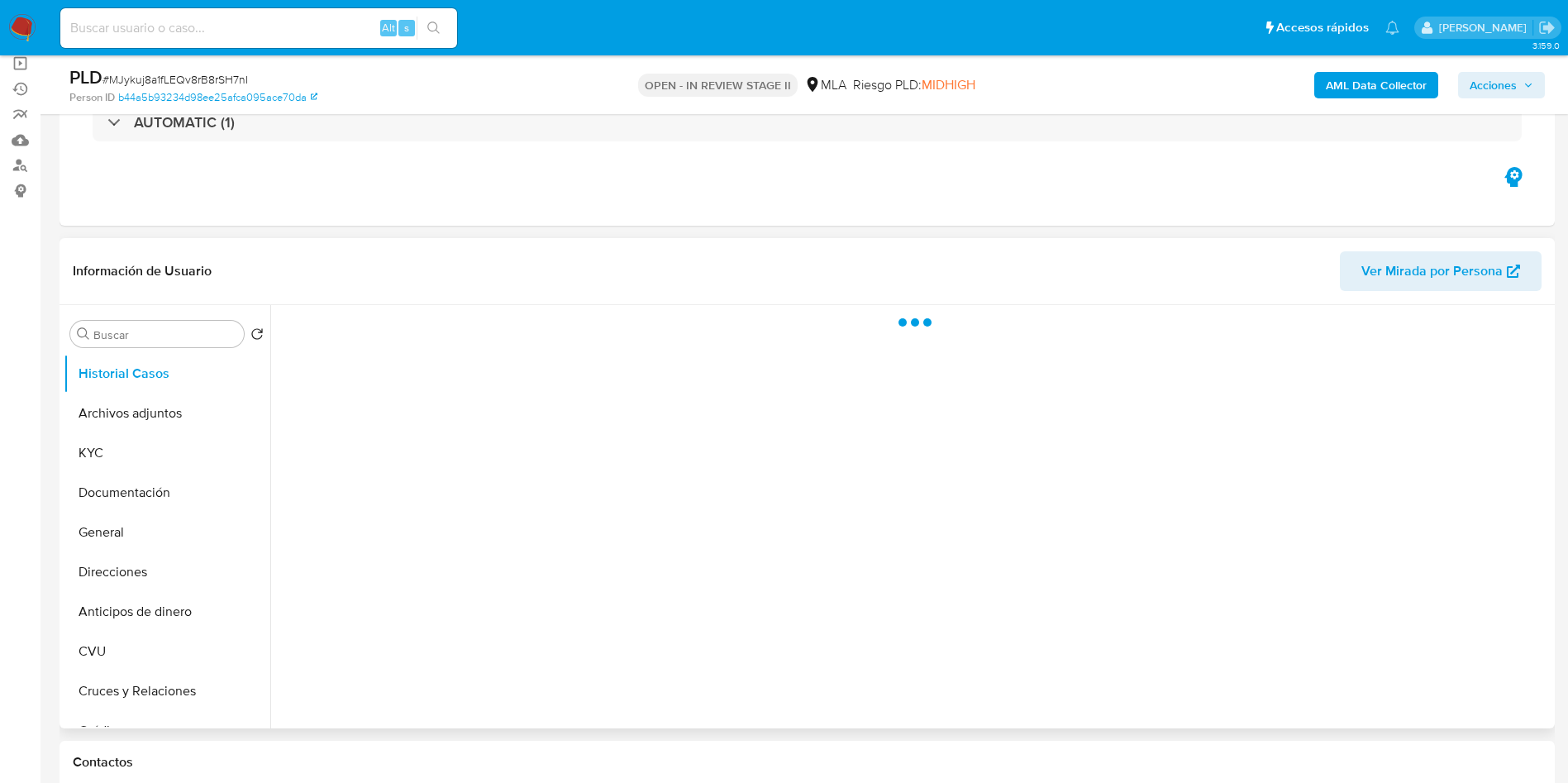
select select "10"
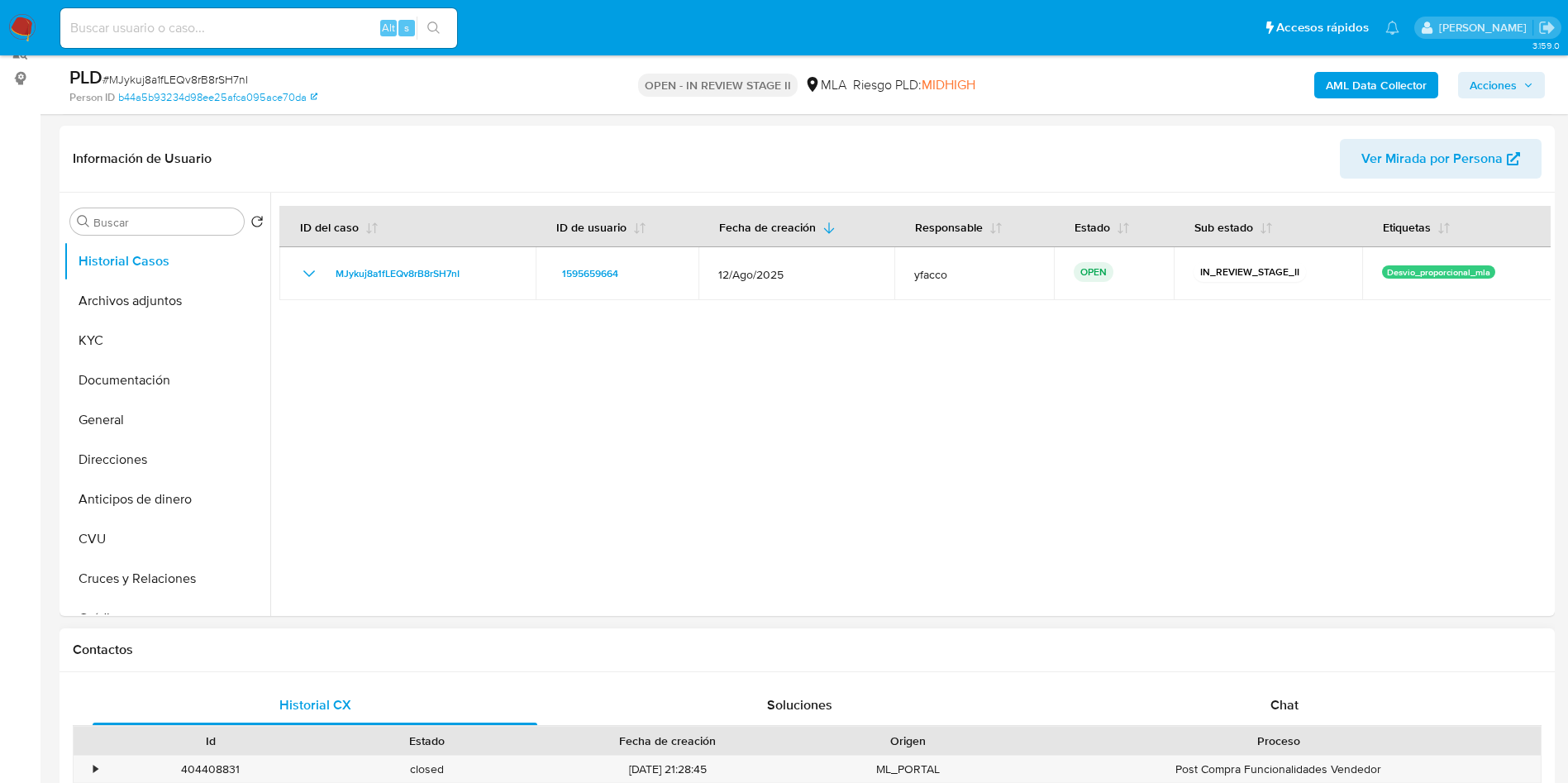
scroll to position [372, 0]
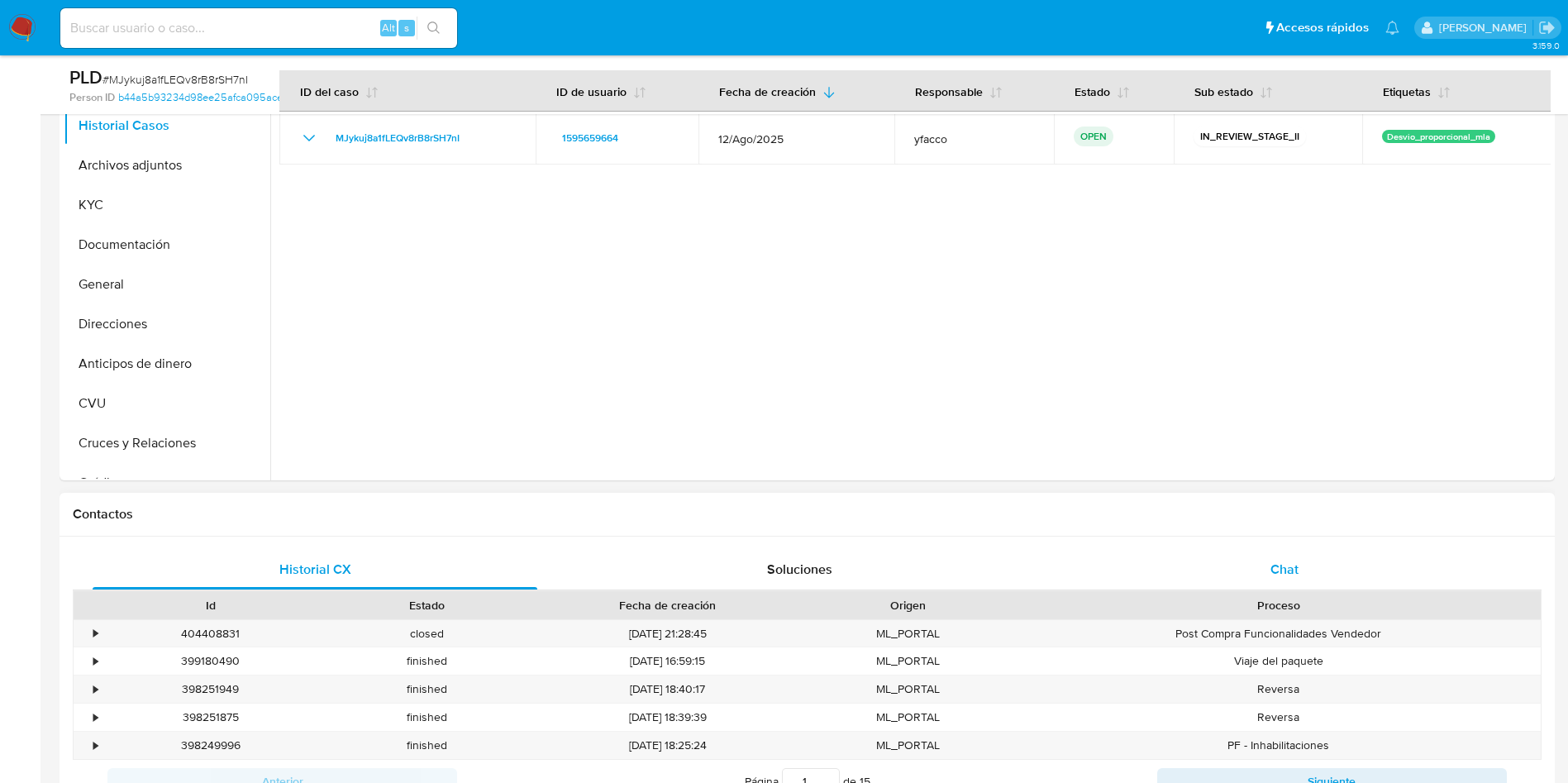
click at [1299, 569] on div "Chat" at bounding box center [1284, 569] width 445 height 40
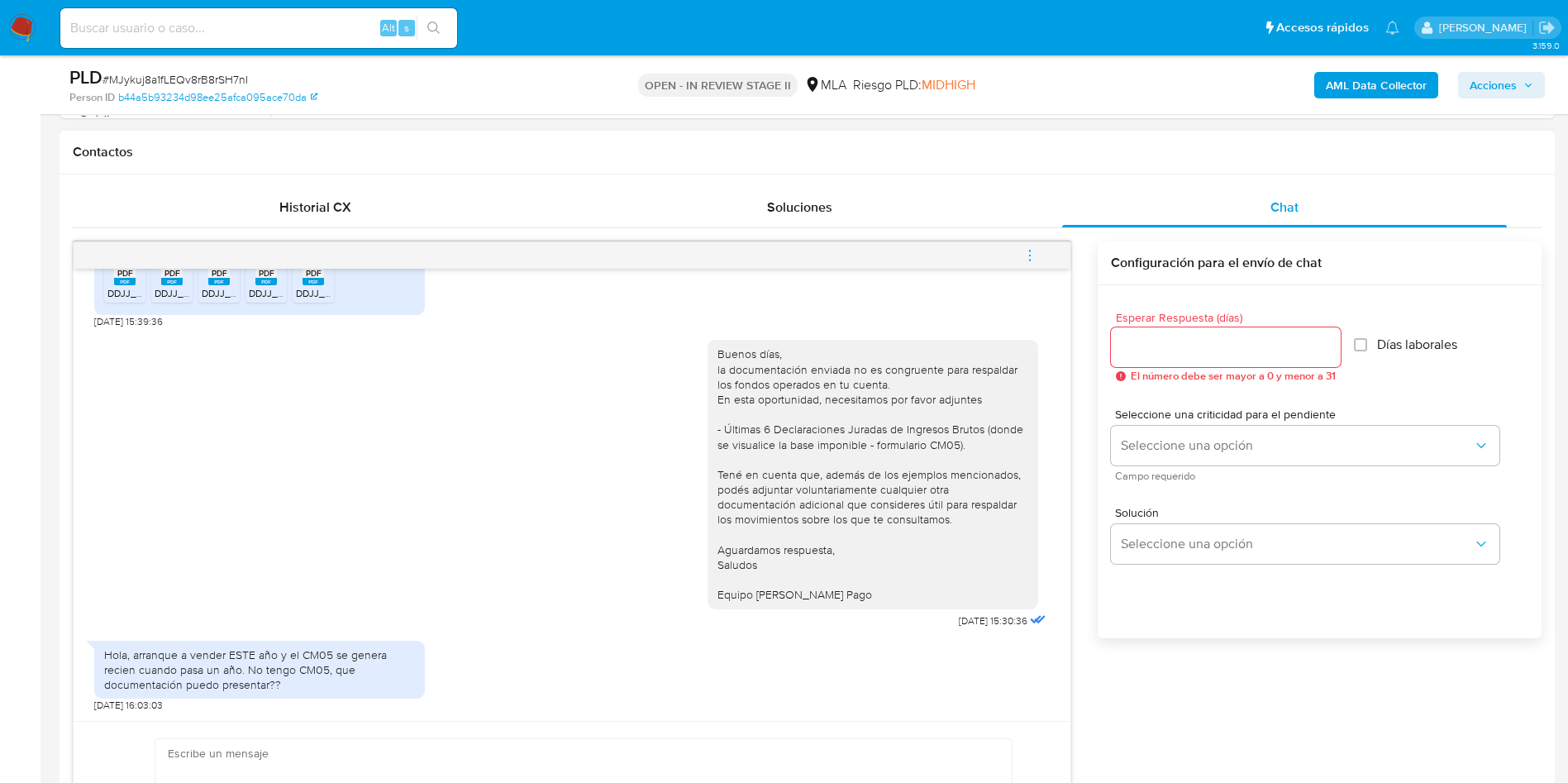
scroll to position [868, 0]
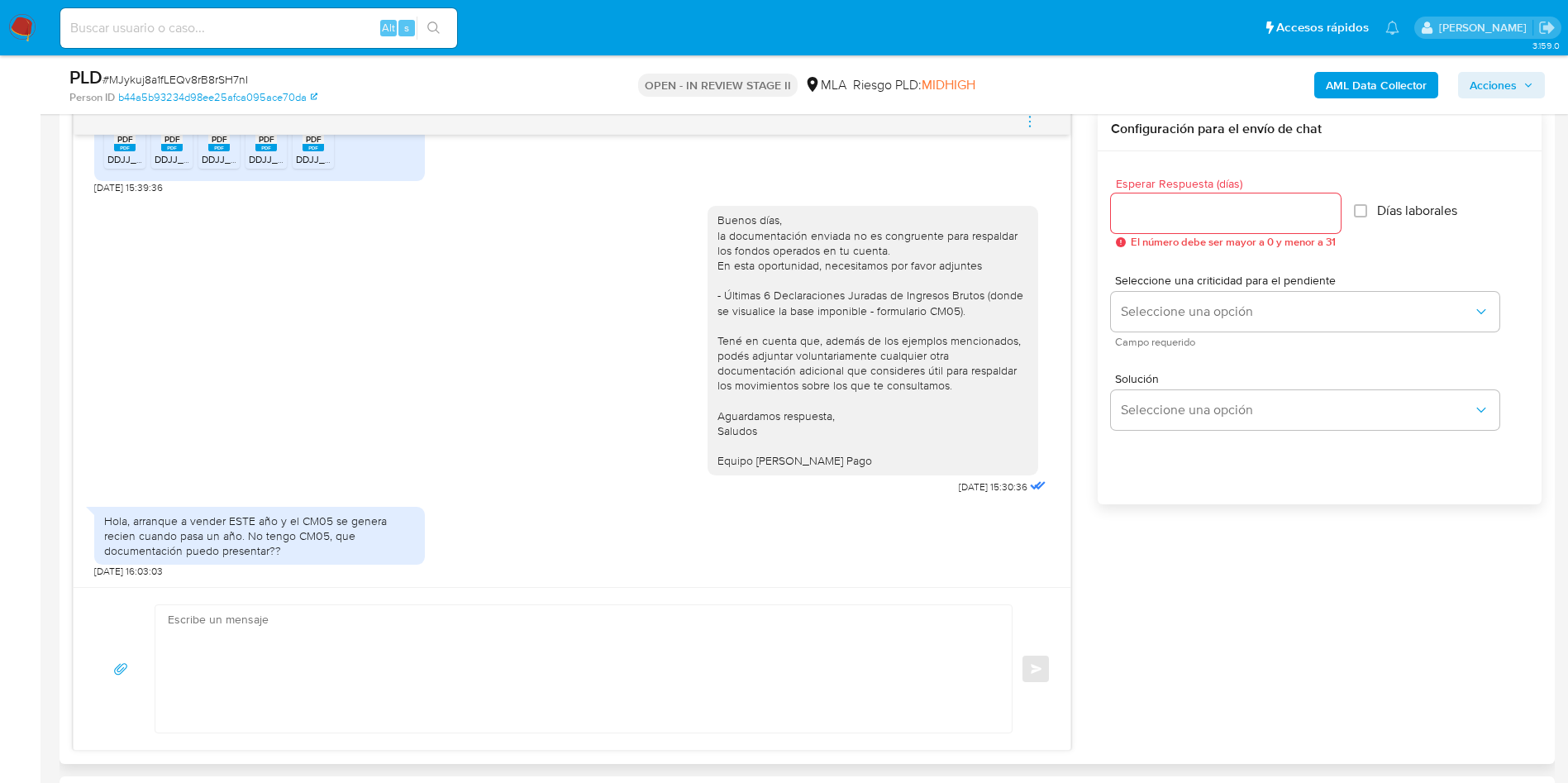
click at [334, 651] on textarea at bounding box center [579, 668] width 823 height 127
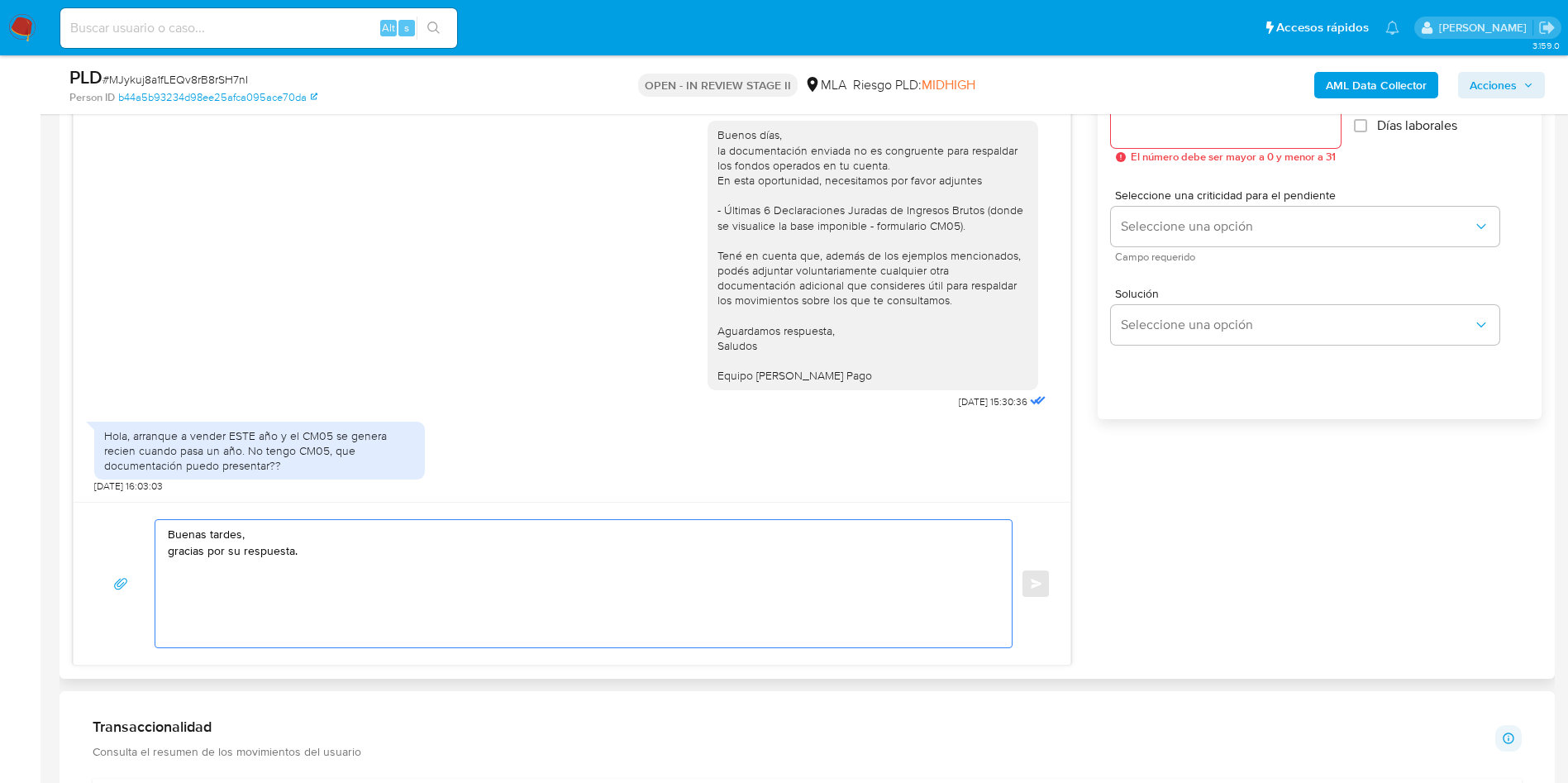
scroll to position [992, 0]
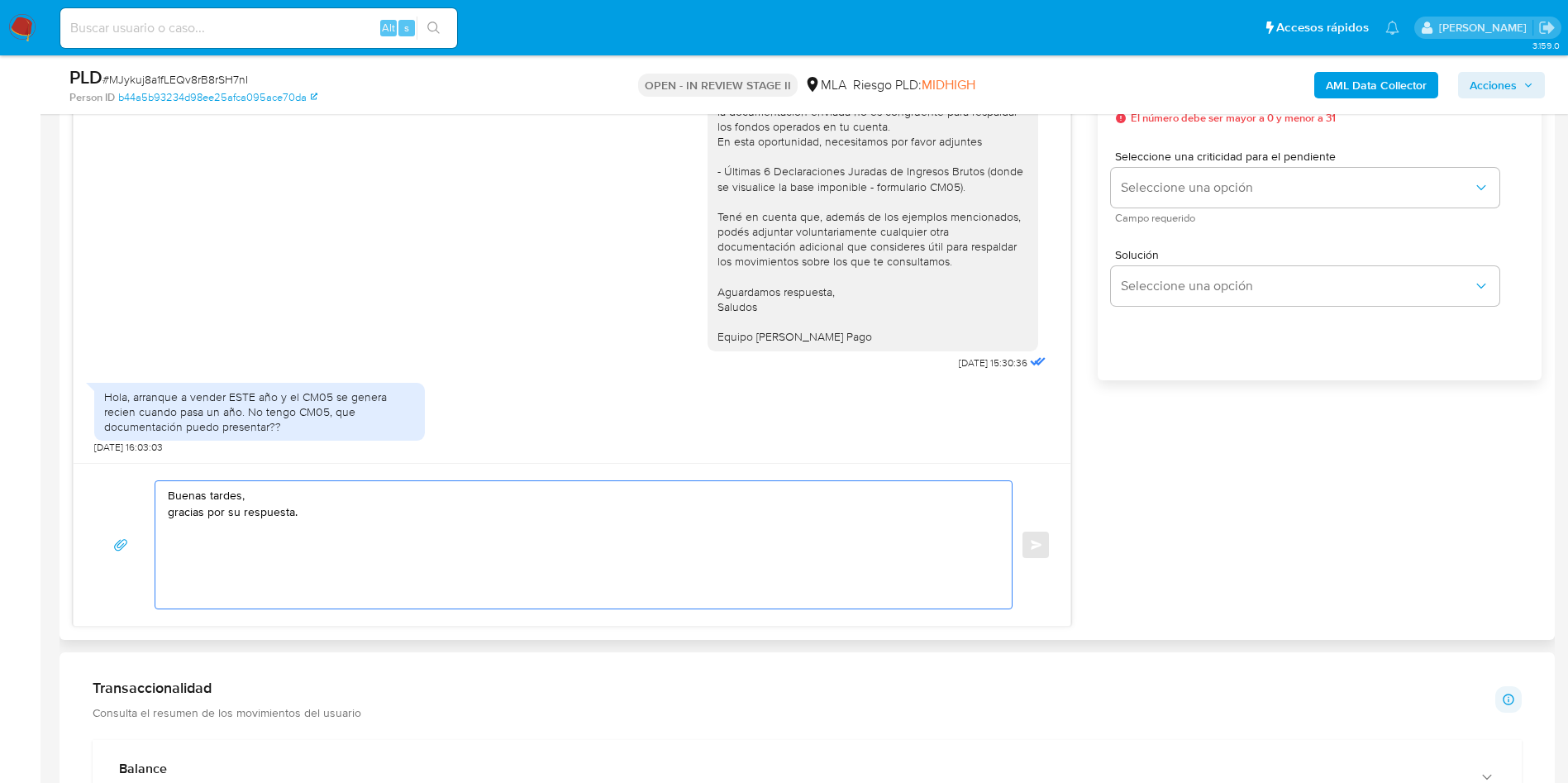
paste textarea "- Resumen de Comprobantes Electrónicos emitidos de los períodos [DATE] y [DATE]…"
click at [351, 508] on textarea "Buenas tardes, gracias por su respuesta. - Resumen de Comprobantes Electrónicos…" at bounding box center [579, 544] width 823 height 127
click at [407, 577] on textarea "Buenas tardes, gracias por su respuesta. Podés enviar: - Resumen de Comprobante…" at bounding box center [579, 544] width 823 height 127
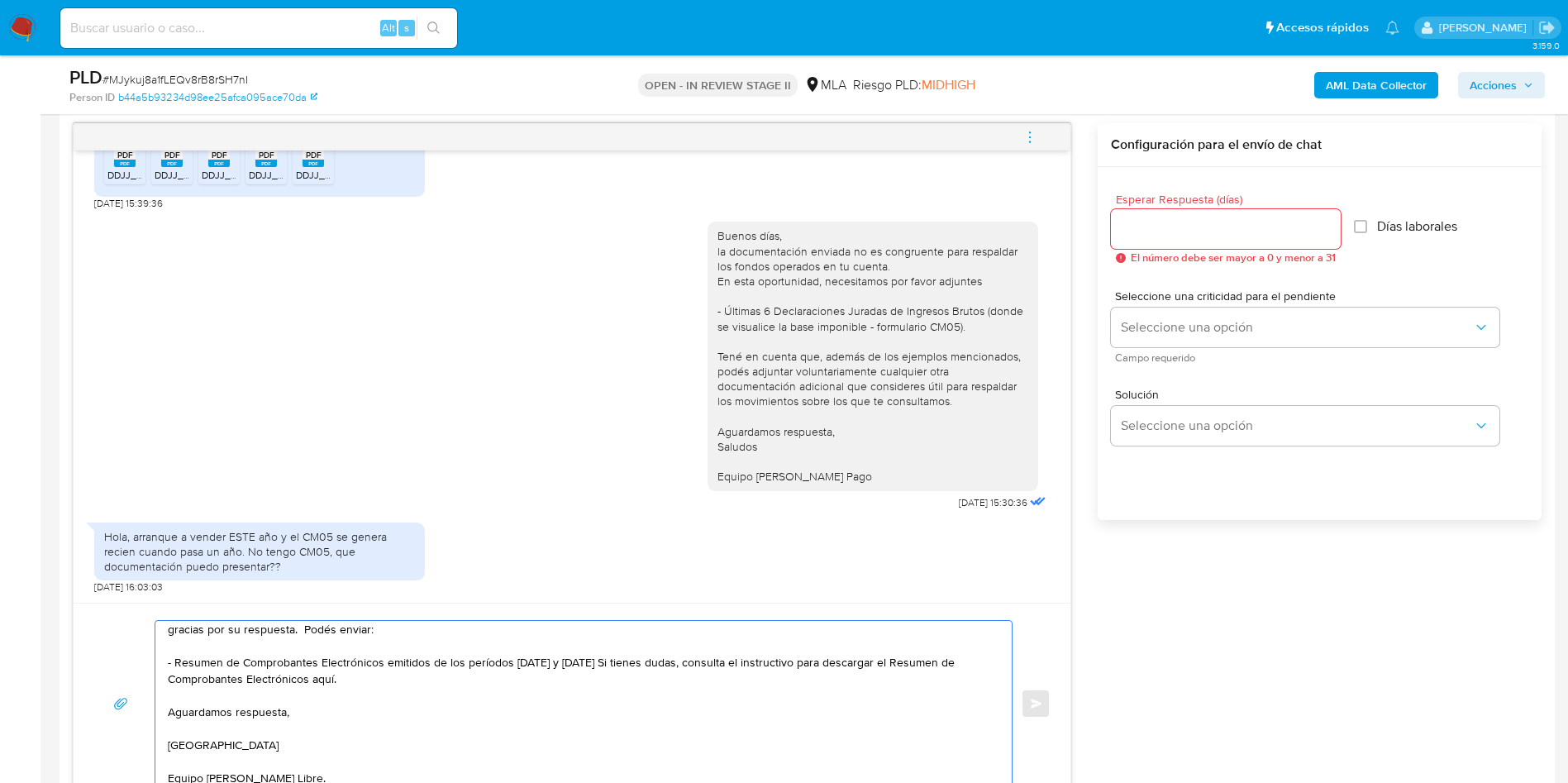
scroll to position [744, 0]
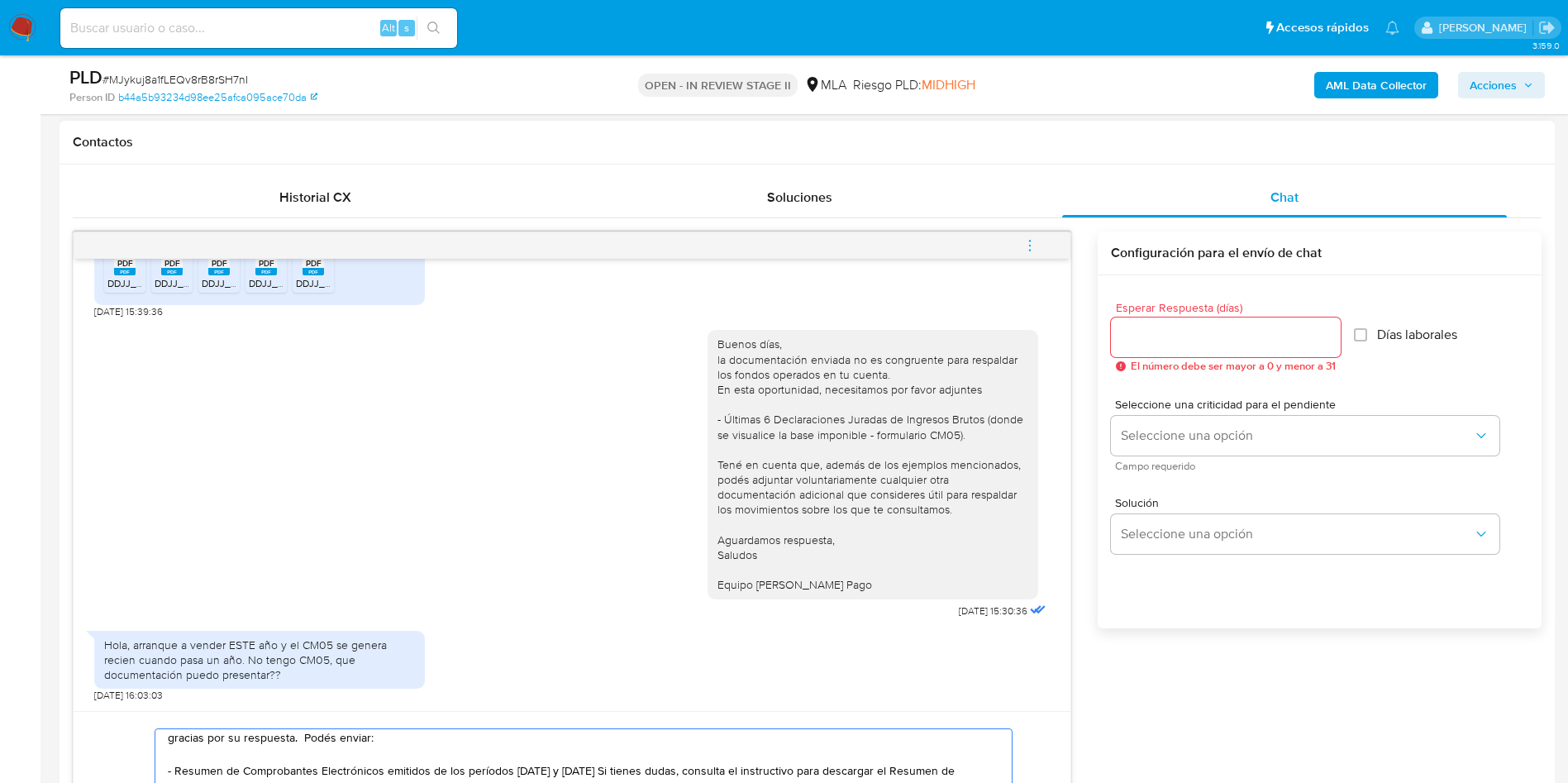
type textarea "Buenas tardes, gracias por su respuesta. Podés enviar: - Resumen de Comprobante…"
click at [1187, 341] on input "Esperar Respuesta (días)" at bounding box center [1226, 336] width 230 height 21
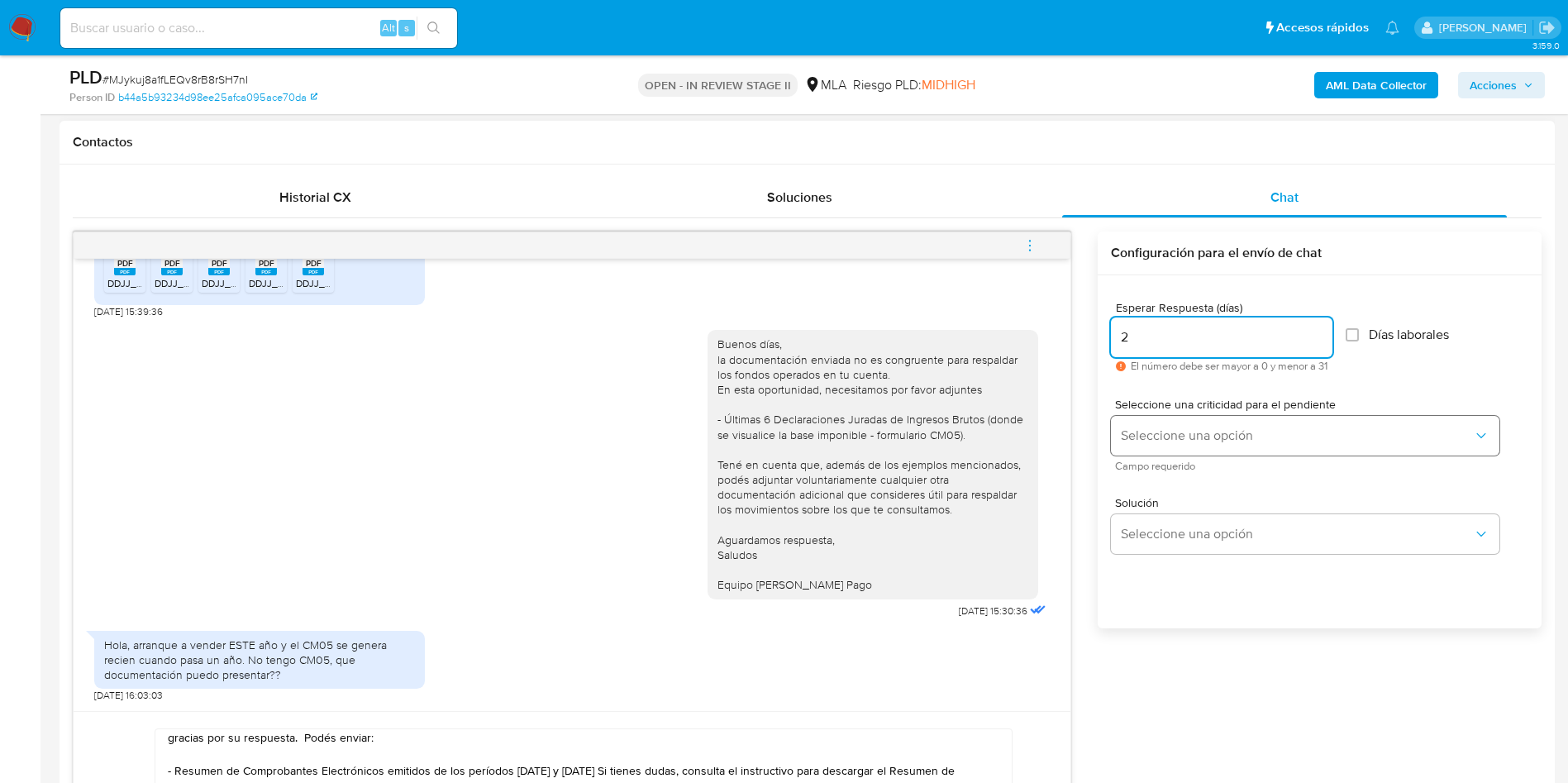
type input "2"
click at [1195, 437] on span "Seleccione una opción" at bounding box center [1297, 435] width 353 height 16
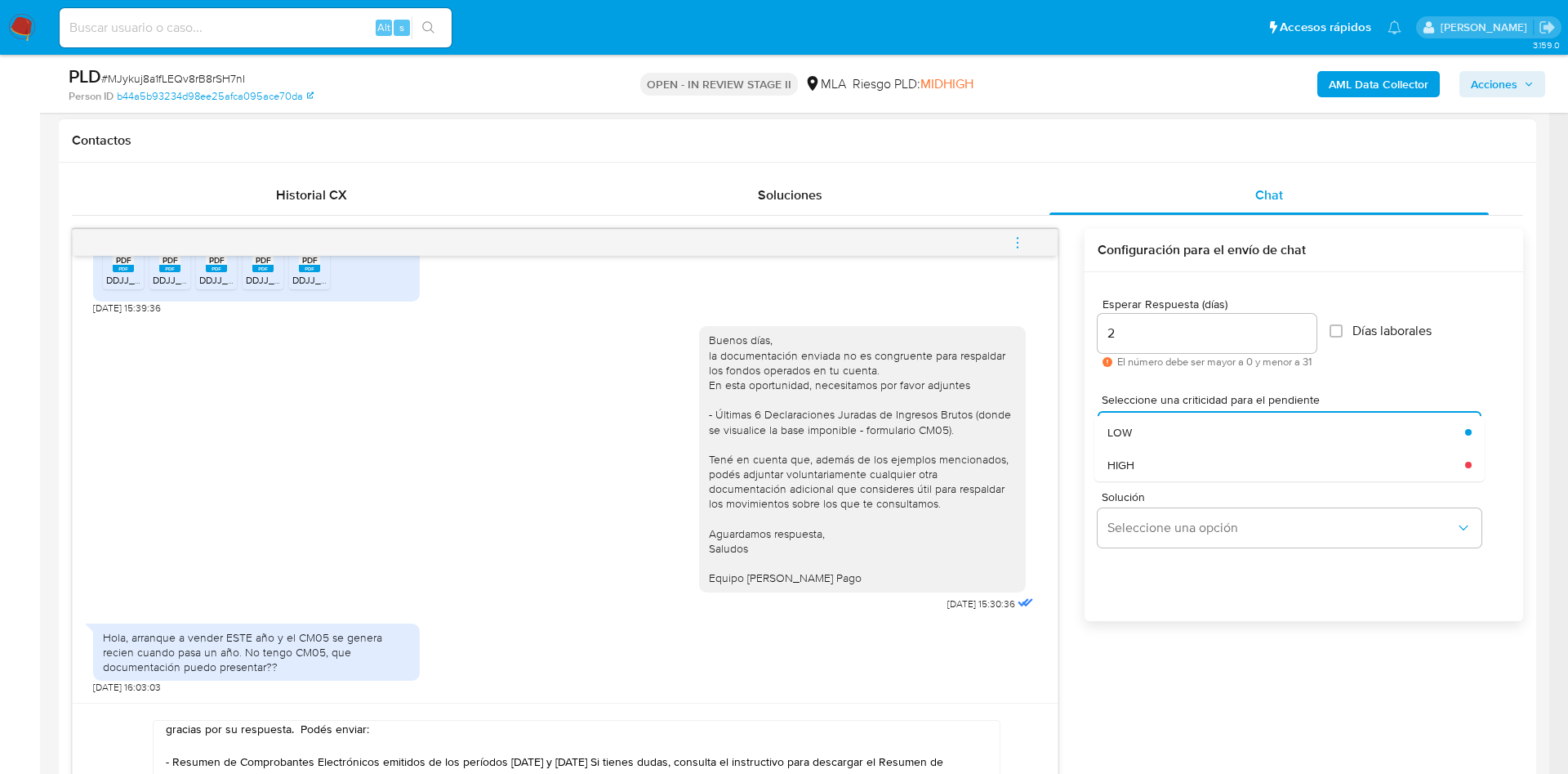
click at [1146, 471] on div "HIGH" at bounding box center [1282, 464] width 348 height 33
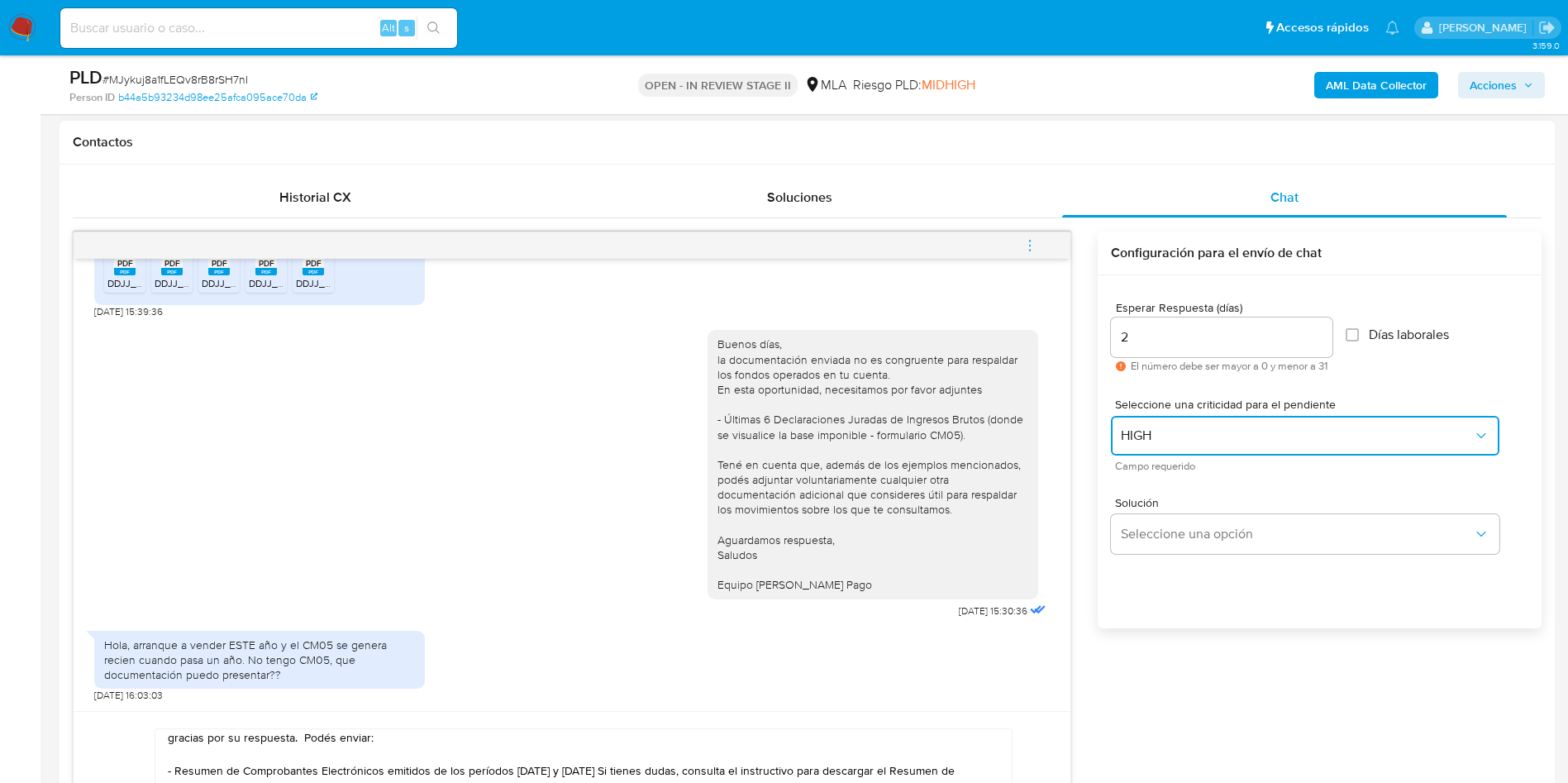
scroll to position [868, 0]
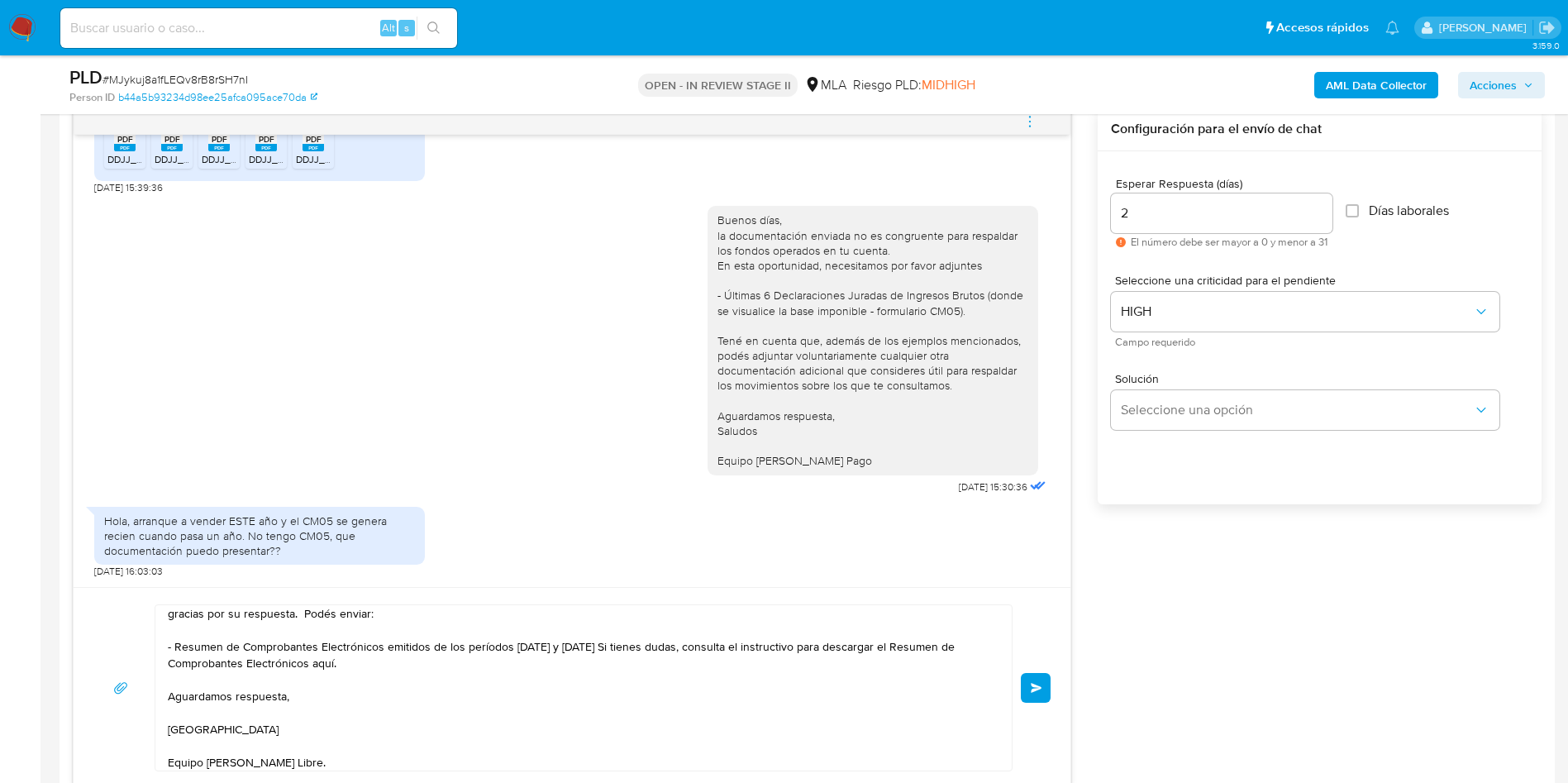
click at [1042, 697] on button "Enviar" at bounding box center [1035, 687] width 30 height 30
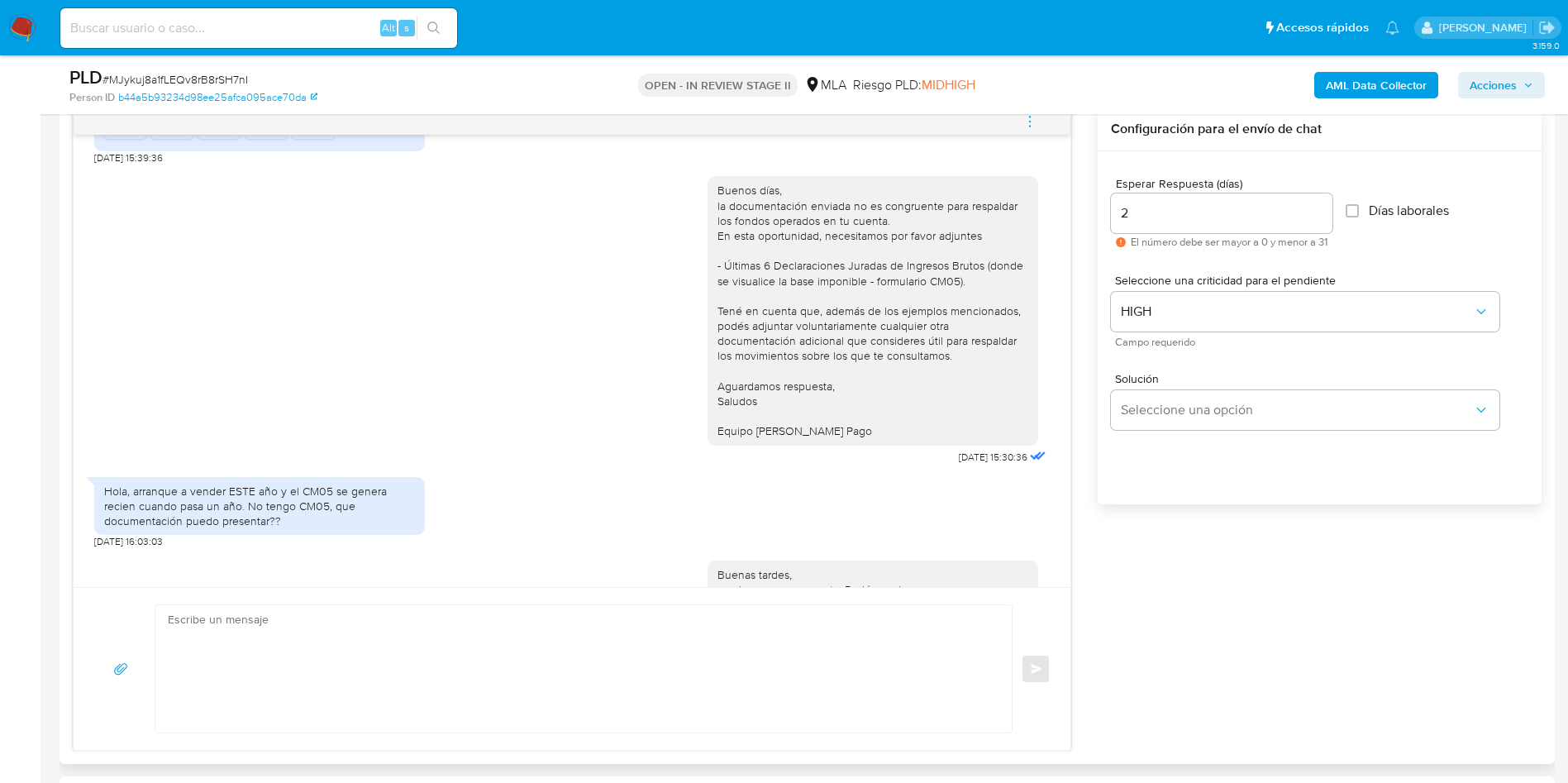
scroll to position [0, 0]
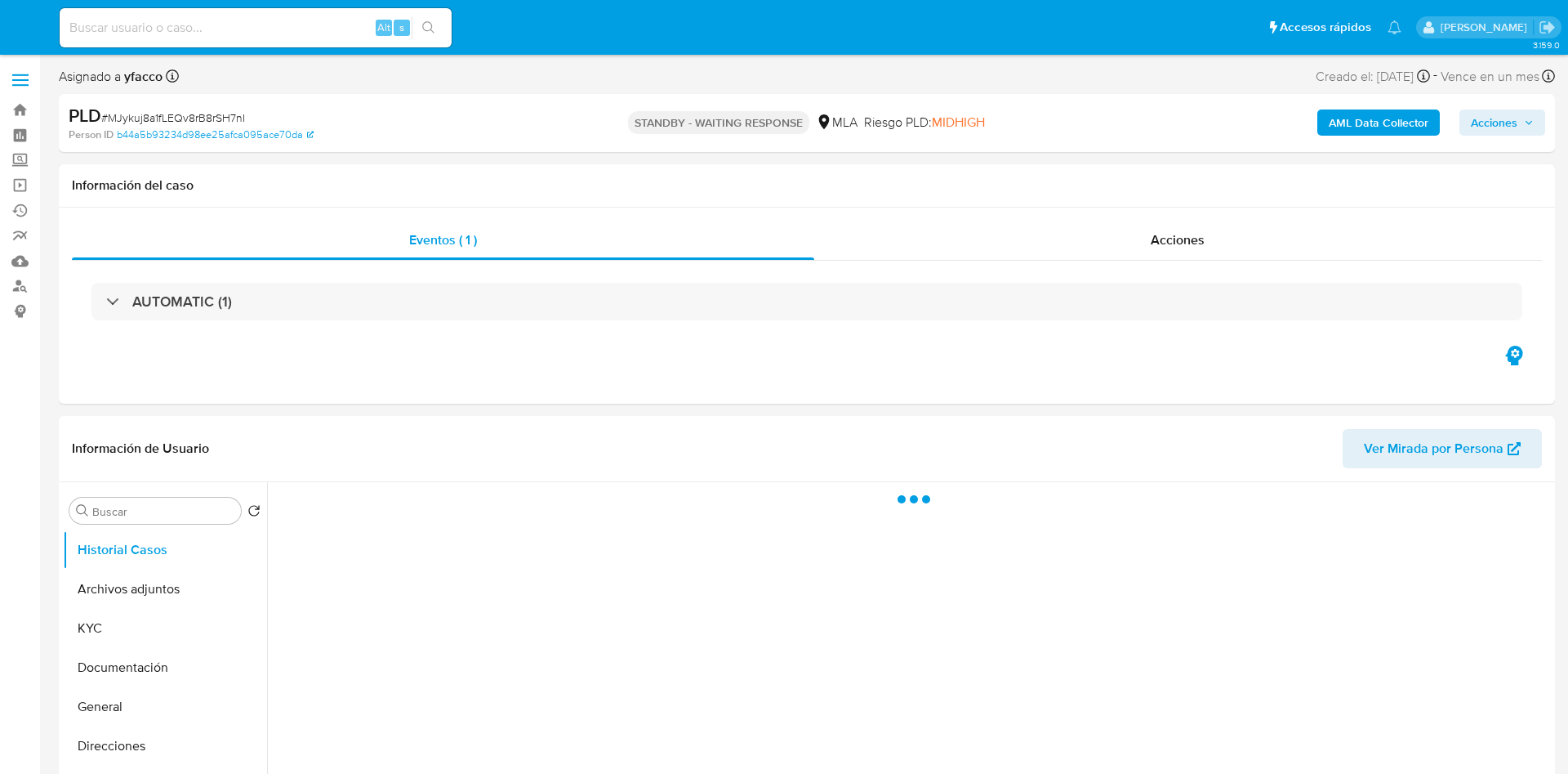
select select "10"
